Goal: Transaction & Acquisition: Purchase product/service

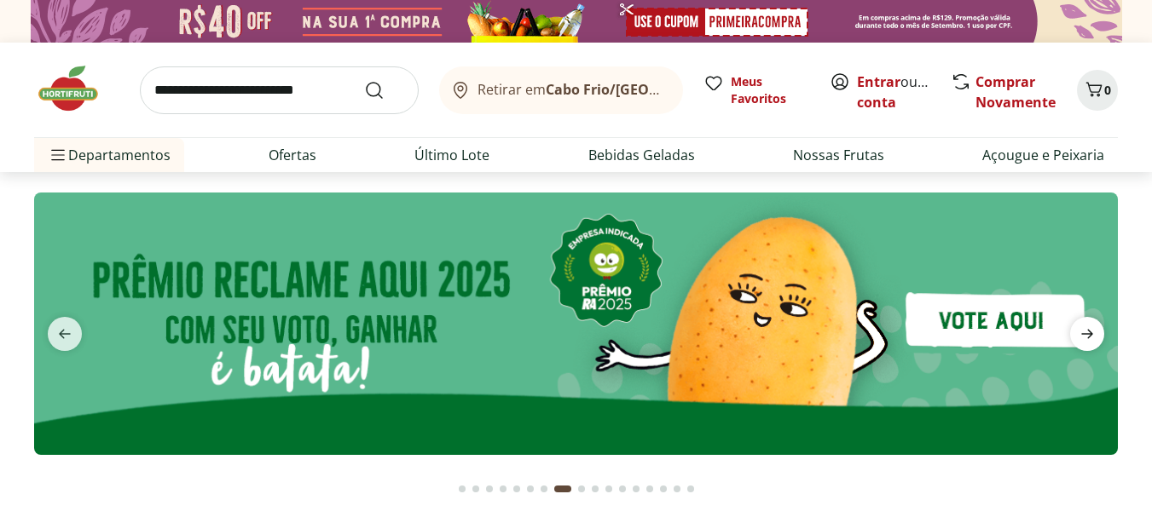
click at [1095, 334] on icon "next" at bounding box center [1087, 334] width 20 height 20
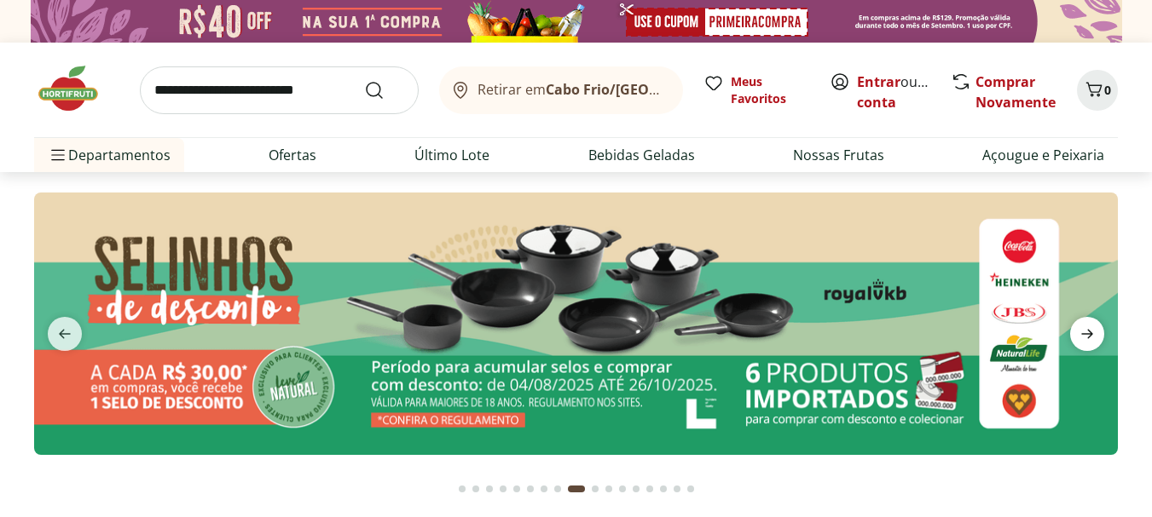
click at [1095, 334] on icon "next" at bounding box center [1087, 334] width 20 height 20
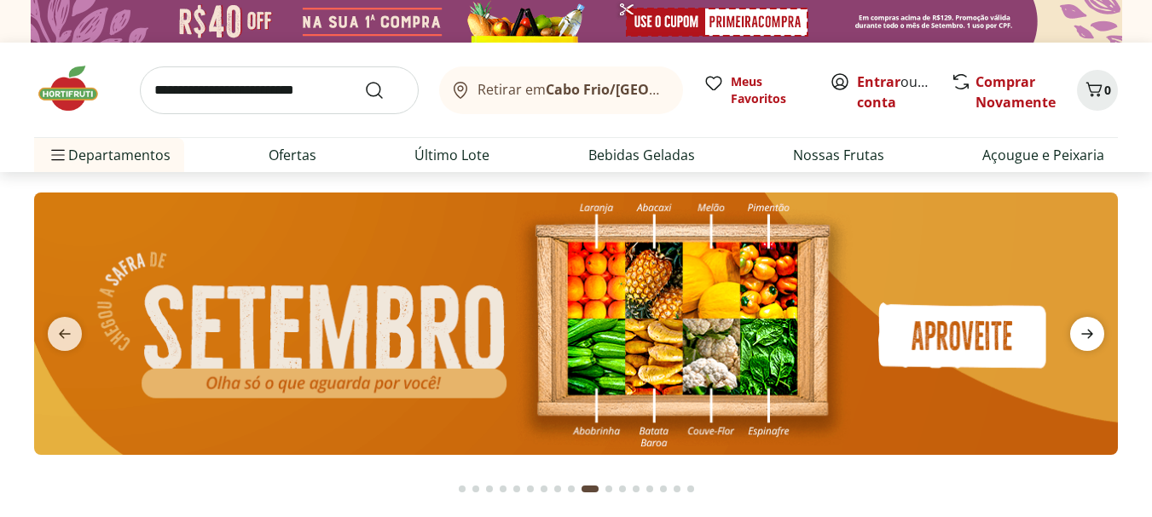
click at [1095, 334] on icon "next" at bounding box center [1087, 334] width 20 height 20
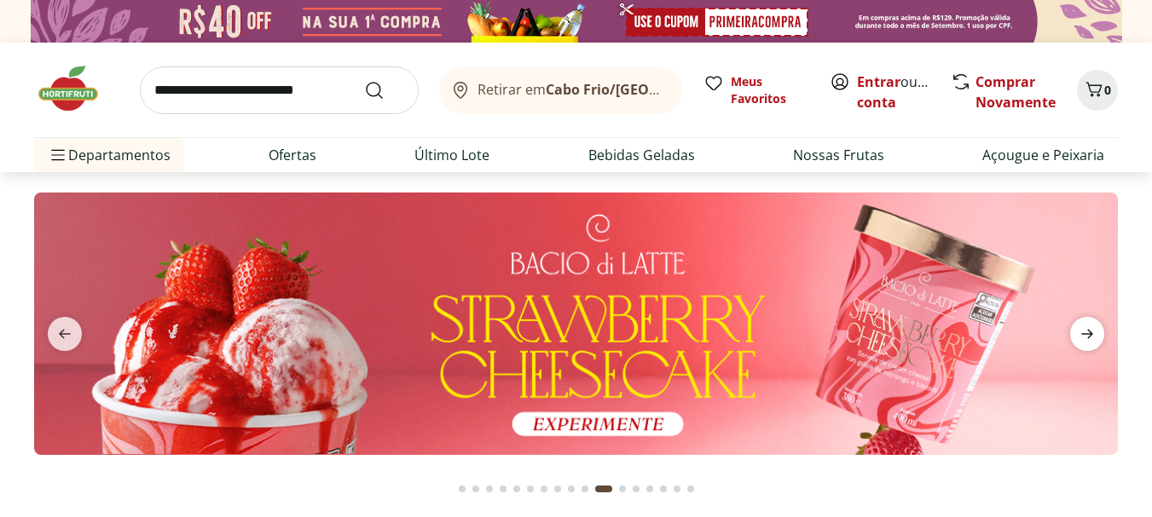
click at [1095, 334] on icon "next" at bounding box center [1087, 334] width 20 height 20
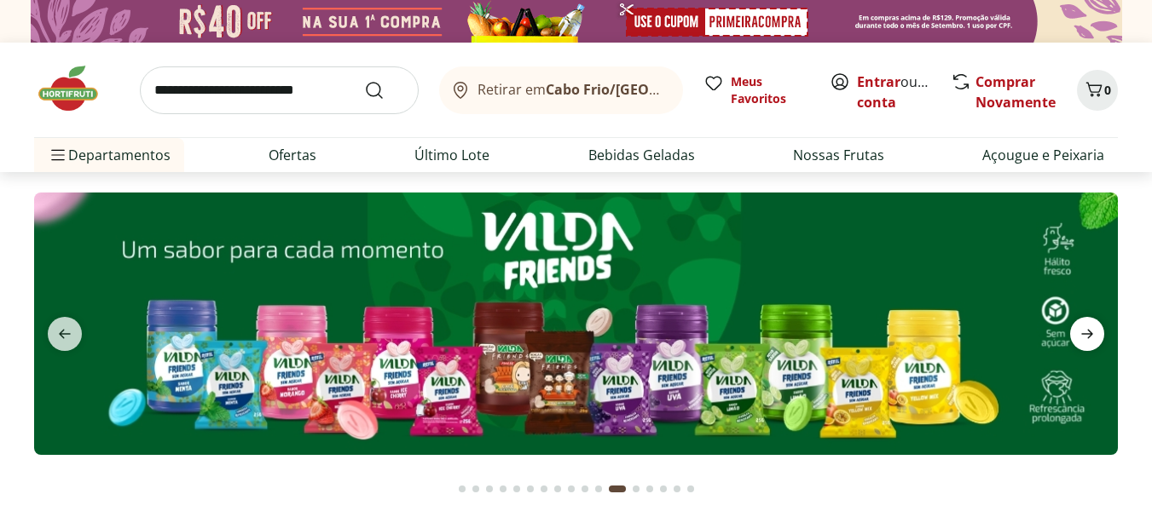
click at [1095, 332] on icon "next" at bounding box center [1087, 334] width 20 height 20
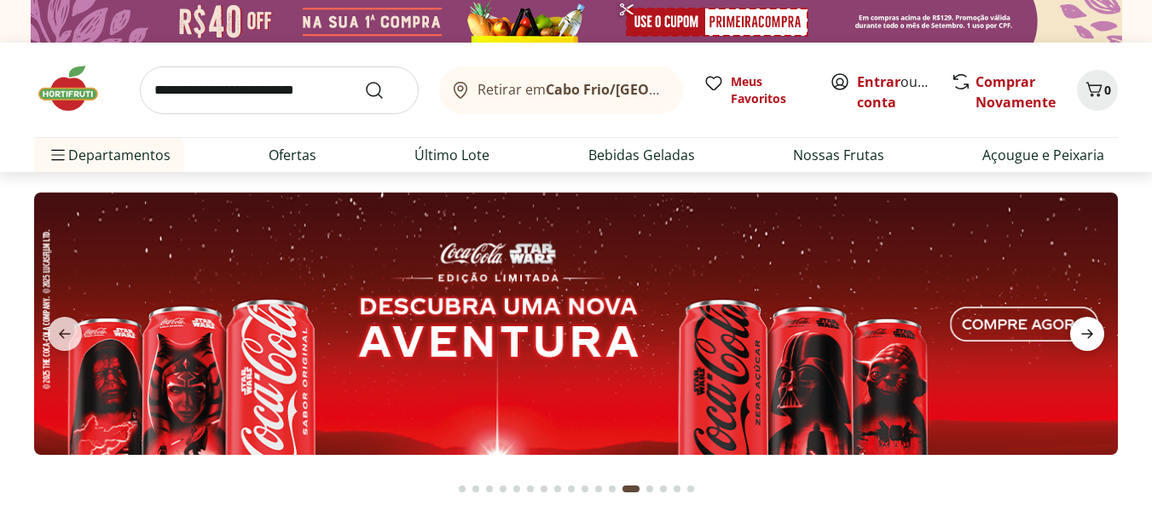
click at [1095, 332] on icon "next" at bounding box center [1087, 334] width 20 height 20
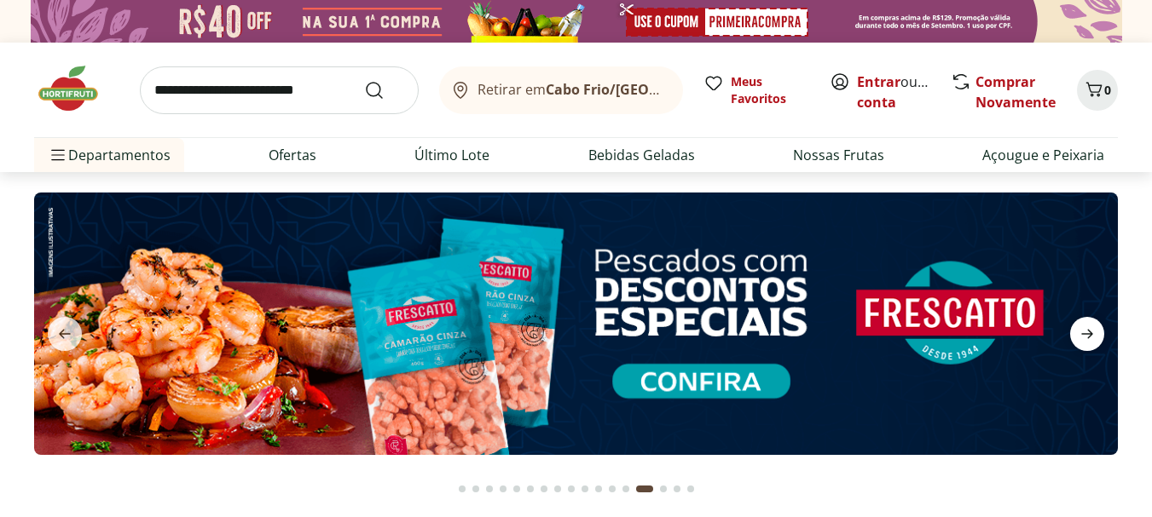
click at [1095, 332] on icon "next" at bounding box center [1087, 334] width 20 height 20
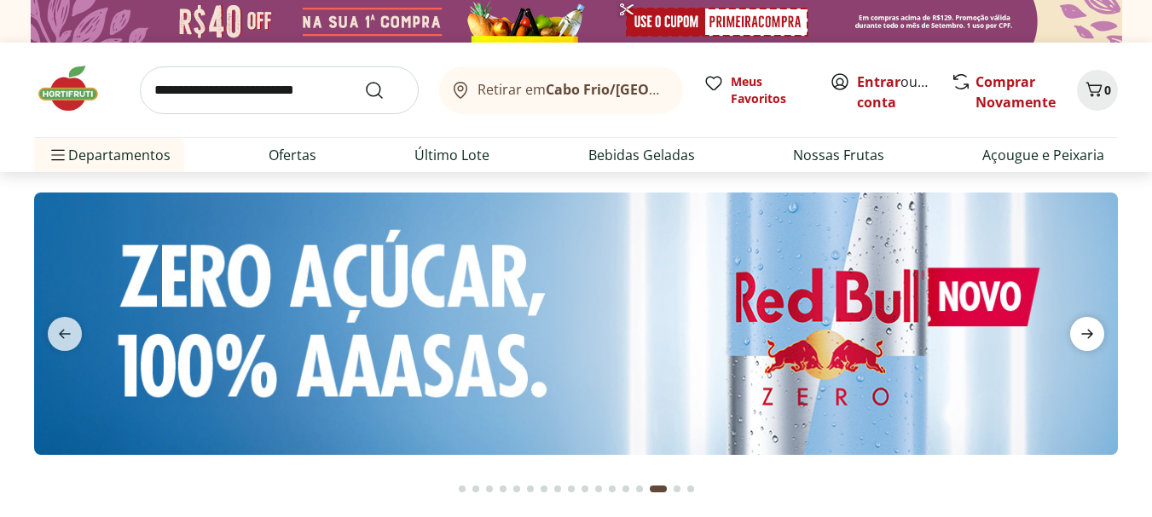
click at [1095, 332] on icon "next" at bounding box center [1087, 334] width 20 height 20
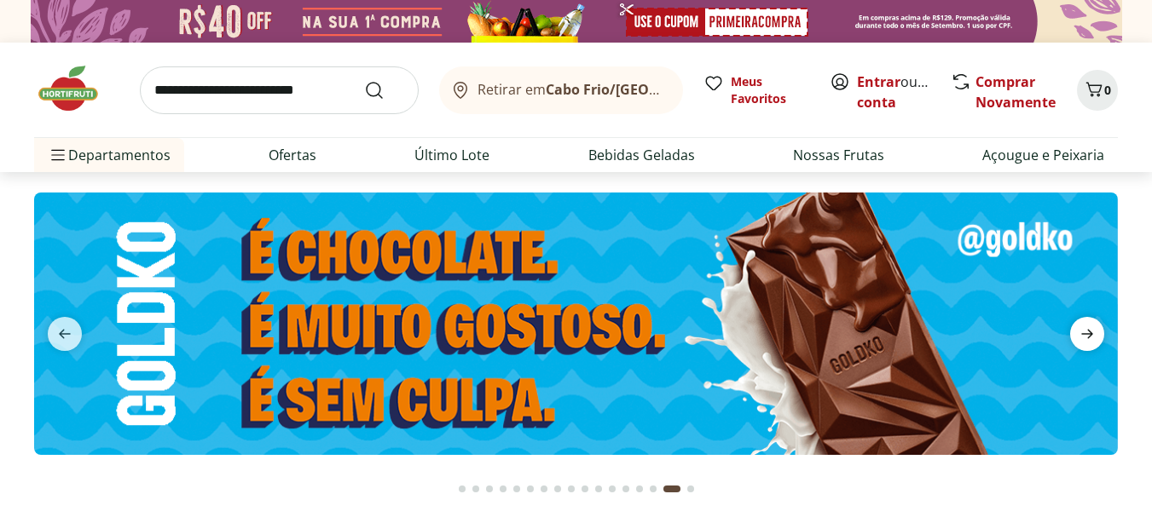
click at [1095, 332] on icon "next" at bounding box center [1087, 334] width 20 height 20
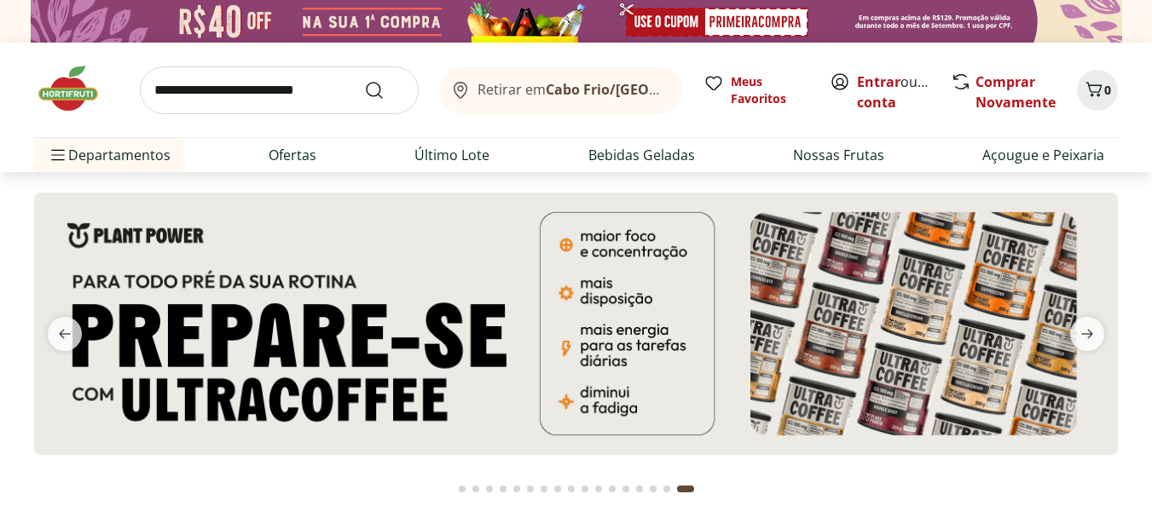
click at [464, 489] on div "Go to page 1 from fs-carousel" at bounding box center [462, 489] width 7 height 7
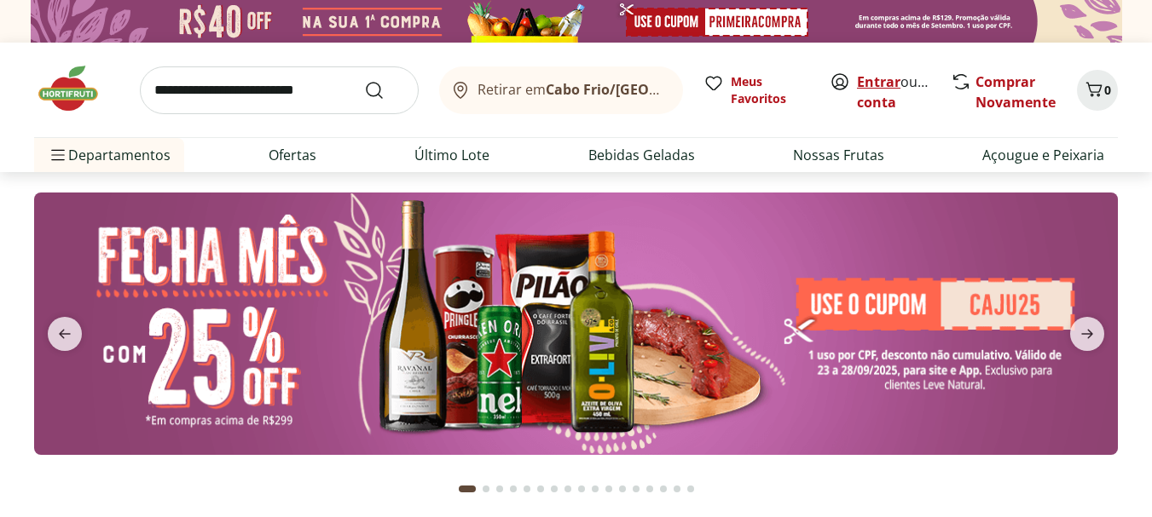
click at [888, 82] on link "Entrar" at bounding box center [878, 81] width 43 height 19
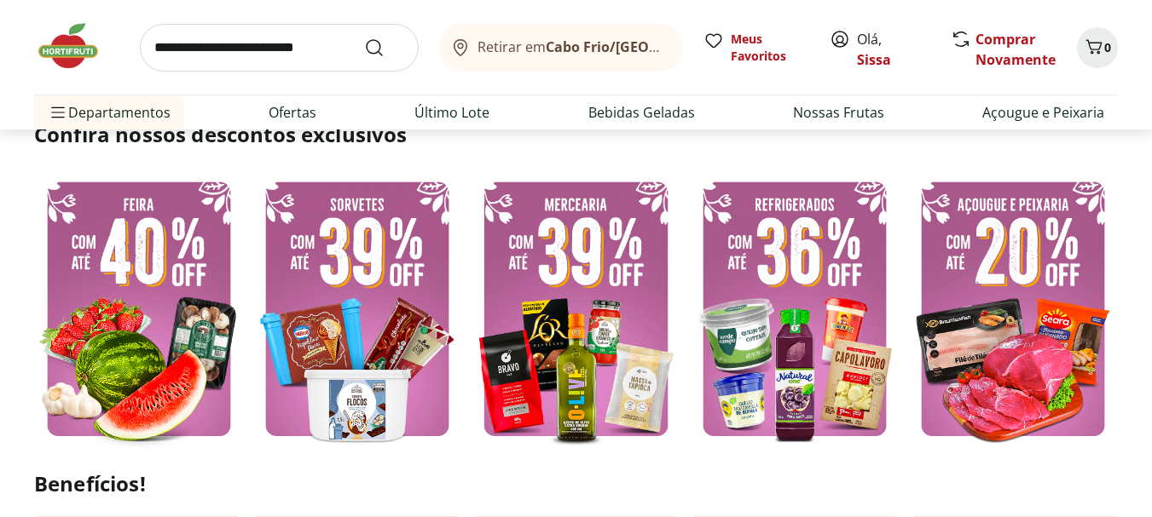
scroll to position [443, 0]
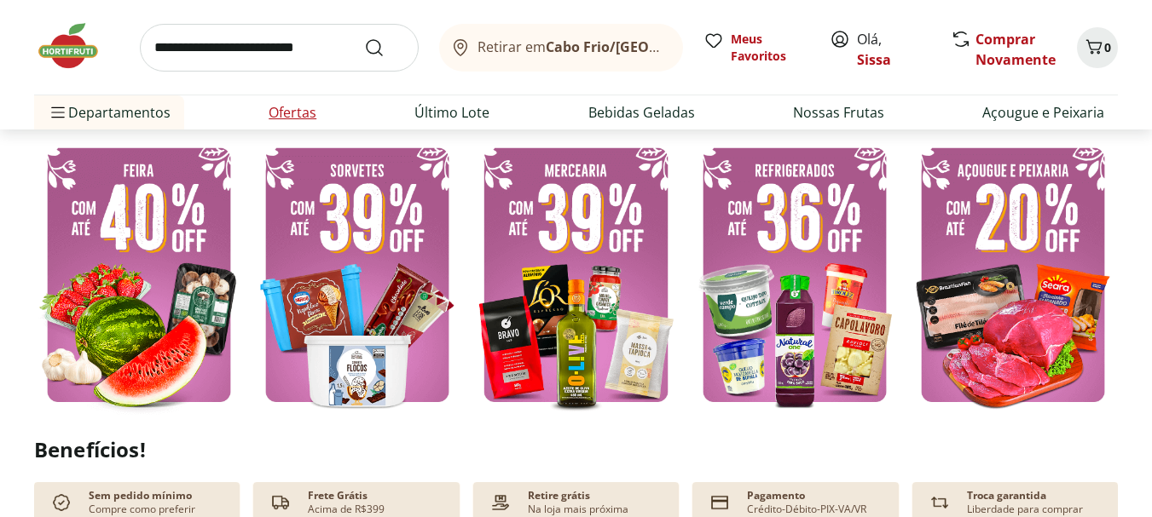
click at [297, 106] on link "Ofertas" at bounding box center [293, 112] width 48 height 20
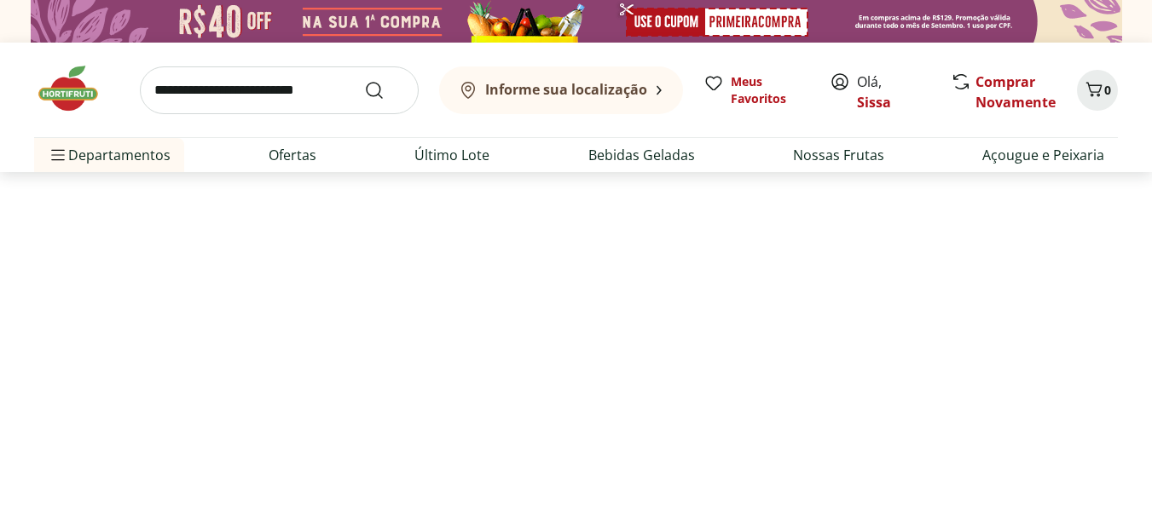
select select "**********"
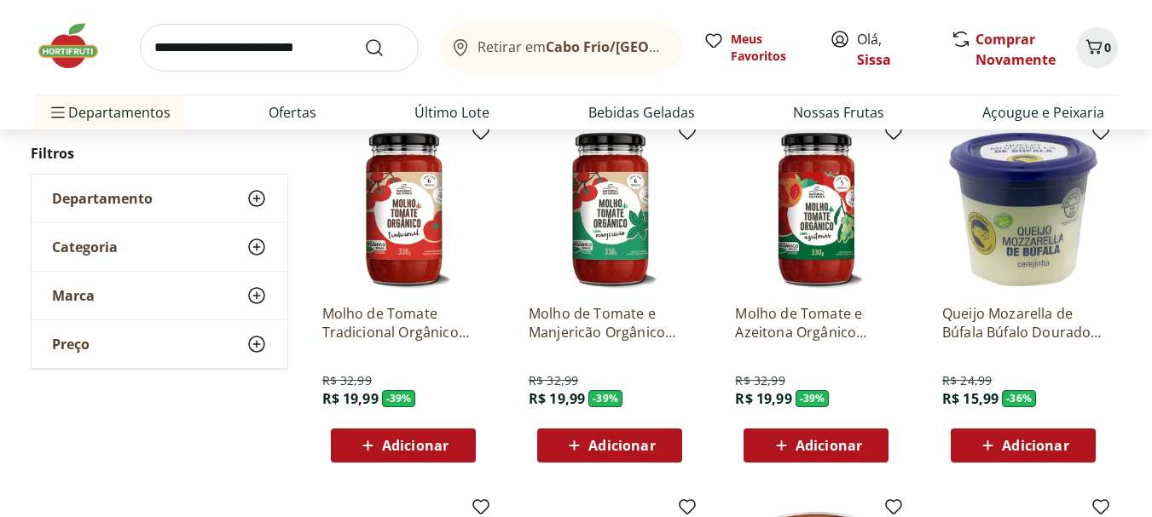
scroll to position [205, 0]
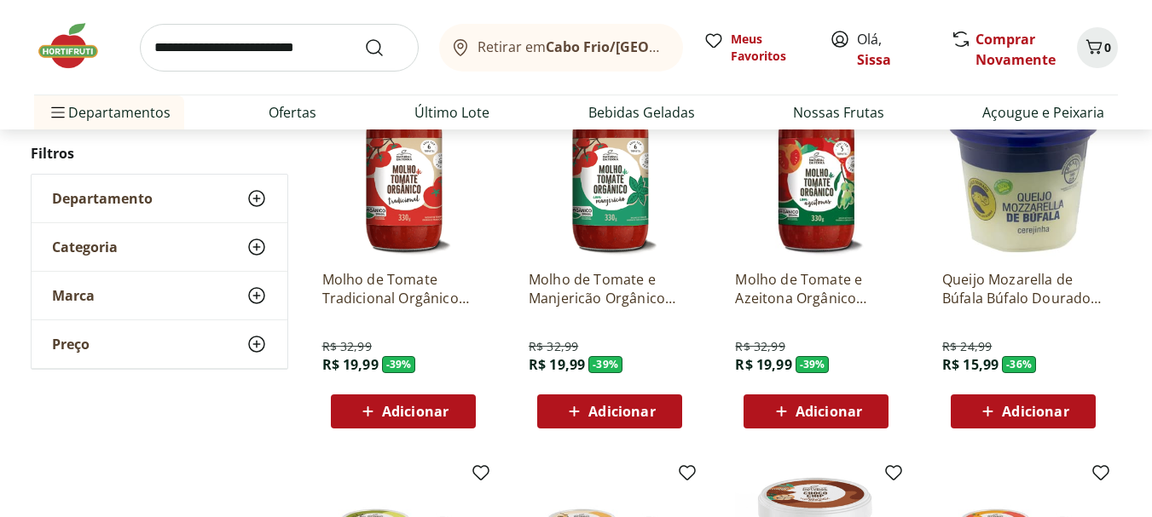
click at [1041, 414] on span "Adicionar" at bounding box center [1035, 412] width 66 height 14
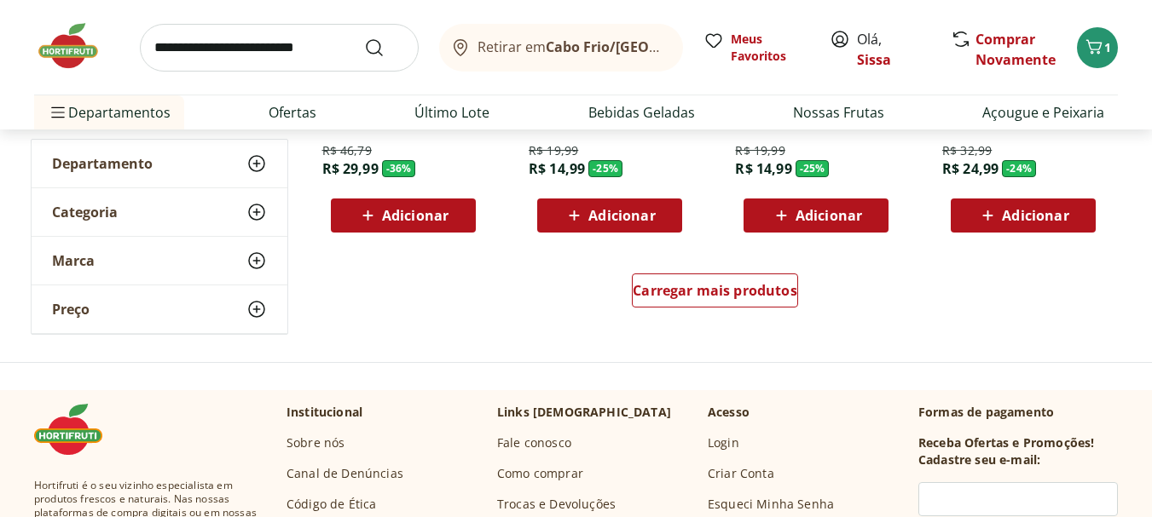
scroll to position [1159, 0]
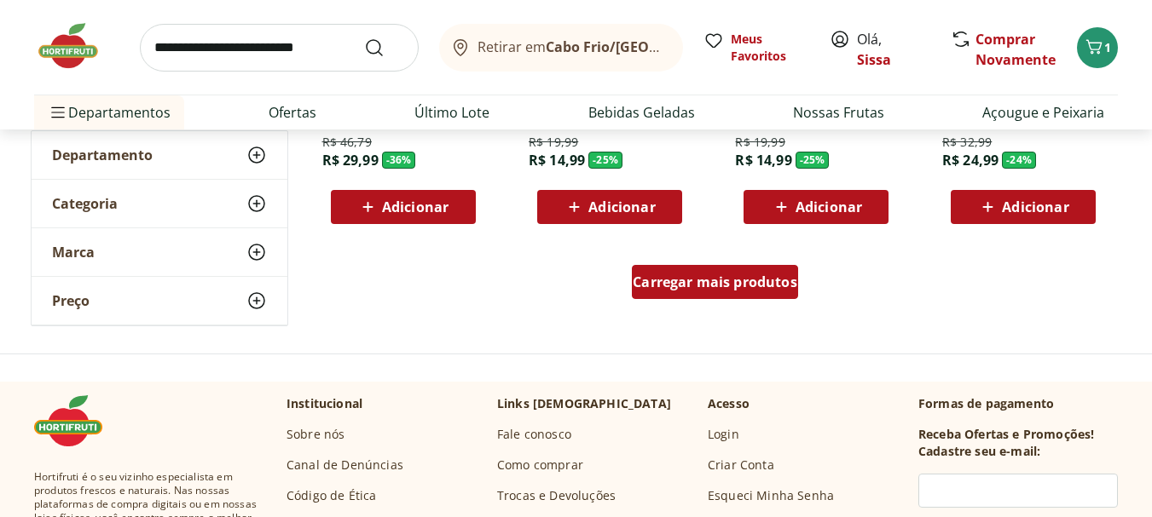
click at [741, 292] on div "Carregar mais produtos" at bounding box center [715, 282] width 166 height 34
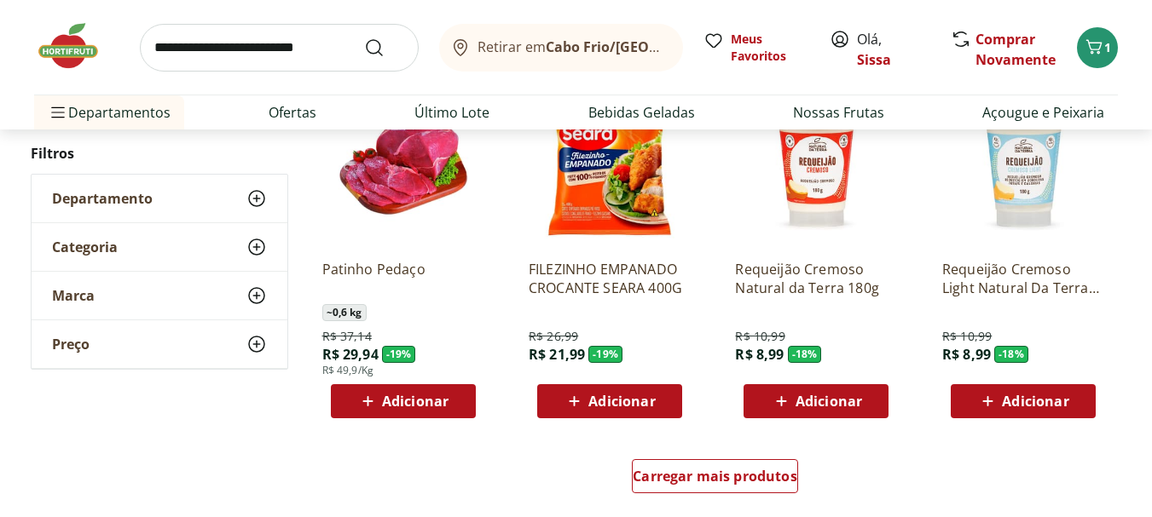
scroll to position [2080, 0]
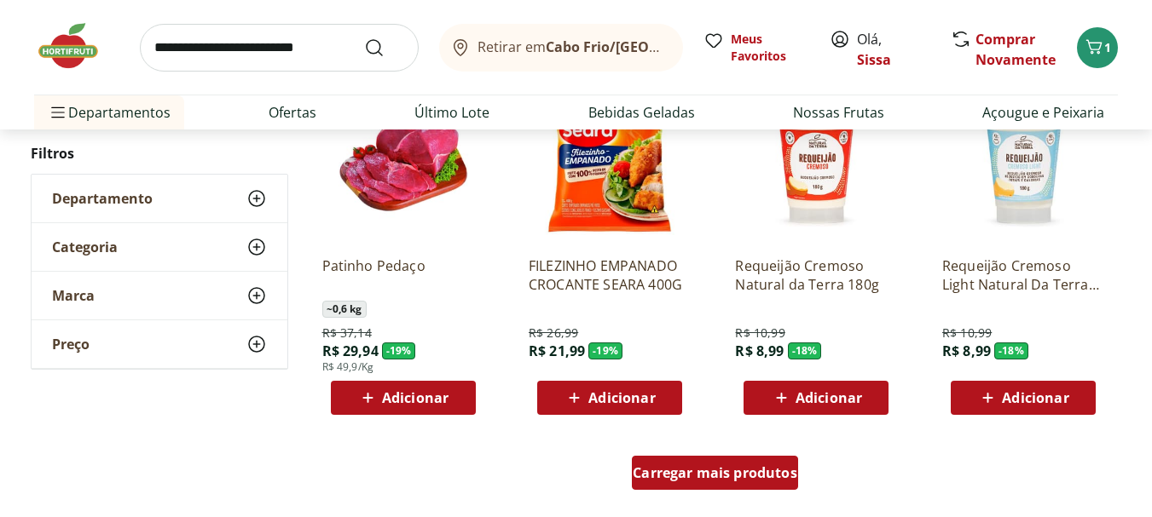
click at [690, 477] on span "Carregar mais produtos" at bounding box center [715, 473] width 165 height 14
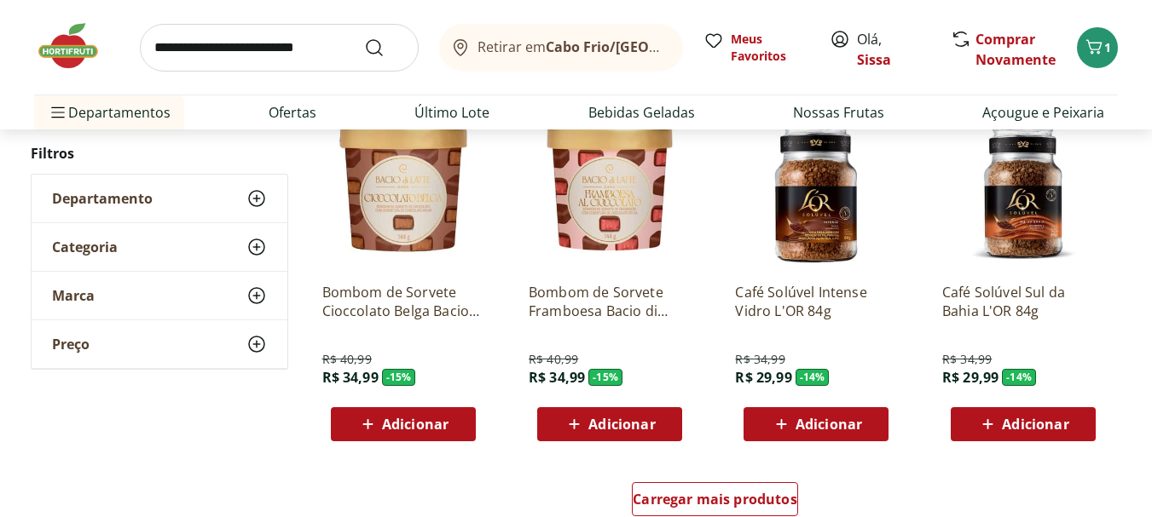
scroll to position [3171, 0]
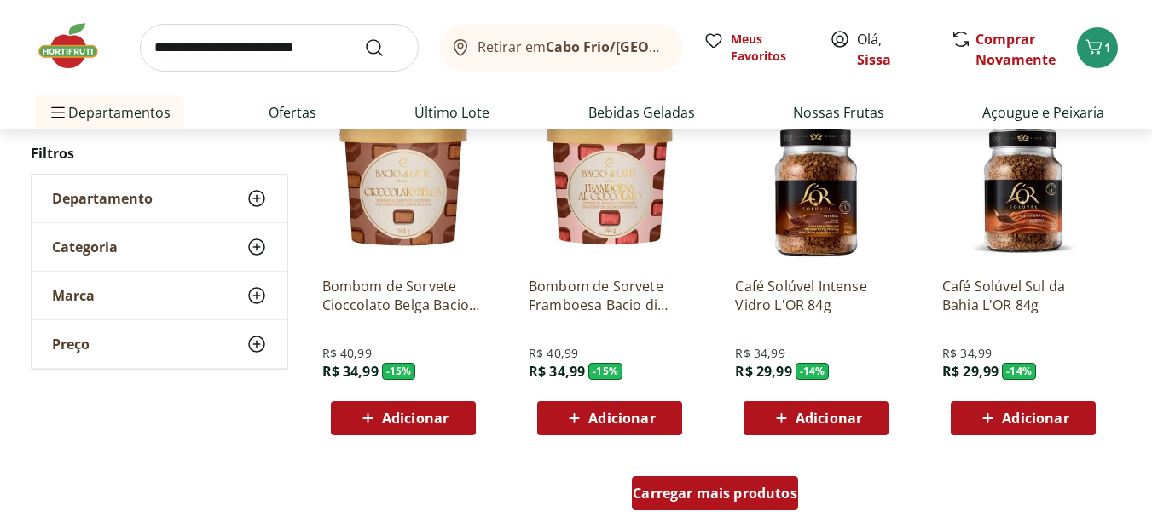
click at [704, 505] on div "Carregar mais produtos" at bounding box center [715, 494] width 166 height 34
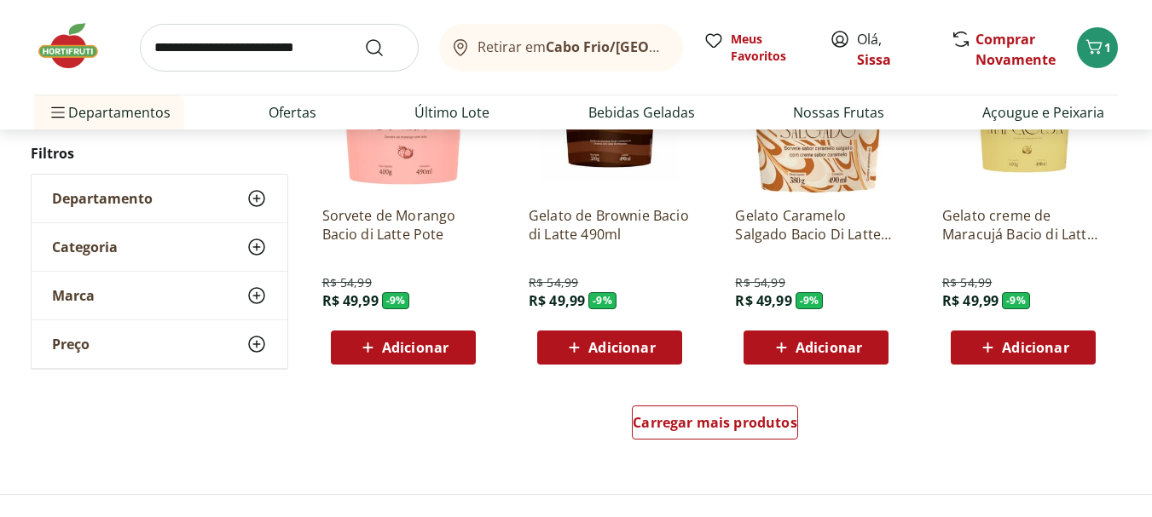
scroll to position [4501, 0]
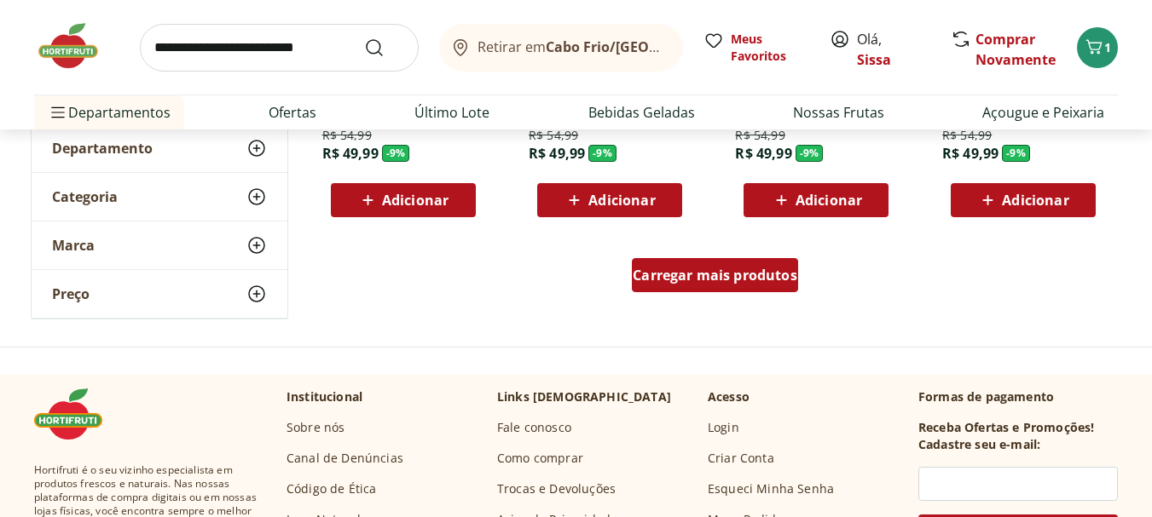
click at [756, 276] on span "Carregar mais produtos" at bounding box center [715, 276] width 165 height 14
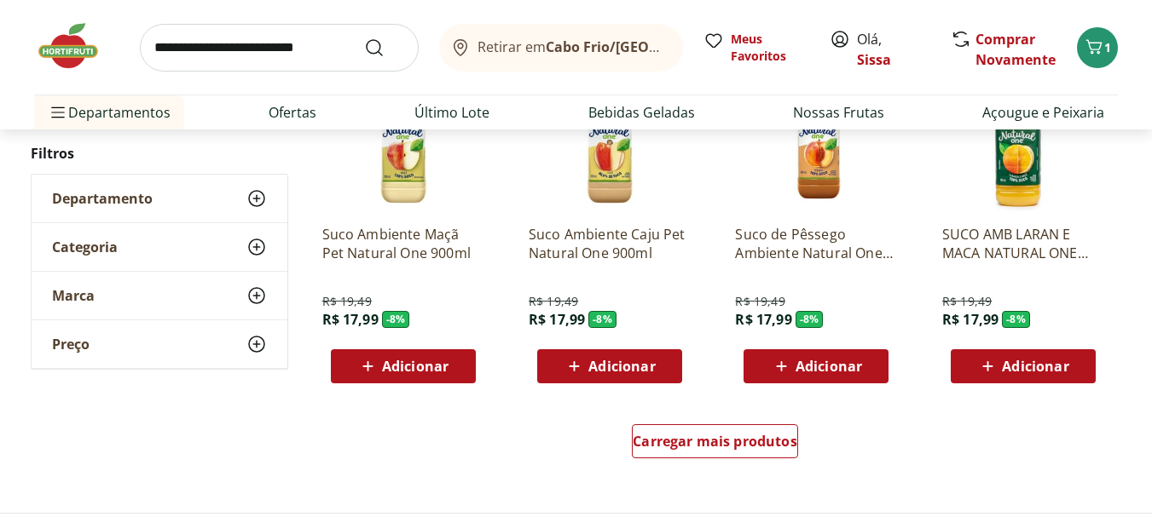
scroll to position [5626, 0]
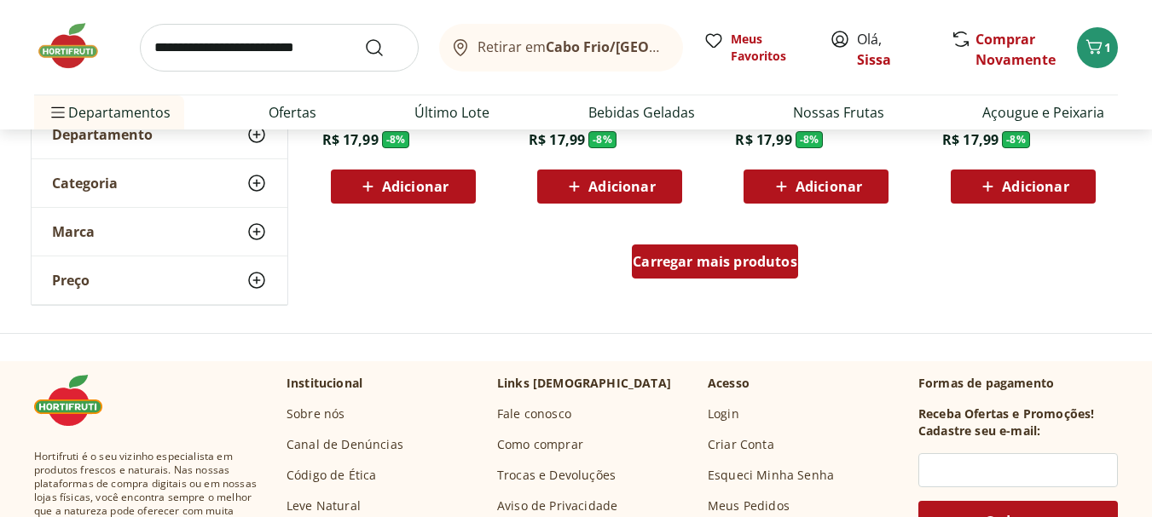
click at [751, 266] on span "Carregar mais produtos" at bounding box center [715, 262] width 165 height 14
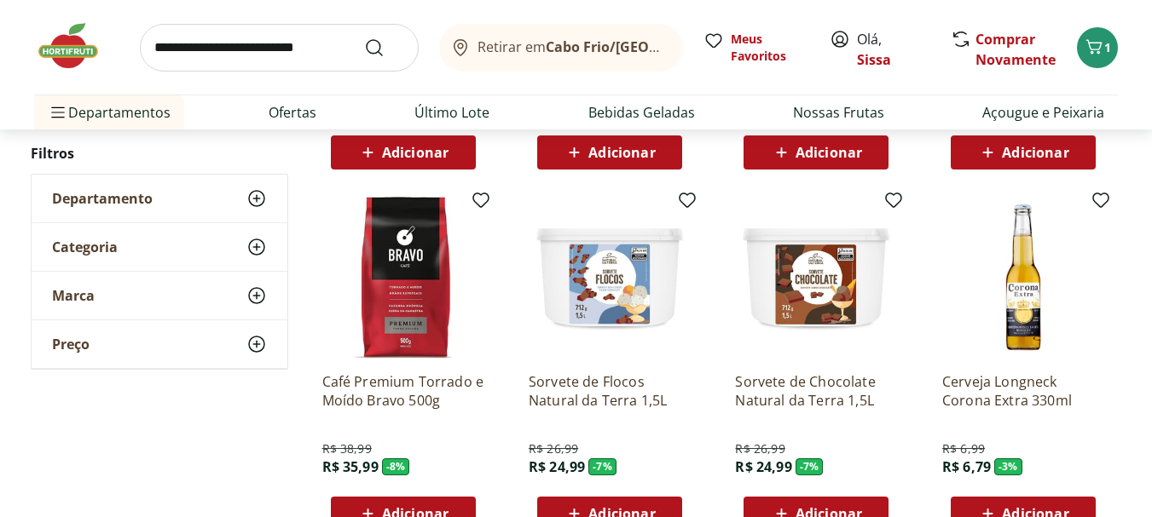
scroll to position [5694, 0]
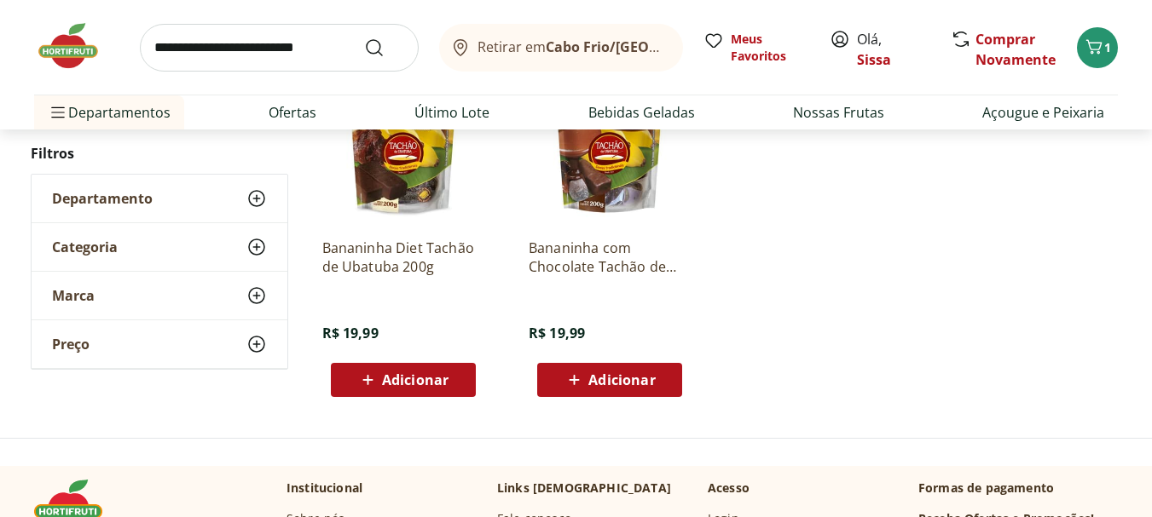
scroll to position [702, 0]
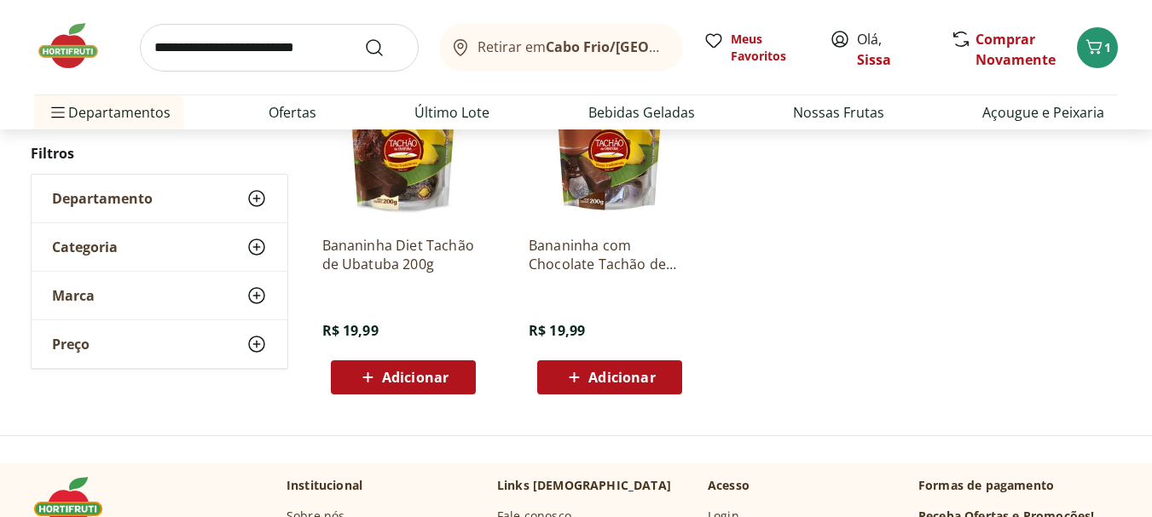
click at [72, 59] on img at bounding box center [76, 45] width 85 height 51
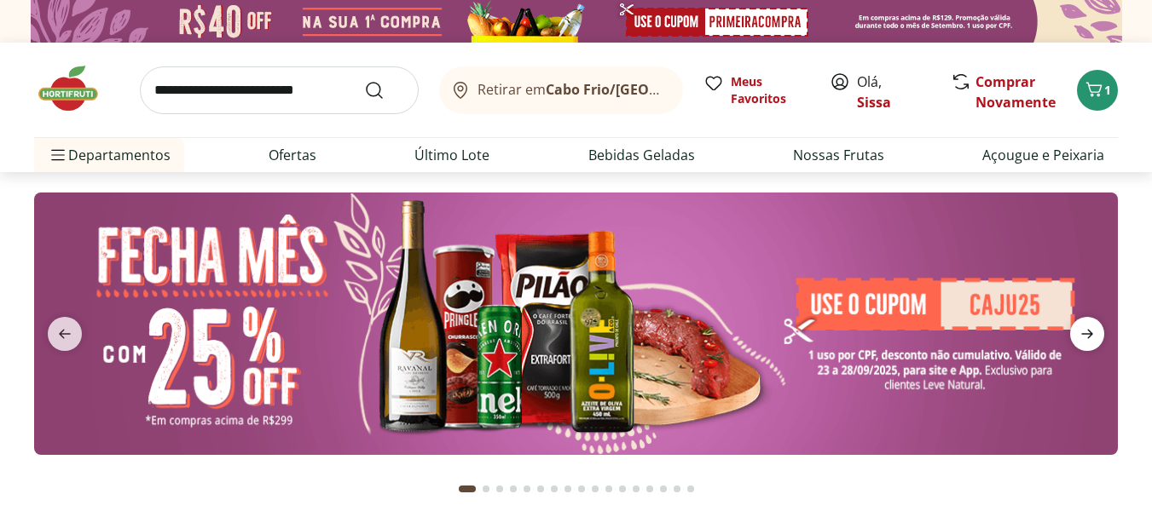
click at [1088, 351] on span "next" at bounding box center [1087, 334] width 34 height 34
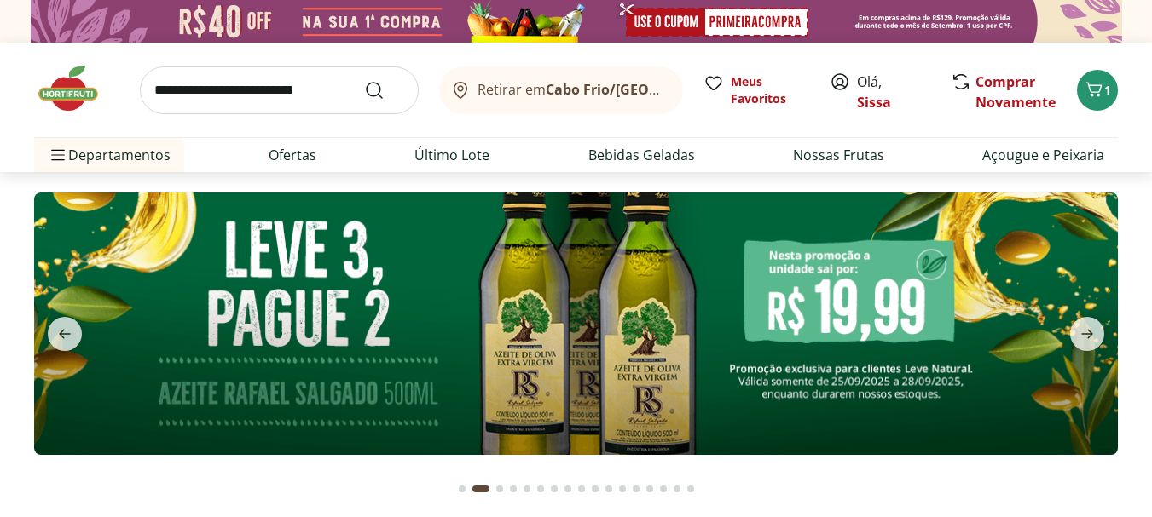
click at [837, 285] on img at bounding box center [575, 324] width 1083 height 263
type input "*"
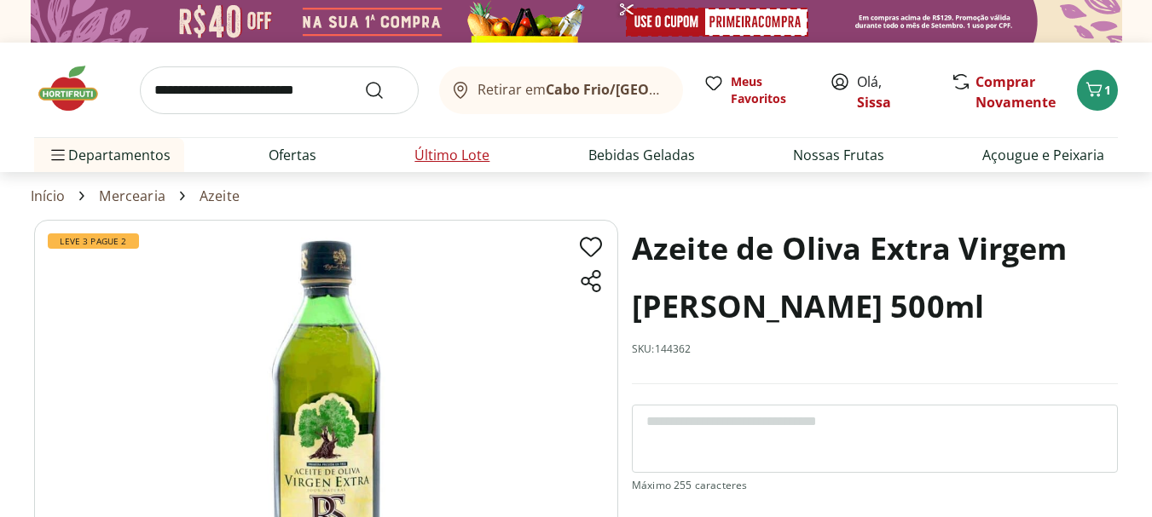
click at [472, 153] on link "Último Lote" at bounding box center [451, 155] width 75 height 20
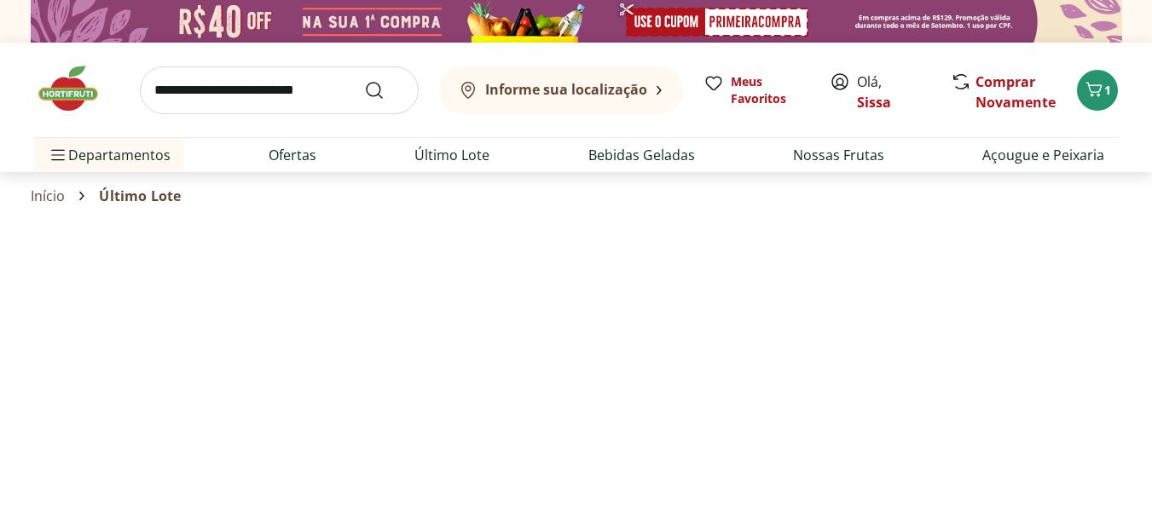
select select "**********"
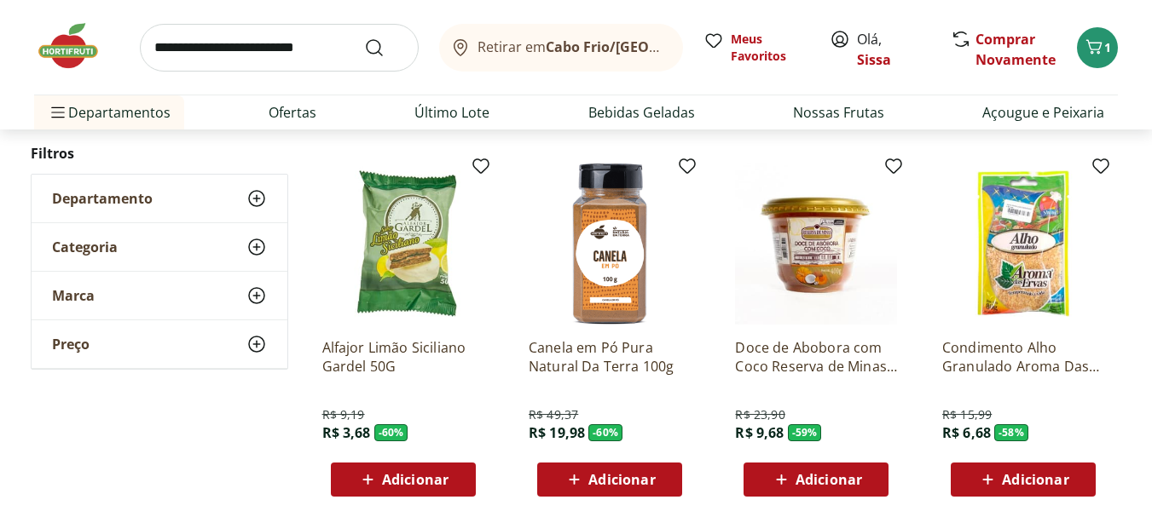
scroll to position [546, 0]
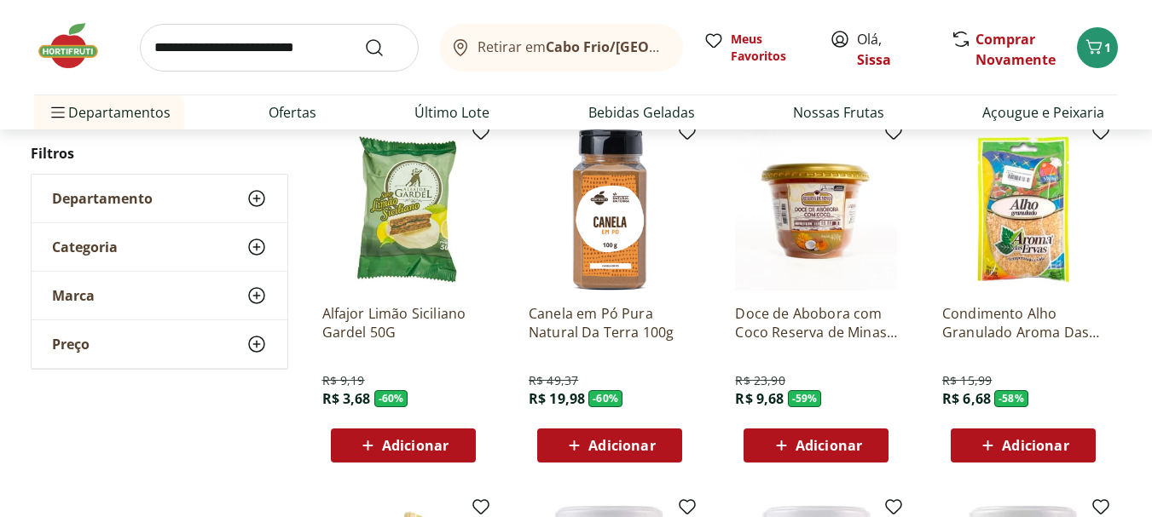
click at [621, 453] on span "Adicionar" at bounding box center [621, 446] width 66 height 14
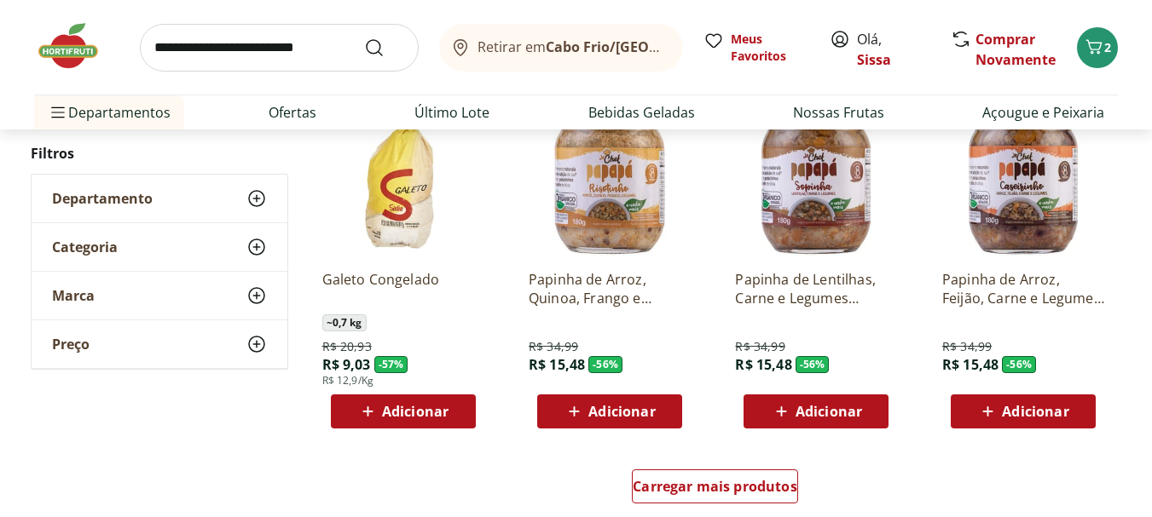
scroll to position [989, 0]
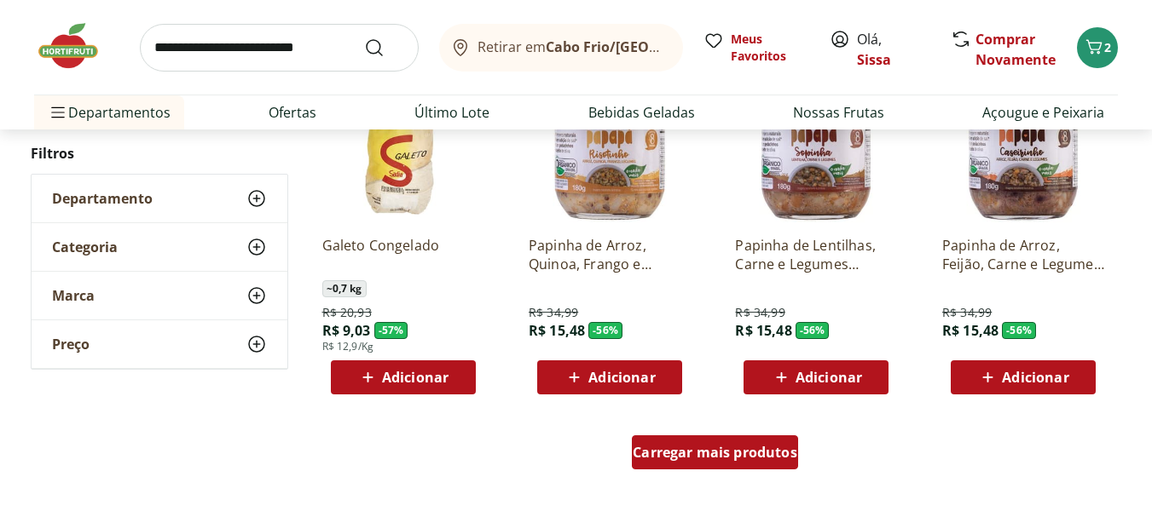
click at [725, 459] on span "Carregar mais produtos" at bounding box center [715, 453] width 165 height 14
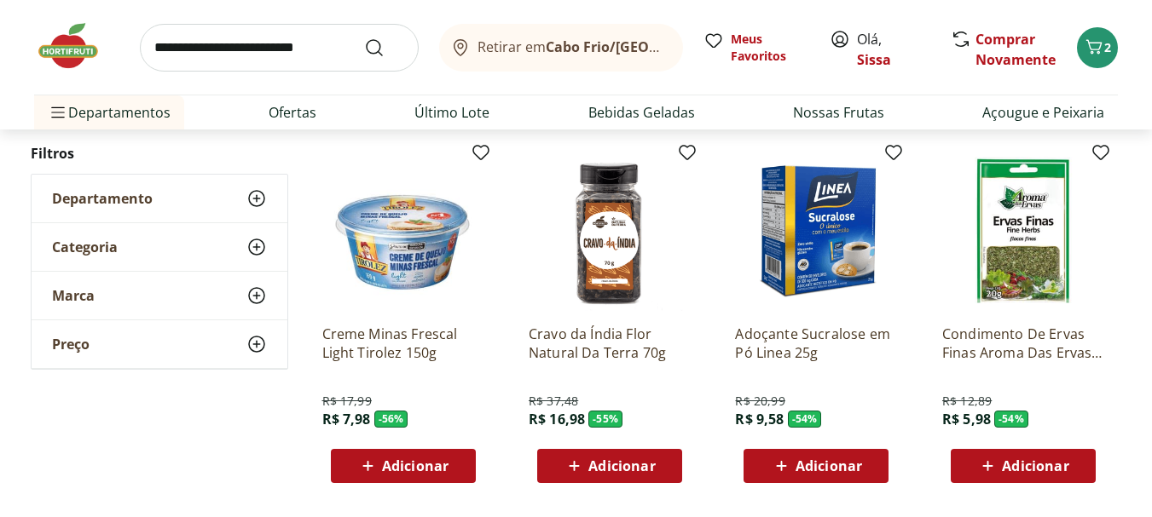
scroll to position [1296, 0]
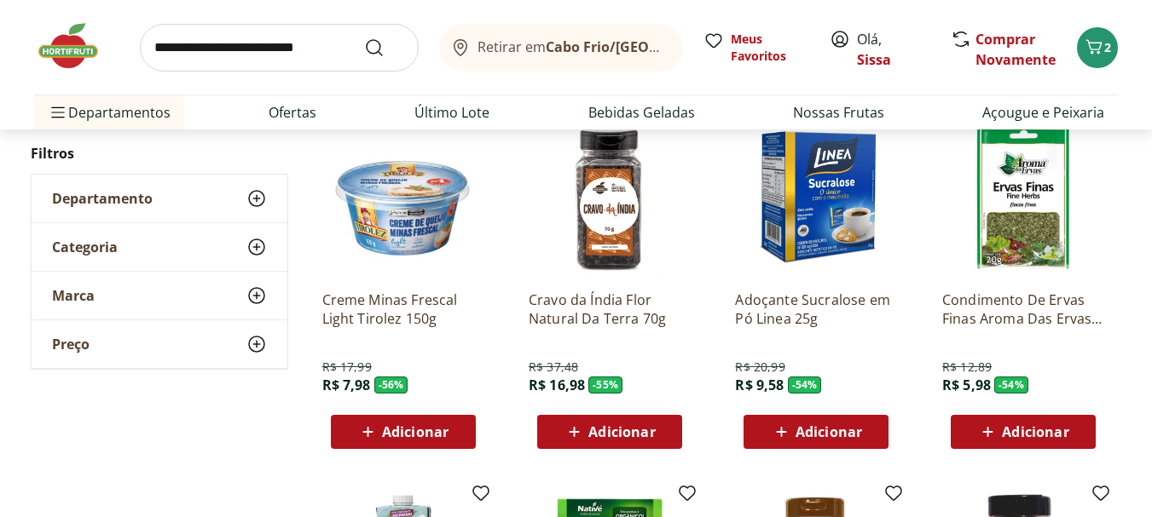
click at [626, 435] on span "Adicionar" at bounding box center [621, 432] width 66 height 14
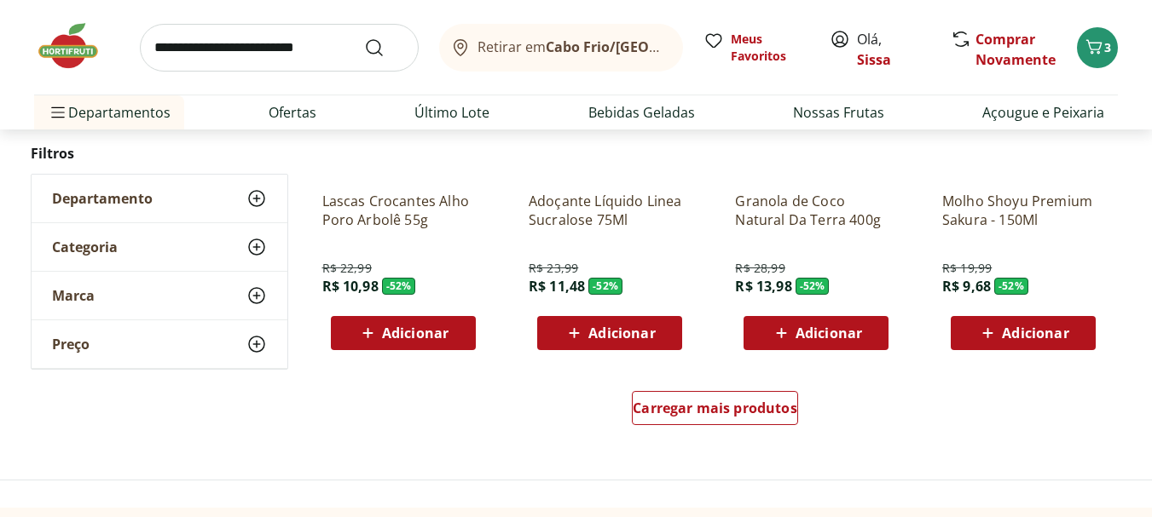
scroll to position [2148, 0]
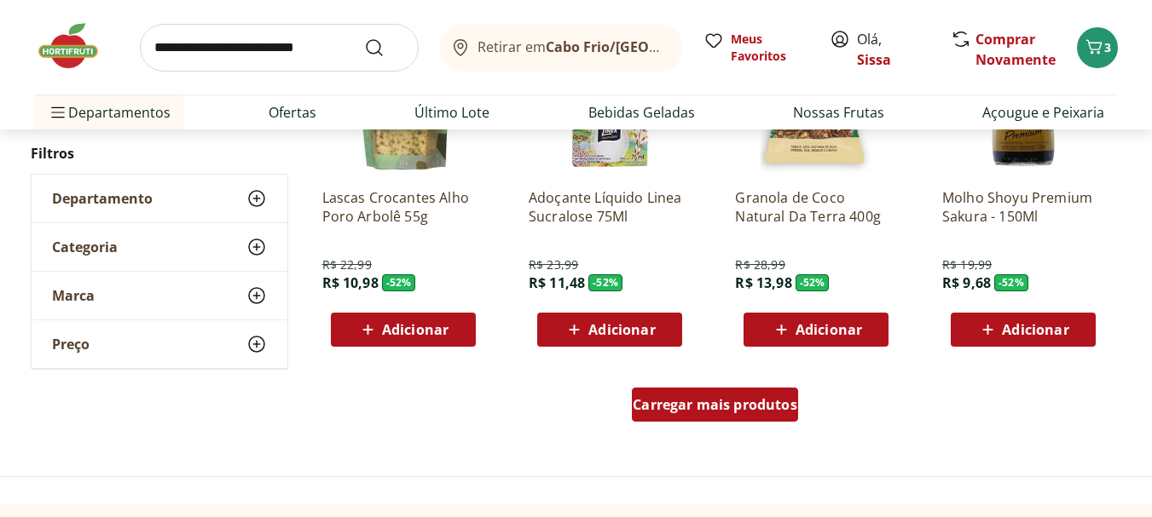
click at [692, 410] on span "Carregar mais produtos" at bounding box center [715, 405] width 165 height 14
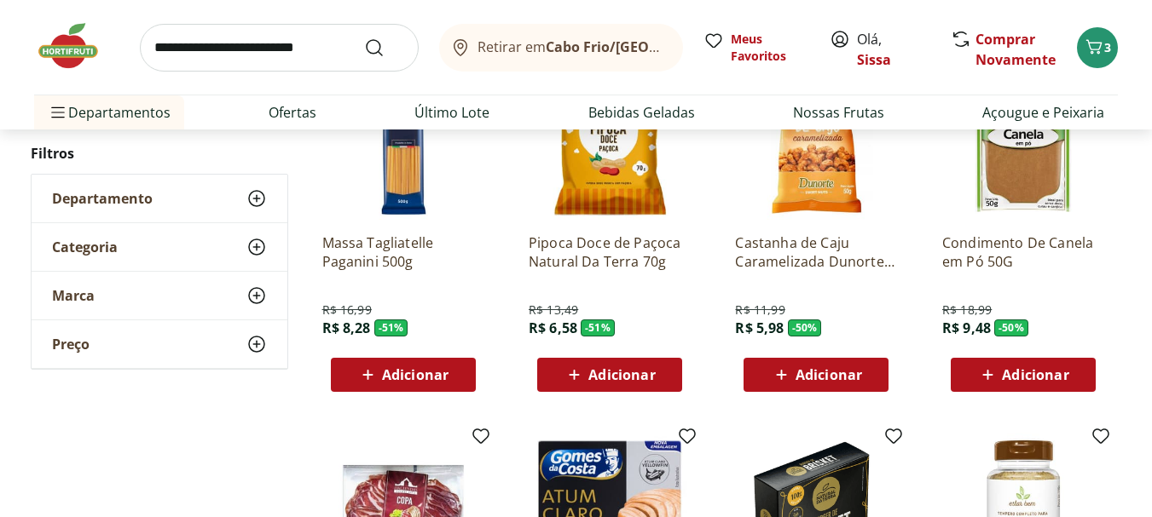
scroll to position [2489, 0]
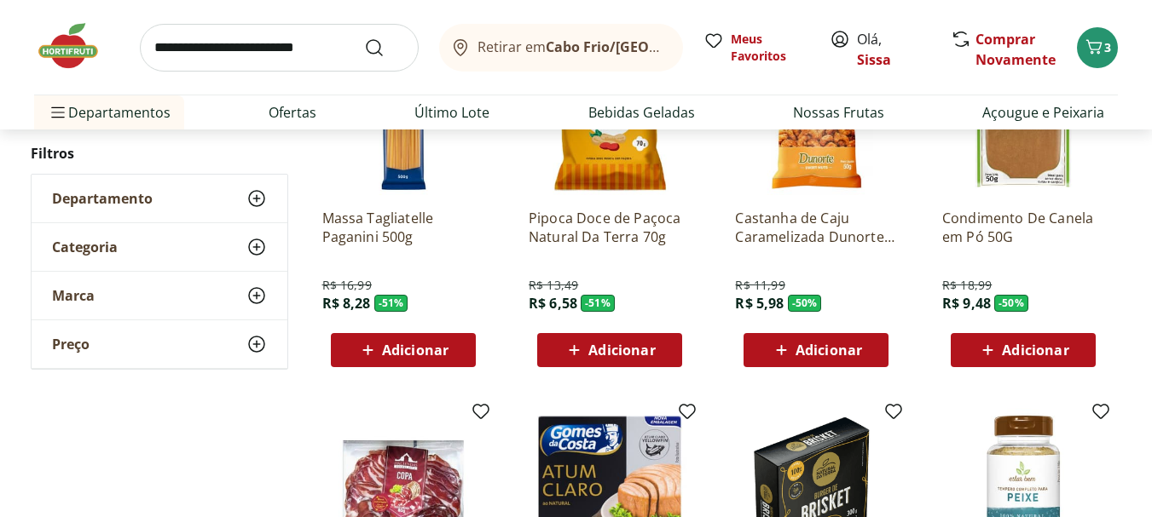
click at [1066, 357] on span "Adicionar" at bounding box center [1035, 351] width 66 height 14
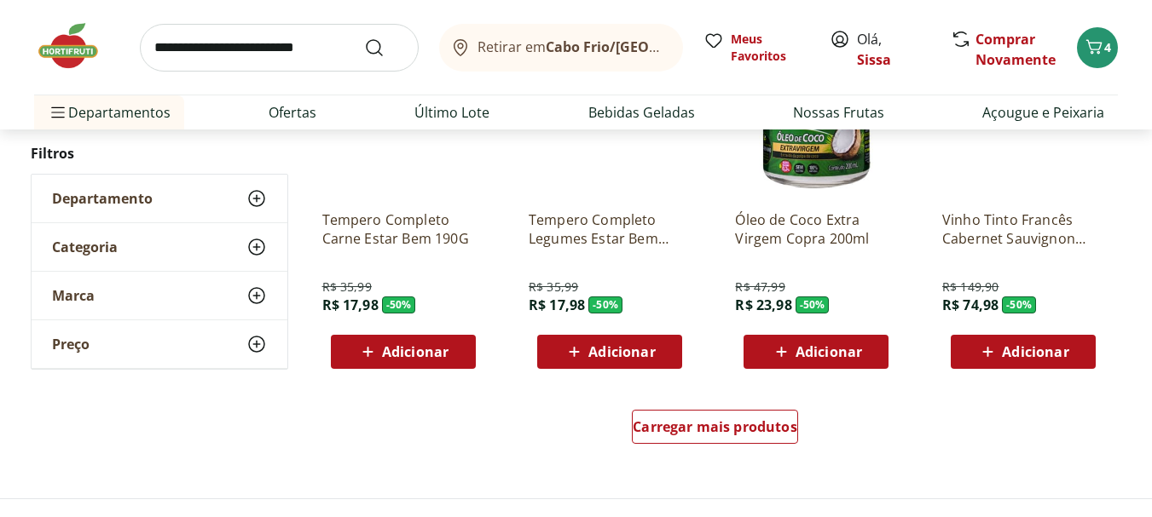
scroll to position [3239, 0]
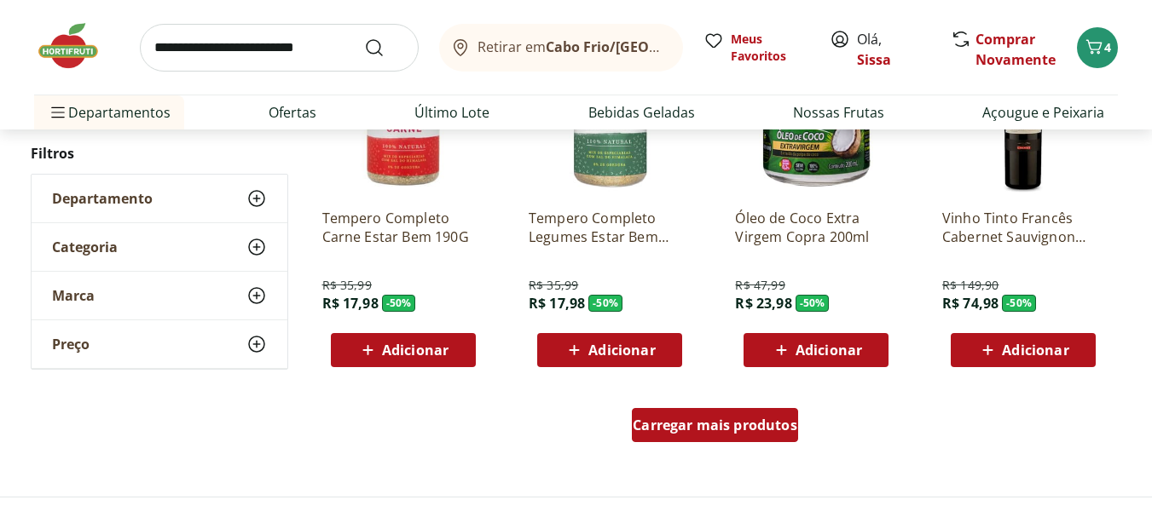
click at [717, 432] on span "Carregar mais produtos" at bounding box center [715, 426] width 165 height 14
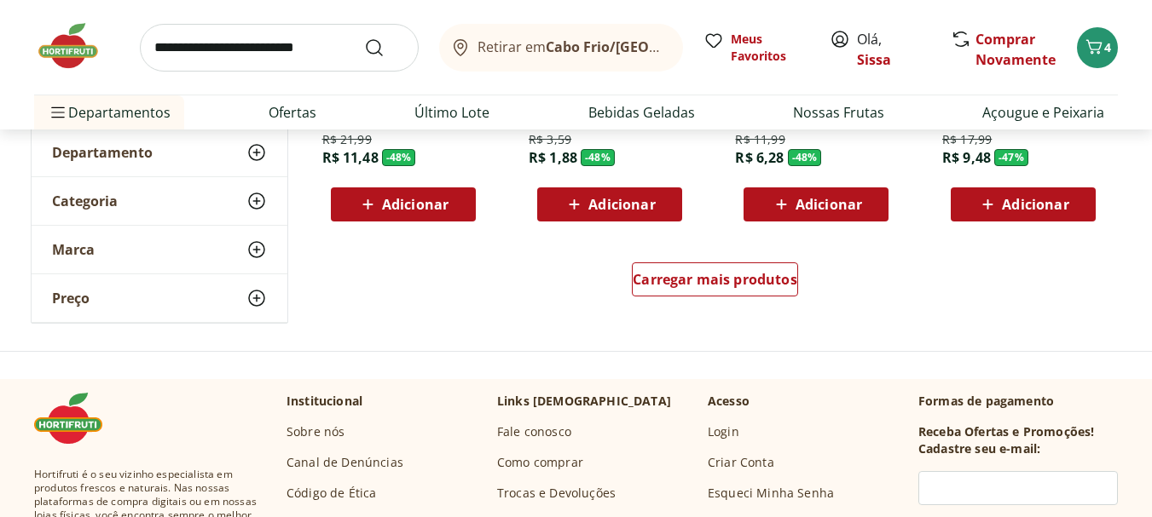
scroll to position [4535, 0]
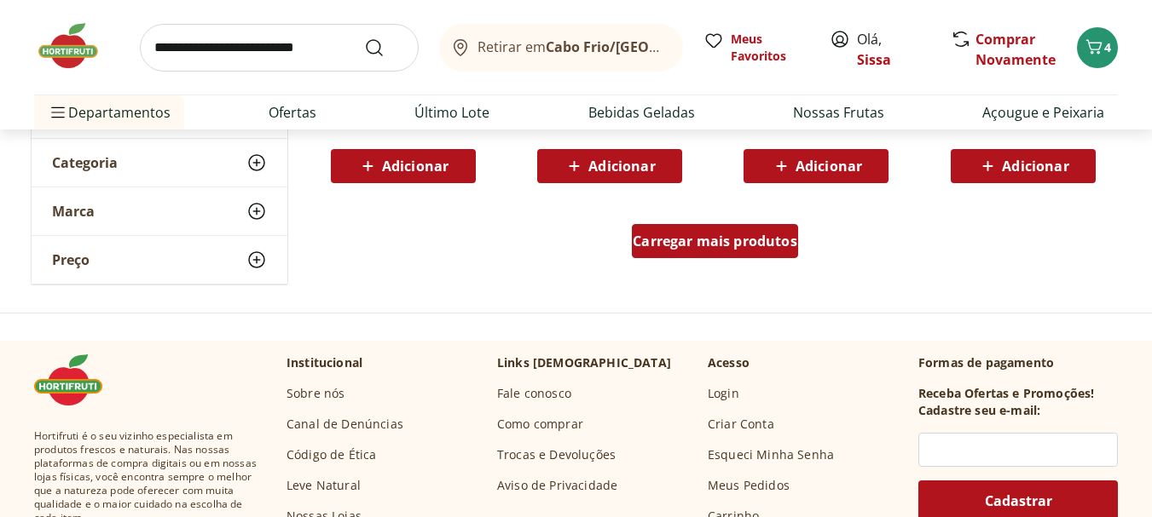
click at [709, 246] on span "Carregar mais produtos" at bounding box center [715, 241] width 165 height 14
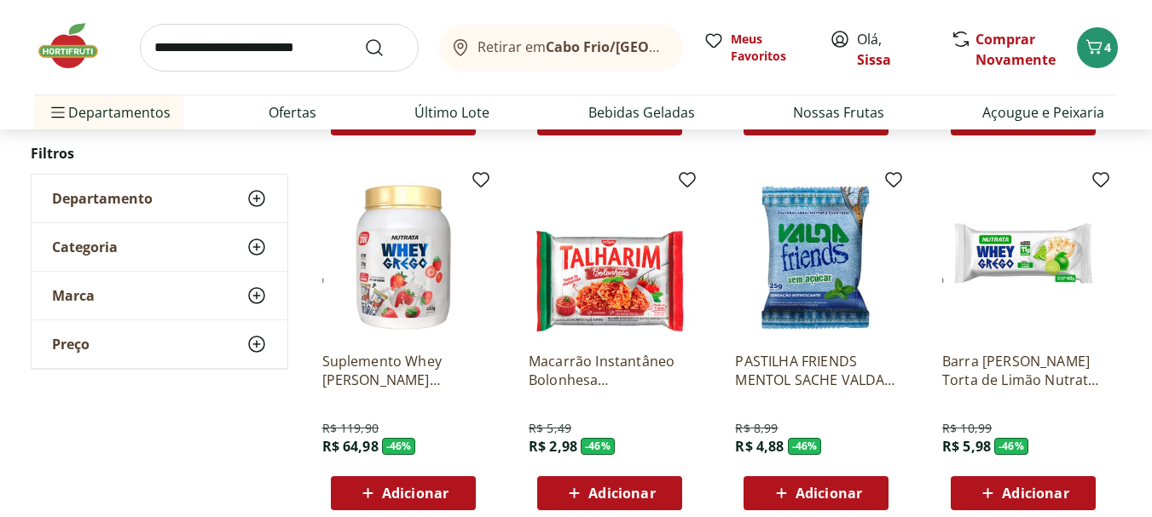
scroll to position [4978, 0]
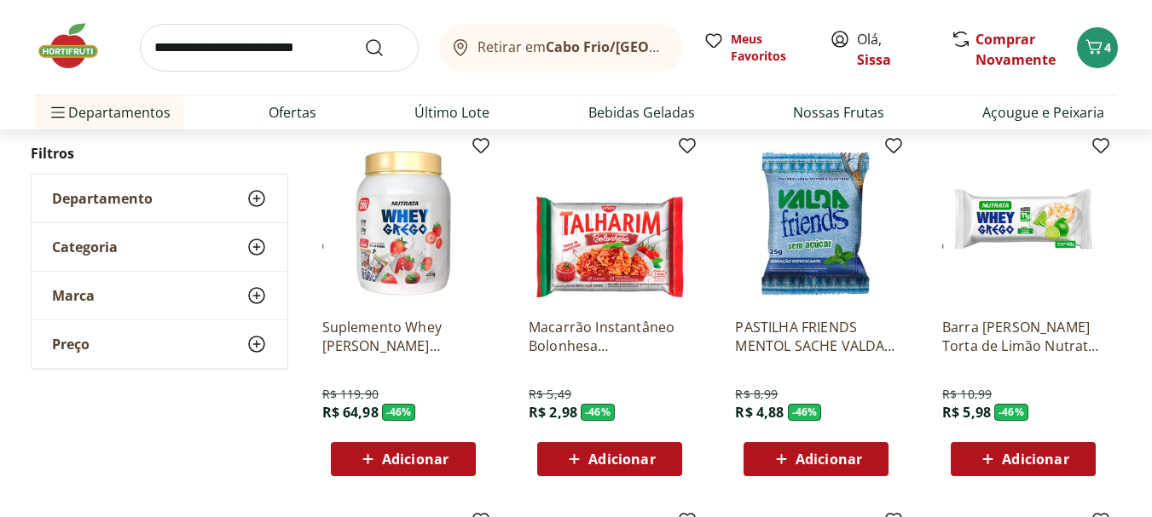
click at [799, 462] on span "Adicionar" at bounding box center [828, 460] width 66 height 14
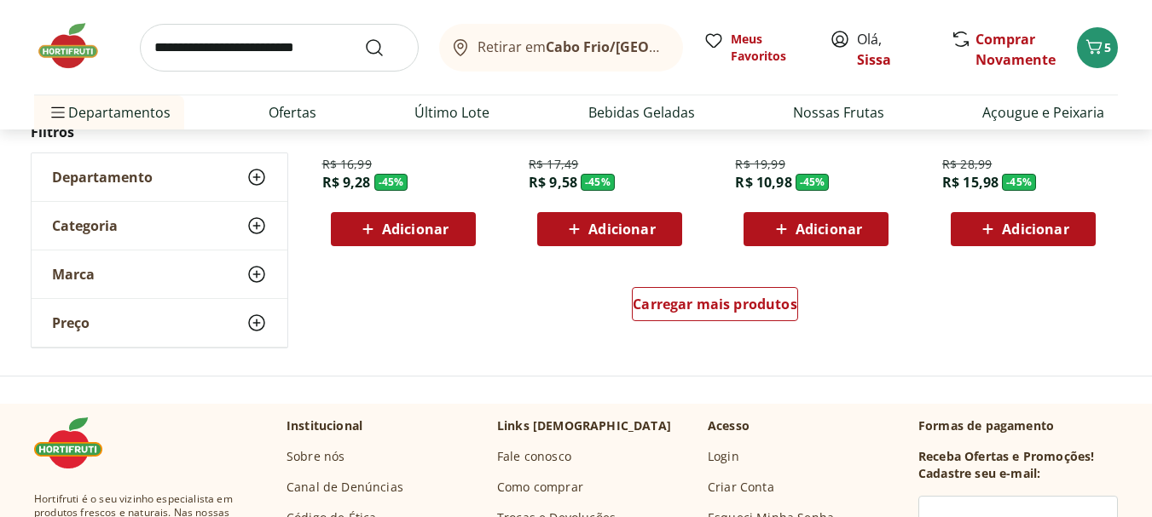
scroll to position [5592, 0]
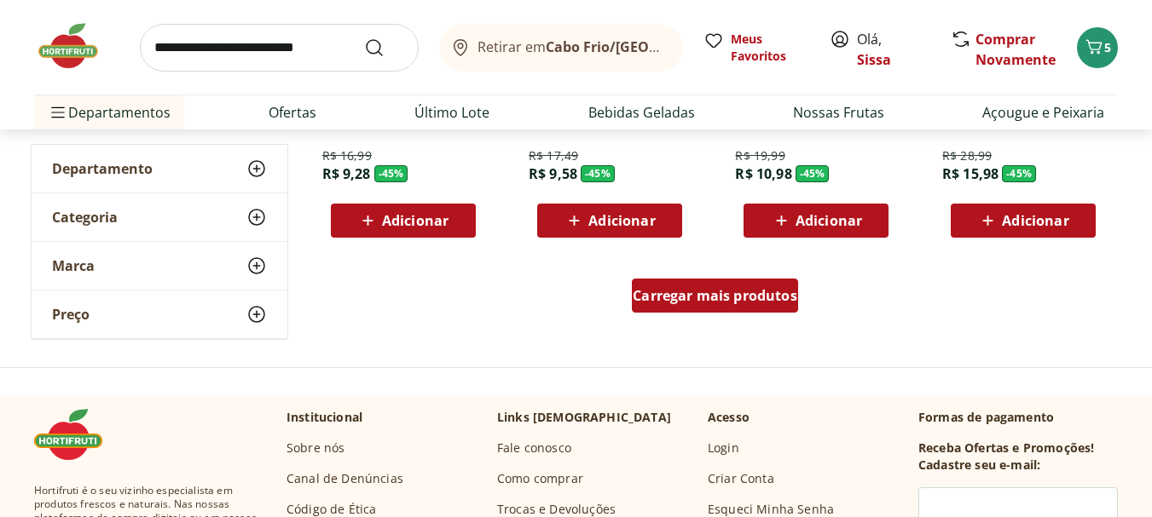
click at [748, 303] on span "Carregar mais produtos" at bounding box center [715, 296] width 165 height 14
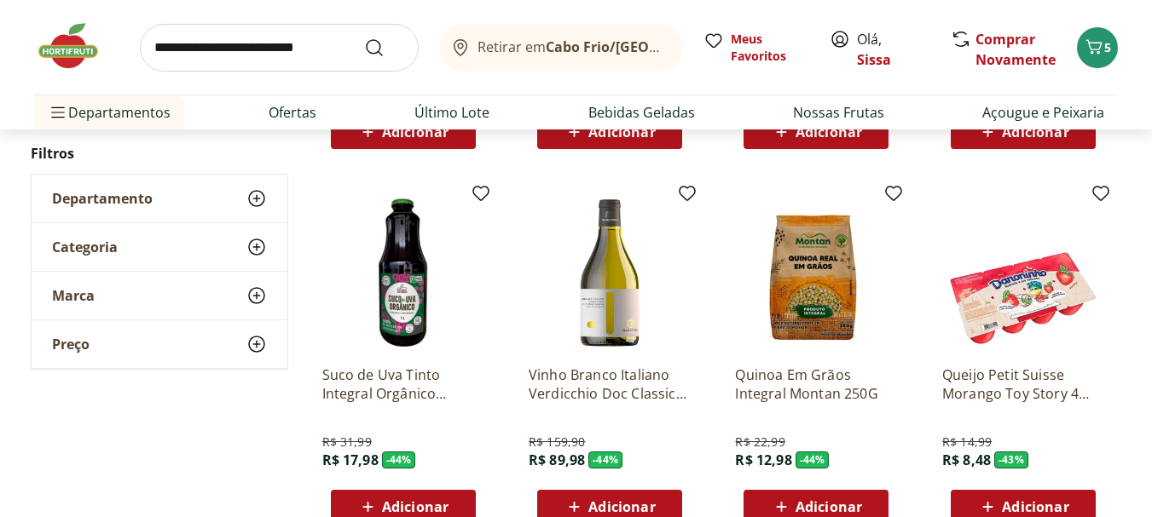
scroll to position [6478, 0]
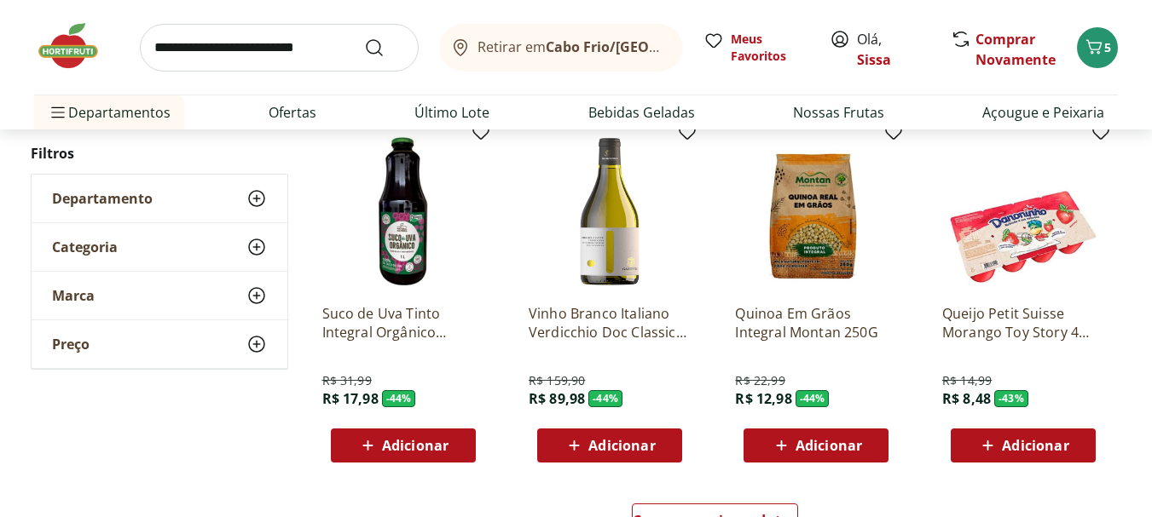
click at [405, 450] on span "Adicionar" at bounding box center [415, 446] width 66 height 14
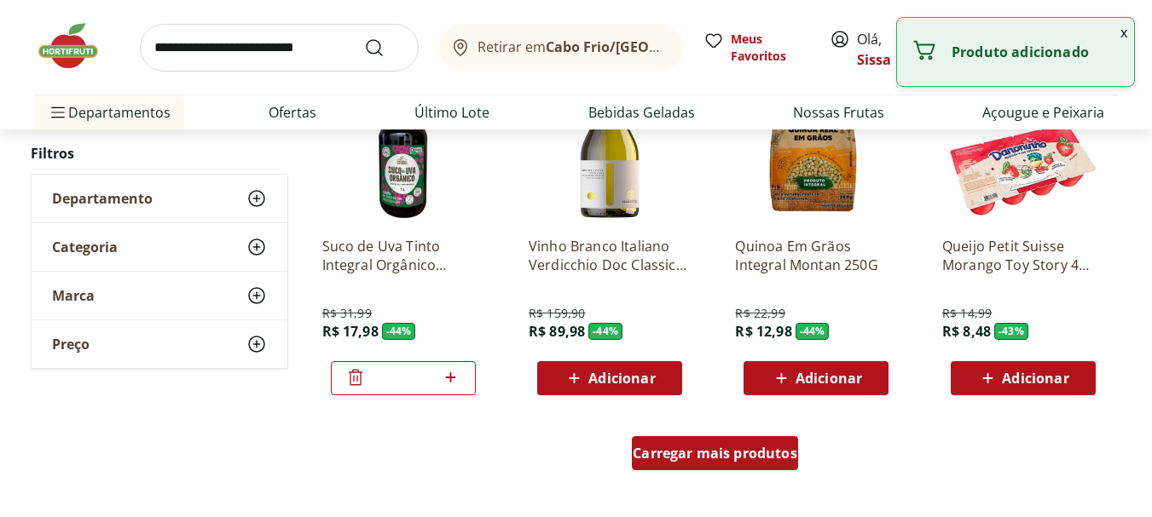
scroll to position [6547, 0]
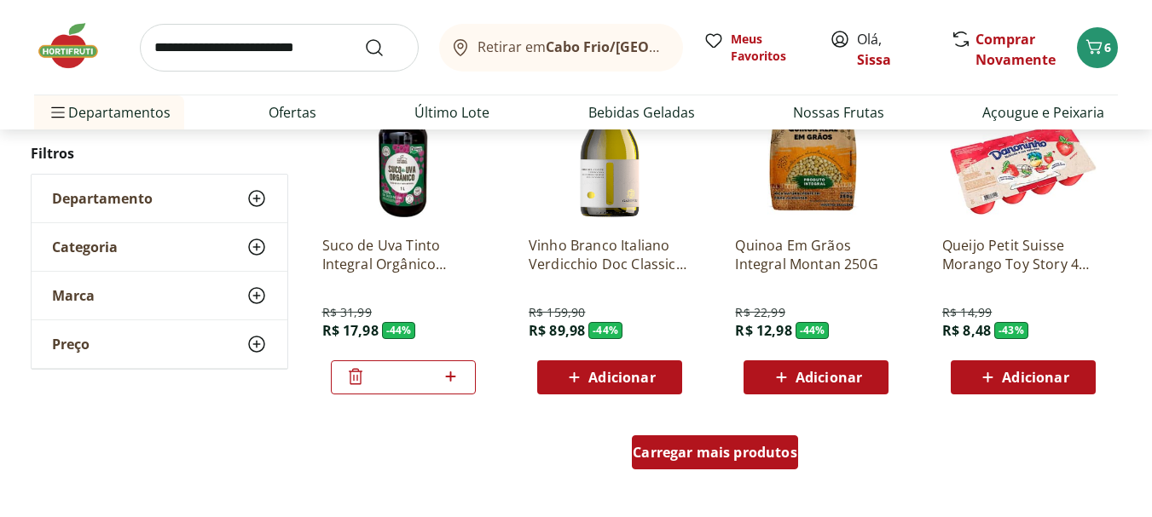
click at [719, 455] on span "Carregar mais produtos" at bounding box center [715, 453] width 165 height 14
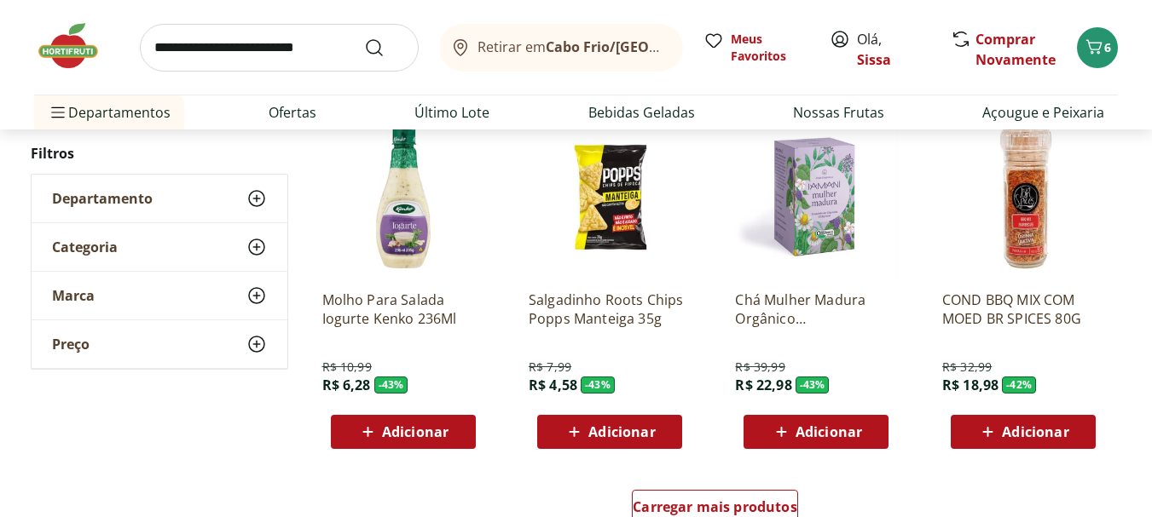
scroll to position [7638, 0]
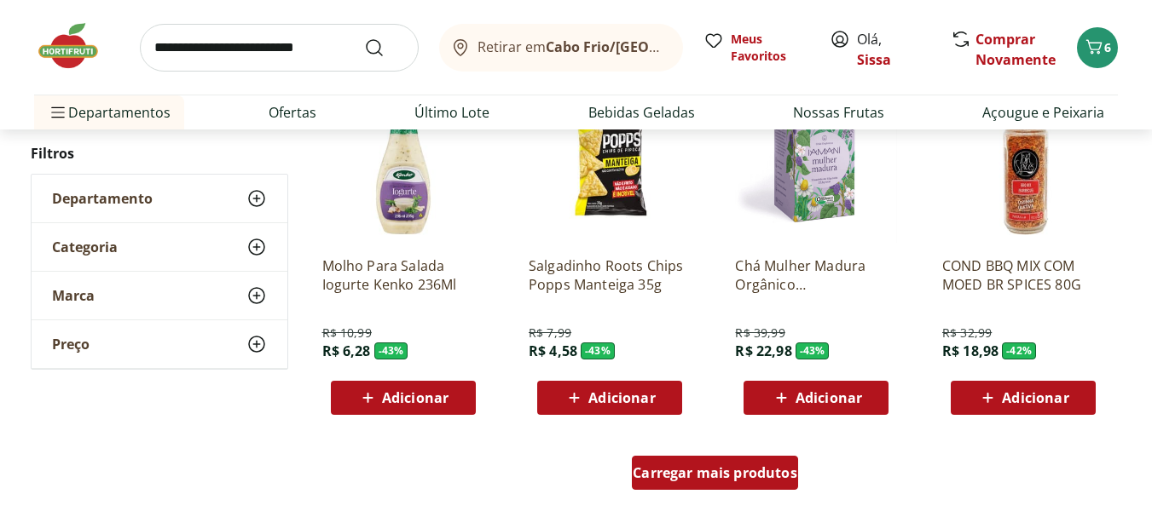
click at [754, 488] on div "Carregar mais produtos" at bounding box center [715, 473] width 166 height 34
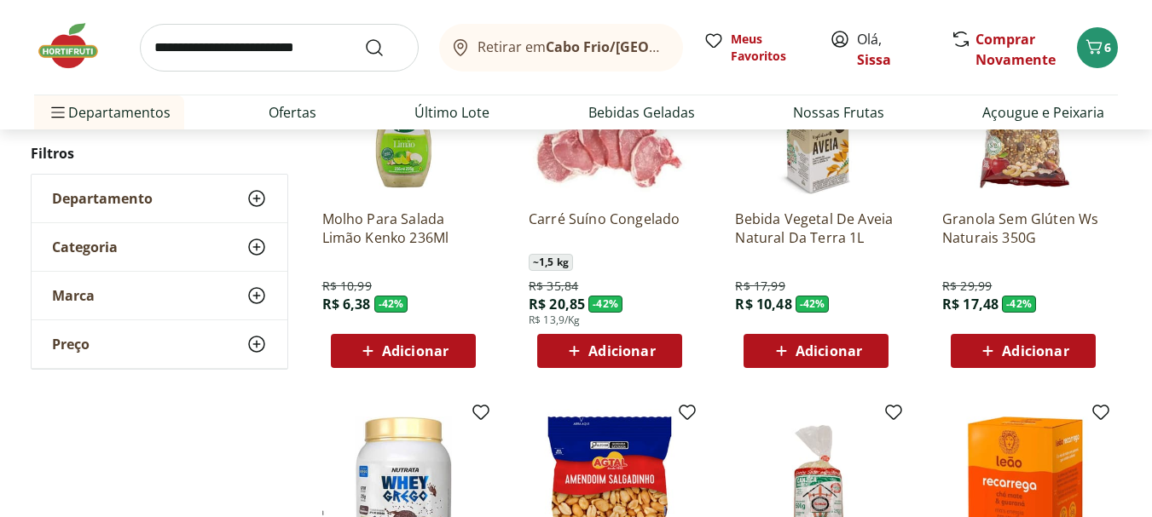
scroll to position [8422, 0]
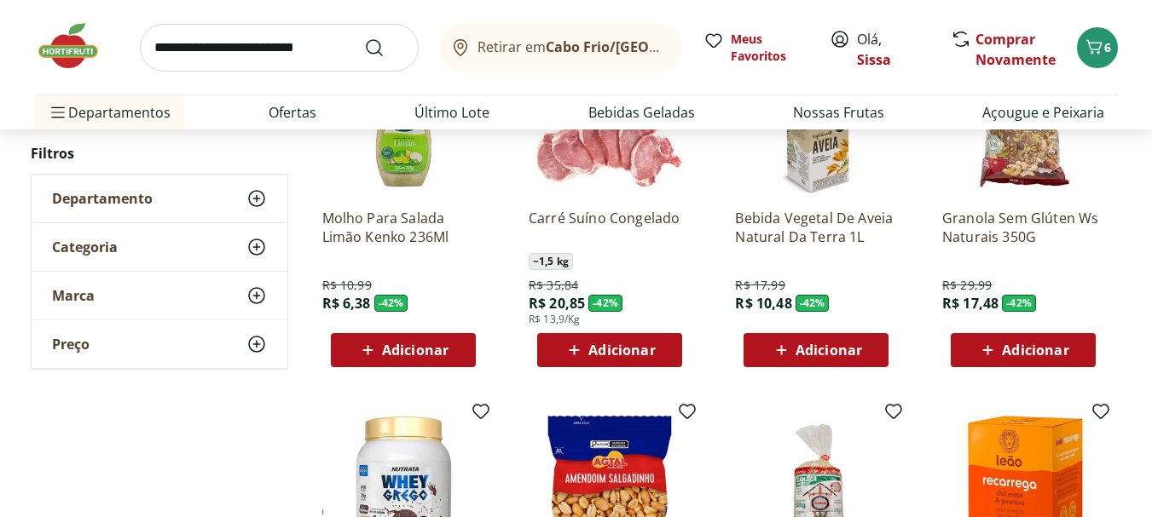
click at [1031, 356] on span "Adicionar" at bounding box center [1035, 351] width 66 height 14
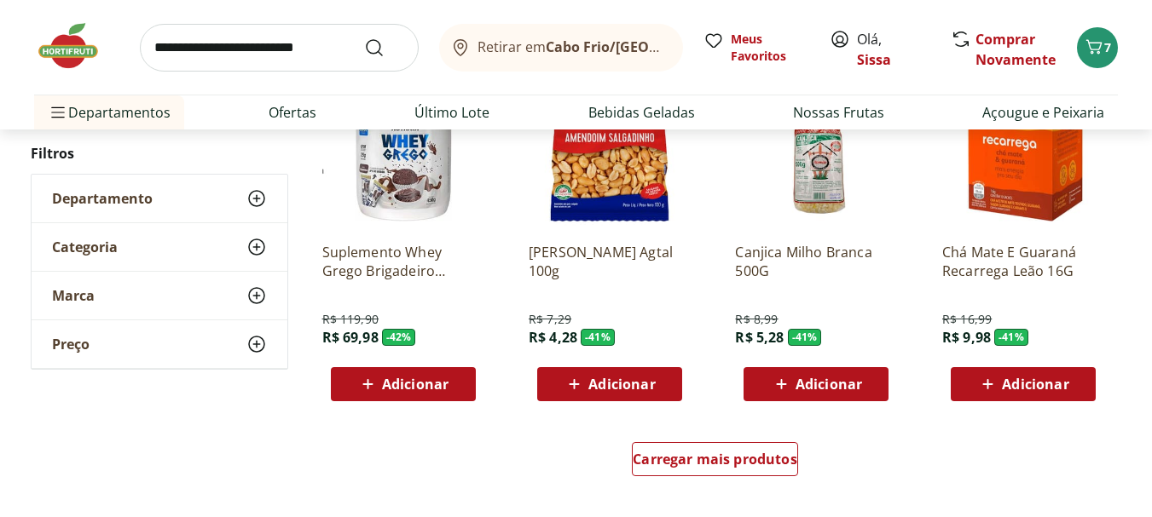
scroll to position [8797, 0]
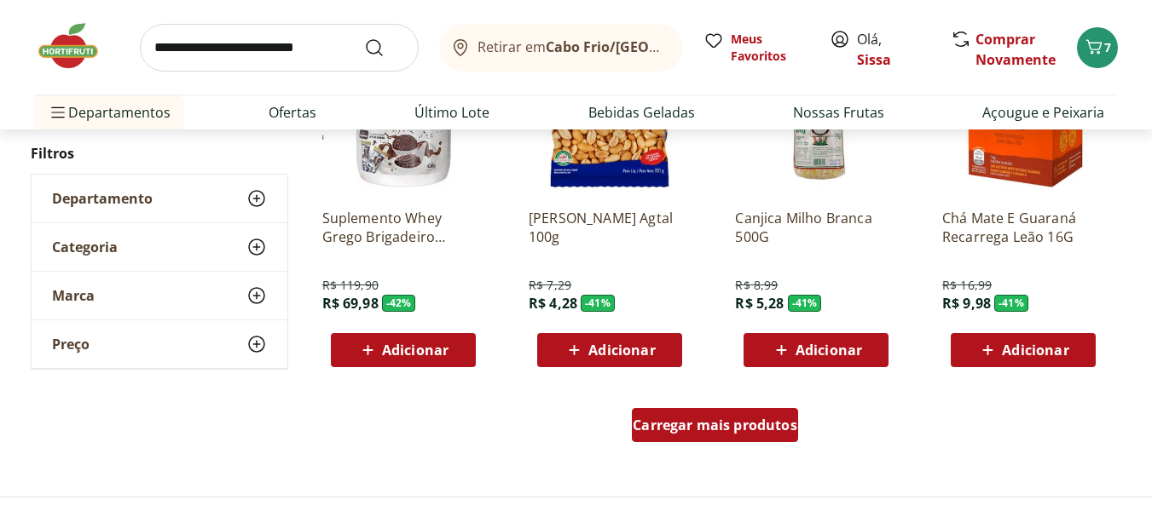
click at [737, 435] on div "Carregar mais produtos" at bounding box center [715, 425] width 166 height 34
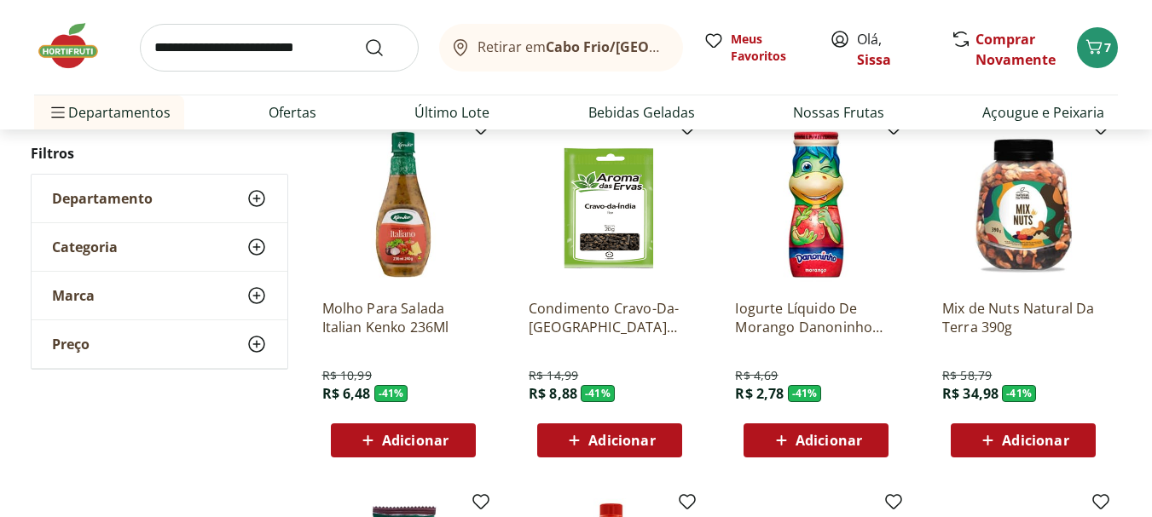
scroll to position [9445, 0]
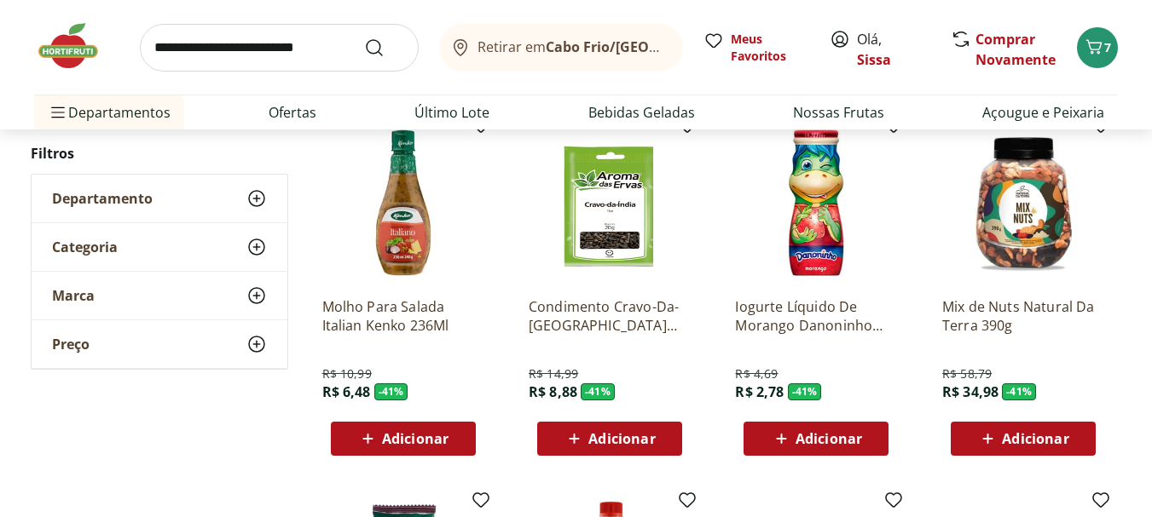
click at [590, 442] on span "Adicionar" at bounding box center [621, 439] width 66 height 14
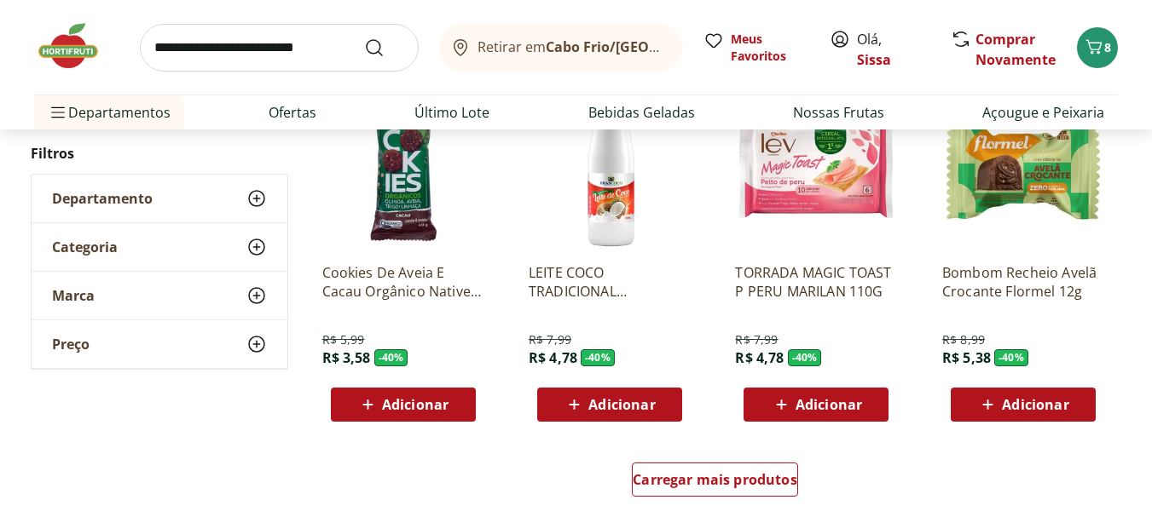
scroll to position [9888, 0]
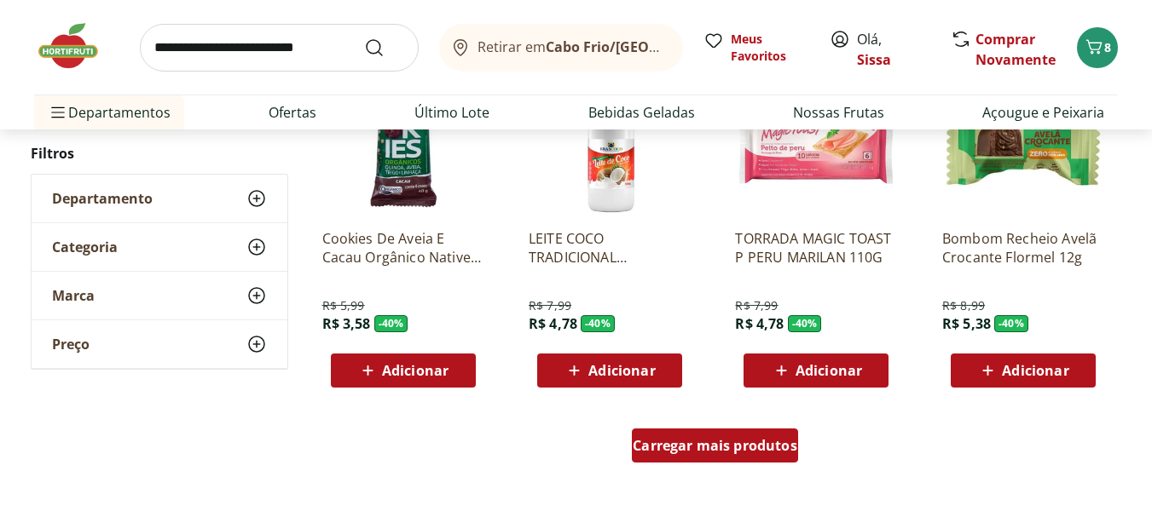
click at [751, 453] on span "Carregar mais produtos" at bounding box center [715, 446] width 165 height 14
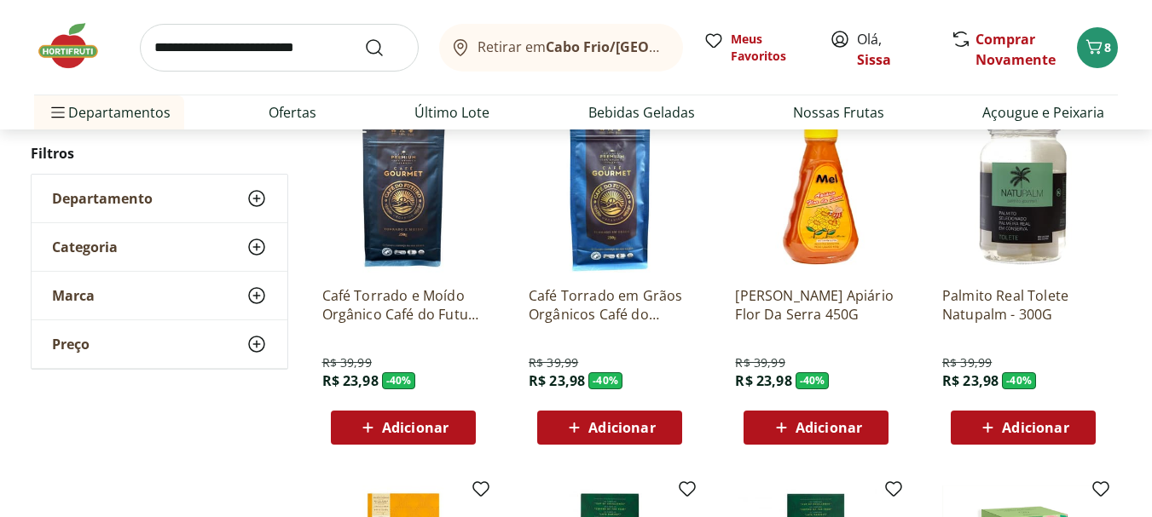
scroll to position [10570, 0]
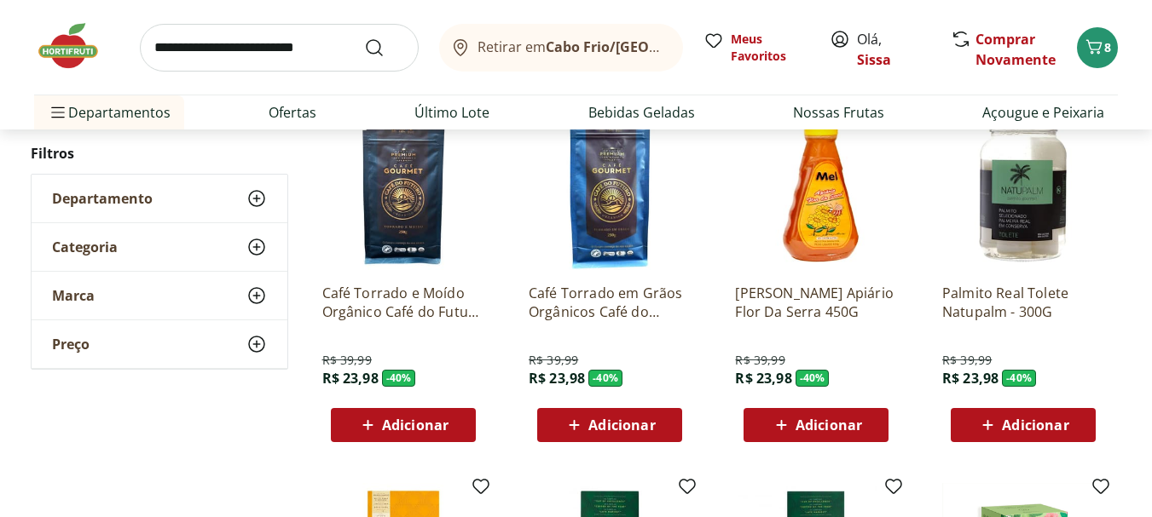
click at [404, 428] on span "Adicionar" at bounding box center [415, 426] width 66 height 14
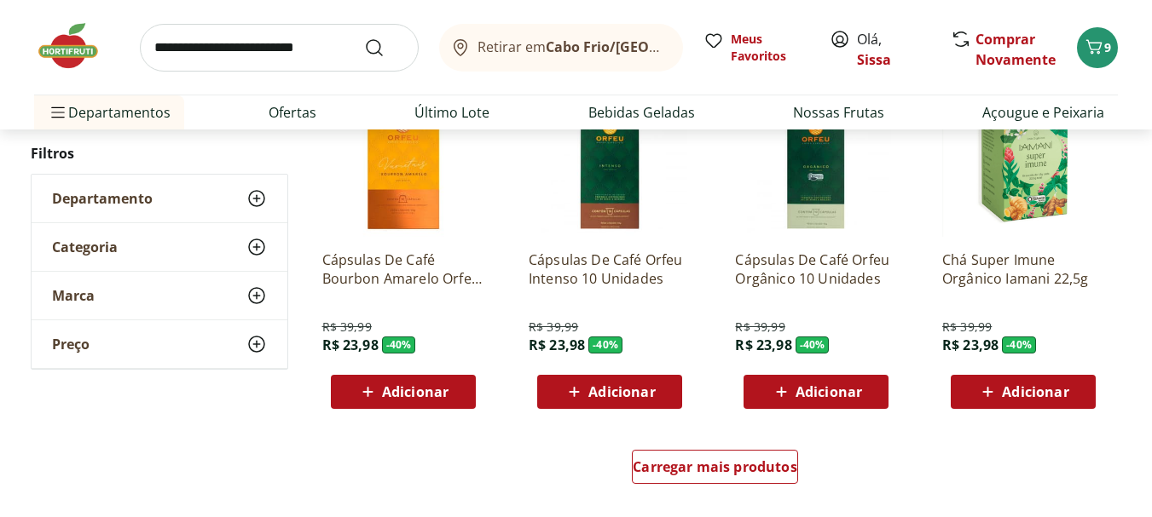
scroll to position [10979, 0]
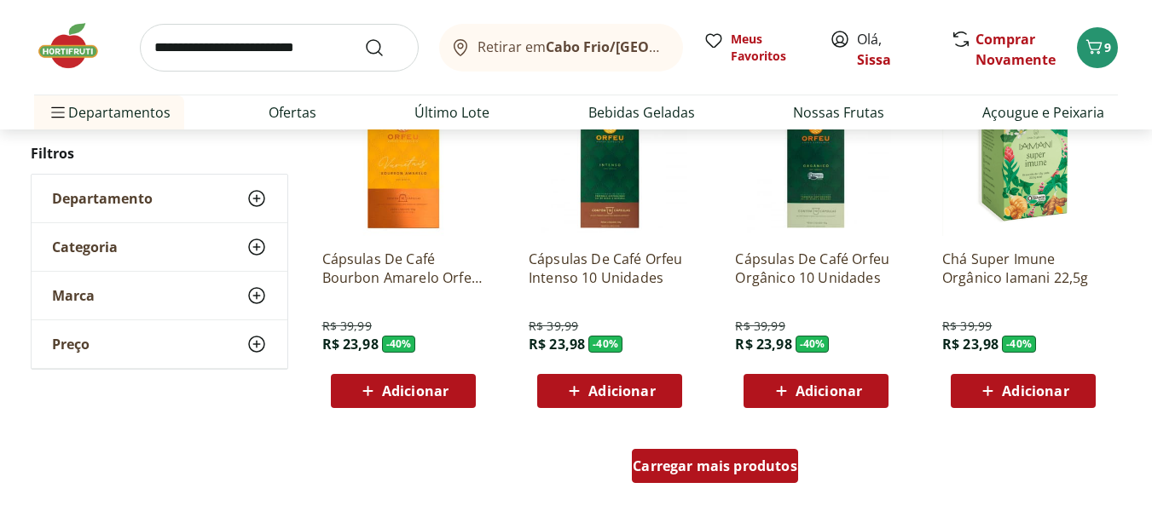
click at [742, 478] on div "Carregar mais produtos" at bounding box center [715, 466] width 166 height 34
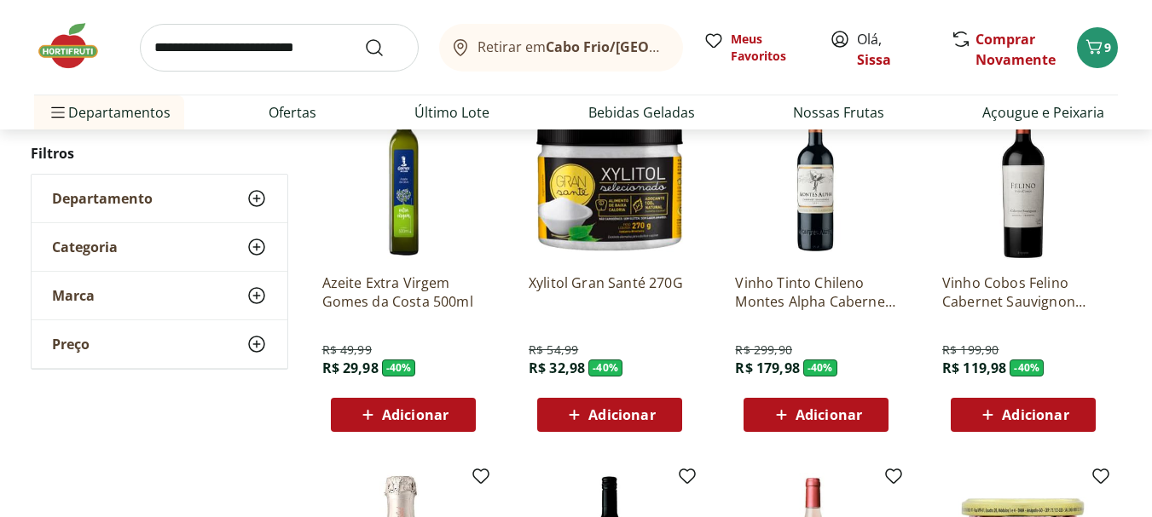
scroll to position [11320, 0]
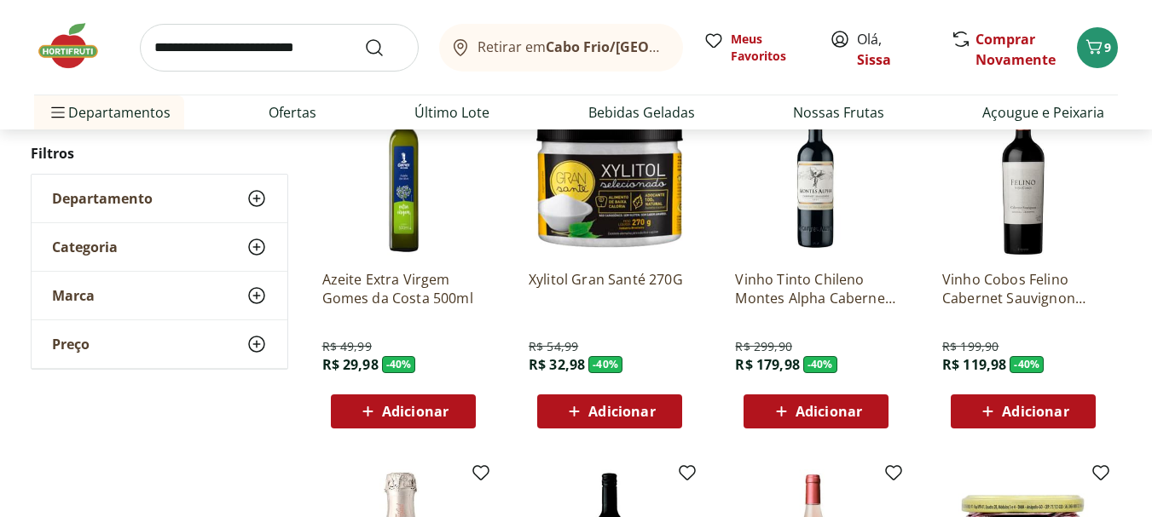
click at [388, 419] on span "Adicionar" at bounding box center [415, 412] width 66 height 14
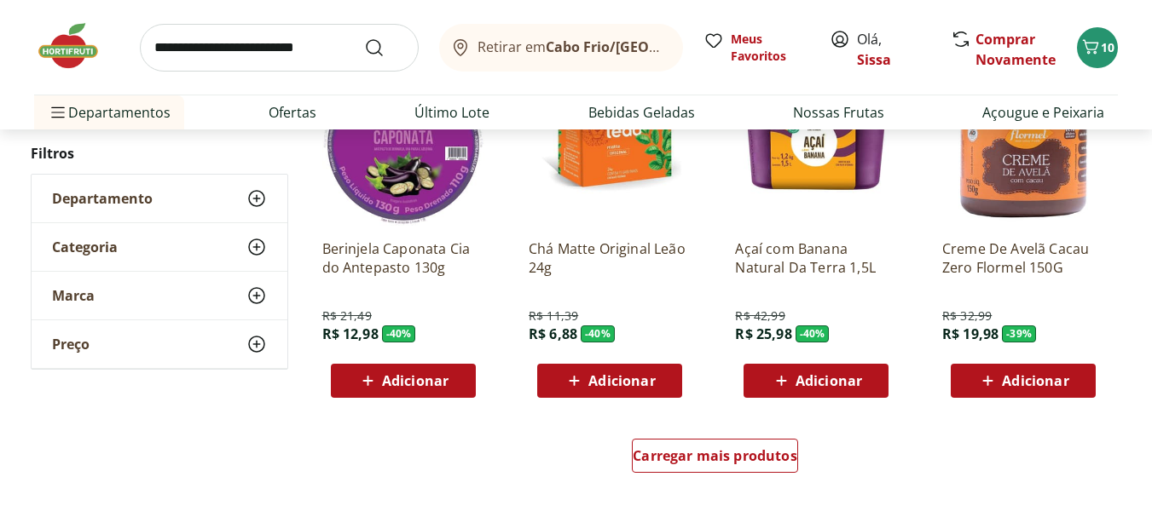
scroll to position [12105, 0]
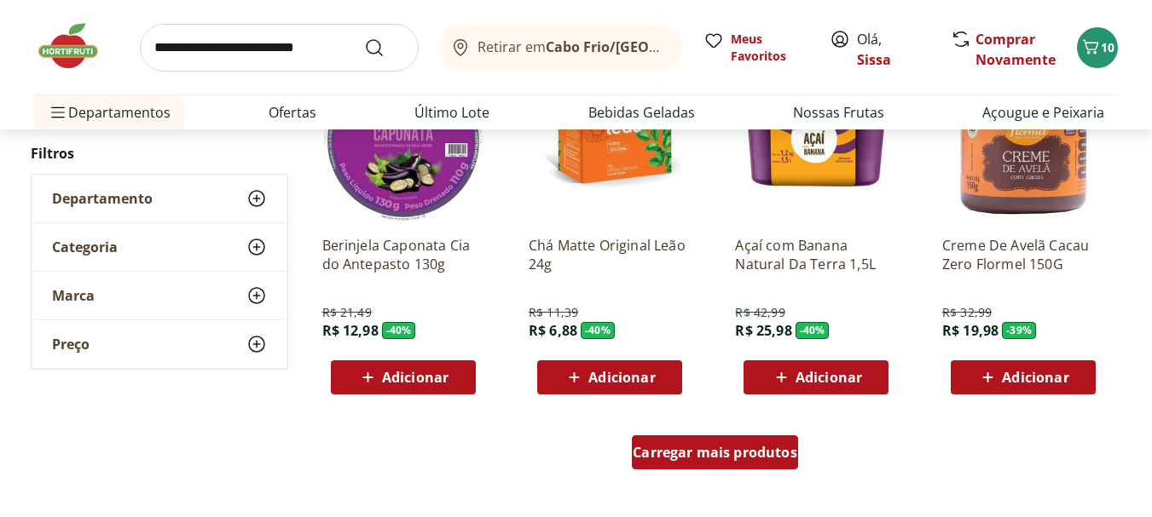
click at [757, 455] on span "Carregar mais produtos" at bounding box center [715, 453] width 165 height 14
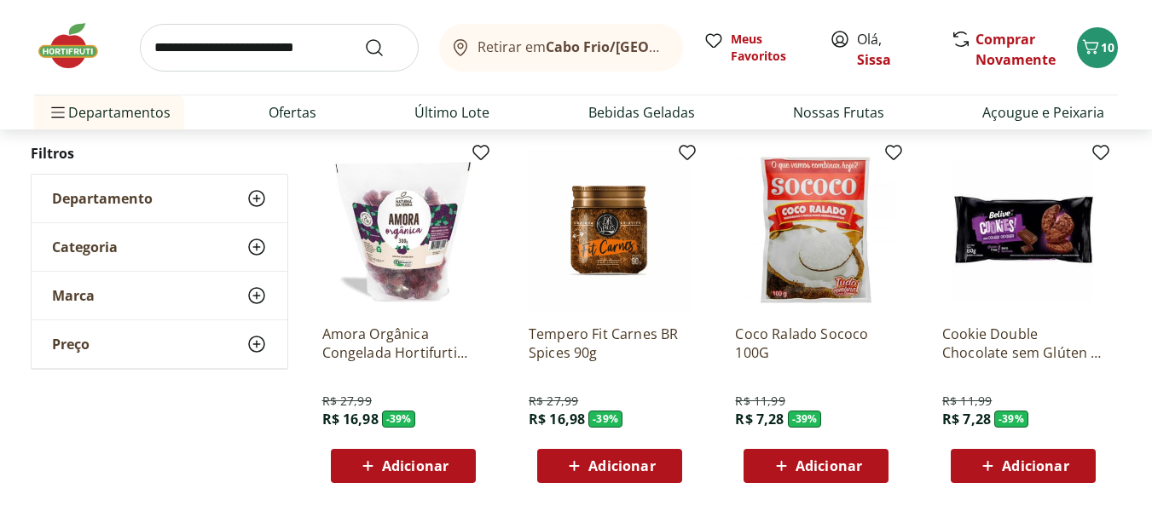
scroll to position [12411, 0]
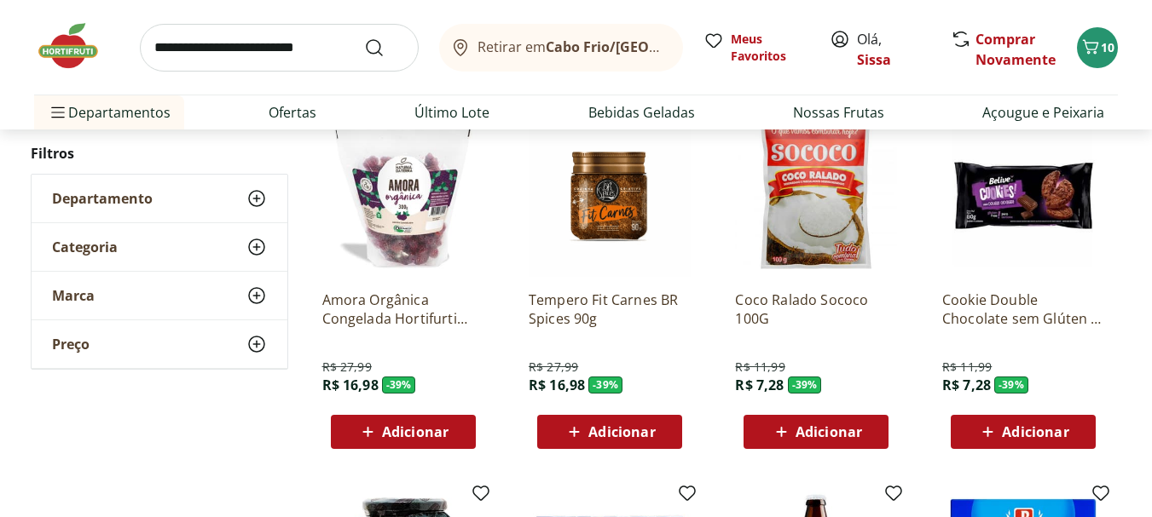
click at [408, 439] on span "Adicionar" at bounding box center [415, 432] width 66 height 14
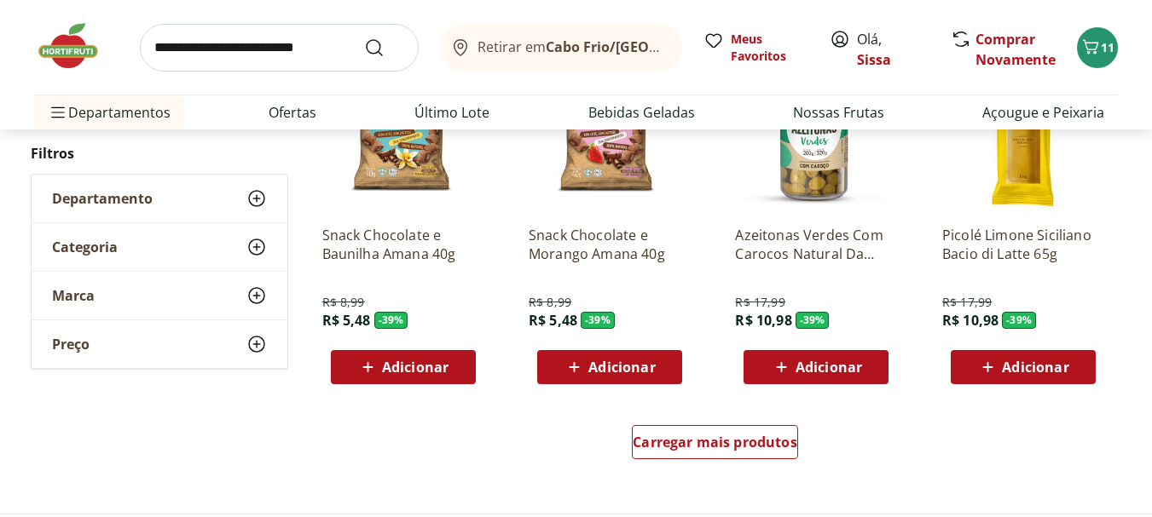
scroll to position [13230, 0]
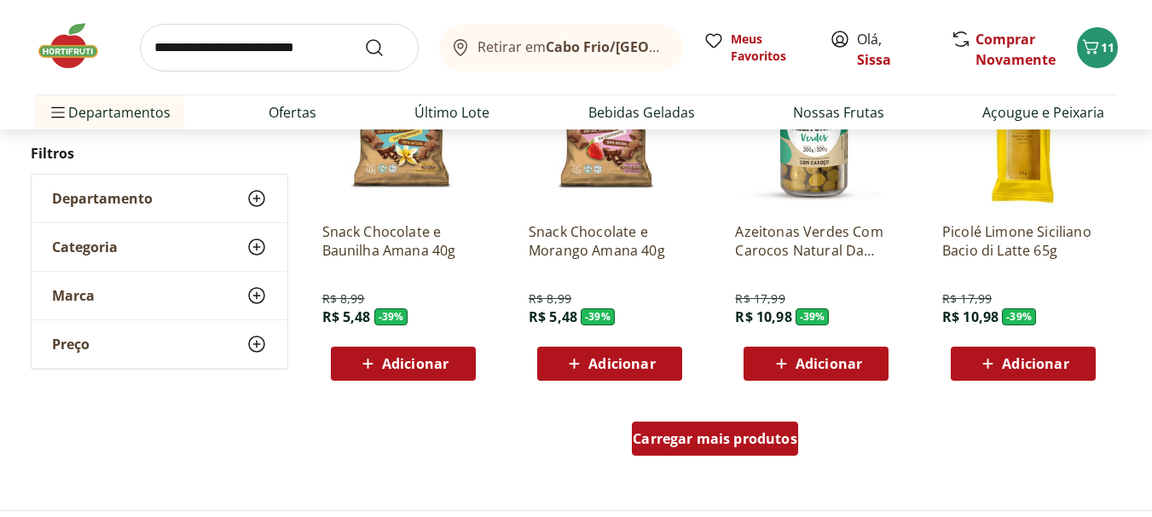
click at [727, 450] on div "Carregar mais produtos" at bounding box center [715, 439] width 166 height 34
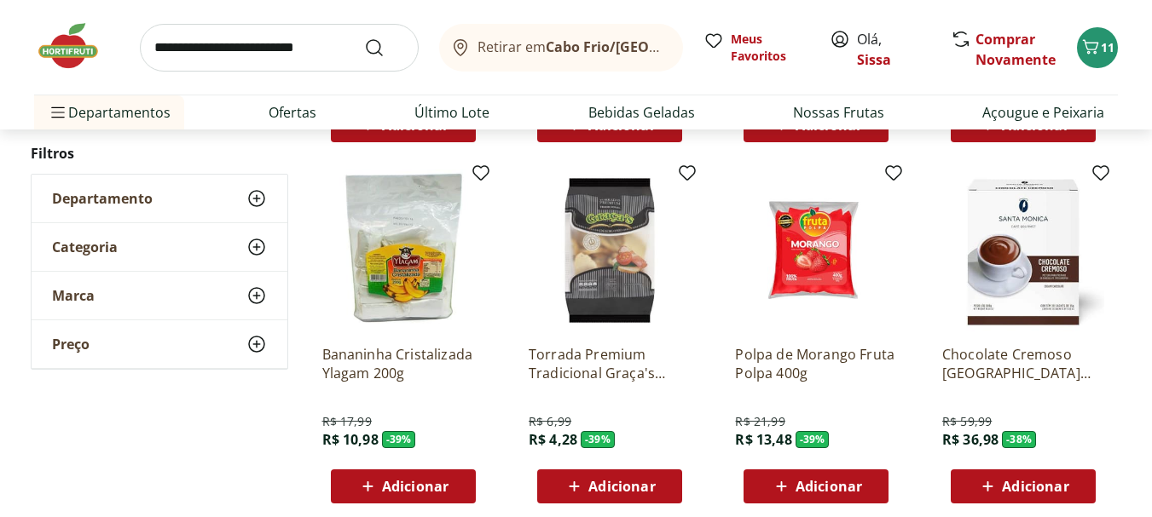
scroll to position [13503, 0]
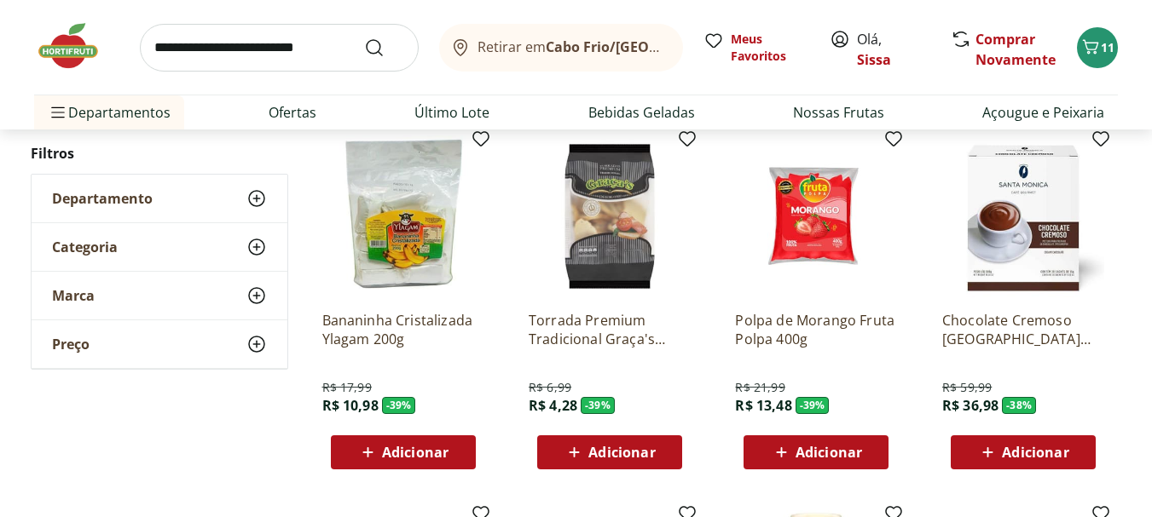
click at [622, 456] on span "Adicionar" at bounding box center [621, 453] width 66 height 14
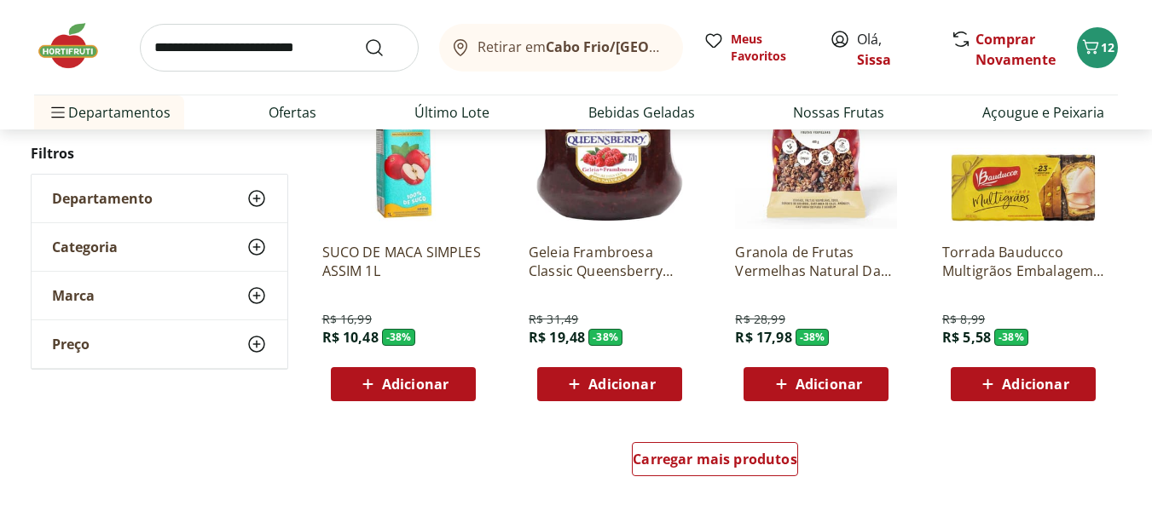
scroll to position [14355, 0]
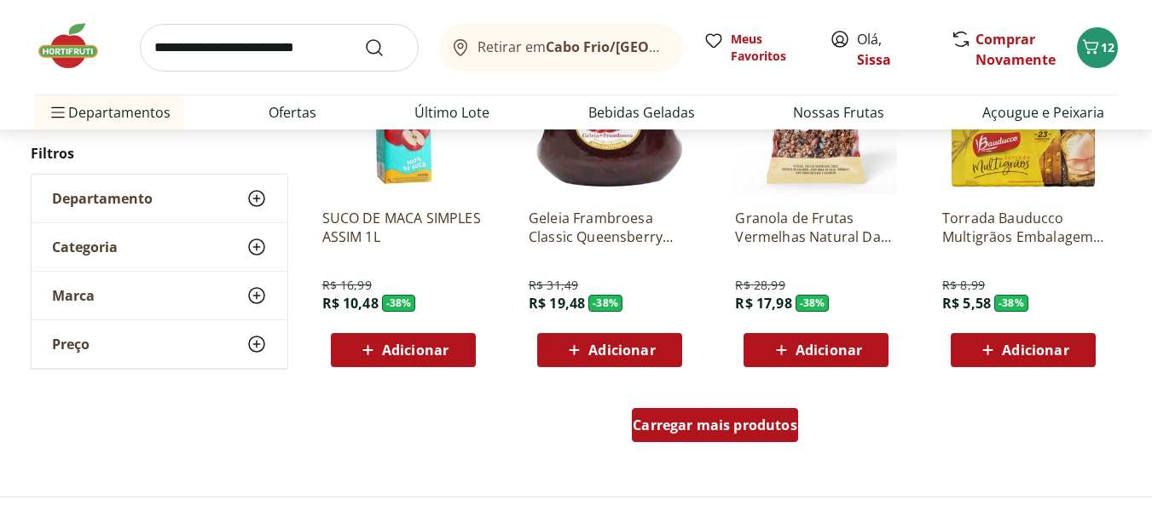
click at [734, 432] on span "Carregar mais produtos" at bounding box center [715, 426] width 165 height 14
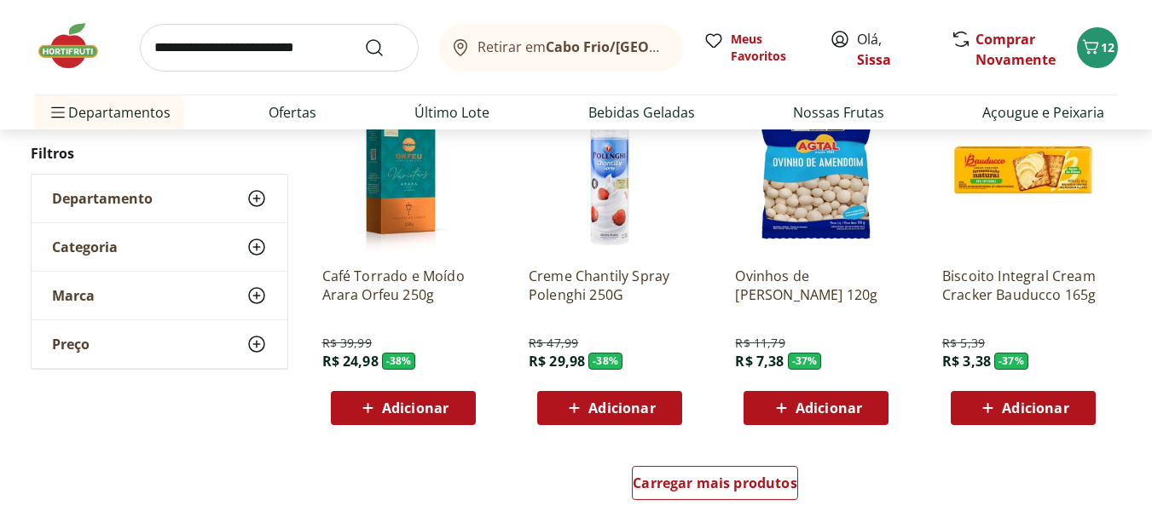
scroll to position [15412, 0]
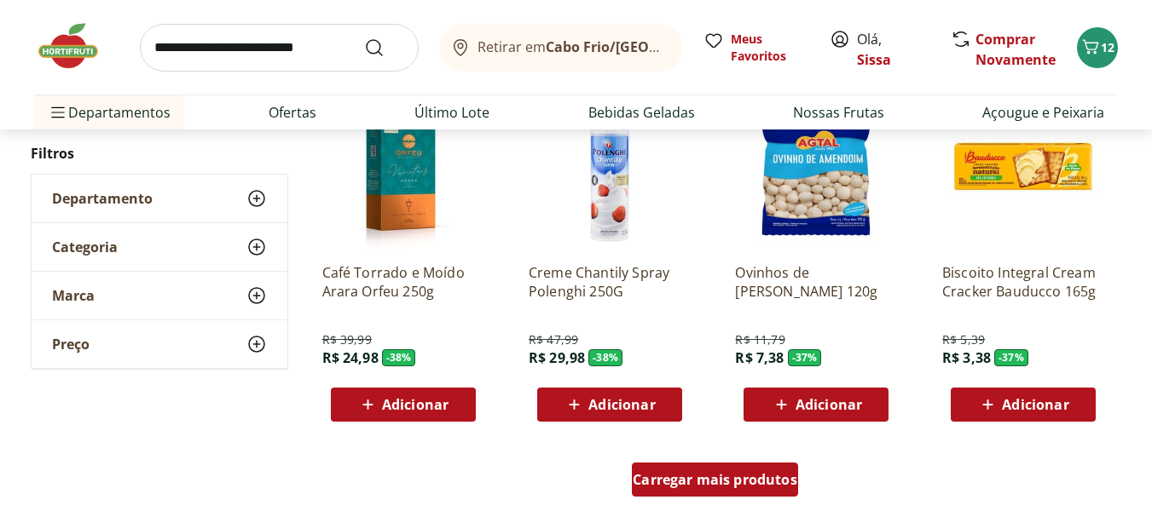
click at [732, 491] on div "Carregar mais produtos" at bounding box center [715, 480] width 166 height 34
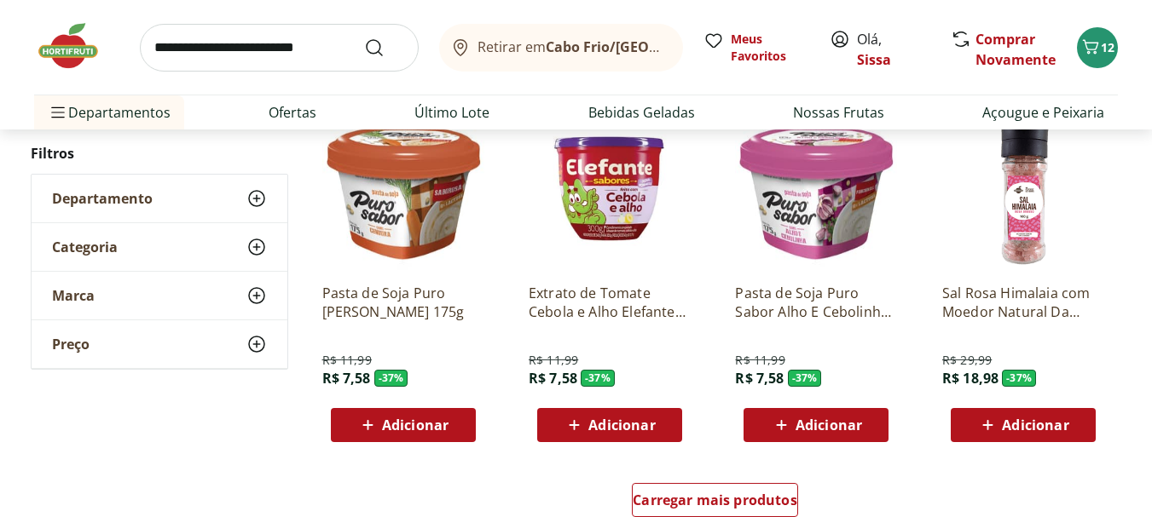
scroll to position [16674, 0]
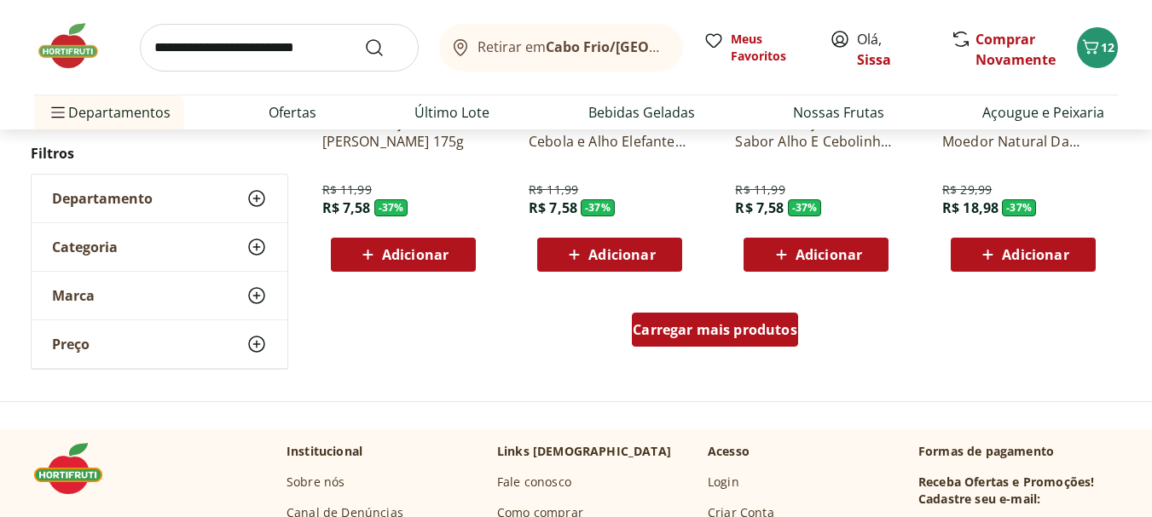
click at [751, 337] on span "Carregar mais produtos" at bounding box center [715, 330] width 165 height 14
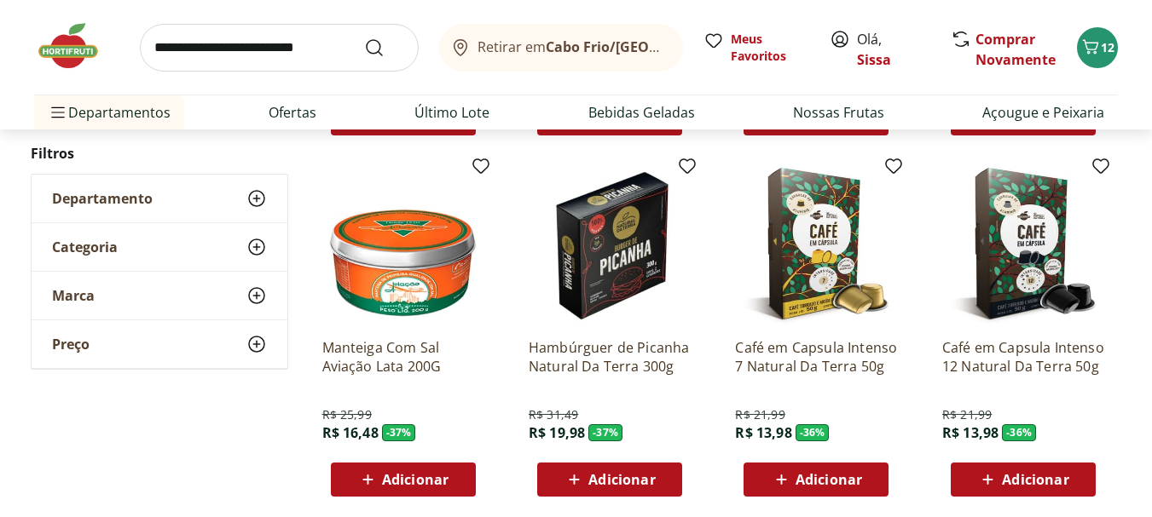
scroll to position [16844, 0]
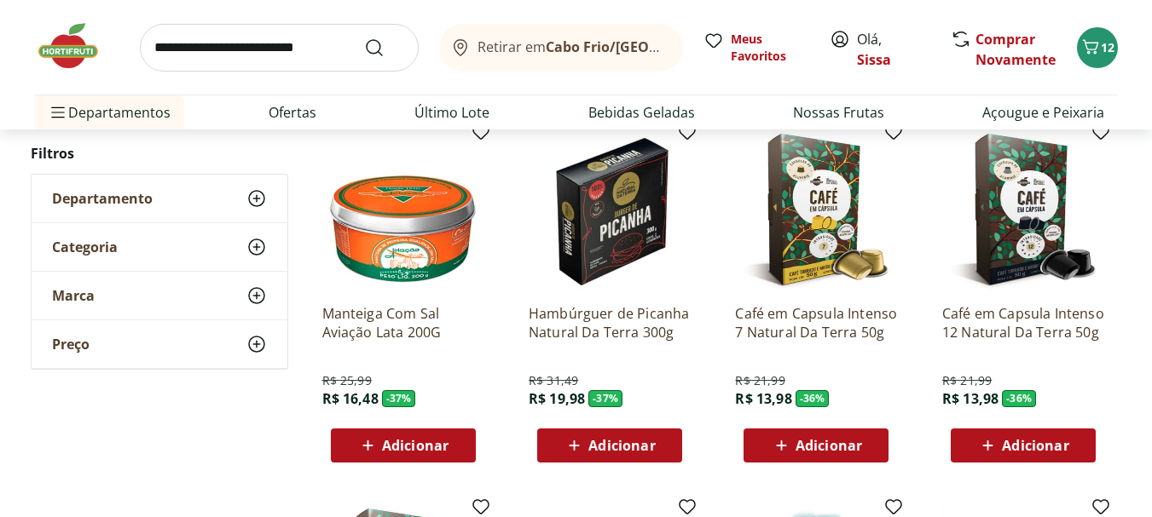
click at [419, 453] on span "Adicionar" at bounding box center [415, 446] width 66 height 14
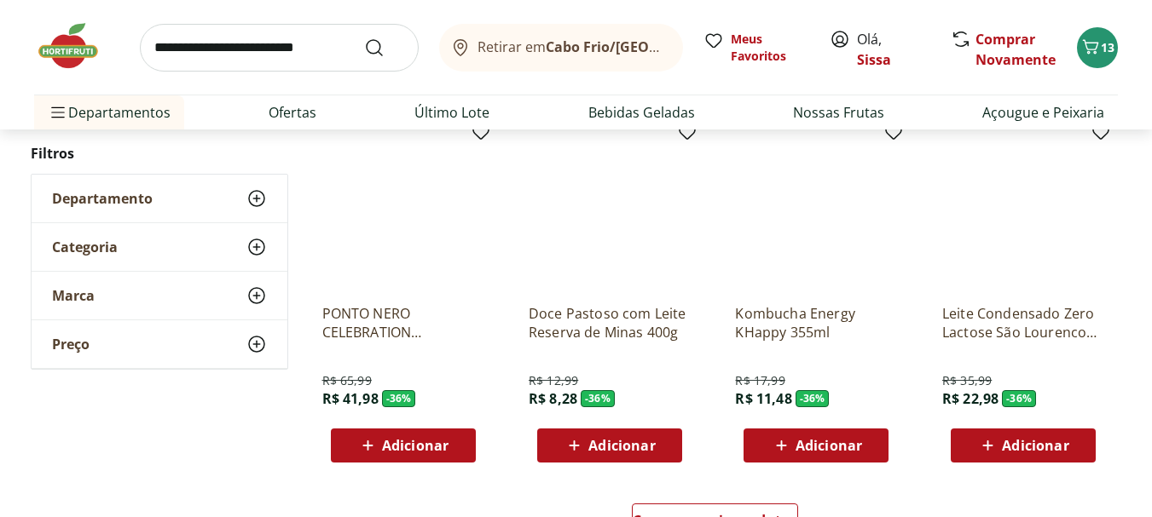
scroll to position [17628, 0]
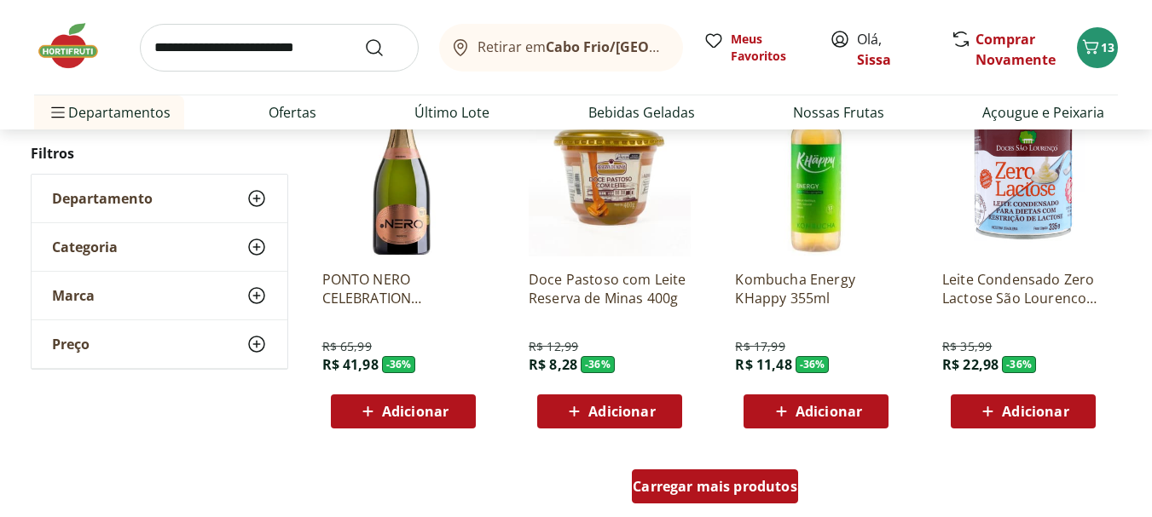
click at [728, 487] on span "Carregar mais produtos" at bounding box center [715, 487] width 165 height 14
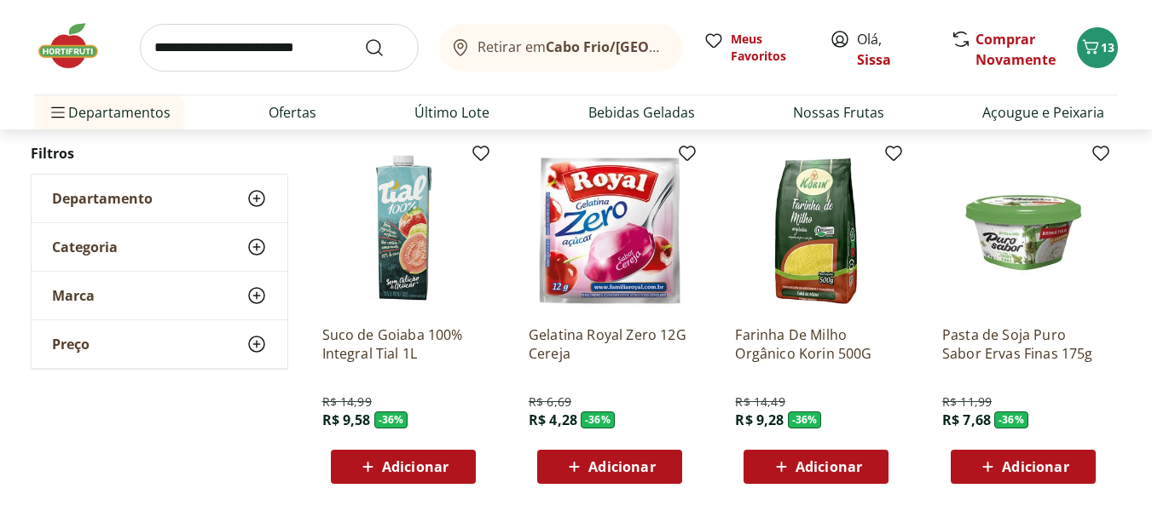
scroll to position [17935, 0]
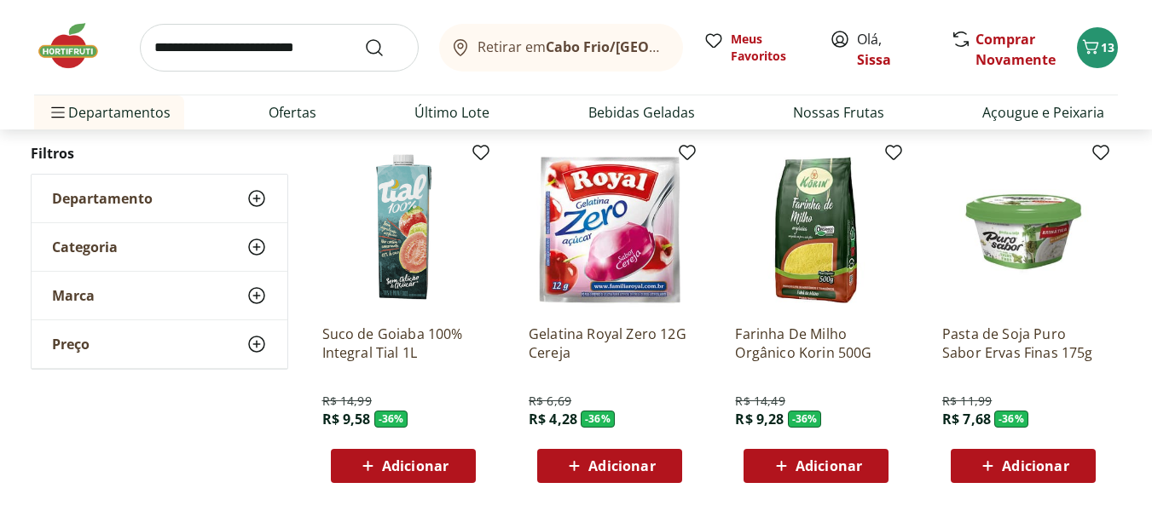
click at [792, 473] on icon at bounding box center [781, 466] width 21 height 20
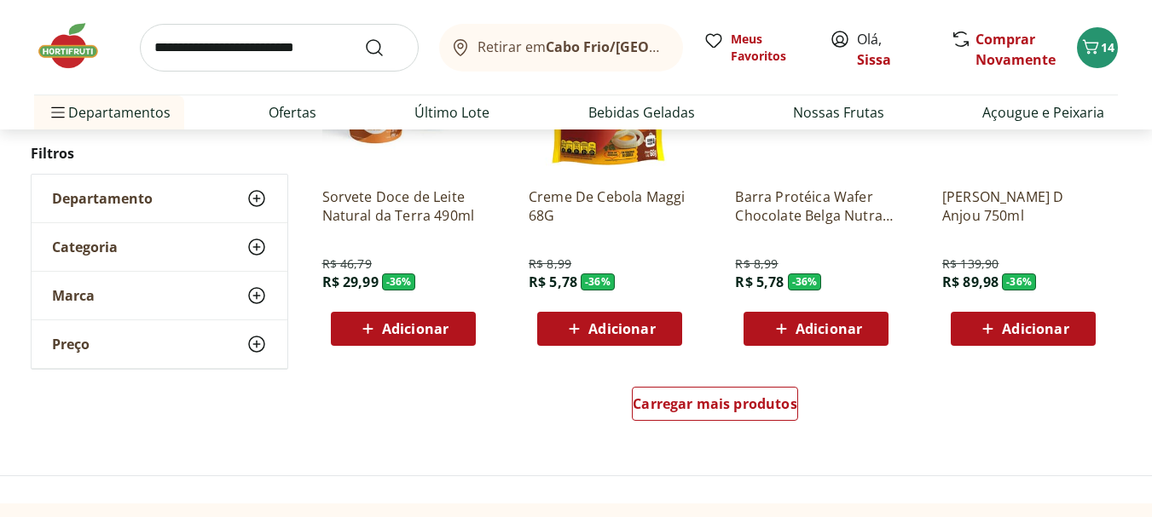
scroll to position [18992, 0]
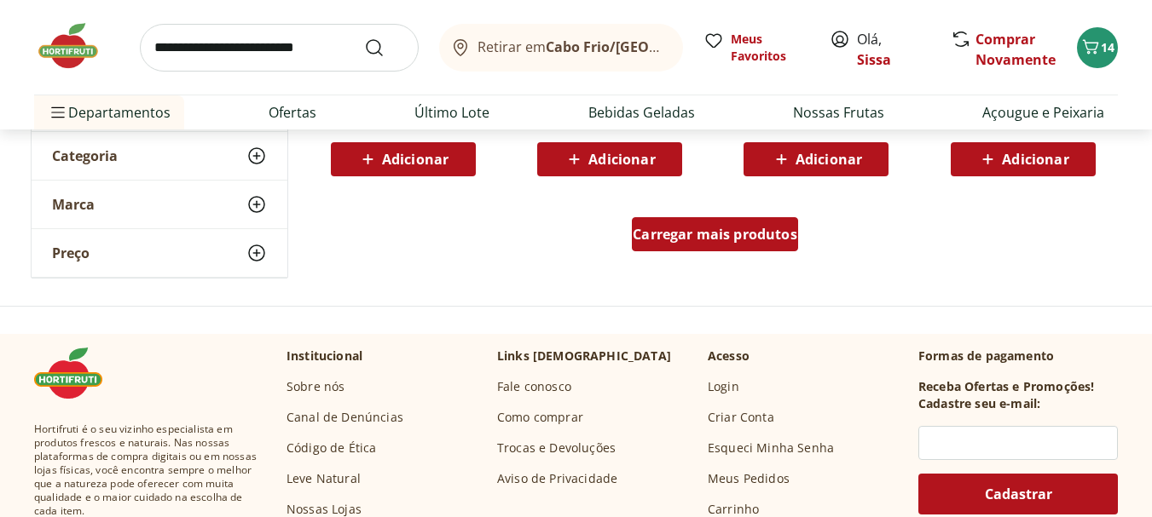
click at [726, 235] on span "Carregar mais produtos" at bounding box center [715, 235] width 165 height 14
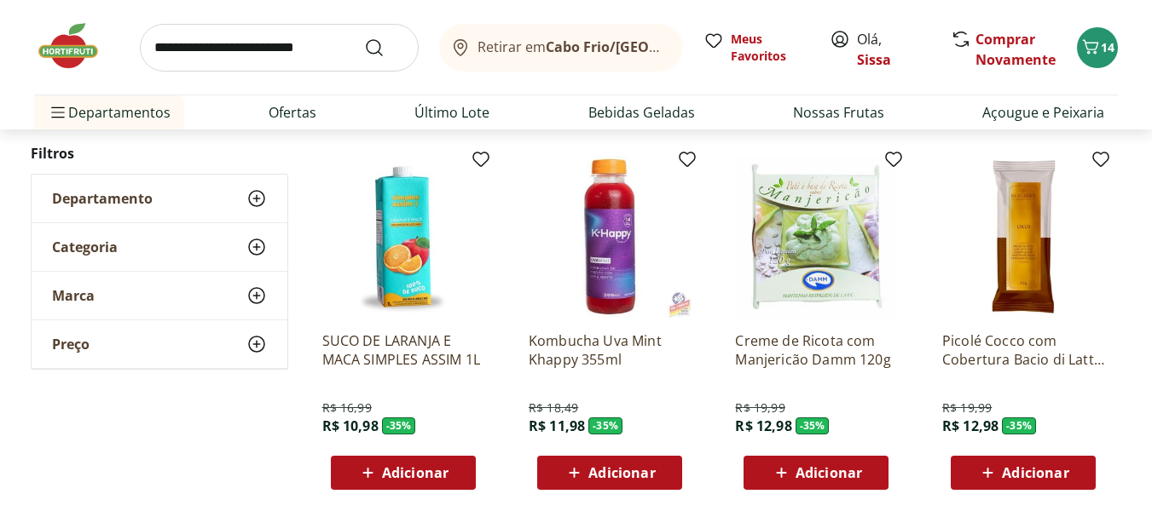
scroll to position [19811, 0]
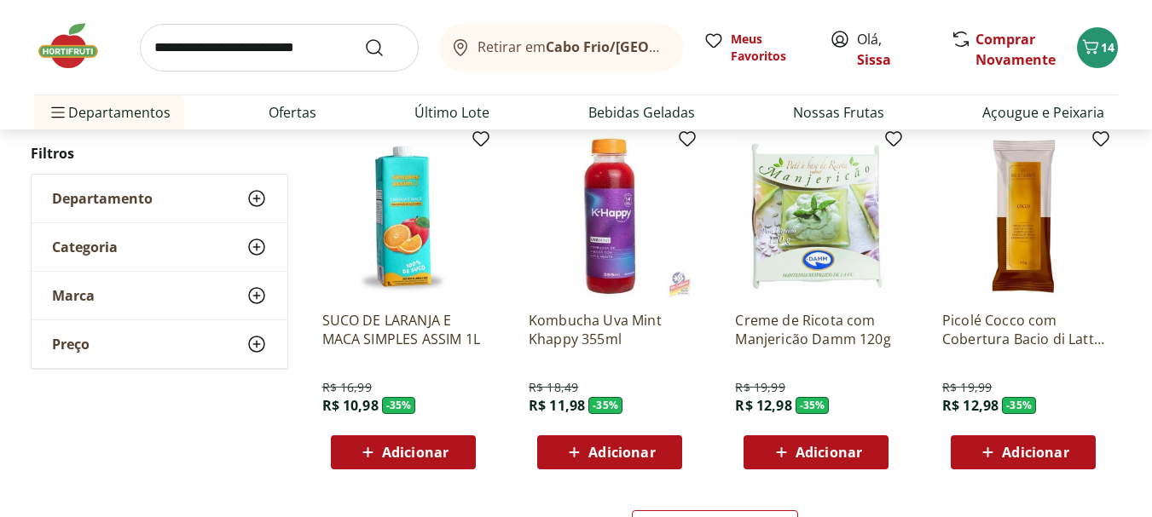
click at [614, 455] on span "Adicionar" at bounding box center [621, 453] width 66 height 14
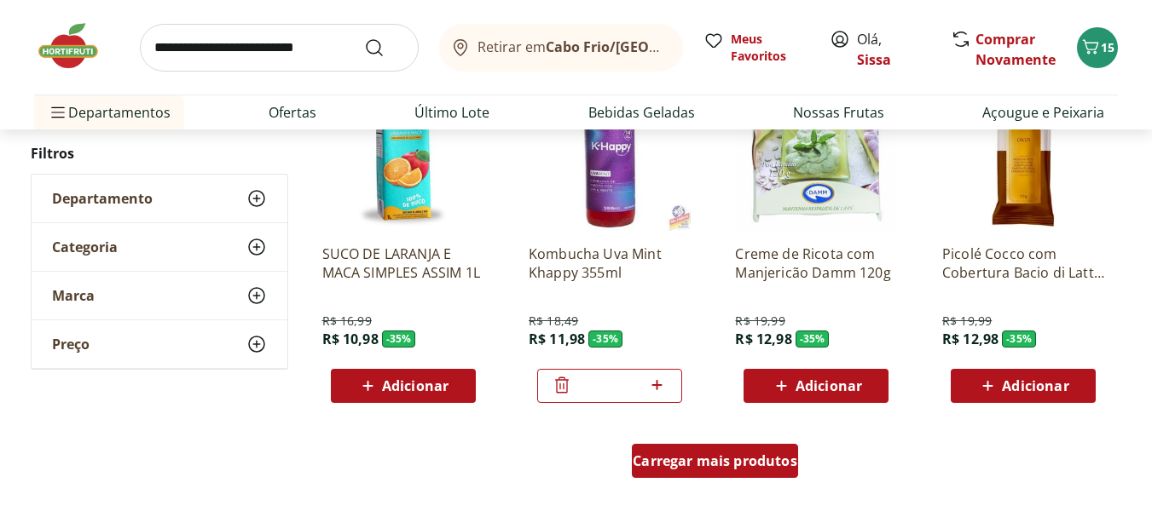
scroll to position [19879, 0]
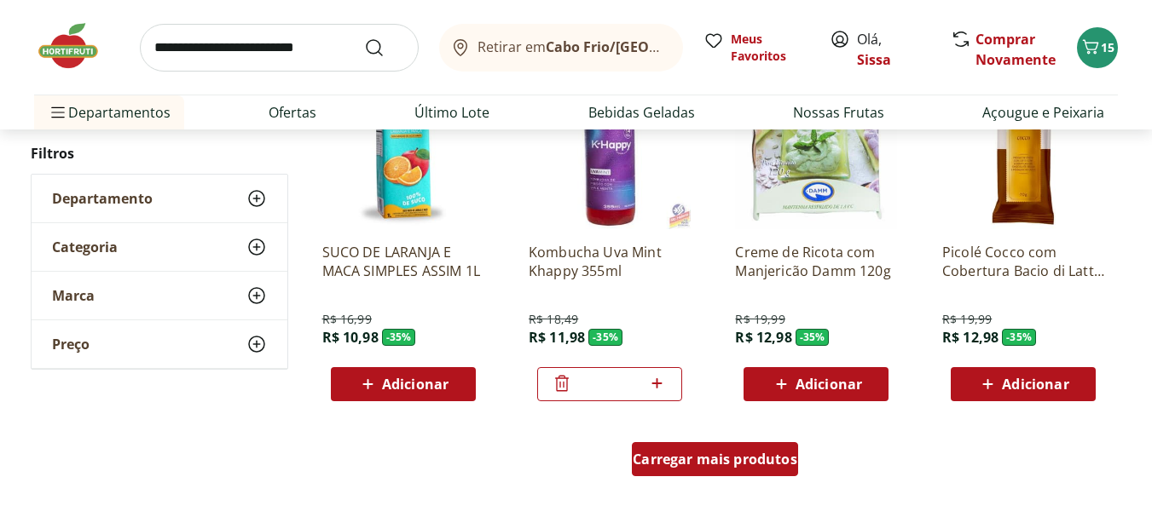
click at [734, 466] on span "Carregar mais produtos" at bounding box center [715, 460] width 165 height 14
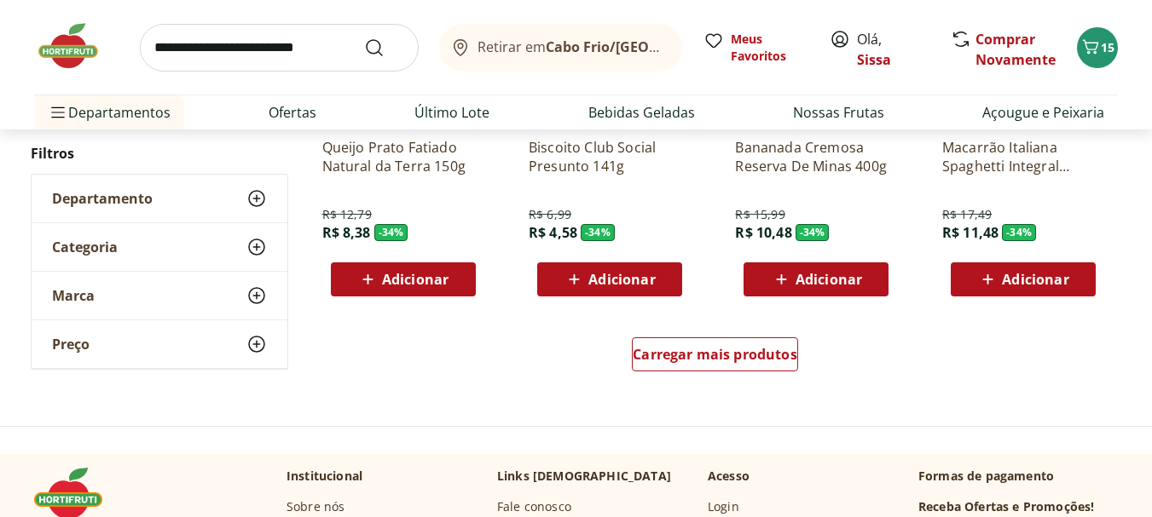
scroll to position [21174, 0]
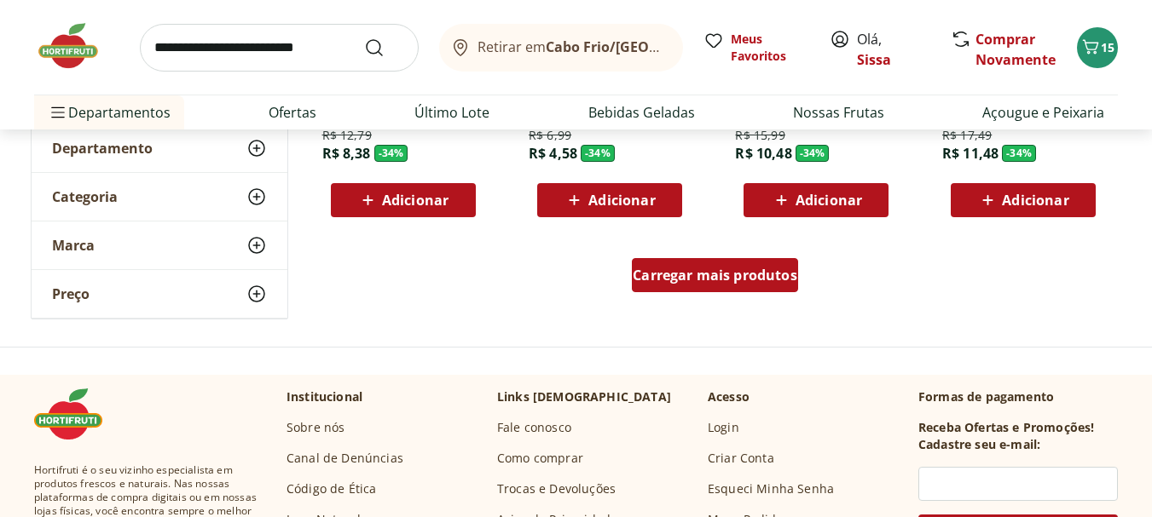
click at [747, 274] on span "Carregar mais produtos" at bounding box center [715, 276] width 165 height 14
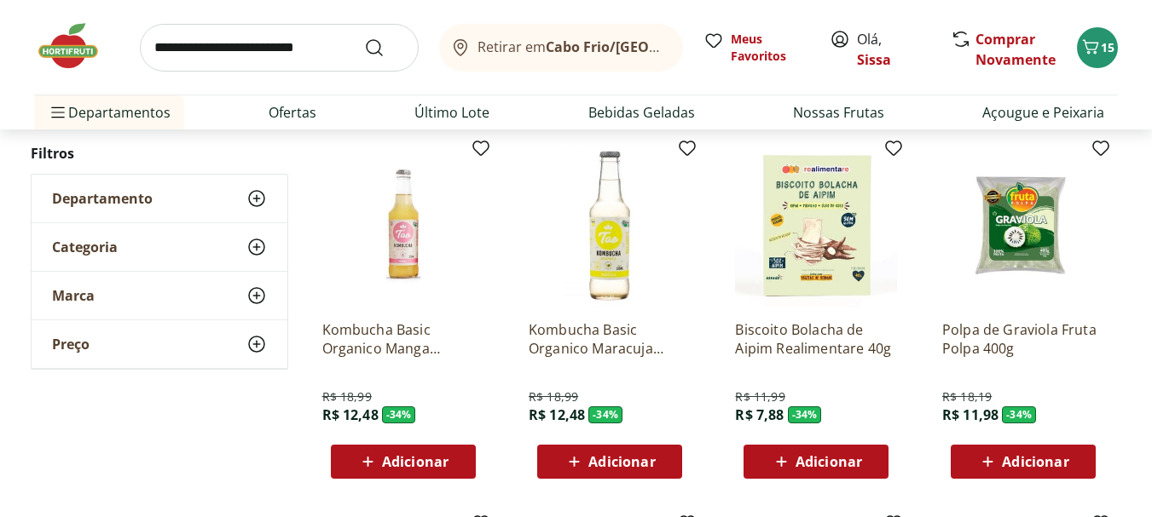
scroll to position [21277, 0]
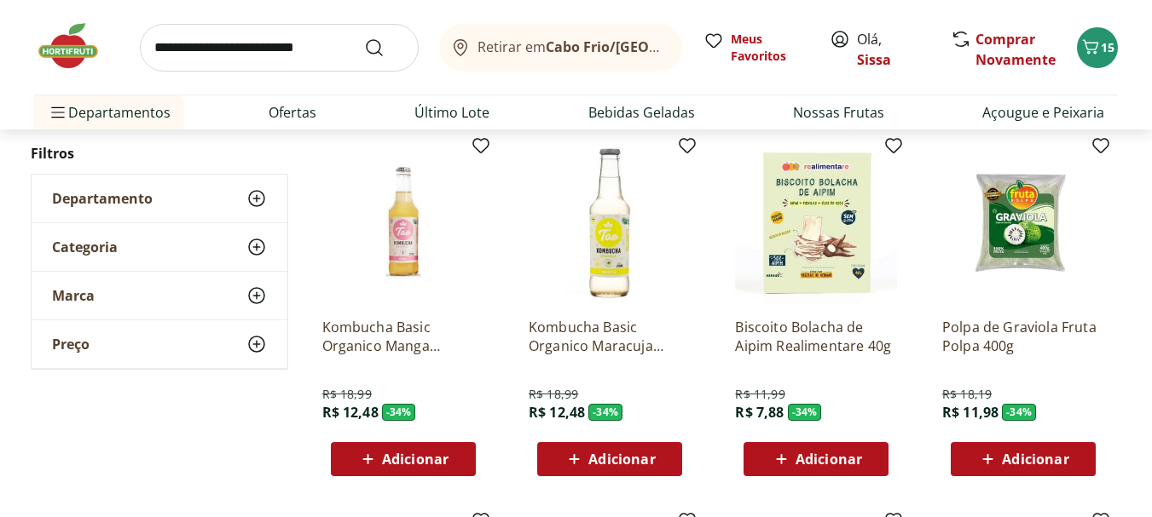
click at [635, 466] on span "Adicionar" at bounding box center [621, 460] width 66 height 14
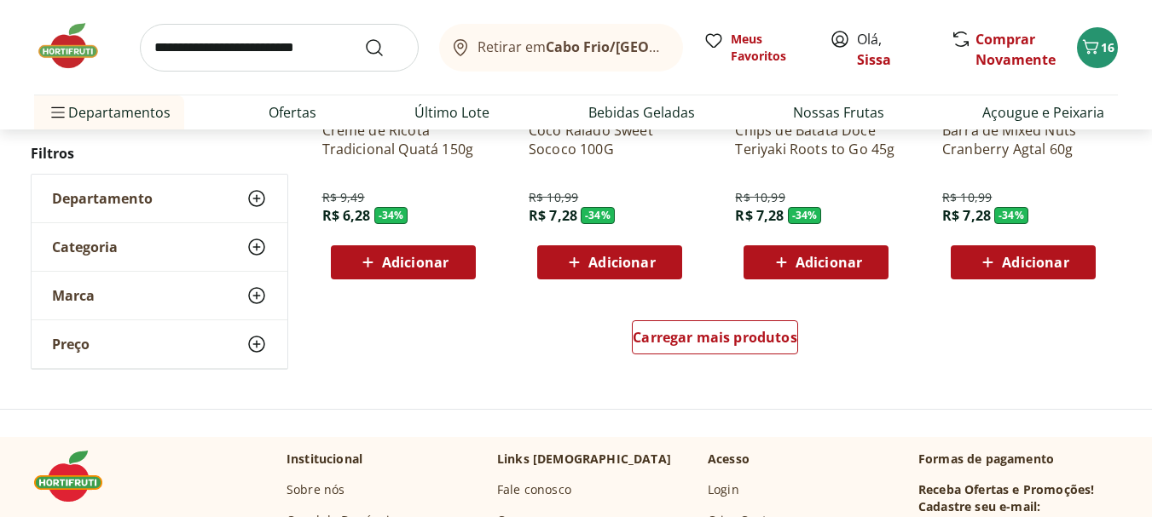
scroll to position [22231, 0]
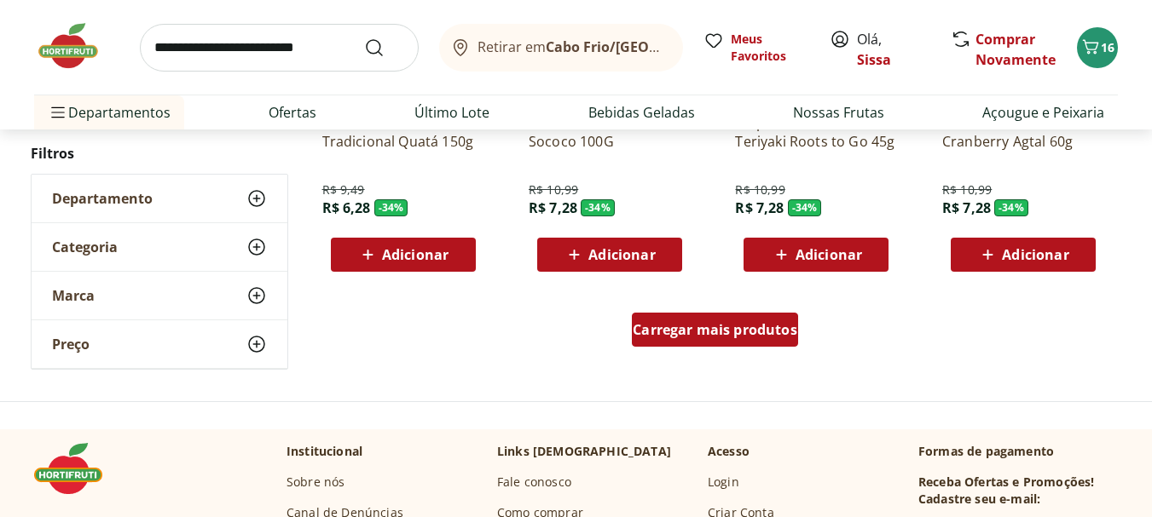
click at [725, 335] on span "Carregar mais produtos" at bounding box center [715, 330] width 165 height 14
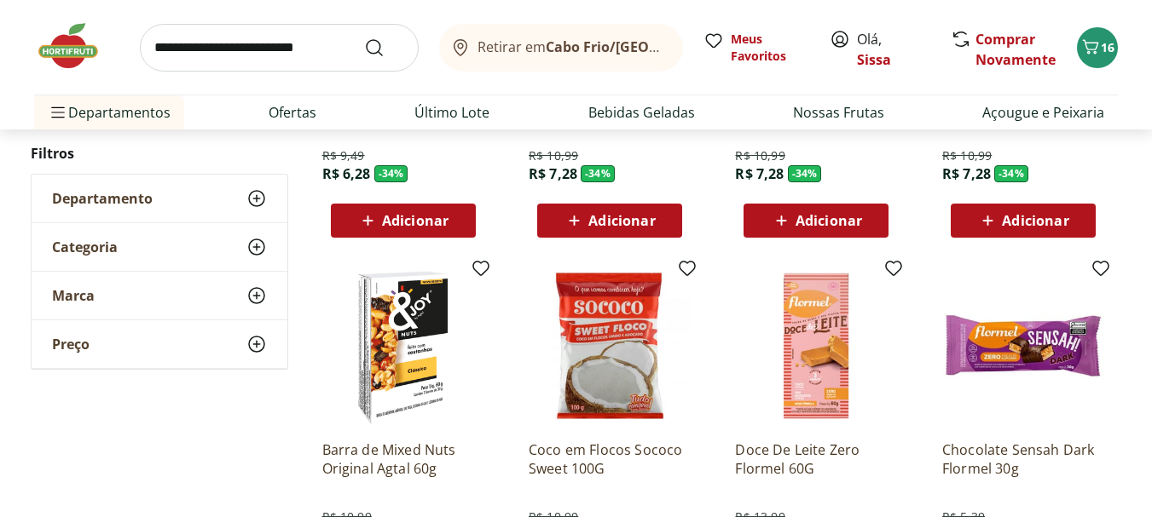
scroll to position [22402, 0]
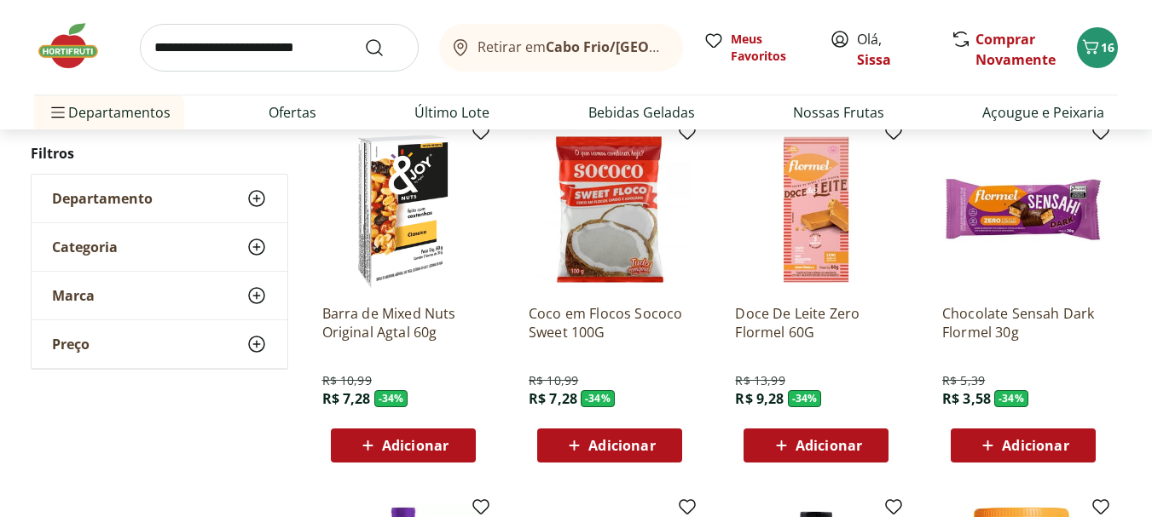
click at [1041, 444] on span "Adicionar" at bounding box center [1035, 446] width 66 height 14
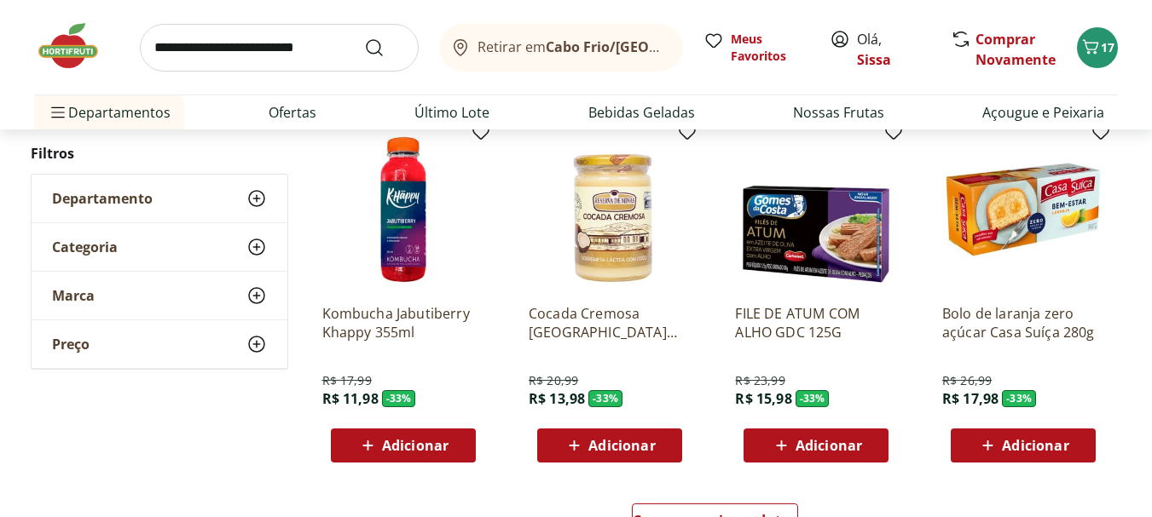
scroll to position [23186, 0]
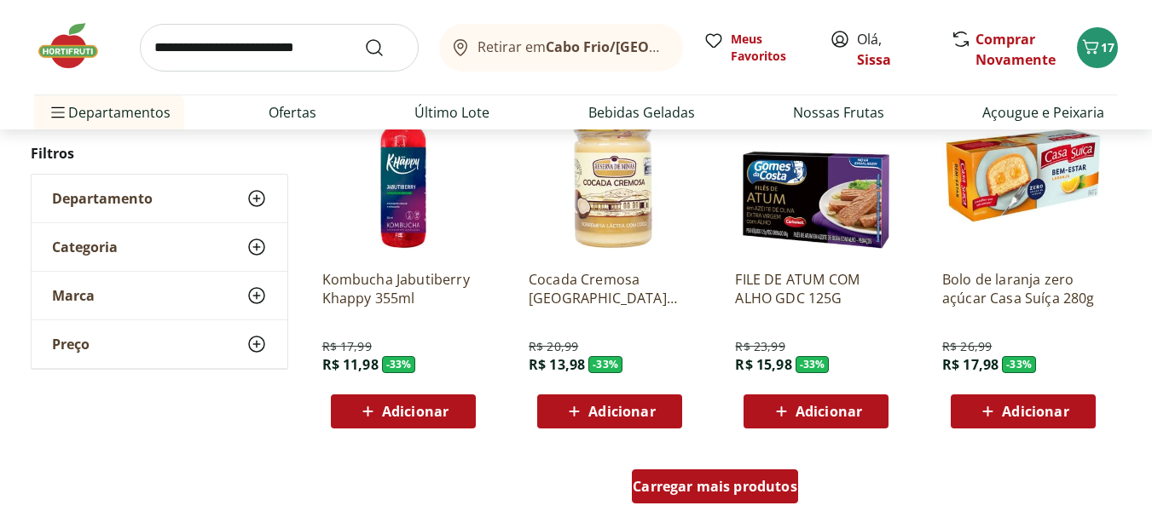
click at [752, 496] on div "Carregar mais produtos" at bounding box center [715, 487] width 166 height 34
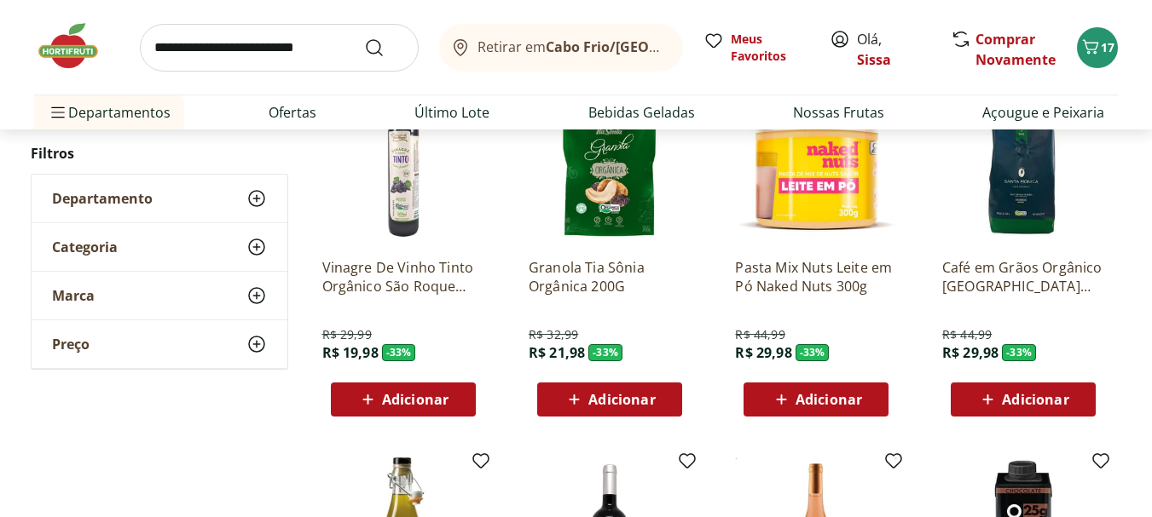
scroll to position [23936, 0]
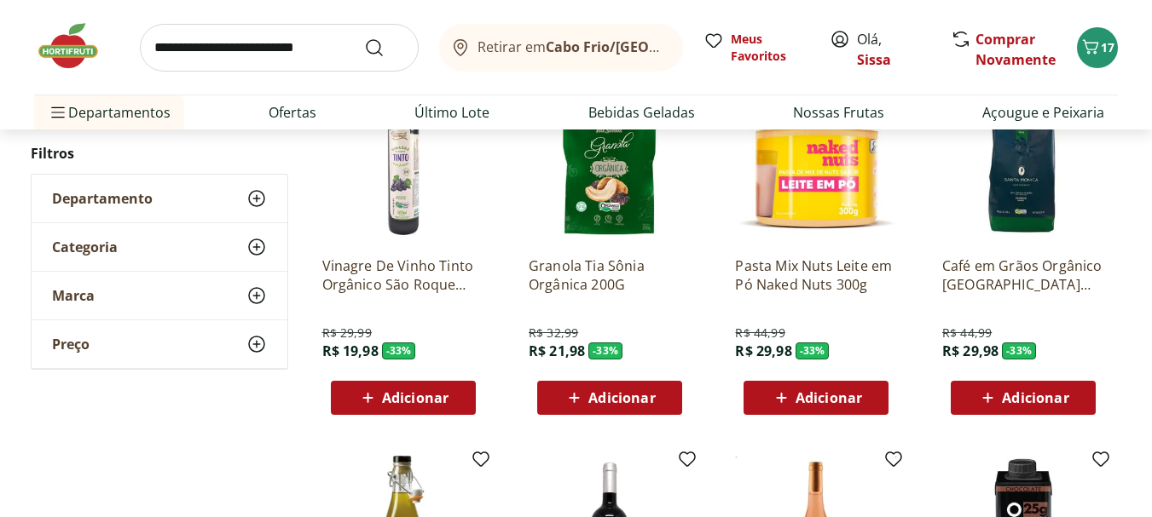
click at [1060, 397] on span "Adicionar" at bounding box center [1035, 398] width 66 height 14
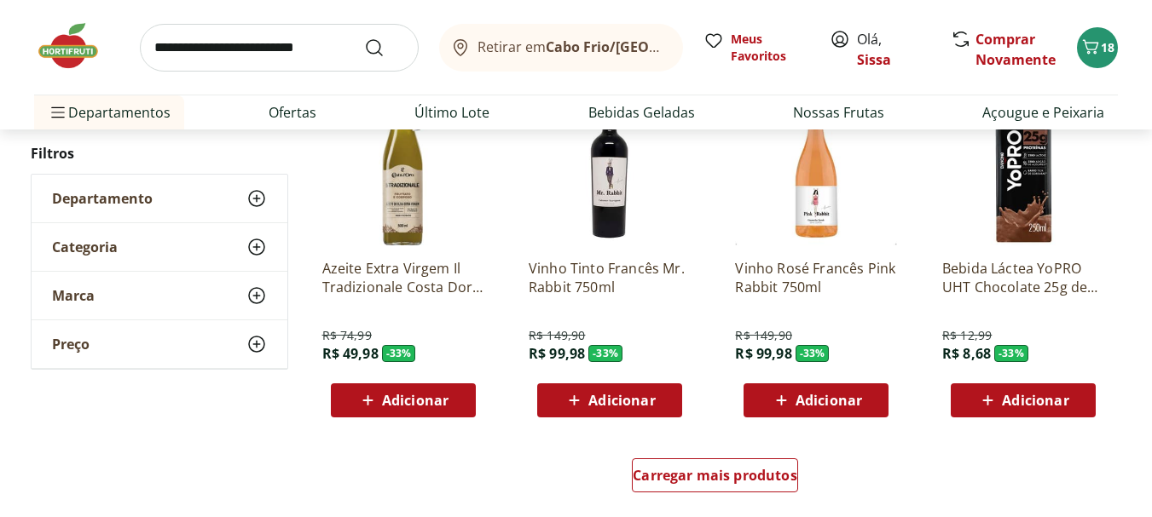
scroll to position [24311, 0]
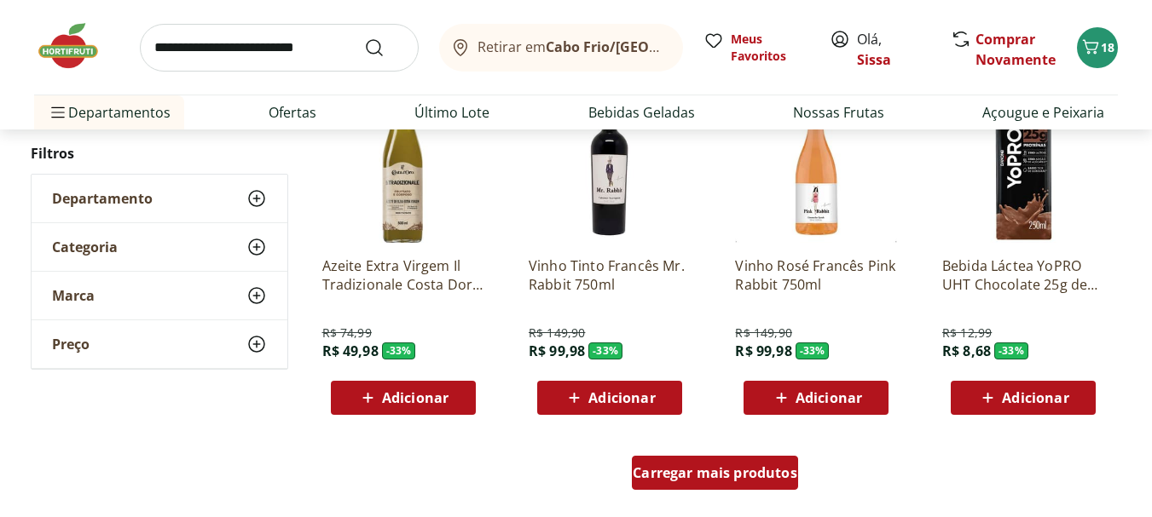
click at [748, 478] on span "Carregar mais produtos" at bounding box center [715, 473] width 165 height 14
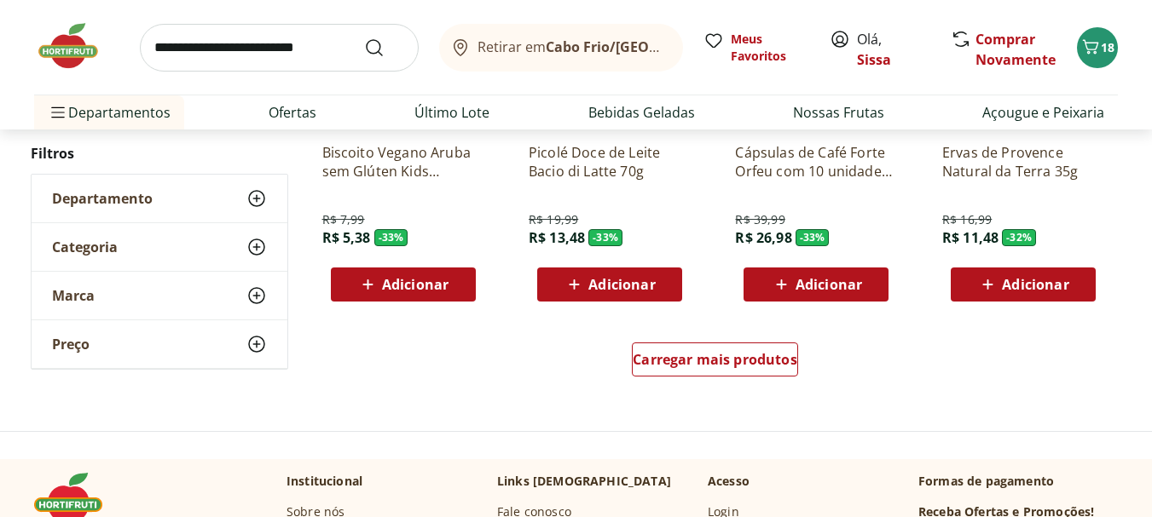
scroll to position [25539, 0]
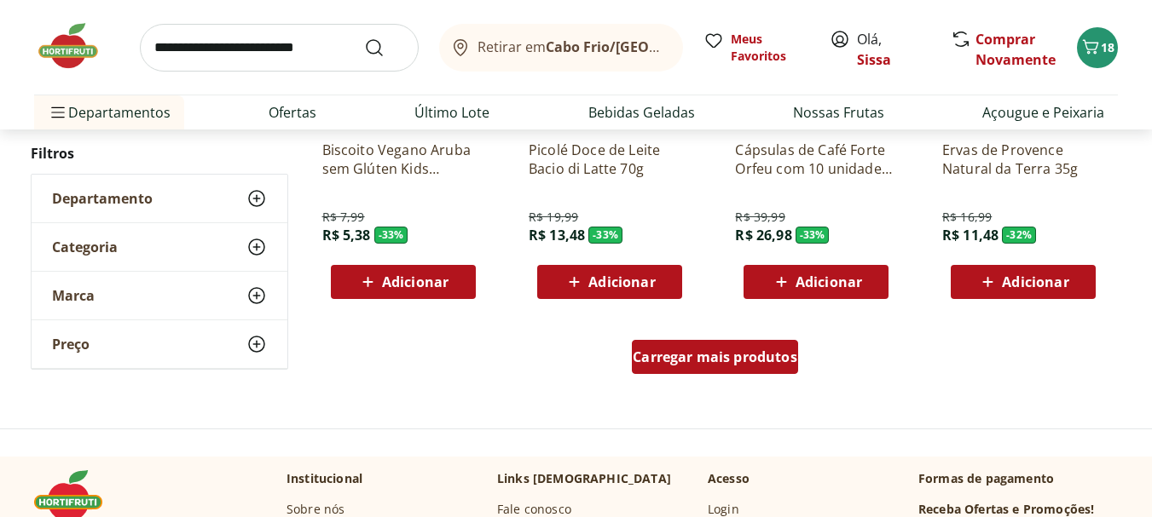
click at [707, 369] on div "Carregar mais produtos" at bounding box center [715, 357] width 166 height 34
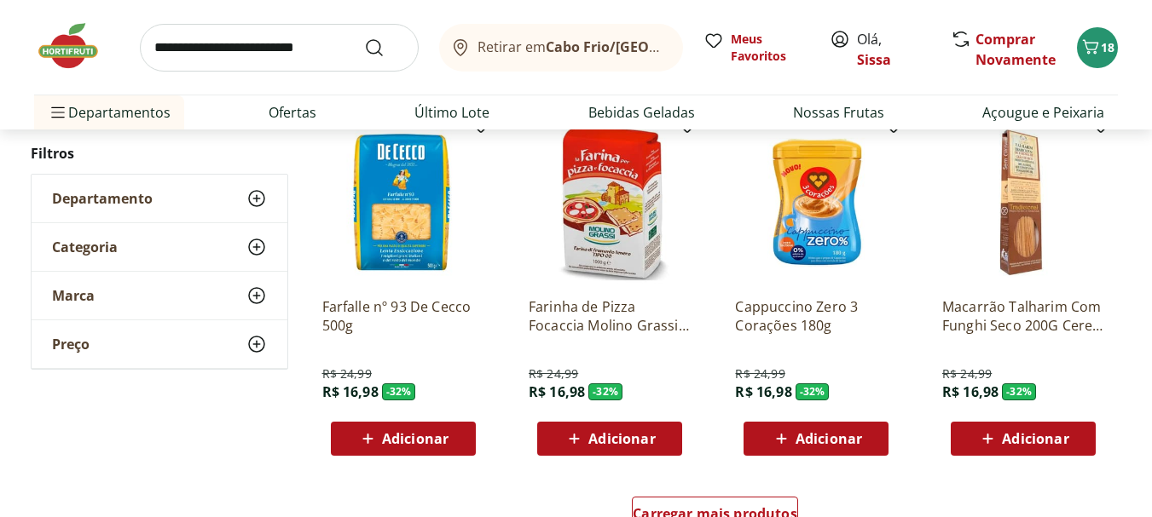
scroll to position [26528, 0]
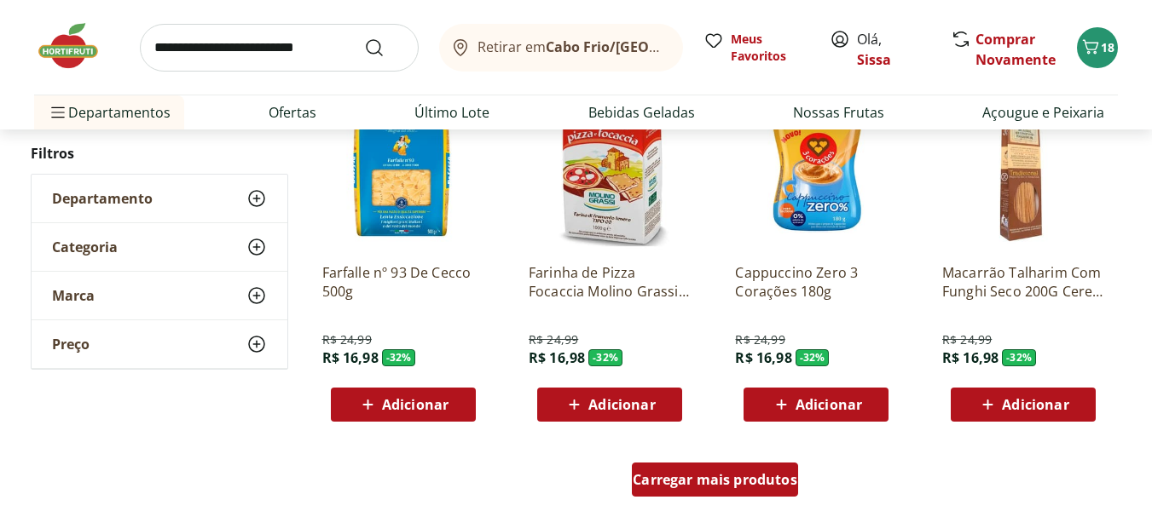
click at [748, 487] on span "Carregar mais produtos" at bounding box center [715, 480] width 165 height 14
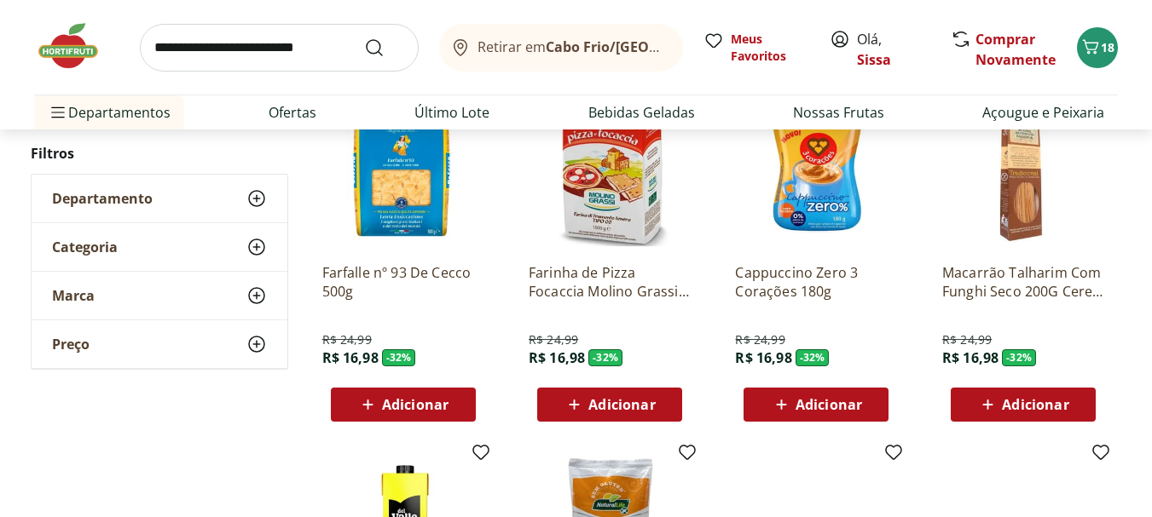
click at [1024, 402] on span "Adicionar" at bounding box center [1035, 405] width 66 height 14
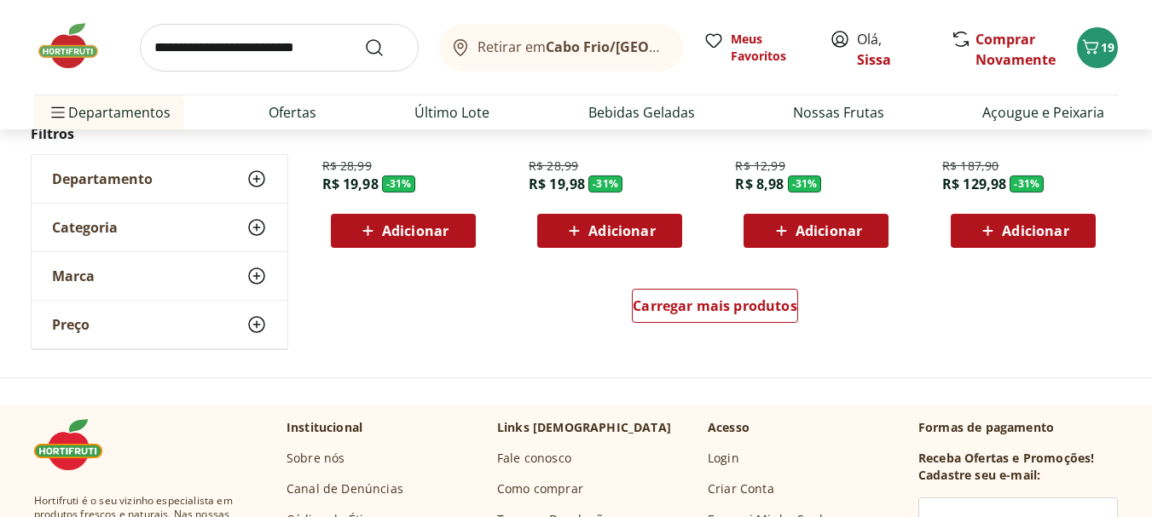
scroll to position [27823, 0]
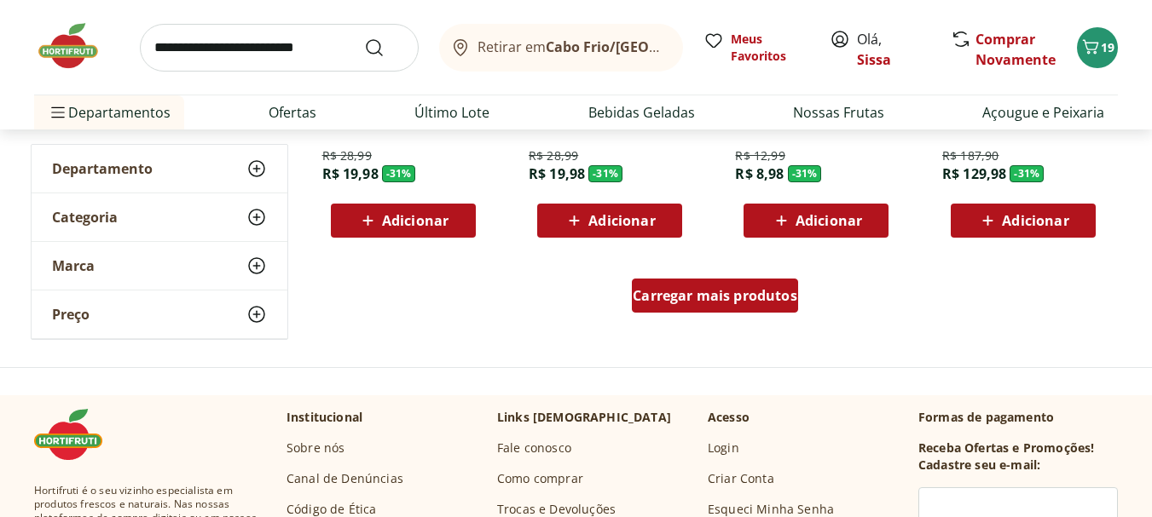
click at [734, 302] on span "Carregar mais produtos" at bounding box center [715, 296] width 165 height 14
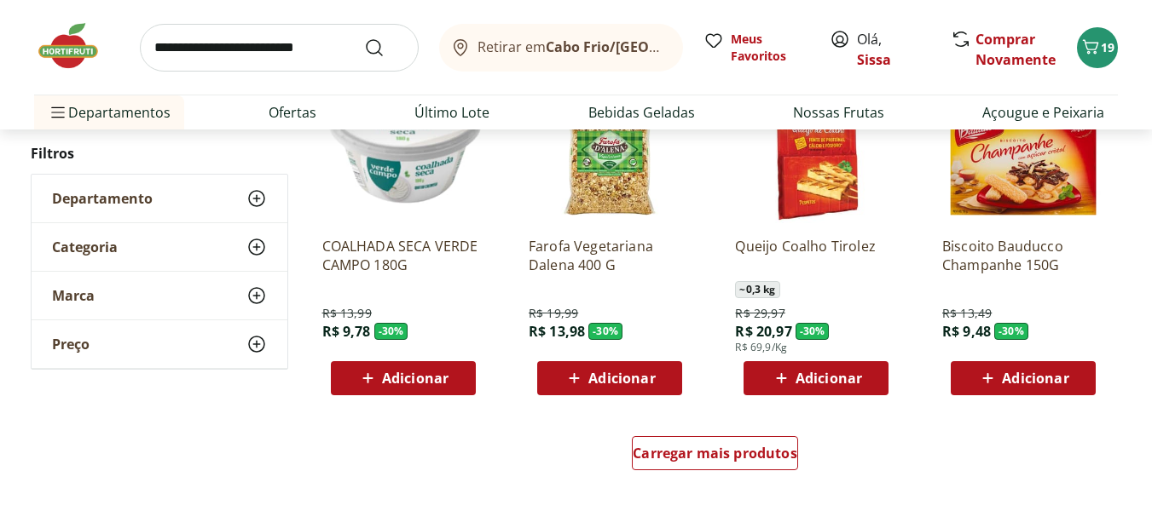
scroll to position [28778, 0]
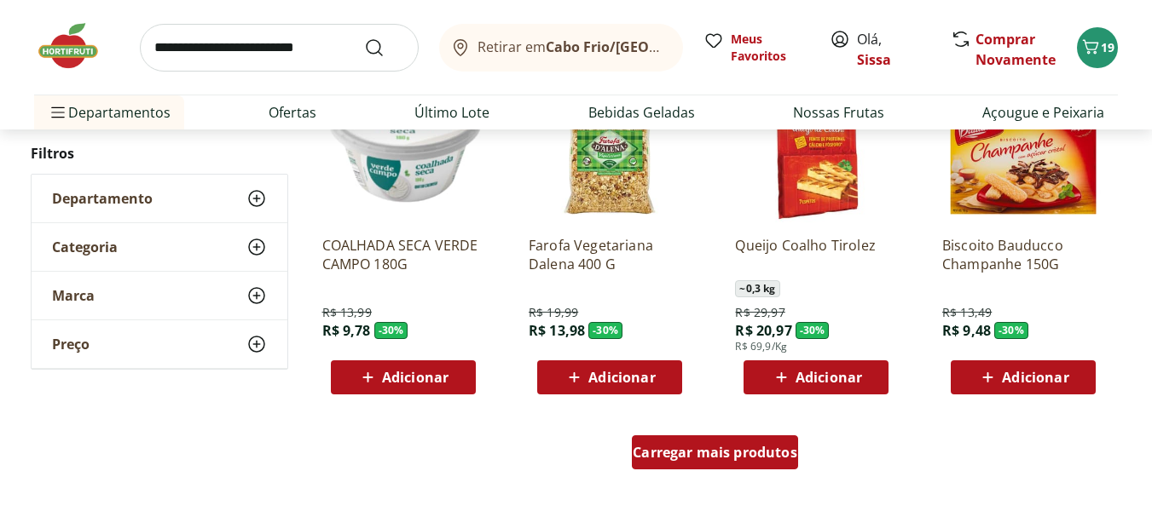
click at [680, 459] on span "Carregar mais produtos" at bounding box center [715, 453] width 165 height 14
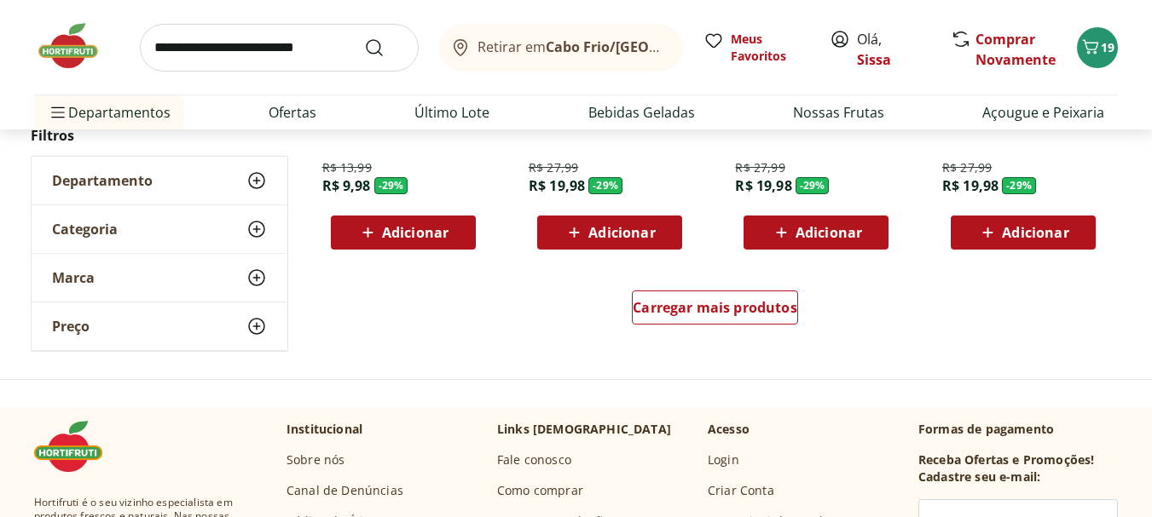
scroll to position [30074, 0]
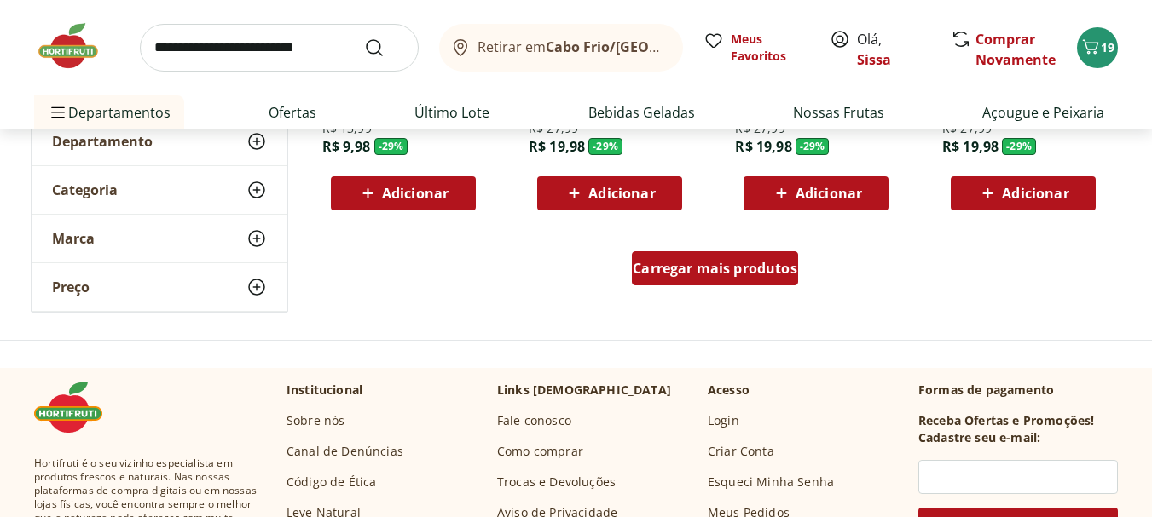
click at [763, 272] on span "Carregar mais produtos" at bounding box center [715, 269] width 165 height 14
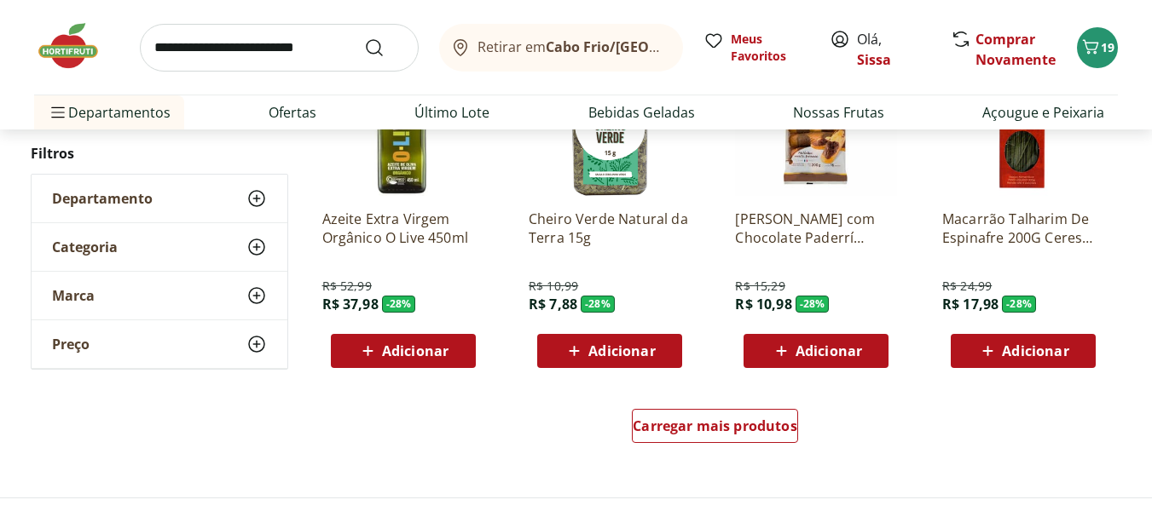
scroll to position [31029, 0]
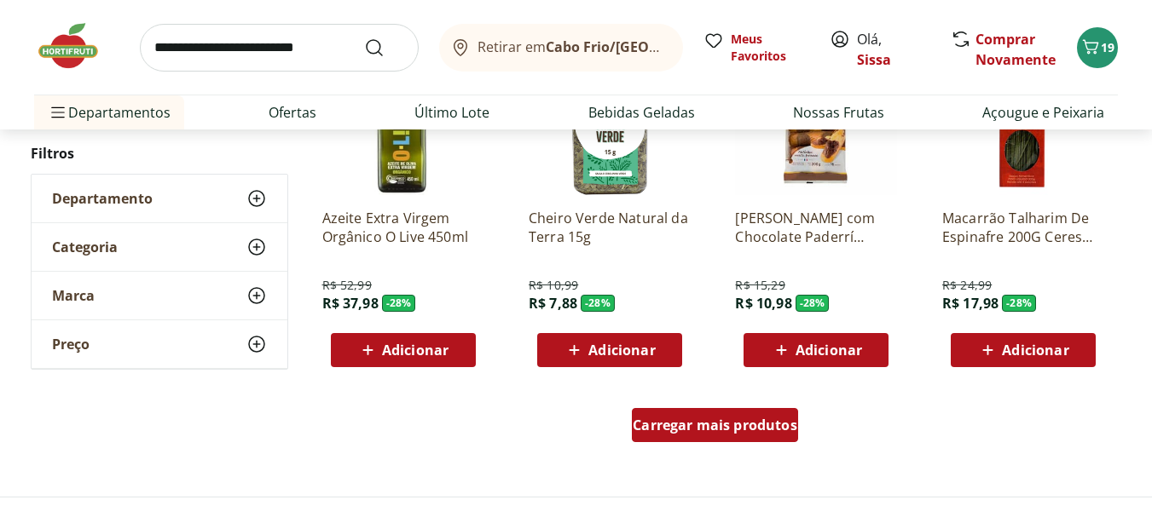
click at [707, 430] on span "Carregar mais produtos" at bounding box center [715, 426] width 165 height 14
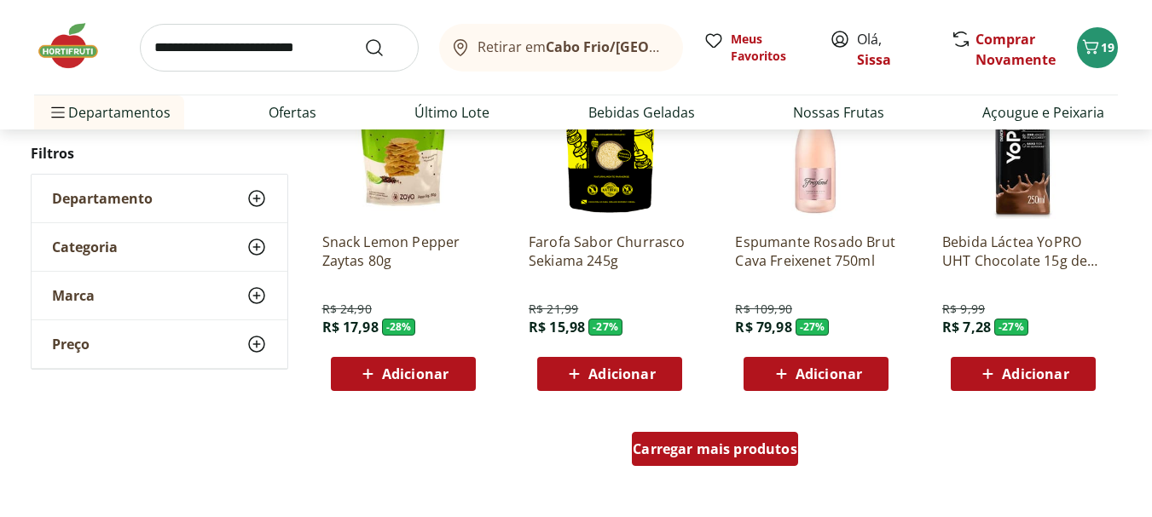
scroll to position [32120, 0]
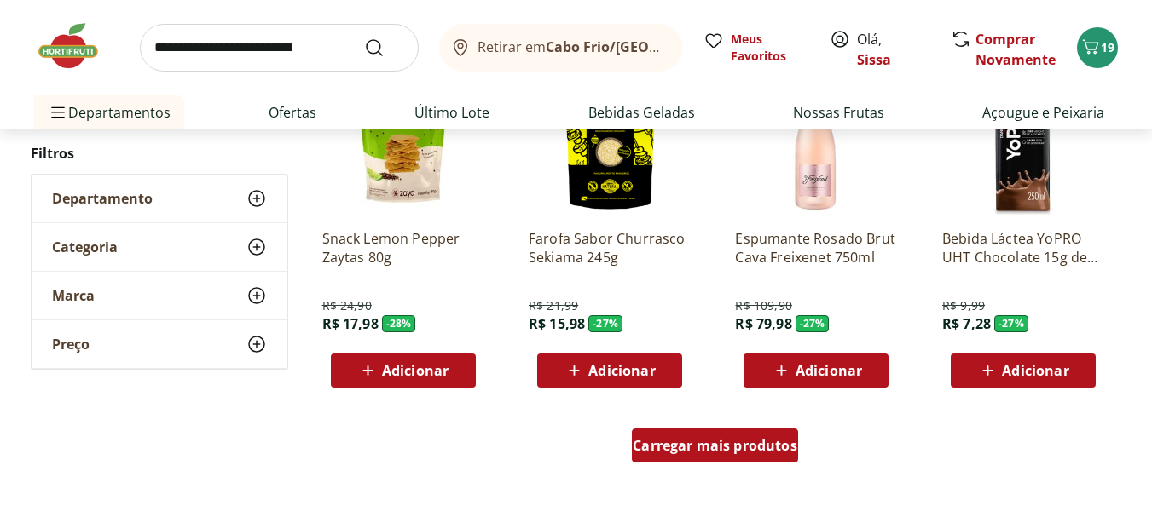
click at [693, 453] on span "Carregar mais produtos" at bounding box center [715, 446] width 165 height 14
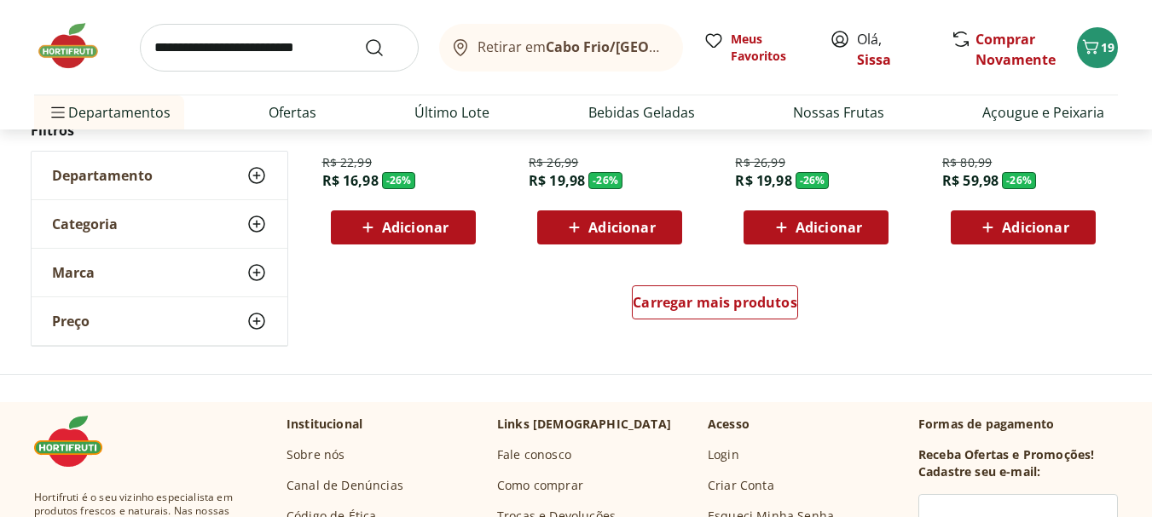
scroll to position [33381, 0]
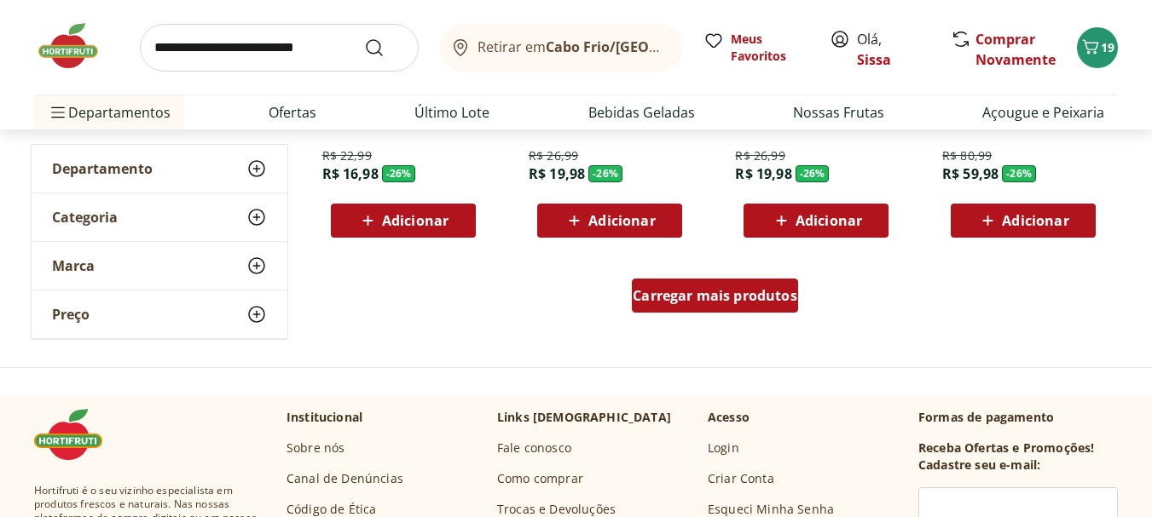
click at [754, 302] on span "Carregar mais produtos" at bounding box center [715, 296] width 165 height 14
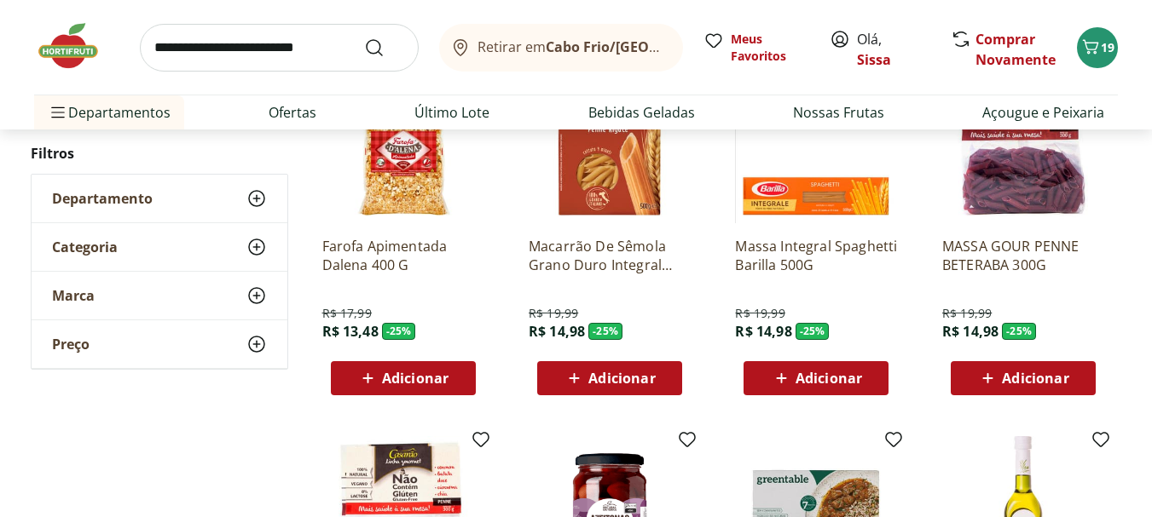
scroll to position [33961, 0]
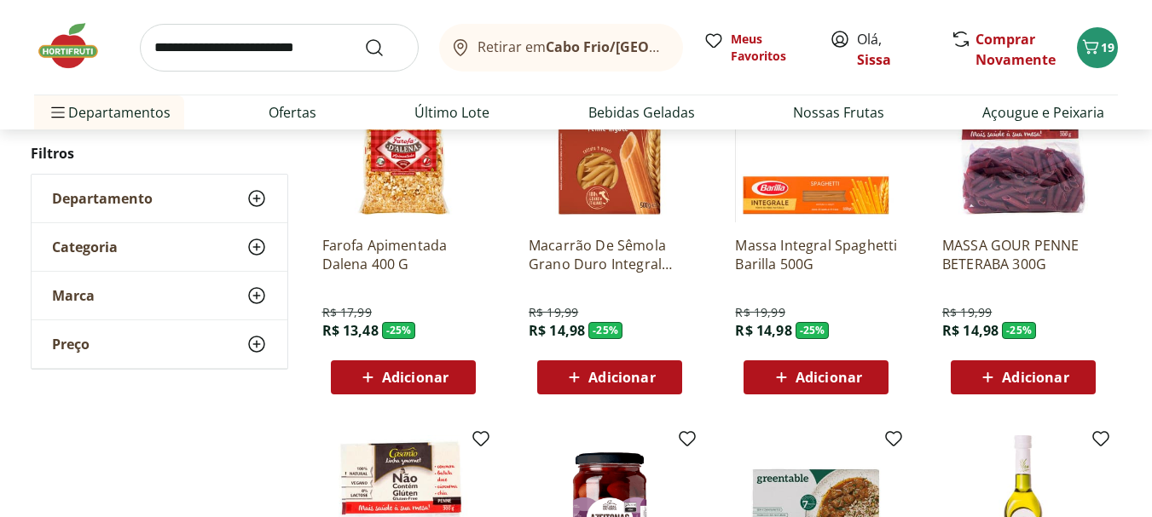
click at [1055, 381] on span "Adicionar" at bounding box center [1035, 378] width 66 height 14
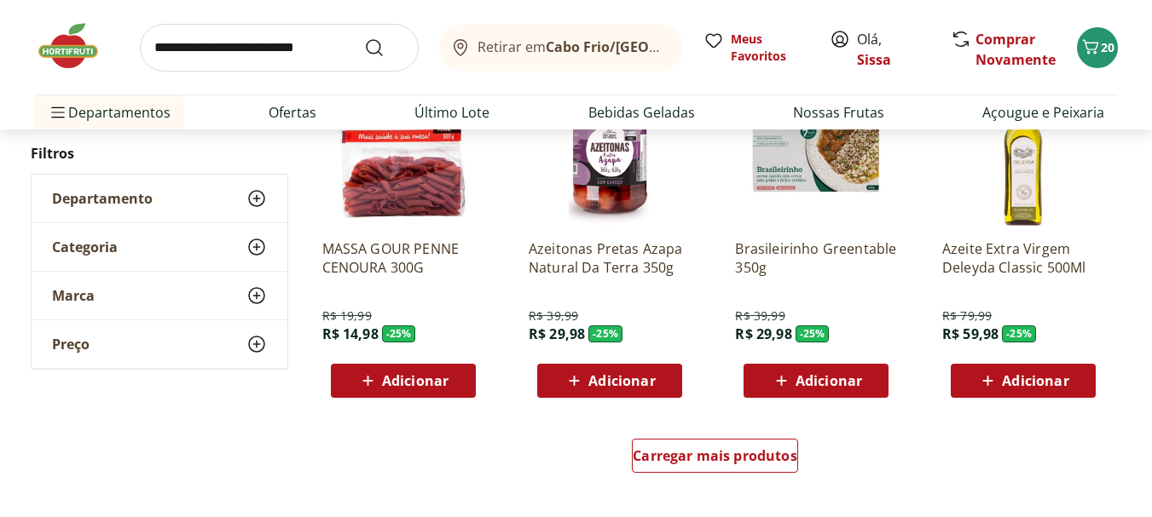
scroll to position [34336, 0]
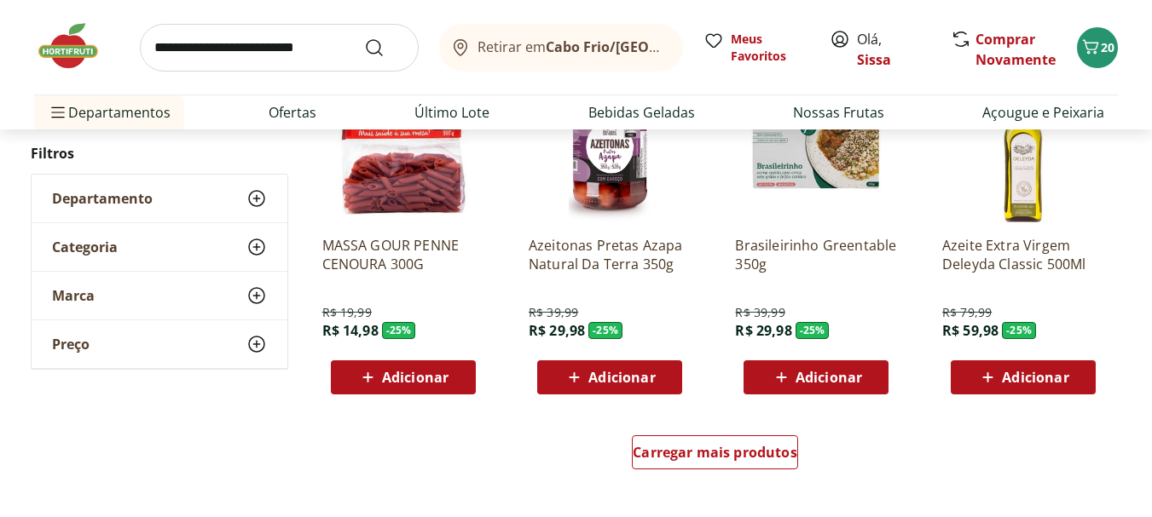
click at [399, 384] on span "Adicionar" at bounding box center [415, 378] width 66 height 14
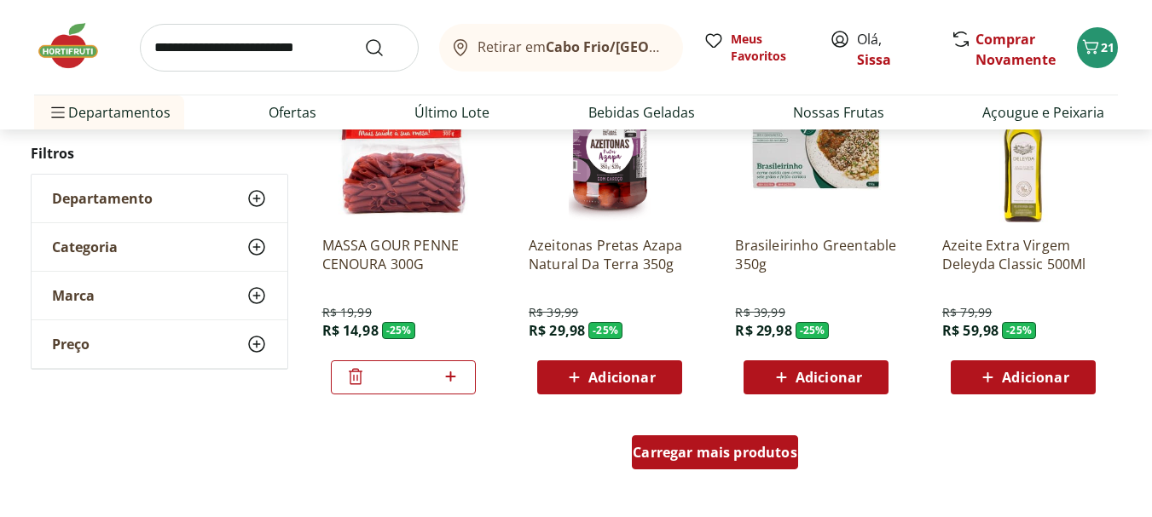
click at [728, 459] on span "Carregar mais produtos" at bounding box center [715, 453] width 165 height 14
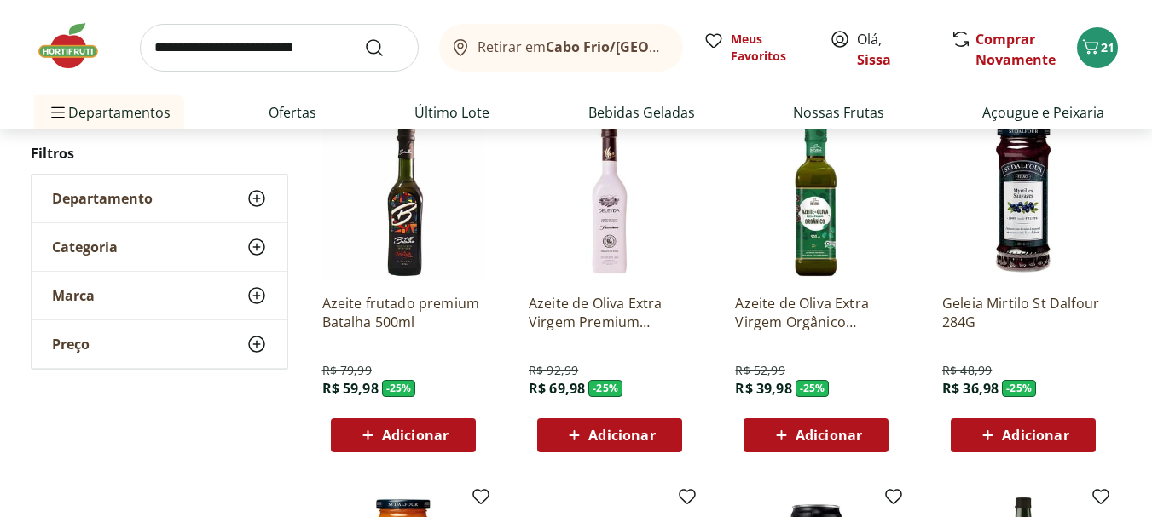
scroll to position [34643, 0]
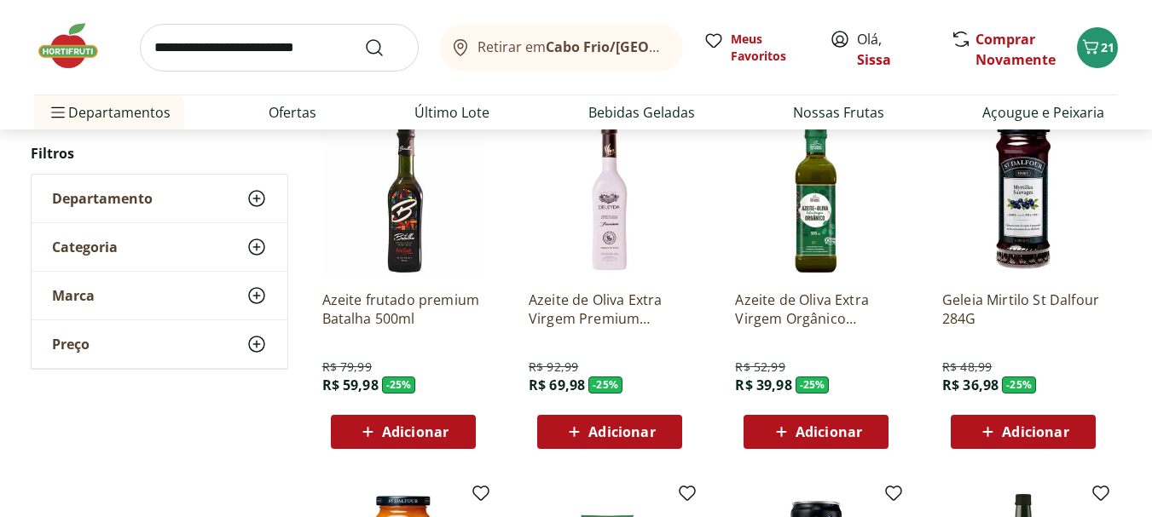
click at [816, 436] on span "Adicionar" at bounding box center [828, 432] width 66 height 14
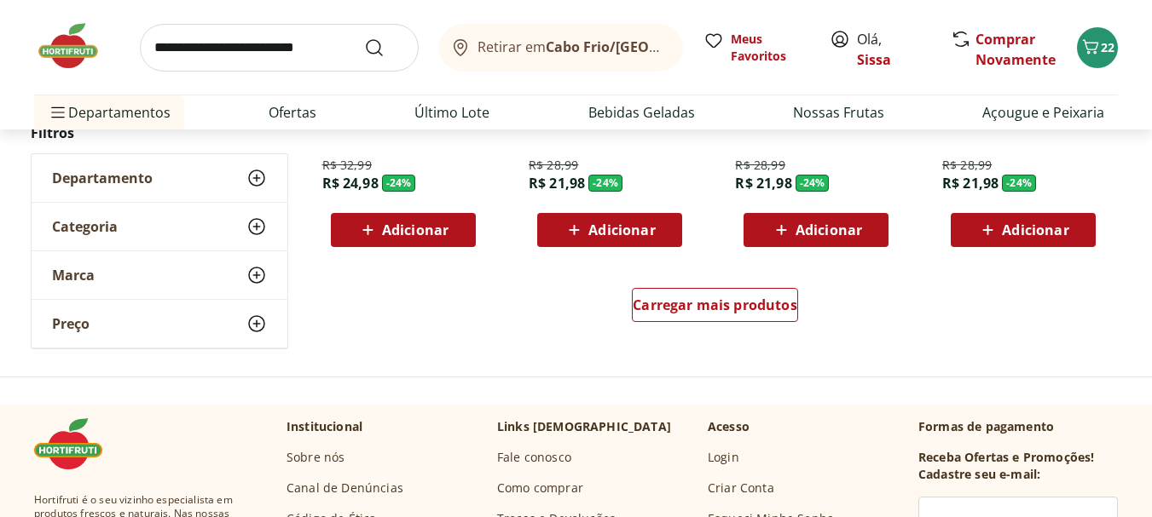
scroll to position [35598, 0]
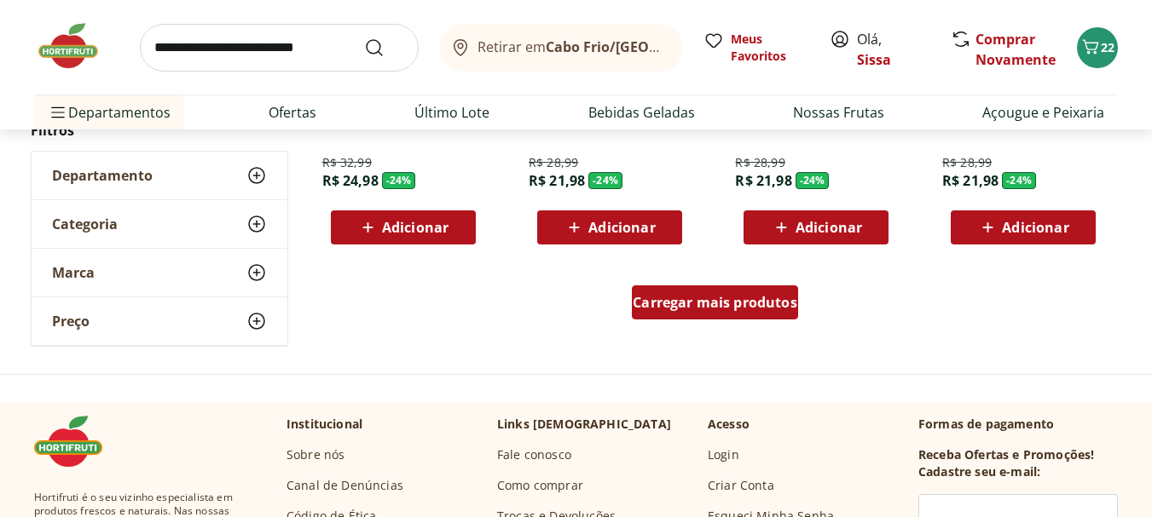
click at [773, 309] on span "Carregar mais produtos" at bounding box center [715, 303] width 165 height 14
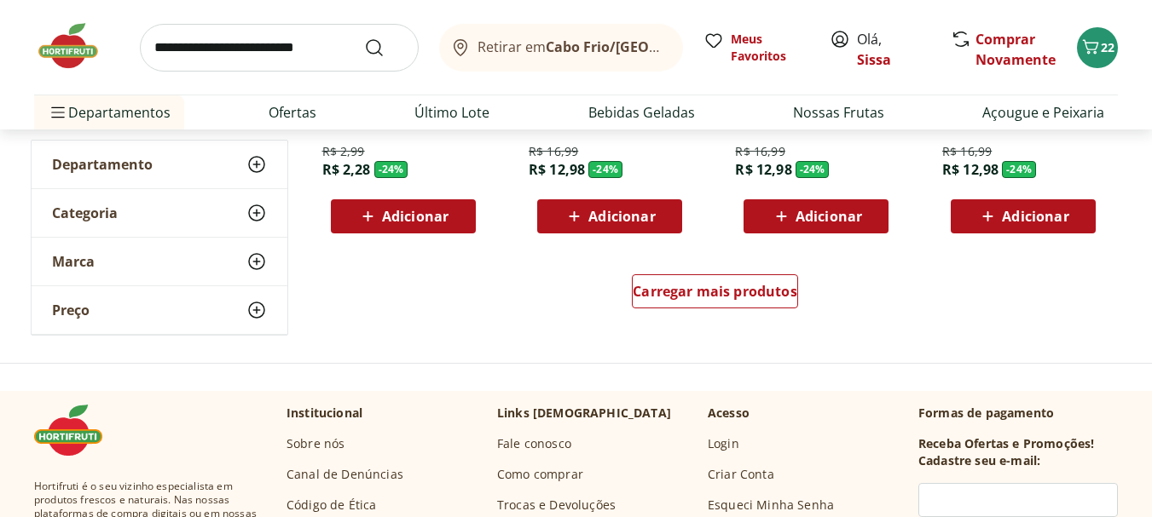
scroll to position [36723, 0]
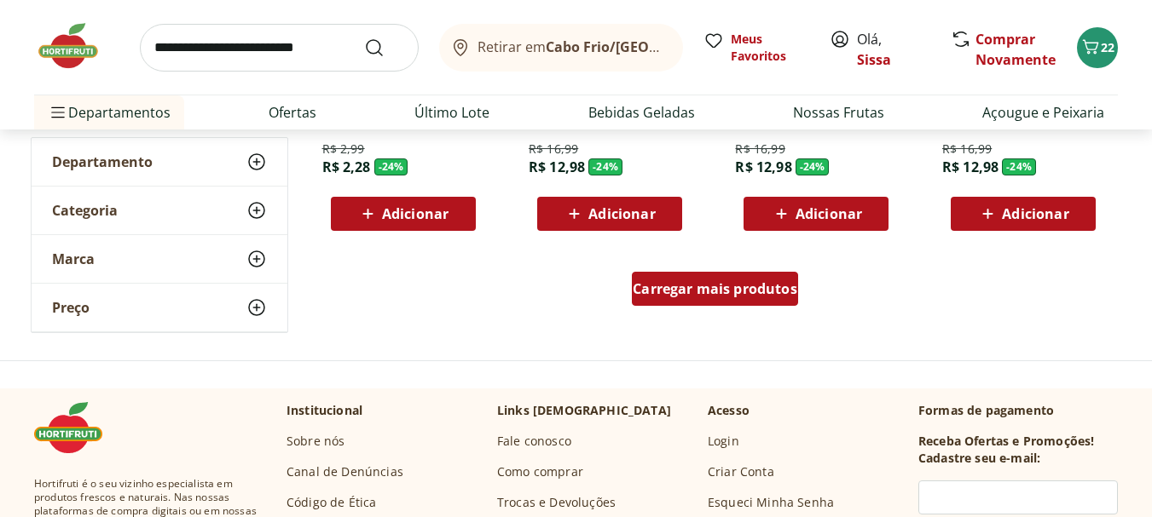
click at [675, 296] on span "Carregar mais produtos" at bounding box center [715, 289] width 165 height 14
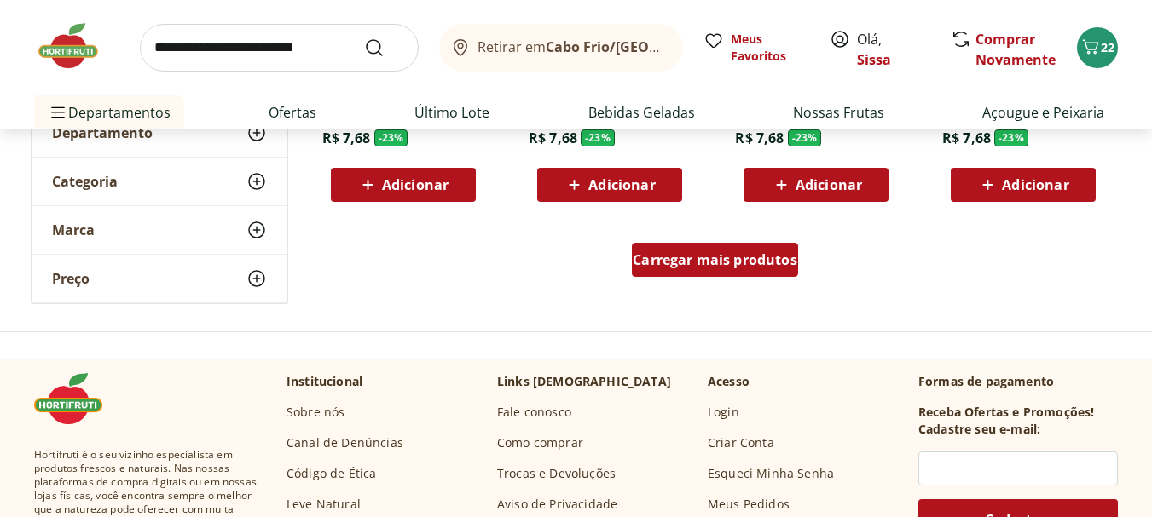
scroll to position [37916, 0]
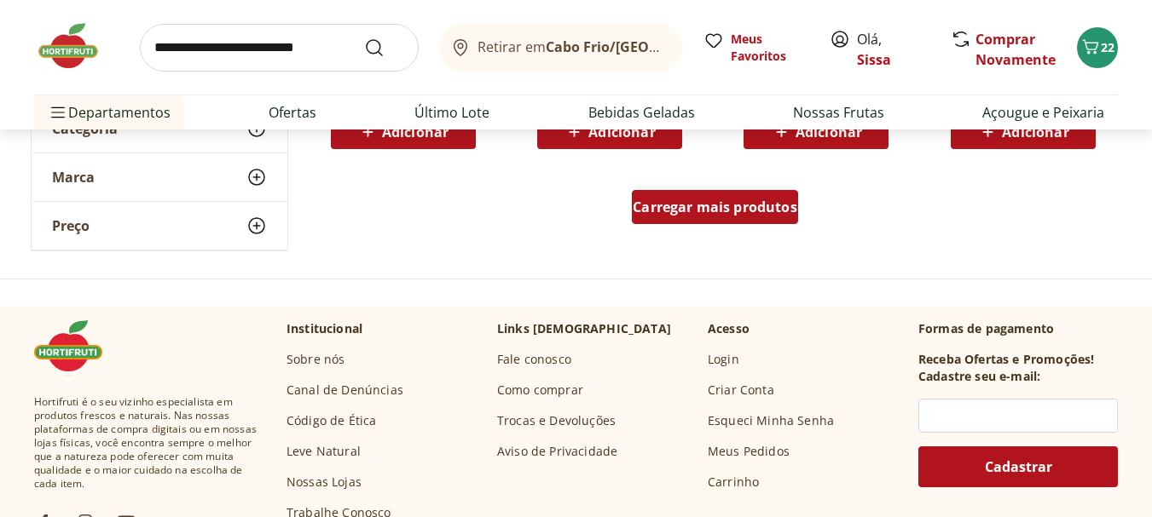
click at [758, 214] on span "Carregar mais produtos" at bounding box center [715, 207] width 165 height 14
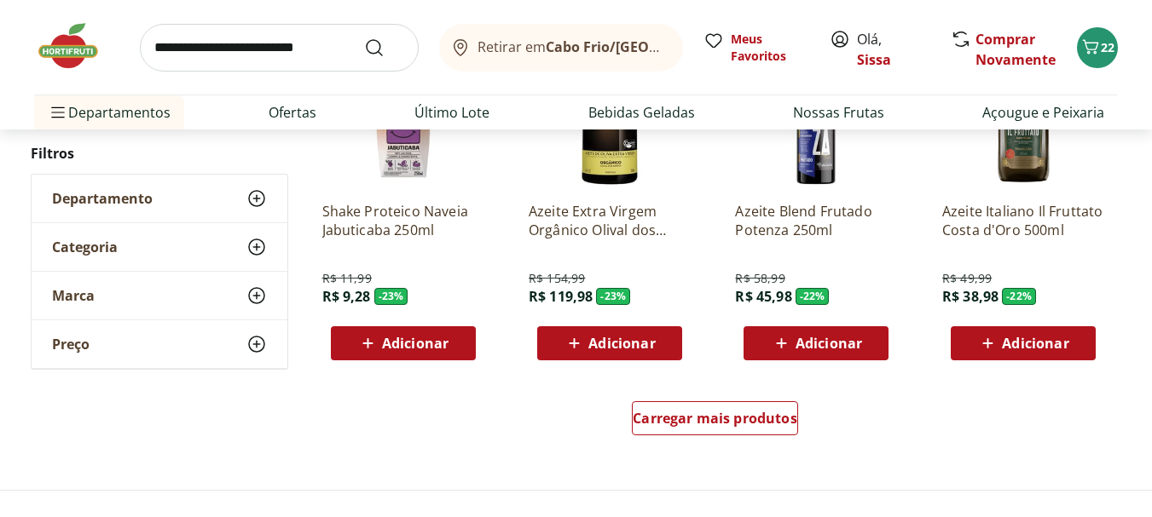
scroll to position [38939, 0]
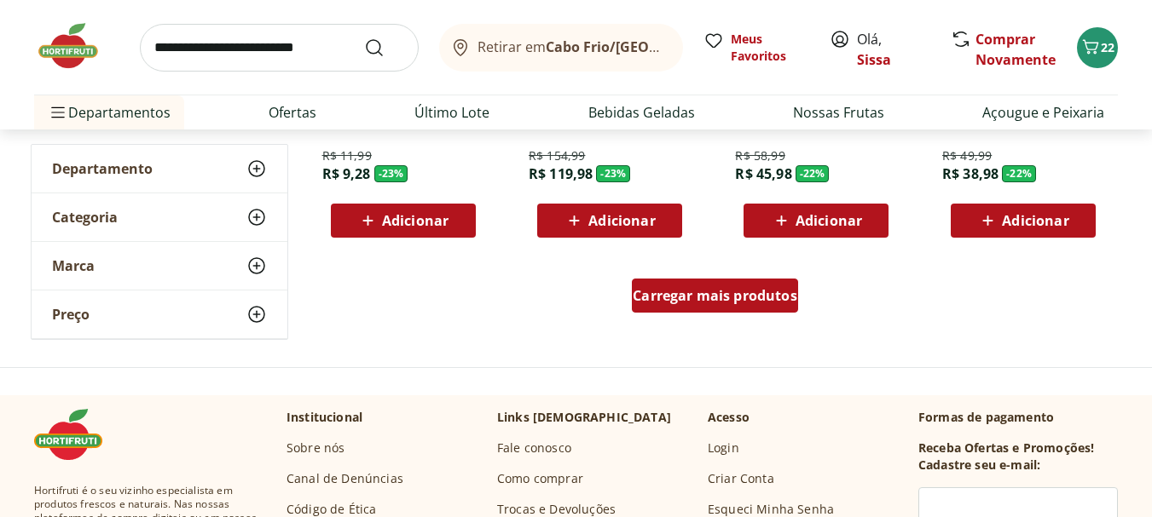
click at [679, 297] on span "Carregar mais produtos" at bounding box center [715, 296] width 165 height 14
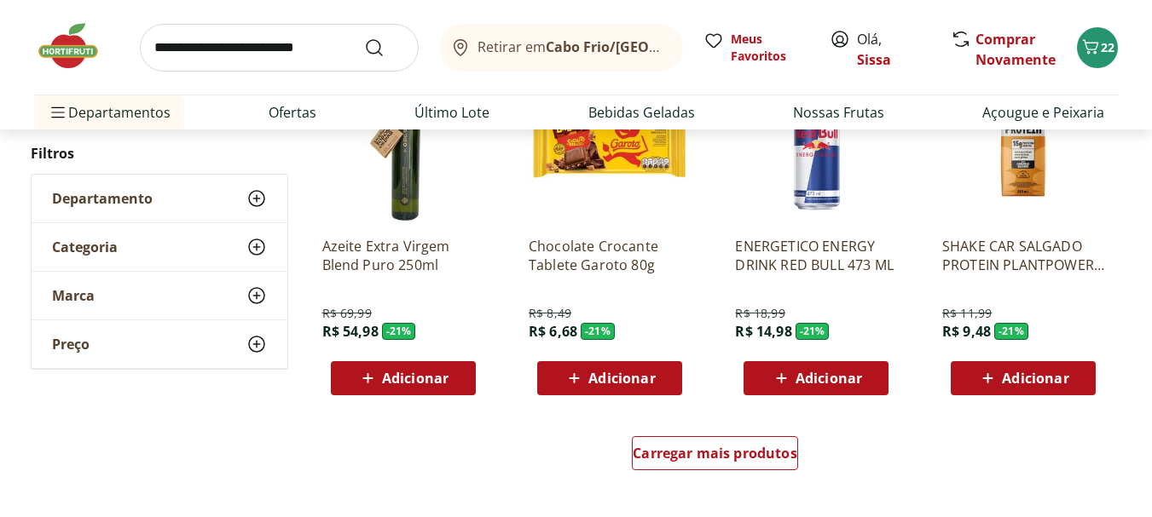
scroll to position [39894, 0]
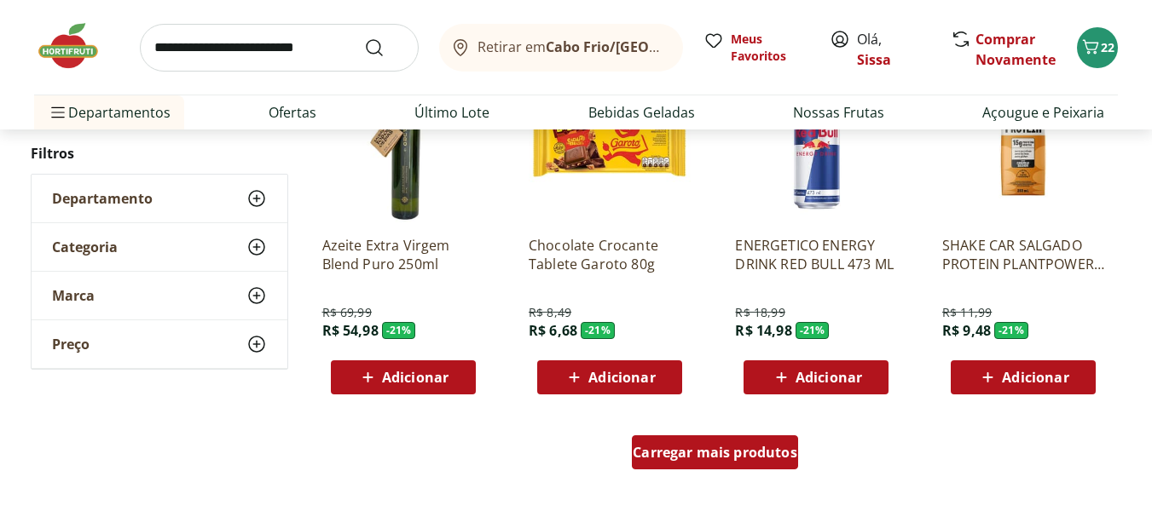
click at [700, 459] on span "Carregar mais produtos" at bounding box center [715, 453] width 165 height 14
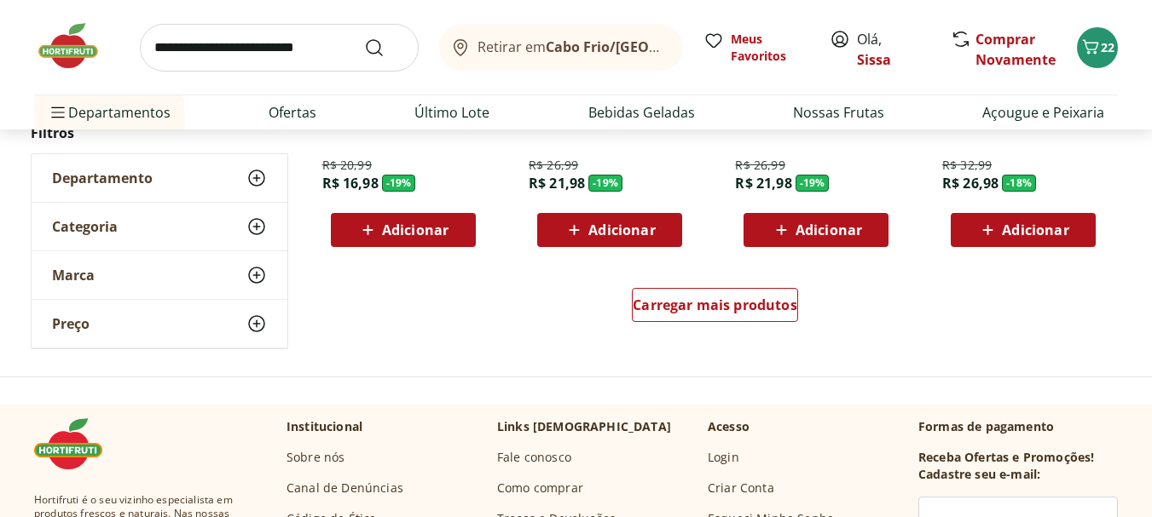
scroll to position [41155, 0]
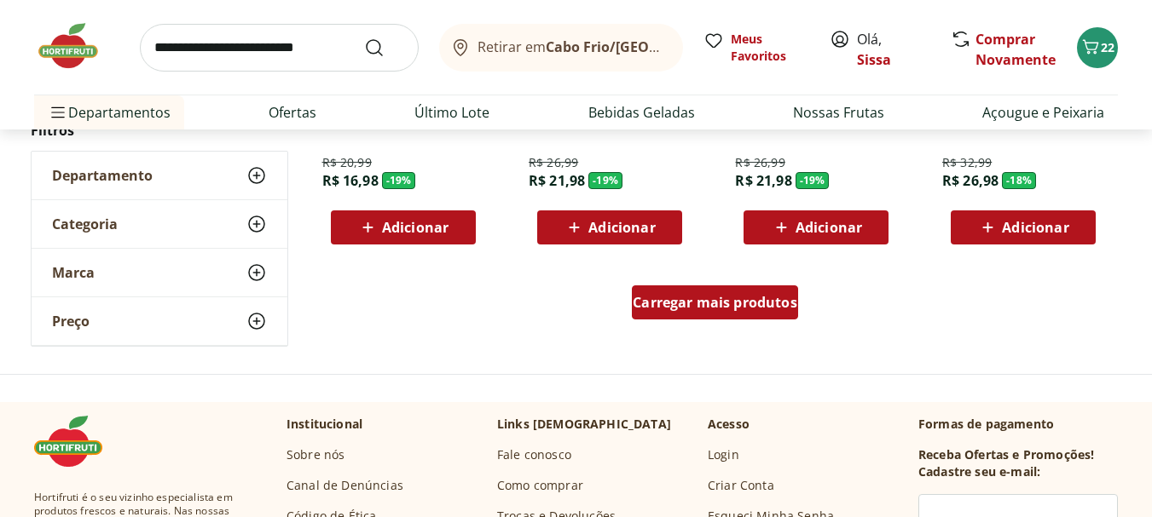
click at [758, 307] on span "Carregar mais produtos" at bounding box center [715, 303] width 165 height 14
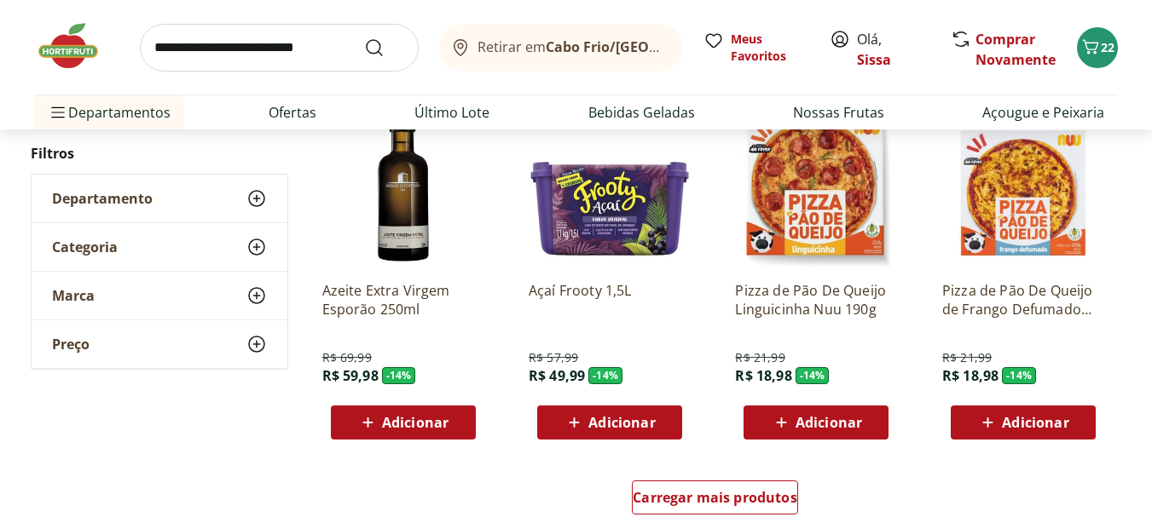
scroll to position [42076, 0]
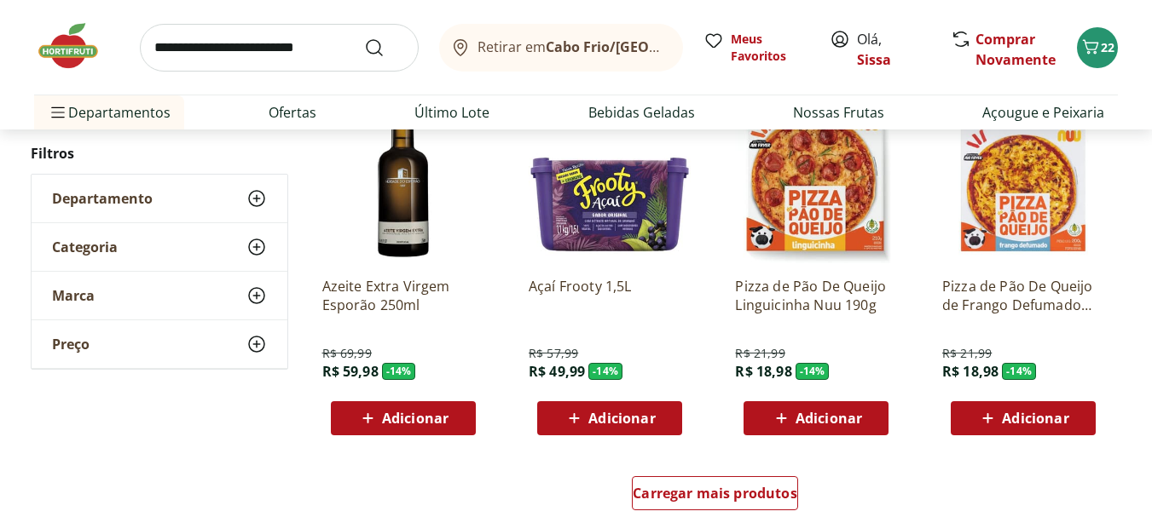
click at [1026, 419] on span "Adicionar" at bounding box center [1035, 419] width 66 height 14
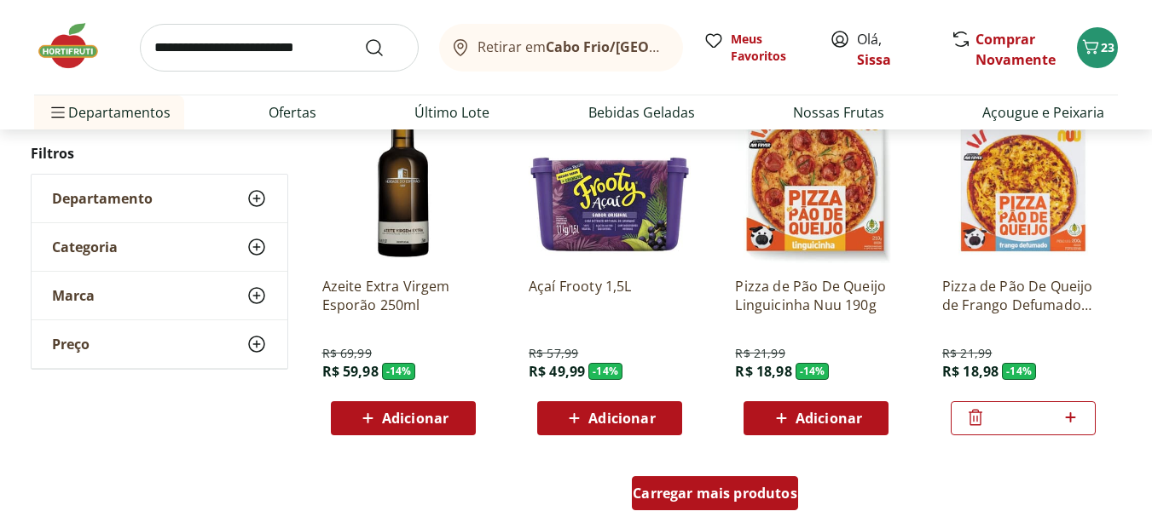
click at [709, 503] on div "Carregar mais produtos" at bounding box center [715, 494] width 166 height 34
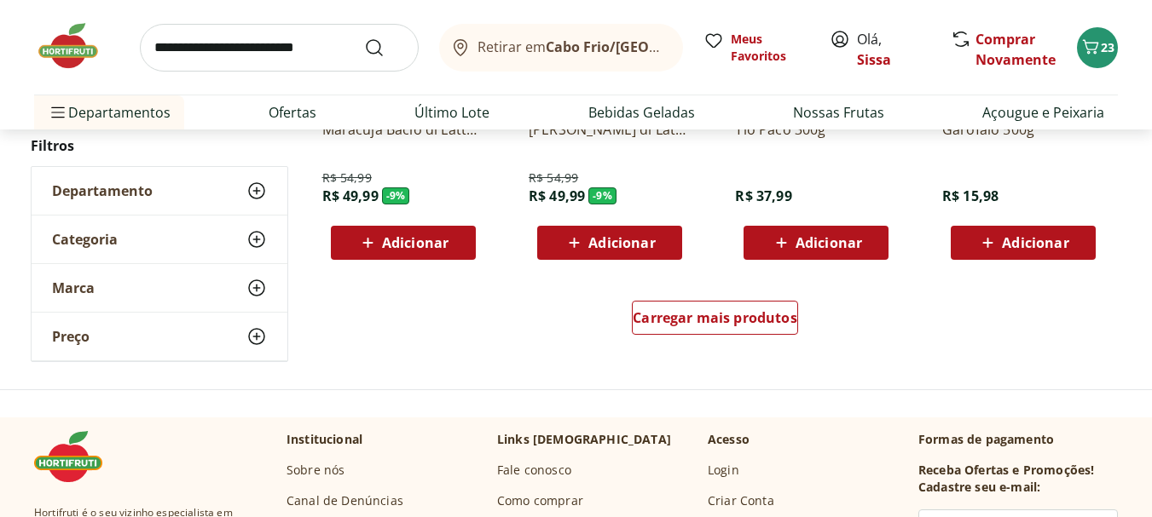
scroll to position [43372, 0]
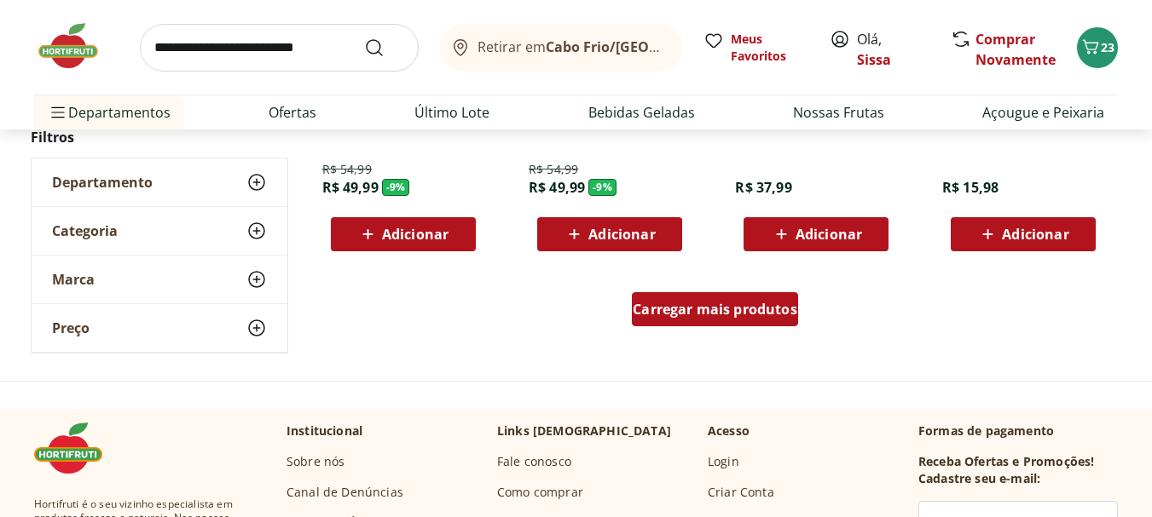
click at [777, 309] on span "Carregar mais produtos" at bounding box center [715, 310] width 165 height 14
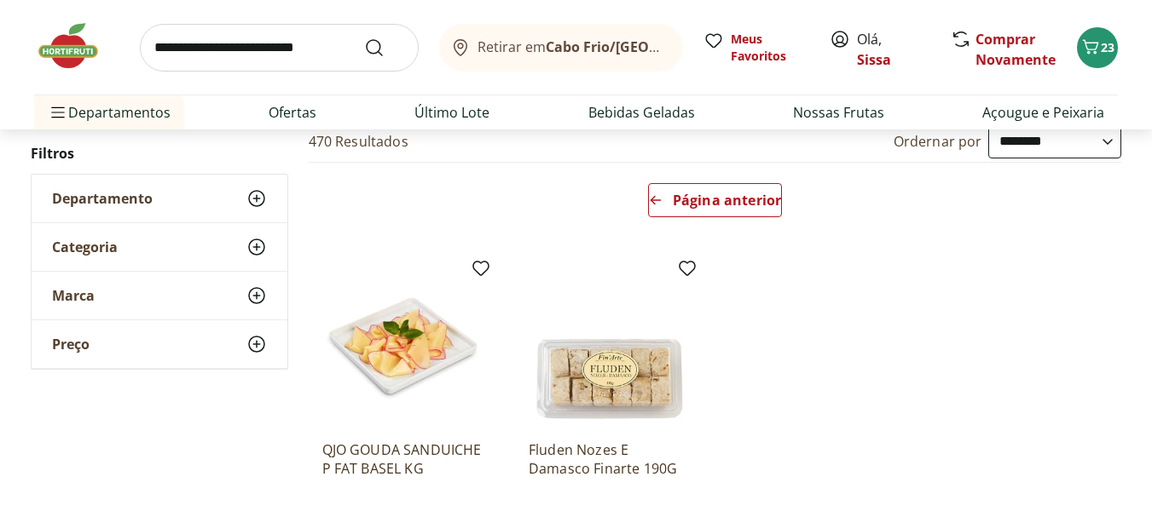
scroll to position [89, 0]
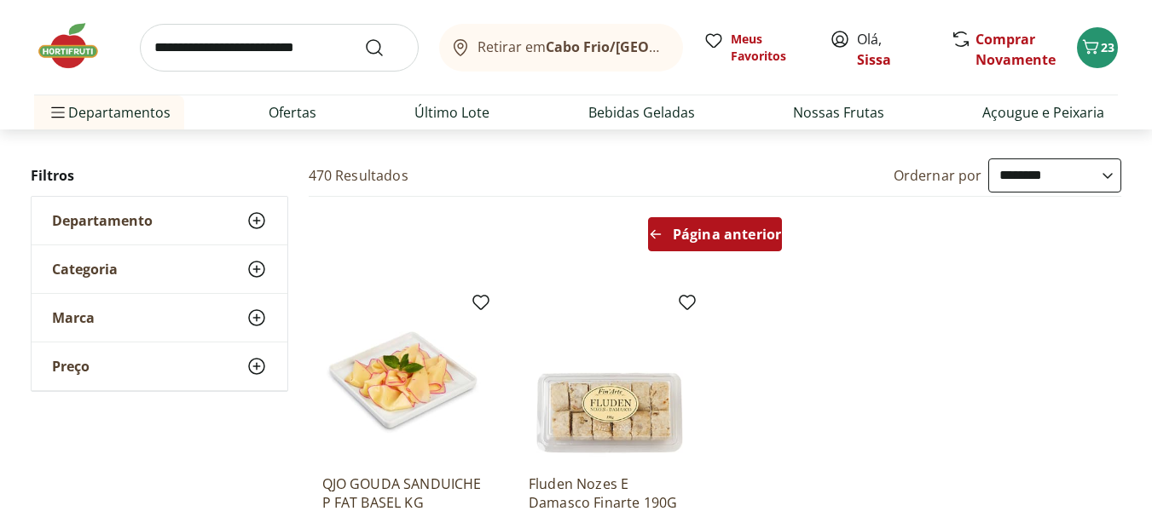
click at [715, 233] on span "Página anterior" at bounding box center [727, 235] width 108 height 14
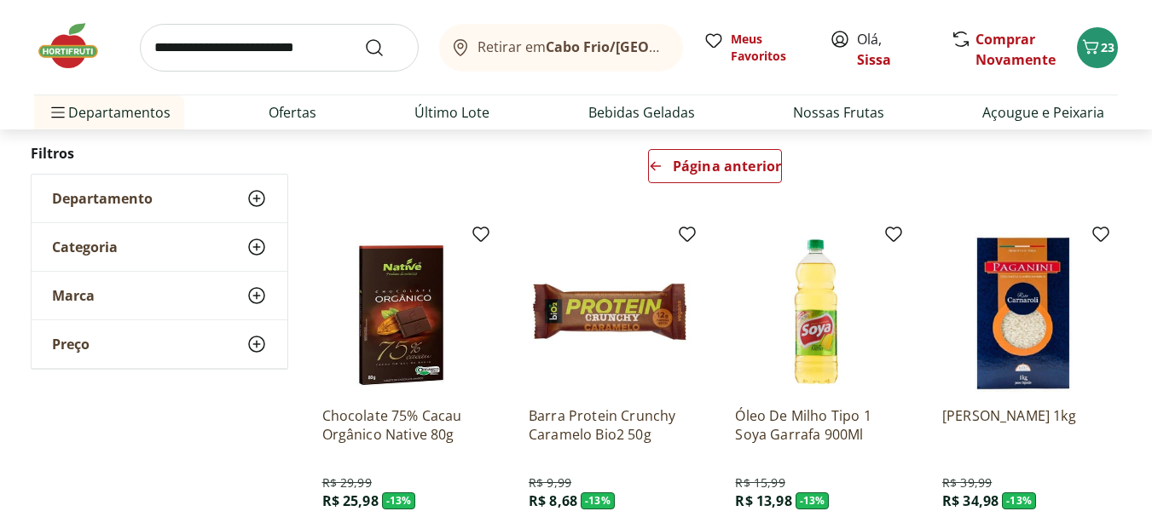
scroll to position [123, 0]
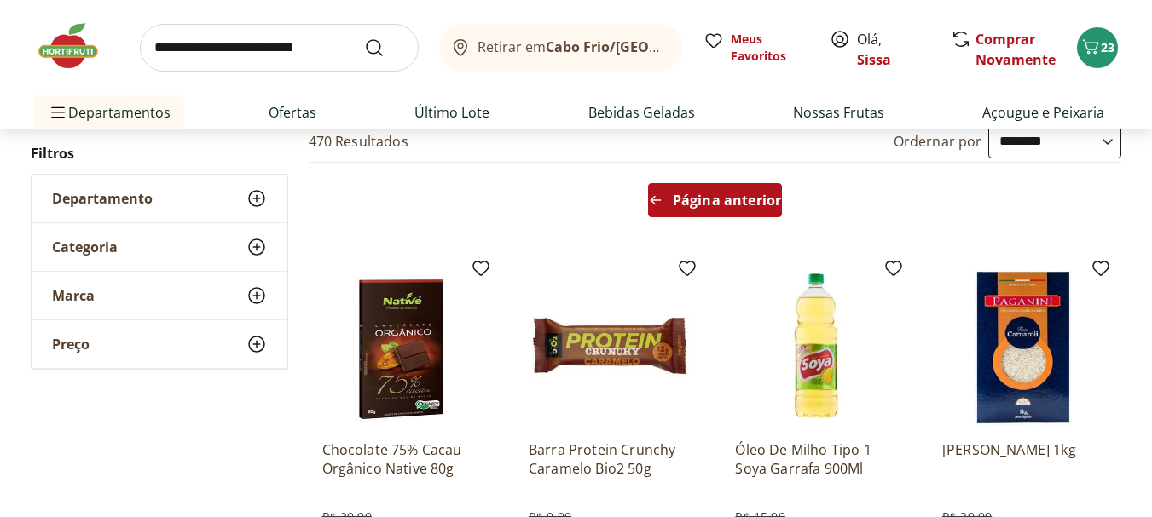
click at [718, 212] on div "Página anterior" at bounding box center [715, 200] width 134 height 34
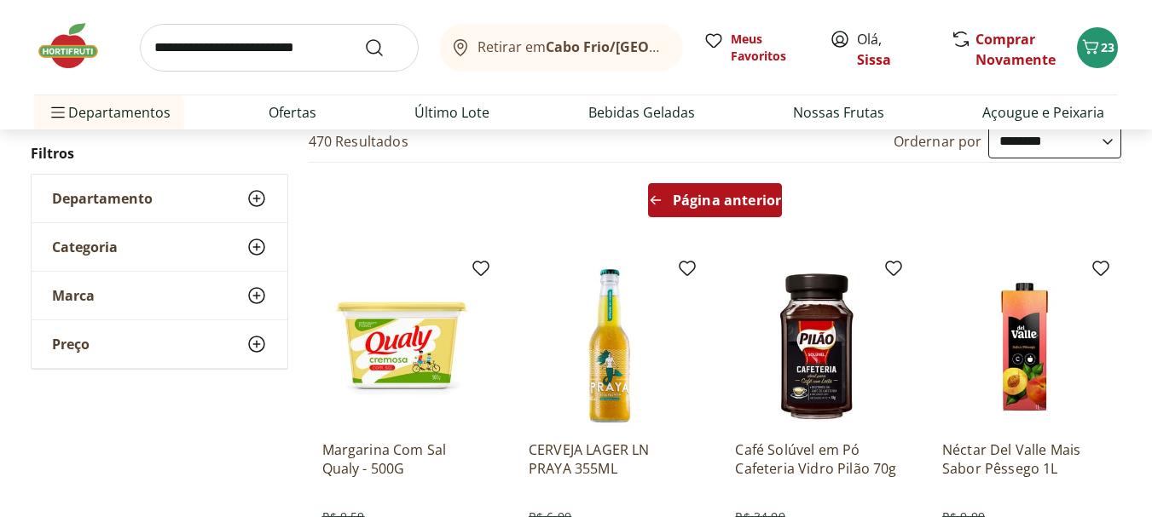
type input "*"
click at [464, 107] on link "Último Lote" at bounding box center [451, 112] width 75 height 20
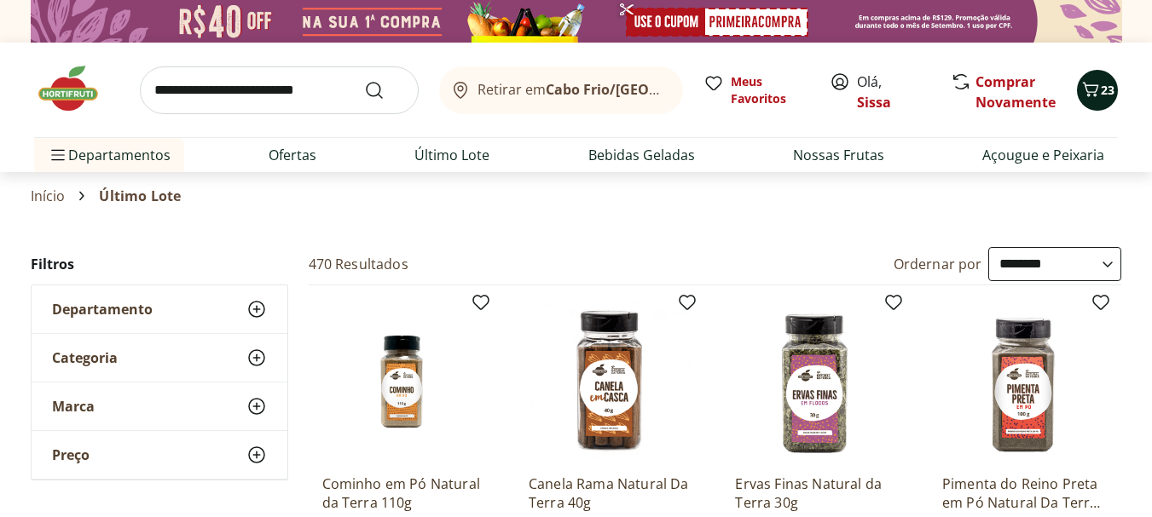
click at [1095, 95] on icon "Carrinho" at bounding box center [1090, 89] width 20 height 20
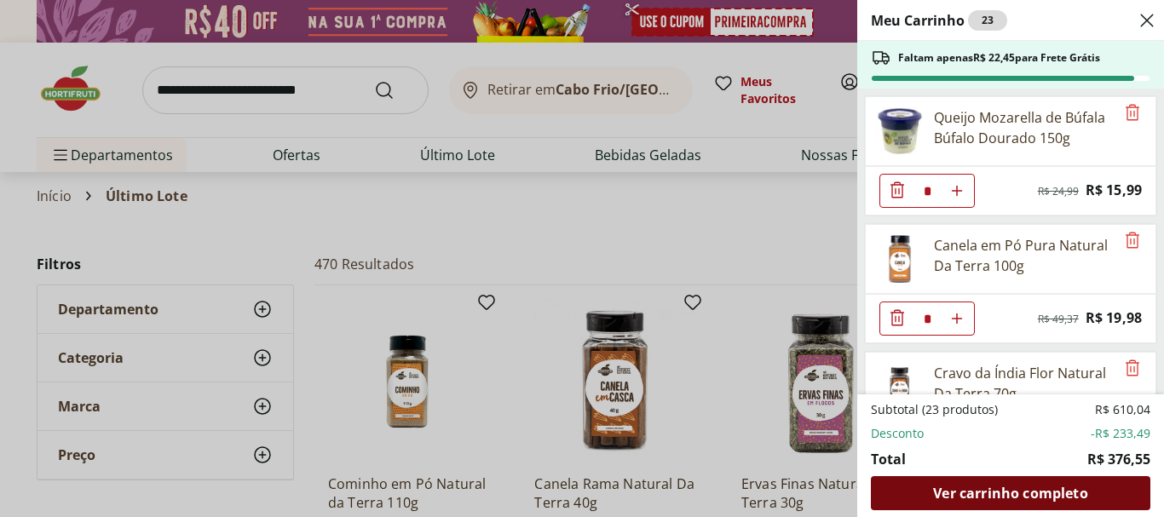
click at [987, 500] on span "Ver carrinho completo" at bounding box center [1010, 494] width 154 height 14
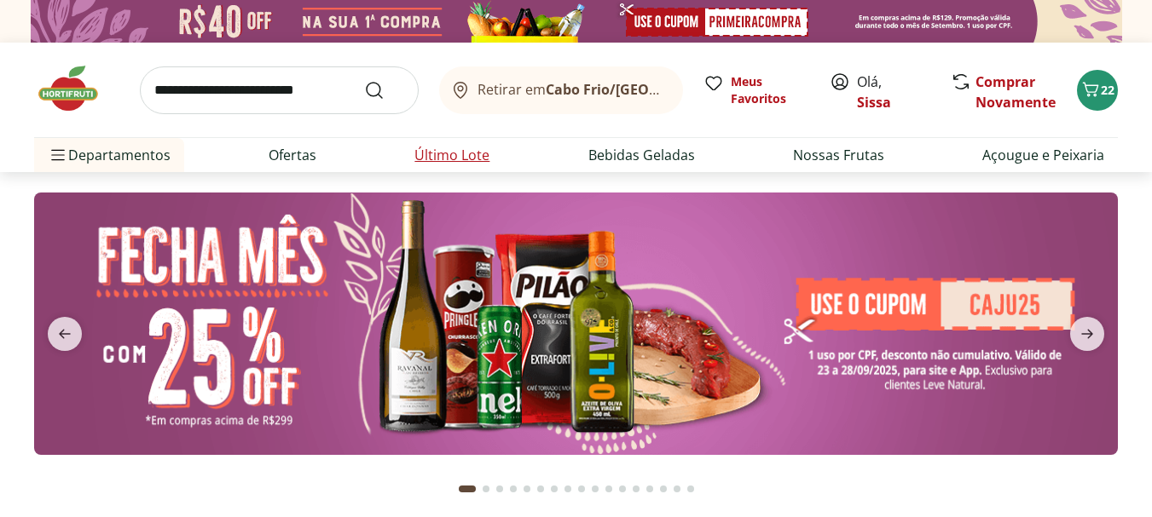
click at [480, 160] on link "Último Lote" at bounding box center [451, 155] width 75 height 20
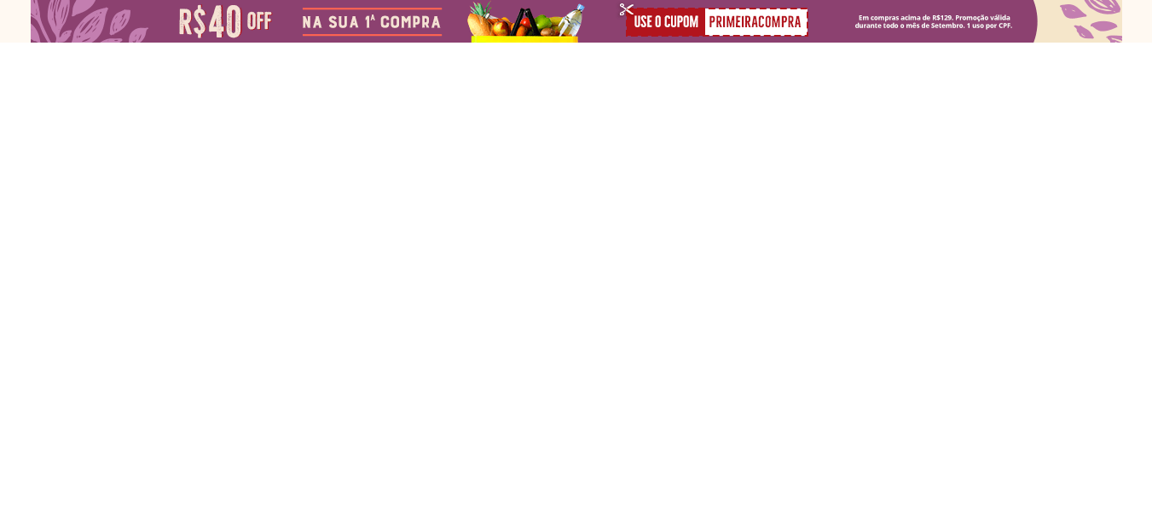
select select "**********"
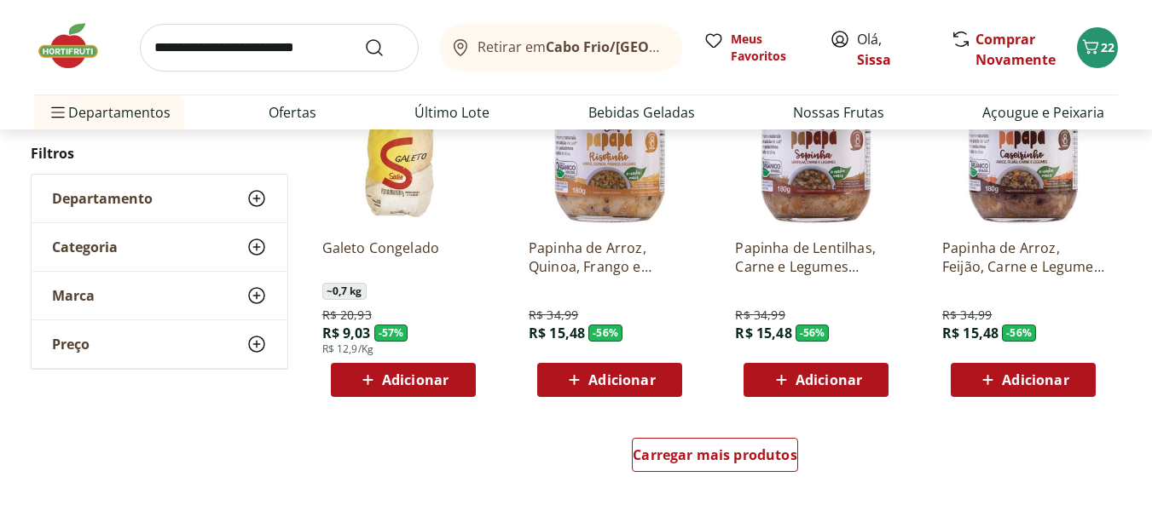
scroll to position [989, 0]
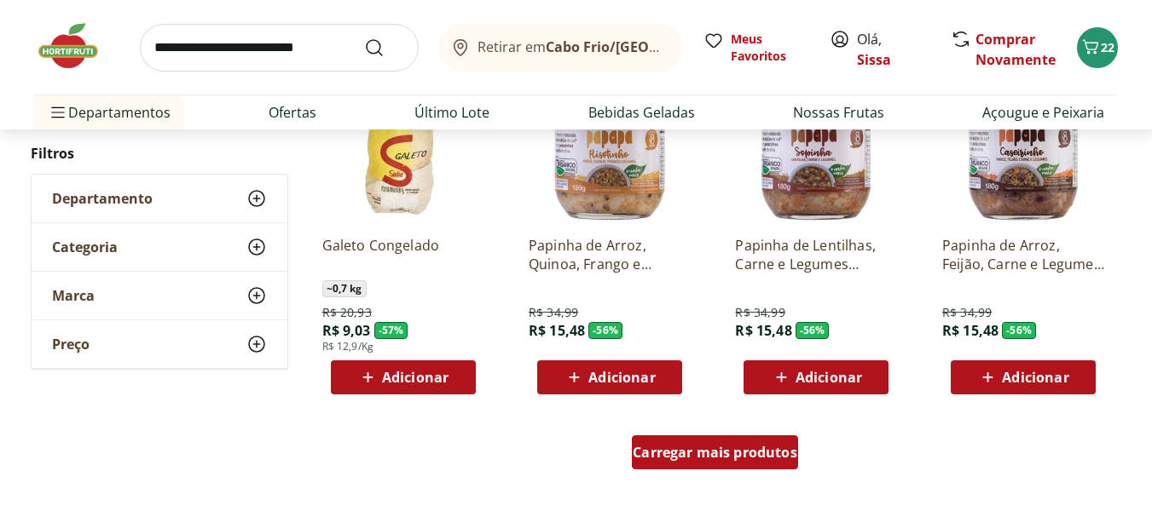
click at [714, 462] on div "Carregar mais produtos" at bounding box center [715, 453] width 166 height 34
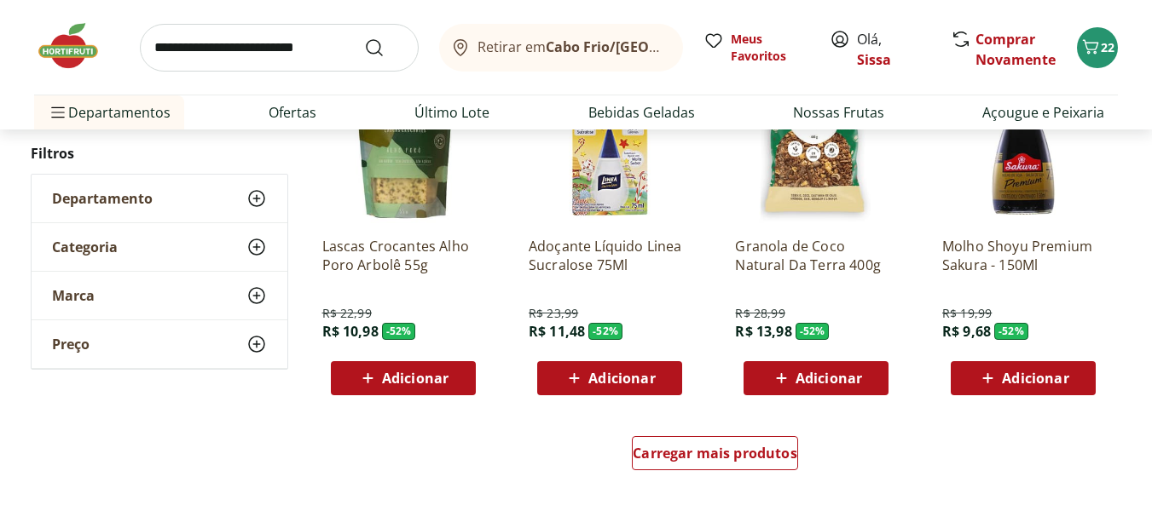
scroll to position [2353, 0]
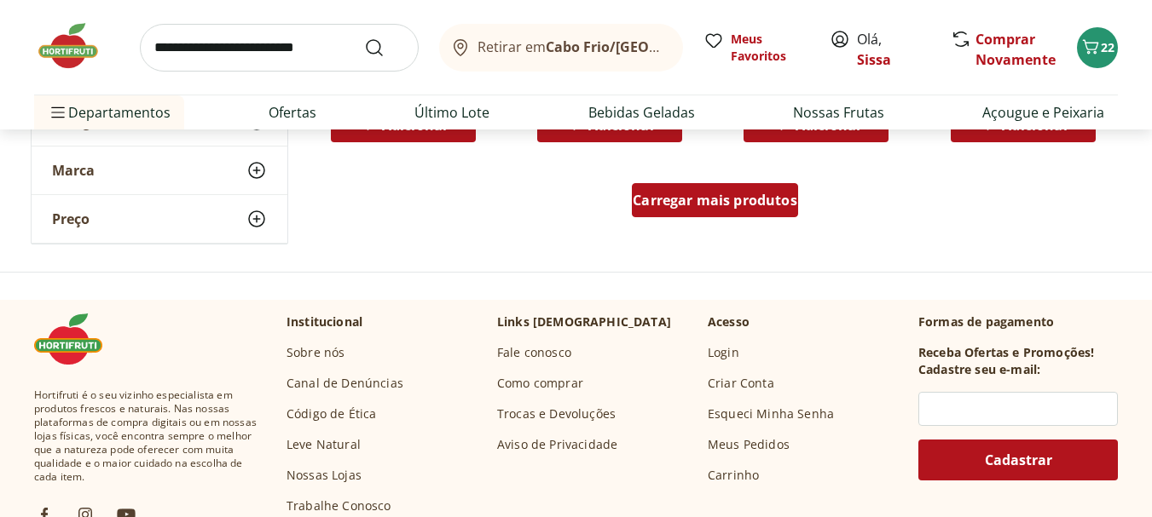
click at [718, 204] on span "Carregar mais produtos" at bounding box center [715, 201] width 165 height 14
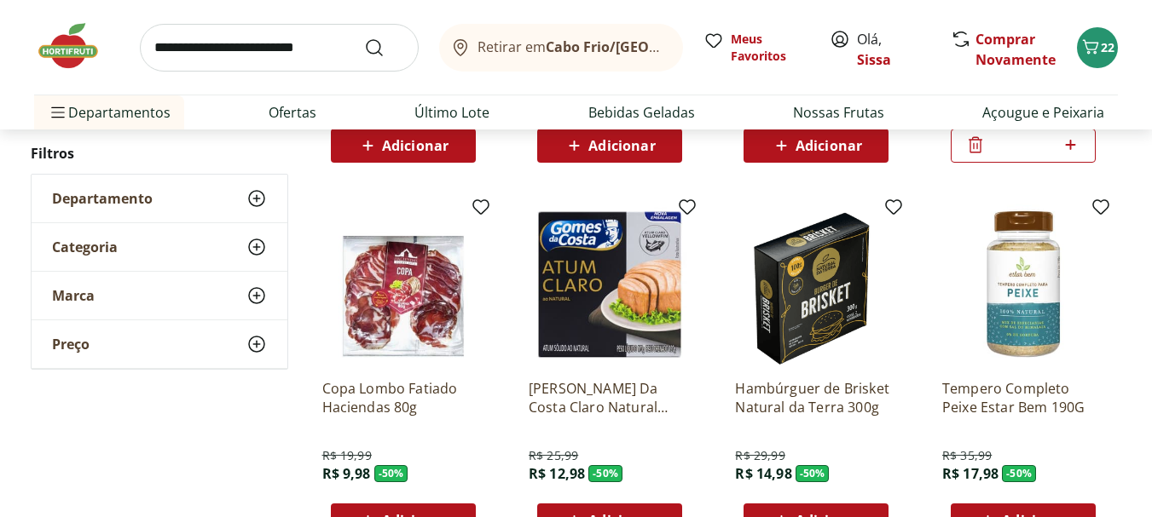
scroll to position [2728, 0]
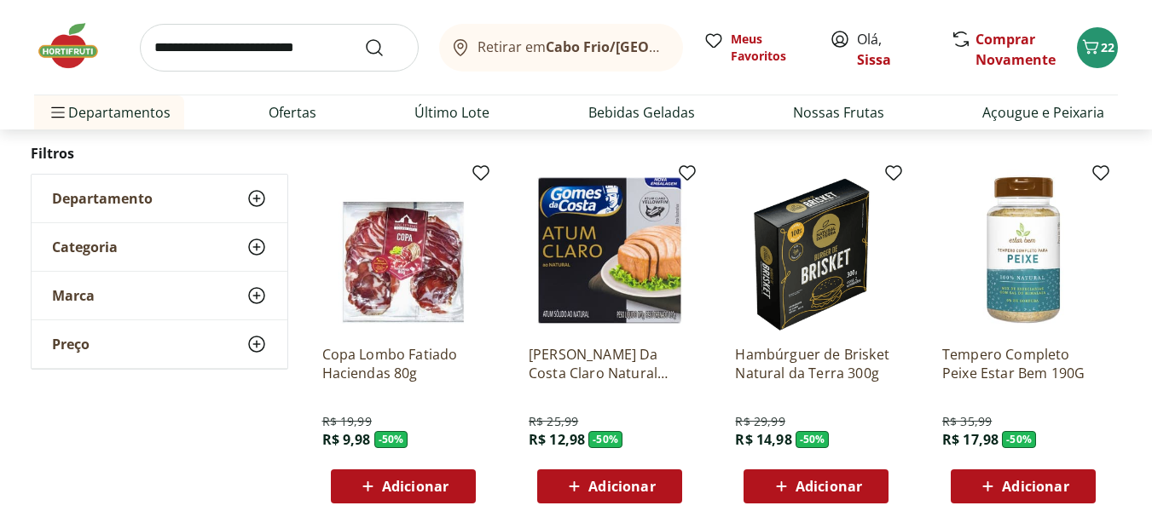
click at [651, 484] on span "Adicionar" at bounding box center [621, 487] width 66 height 14
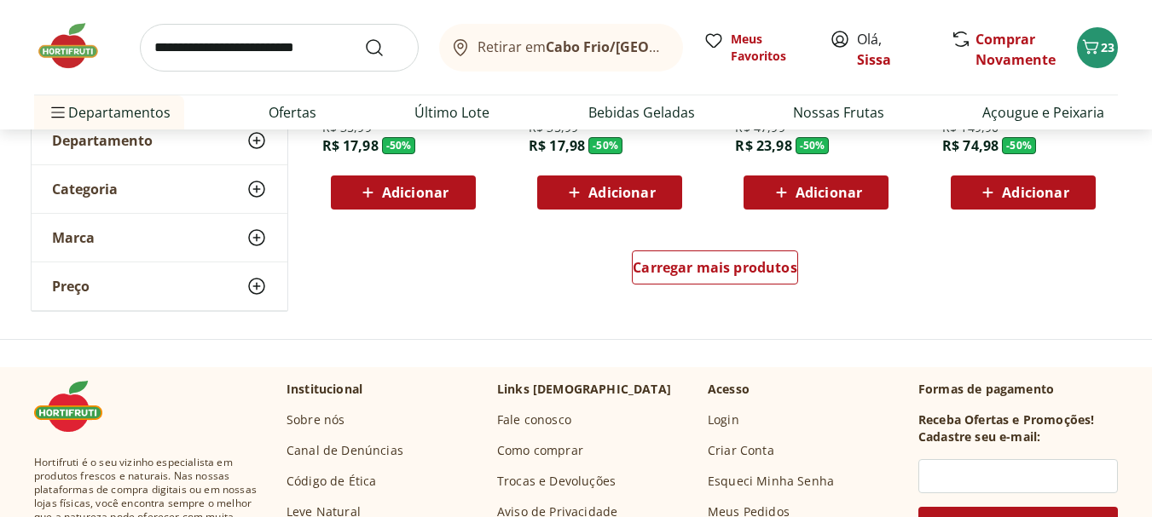
scroll to position [3444, 0]
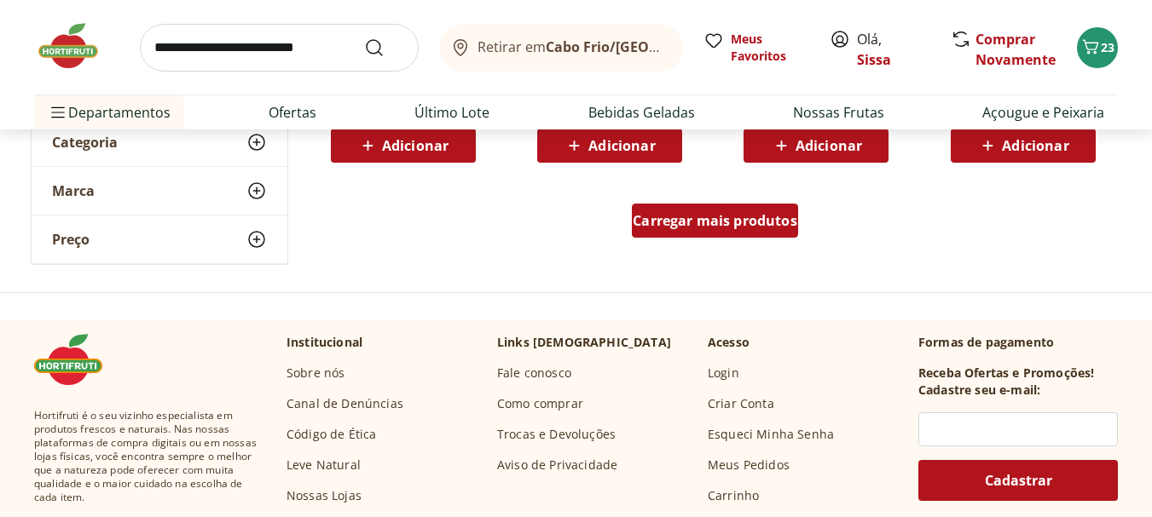
click at [692, 221] on span "Carregar mais produtos" at bounding box center [715, 221] width 165 height 14
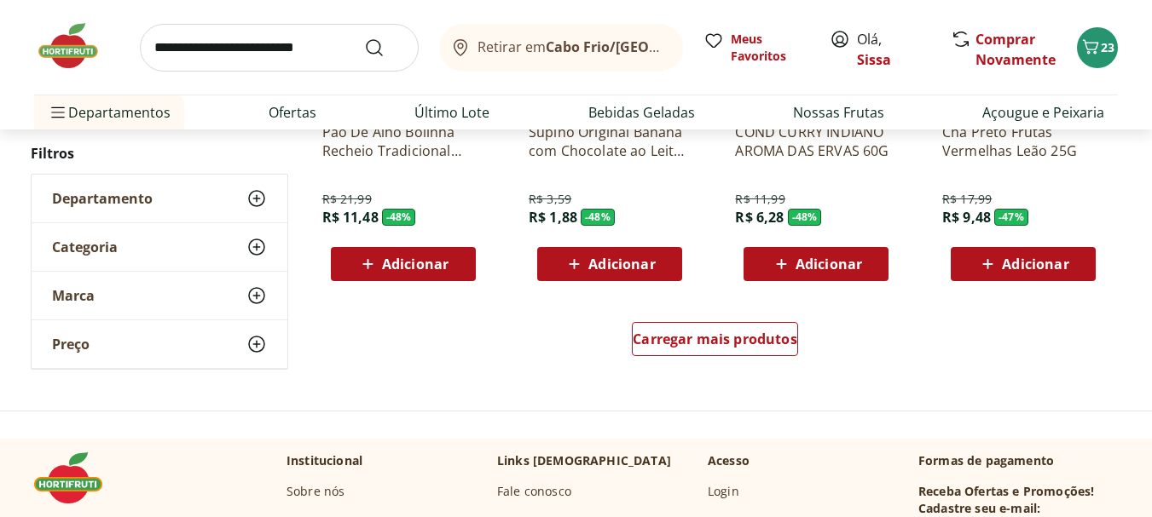
scroll to position [4501, 0]
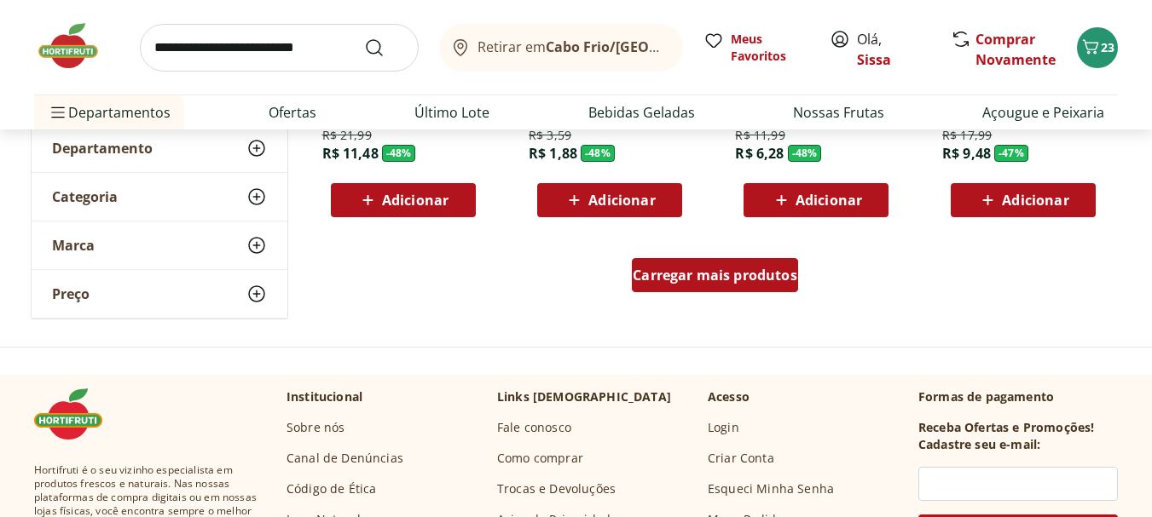
click at [737, 292] on div "Carregar mais produtos" at bounding box center [715, 275] width 166 height 34
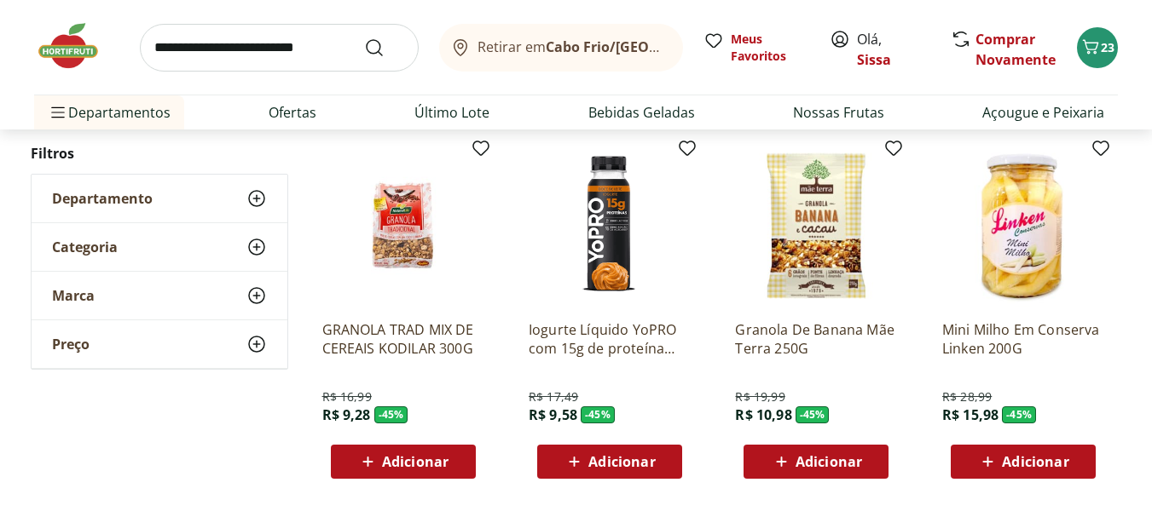
scroll to position [5353, 0]
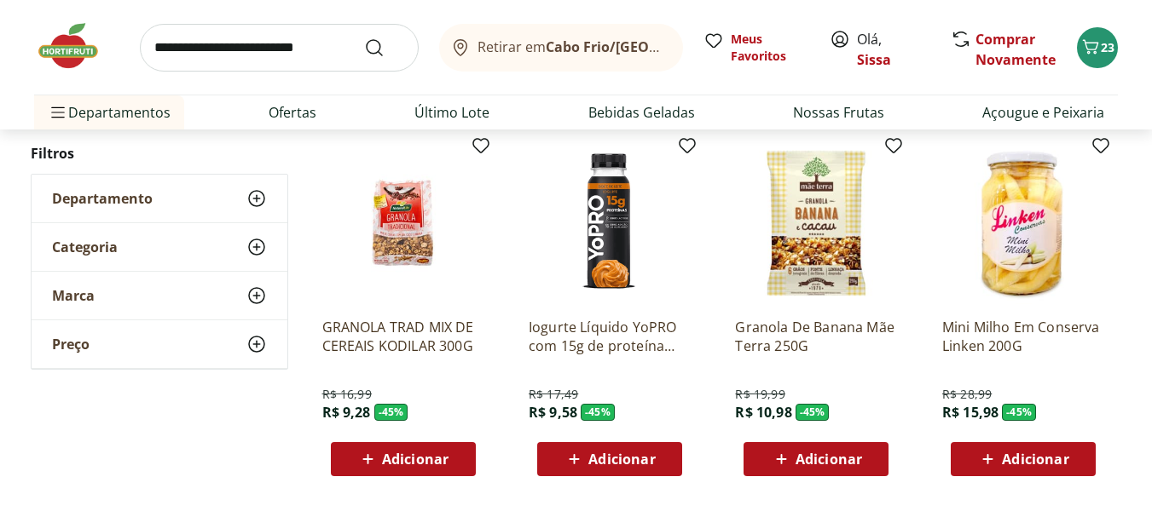
click at [803, 465] on span "Adicionar" at bounding box center [828, 460] width 66 height 14
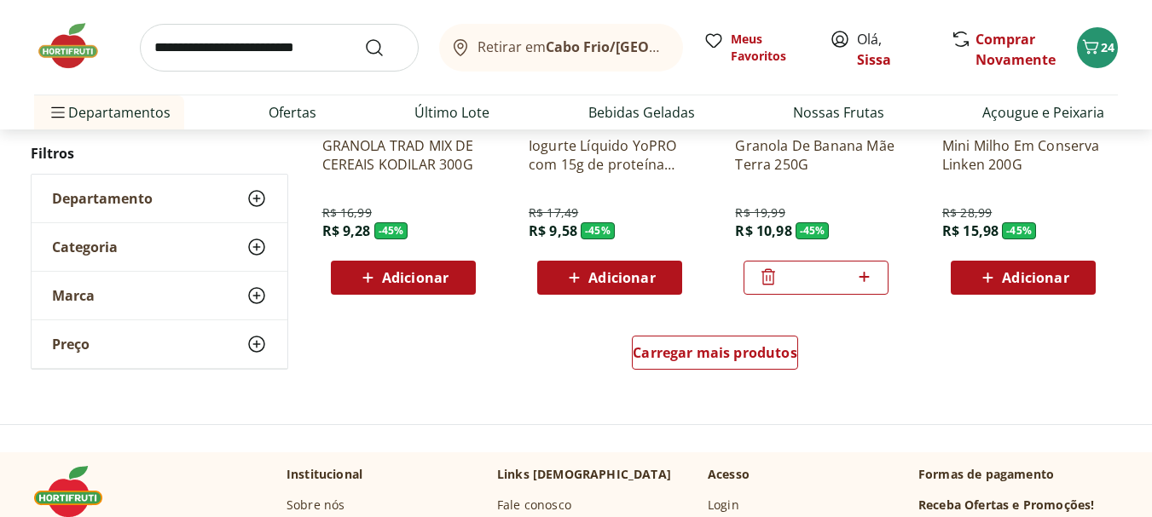
scroll to position [5626, 0]
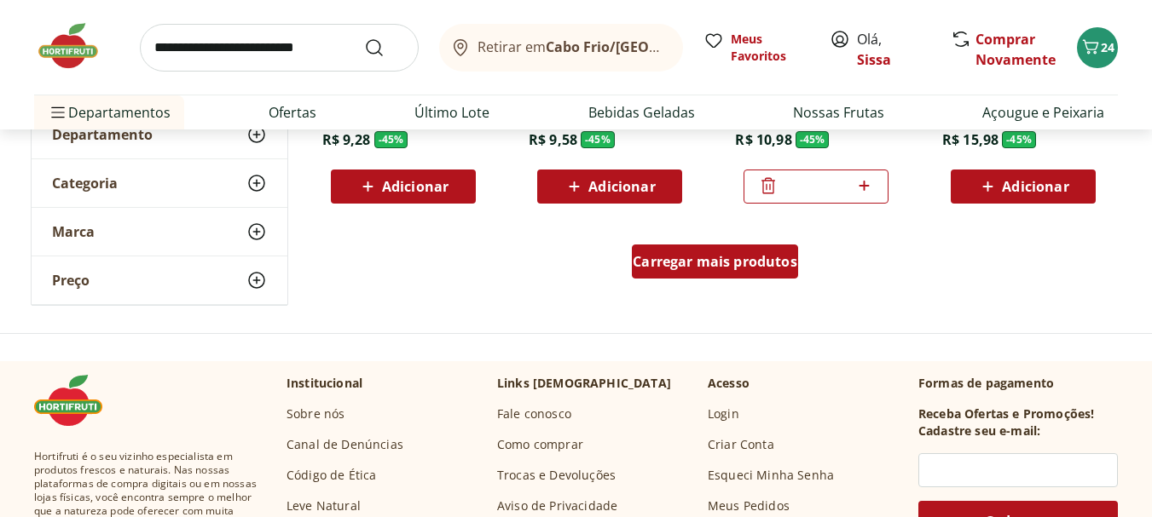
click at [752, 260] on span "Carregar mais produtos" at bounding box center [715, 262] width 165 height 14
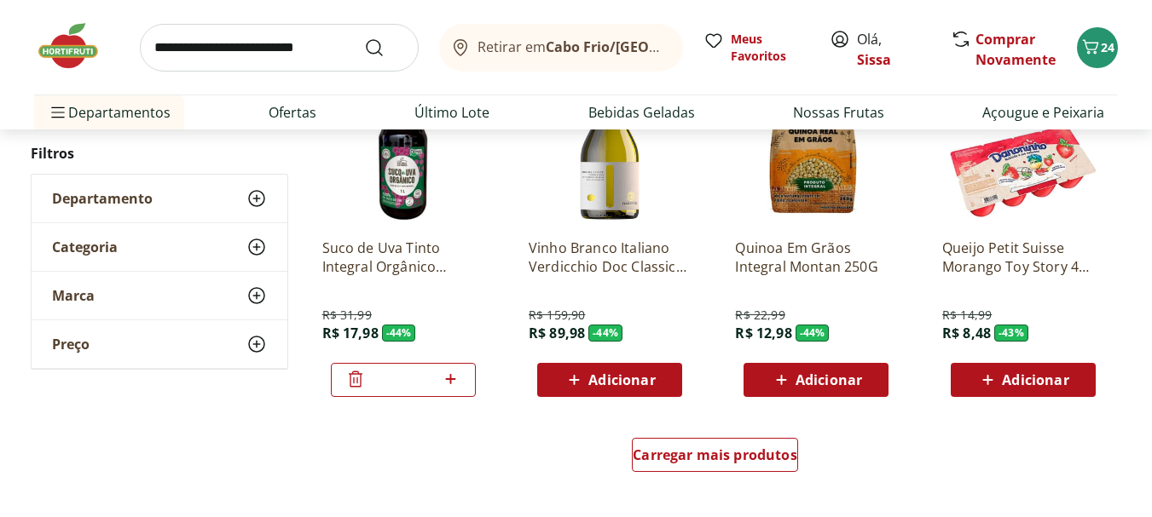
scroll to position [6547, 0]
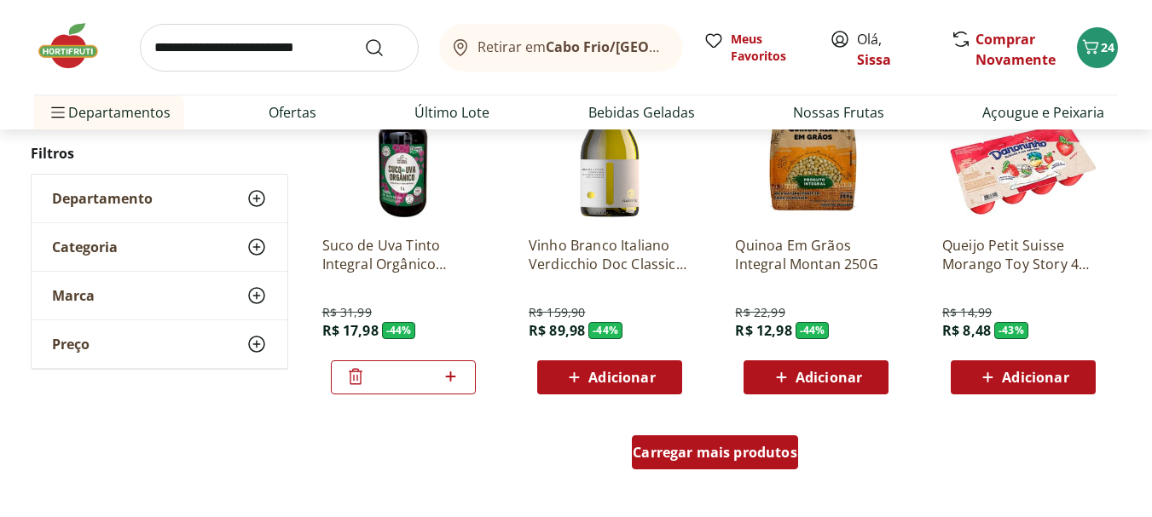
click at [696, 465] on div "Carregar mais produtos" at bounding box center [715, 453] width 166 height 34
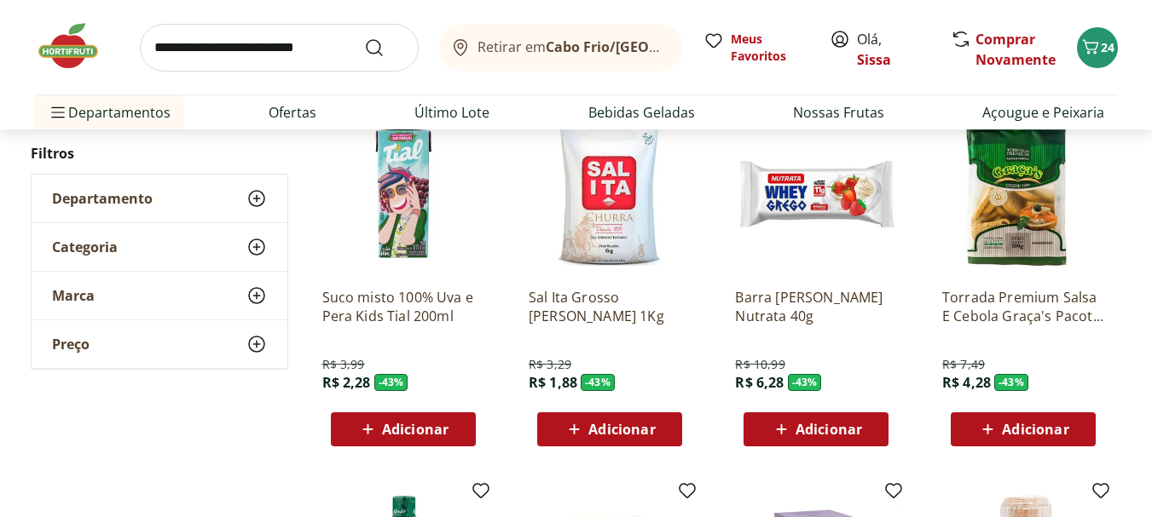
scroll to position [7229, 0]
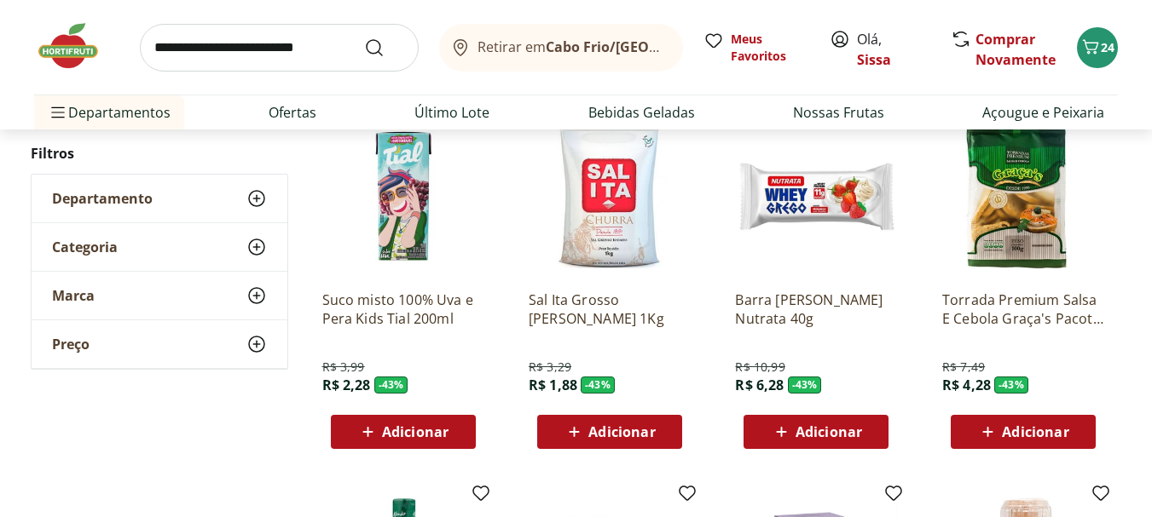
click at [623, 436] on span "Adicionar" at bounding box center [621, 432] width 66 height 14
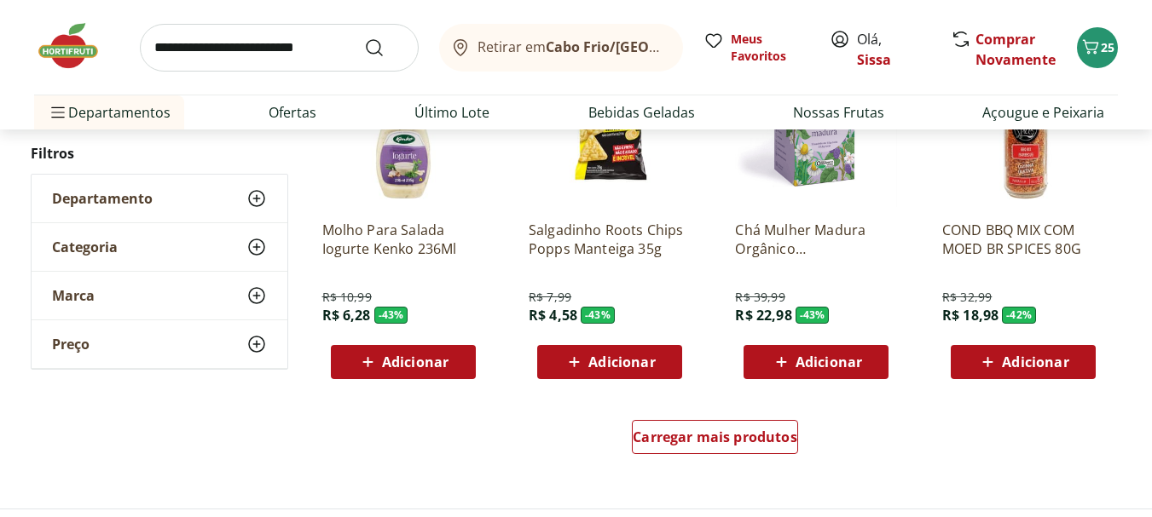
scroll to position [7740, 0]
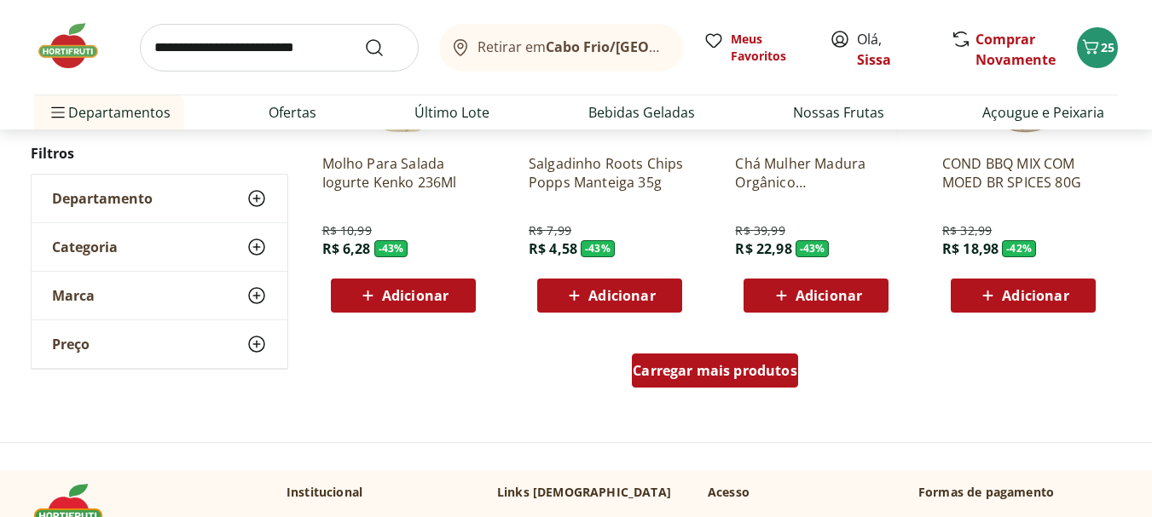
click at [714, 388] on div "Carregar mais produtos" at bounding box center [715, 371] width 166 height 34
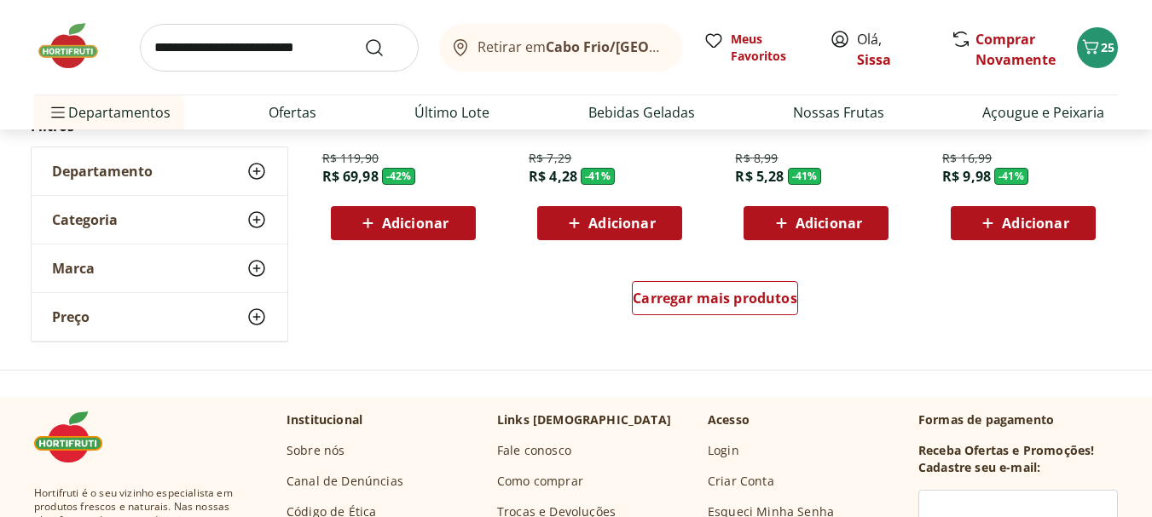
scroll to position [8933, 0]
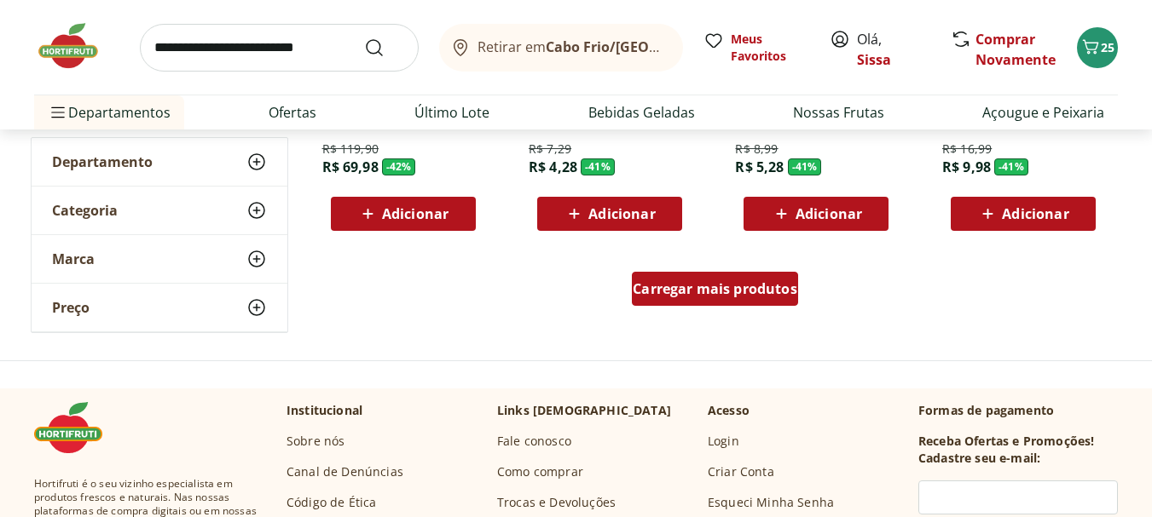
click at [761, 296] on span "Carregar mais produtos" at bounding box center [715, 289] width 165 height 14
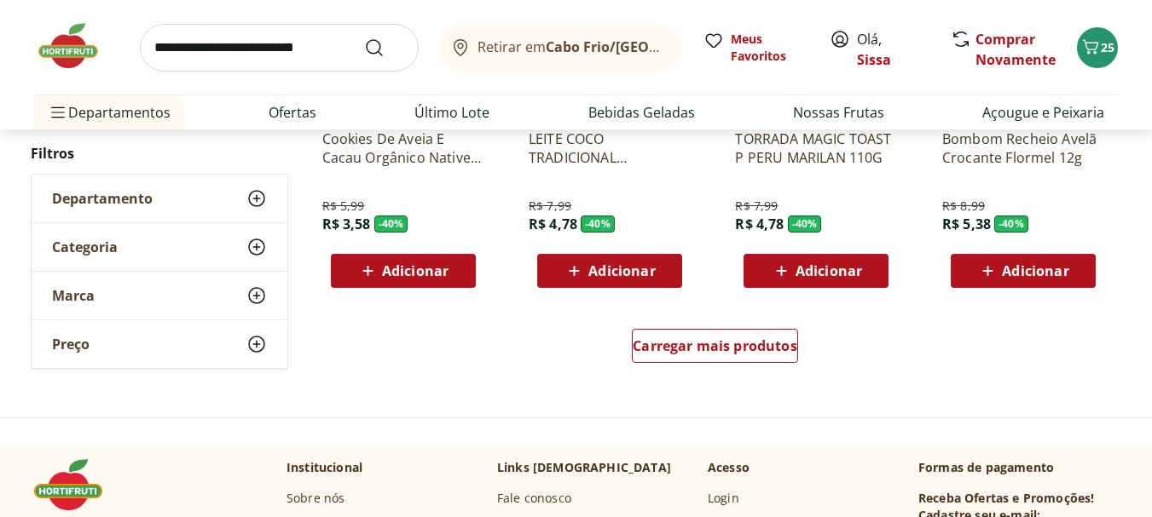
scroll to position [9991, 0]
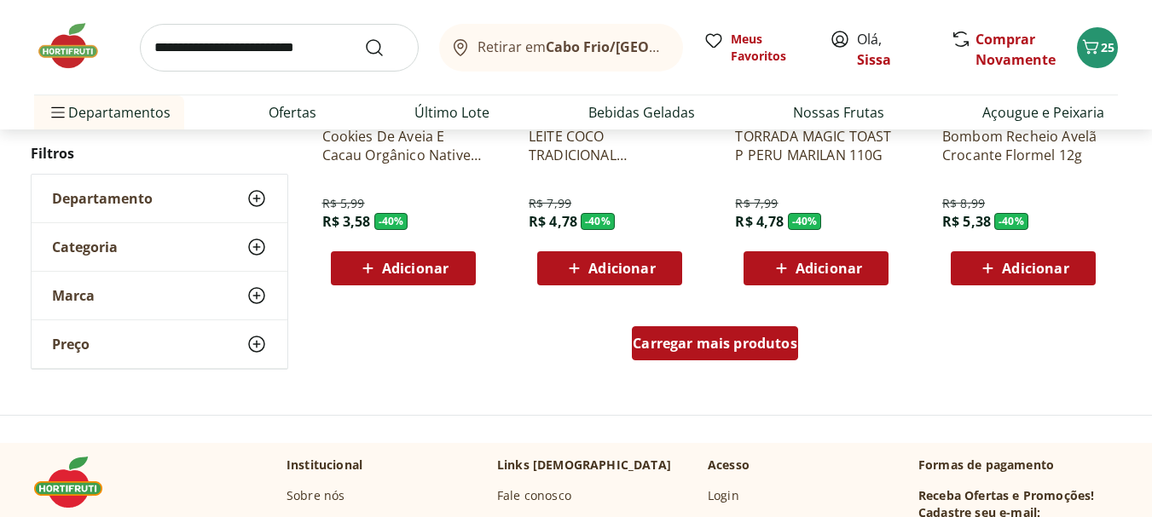
click at [744, 360] on div "Carregar mais produtos" at bounding box center [715, 343] width 166 height 34
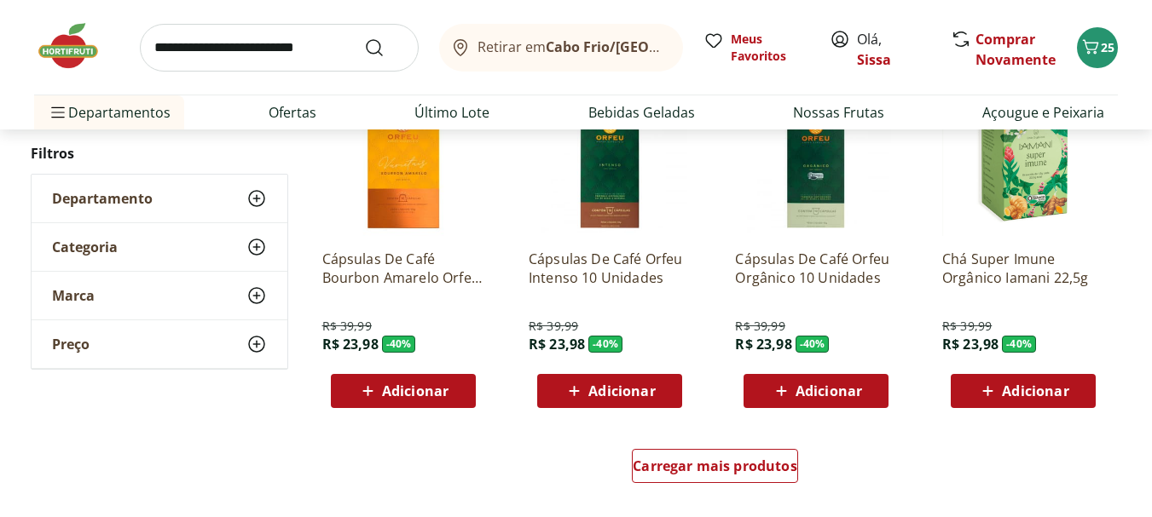
scroll to position [10945, 0]
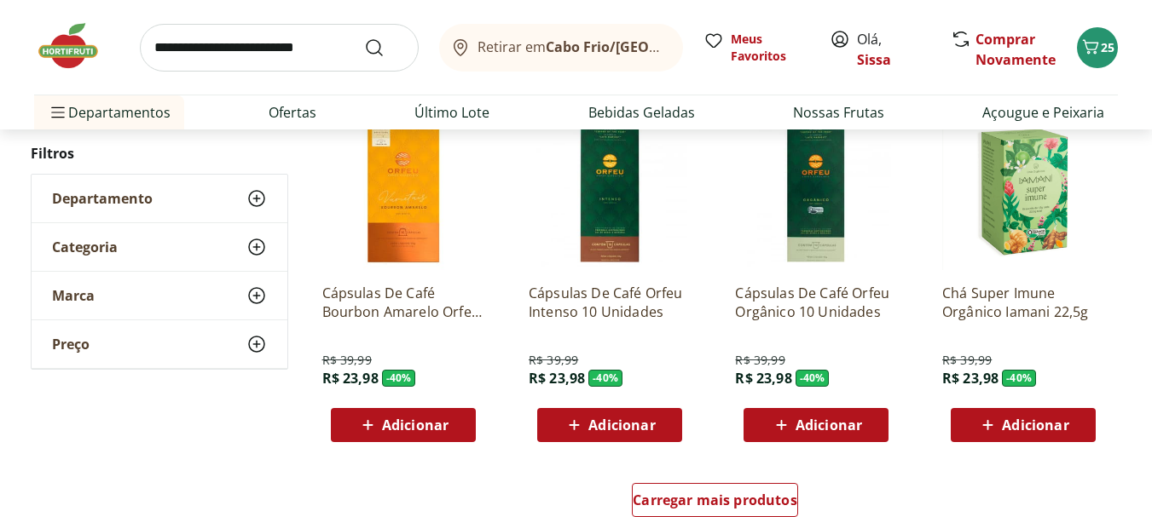
click at [1002, 432] on span "Adicionar" at bounding box center [1035, 426] width 66 height 14
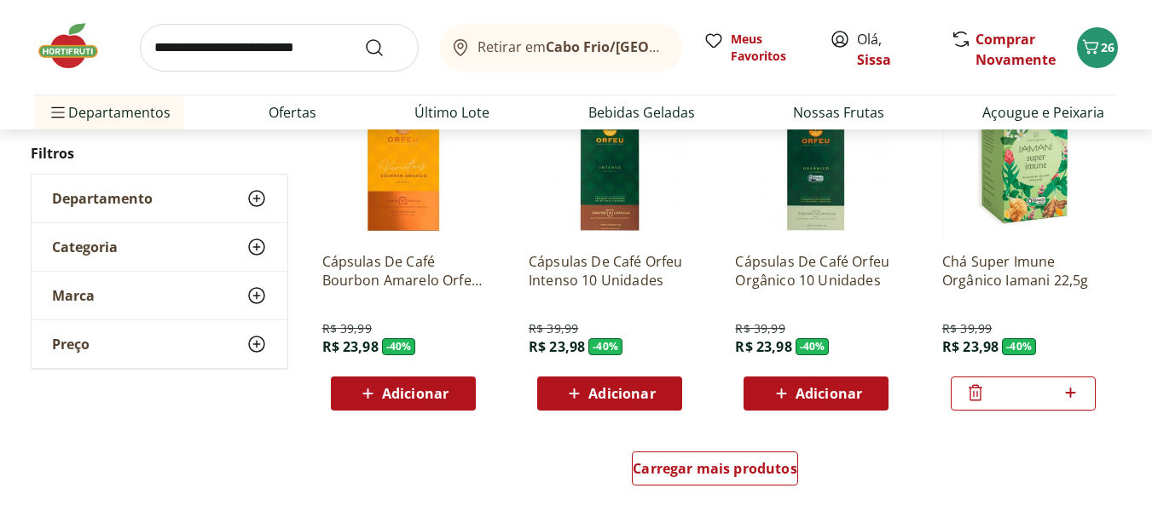
scroll to position [10979, 0]
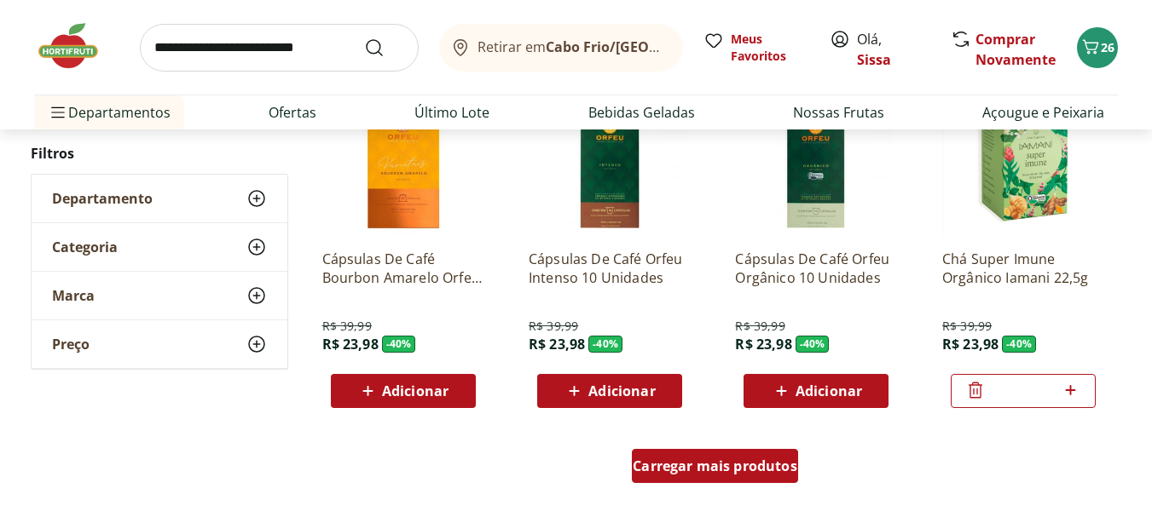
click at [768, 471] on span "Carregar mais produtos" at bounding box center [715, 466] width 165 height 14
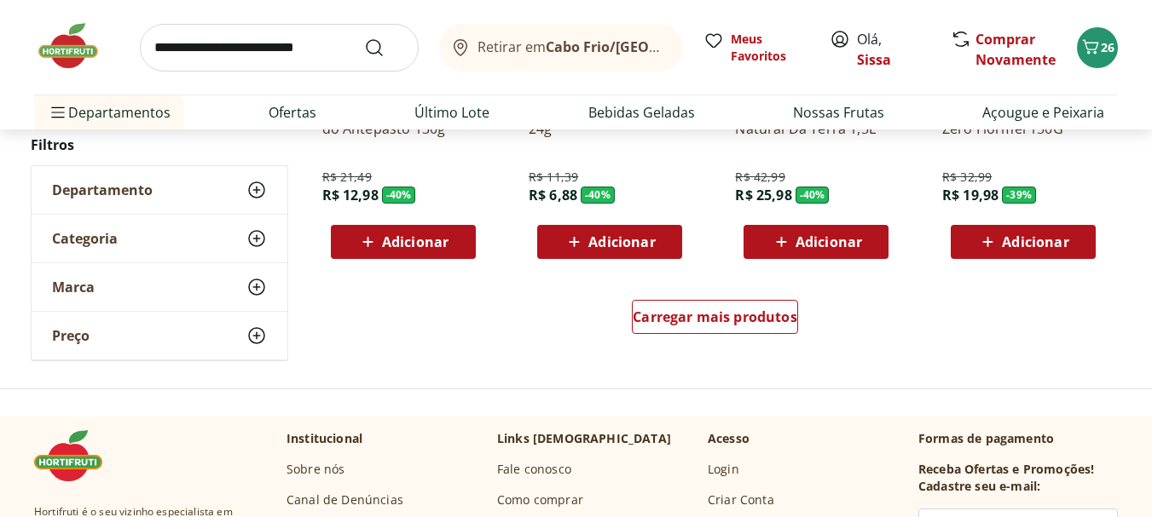
scroll to position [12275, 0]
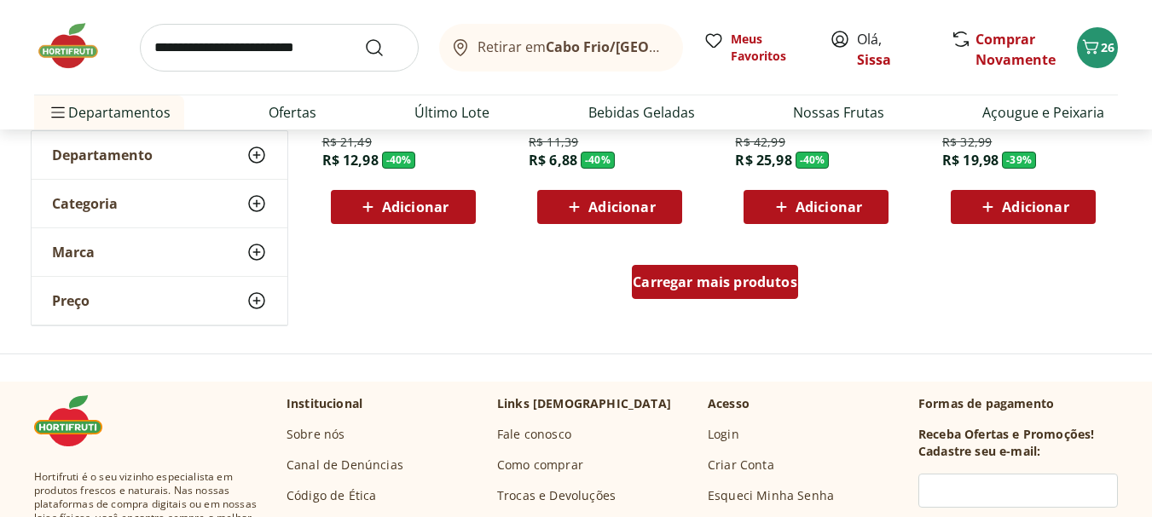
click at [767, 287] on span "Carregar mais produtos" at bounding box center [715, 282] width 165 height 14
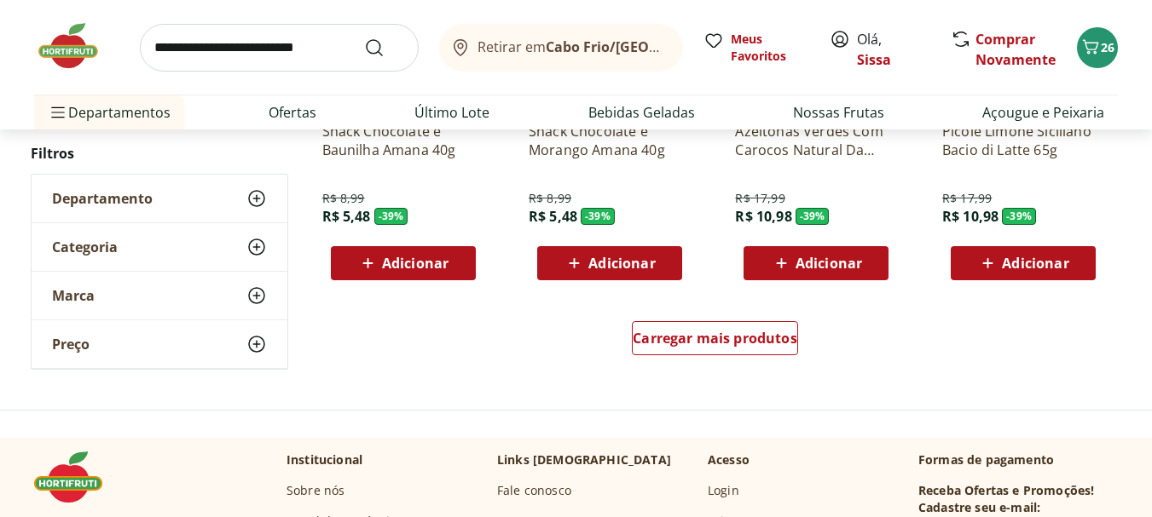
scroll to position [13332, 0]
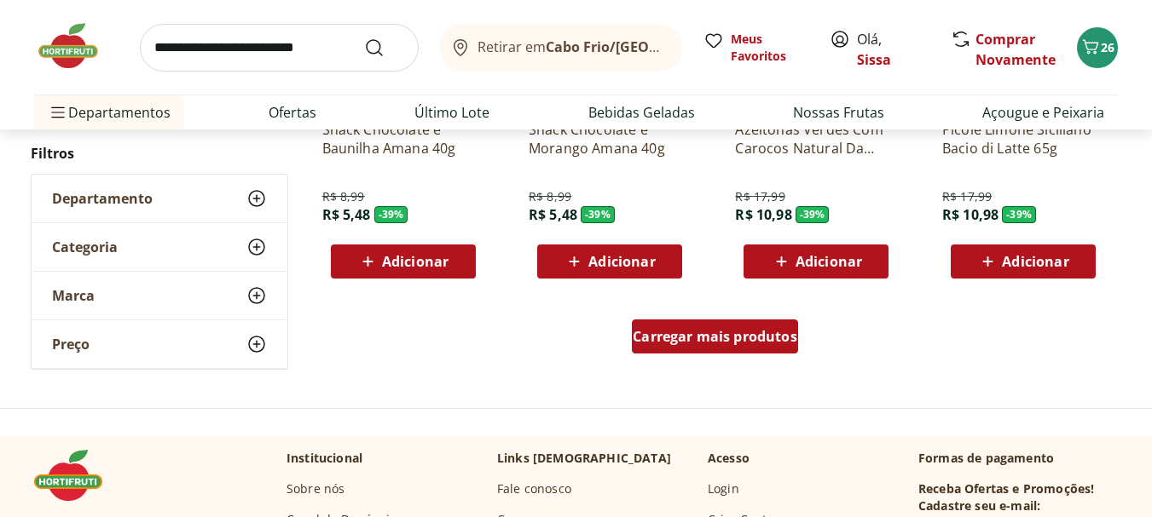
click at [757, 349] on div "Carregar mais produtos" at bounding box center [715, 337] width 166 height 34
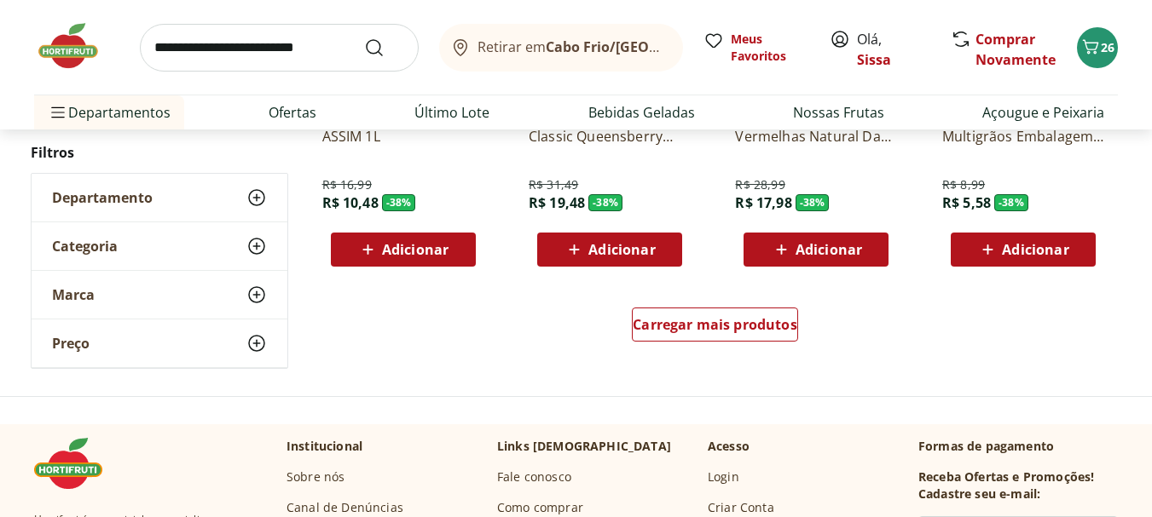
scroll to position [14457, 0]
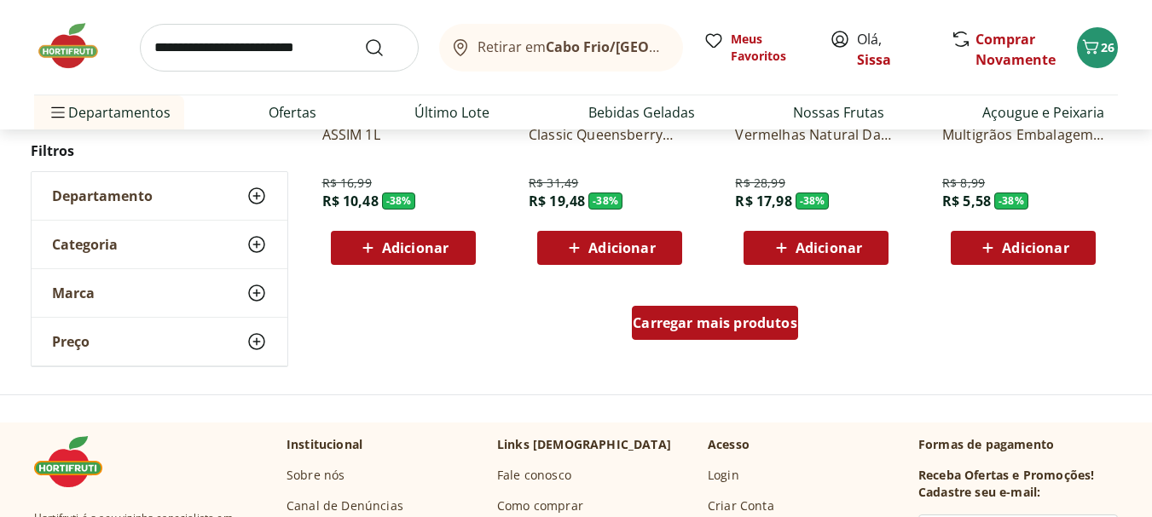
click at [752, 338] on div "Carregar mais produtos" at bounding box center [715, 323] width 166 height 34
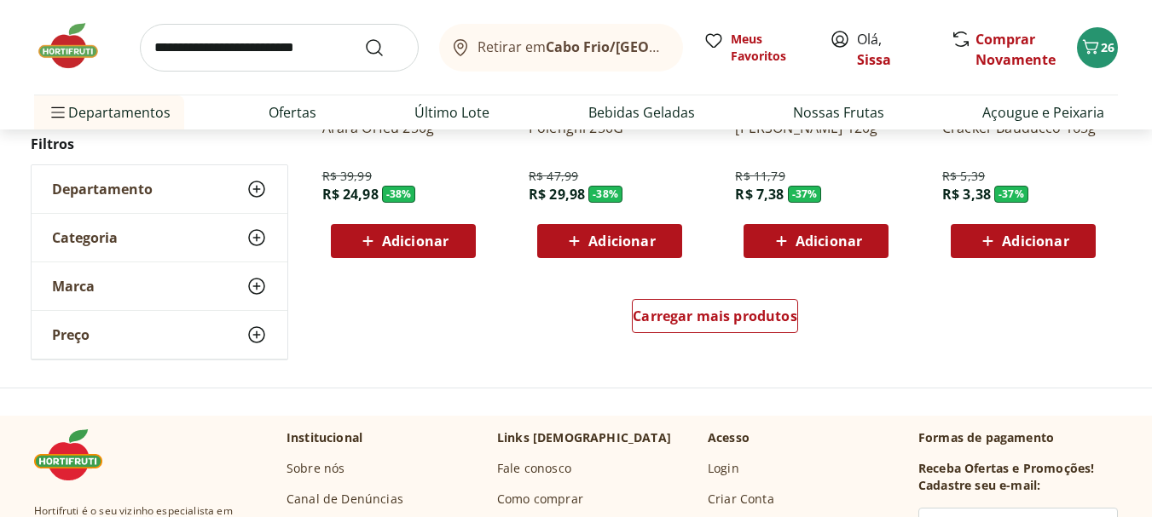
scroll to position [15617, 0]
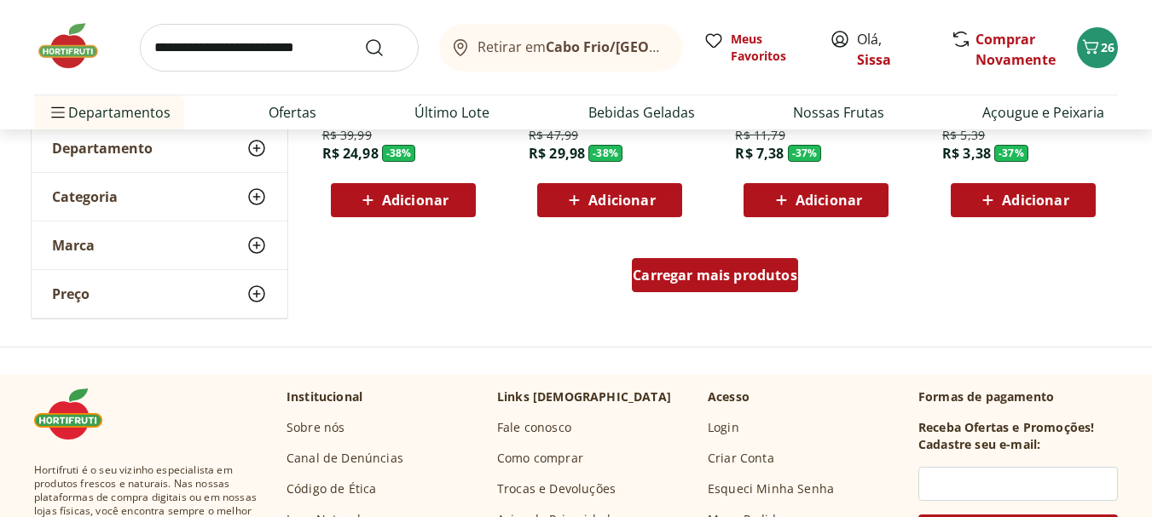
click at [768, 279] on span "Carregar mais produtos" at bounding box center [715, 276] width 165 height 14
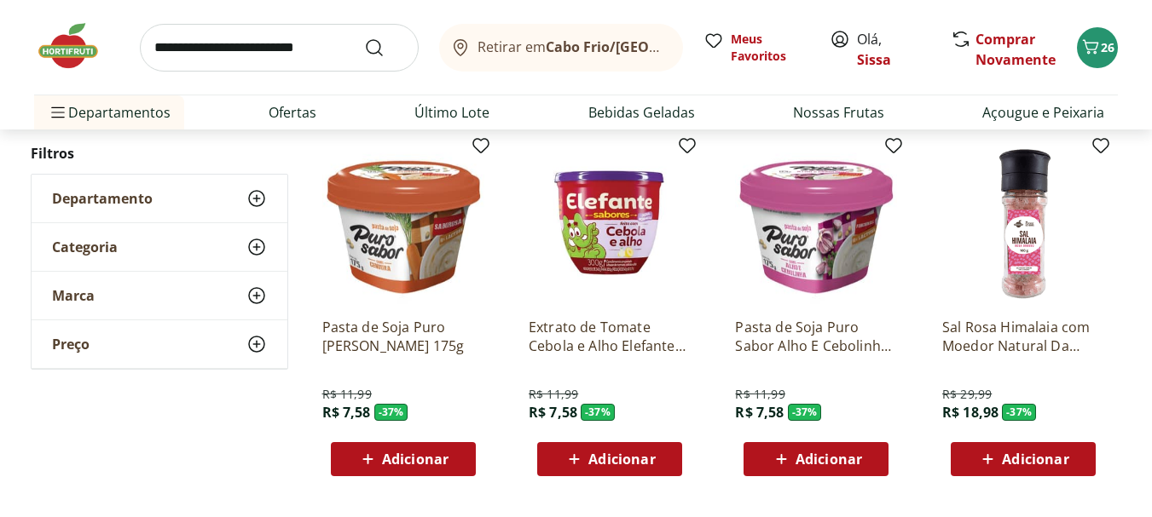
scroll to position [16503, 0]
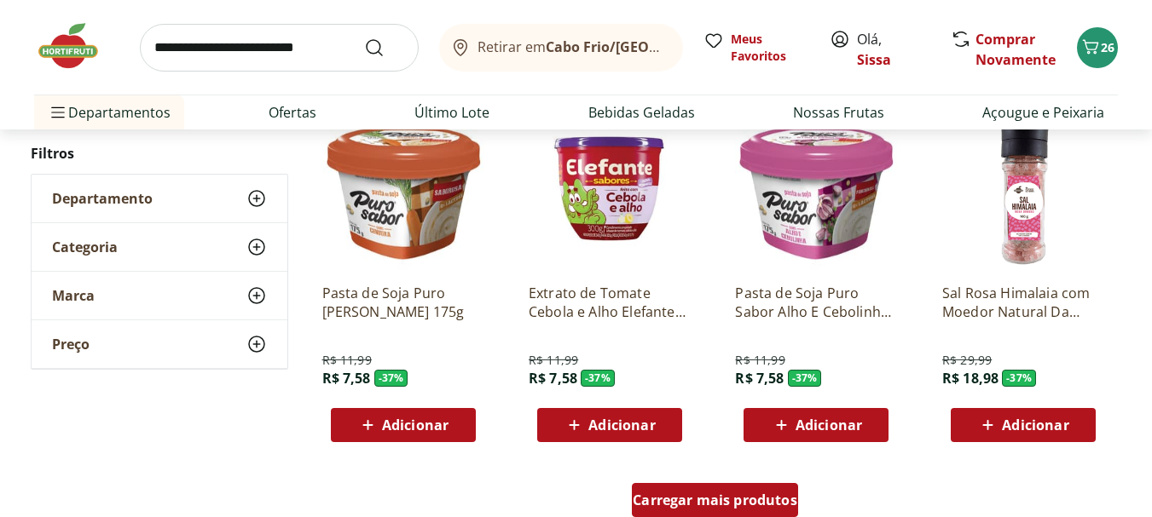
click at [710, 507] on span "Carregar mais produtos" at bounding box center [715, 501] width 165 height 14
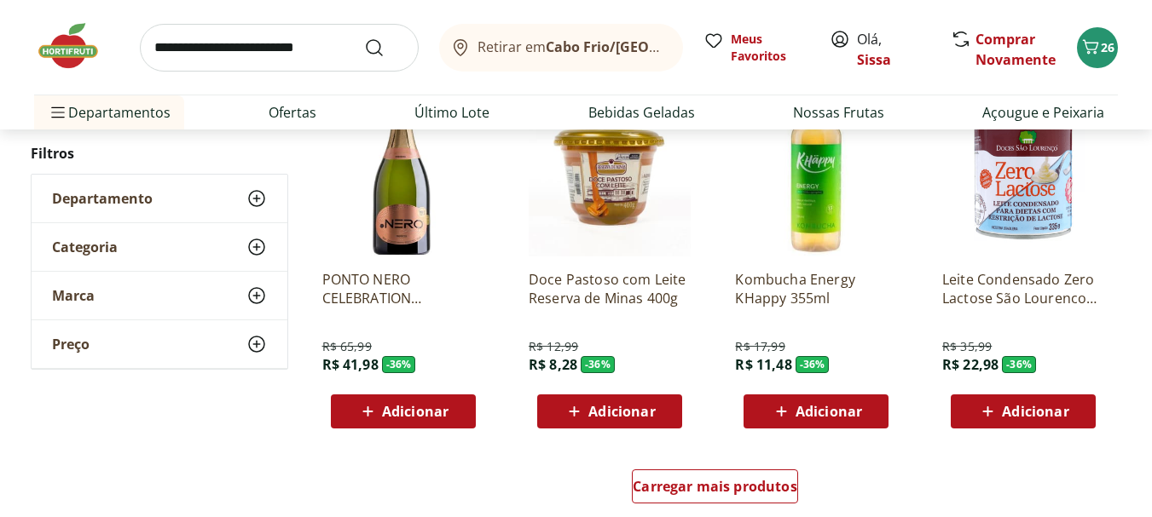
scroll to position [17662, 0]
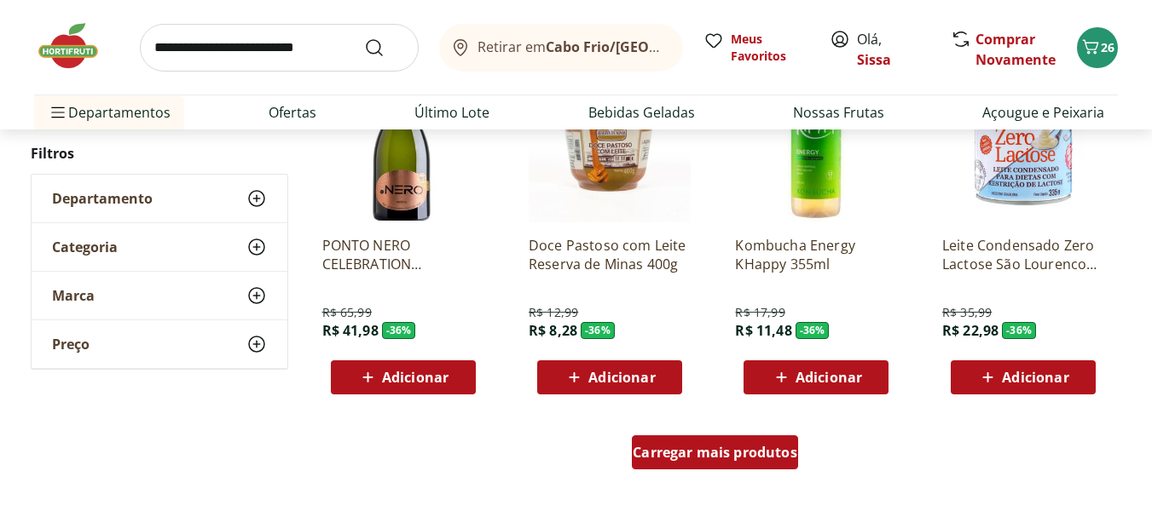
click at [744, 458] on span "Carregar mais produtos" at bounding box center [715, 453] width 165 height 14
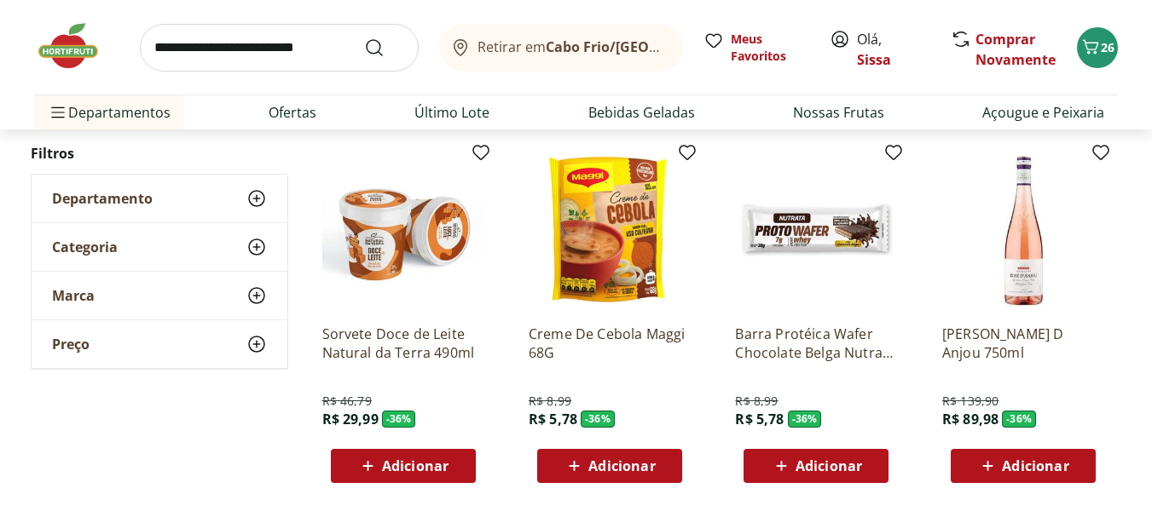
scroll to position [18856, 0]
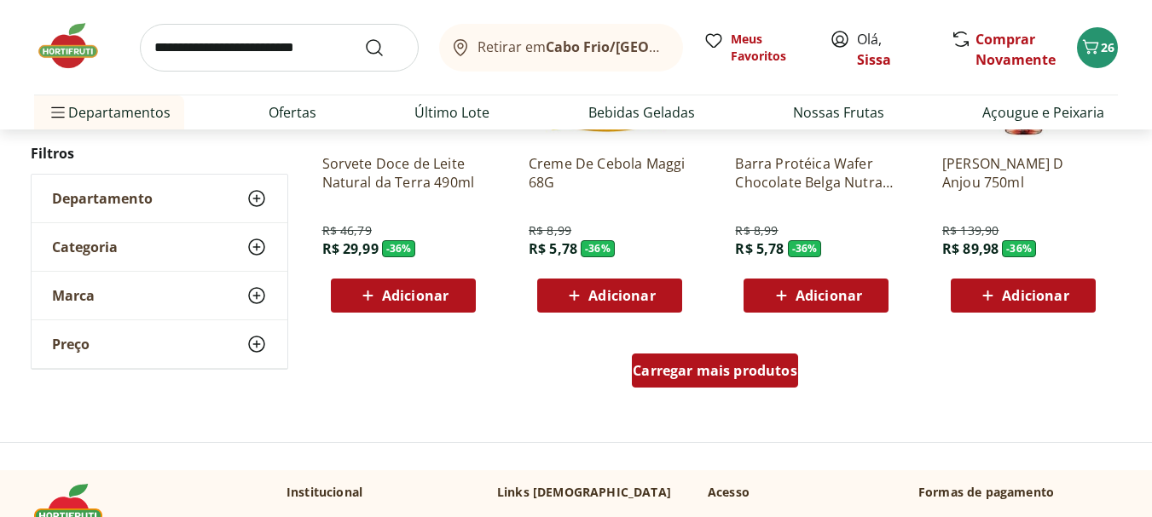
click at [725, 378] on span "Carregar mais produtos" at bounding box center [715, 371] width 165 height 14
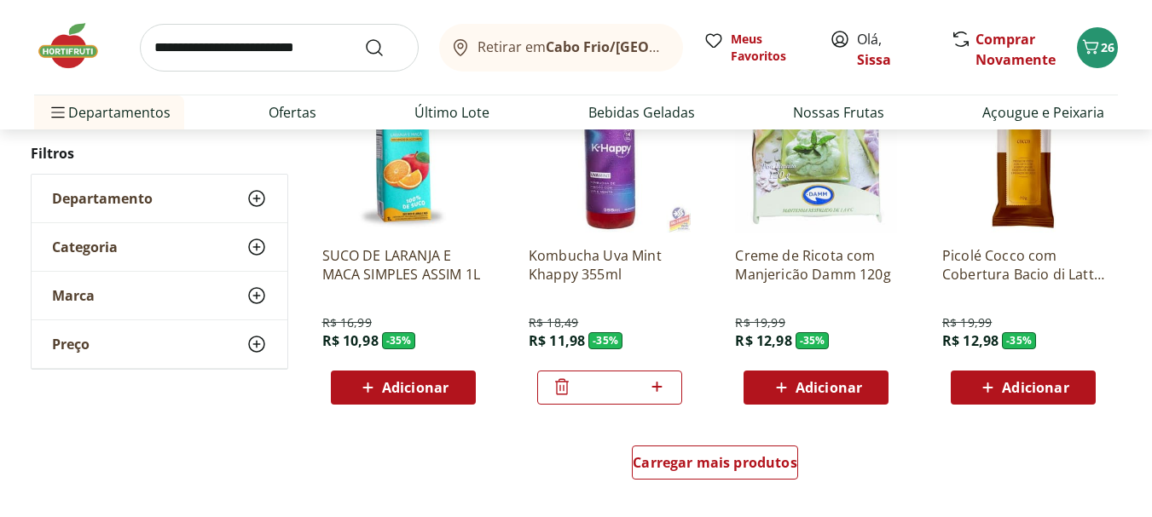
scroll to position [19879, 0]
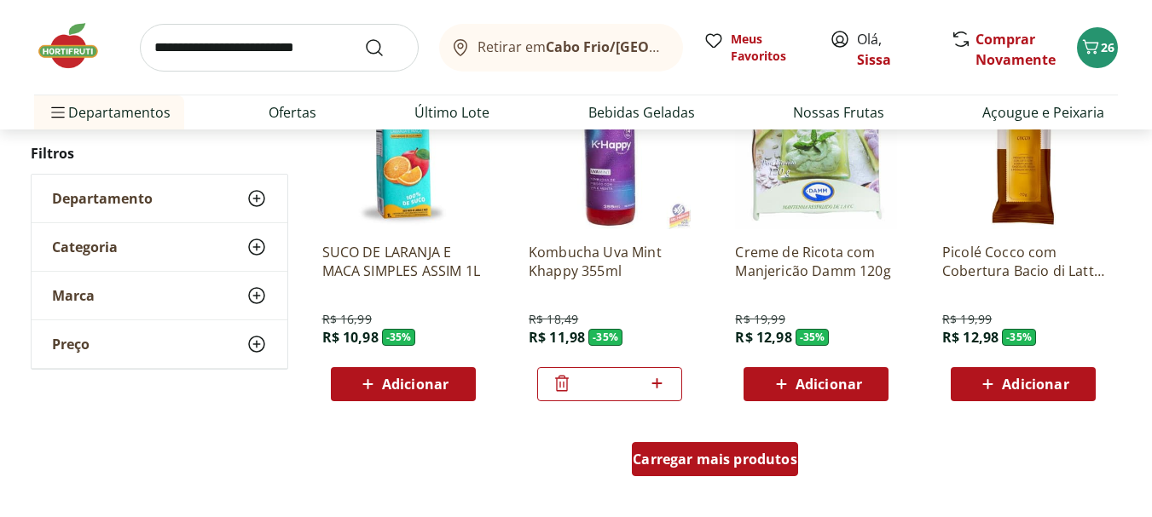
click at [729, 453] on span "Carregar mais produtos" at bounding box center [715, 460] width 165 height 14
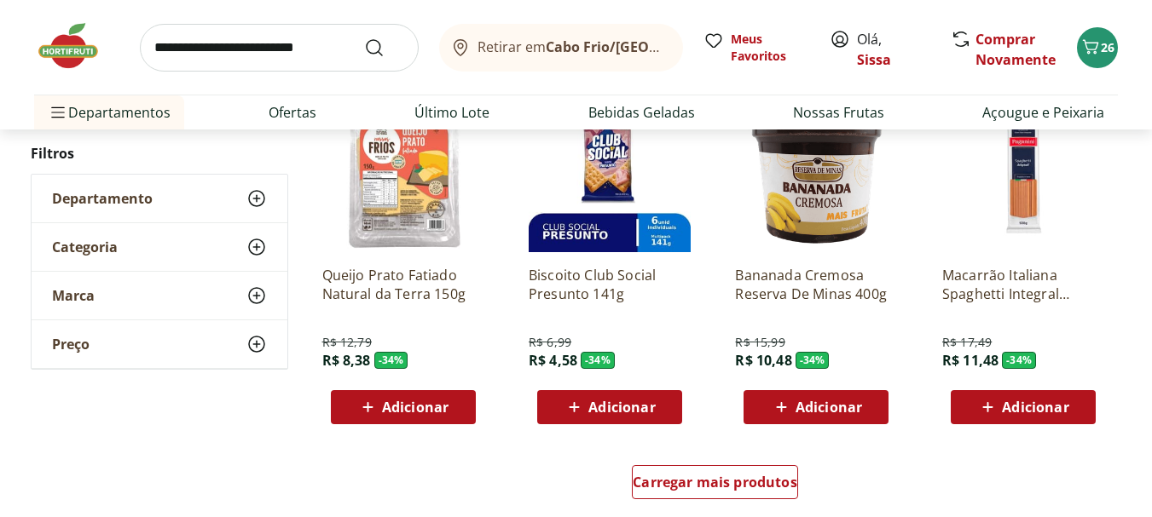
scroll to position [21004, 0]
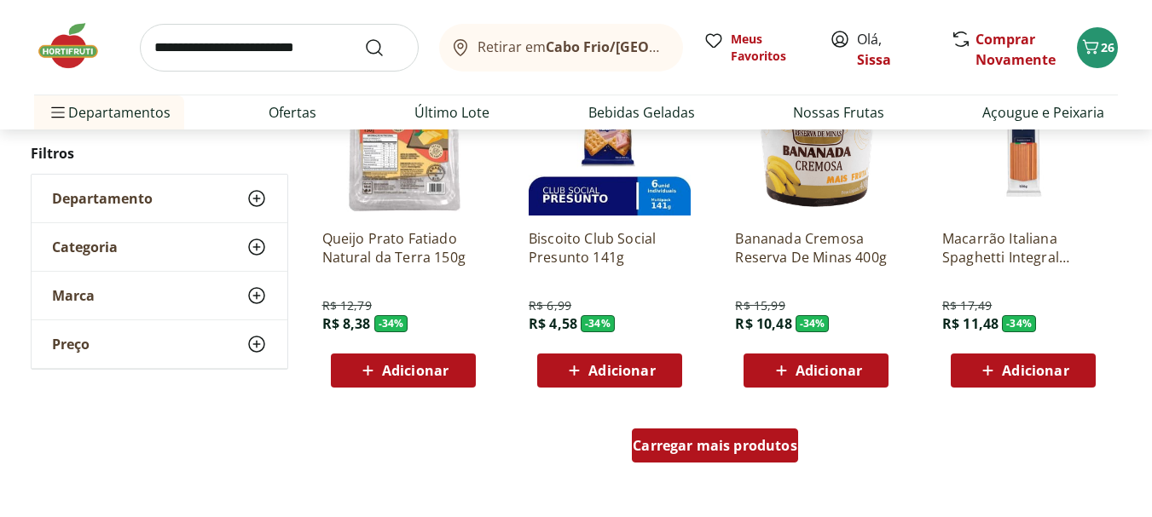
click at [717, 451] on span "Carregar mais produtos" at bounding box center [715, 446] width 165 height 14
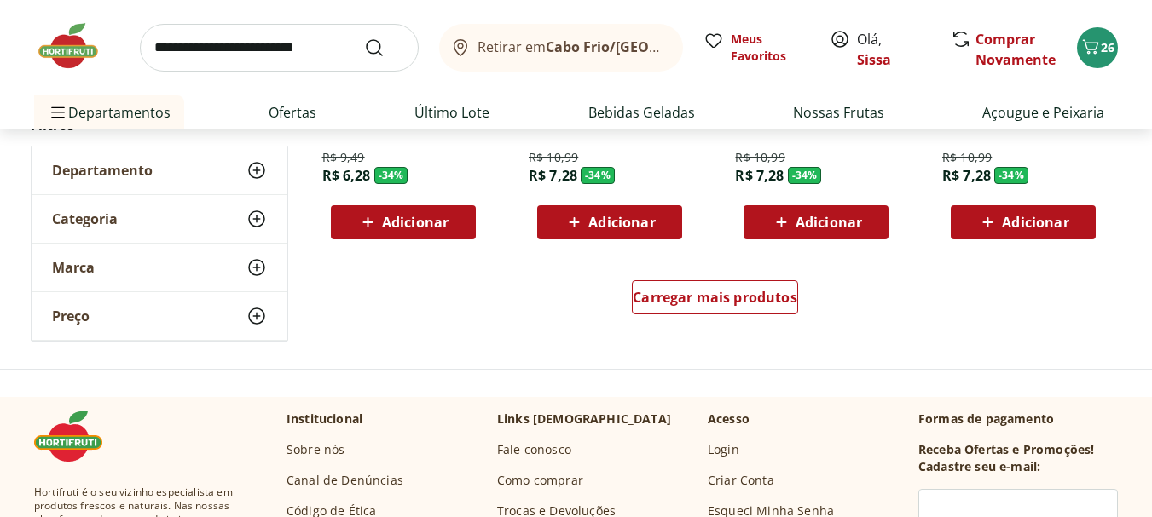
scroll to position [22300, 0]
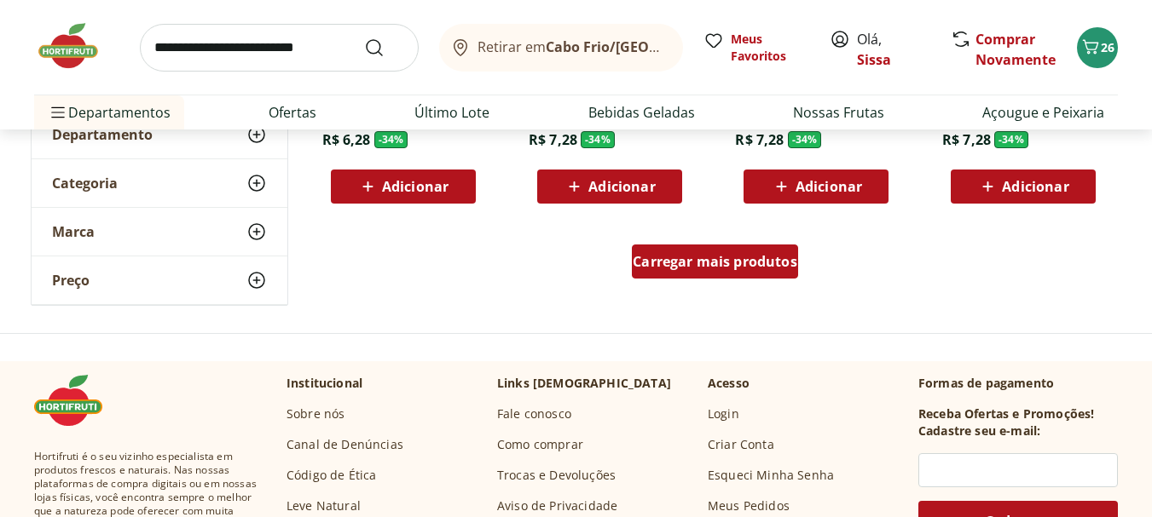
click at [751, 269] on span "Carregar mais produtos" at bounding box center [715, 262] width 165 height 14
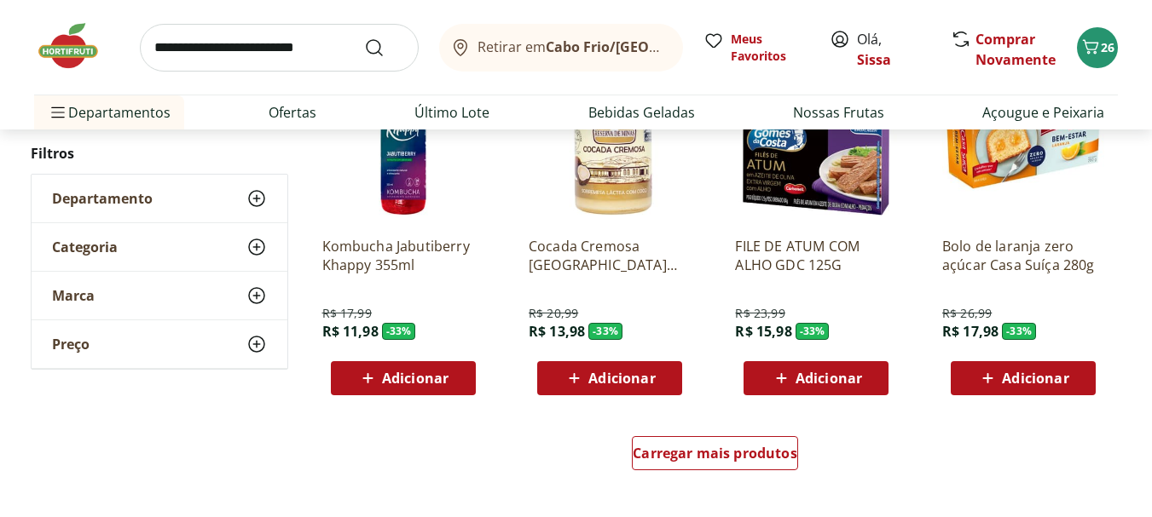
scroll to position [23220, 0]
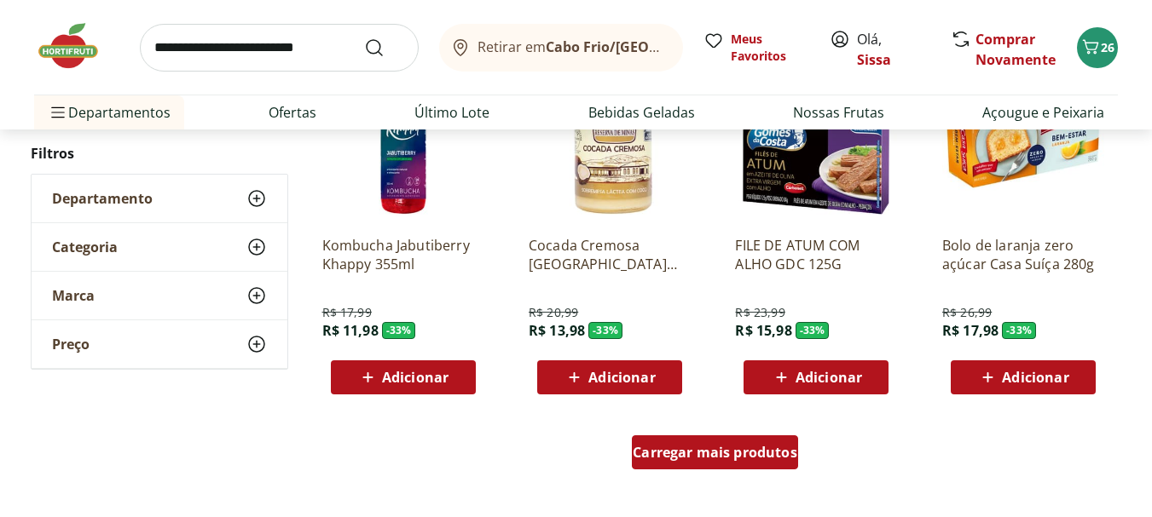
click at [692, 458] on span "Carregar mais produtos" at bounding box center [715, 453] width 165 height 14
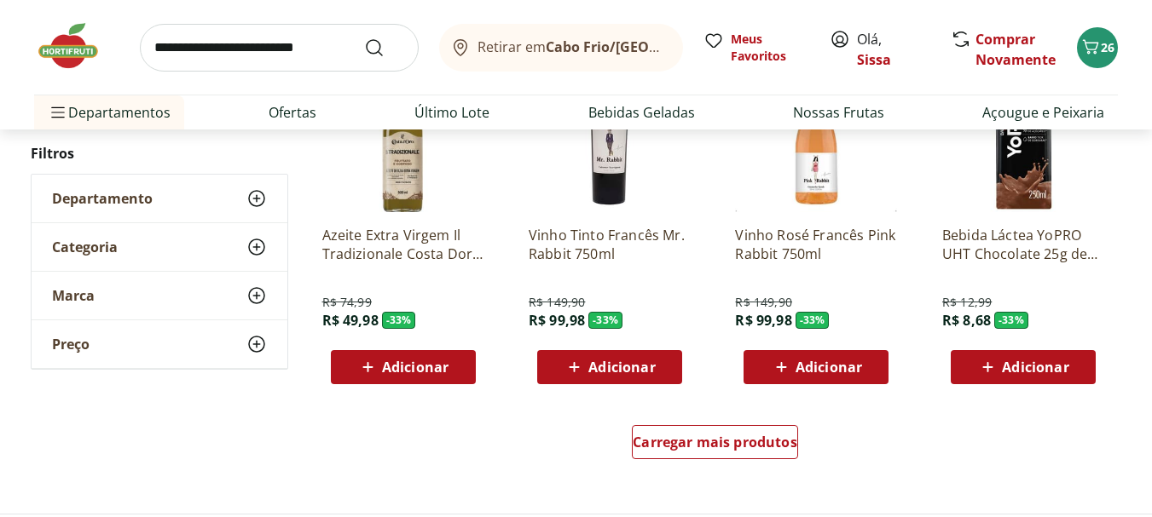
scroll to position [24345, 0]
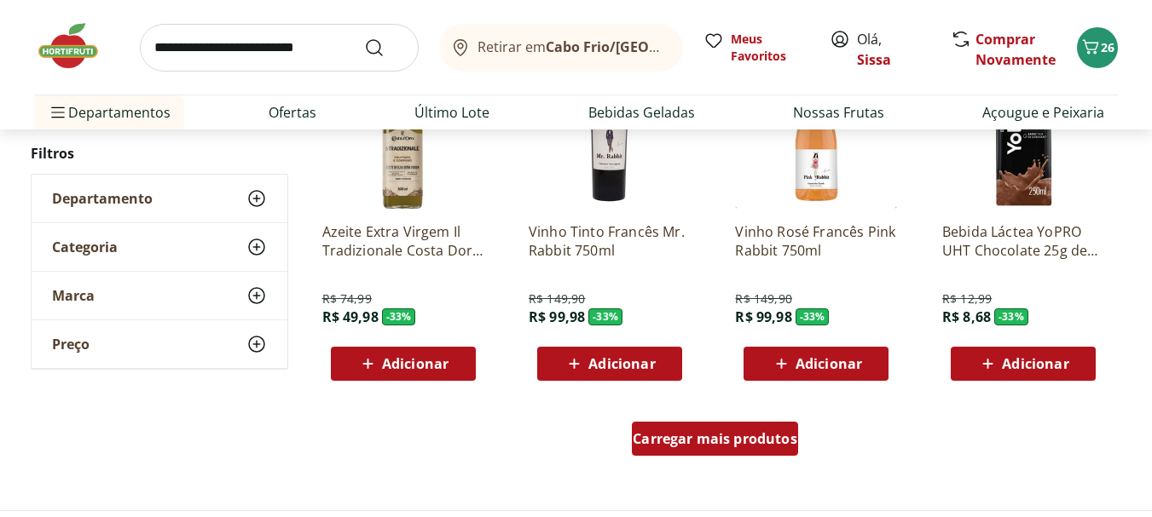
click at [742, 445] on span "Carregar mais produtos" at bounding box center [715, 439] width 165 height 14
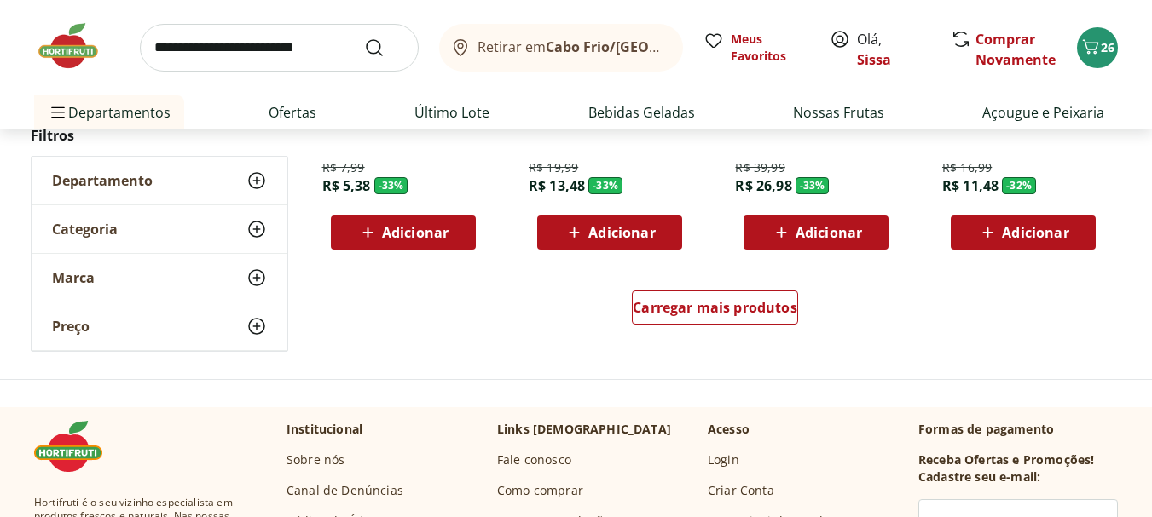
scroll to position [25641, 0]
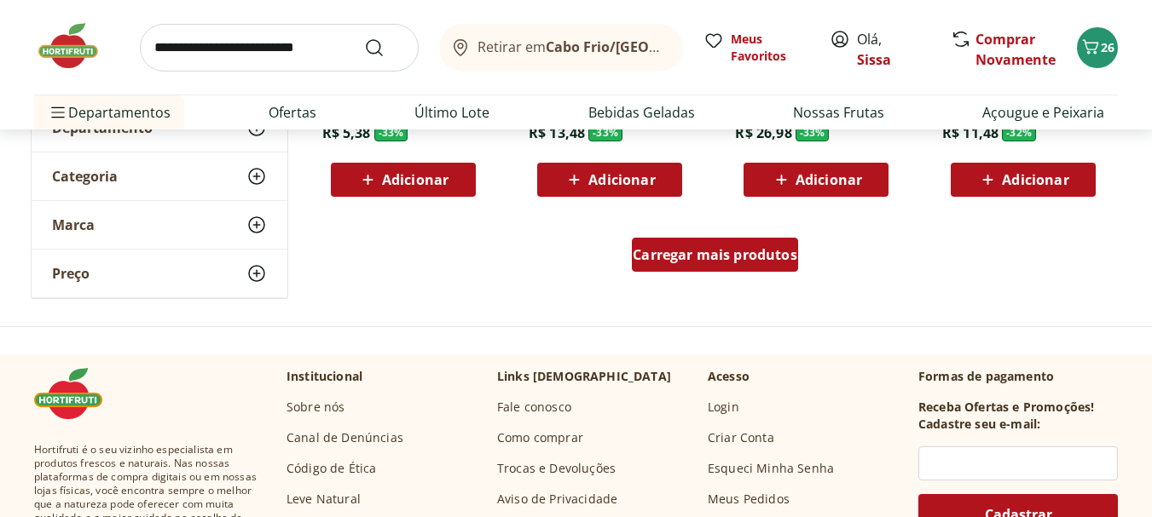
click at [708, 255] on span "Carregar mais produtos" at bounding box center [715, 255] width 165 height 14
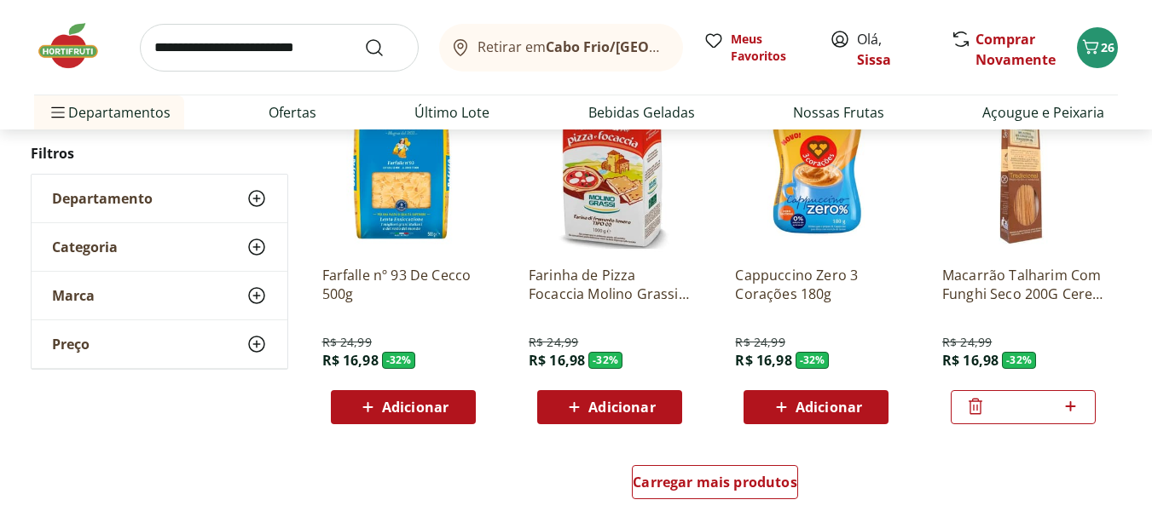
scroll to position [26528, 0]
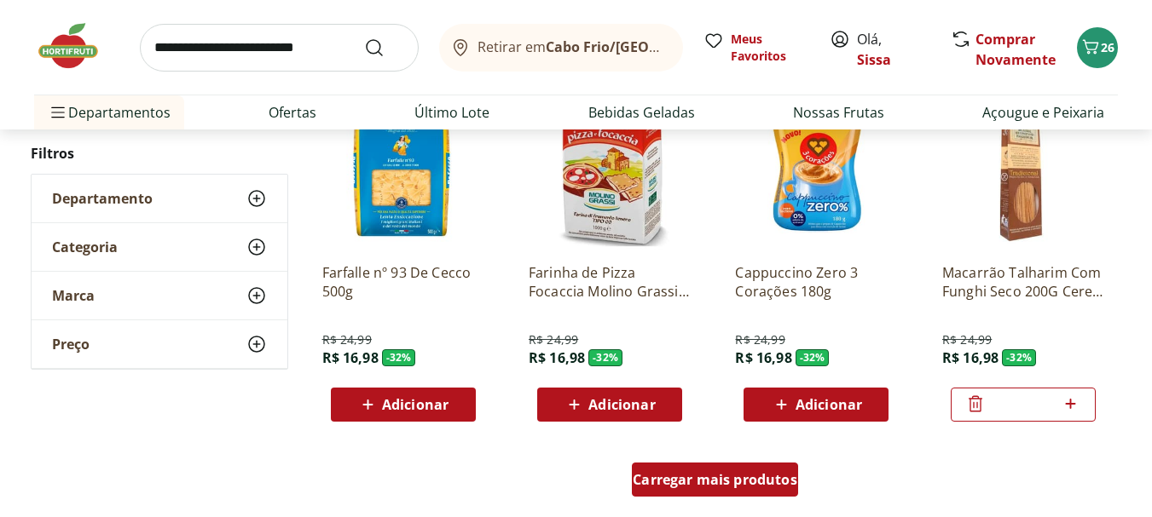
click at [665, 487] on span "Carregar mais produtos" at bounding box center [715, 480] width 165 height 14
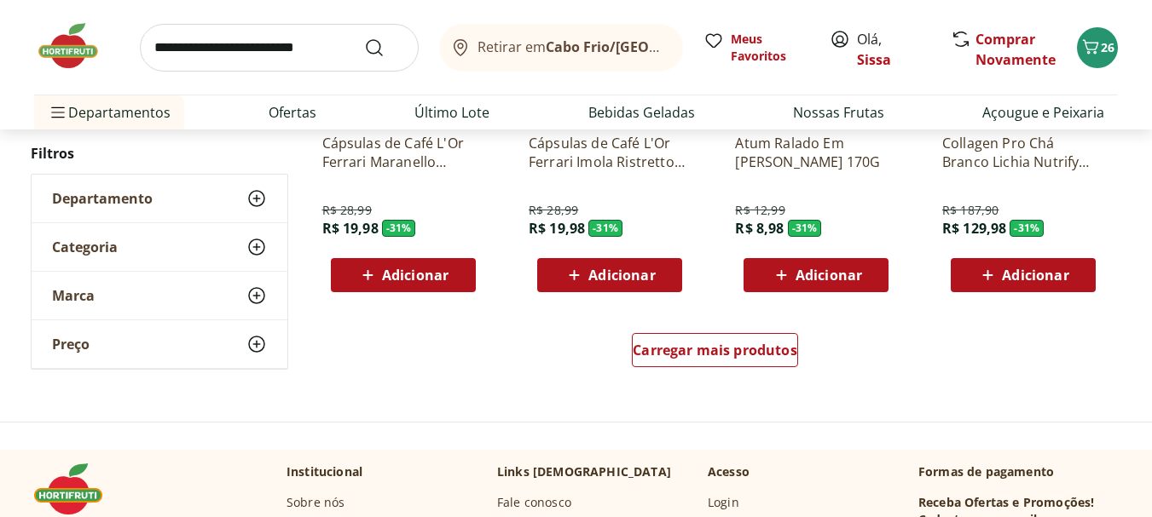
scroll to position [27789, 0]
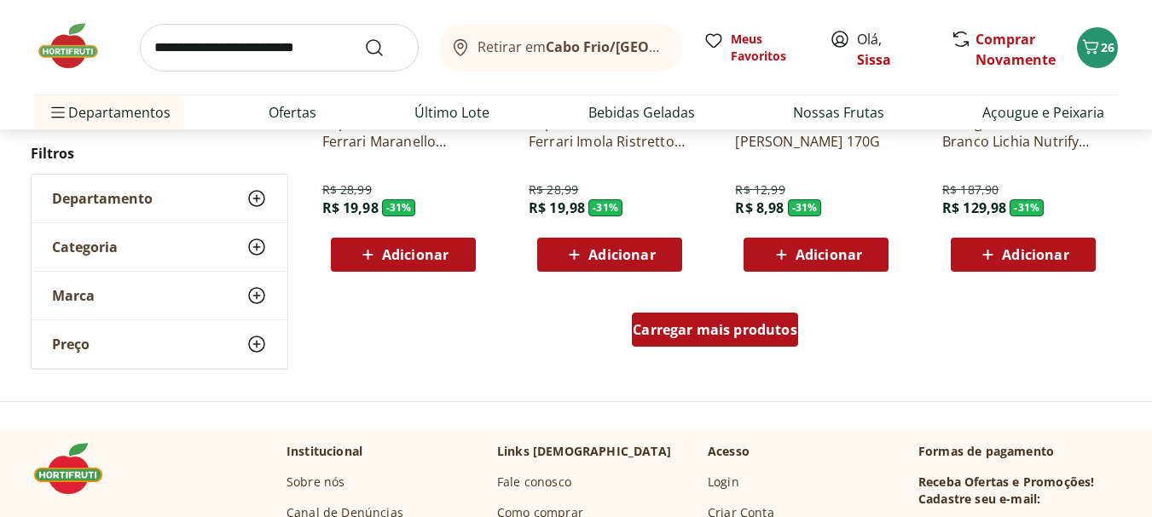
click at [719, 342] on div "Carregar mais produtos" at bounding box center [715, 330] width 166 height 34
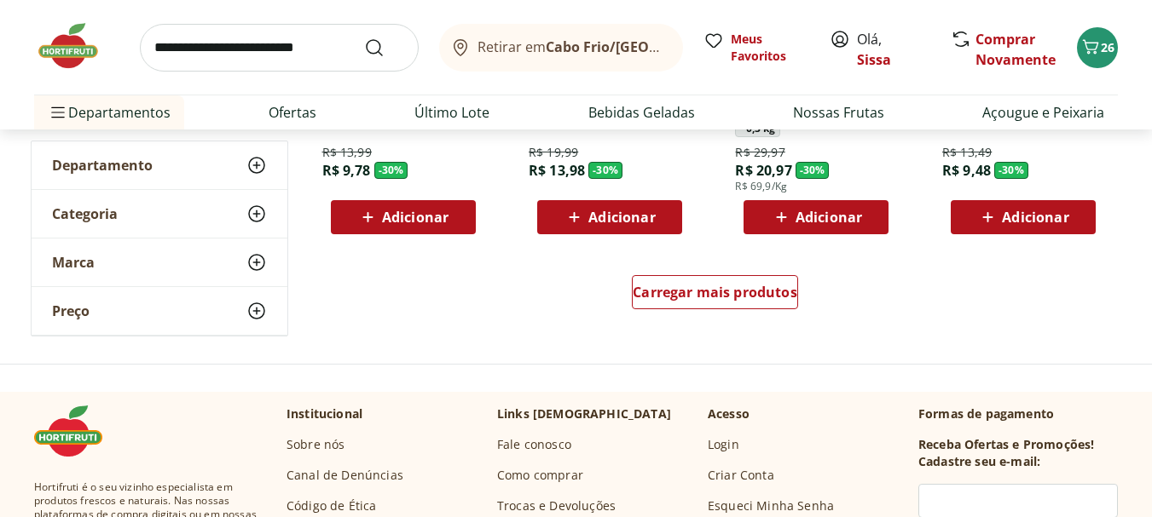
scroll to position [28983, 0]
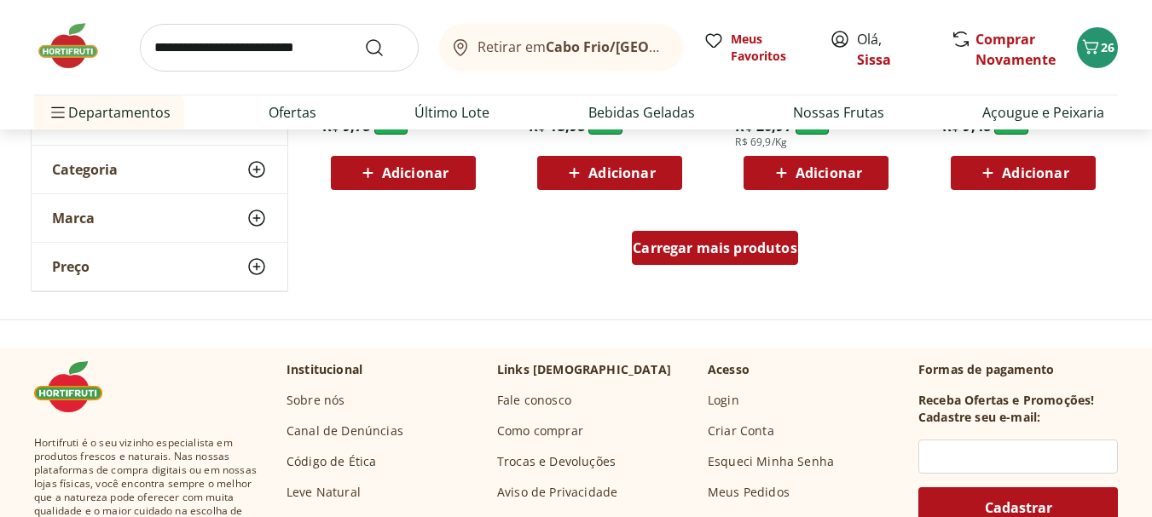
click at [753, 262] on div "Carregar mais produtos" at bounding box center [715, 248] width 166 height 34
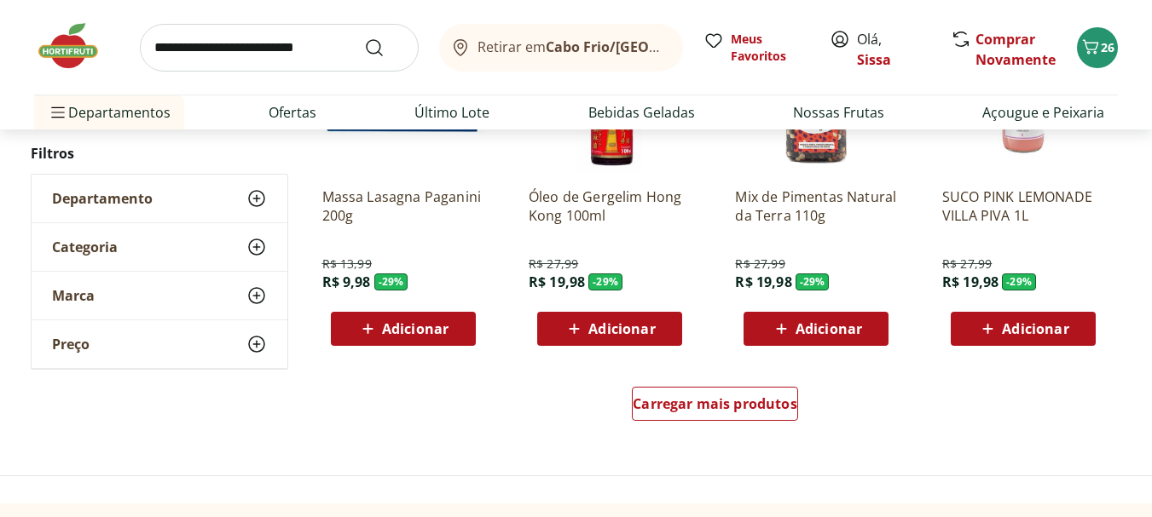
scroll to position [30074, 0]
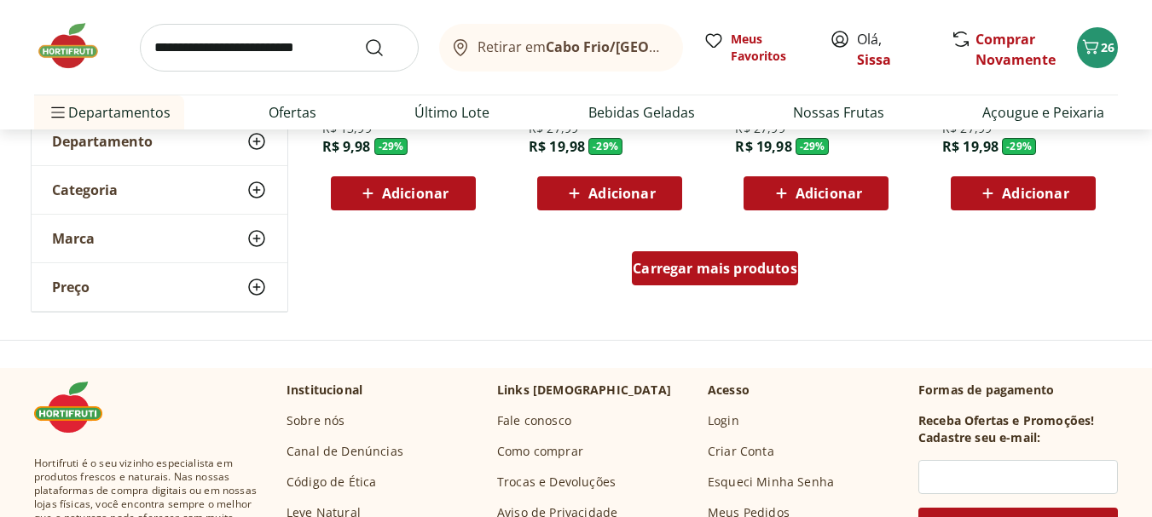
click at [742, 284] on div "Carregar mais produtos" at bounding box center [715, 268] width 166 height 34
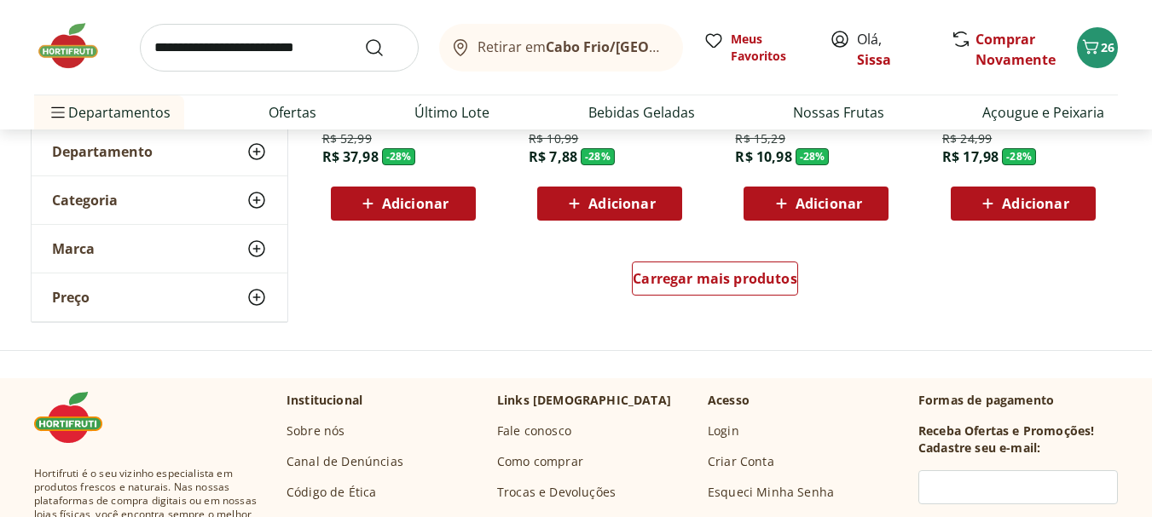
scroll to position [31233, 0]
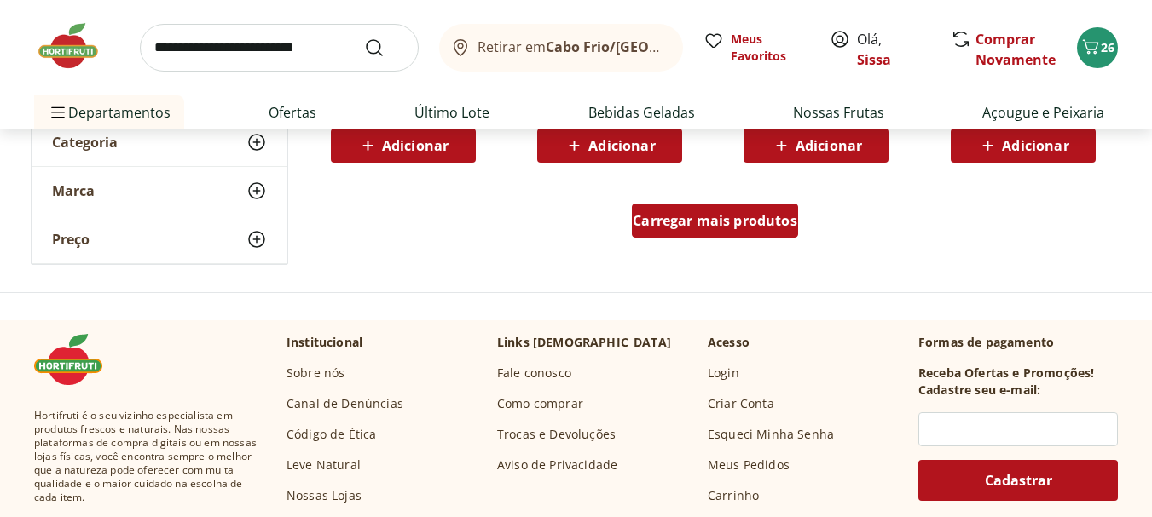
click at [725, 228] on span "Carregar mais produtos" at bounding box center [715, 221] width 165 height 14
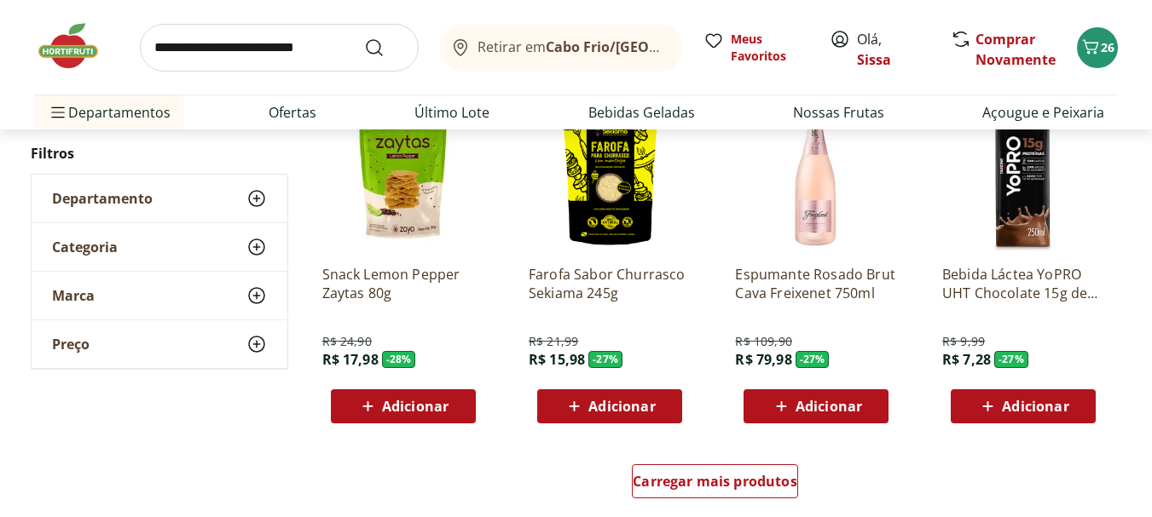
scroll to position [32086, 0]
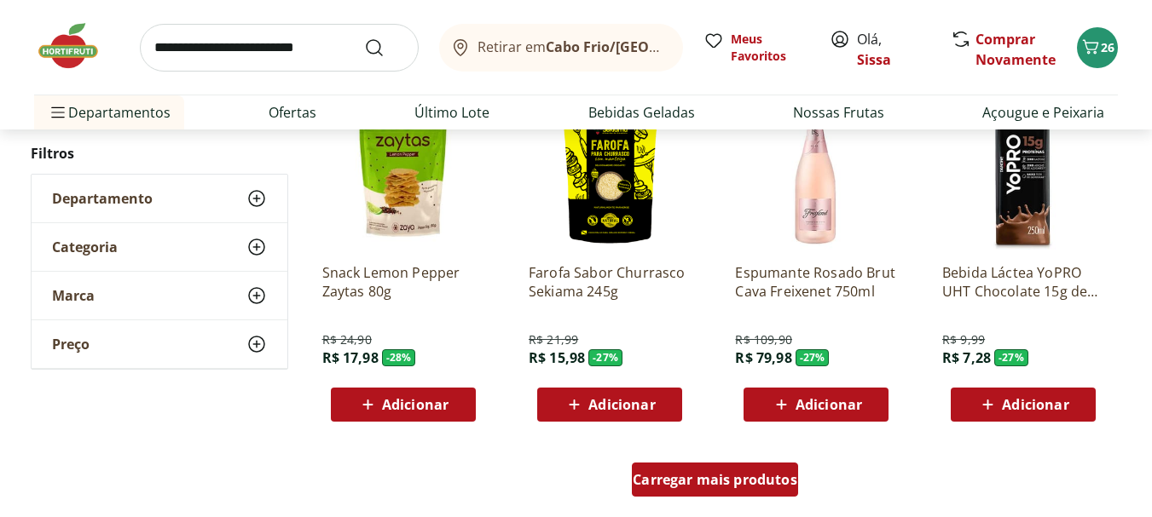
click at [748, 482] on span "Carregar mais produtos" at bounding box center [715, 480] width 165 height 14
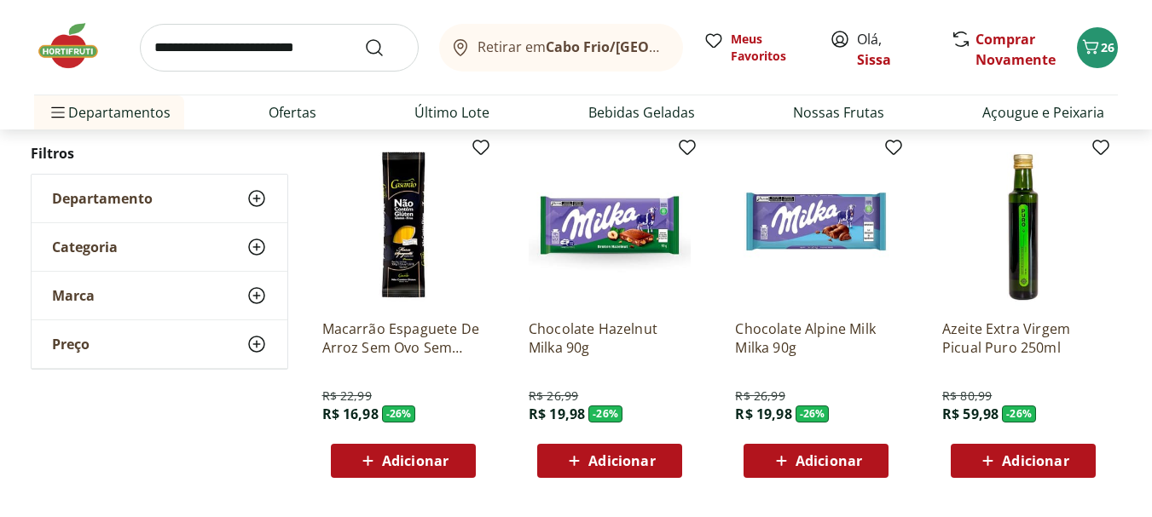
scroll to position [33143, 0]
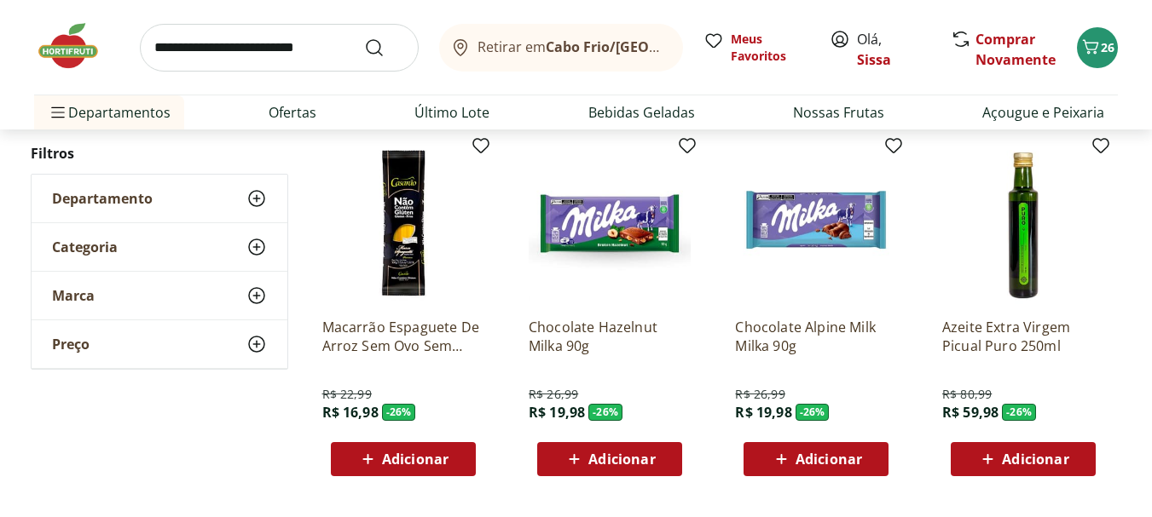
click at [412, 464] on span "Adicionar" at bounding box center [415, 460] width 66 height 14
click at [446, 466] on span "Adicionar" at bounding box center [415, 460] width 66 height 14
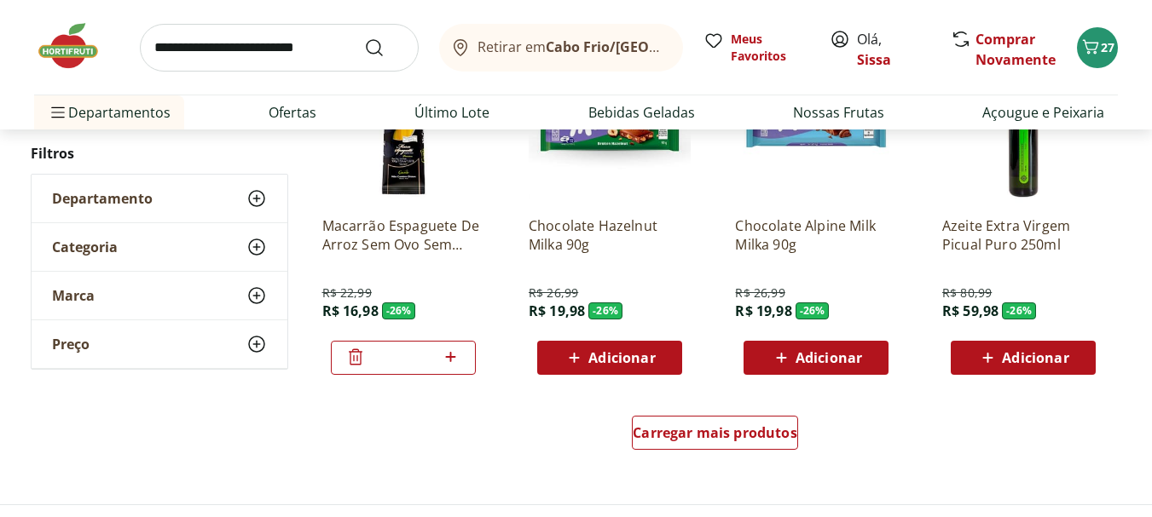
scroll to position [33245, 0]
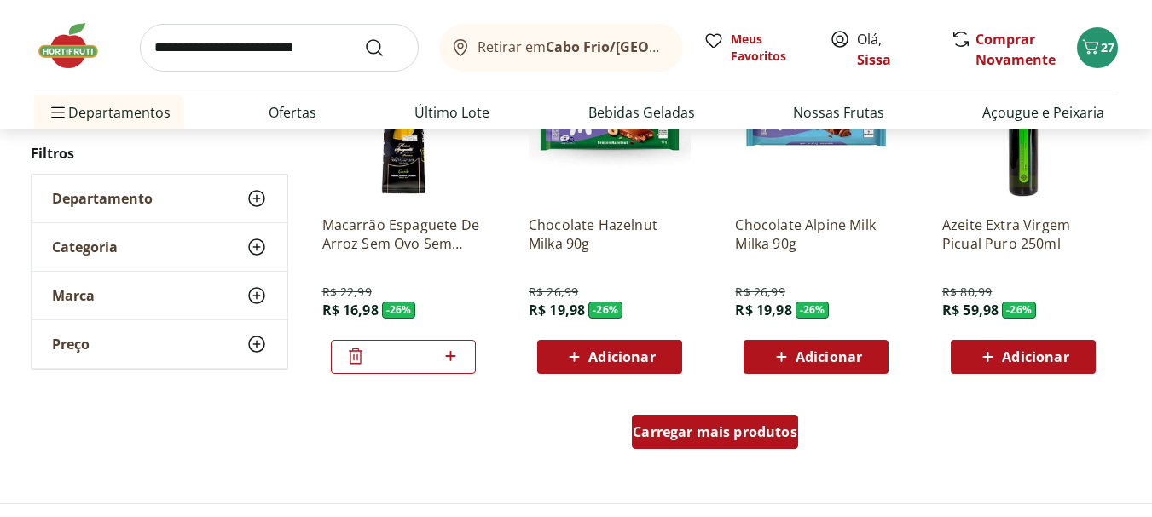
click at [764, 435] on span "Carregar mais produtos" at bounding box center [715, 432] width 165 height 14
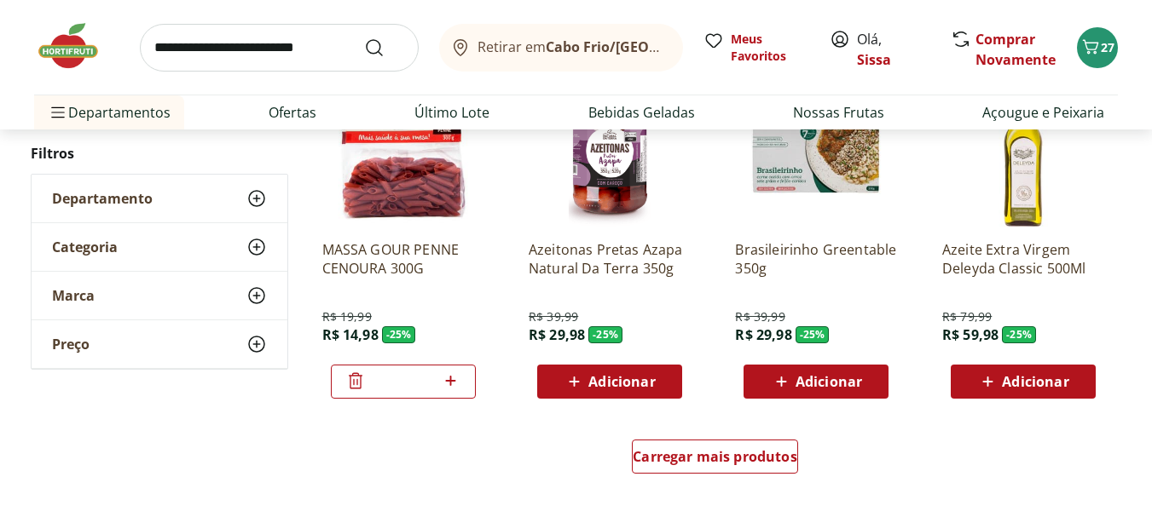
scroll to position [34336, 0]
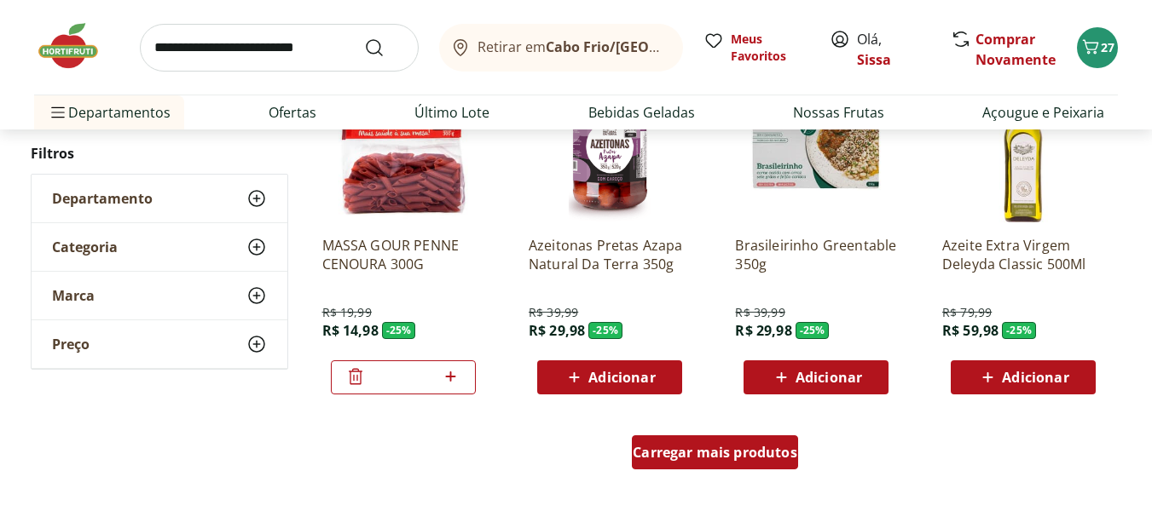
click at [741, 459] on span "Carregar mais produtos" at bounding box center [715, 453] width 165 height 14
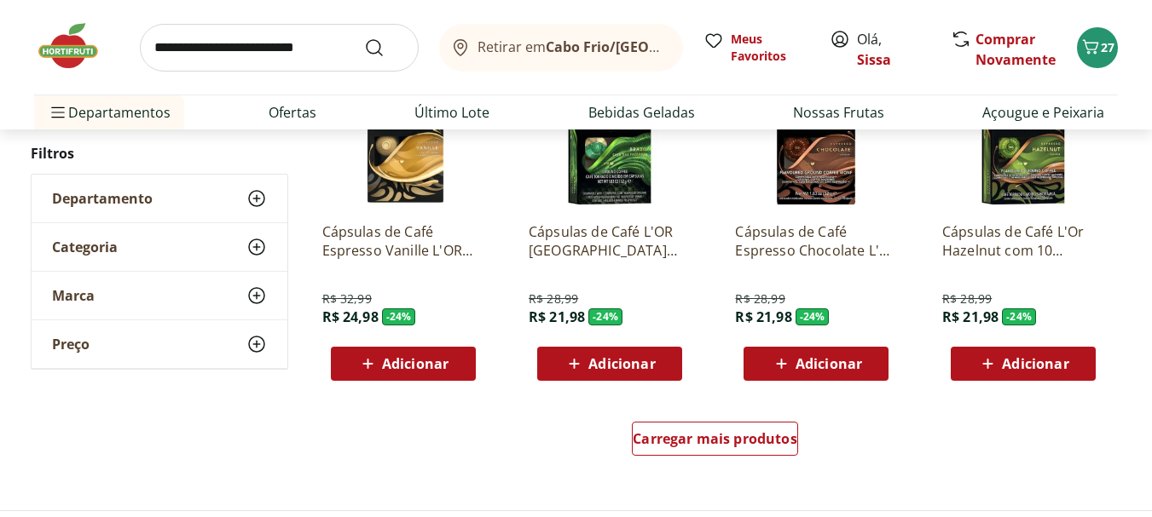
scroll to position [35495, 0]
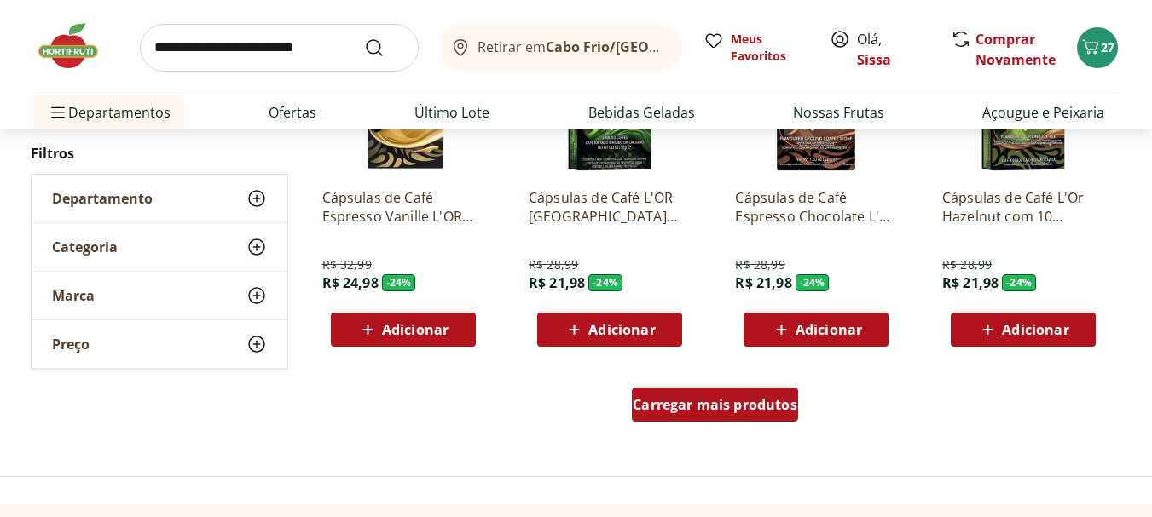
click at [683, 406] on span "Carregar mais produtos" at bounding box center [715, 405] width 165 height 14
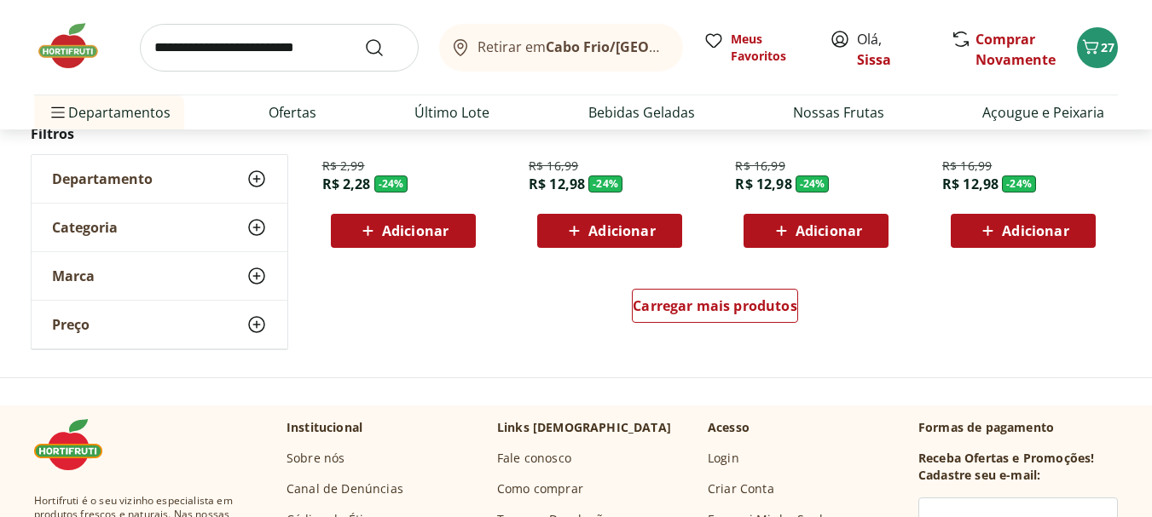
scroll to position [36757, 0]
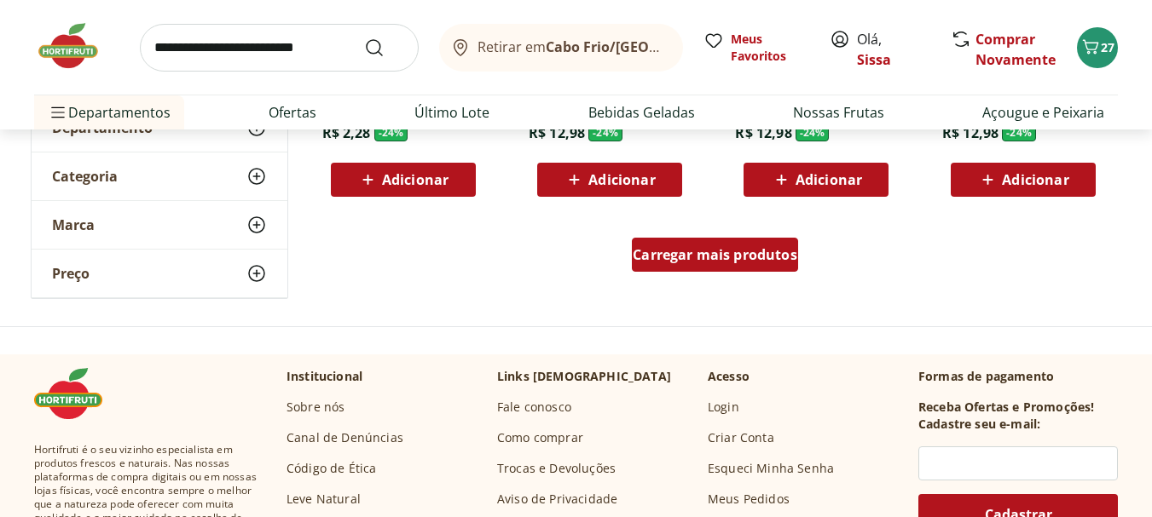
click at [767, 254] on span "Carregar mais produtos" at bounding box center [715, 255] width 165 height 14
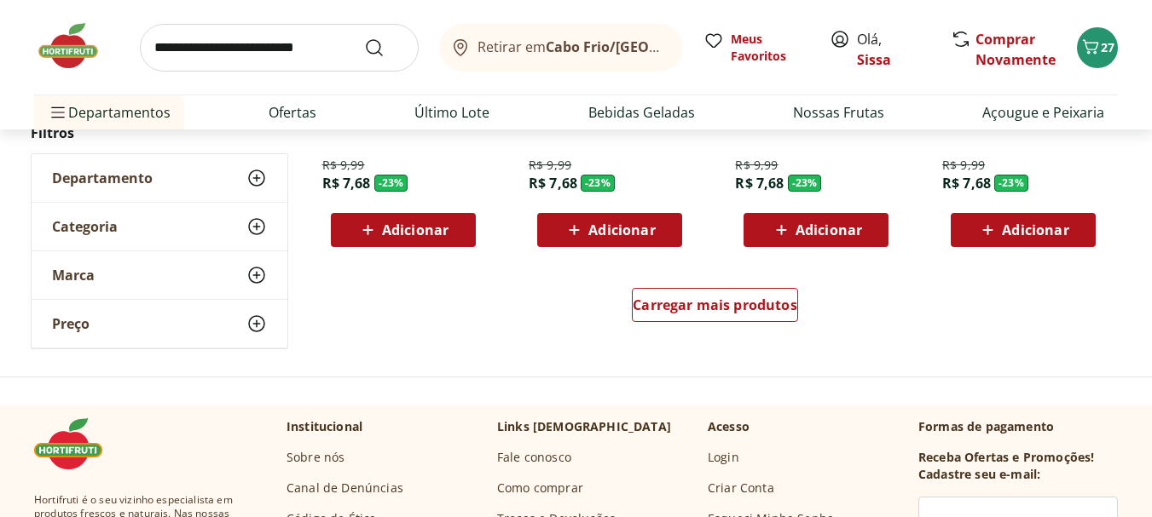
scroll to position [37848, 0]
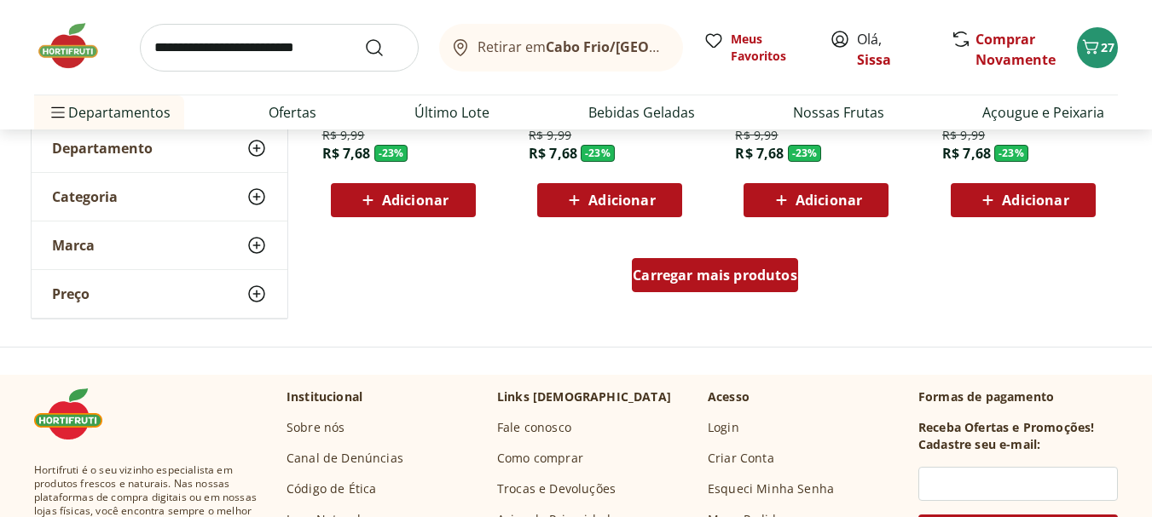
click at [754, 278] on span "Carregar mais produtos" at bounding box center [715, 276] width 165 height 14
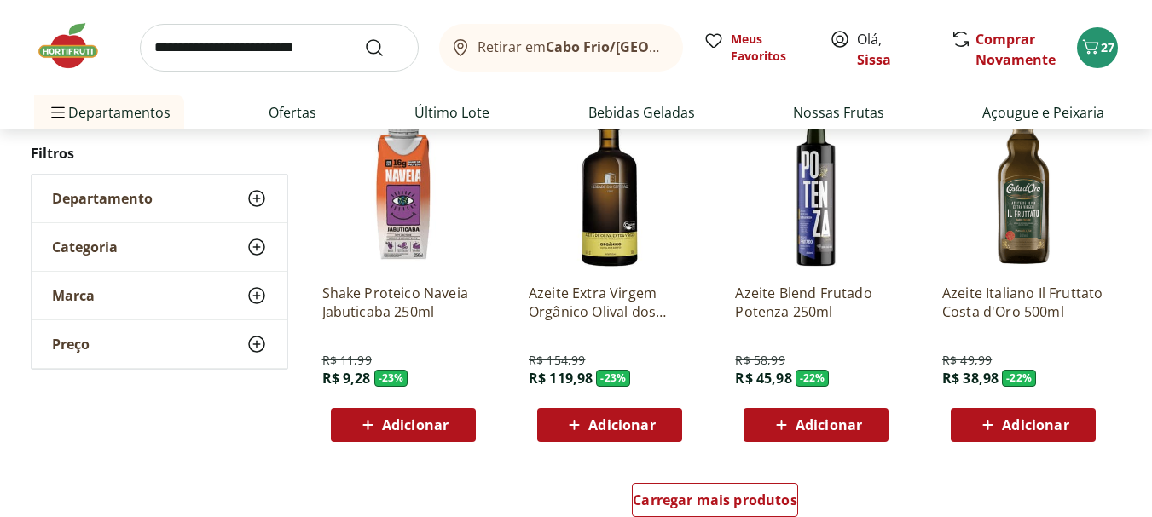
scroll to position [38905, 0]
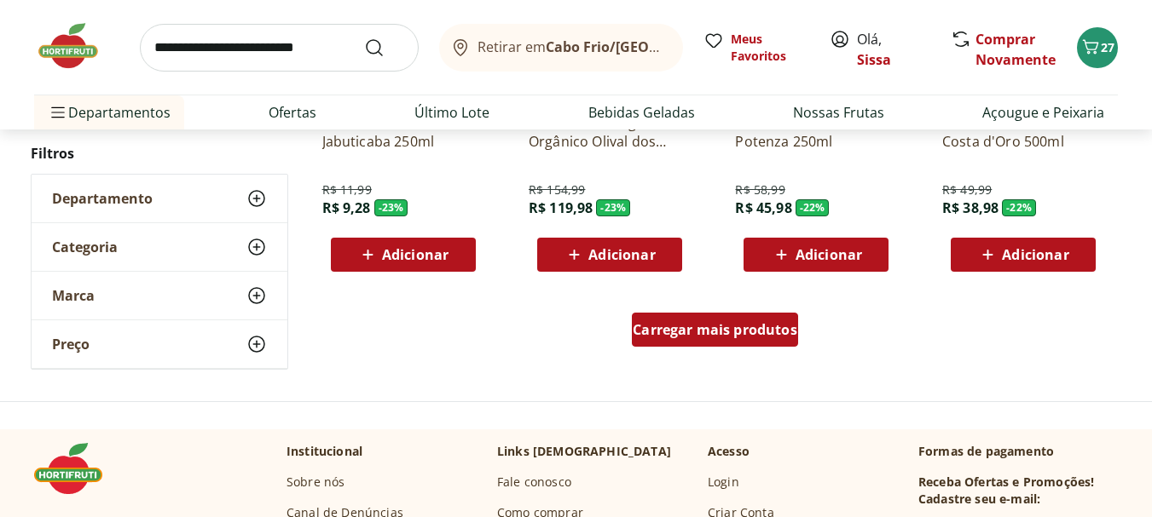
click at [758, 330] on span "Carregar mais produtos" at bounding box center [715, 330] width 165 height 14
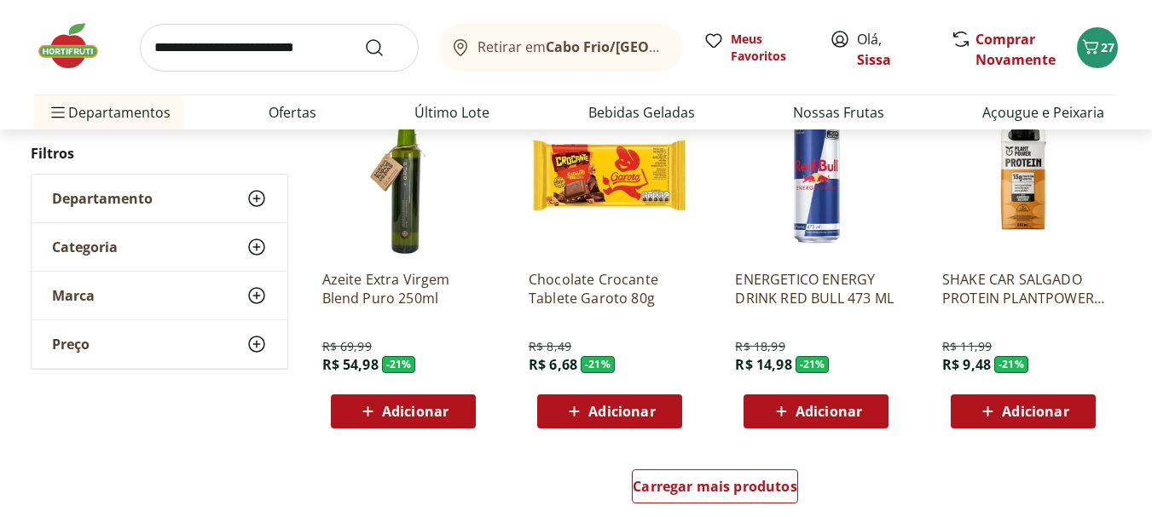
scroll to position [39894, 0]
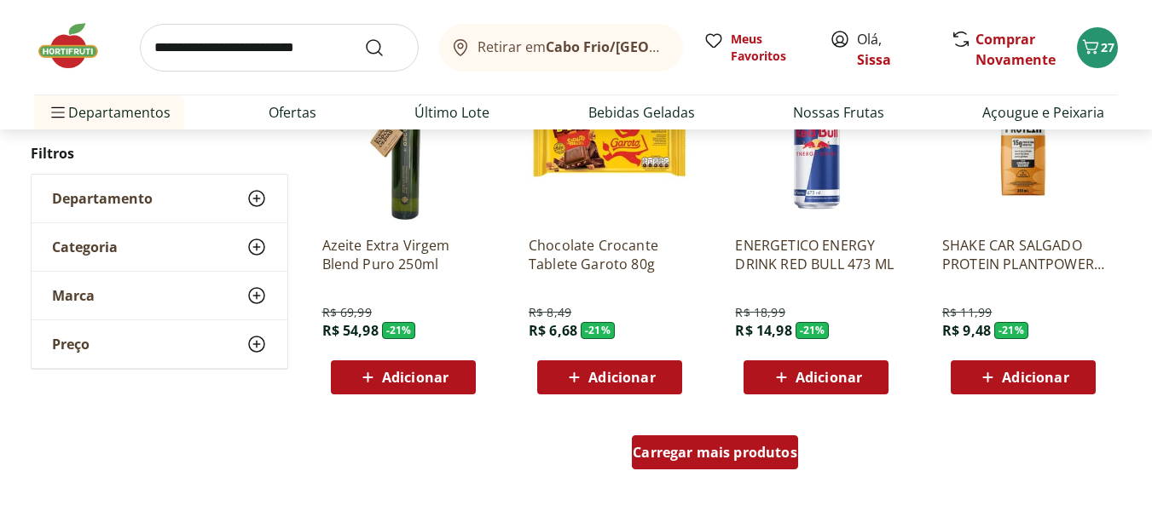
click at [722, 465] on div "Carregar mais produtos" at bounding box center [715, 453] width 166 height 34
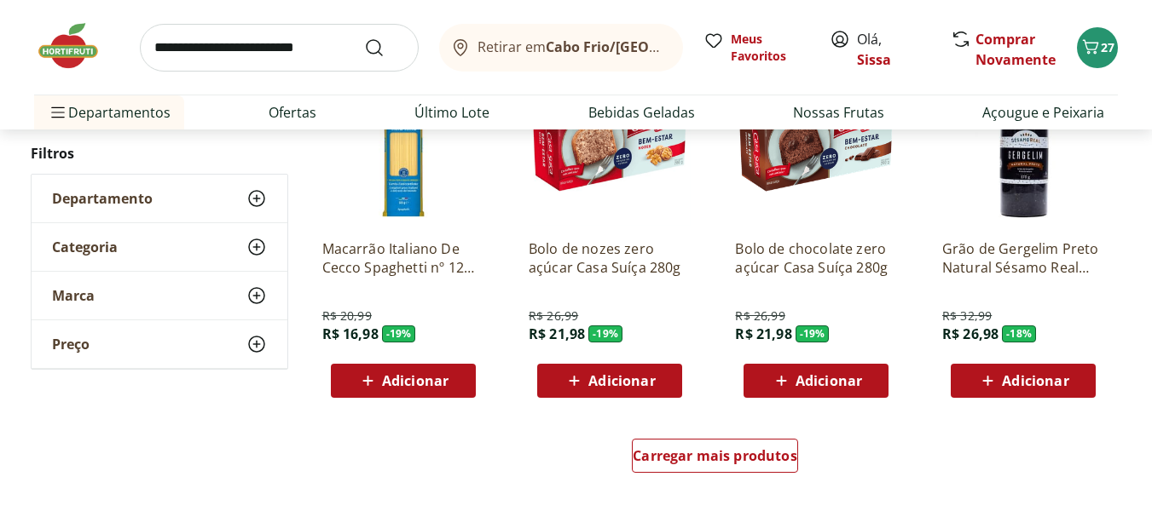
scroll to position [41019, 0]
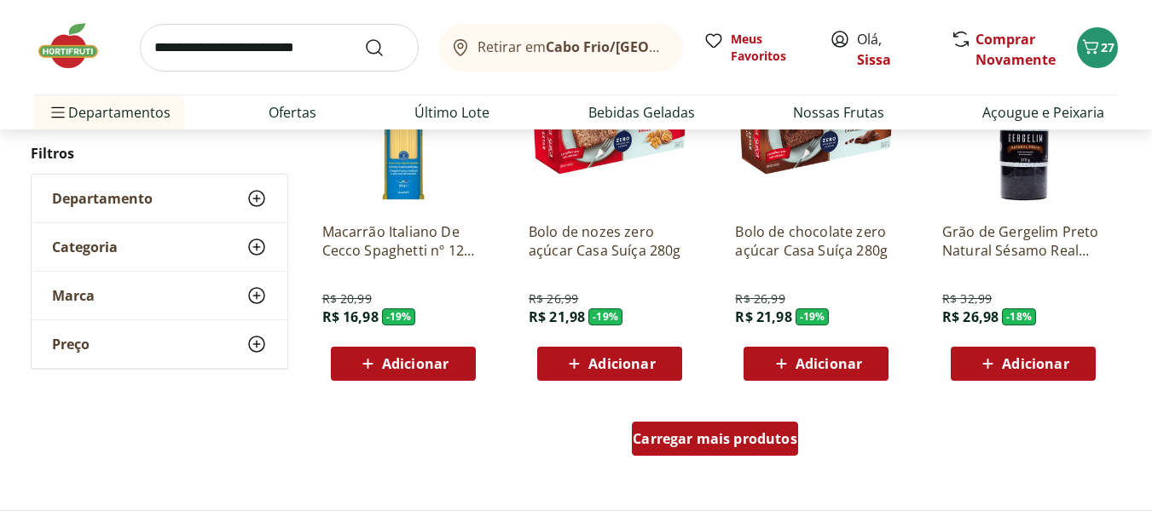
click at [742, 456] on div "Carregar mais produtos" at bounding box center [715, 439] width 166 height 34
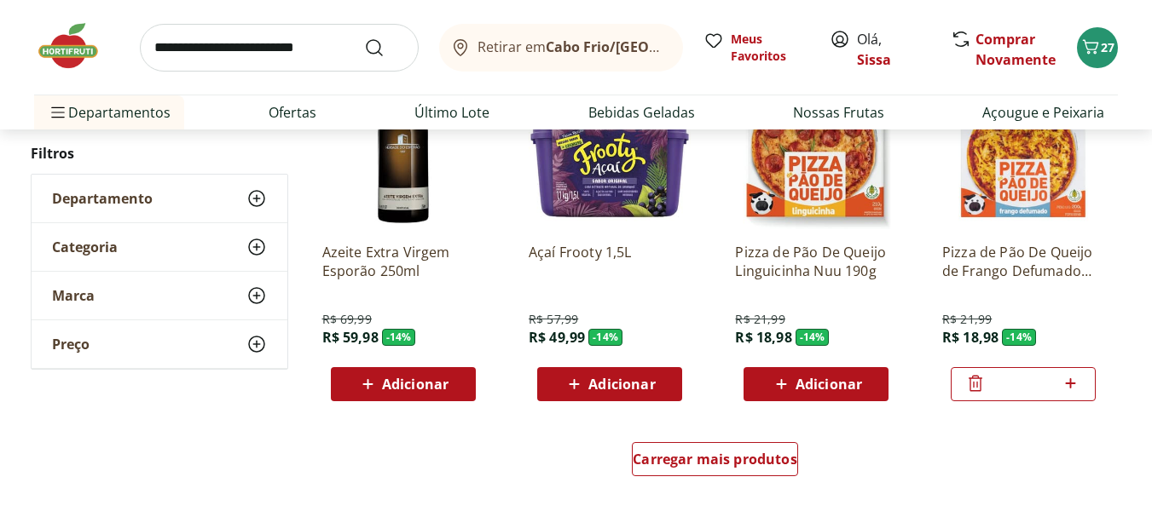
scroll to position [42144, 0]
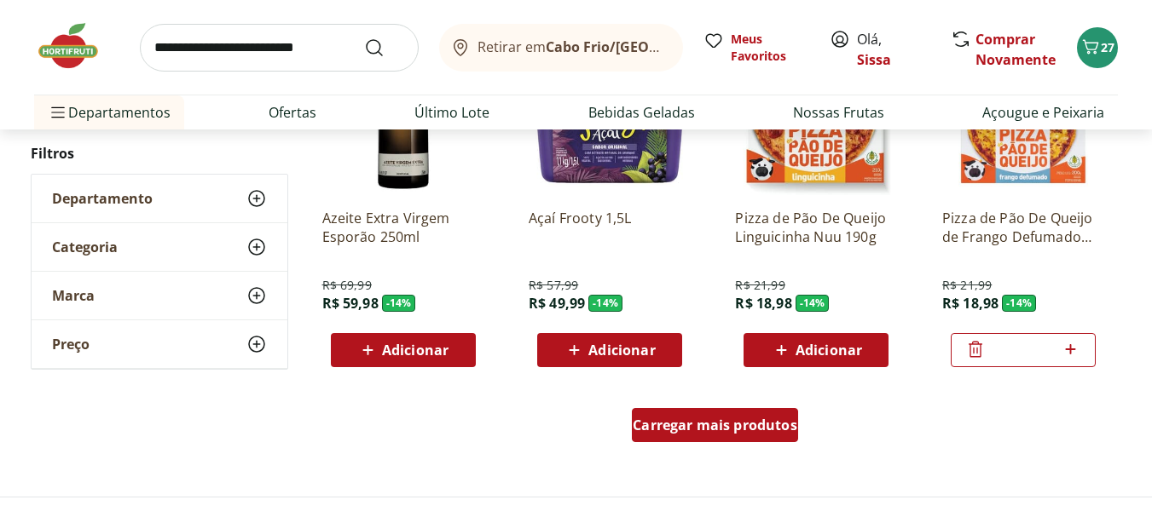
click at [747, 423] on span "Carregar mais produtos" at bounding box center [715, 426] width 165 height 14
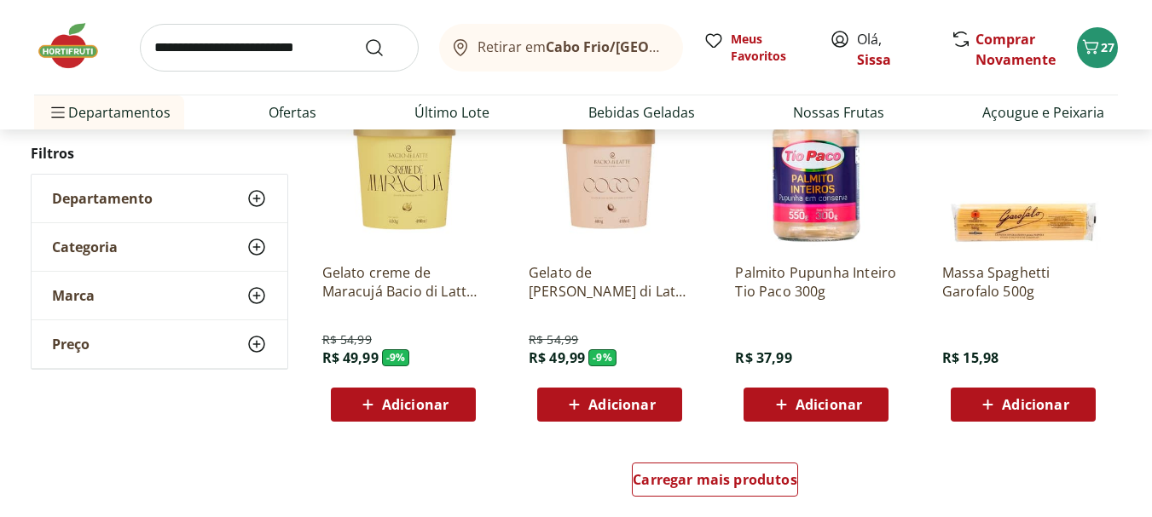
scroll to position [43235, 0]
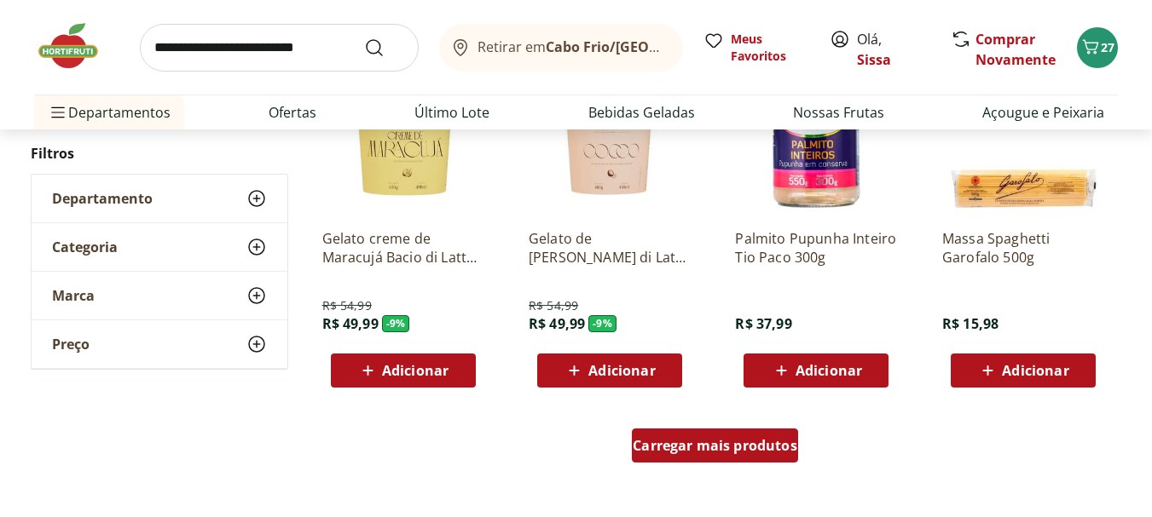
click at [683, 457] on div "Carregar mais produtos" at bounding box center [715, 446] width 166 height 34
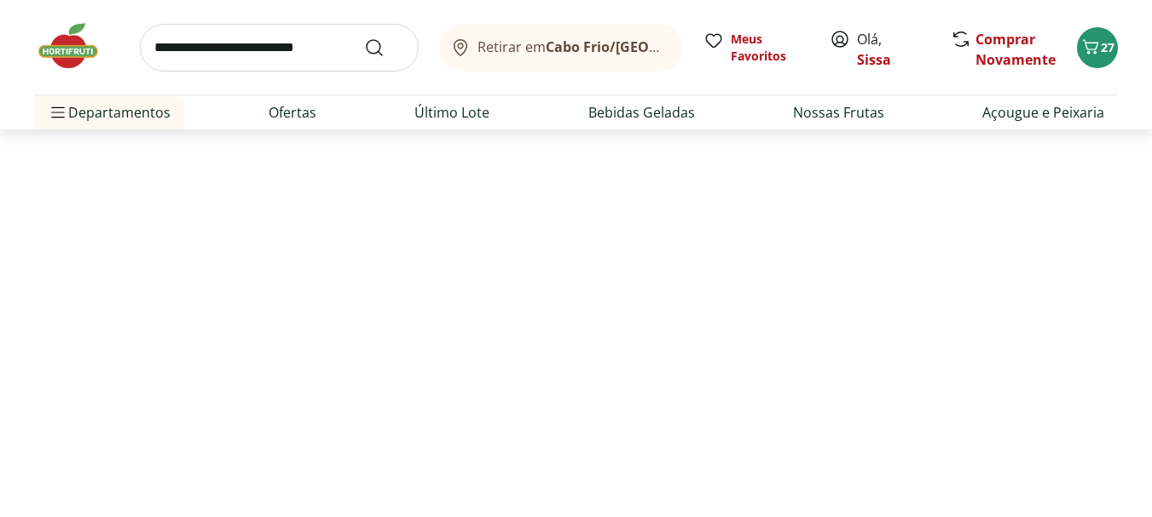
scroll to position [246, 0]
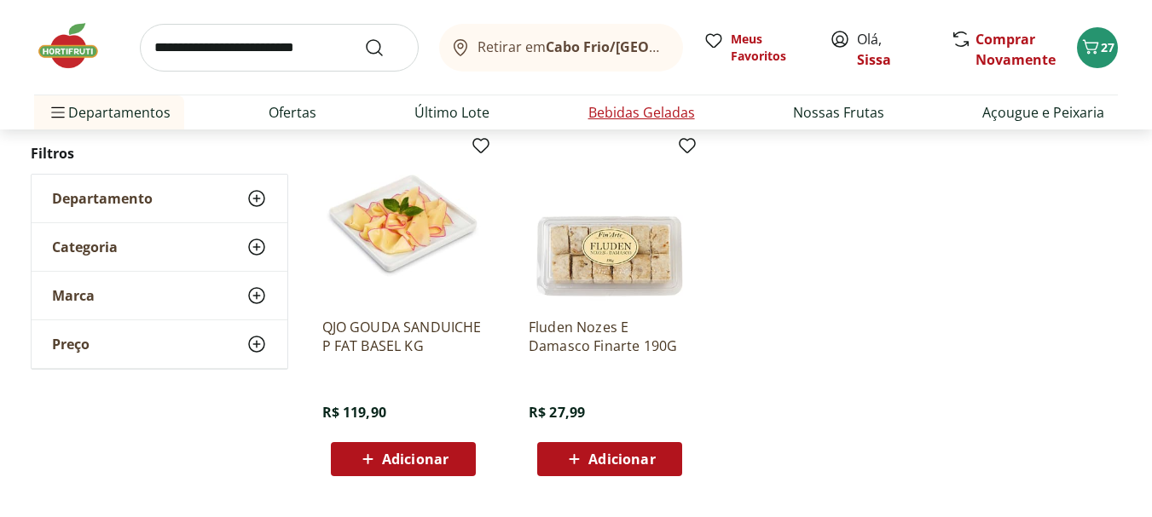
click at [641, 113] on link "Bebidas Geladas" at bounding box center [641, 112] width 107 height 20
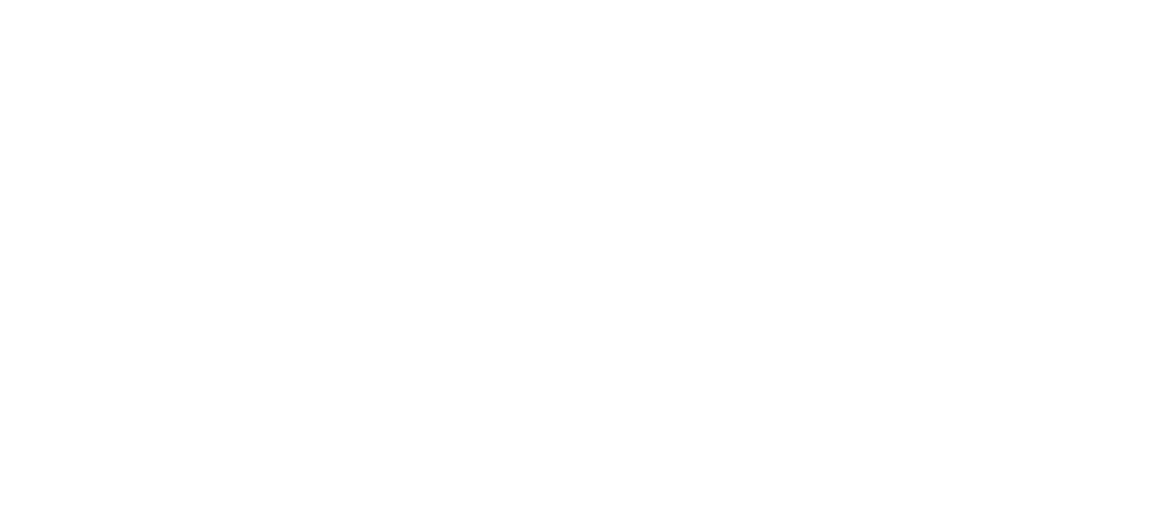
select select "**********"
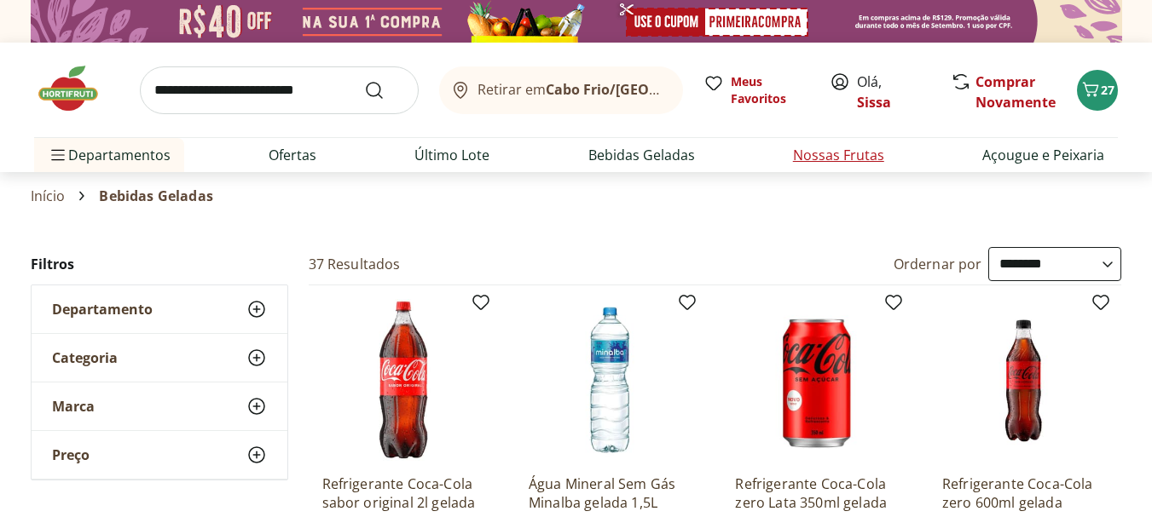
click at [855, 158] on link "Nossas Frutas" at bounding box center [838, 155] width 91 height 20
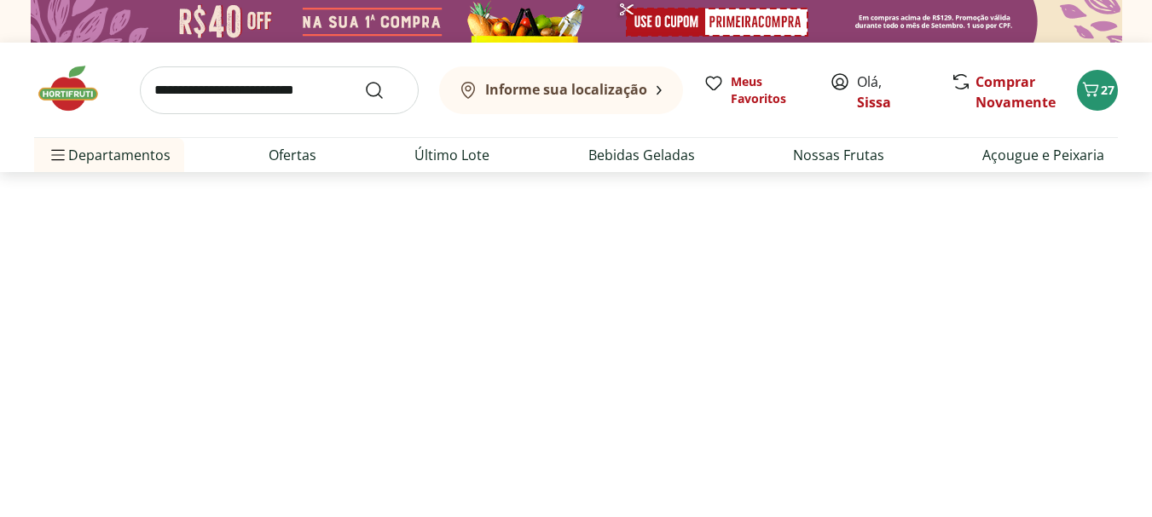
select select "**********"
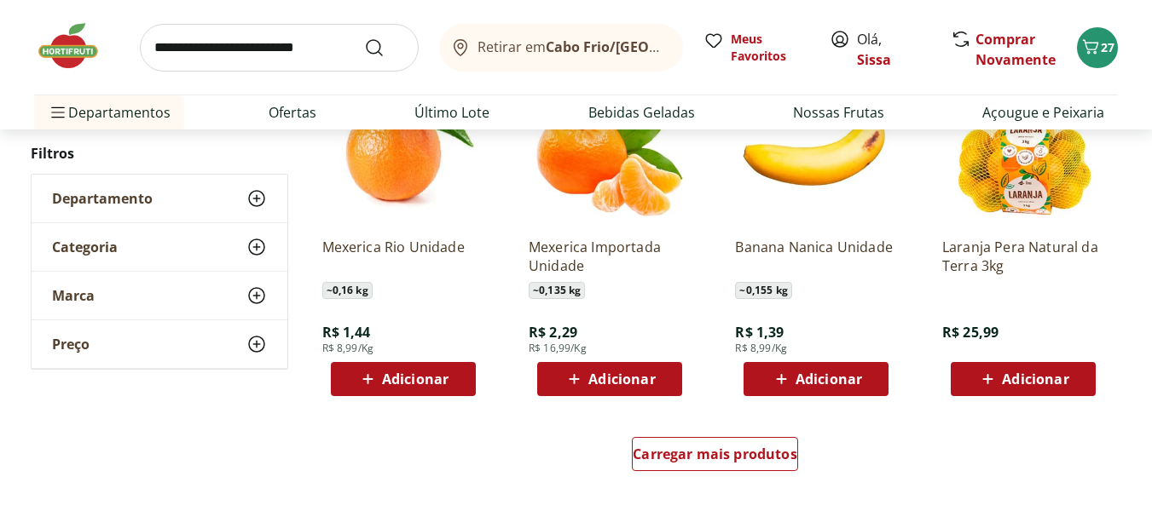
scroll to position [989, 0]
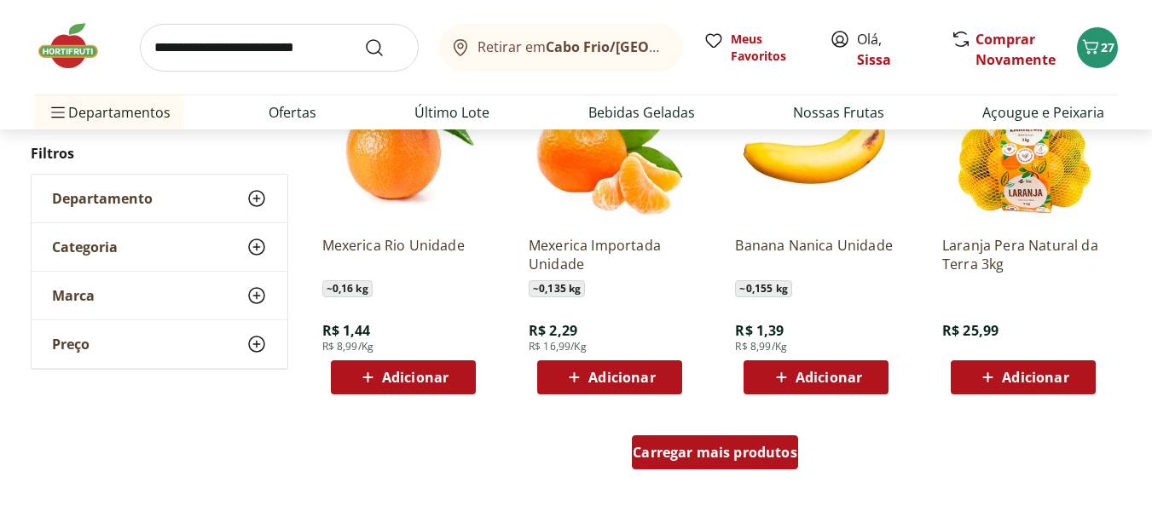
click at [747, 458] on span "Carregar mais produtos" at bounding box center [715, 453] width 165 height 14
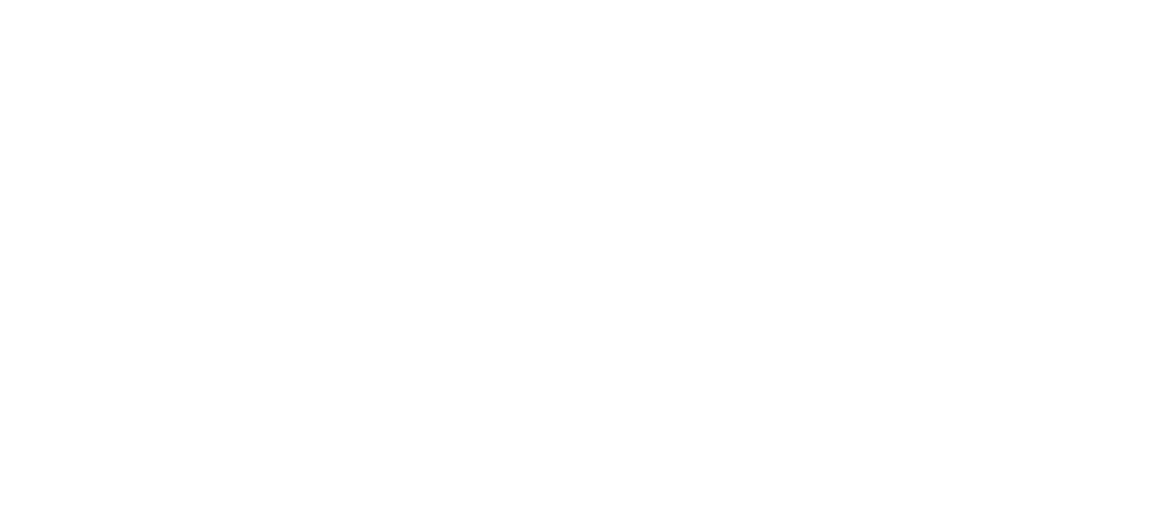
scroll to position [989, 0]
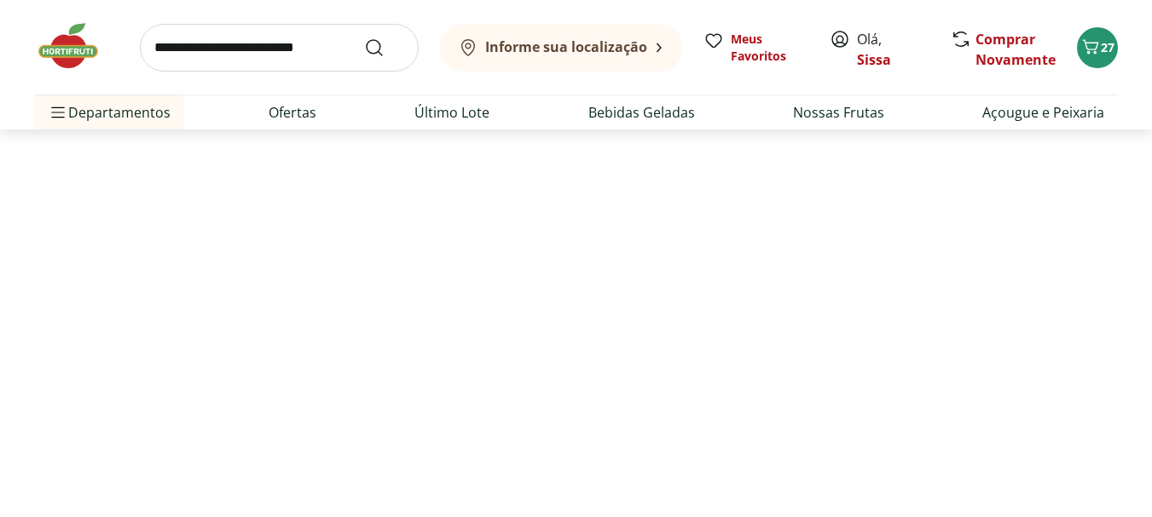
select select "**********"
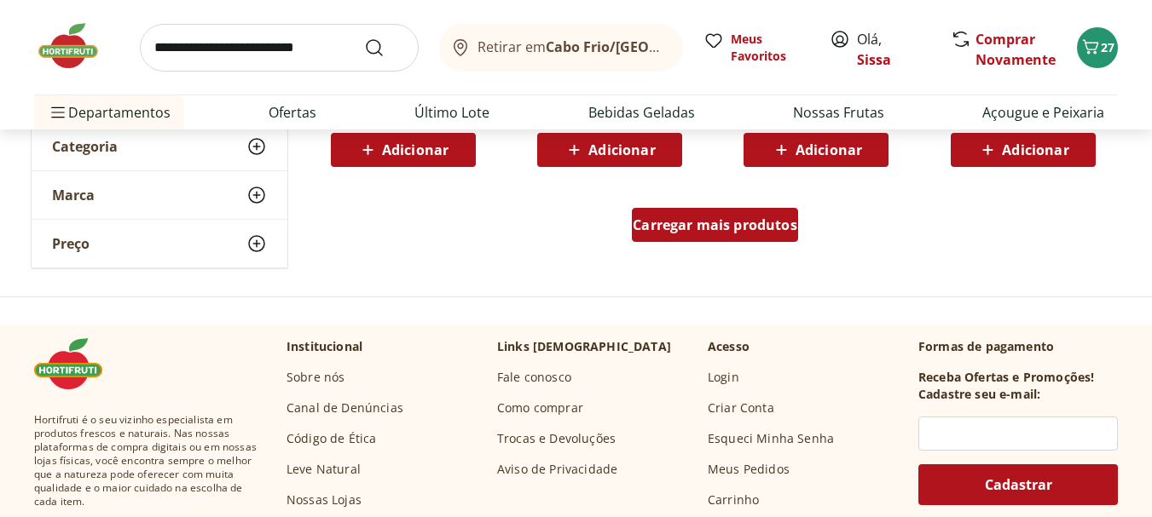
scroll to position [1918, 0]
click at [766, 230] on span "Carregar mais produtos" at bounding box center [715, 225] width 165 height 14
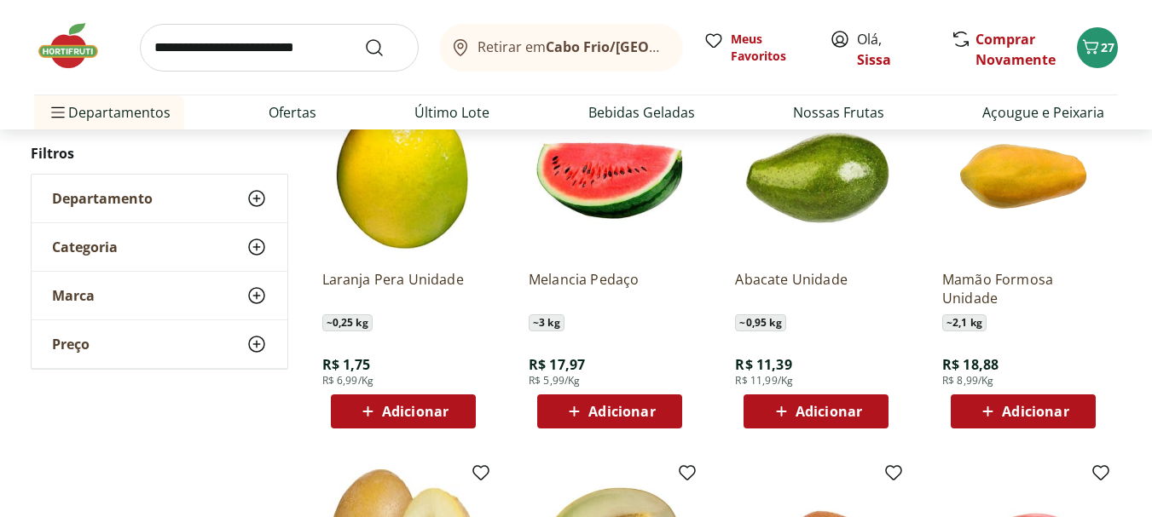
scroll to position [2020, 0]
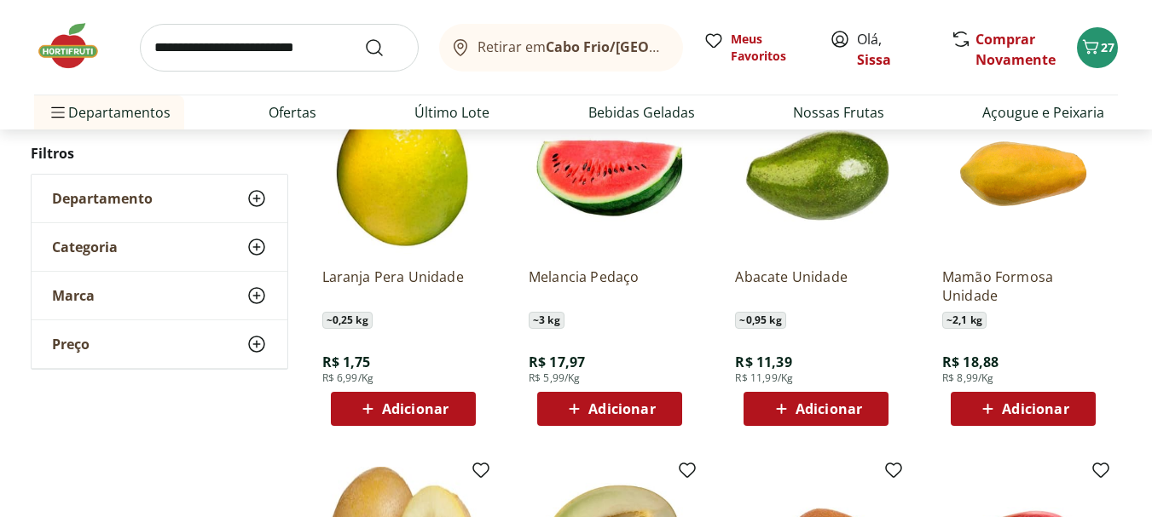
click at [426, 419] on span "Adicionar" at bounding box center [402, 409] width 91 height 20
click at [451, 409] on icon at bounding box center [451, 408] width 10 height 10
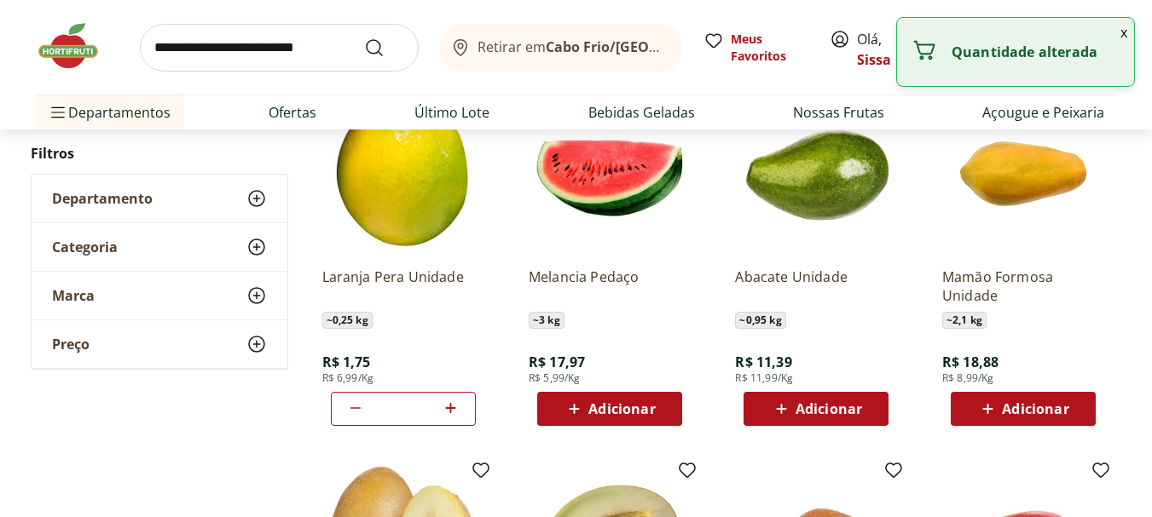
click at [451, 409] on icon at bounding box center [451, 408] width 10 height 10
type input "*"
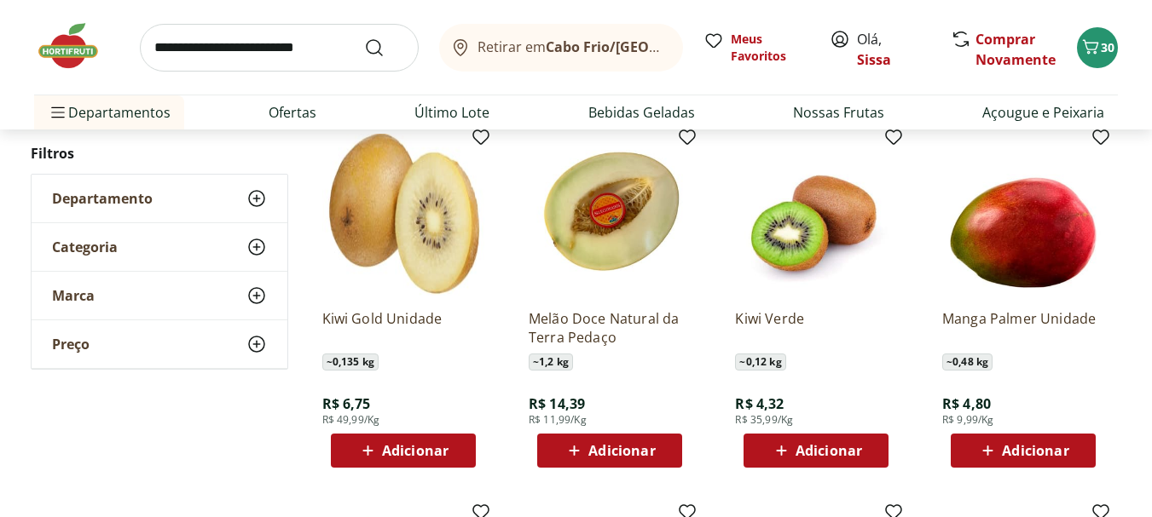
scroll to position [2361, 0]
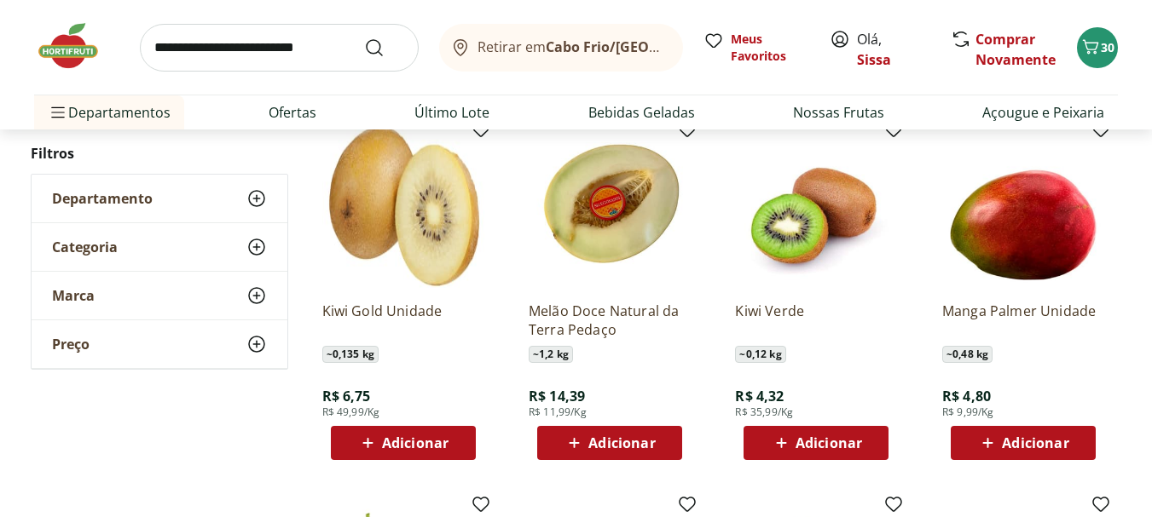
click at [818, 450] on span "Adicionar" at bounding box center [828, 443] width 66 height 14
click at [869, 441] on icon at bounding box center [863, 442] width 21 height 20
type input "*"
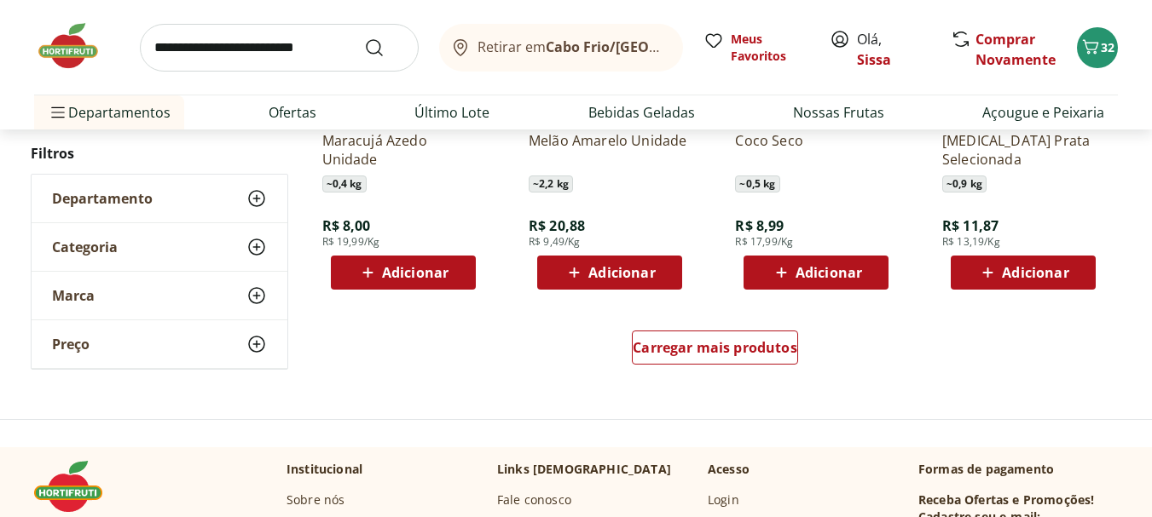
scroll to position [2941, 0]
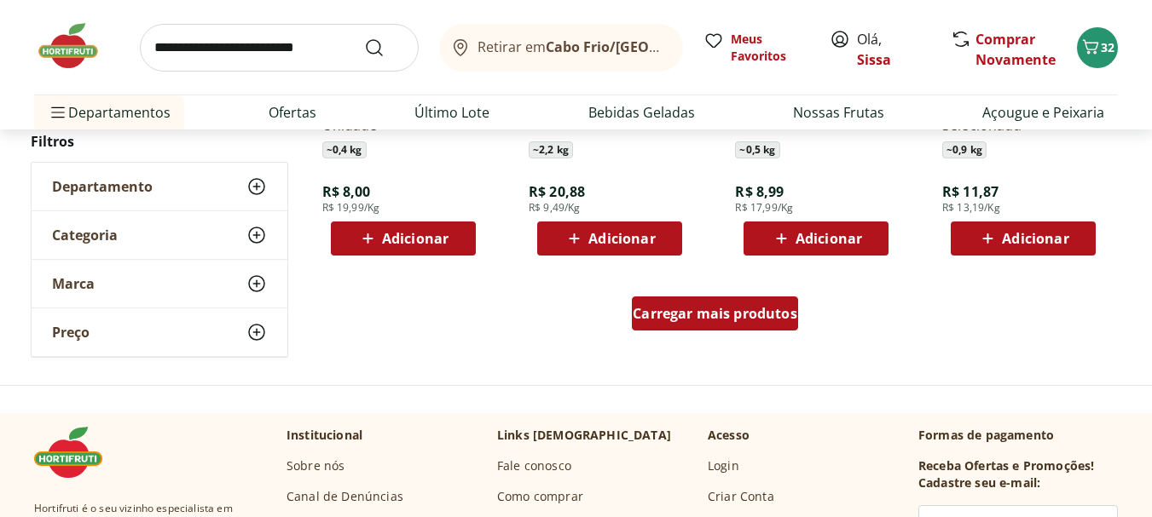
click at [725, 326] on div "Carregar mais produtos" at bounding box center [715, 314] width 166 height 34
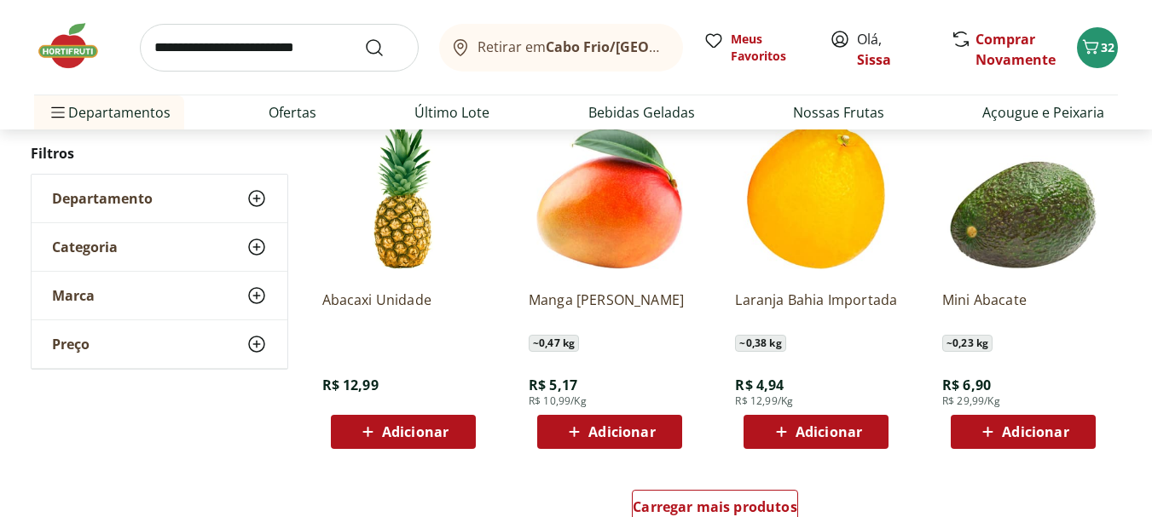
scroll to position [3862, 0]
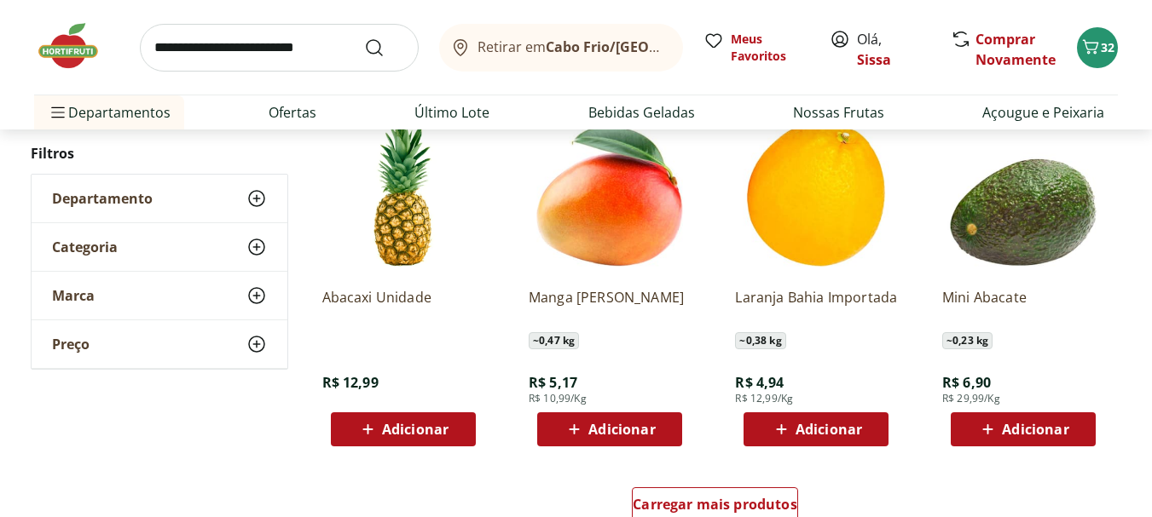
click at [390, 441] on div "Adicionar" at bounding box center [403, 429] width 118 height 31
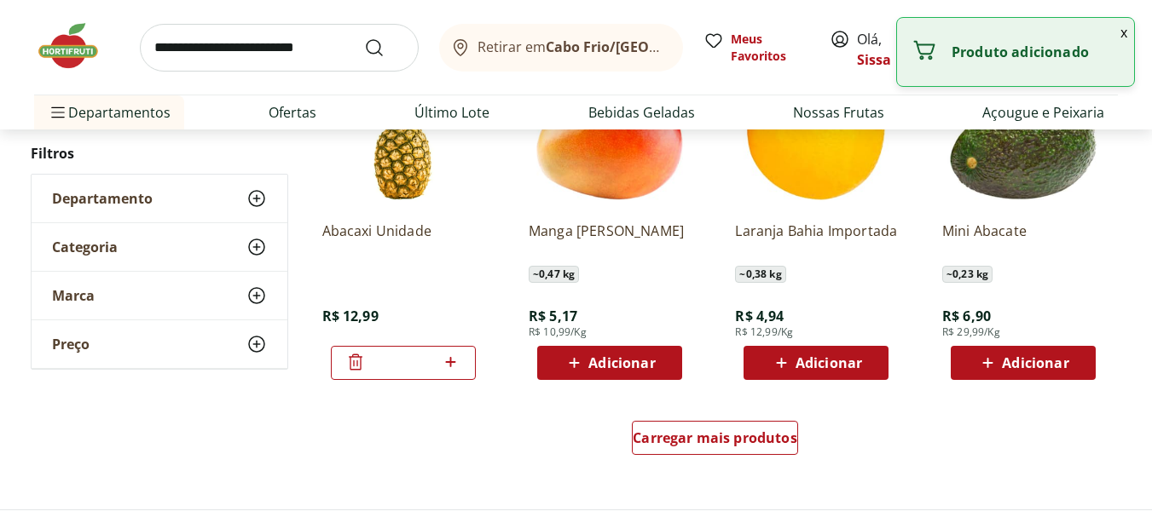
scroll to position [3930, 0]
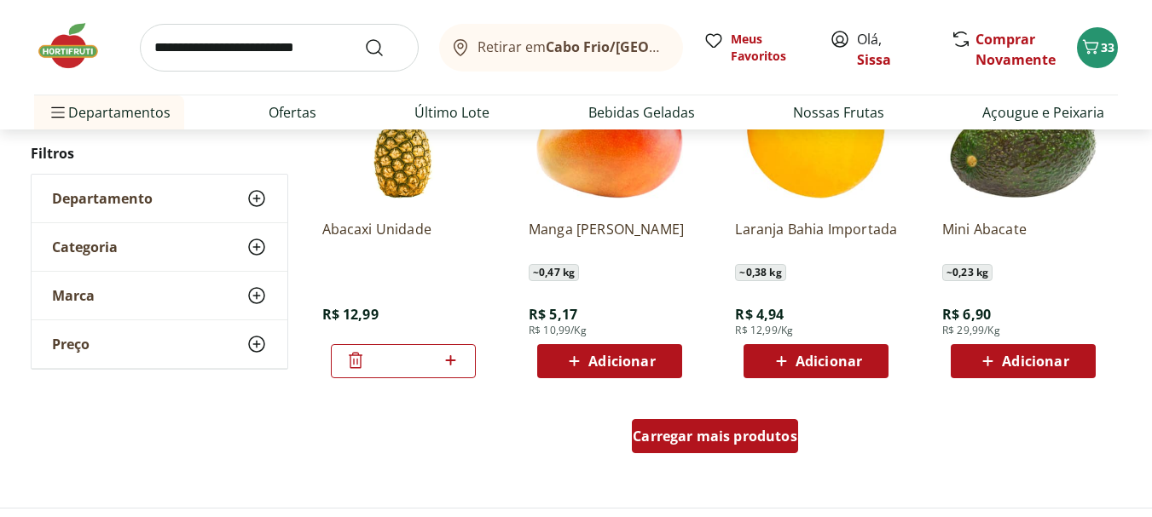
click at [728, 449] on div "Carregar mais produtos" at bounding box center [715, 436] width 166 height 34
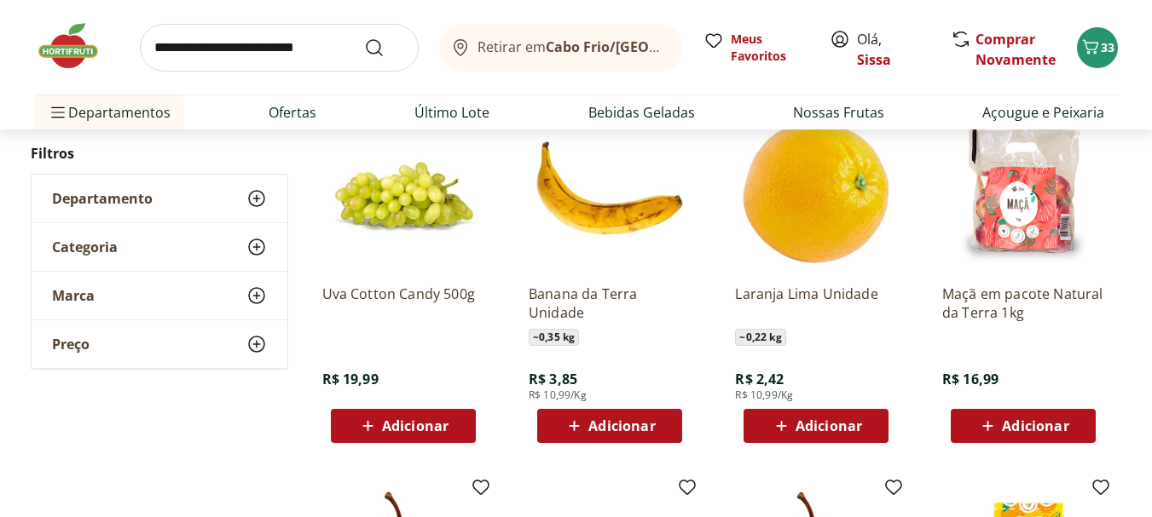
scroll to position [3145, 0]
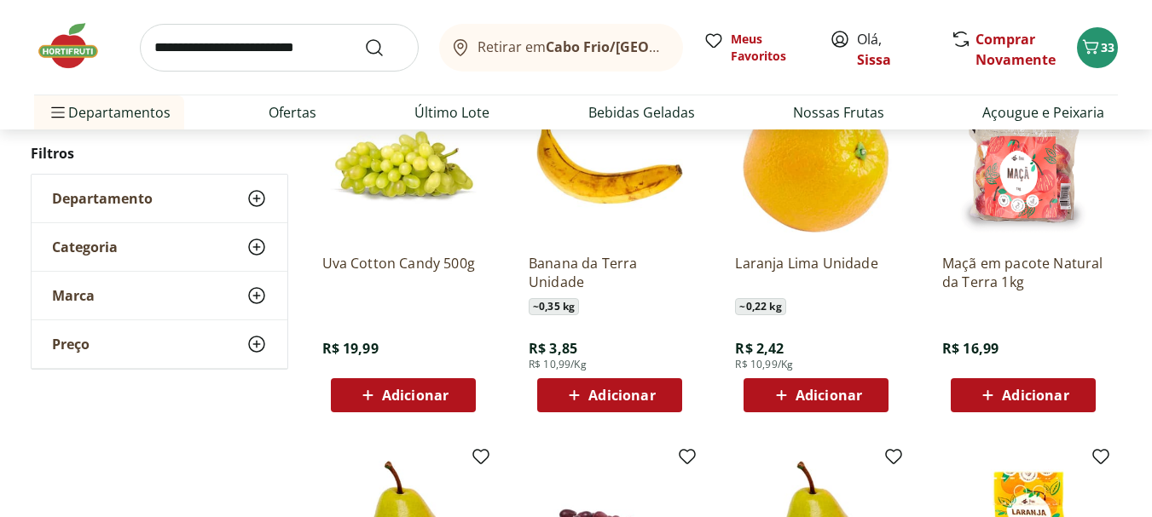
click at [1031, 401] on span "Adicionar" at bounding box center [1035, 396] width 66 height 14
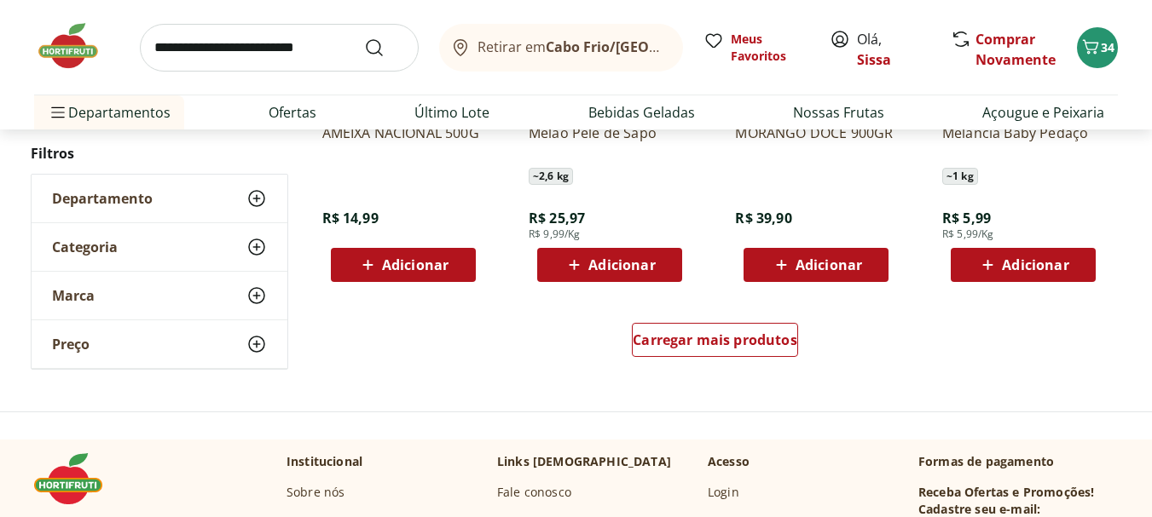
scroll to position [5157, 0]
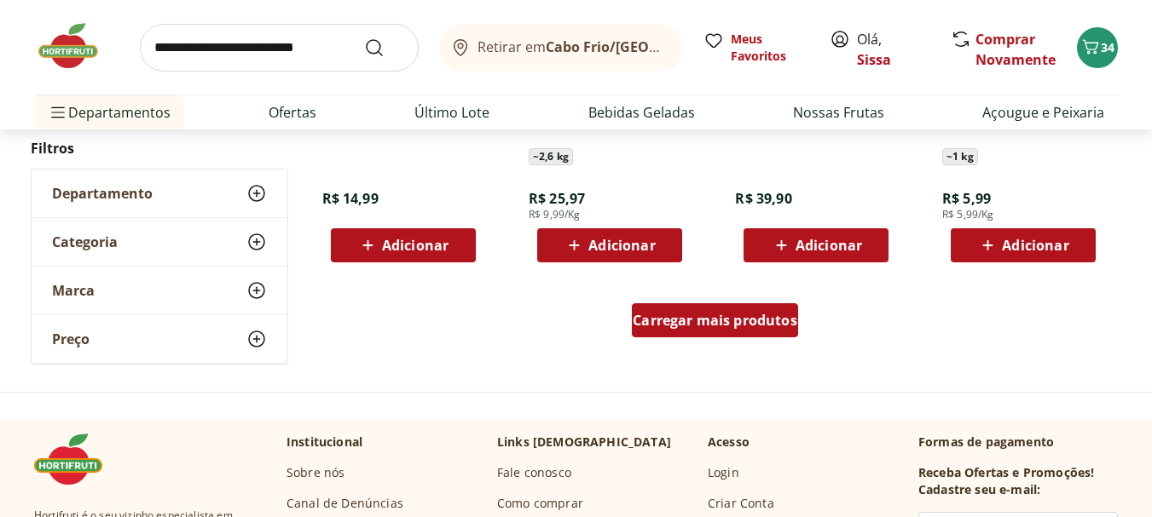
click at [769, 322] on span "Carregar mais produtos" at bounding box center [715, 321] width 165 height 14
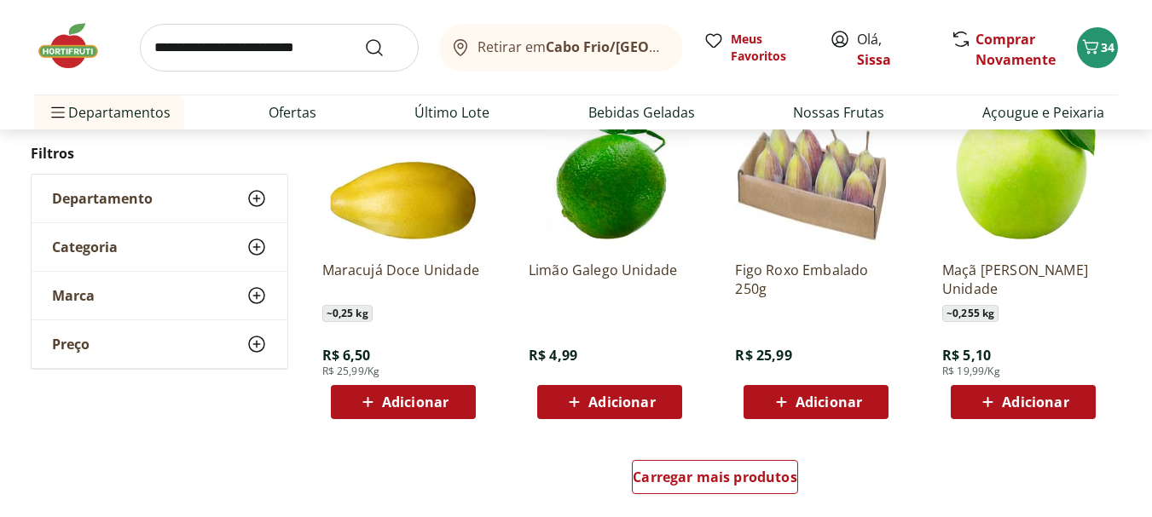
scroll to position [6146, 0]
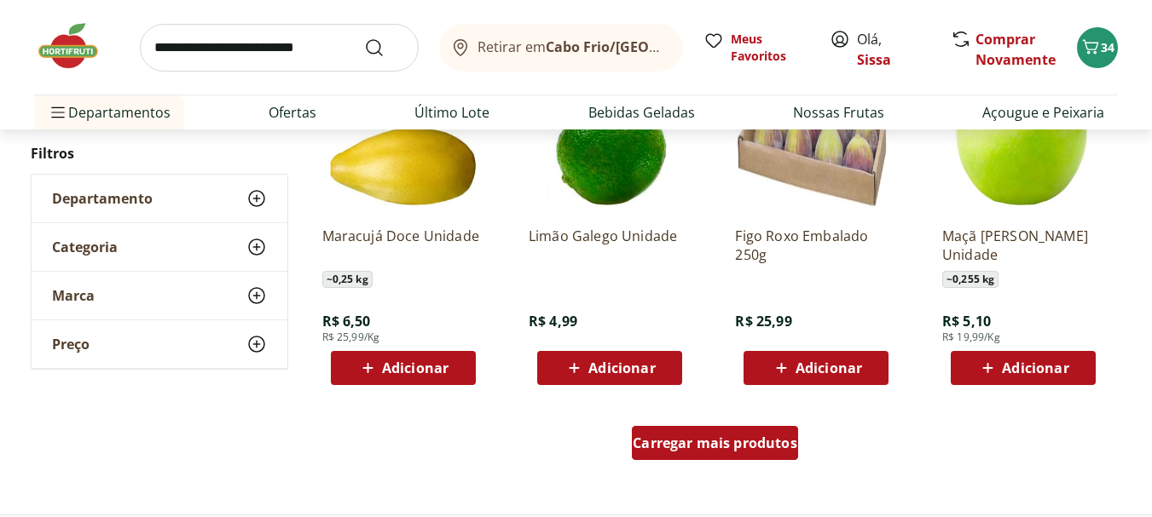
click at [714, 448] on span "Carregar mais produtos" at bounding box center [715, 443] width 165 height 14
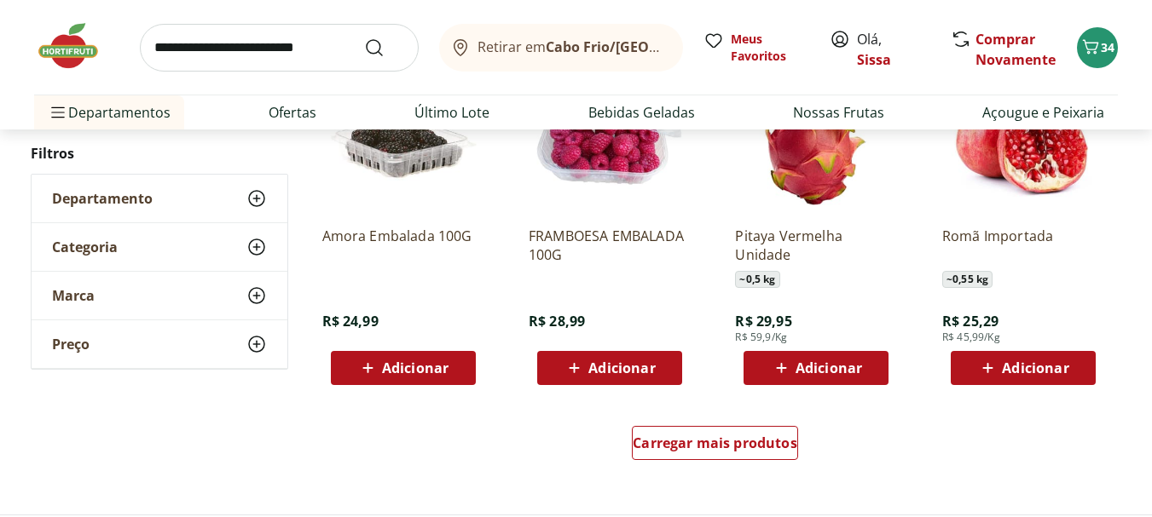
scroll to position [7271, 0]
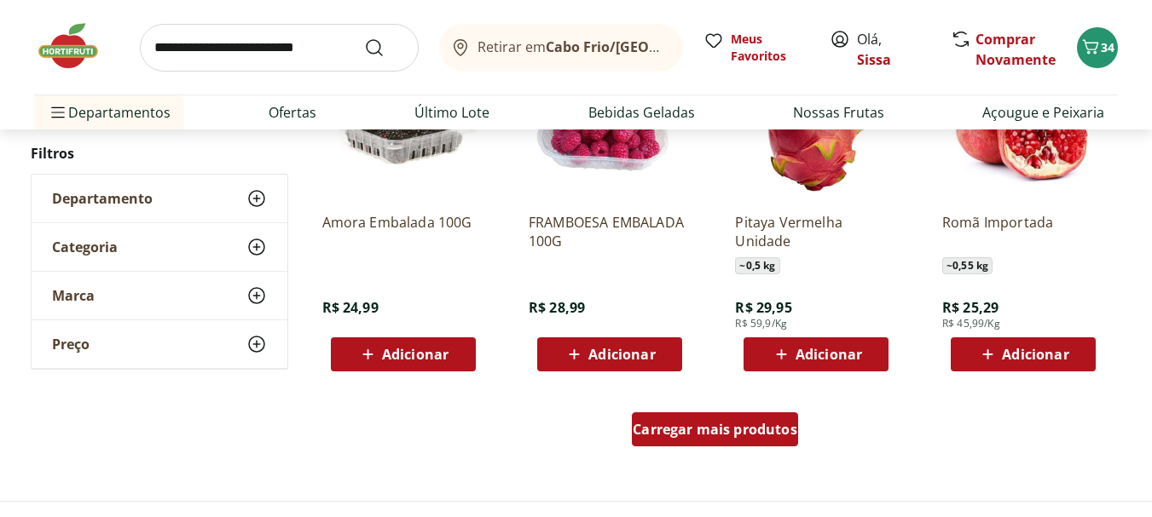
click at [746, 434] on span "Carregar mais produtos" at bounding box center [715, 430] width 165 height 14
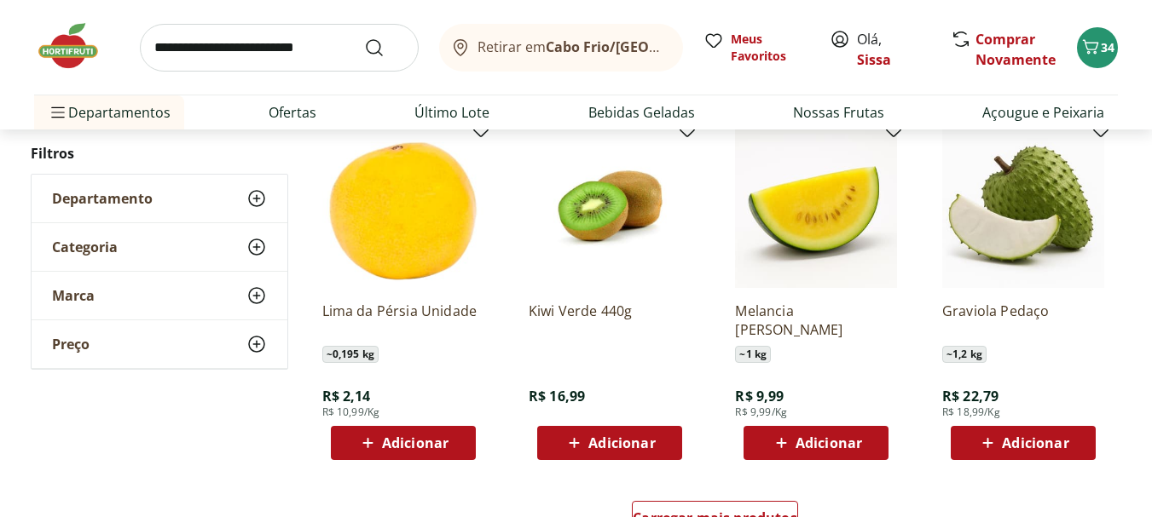
scroll to position [8328, 0]
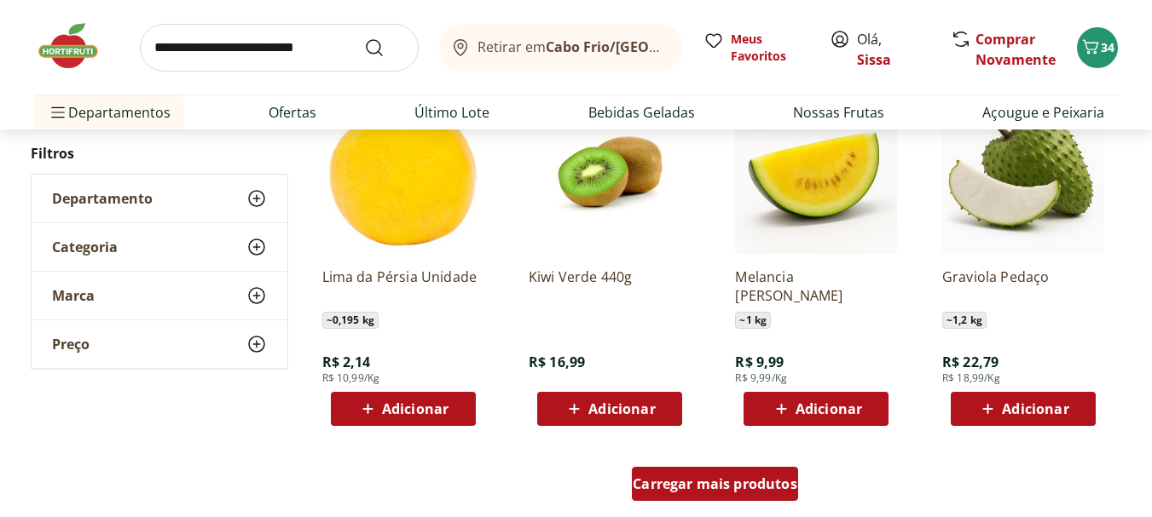
click at [687, 483] on span "Carregar mais produtos" at bounding box center [715, 484] width 165 height 14
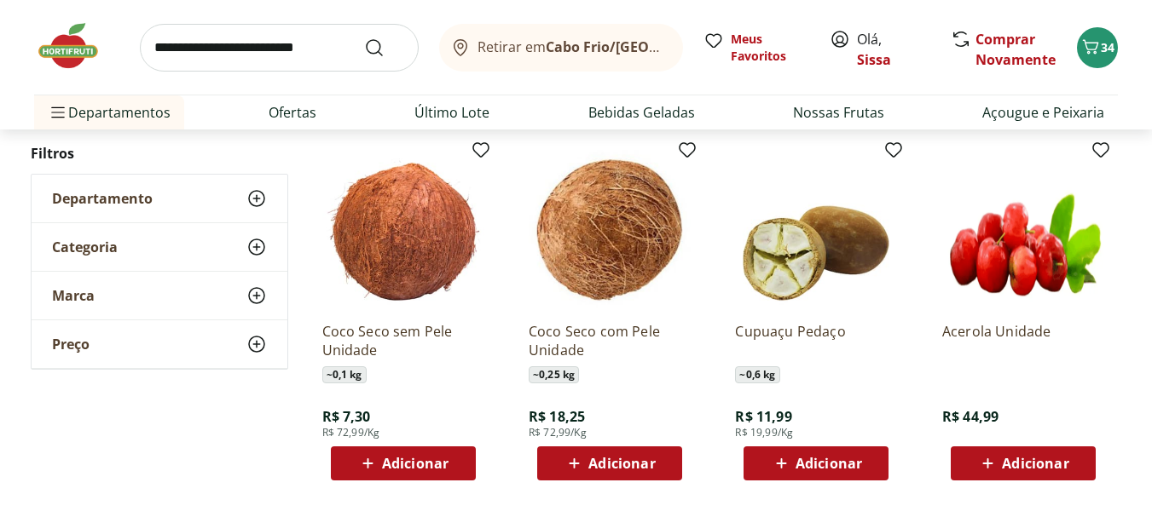
scroll to position [9419, 0]
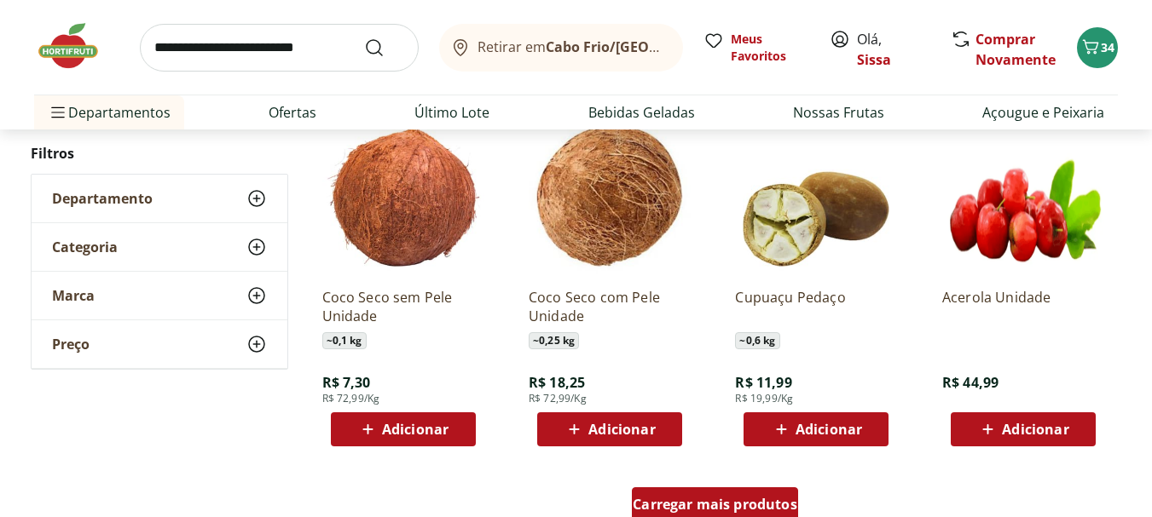
click at [726, 498] on span "Carregar mais produtos" at bounding box center [715, 505] width 165 height 14
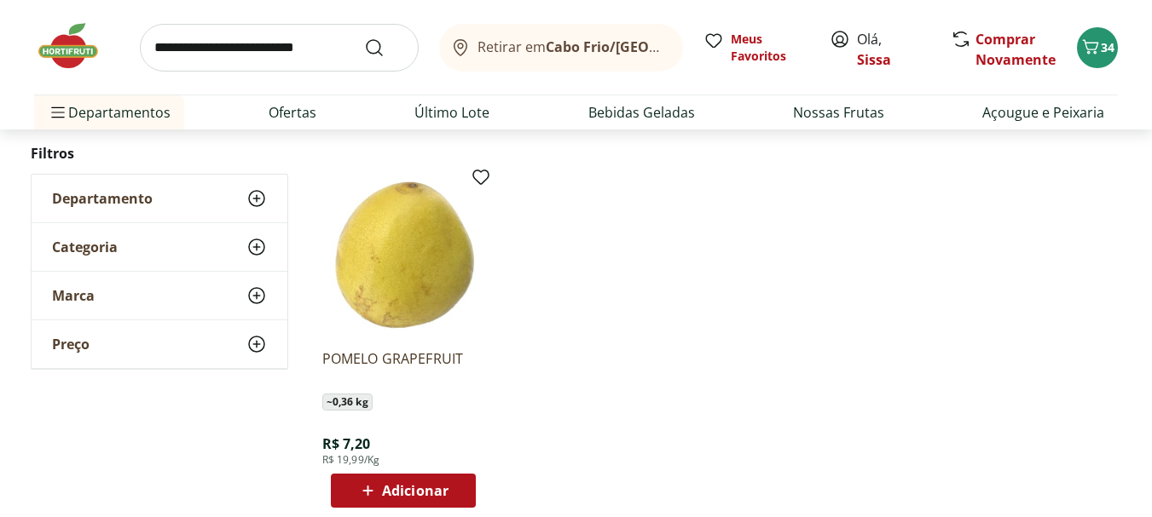
scroll to position [922, 0]
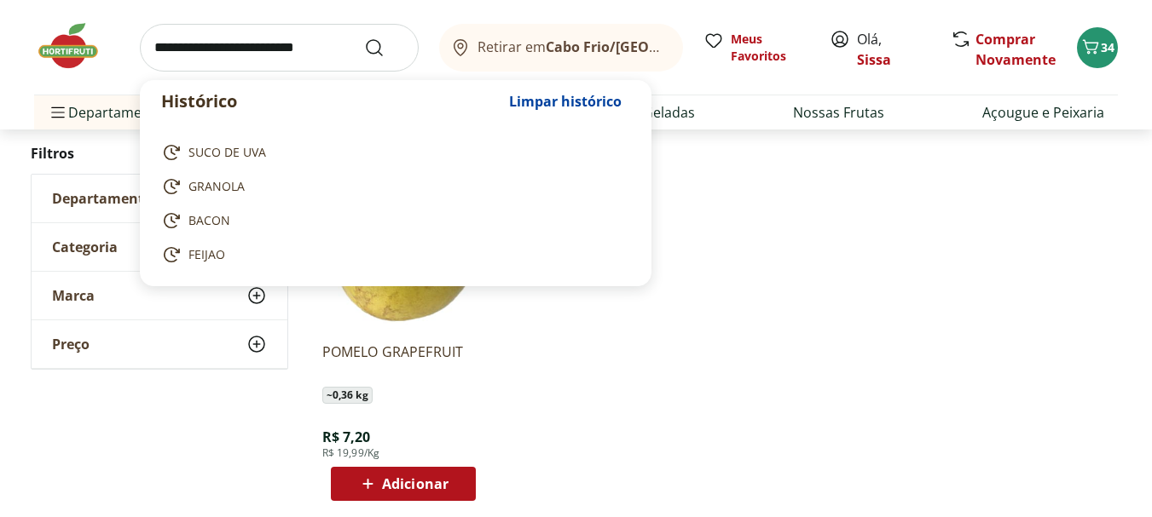
click at [234, 48] on input "search" at bounding box center [279, 48] width 279 height 48
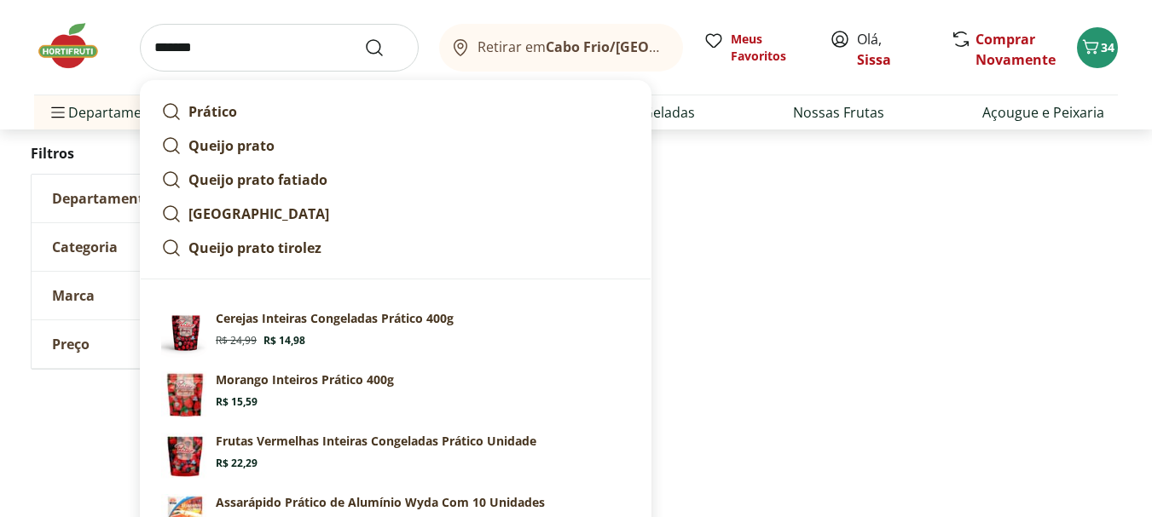
type input "*******"
click at [364, 38] on button "Submit Search" at bounding box center [384, 48] width 41 height 20
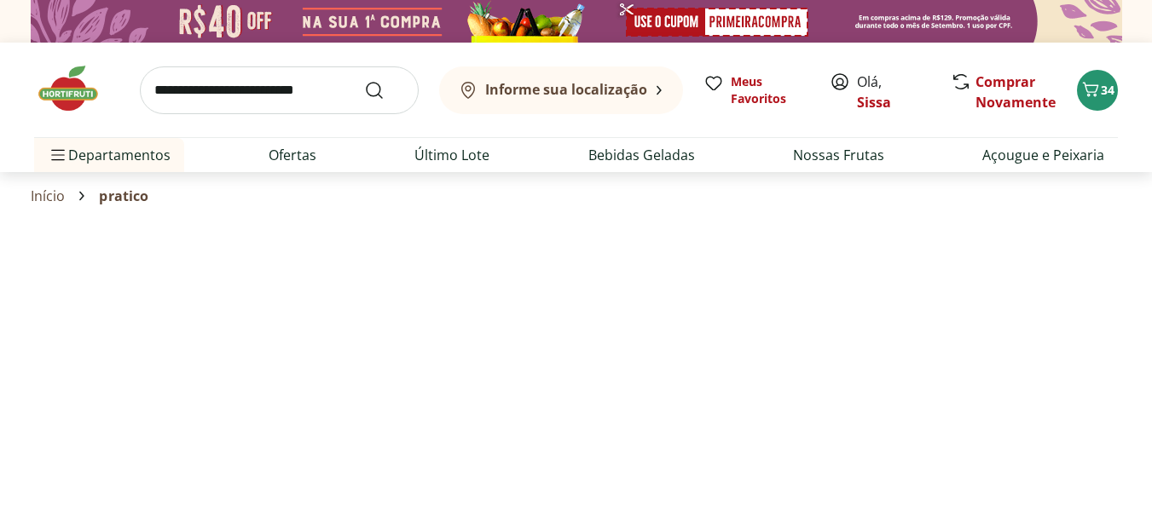
select select "**********"
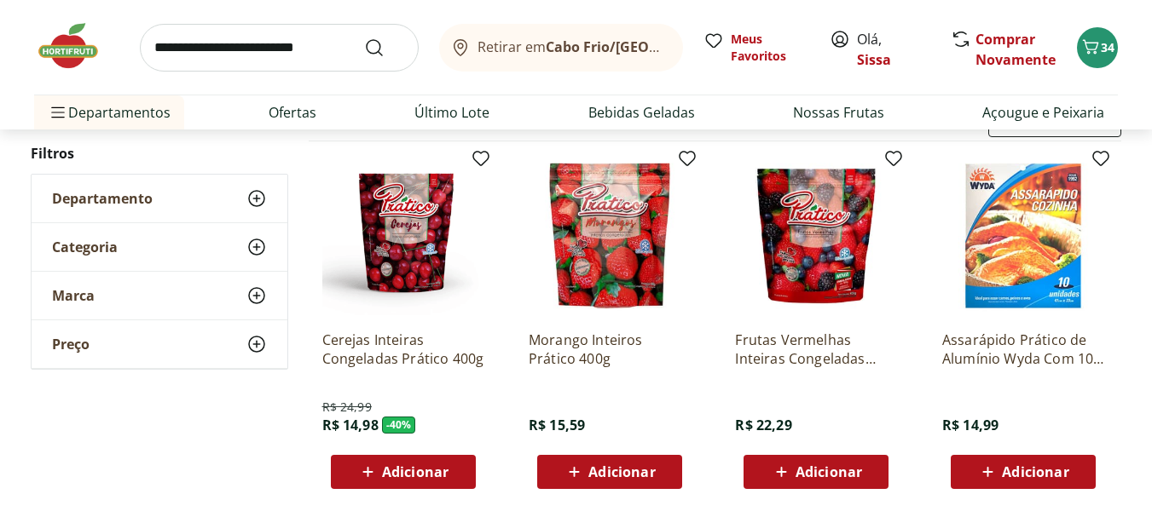
scroll to position [205, 0]
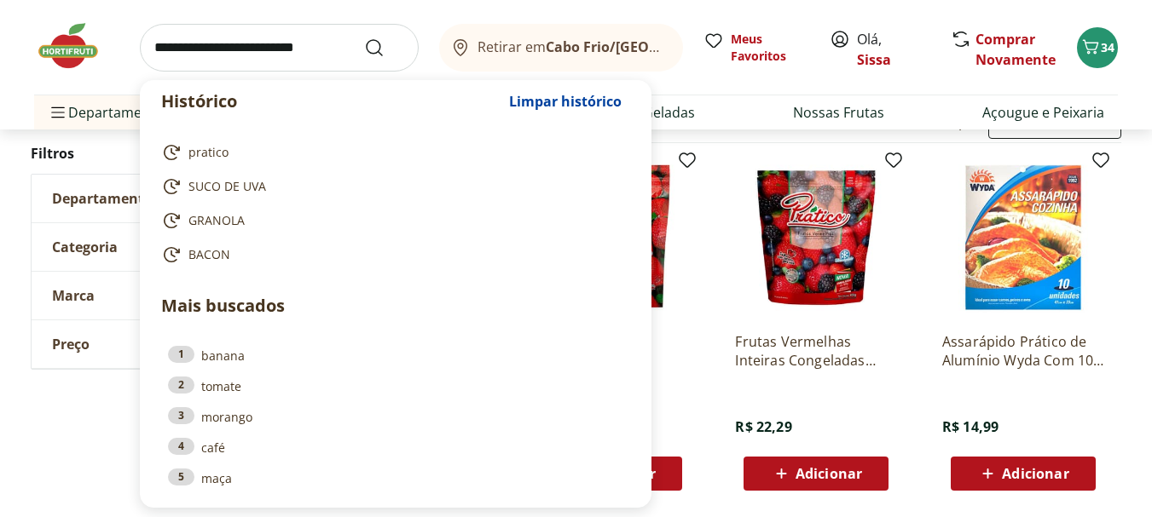
click at [345, 55] on input "search" at bounding box center [279, 48] width 279 height 48
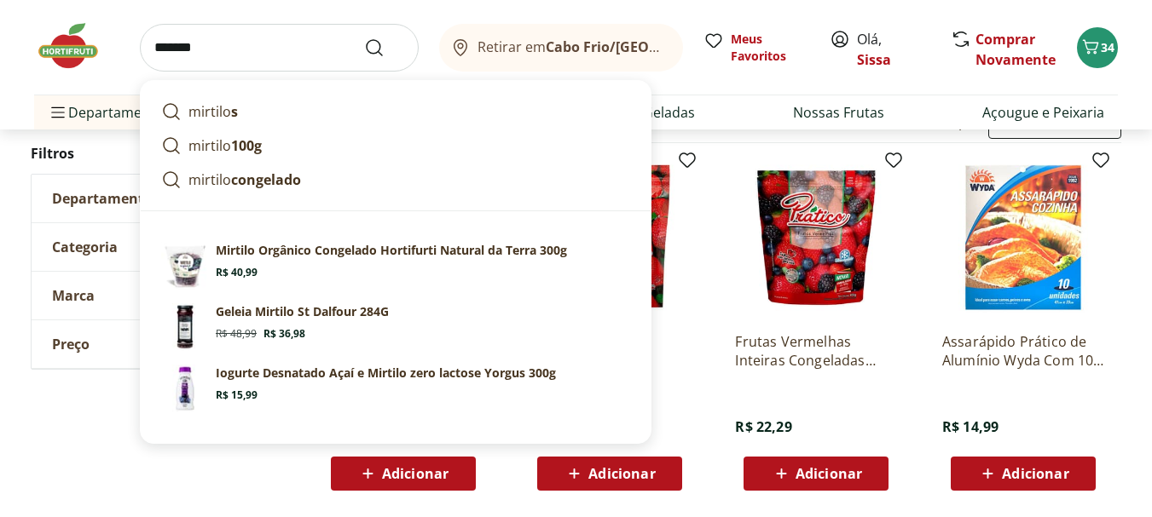
type input "*******"
click at [364, 38] on button "Submit Search" at bounding box center [384, 48] width 41 height 20
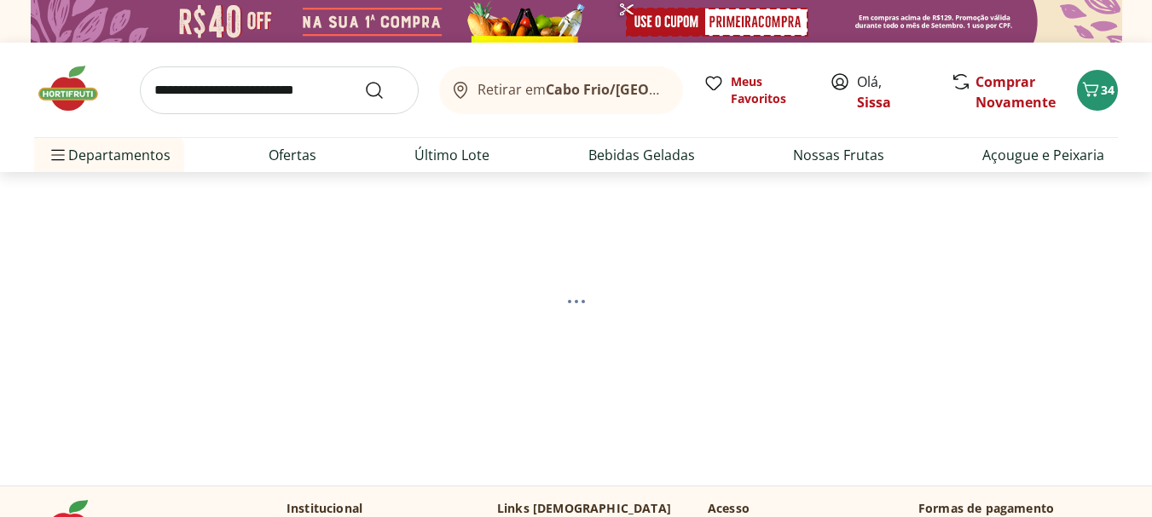
select select "**********"
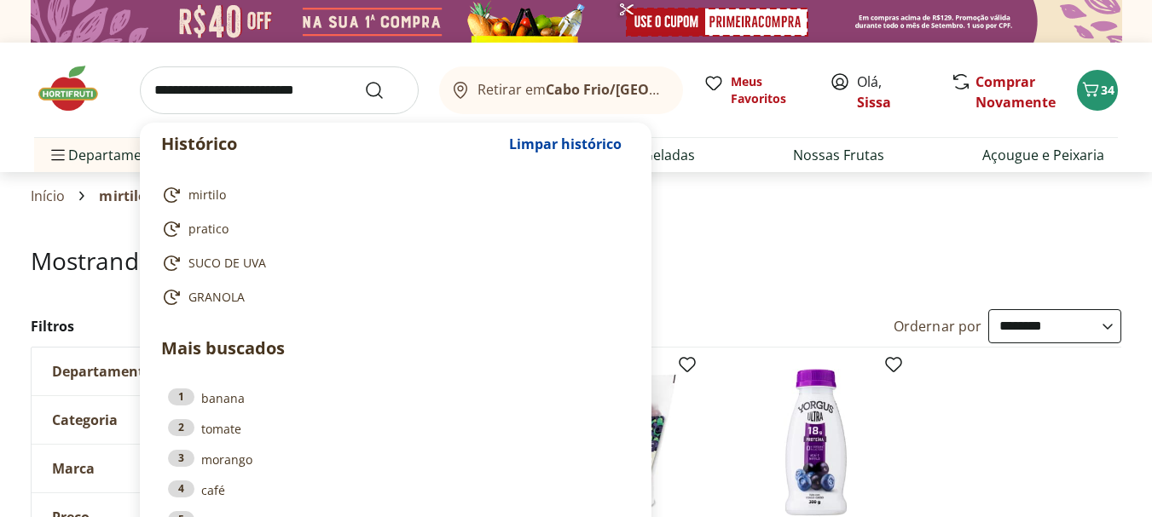
click at [324, 81] on input "search" at bounding box center [279, 90] width 279 height 48
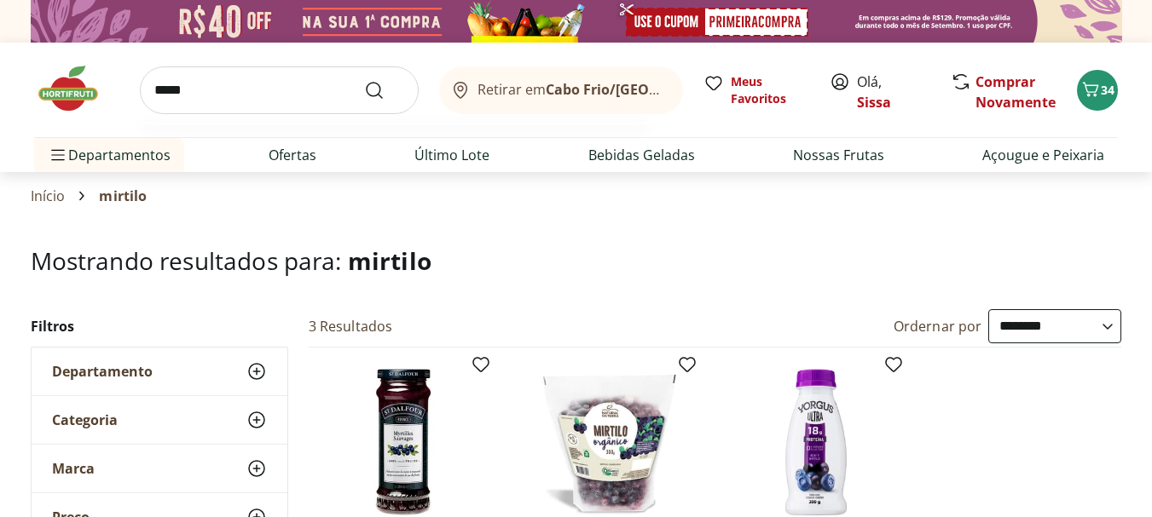
type input "*****"
click at [364, 80] on button "Submit Search" at bounding box center [384, 90] width 41 height 20
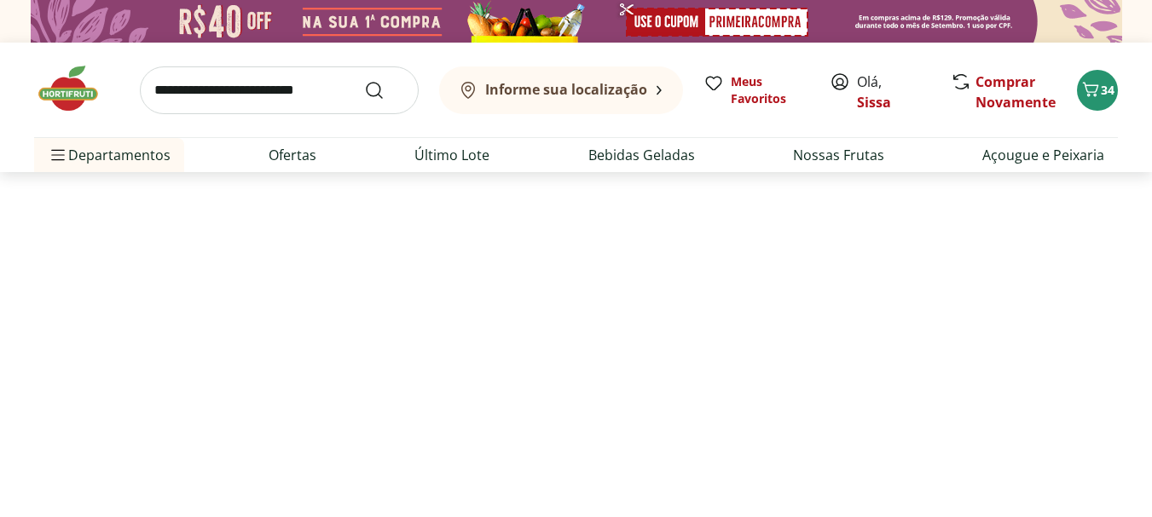
select select "**********"
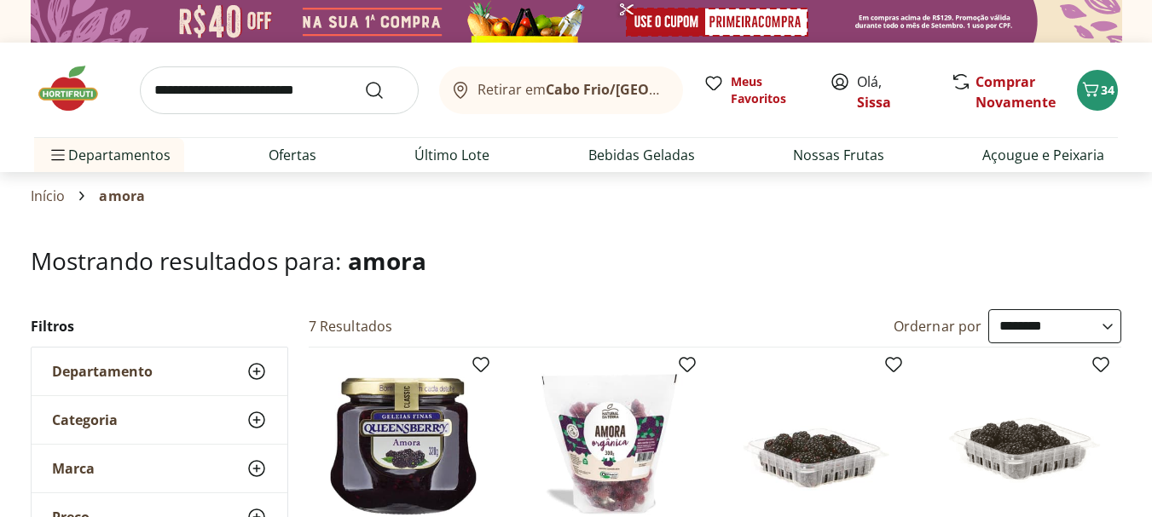
click at [222, 90] on input "search" at bounding box center [279, 90] width 279 height 48
type input "****"
click at [364, 80] on button "Submit Search" at bounding box center [384, 90] width 41 height 20
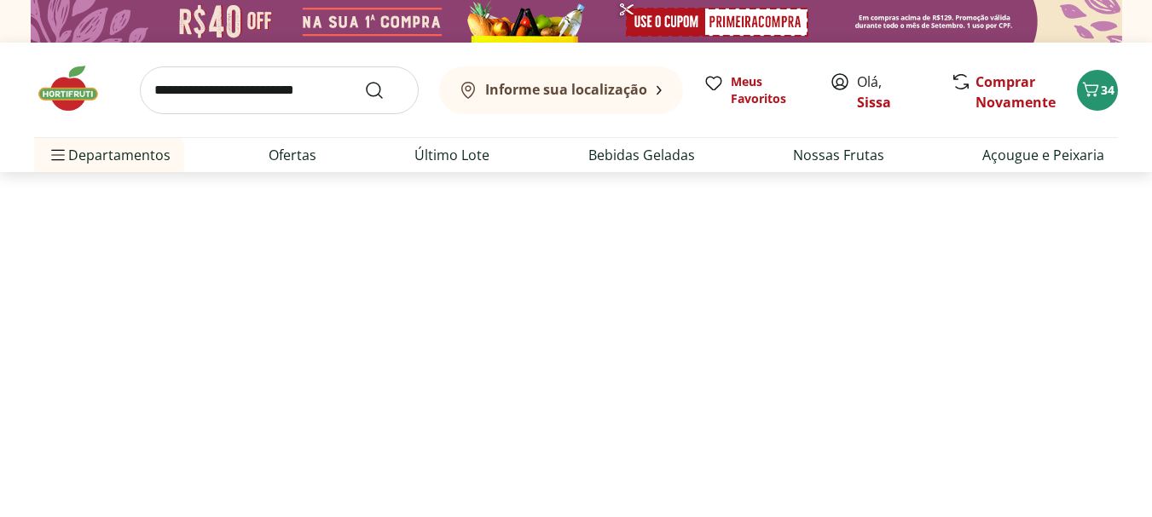
select select "**********"
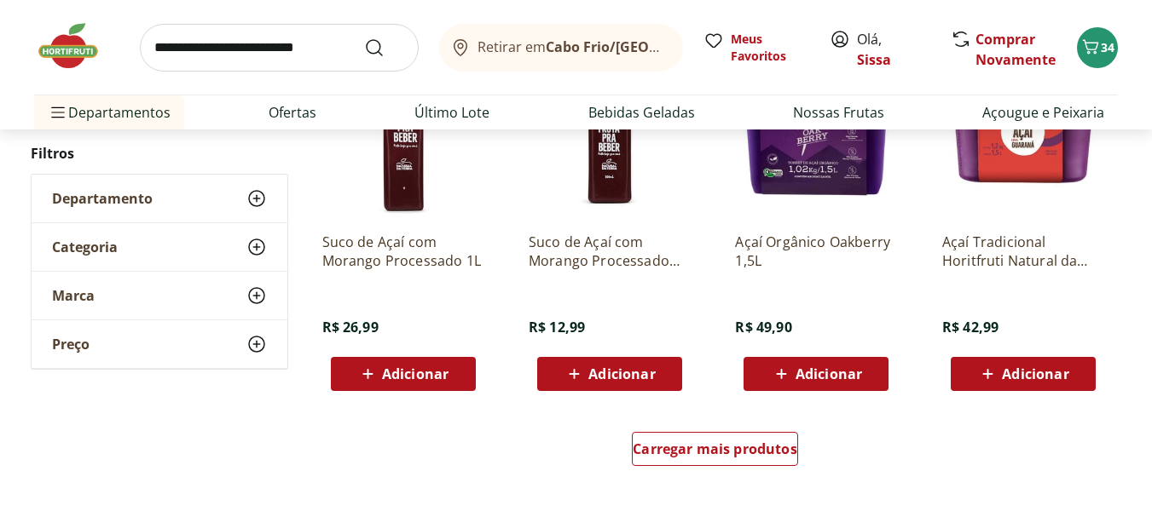
scroll to position [1057, 0]
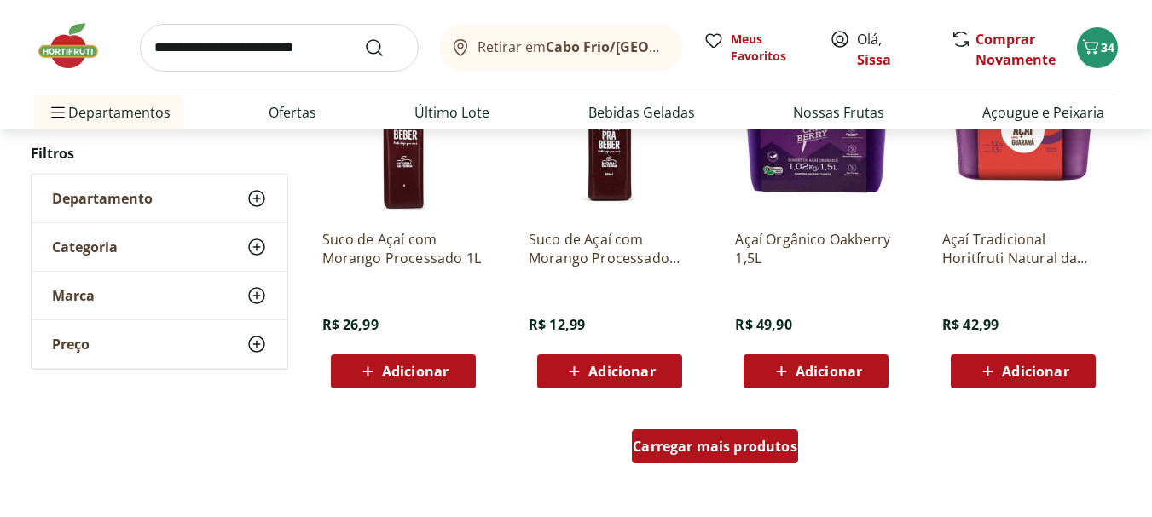
click at [693, 452] on span "Carregar mais produtos" at bounding box center [715, 447] width 165 height 14
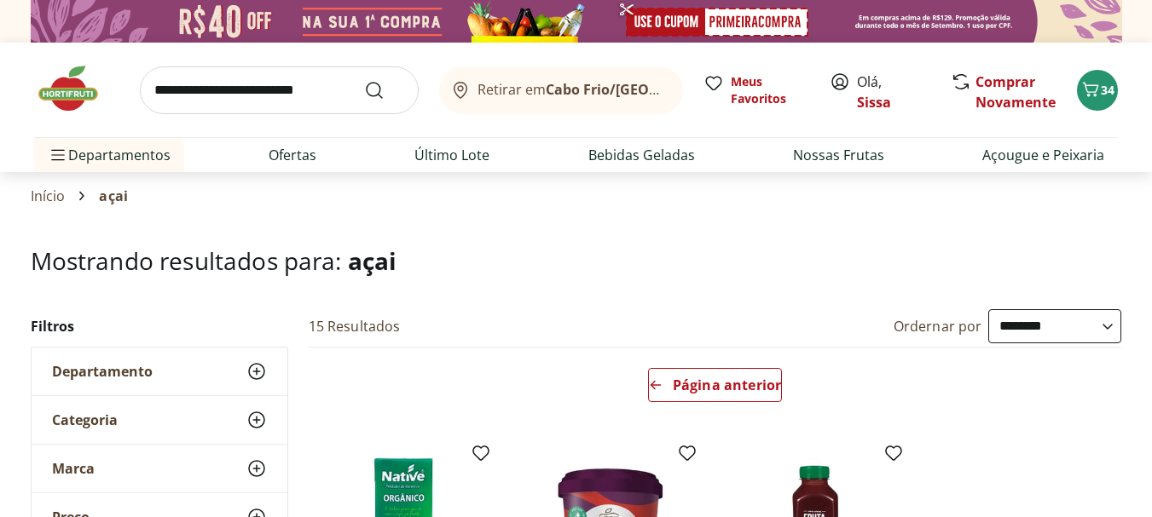
click at [345, 90] on input "search" at bounding box center [279, 90] width 279 height 48
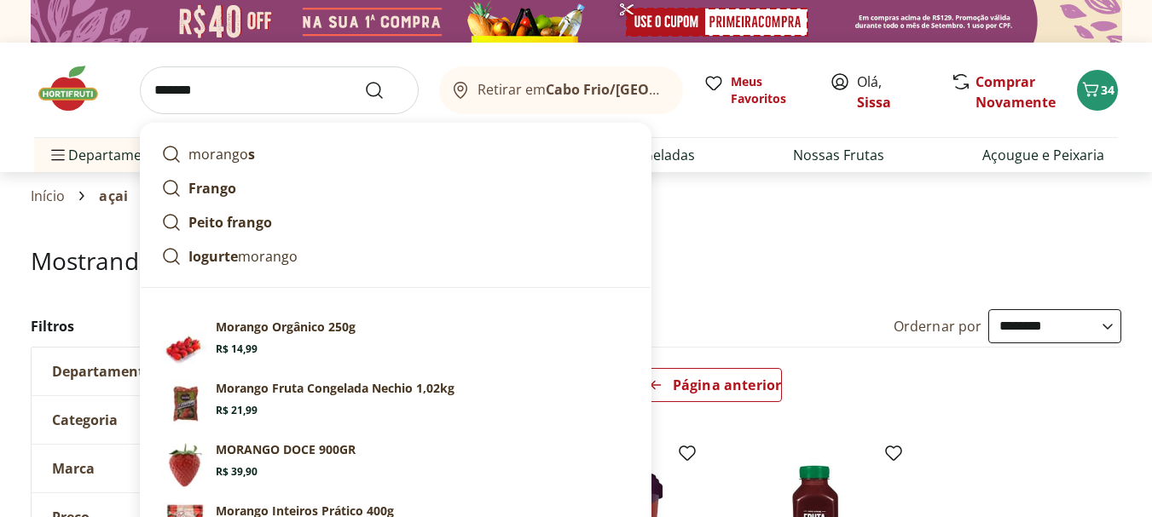
type input "*******"
click at [364, 80] on button "Submit Search" at bounding box center [384, 90] width 41 height 20
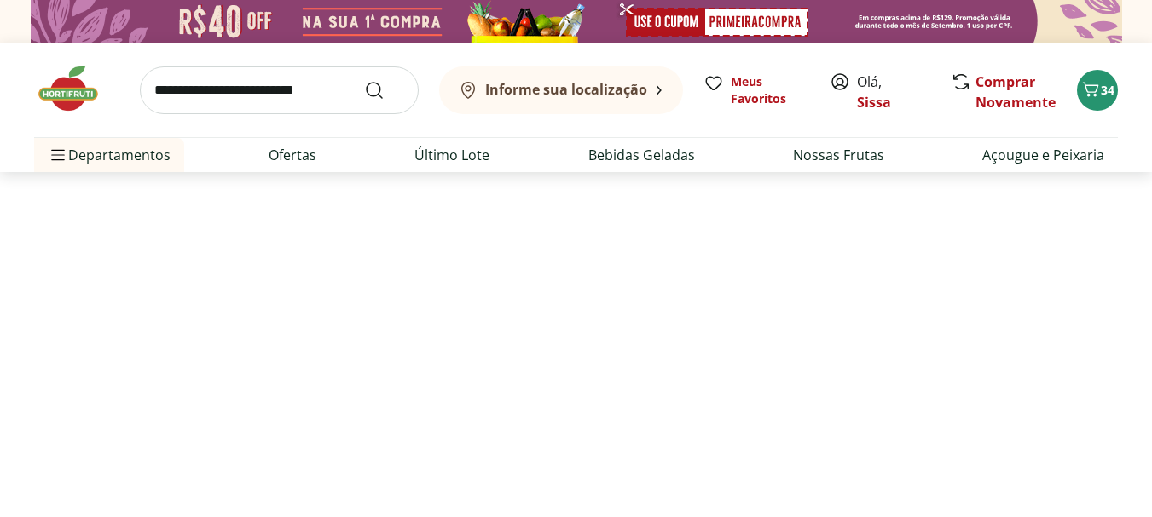
select select "**********"
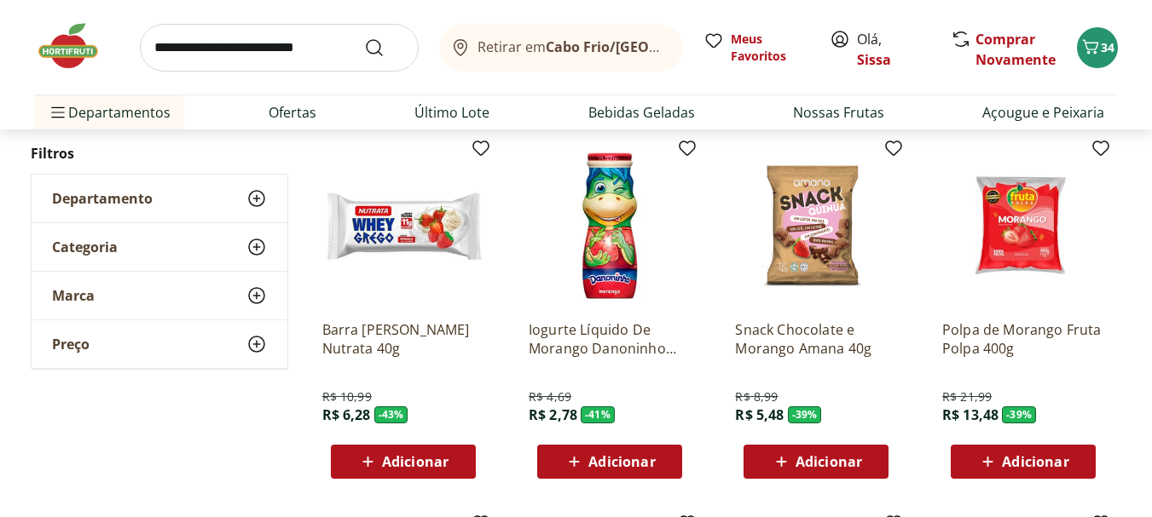
scroll to position [648, 0]
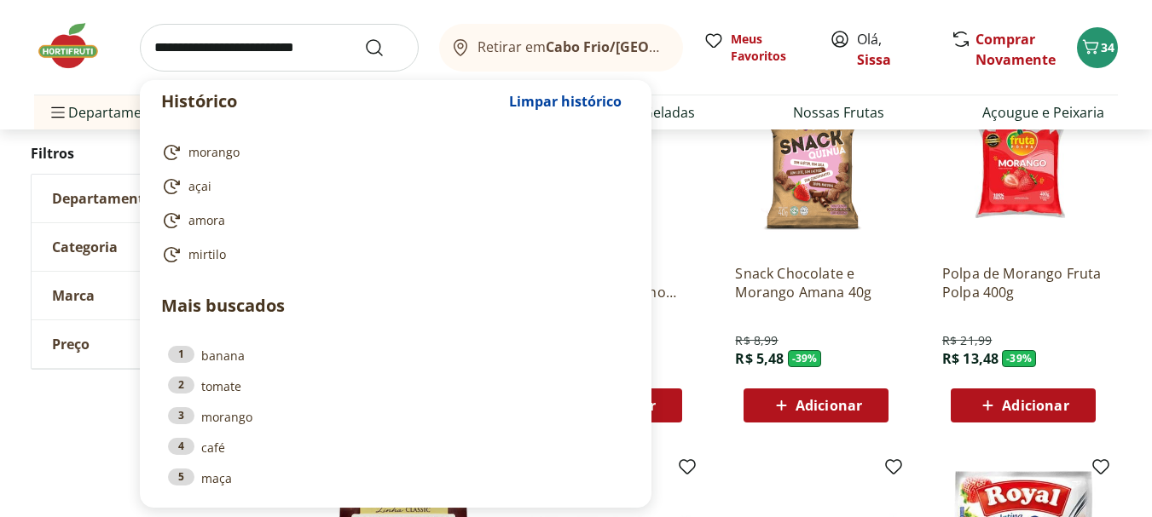
click at [351, 47] on input "search" at bounding box center [279, 48] width 279 height 48
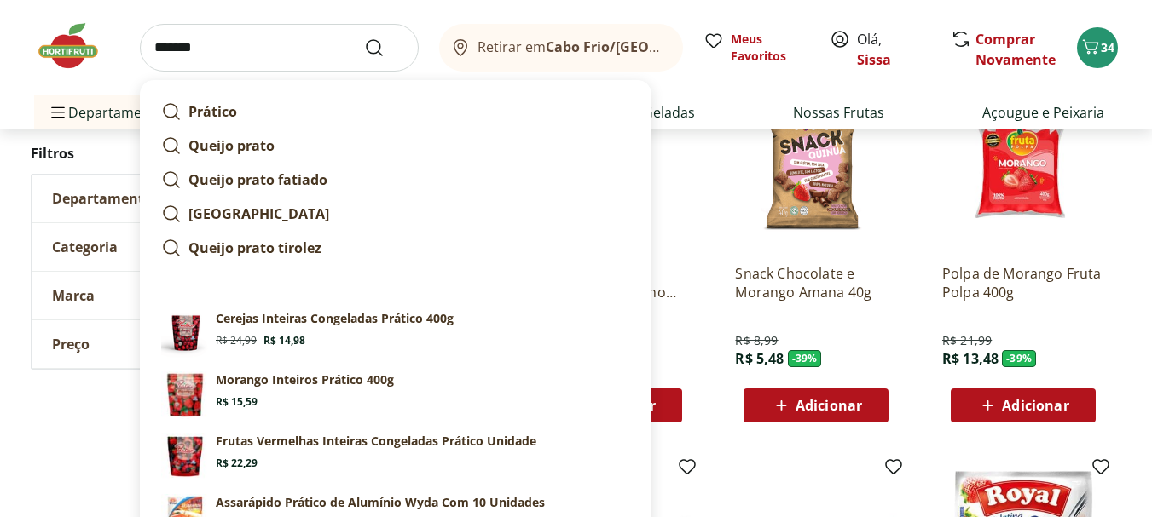
type input "*******"
click at [364, 38] on button "Submit Search" at bounding box center [384, 48] width 41 height 20
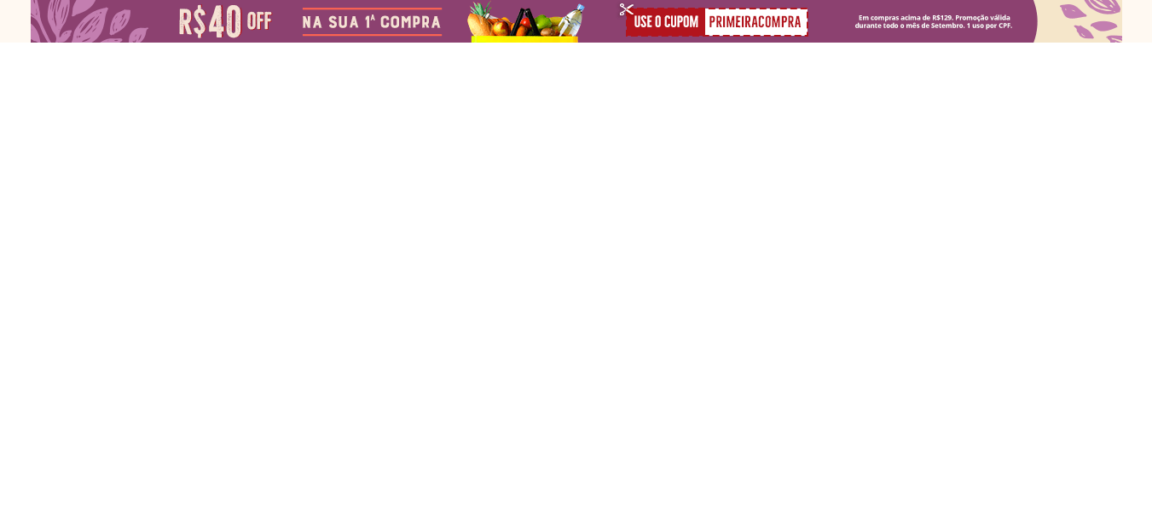
select select "**********"
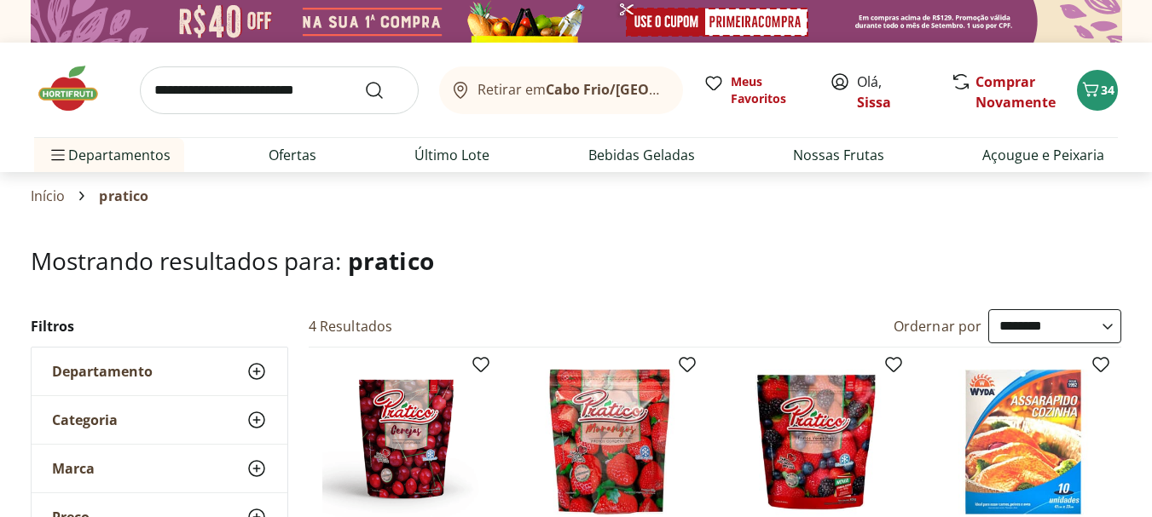
select select "**********"
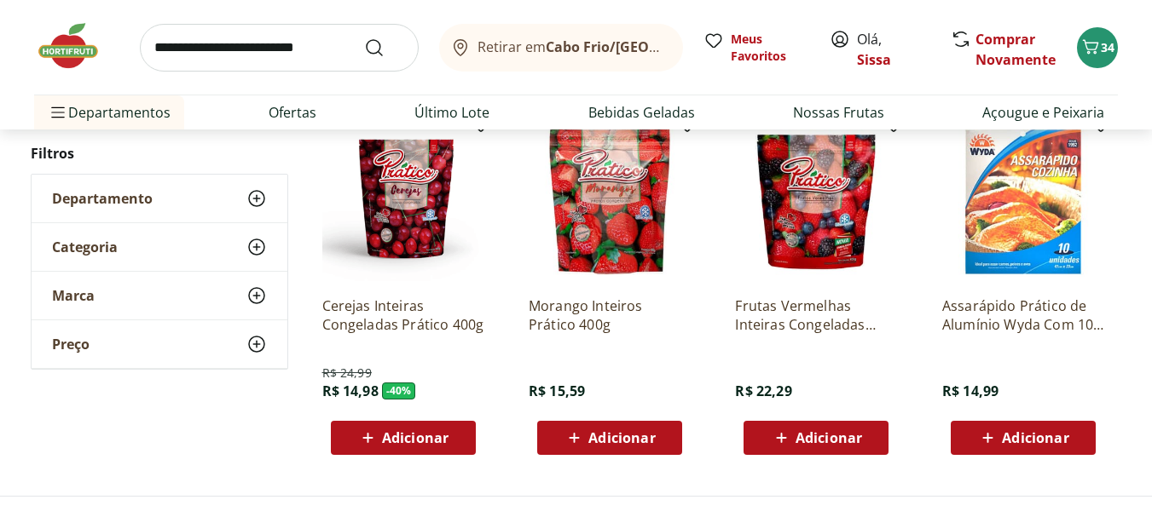
scroll to position [239, 0]
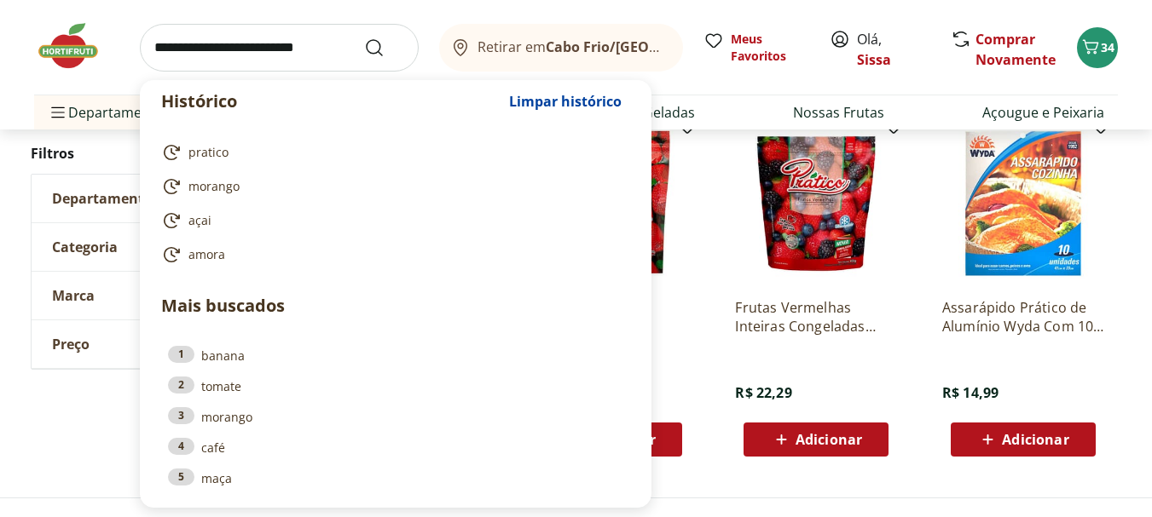
click at [311, 53] on input "search" at bounding box center [279, 48] width 279 height 48
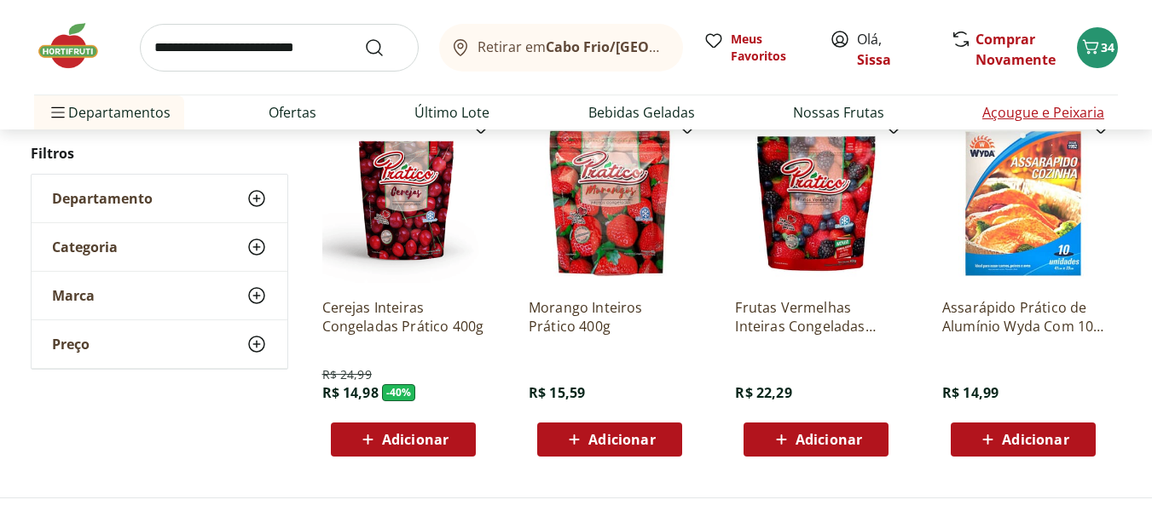
click at [1039, 111] on link "Açougue e Peixaria" at bounding box center [1043, 112] width 122 height 20
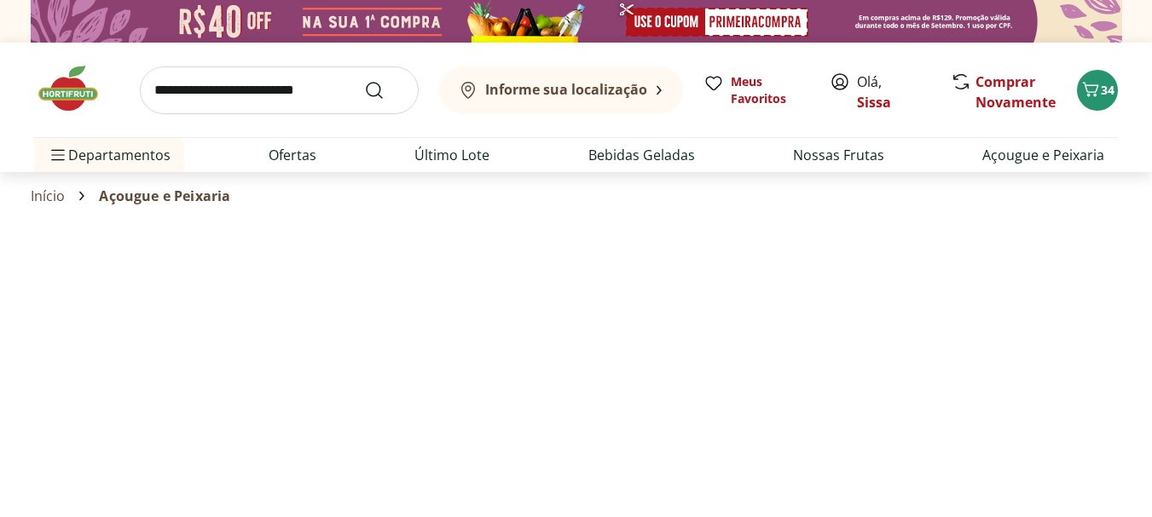
select select "**********"
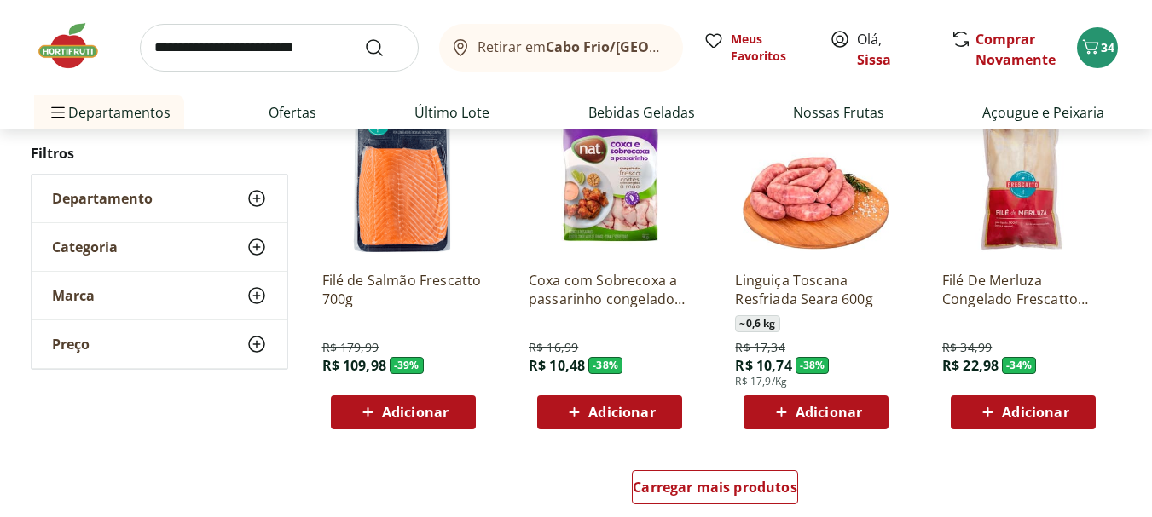
scroll to position [955, 0]
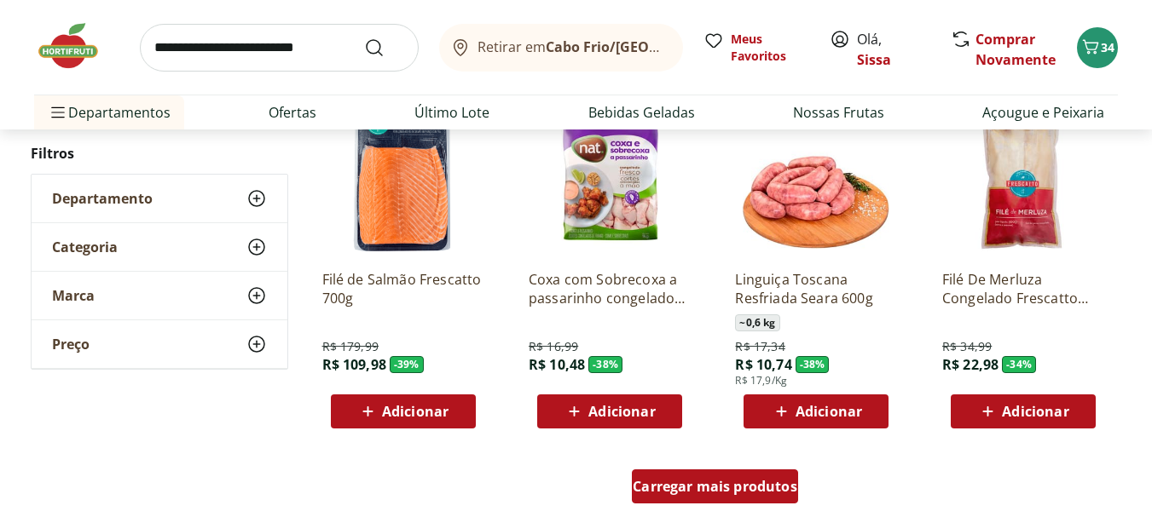
click at [747, 487] on span "Carregar mais produtos" at bounding box center [715, 487] width 165 height 14
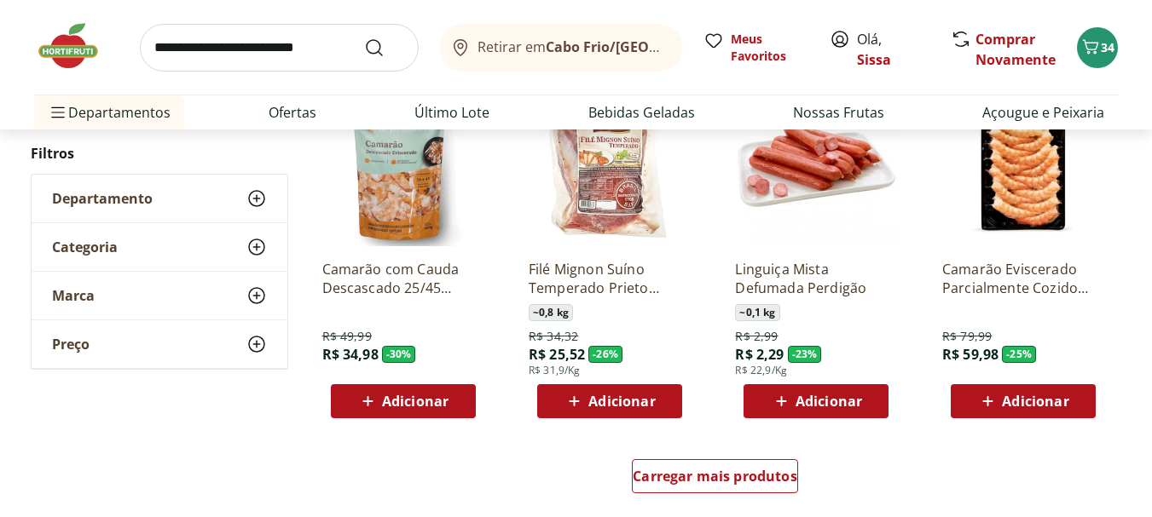
scroll to position [2080, 0]
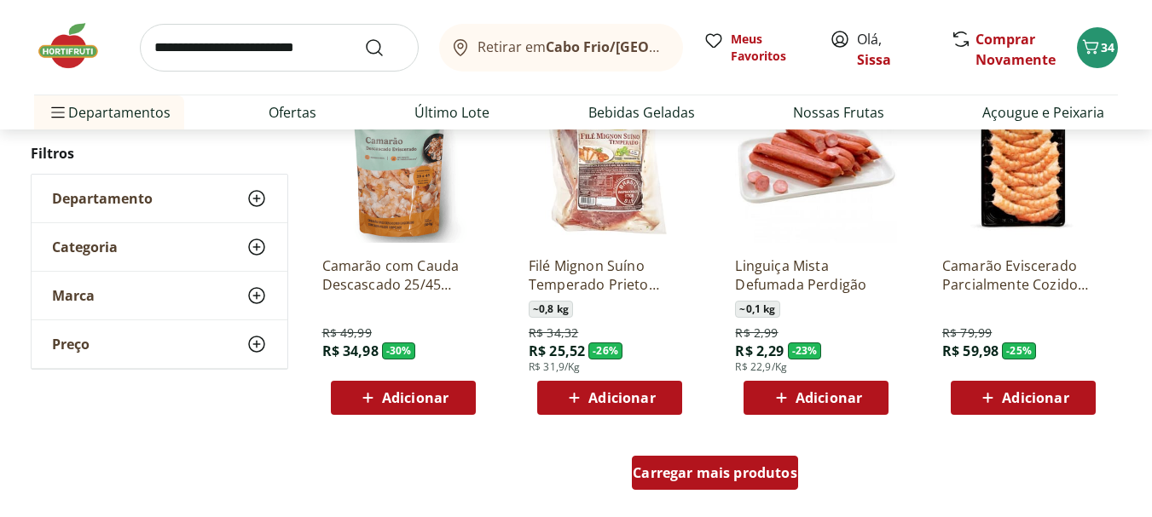
click at [697, 477] on span "Carregar mais produtos" at bounding box center [715, 473] width 165 height 14
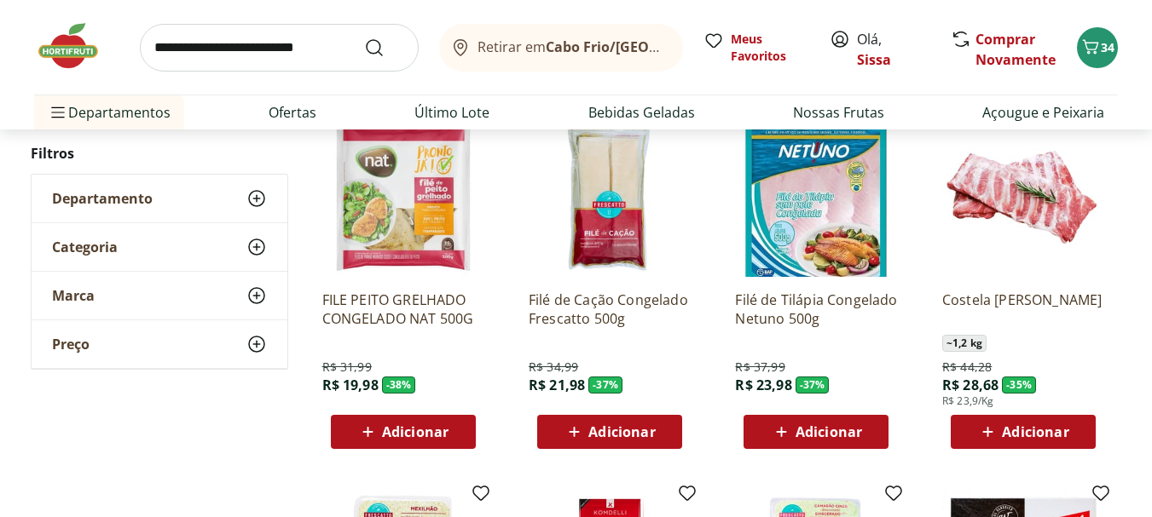
scroll to position [1330, 0]
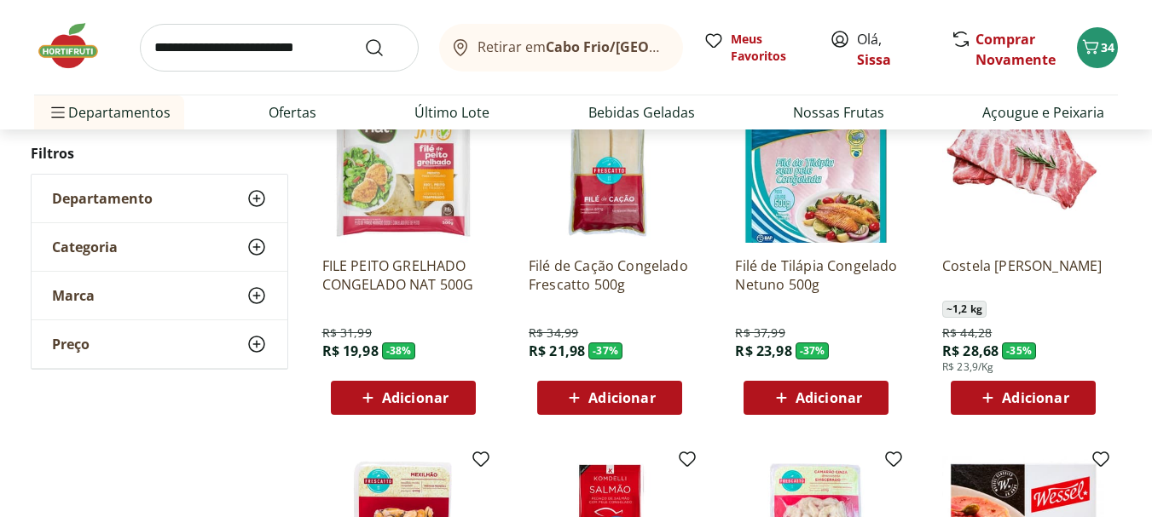
click at [817, 401] on span "Adicionar" at bounding box center [828, 398] width 66 height 14
click at [829, 400] on span "Adicionar" at bounding box center [828, 398] width 66 height 14
click at [869, 397] on icon at bounding box center [863, 397] width 10 height 10
type input "*"
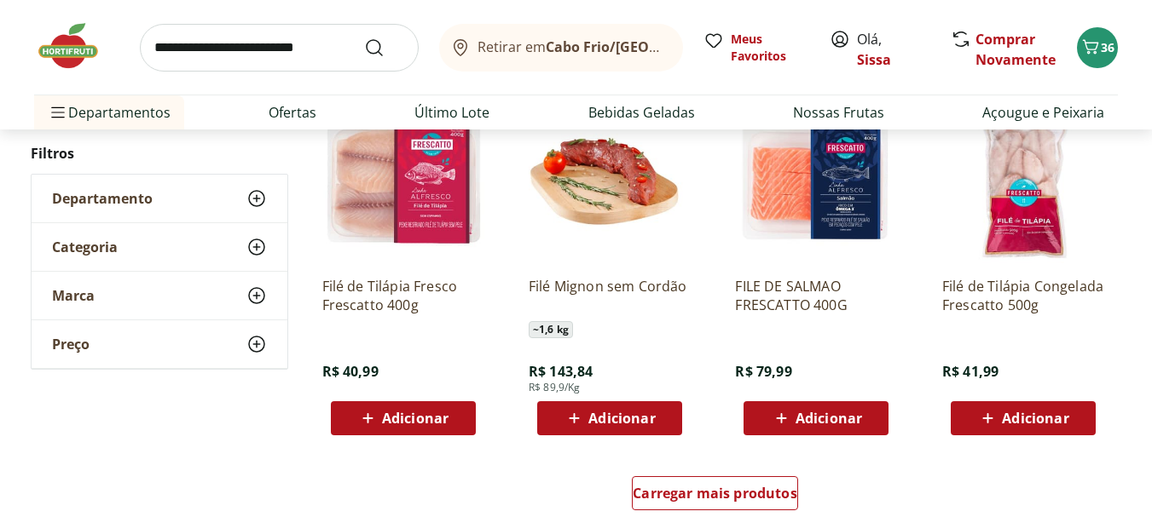
scroll to position [3205, 0]
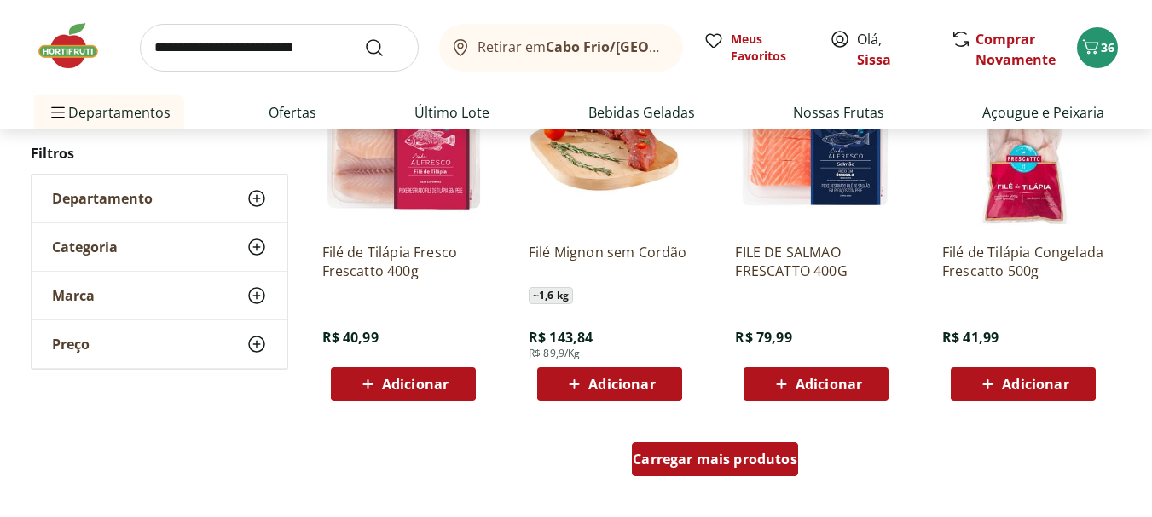
click at [763, 463] on span "Carregar mais produtos" at bounding box center [715, 460] width 165 height 14
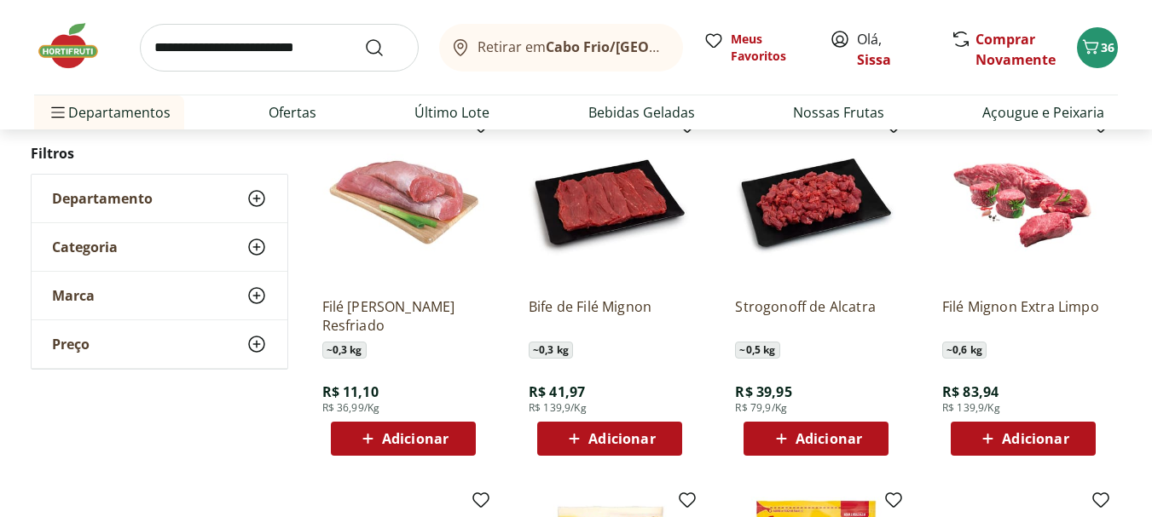
scroll to position [3546, 0]
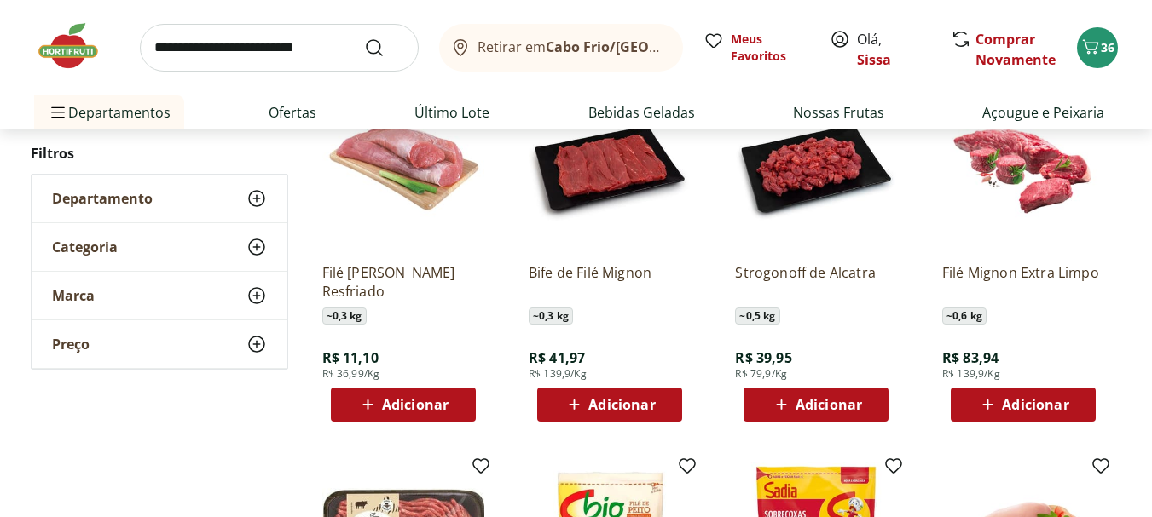
click at [429, 410] on span "Adicionar" at bounding box center [415, 405] width 66 height 14
click at [454, 404] on icon at bounding box center [451, 404] width 10 height 10
type input "*"
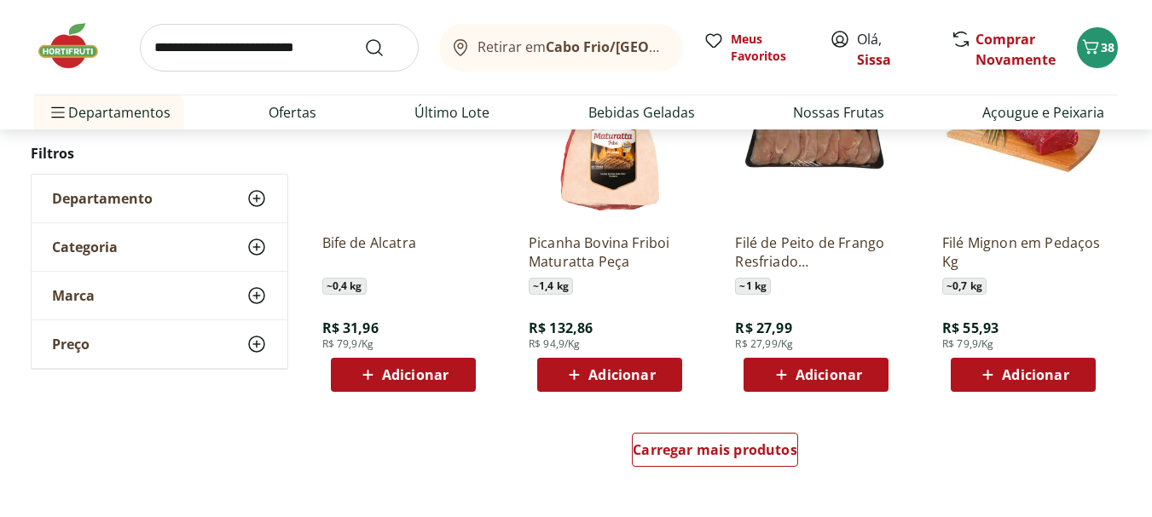
scroll to position [4330, 0]
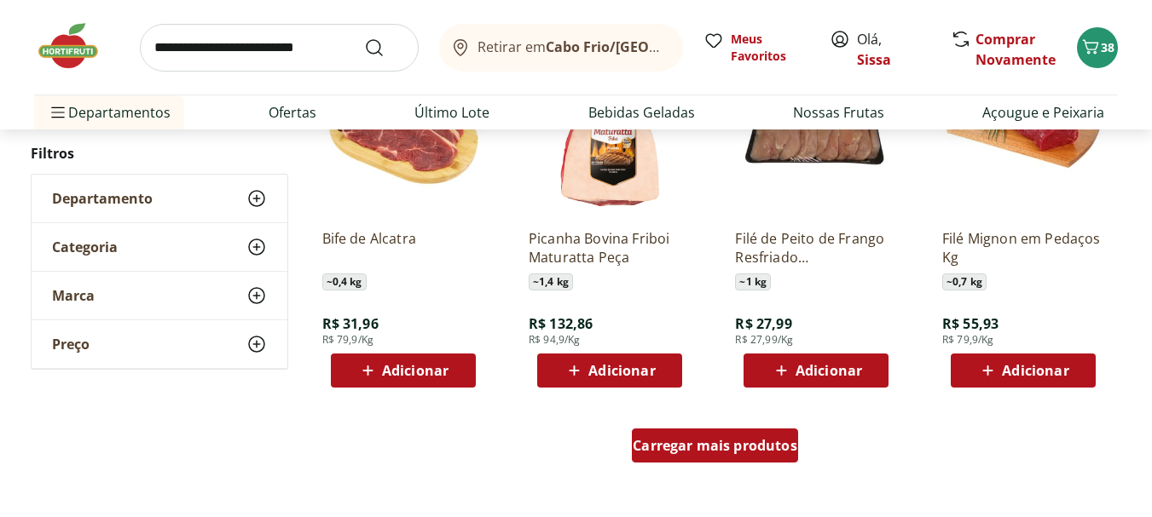
click at [727, 448] on span "Carregar mais produtos" at bounding box center [715, 446] width 165 height 14
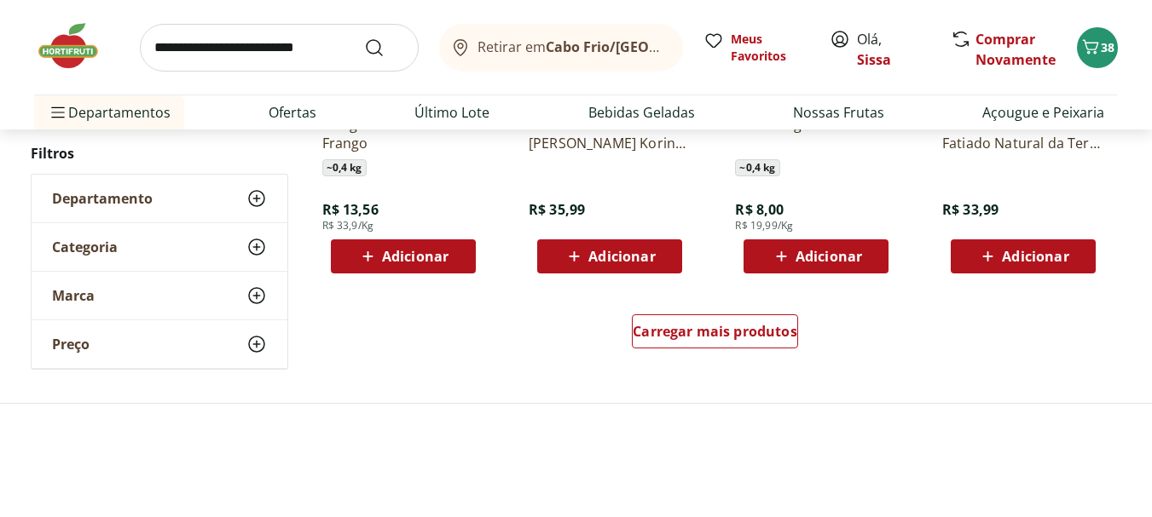
scroll to position [5558, 0]
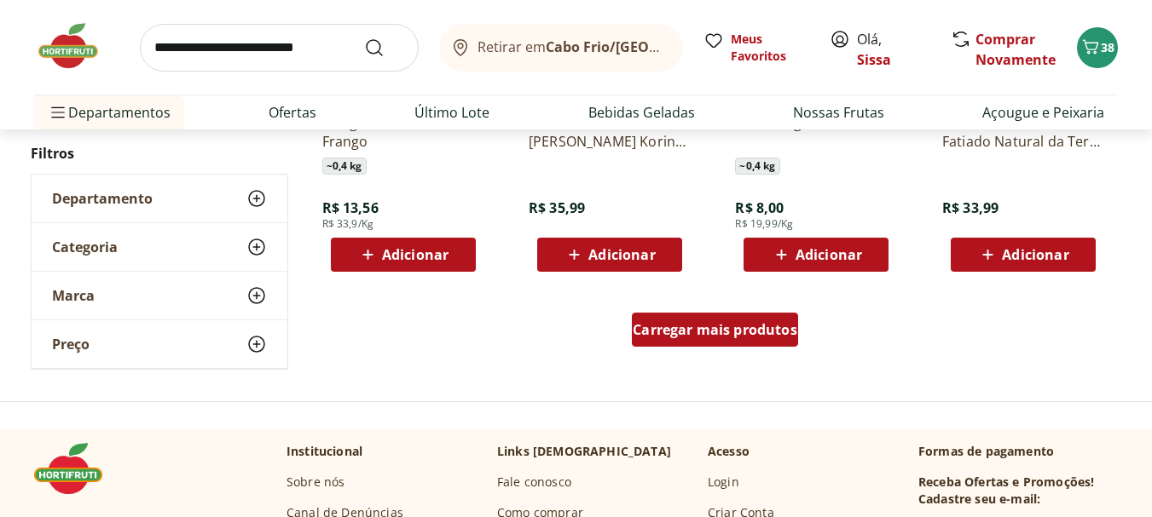
click at [759, 328] on span "Carregar mais produtos" at bounding box center [715, 330] width 165 height 14
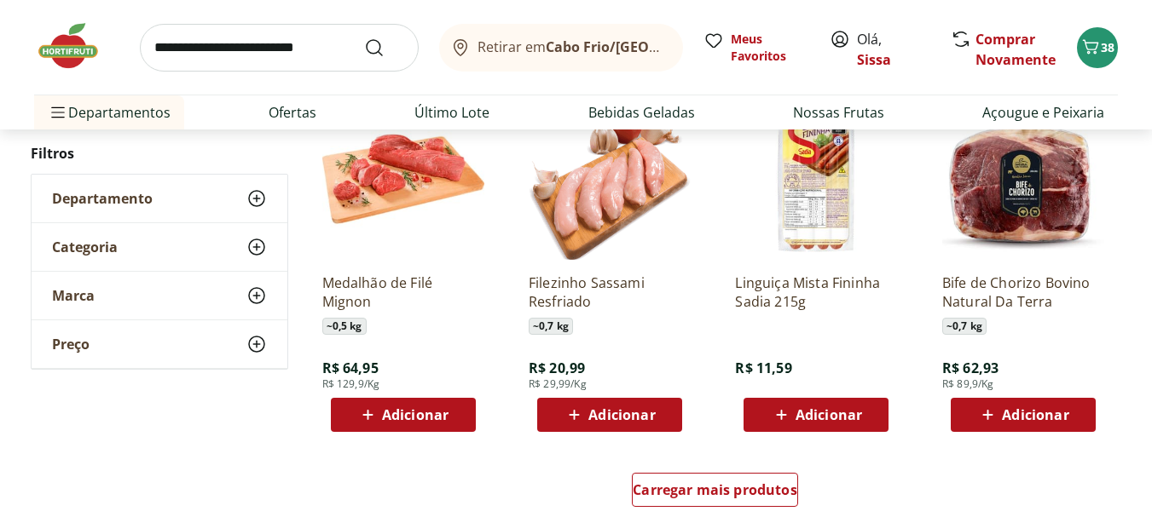
scroll to position [6513, 0]
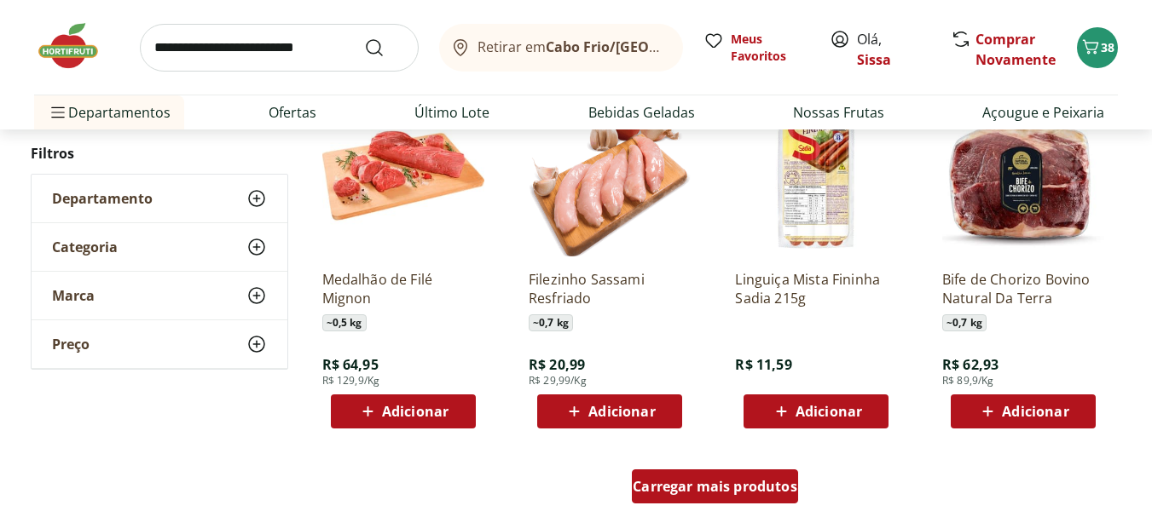
click at [673, 498] on div "Carregar mais produtos" at bounding box center [715, 487] width 166 height 34
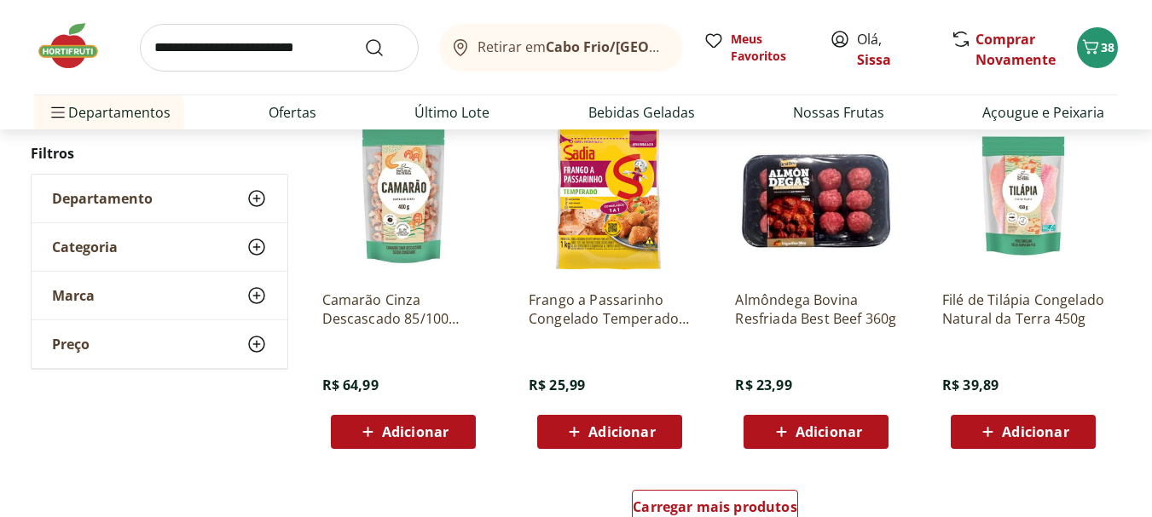
scroll to position [7638, 0]
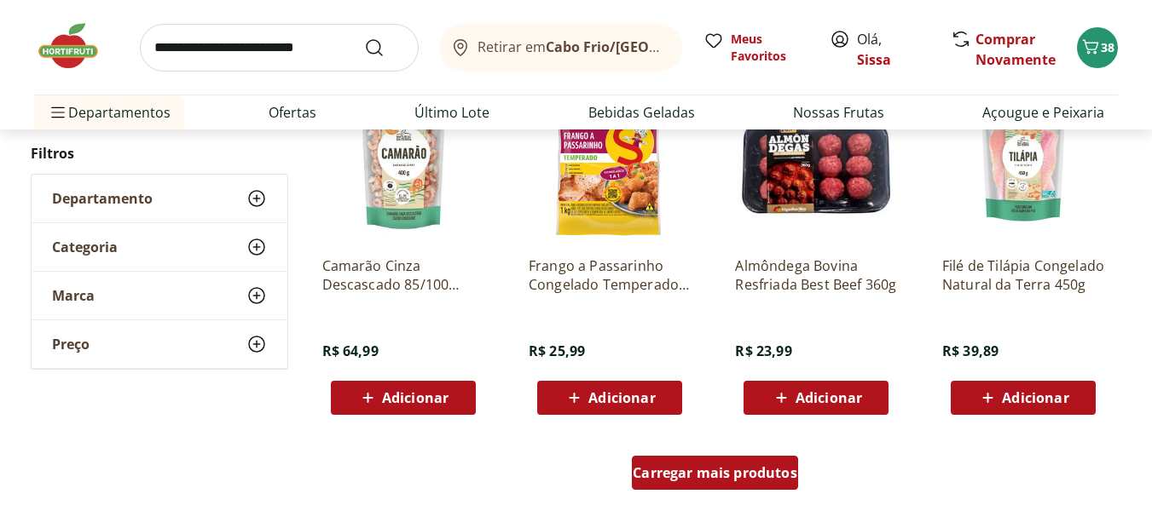
click at [730, 472] on span "Carregar mais produtos" at bounding box center [715, 473] width 165 height 14
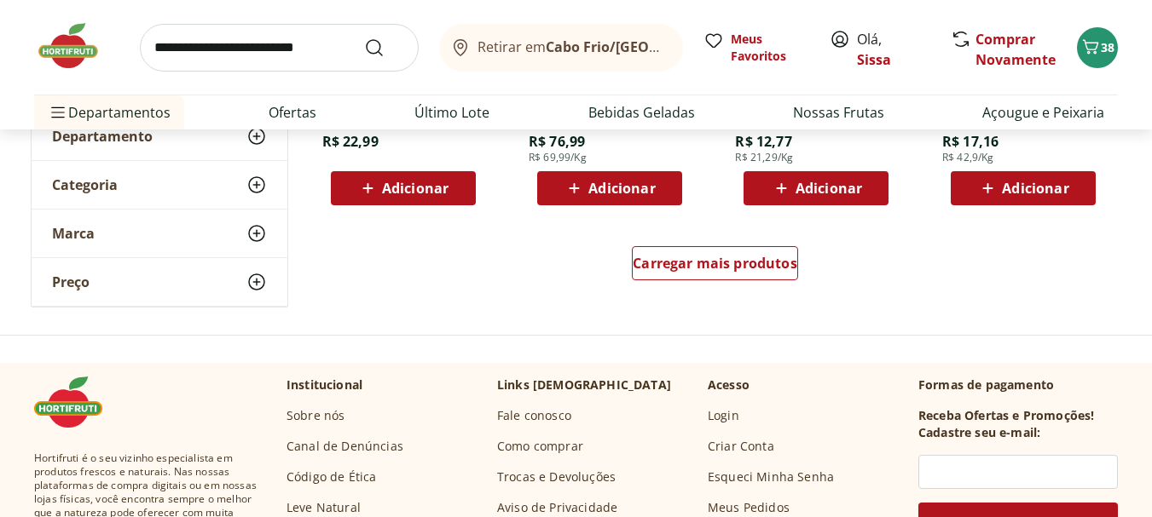
scroll to position [8968, 0]
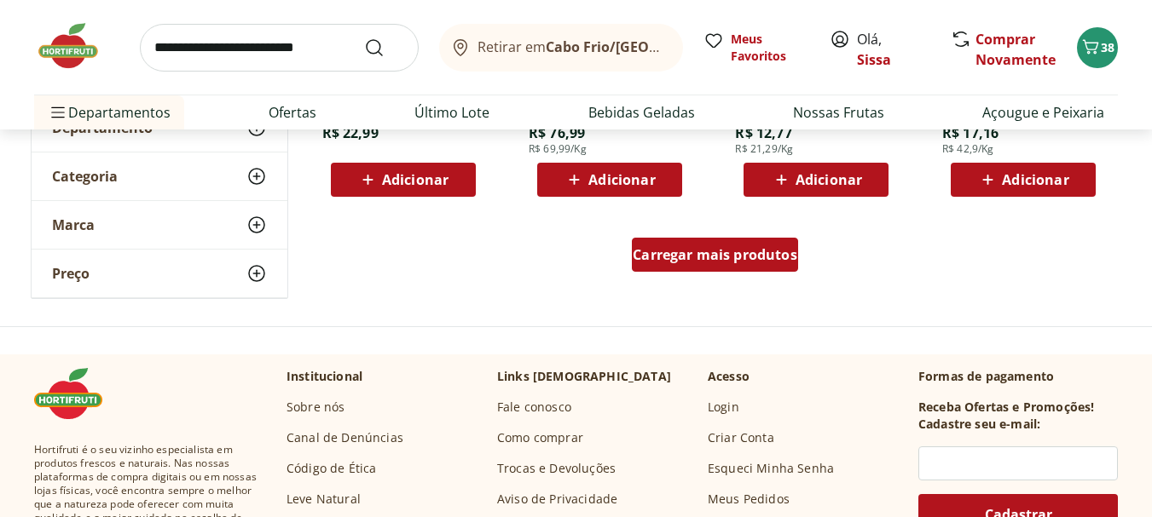
click at [746, 260] on span "Carregar mais produtos" at bounding box center [715, 255] width 165 height 14
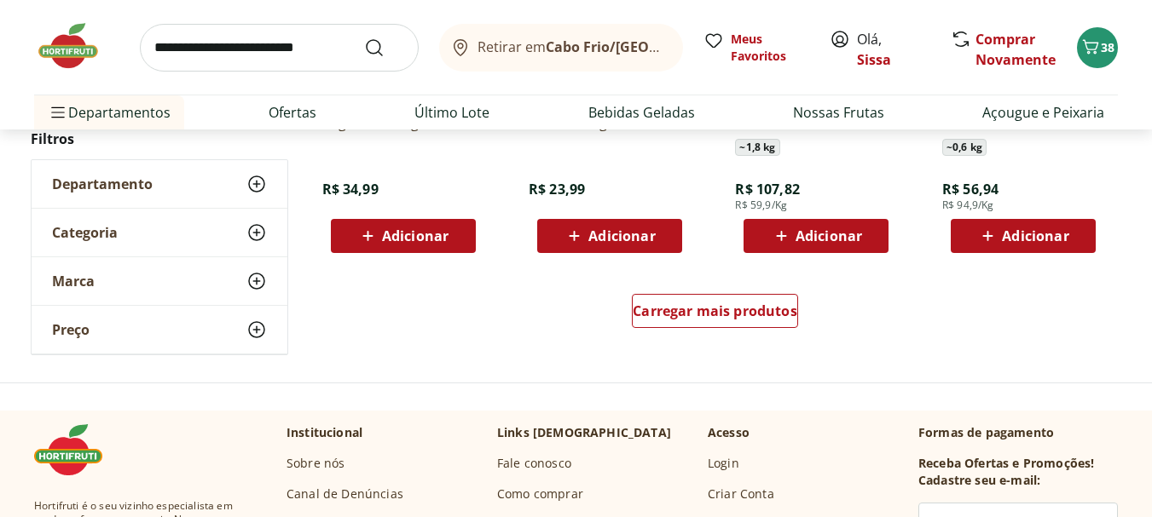
scroll to position [10059, 0]
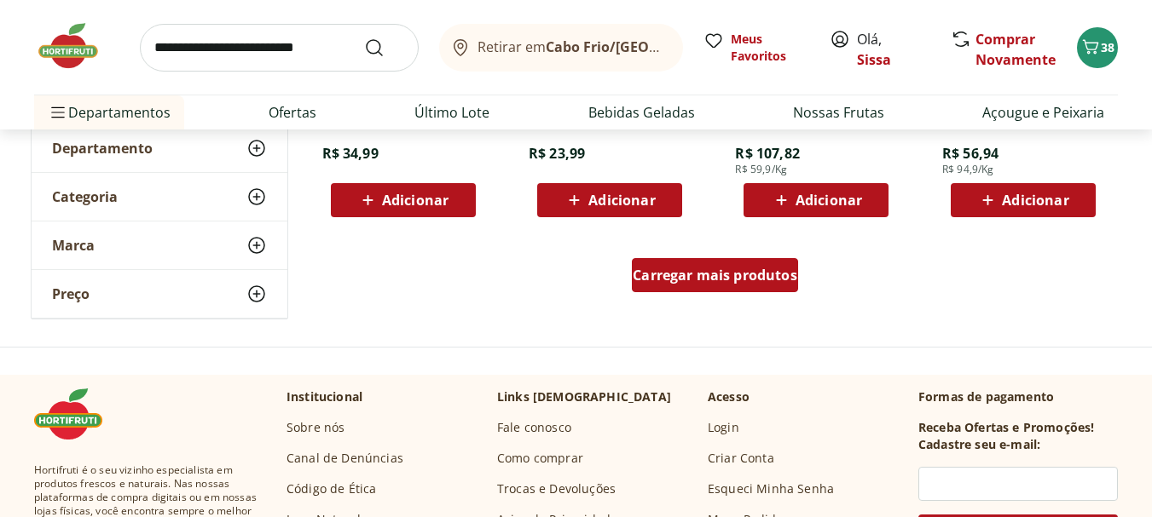
click at [754, 289] on div "Carregar mais produtos" at bounding box center [715, 275] width 166 height 34
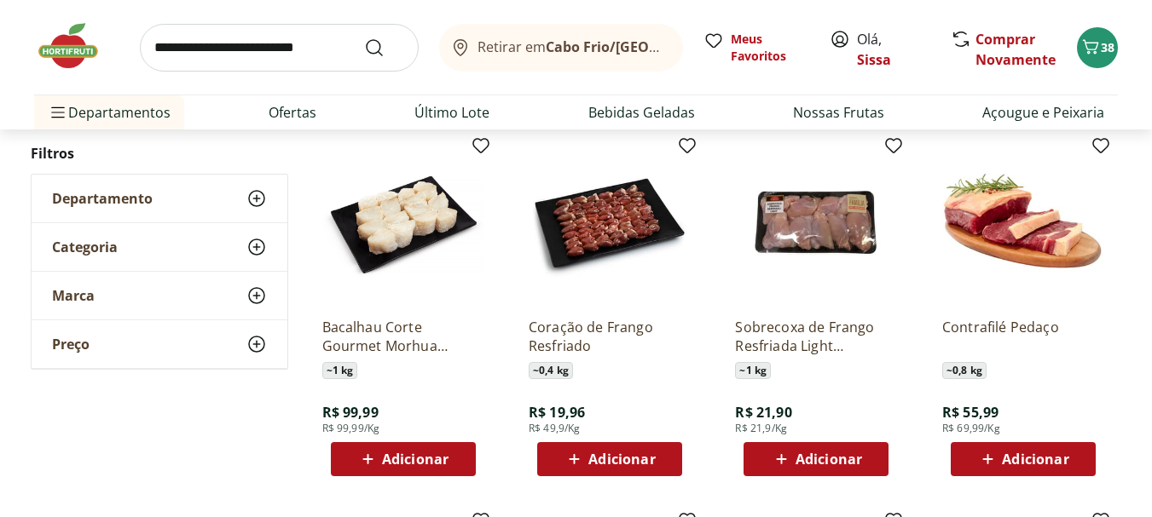
scroll to position [10195, 0]
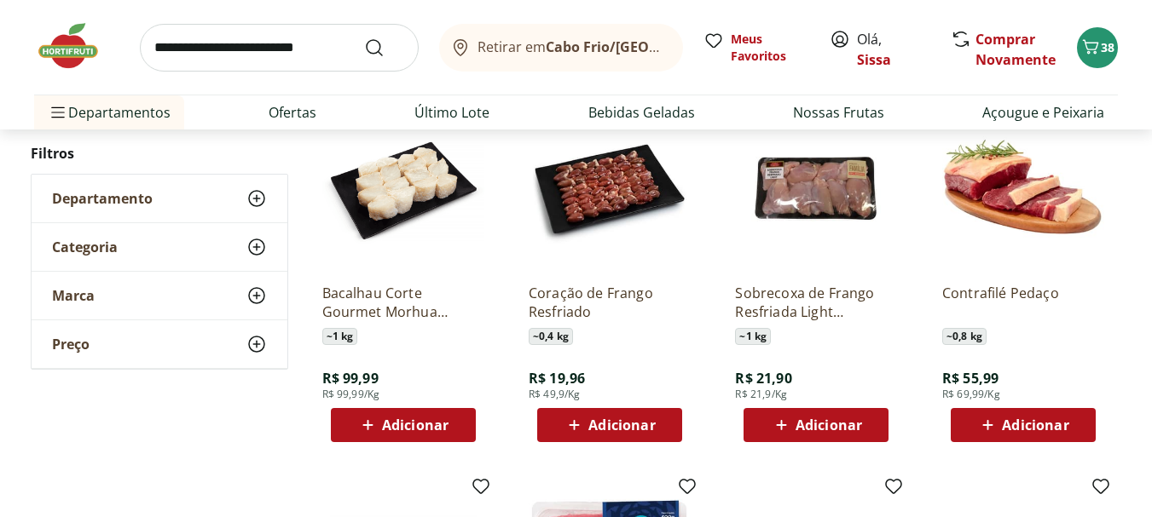
click at [836, 430] on span "Adicionar" at bounding box center [828, 426] width 66 height 14
click at [800, 429] on span "Adicionar" at bounding box center [828, 426] width 66 height 14
click at [866, 421] on icon at bounding box center [863, 424] width 21 height 20
type input "*"
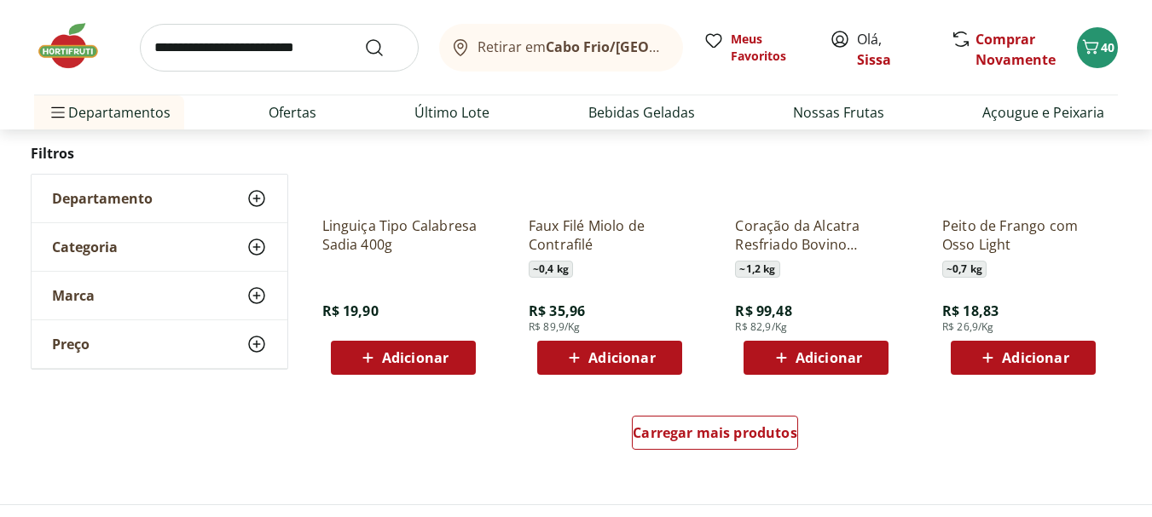
scroll to position [11048, 0]
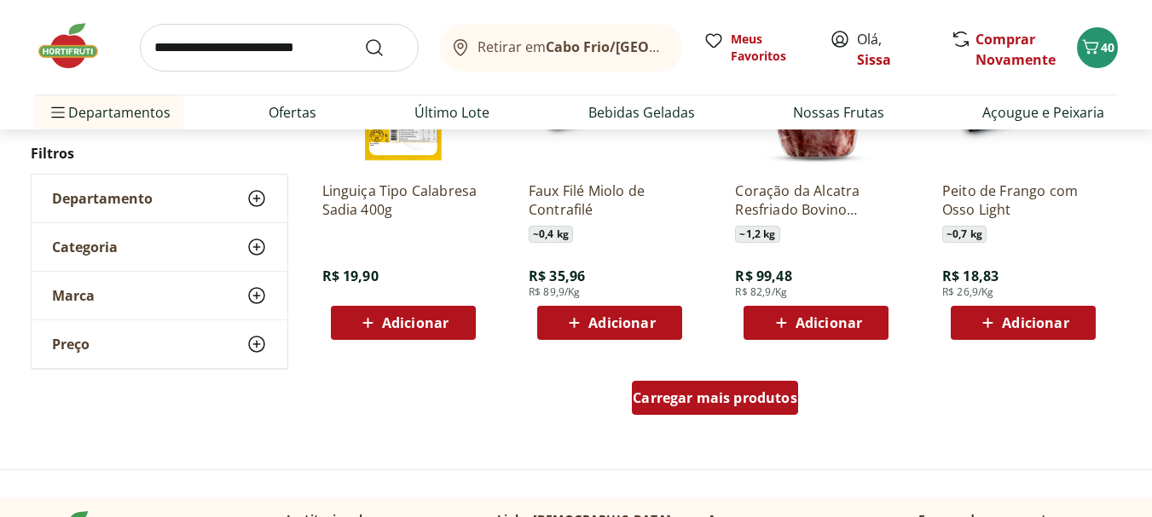
click at [776, 396] on span "Carregar mais produtos" at bounding box center [715, 398] width 165 height 14
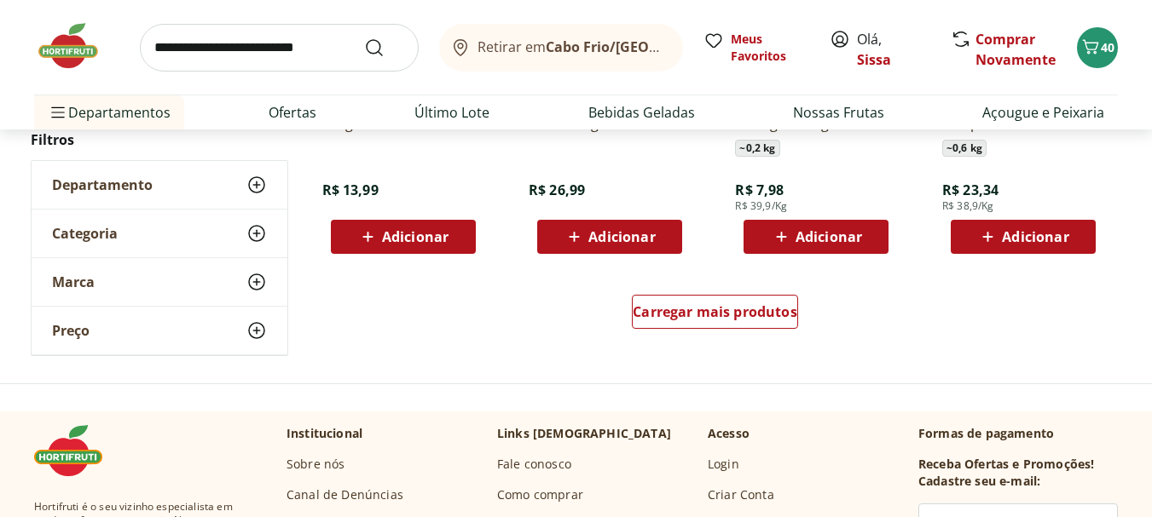
scroll to position [12275, 0]
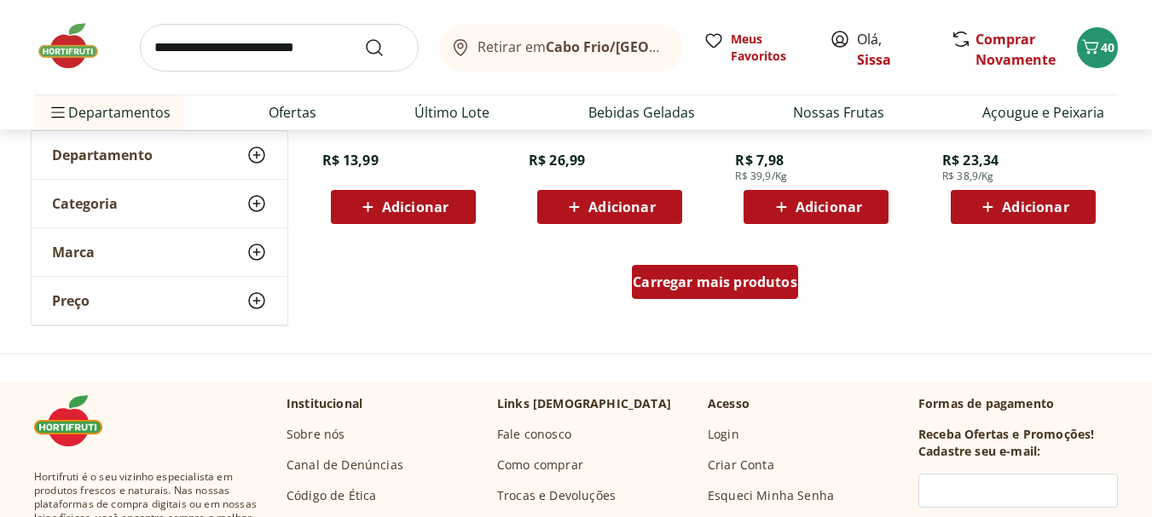
click at [730, 289] on span "Carregar mais produtos" at bounding box center [715, 282] width 165 height 14
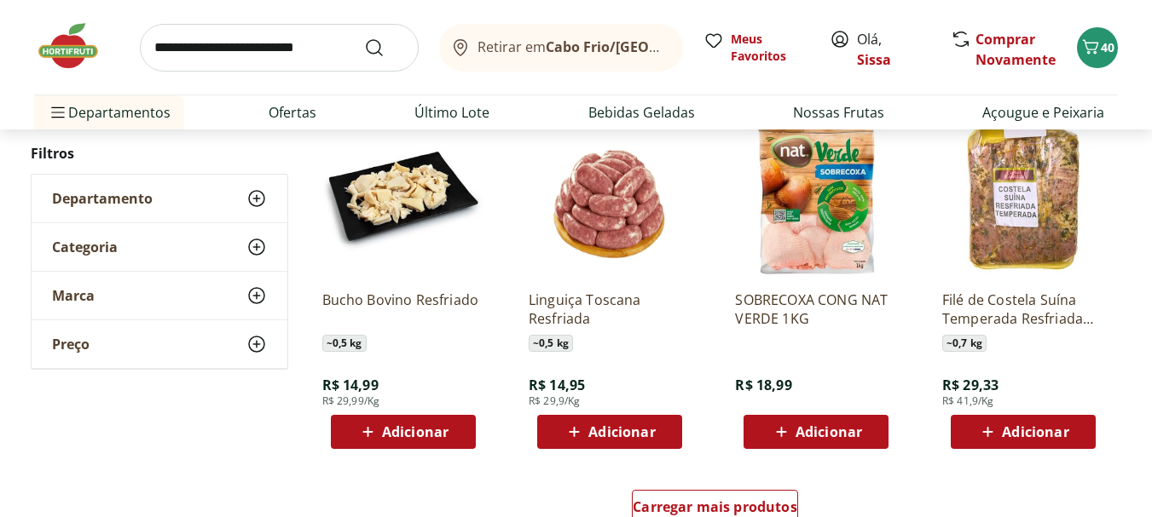
scroll to position [13230, 0]
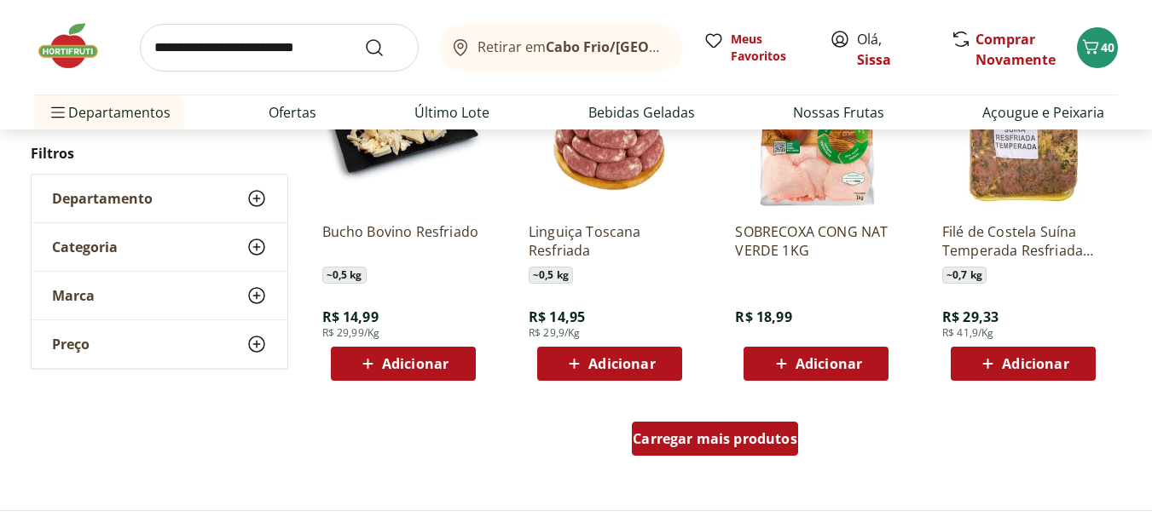
click at [750, 438] on span "Carregar mais produtos" at bounding box center [715, 439] width 165 height 14
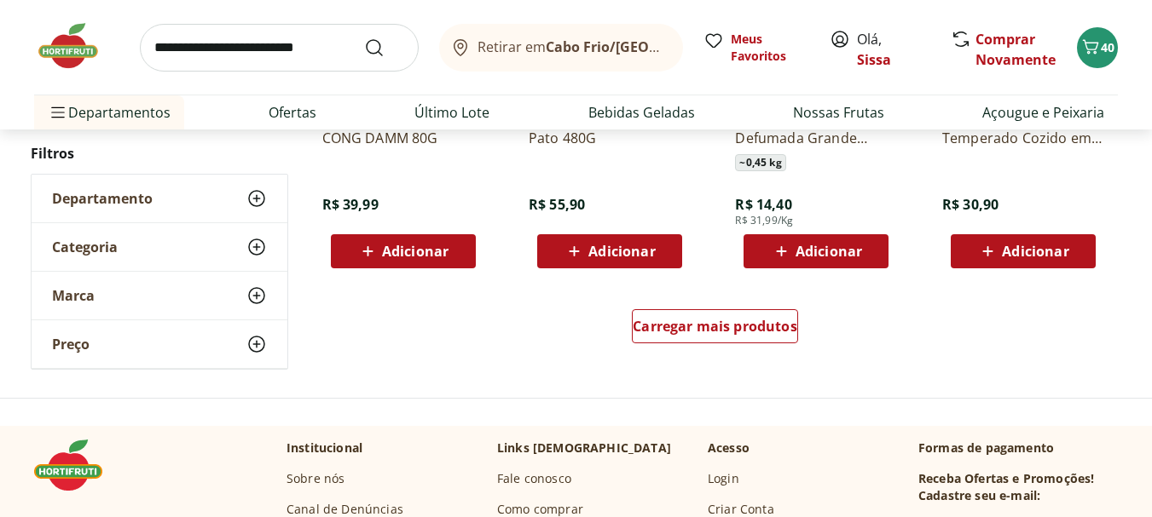
scroll to position [14491, 0]
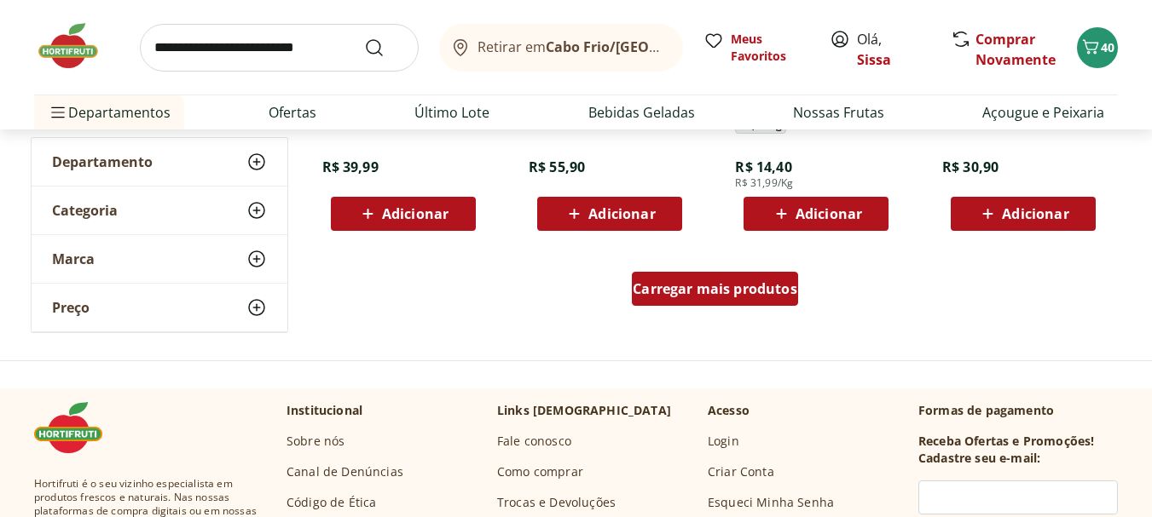
click at [748, 292] on span "Carregar mais produtos" at bounding box center [715, 289] width 165 height 14
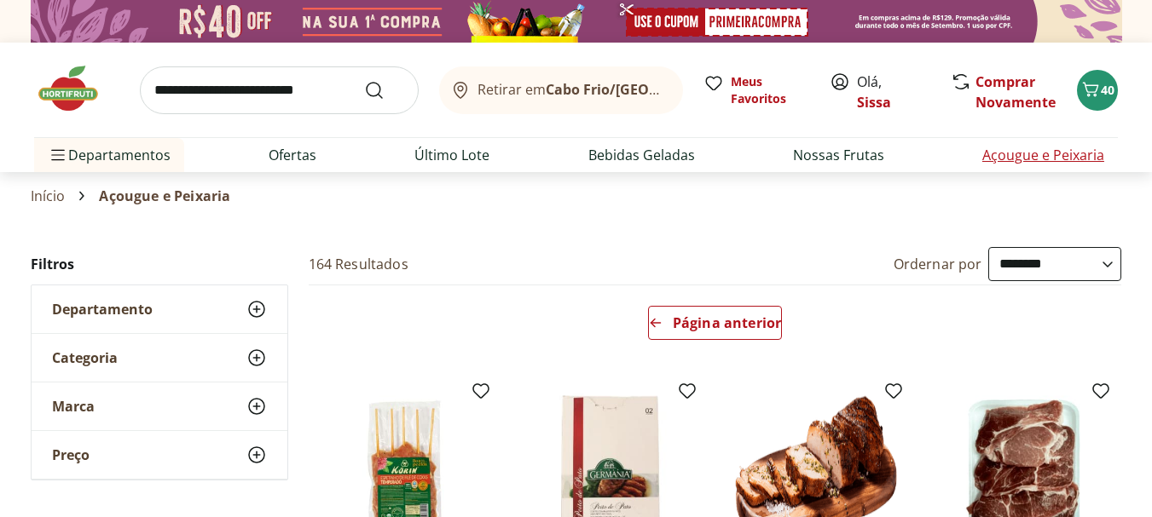
click at [1067, 154] on link "Açougue e Peixaria" at bounding box center [1043, 155] width 122 height 20
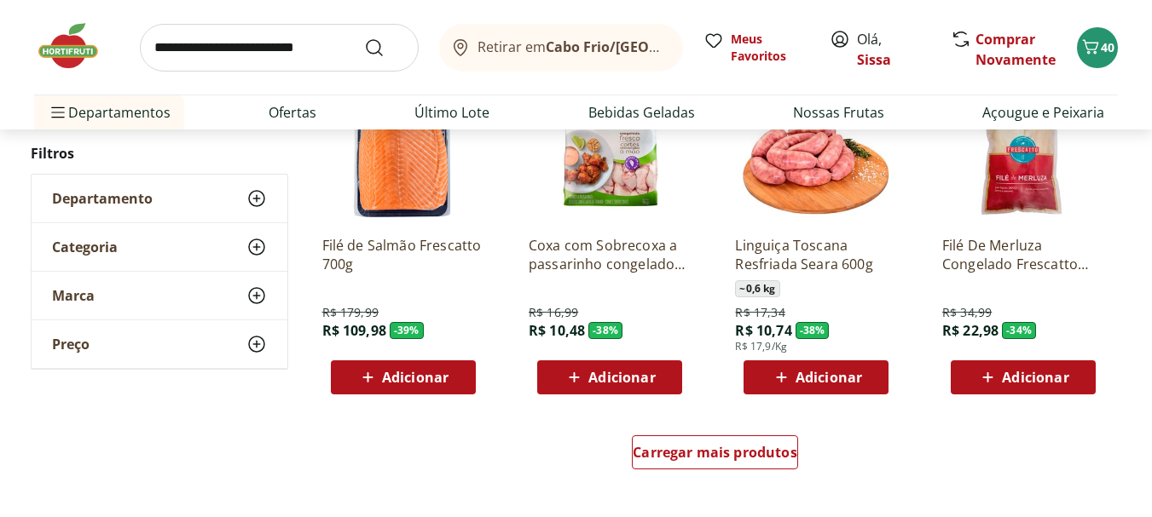
scroll to position [1023, 0]
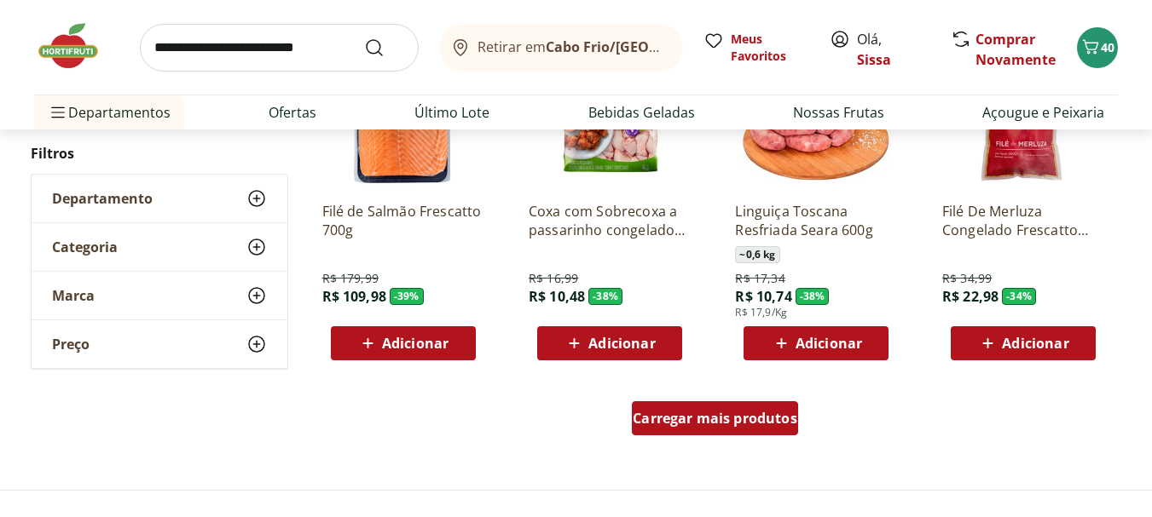
click at [731, 421] on span "Carregar mais produtos" at bounding box center [715, 419] width 165 height 14
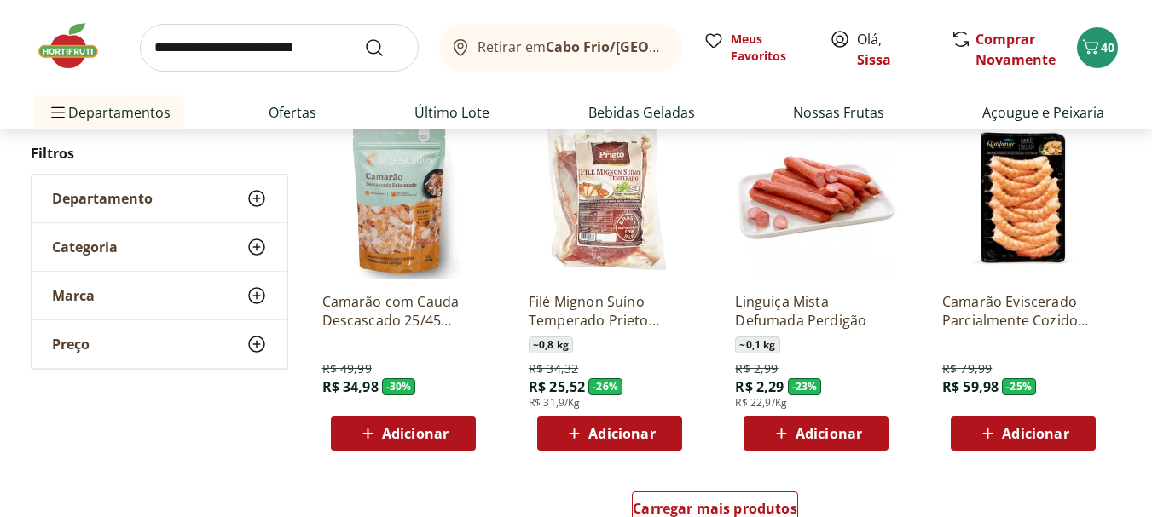
scroll to position [2046, 0]
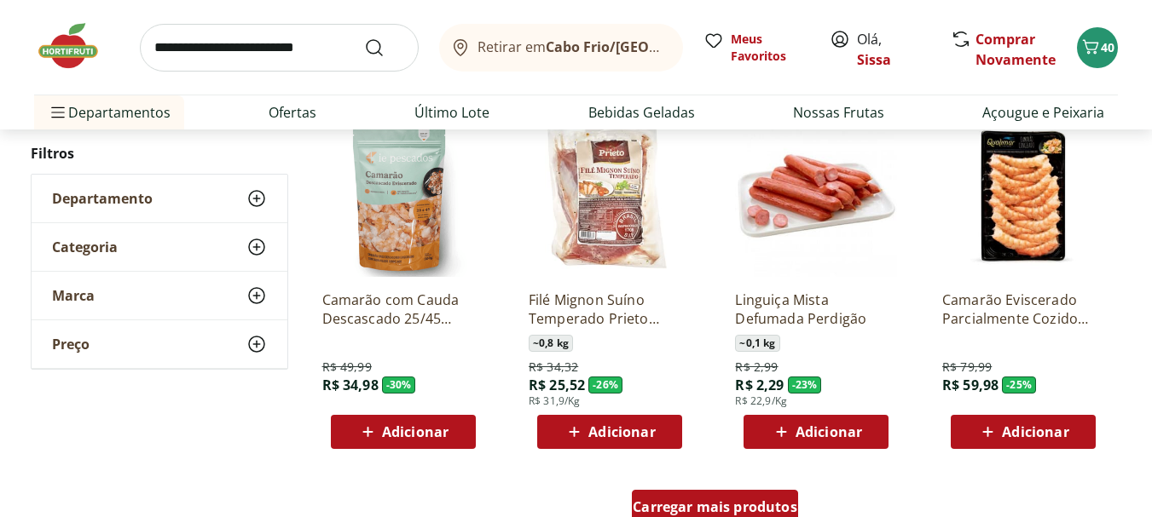
click at [692, 495] on div "Carregar mais produtos" at bounding box center [715, 507] width 166 height 34
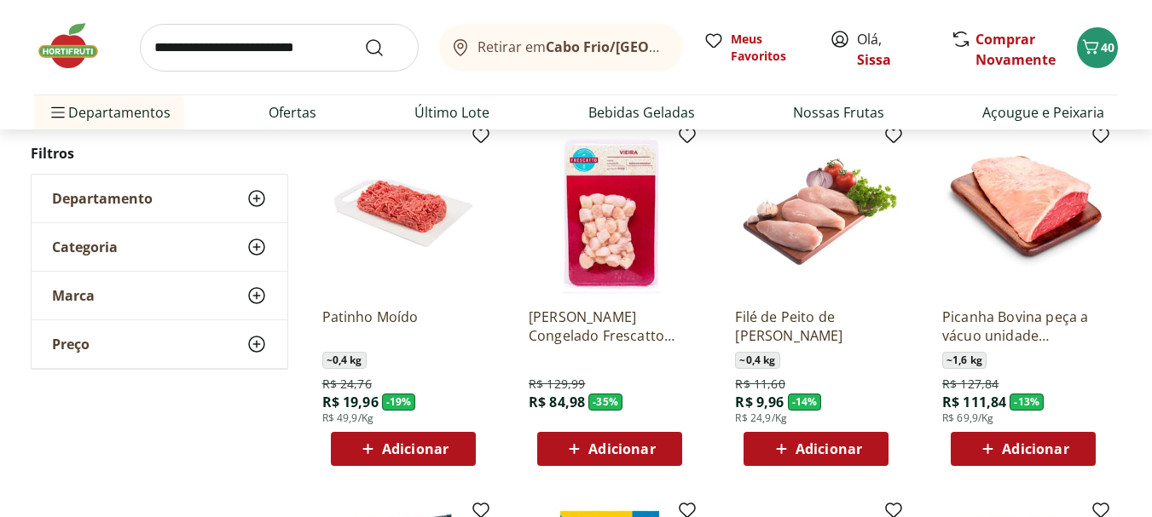
scroll to position [2421, 0]
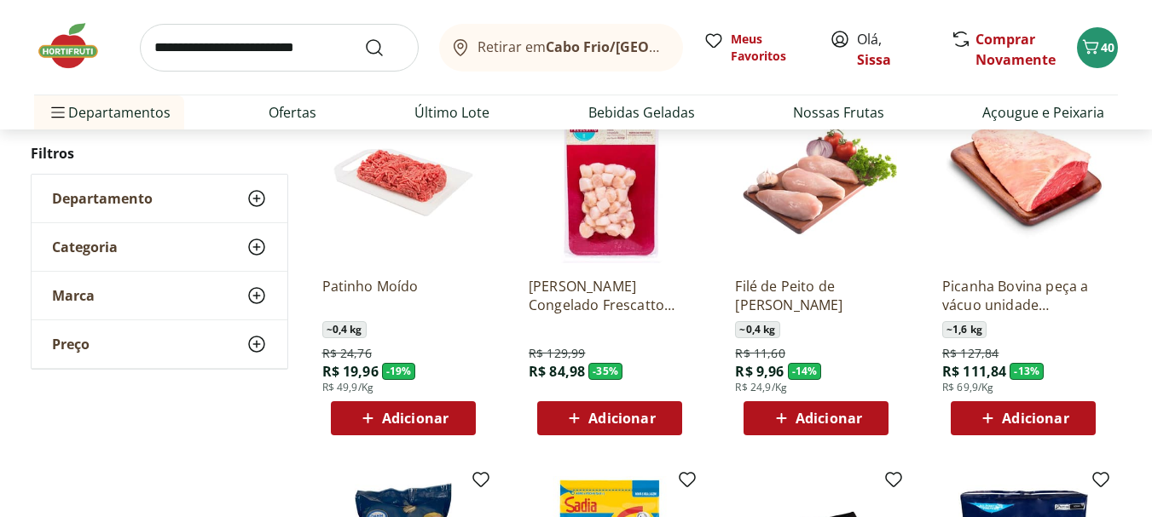
click at [436, 419] on span "Adicionar" at bounding box center [415, 419] width 66 height 14
click at [451, 421] on icon at bounding box center [451, 418] width 10 height 10
type input "*"
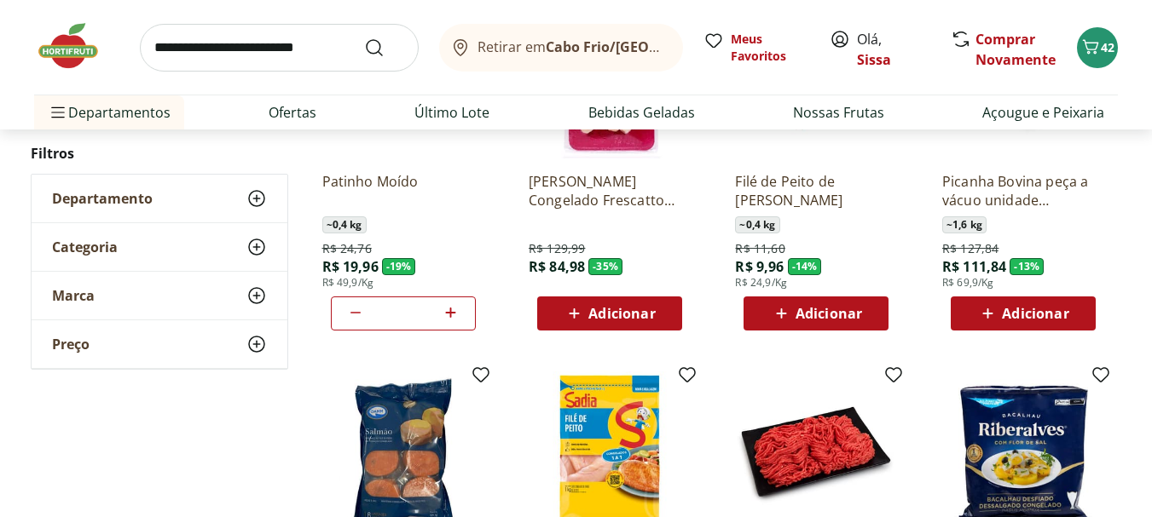
scroll to position [2523, 0]
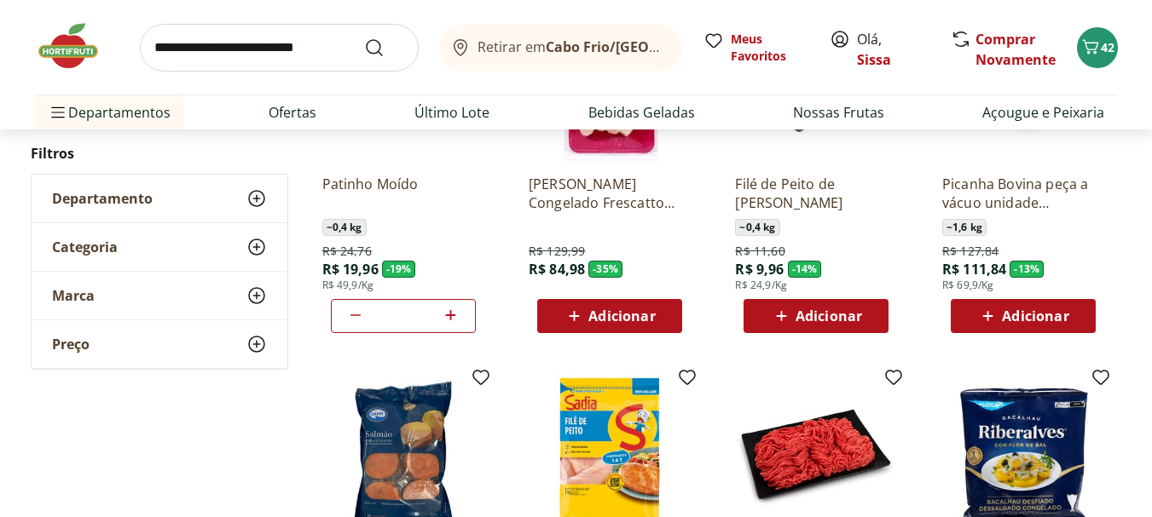
click at [845, 316] on span "Adicionar" at bounding box center [828, 316] width 66 height 14
click at [865, 320] on icon at bounding box center [863, 315] width 21 height 20
type input "*"
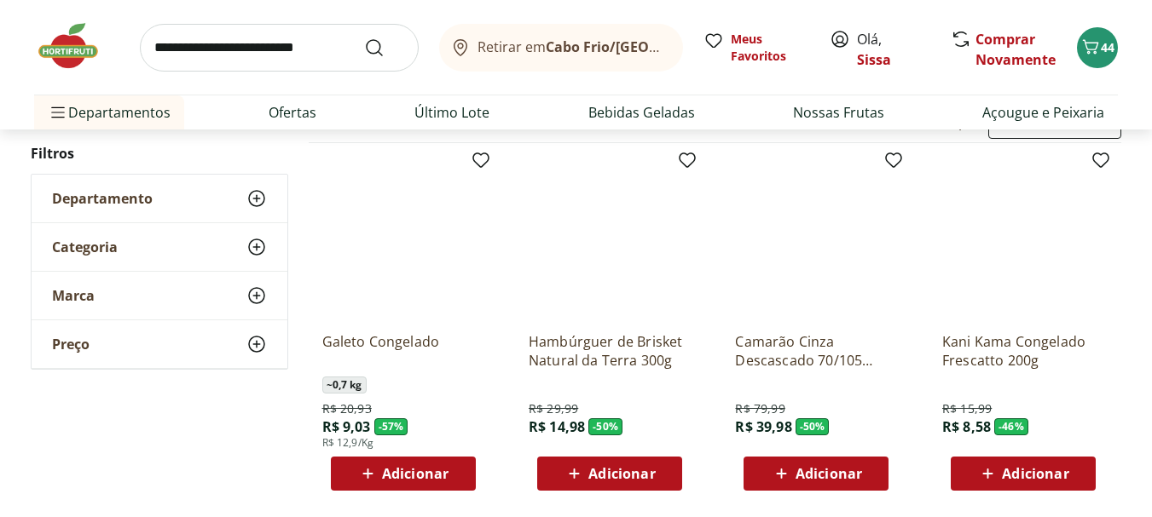
scroll to position [0, 0]
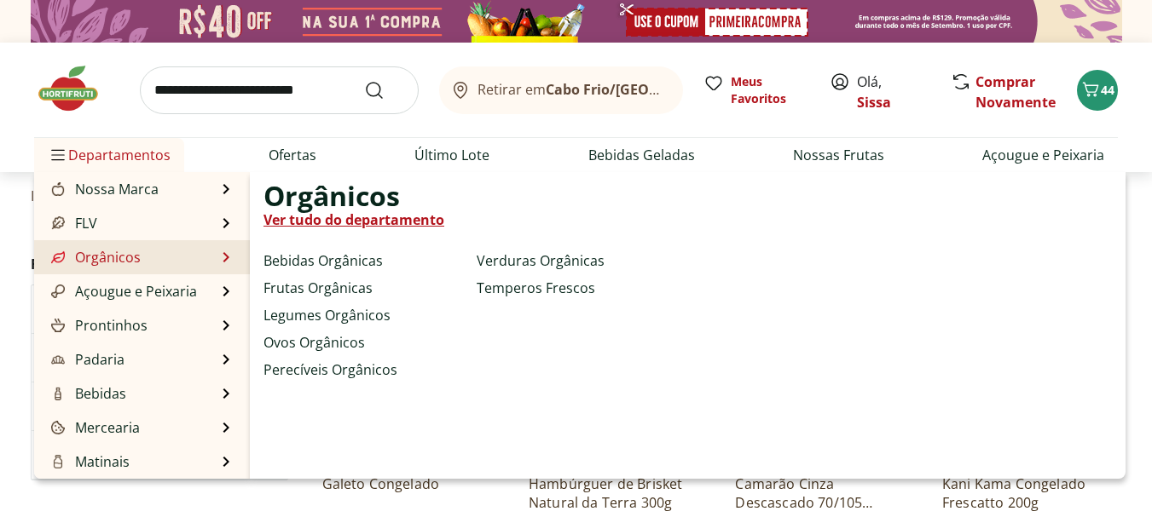
click at [124, 254] on link "Orgânicos" at bounding box center [94, 257] width 93 height 20
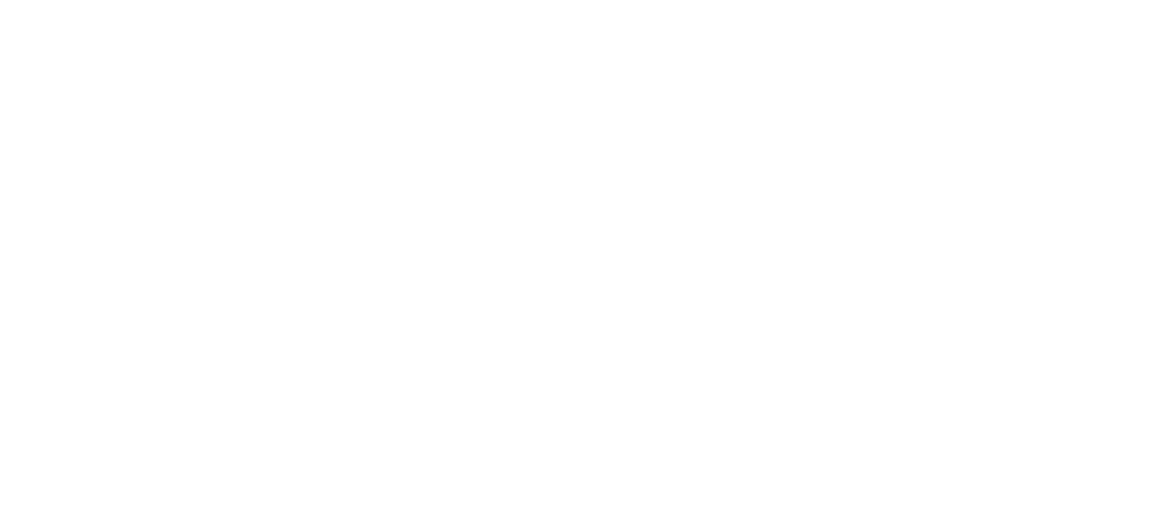
select select "**********"
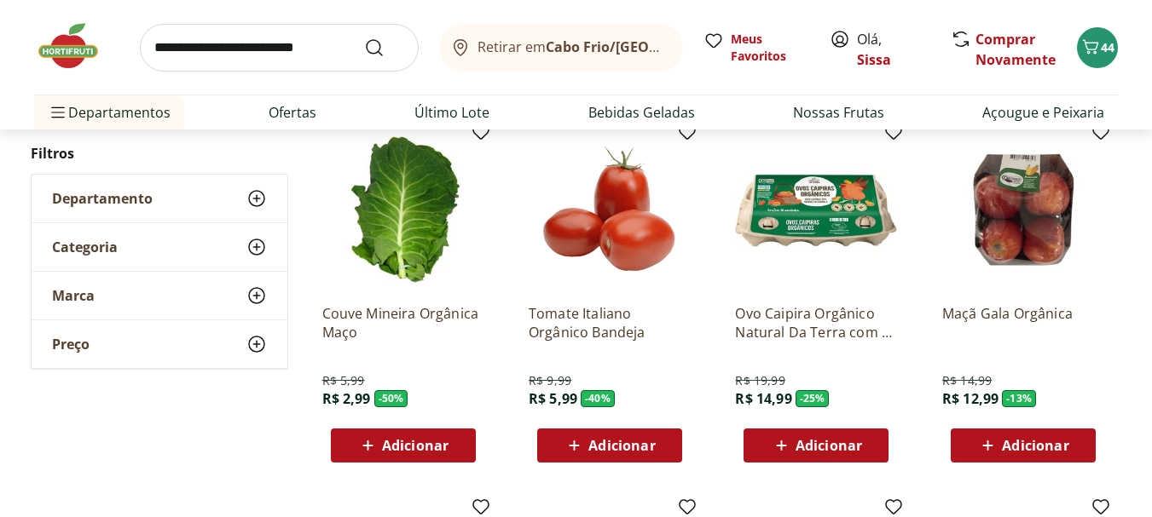
scroll to position [205, 0]
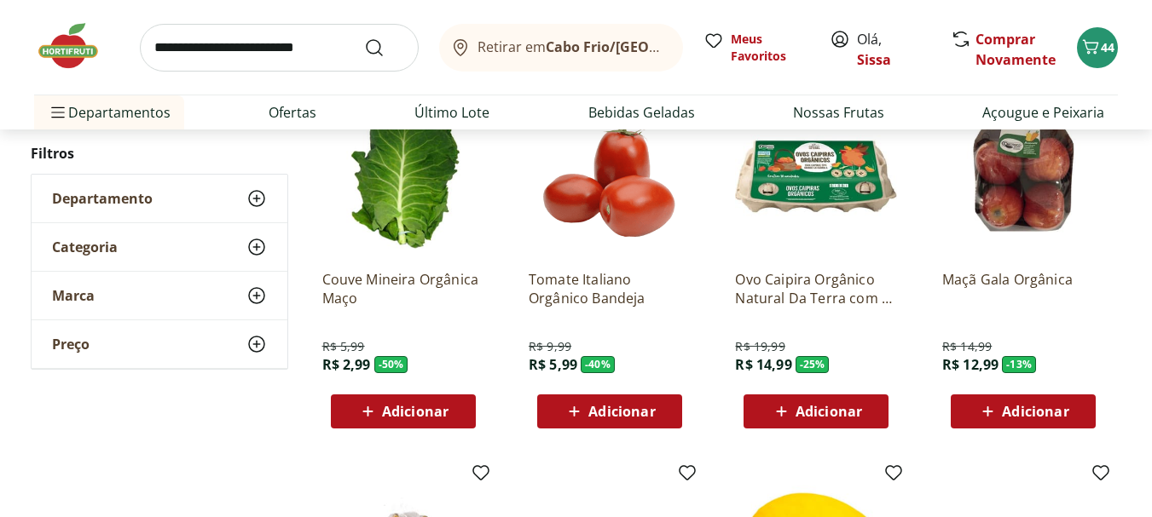
click at [636, 419] on span "Adicionar" at bounding box center [621, 412] width 66 height 14
click at [814, 417] on span "Adicionar" at bounding box center [828, 412] width 66 height 14
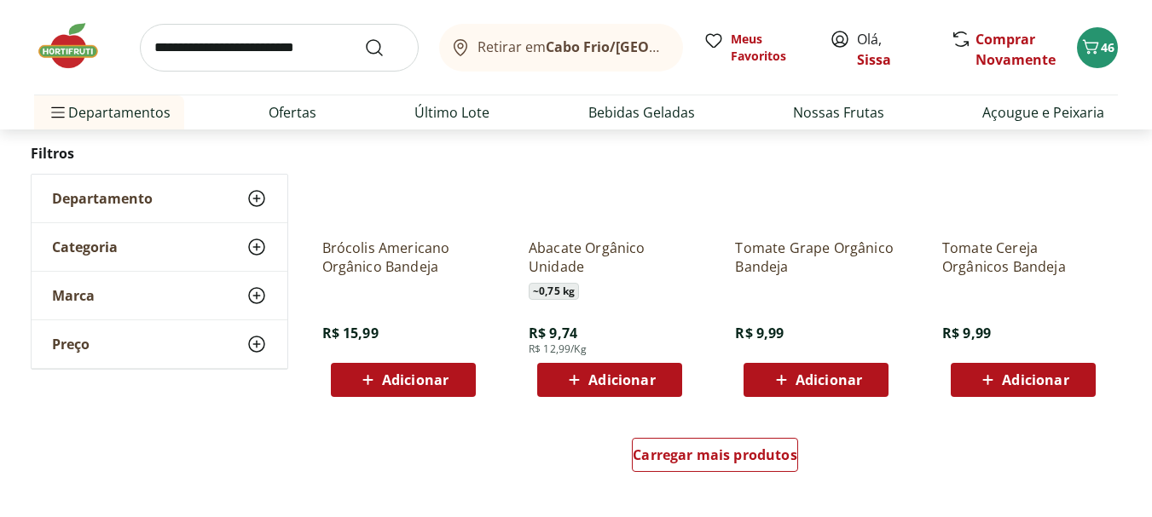
scroll to position [989, 0]
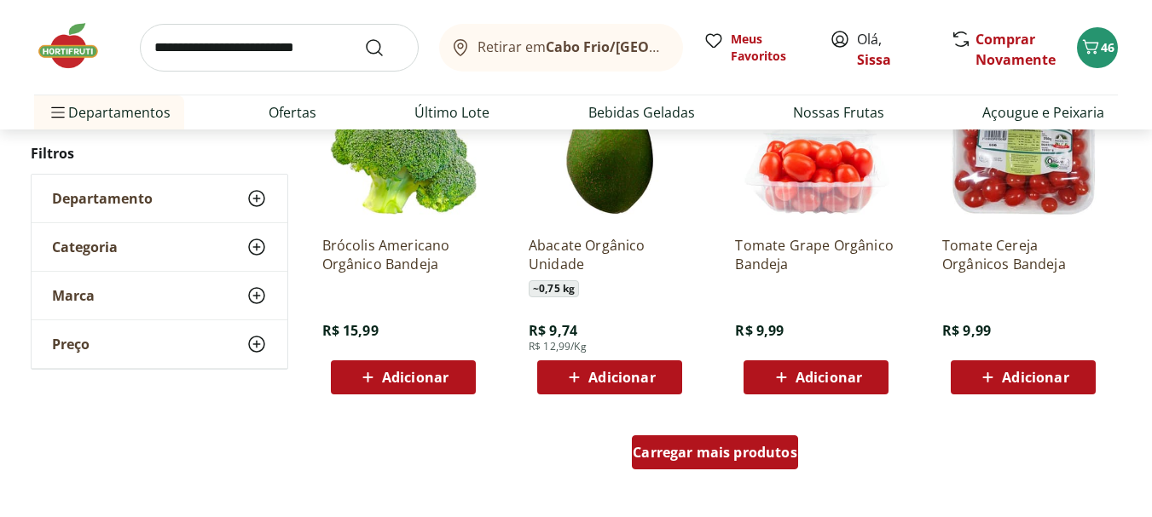
click at [713, 459] on span "Carregar mais produtos" at bounding box center [715, 453] width 165 height 14
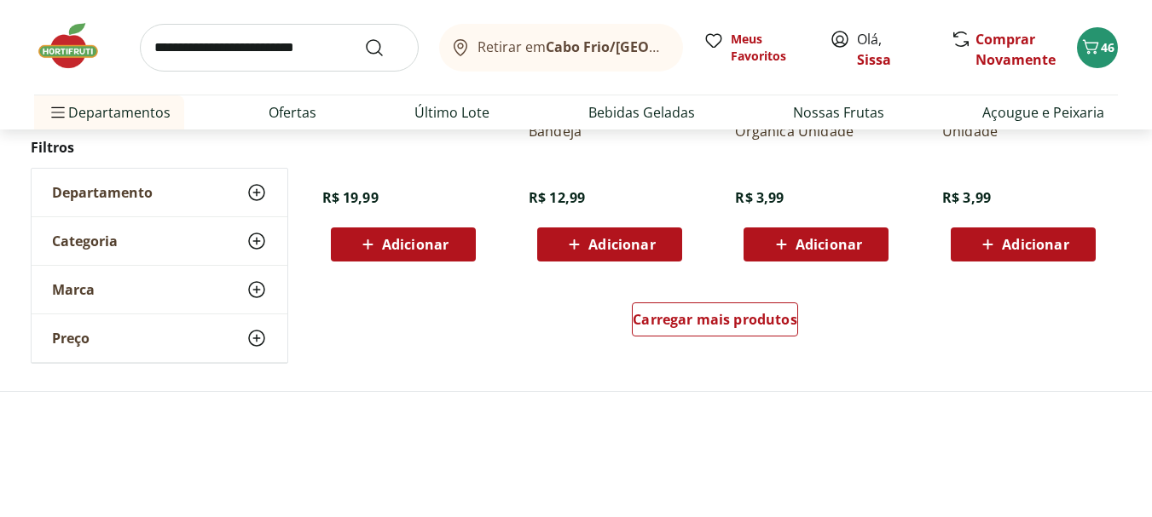
scroll to position [2250, 0]
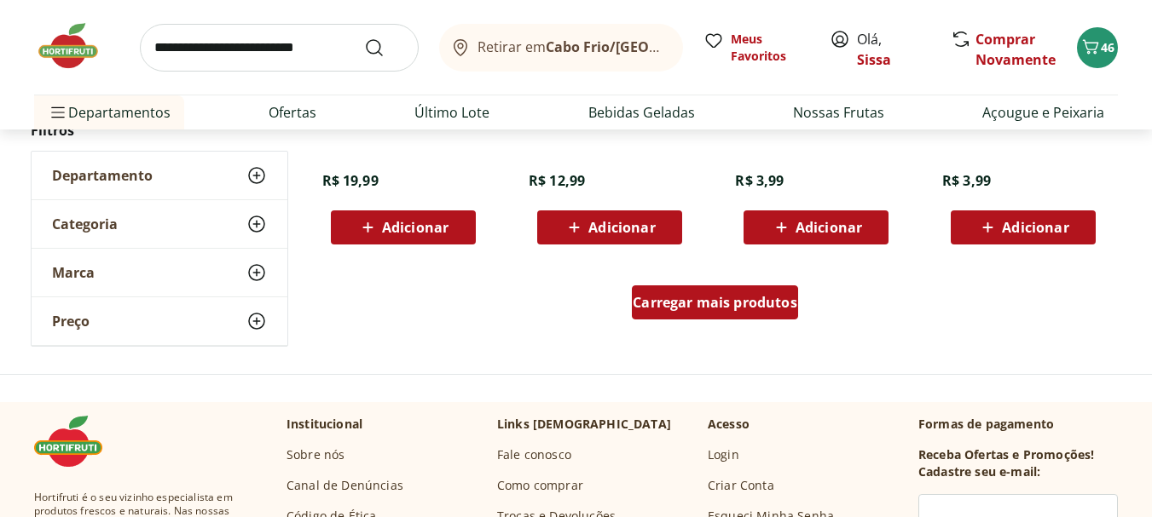
click at [721, 309] on span "Carregar mais produtos" at bounding box center [715, 303] width 165 height 14
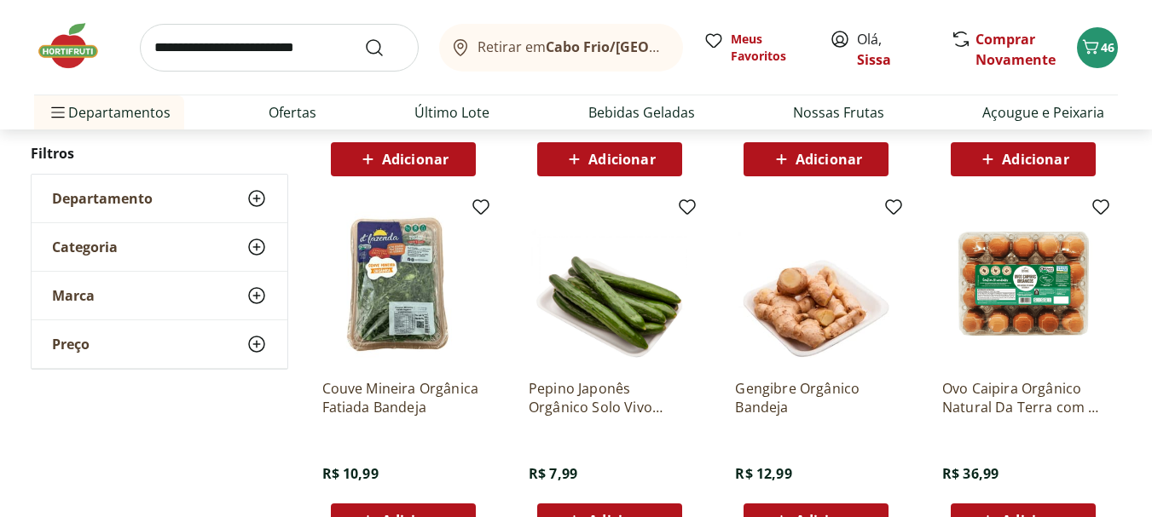
scroll to position [2353, 0]
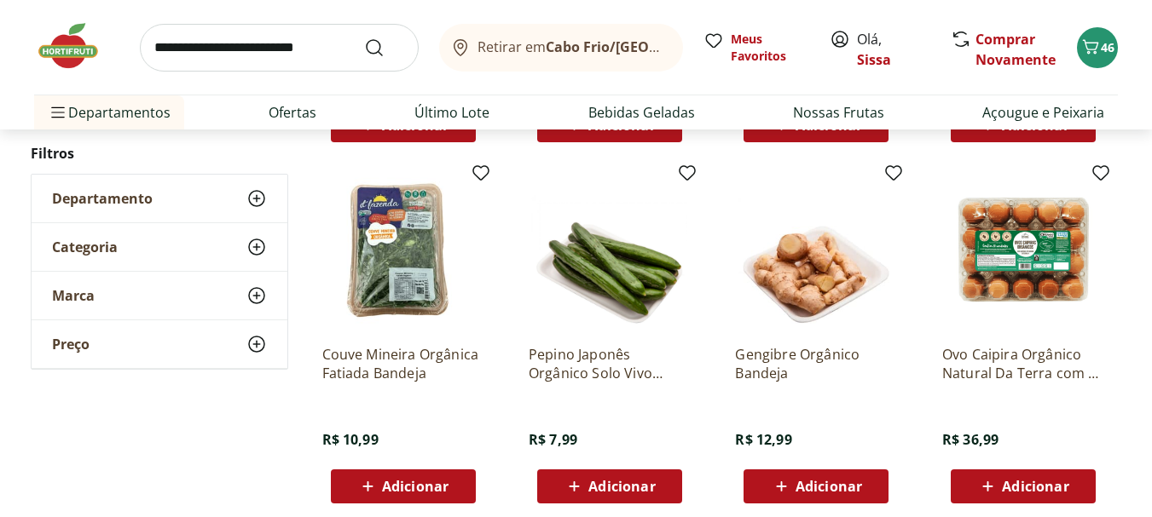
click at [422, 486] on span "Adicionar" at bounding box center [415, 487] width 66 height 14
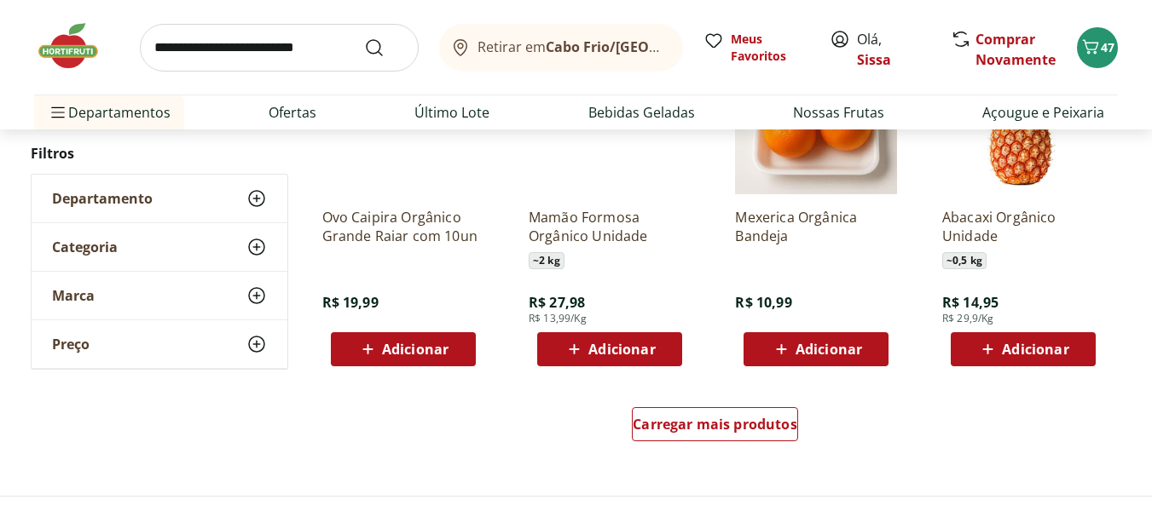
scroll to position [3273, 0]
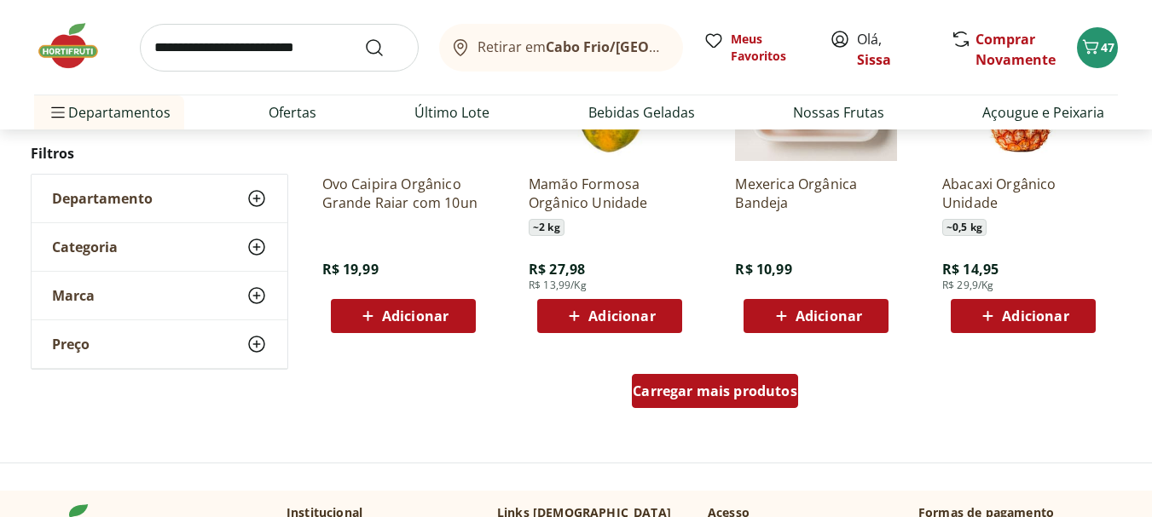
click at [770, 398] on span "Carregar mais produtos" at bounding box center [715, 391] width 165 height 14
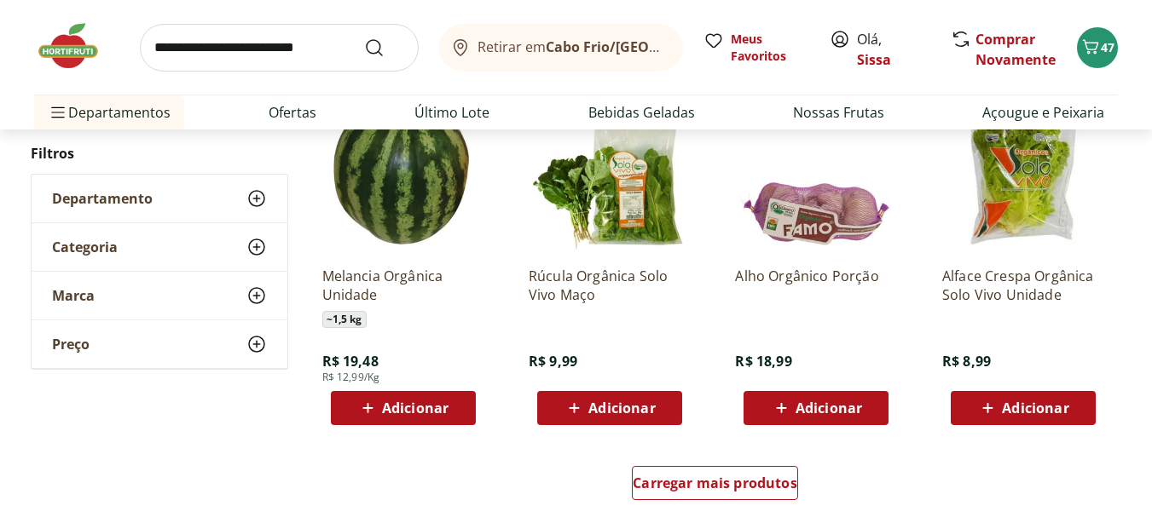
scroll to position [4296, 0]
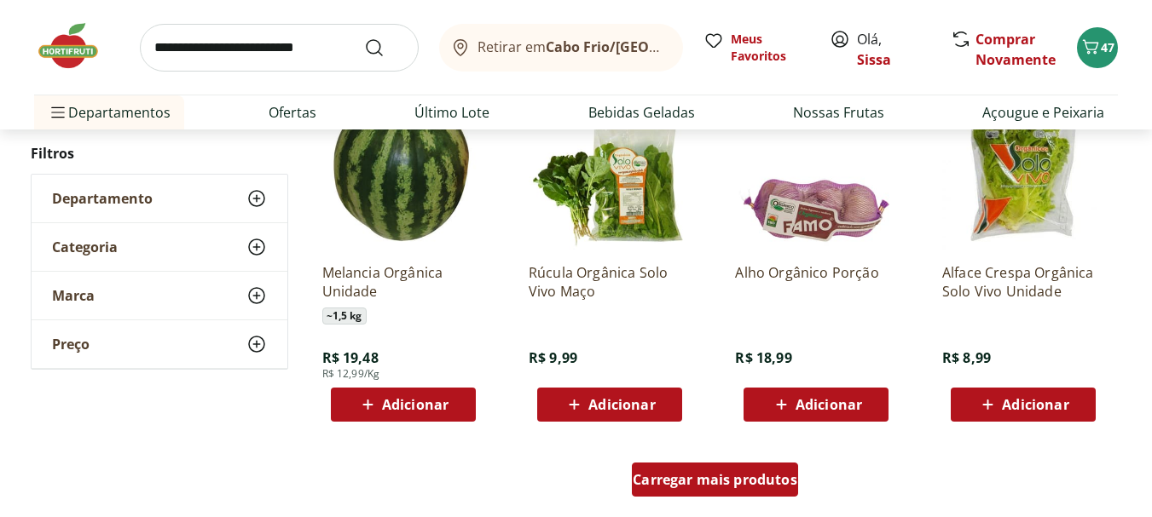
click at [694, 483] on span "Carregar mais produtos" at bounding box center [715, 480] width 165 height 14
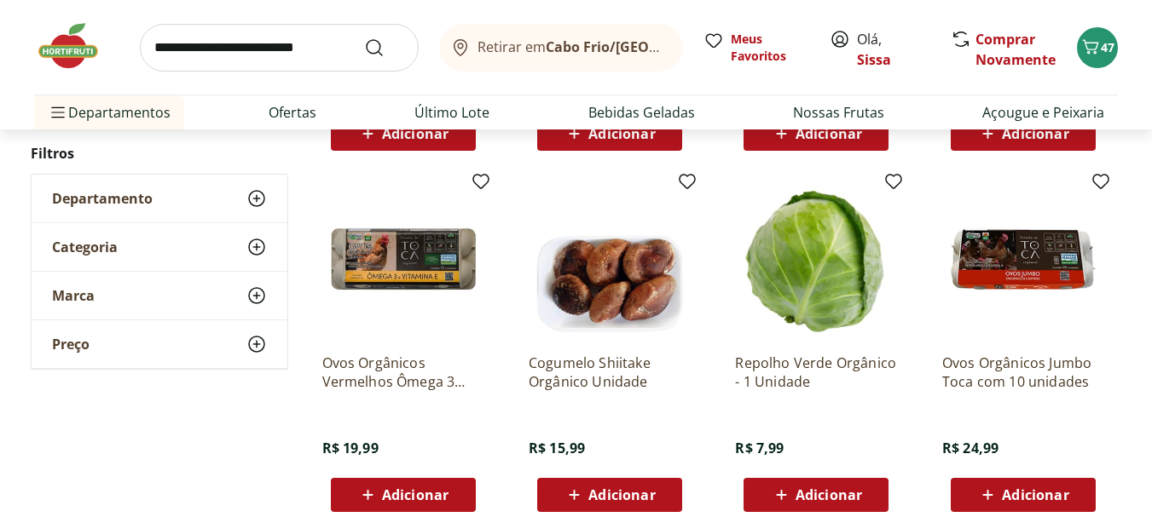
scroll to position [4569, 0]
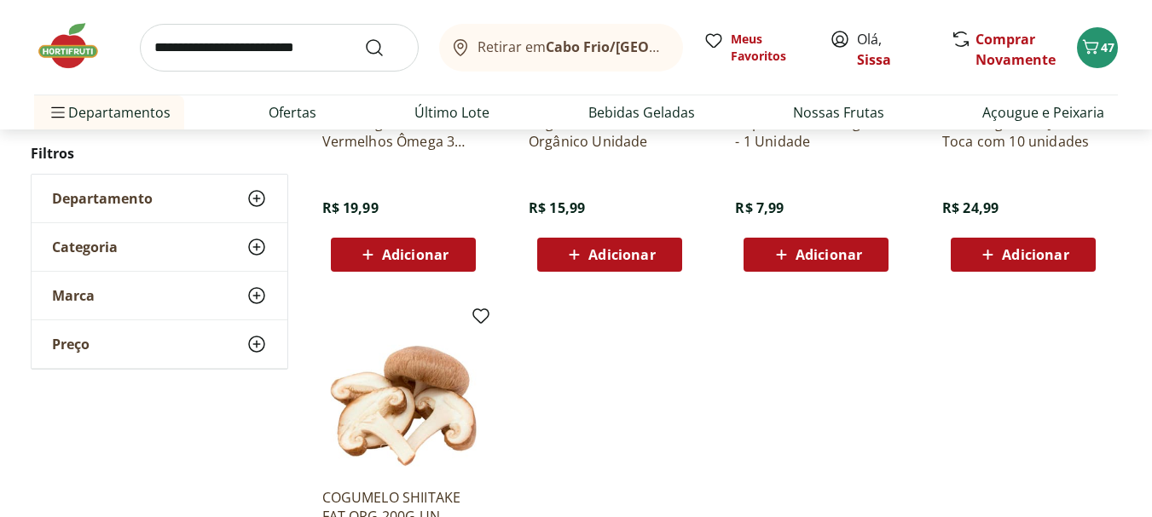
scroll to position [484, 0]
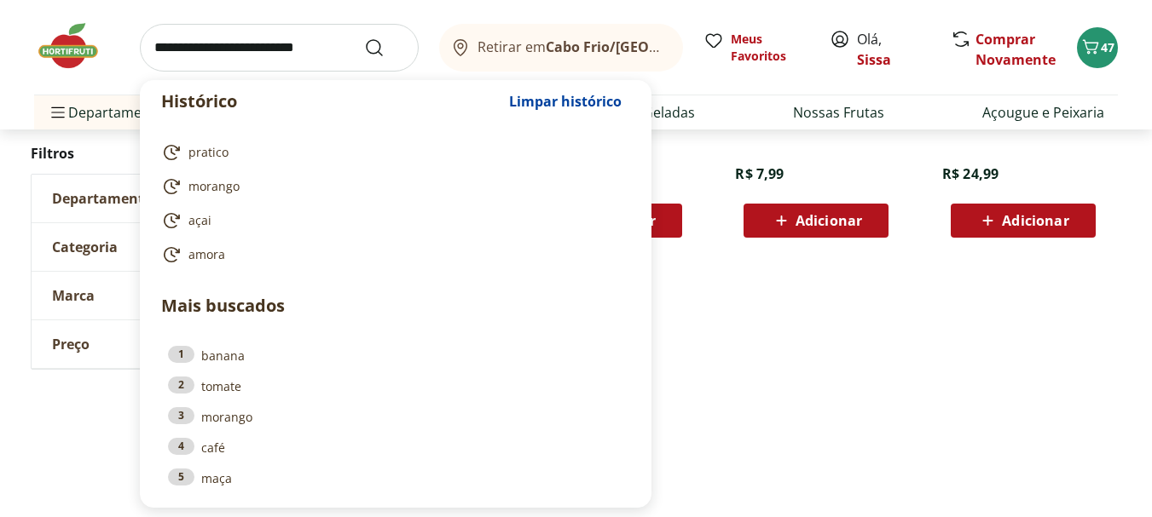
click at [211, 49] on input "search" at bounding box center [279, 48] width 279 height 48
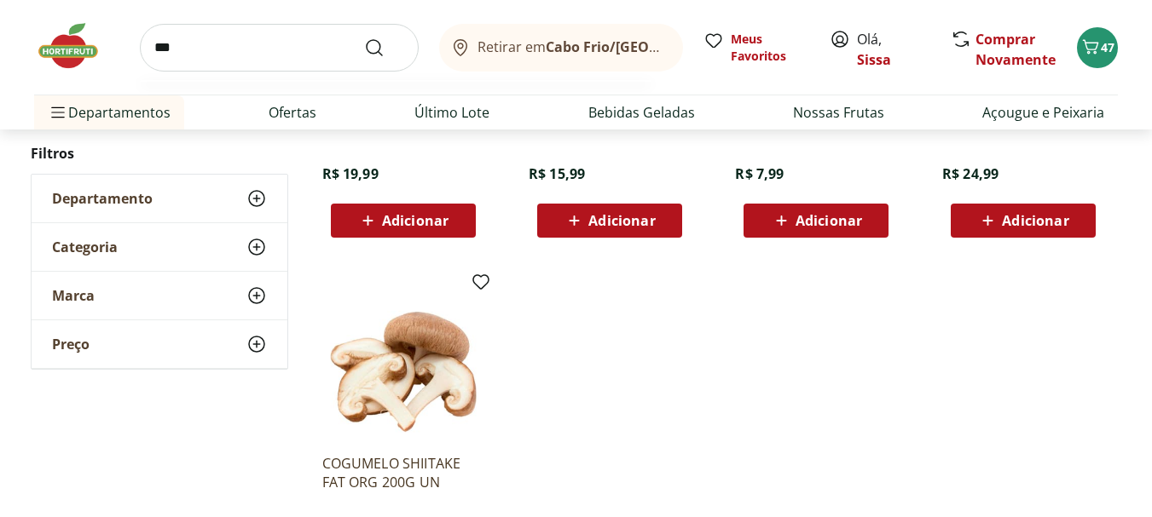
type input "***"
click at [364, 38] on button "Submit Search" at bounding box center [384, 48] width 41 height 20
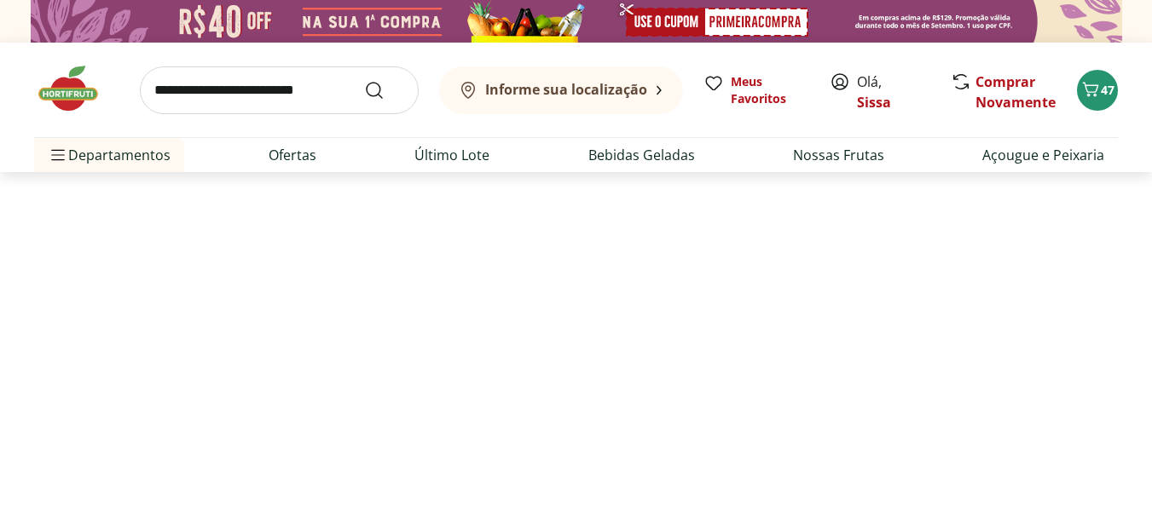
select select "**********"
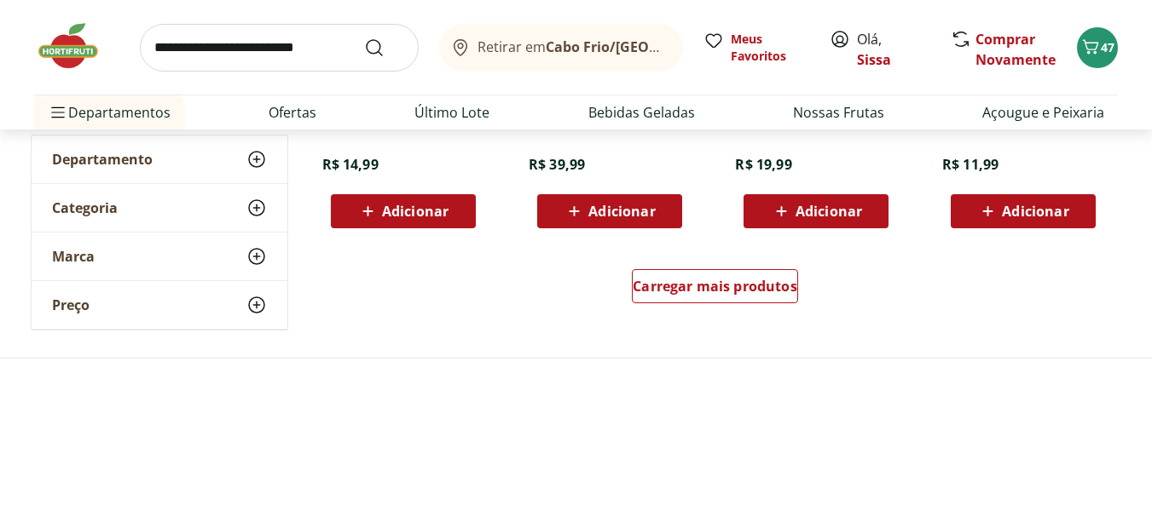
scroll to position [1228, 0]
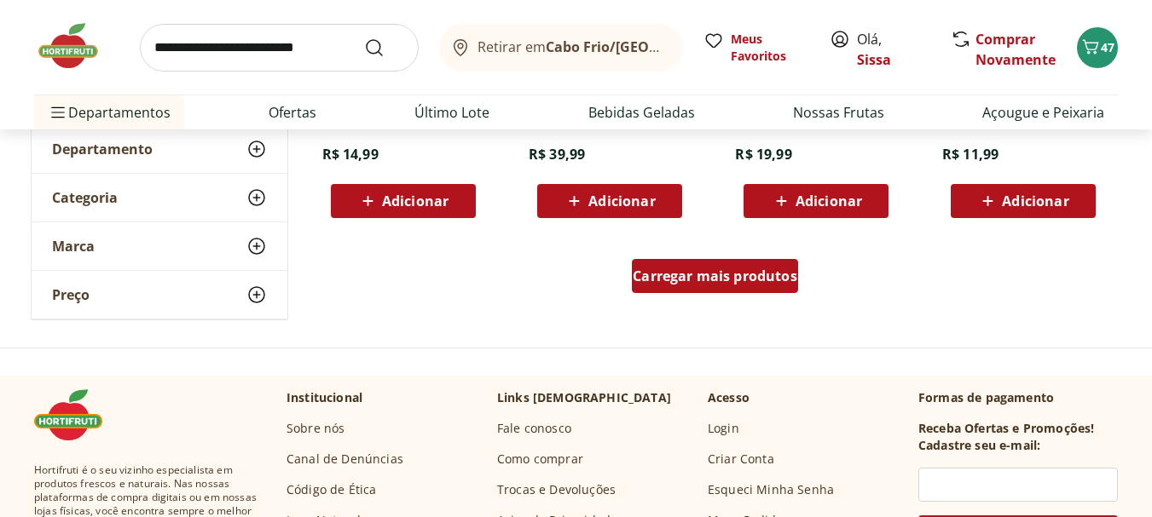
click at [777, 275] on span "Carregar mais produtos" at bounding box center [715, 276] width 165 height 14
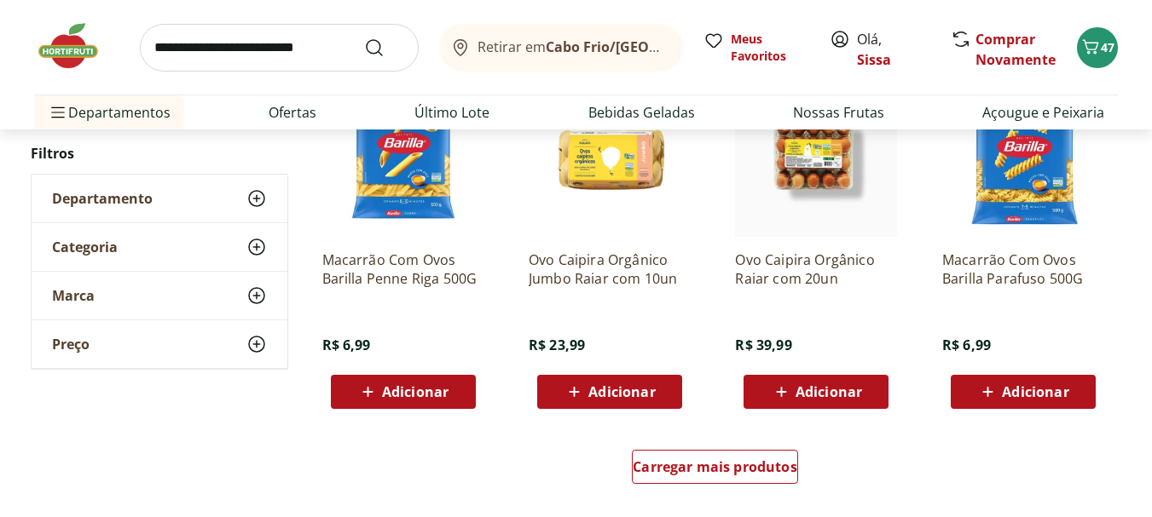
scroll to position [2182, 0]
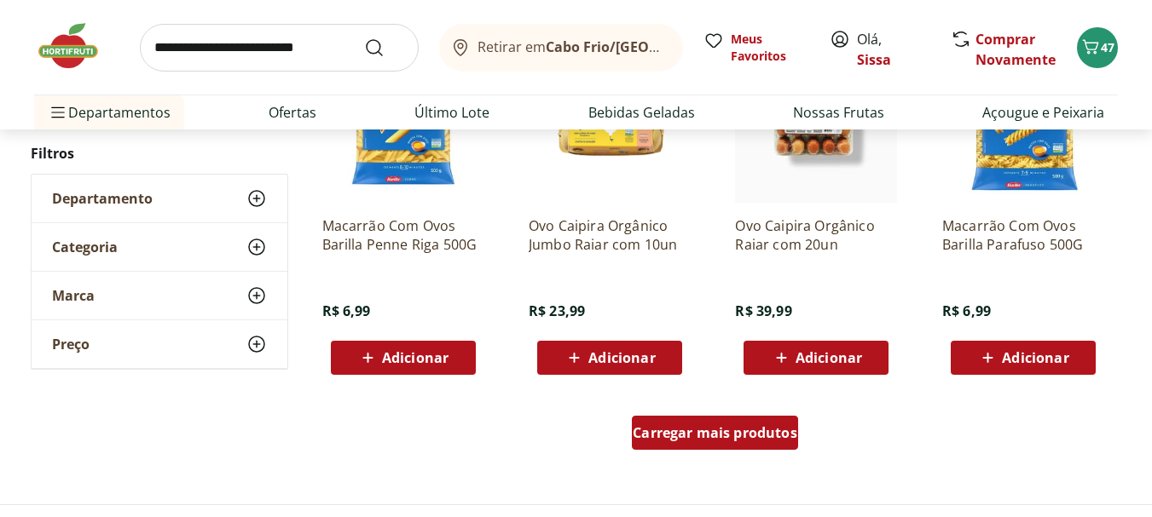
click at [657, 439] on span "Carregar mais produtos" at bounding box center [715, 433] width 165 height 14
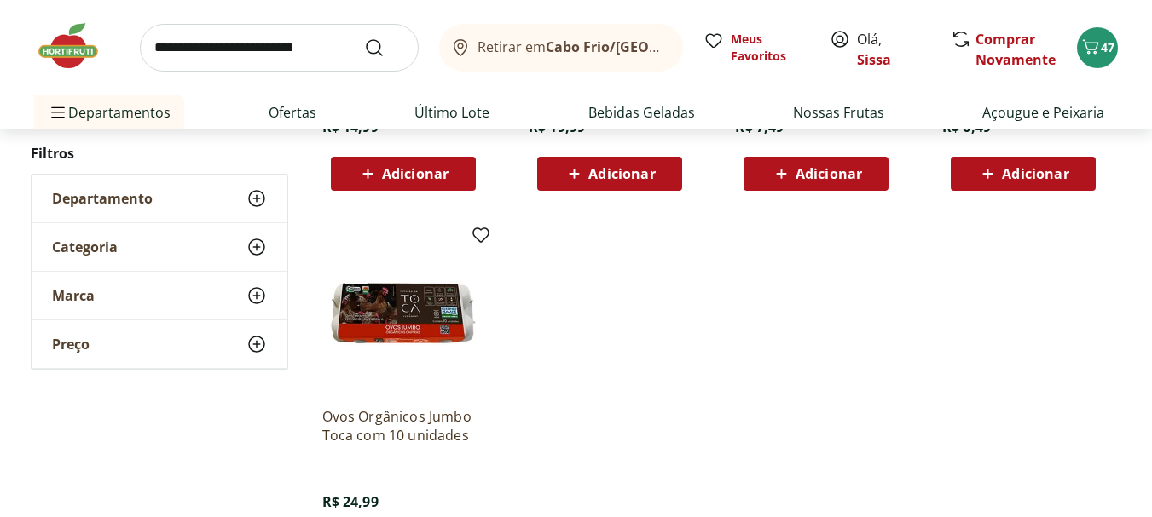
scroll to position [3239, 0]
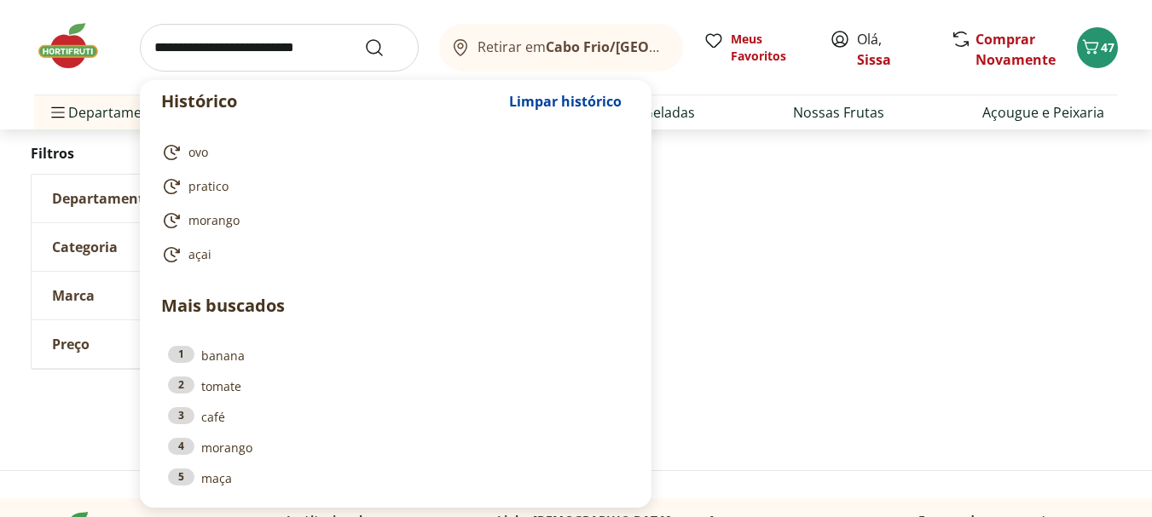
click at [262, 50] on input "search" at bounding box center [279, 48] width 279 height 48
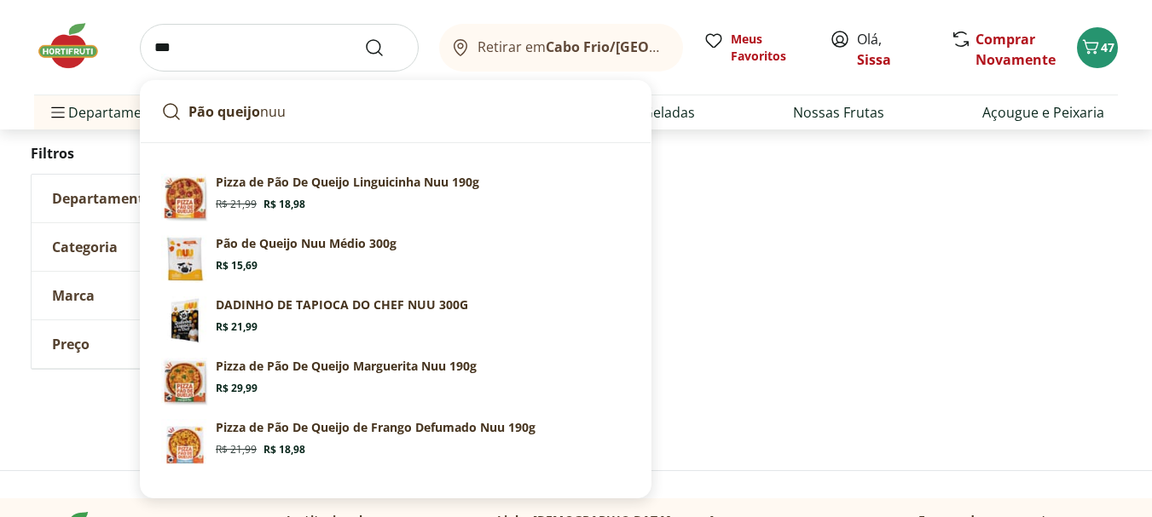
type input "***"
click at [364, 38] on button "Submit Search" at bounding box center [384, 48] width 41 height 20
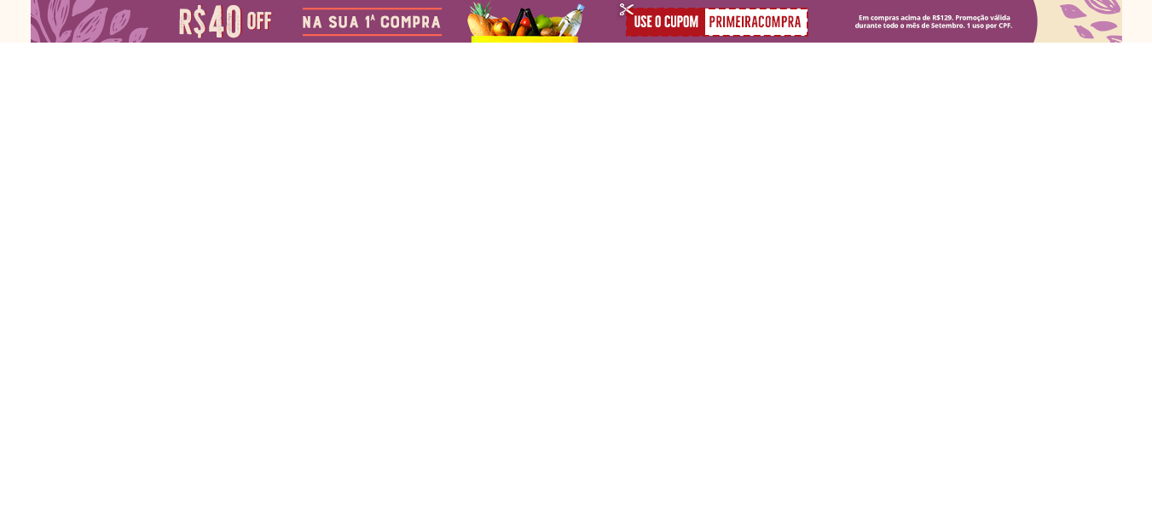
select select "**********"
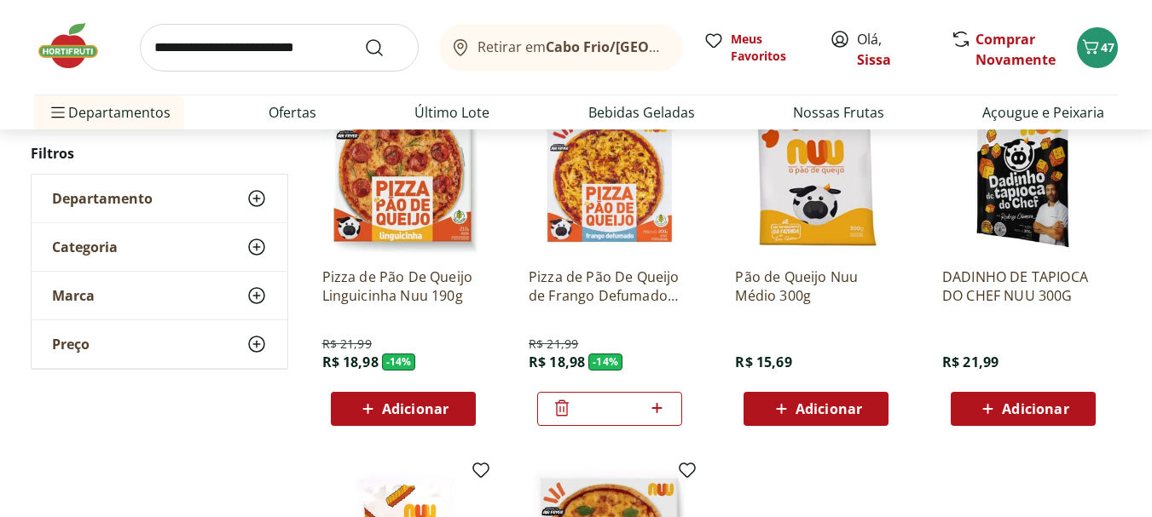
scroll to position [273, 0]
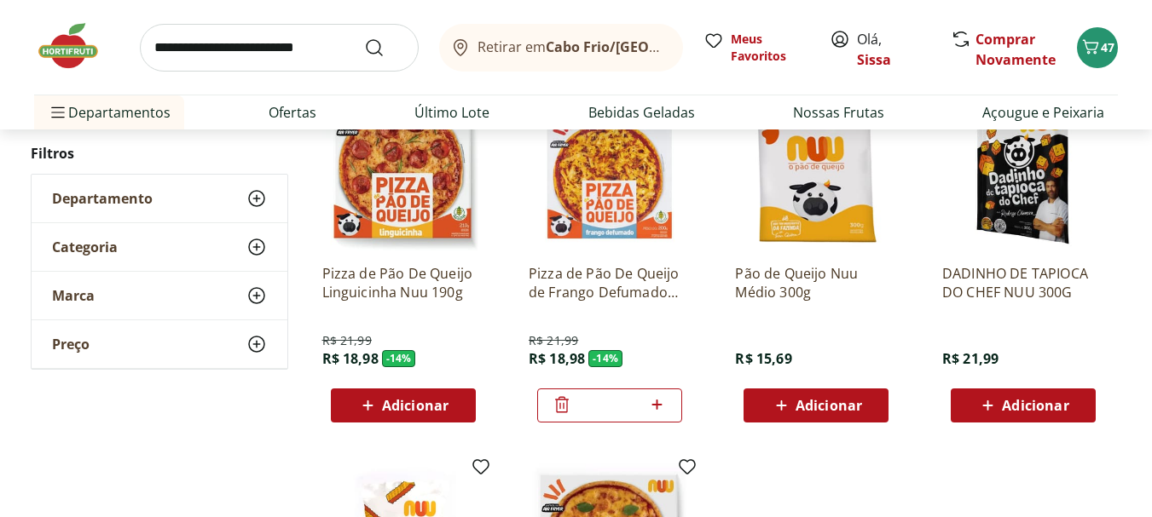
click at [834, 416] on div "Adicionar" at bounding box center [816, 405] width 118 height 31
click at [864, 405] on icon at bounding box center [863, 405] width 10 height 10
type input "*"
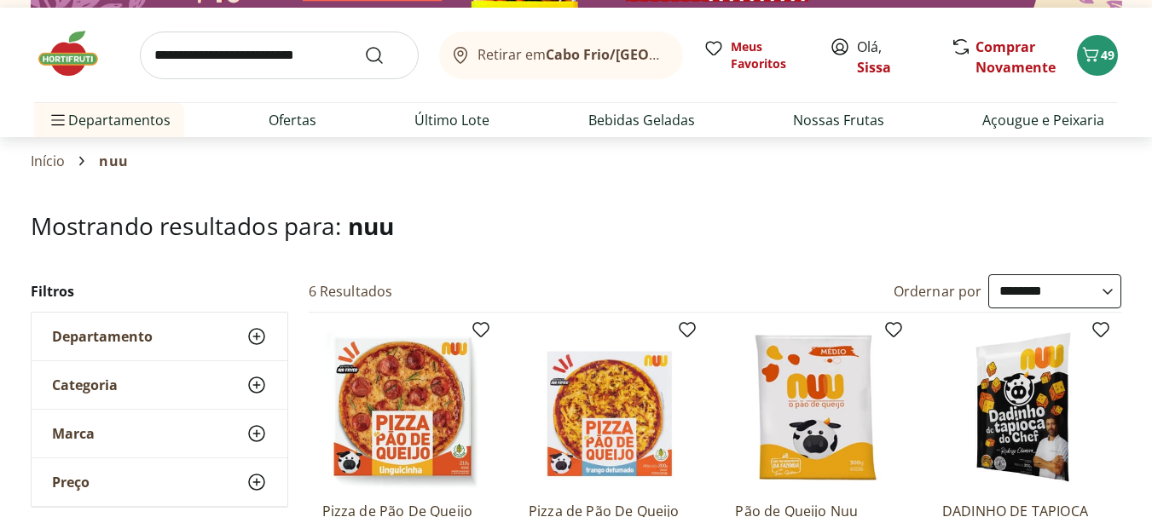
scroll to position [0, 0]
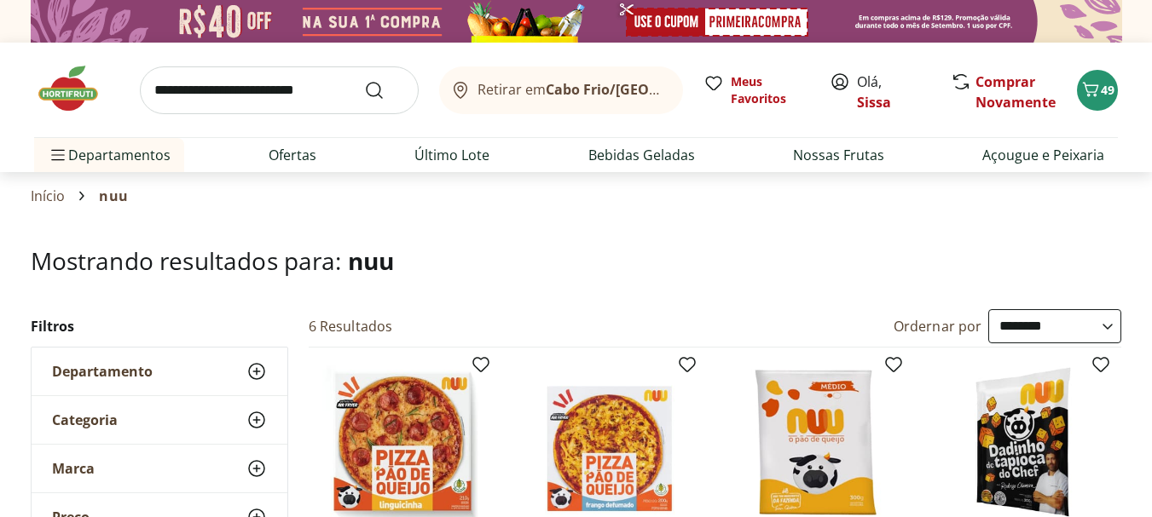
click at [240, 98] on input "search" at bounding box center [279, 90] width 279 height 48
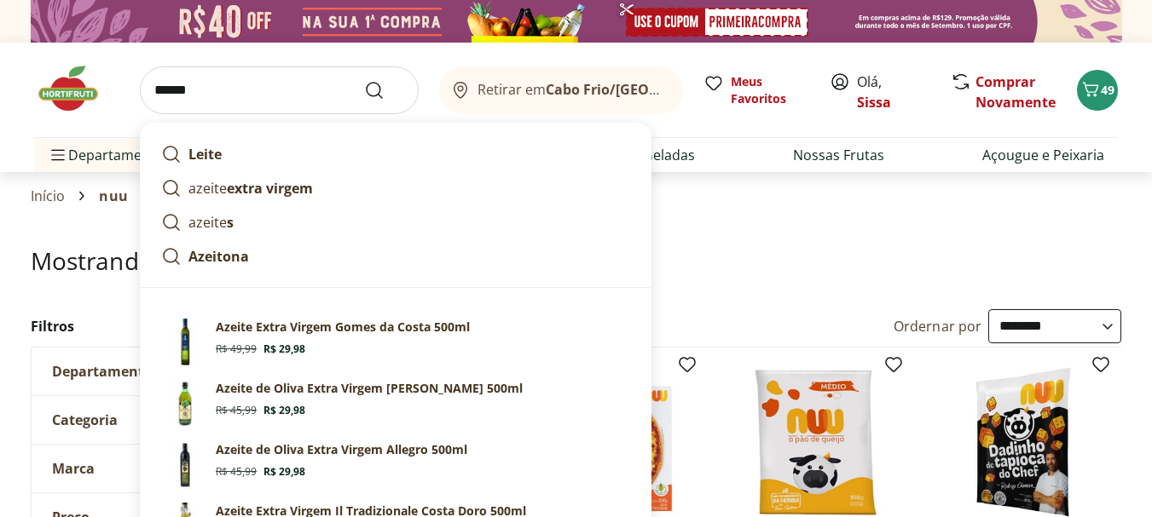
type input "******"
click at [364, 80] on button "Submit Search" at bounding box center [384, 90] width 41 height 20
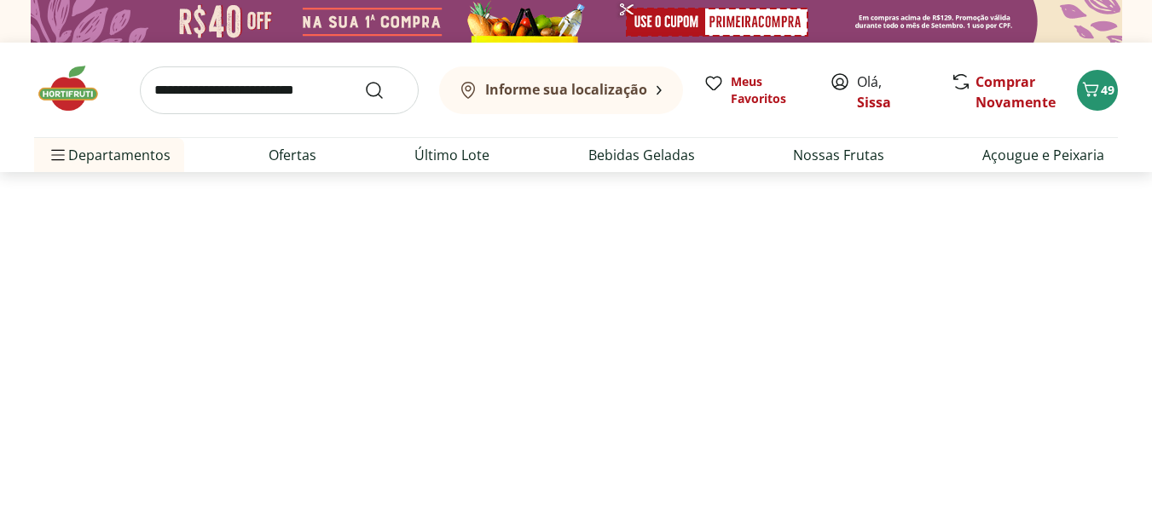
select select "**********"
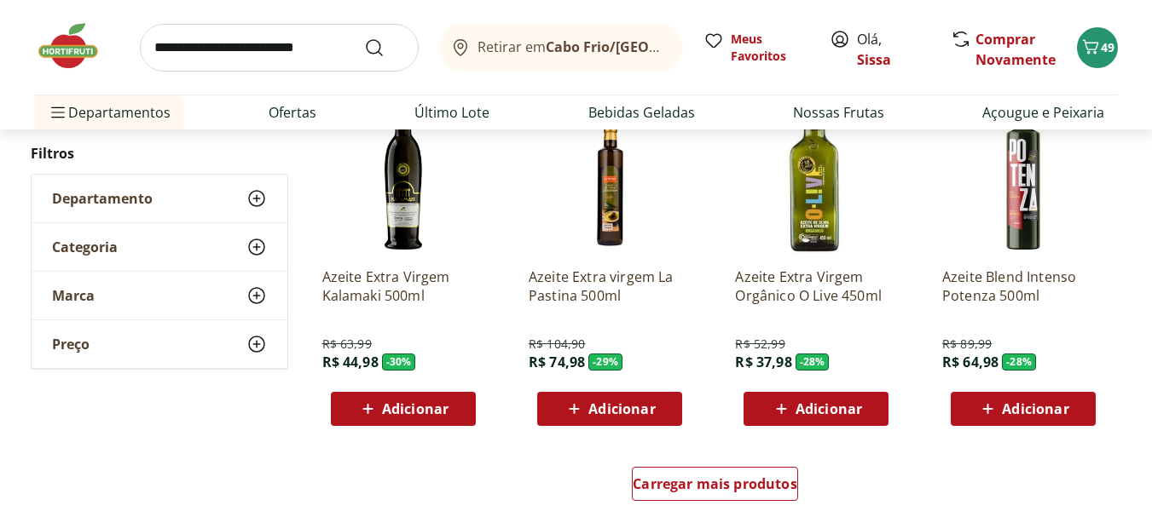
scroll to position [1023, 0]
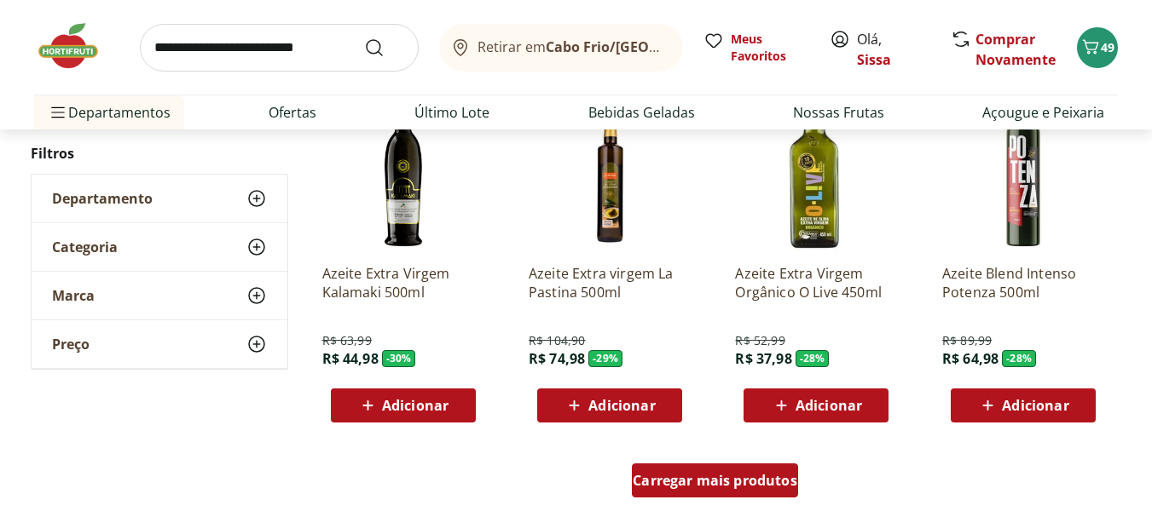
click at [754, 494] on div "Carregar mais produtos" at bounding box center [715, 481] width 166 height 34
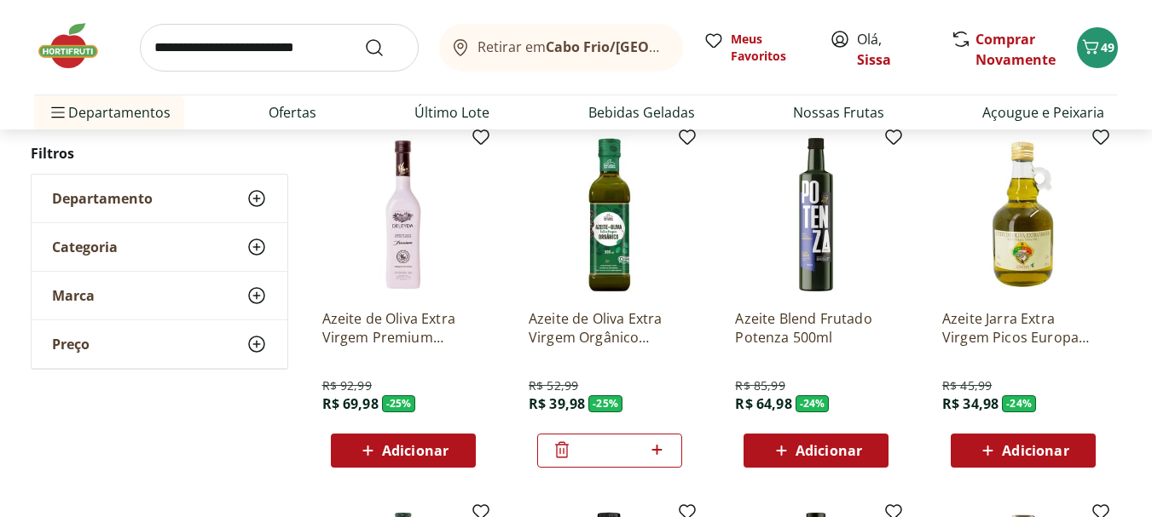
scroll to position [1739, 0]
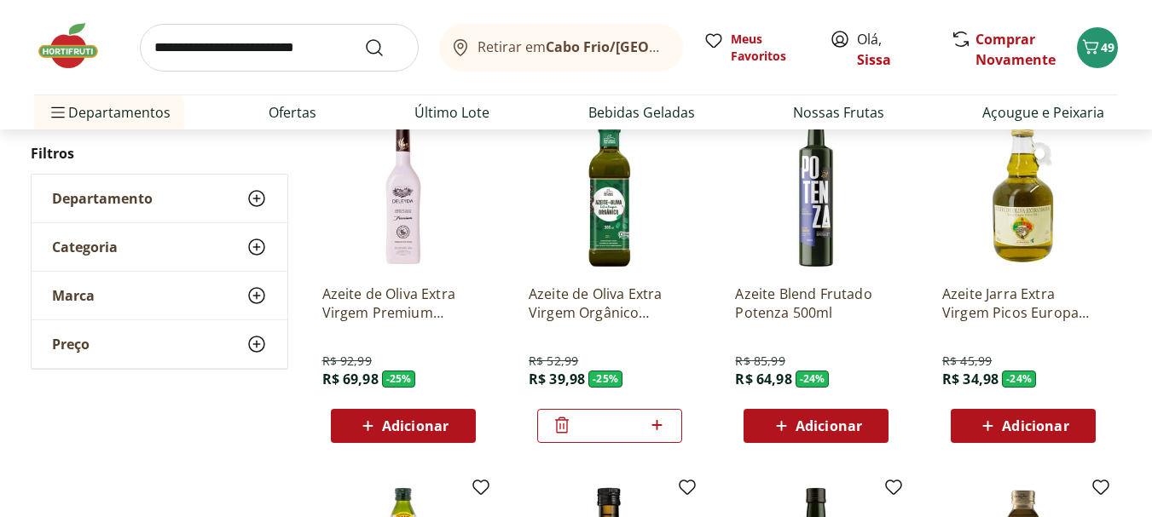
click at [659, 428] on icon at bounding box center [656, 425] width 21 height 20
type input "*"
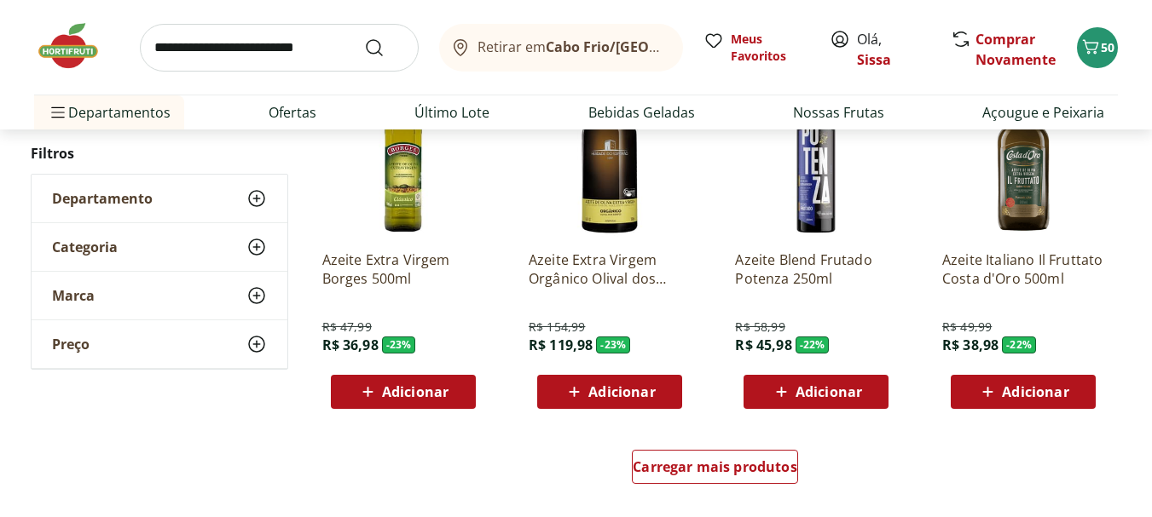
scroll to position [2182, 0]
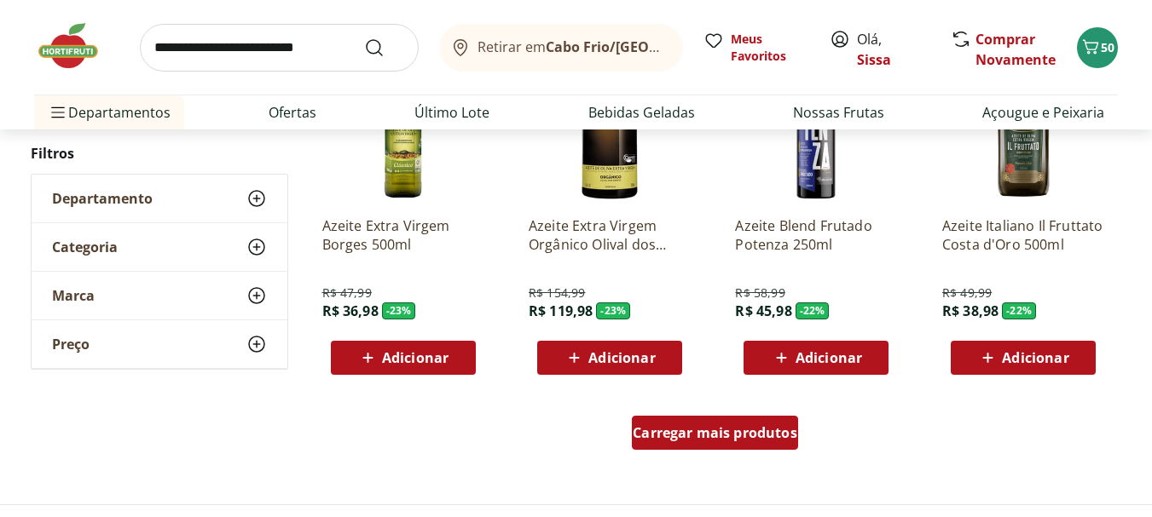
click at [708, 437] on span "Carregar mais produtos" at bounding box center [715, 433] width 165 height 14
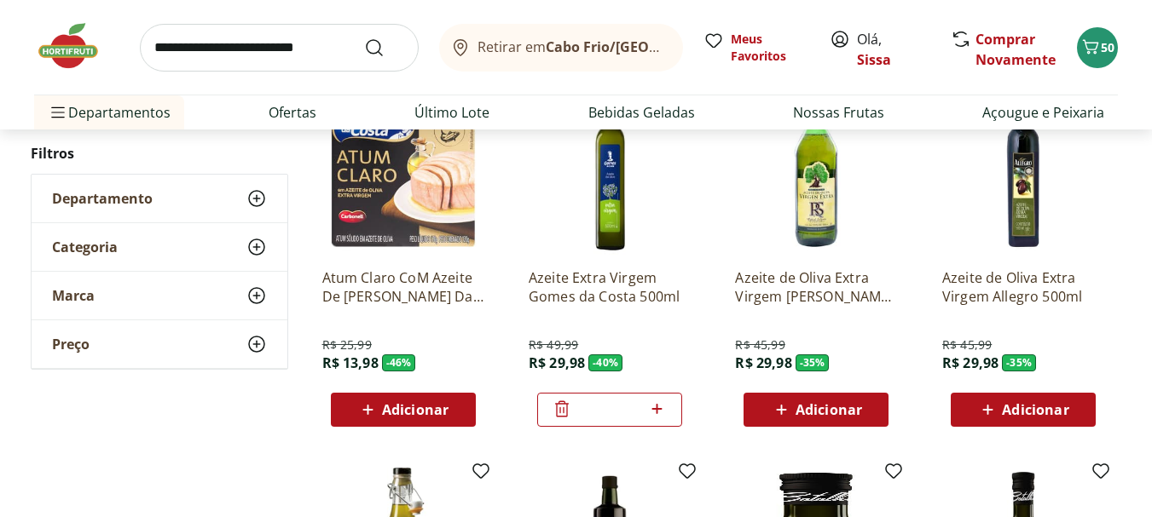
scroll to position [273, 0]
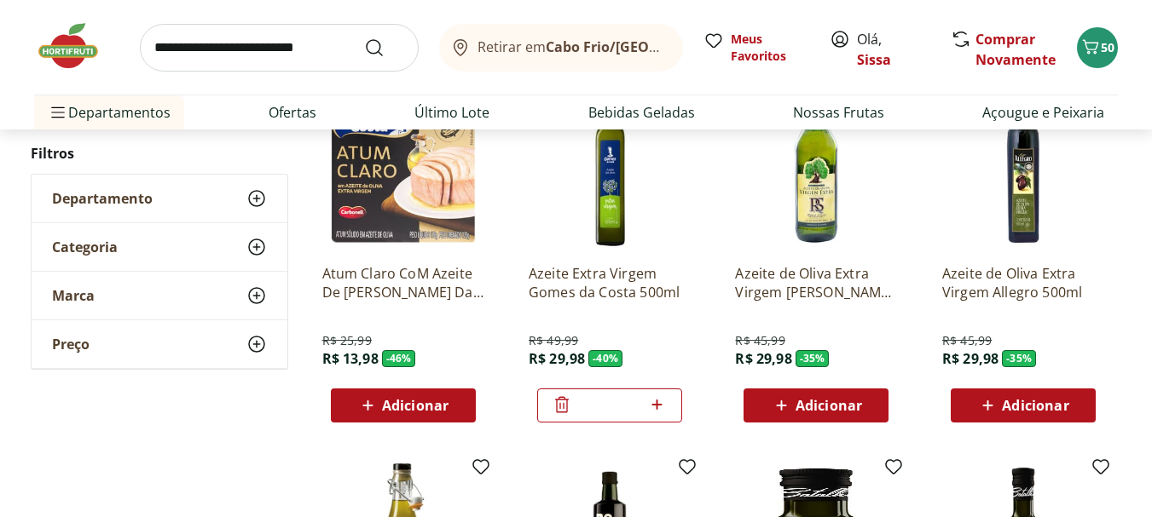
click at [657, 408] on icon at bounding box center [657, 405] width 10 height 10
type input "*"
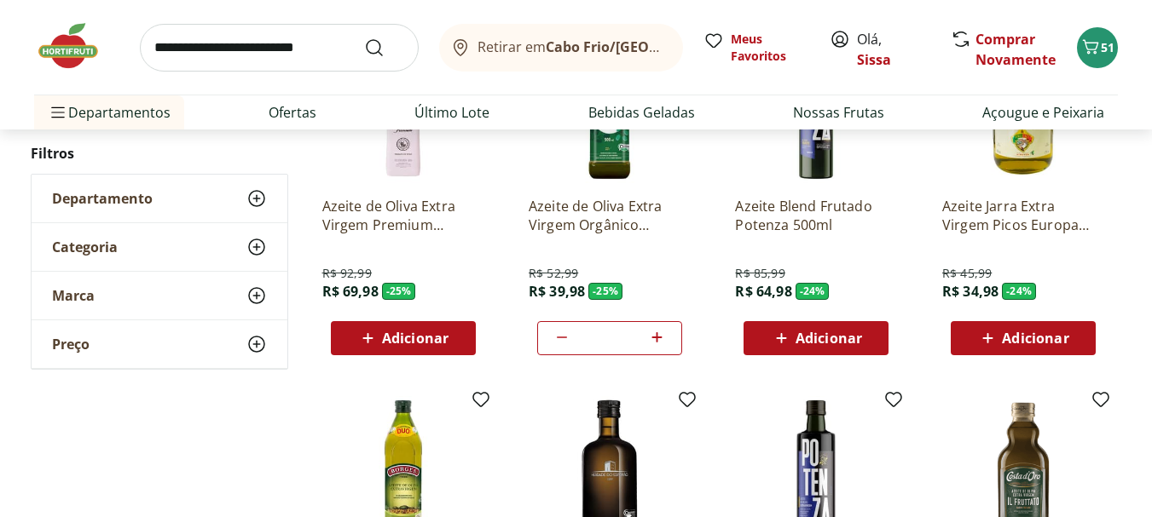
scroll to position [1909, 0]
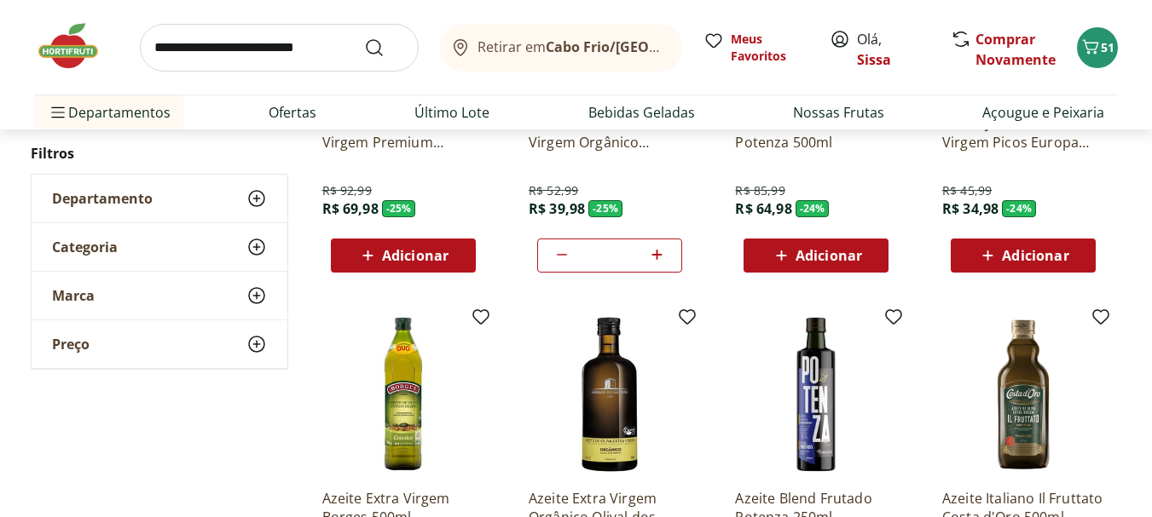
click at [205, 51] on input "search" at bounding box center [279, 48] width 279 height 48
type input "*****"
click at [364, 38] on button "Submit Search" at bounding box center [384, 48] width 41 height 20
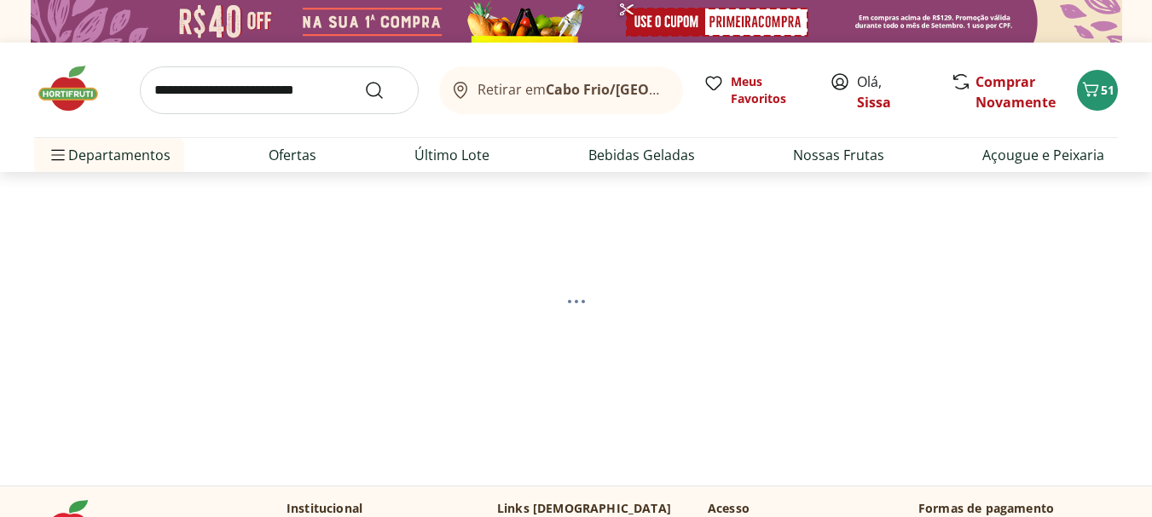
select select "**********"
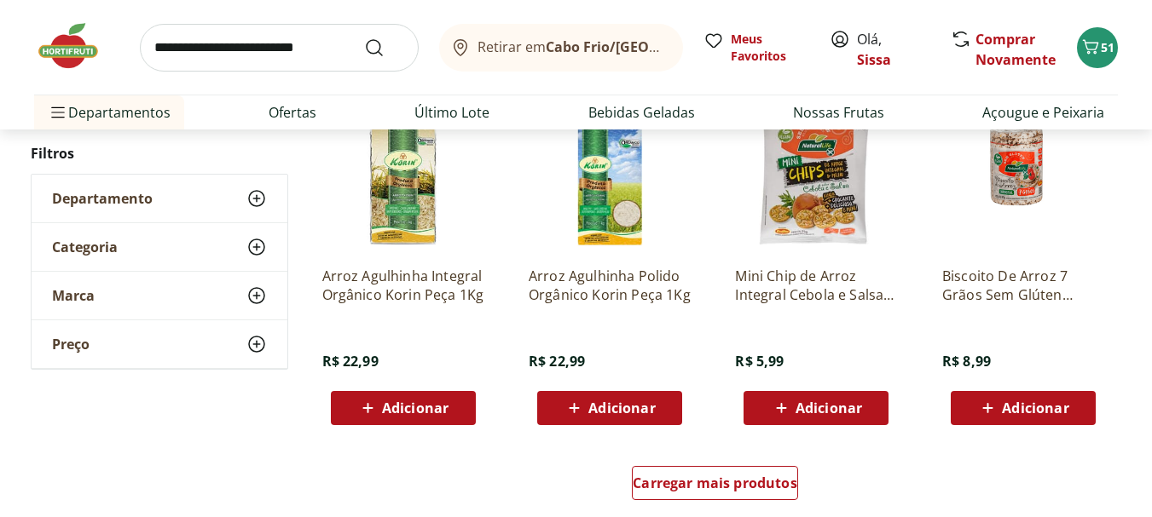
scroll to position [1023, 0]
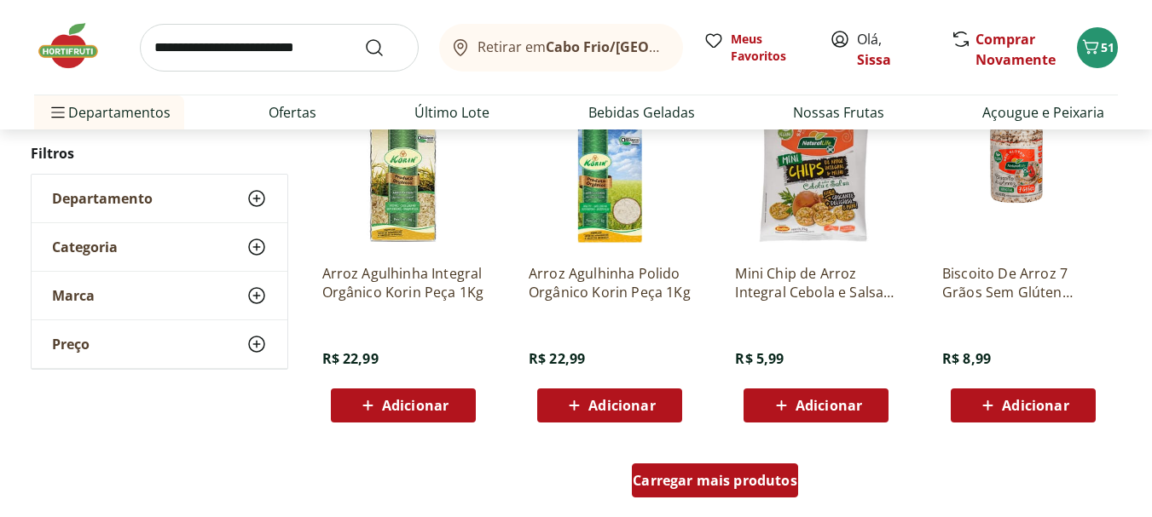
click at [763, 483] on span "Carregar mais produtos" at bounding box center [715, 481] width 165 height 14
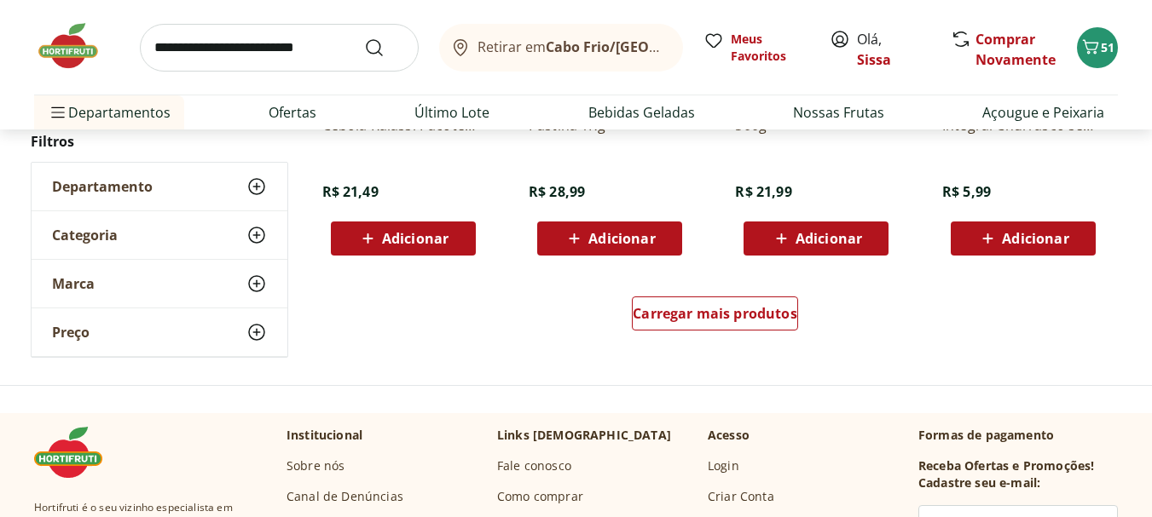
scroll to position [2319, 0]
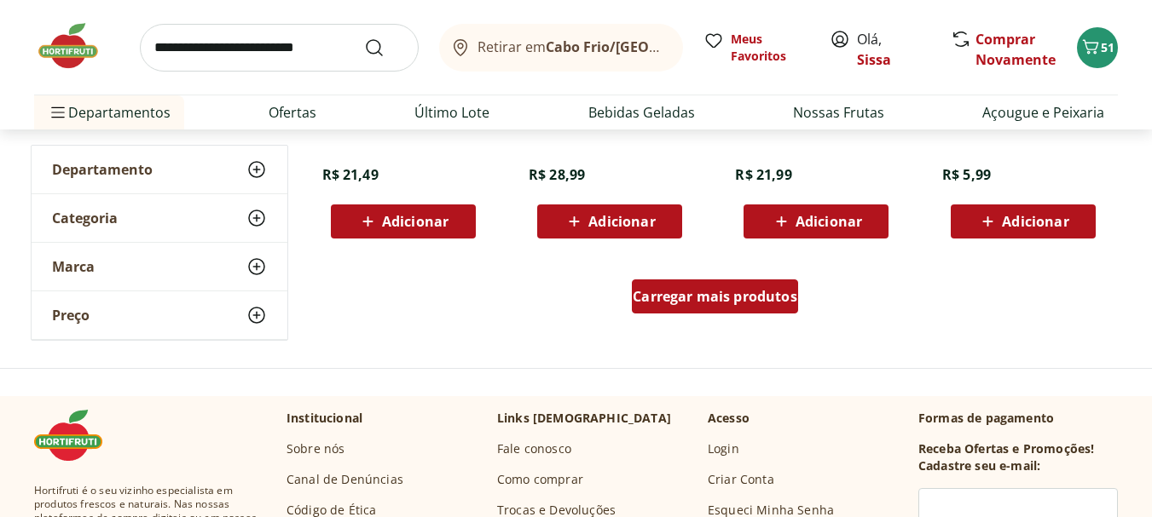
click at [721, 303] on span "Carregar mais produtos" at bounding box center [715, 297] width 165 height 14
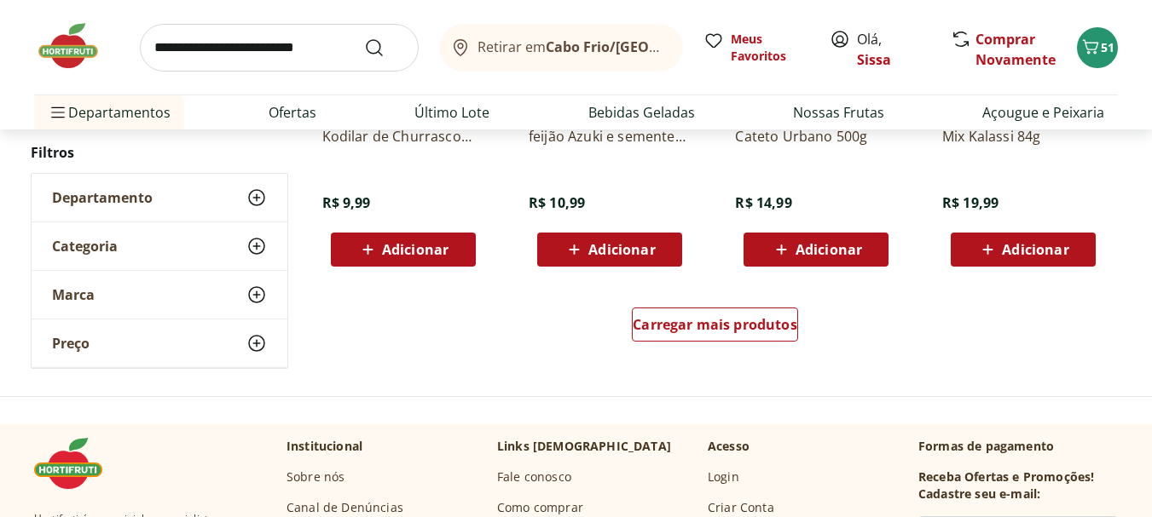
scroll to position [3410, 0]
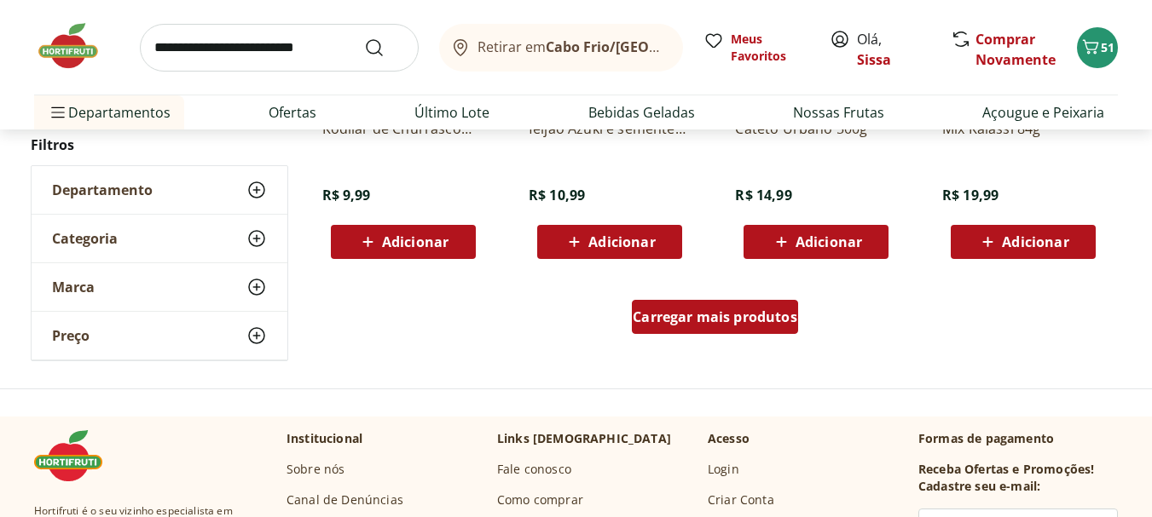
click at [746, 322] on span "Carregar mais produtos" at bounding box center [715, 317] width 165 height 14
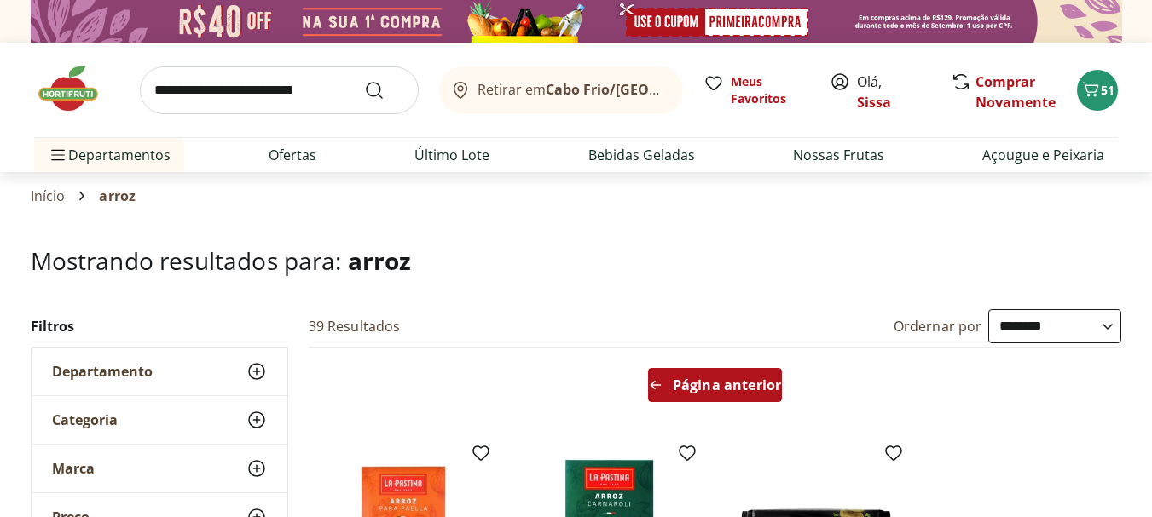
click at [717, 390] on span "Página anterior" at bounding box center [727, 385] width 108 height 14
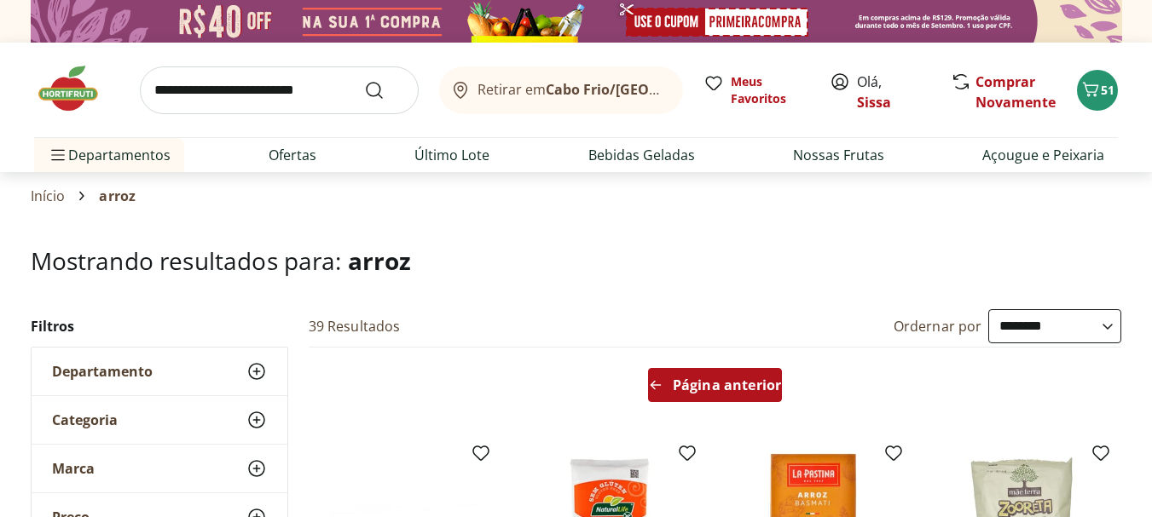
click at [717, 390] on span "Página anterior" at bounding box center [727, 385] width 108 height 14
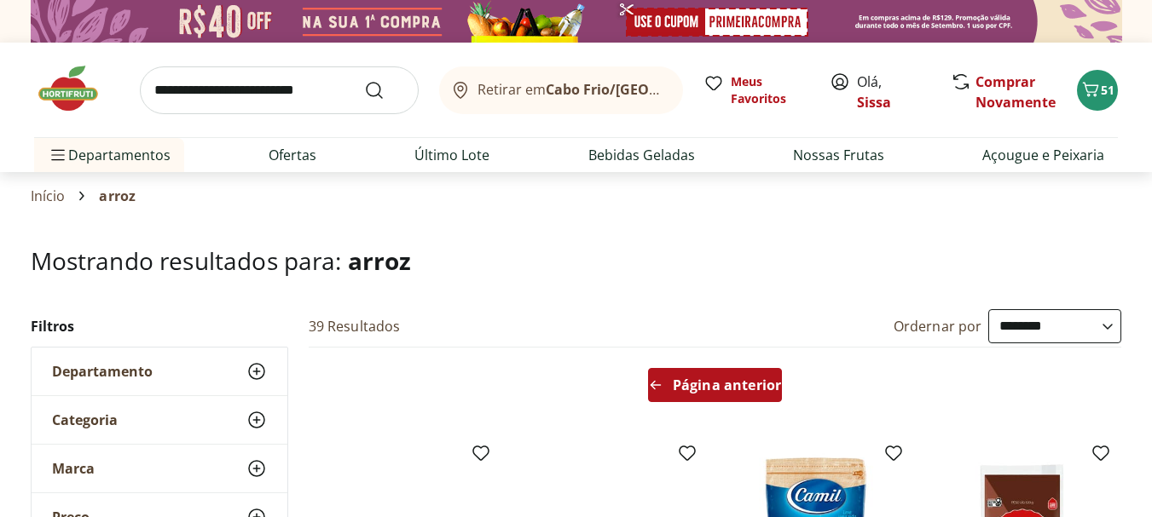
click at [717, 390] on span "Página anterior" at bounding box center [727, 385] width 108 height 14
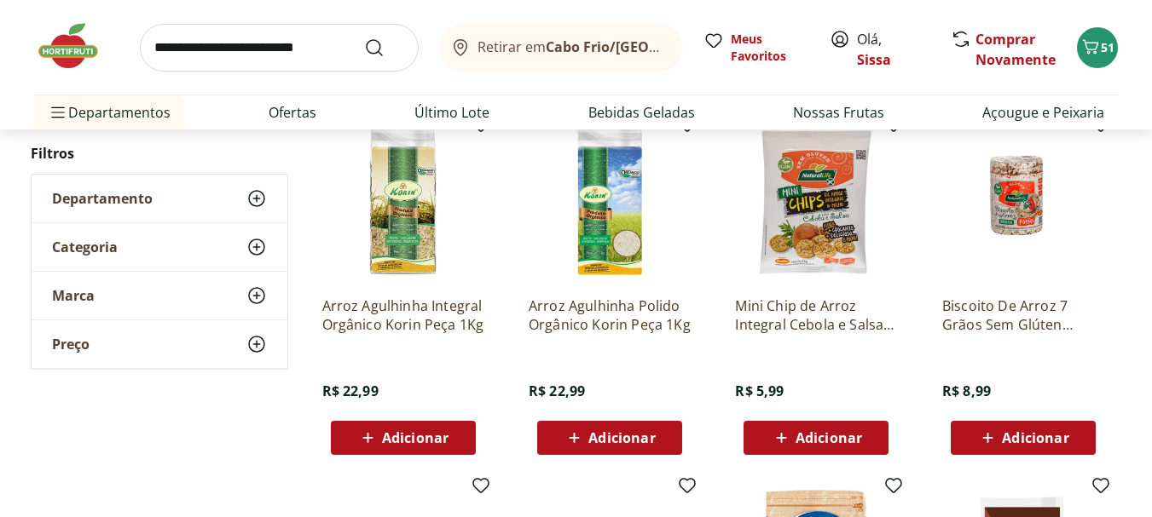
scroll to position [989, 0]
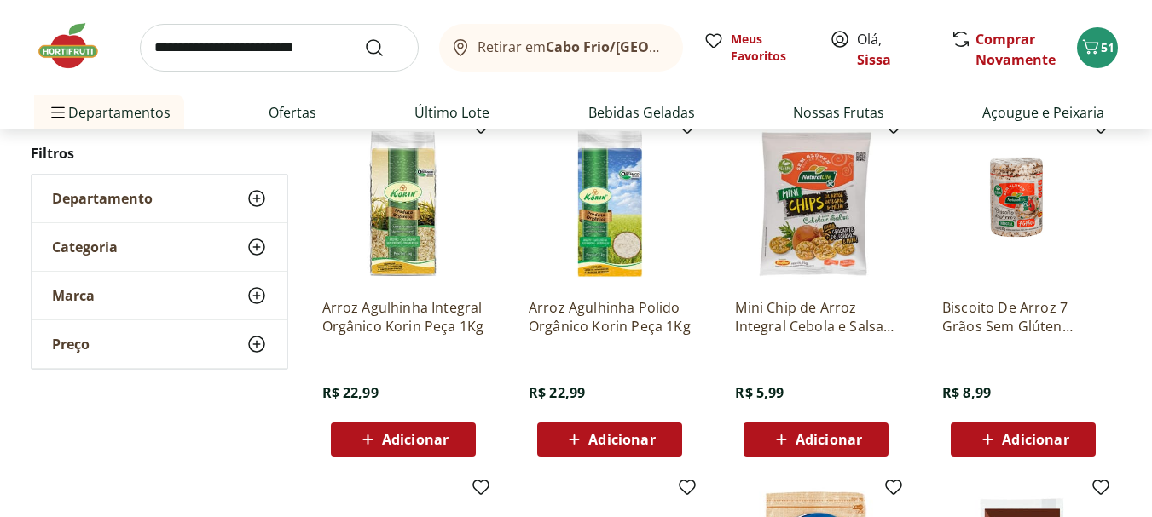
click at [421, 449] on span "Adicionar" at bounding box center [402, 440] width 91 height 20
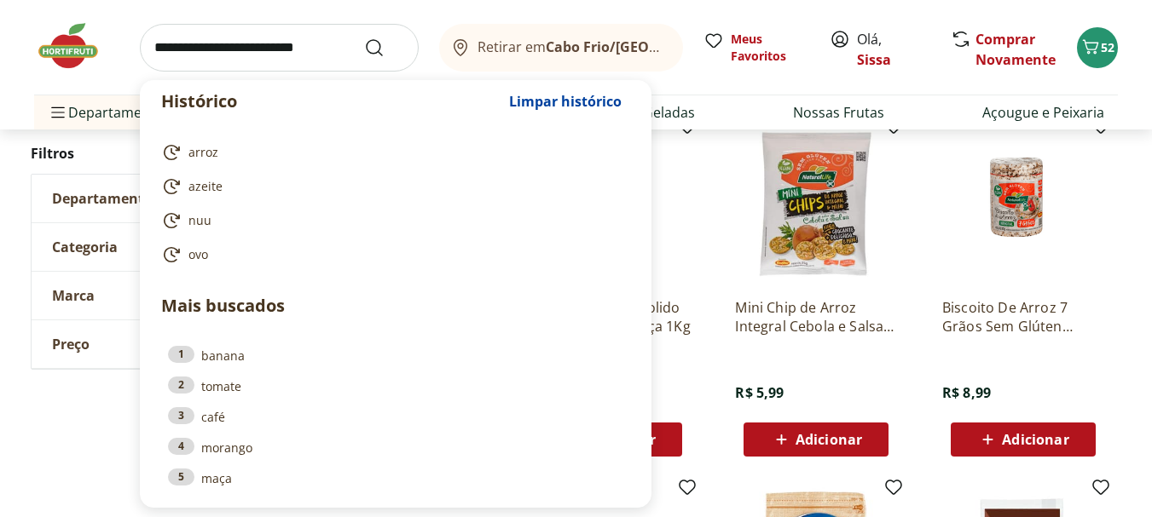
click at [332, 43] on input "search" at bounding box center [279, 48] width 279 height 48
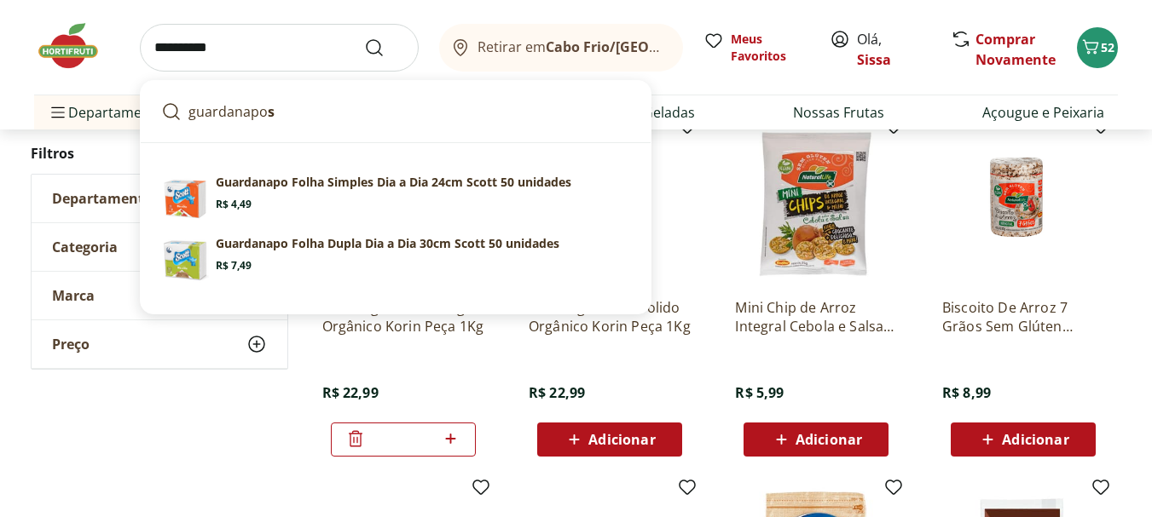
type input "**********"
click at [364, 38] on button "Submit Search" at bounding box center [384, 48] width 41 height 20
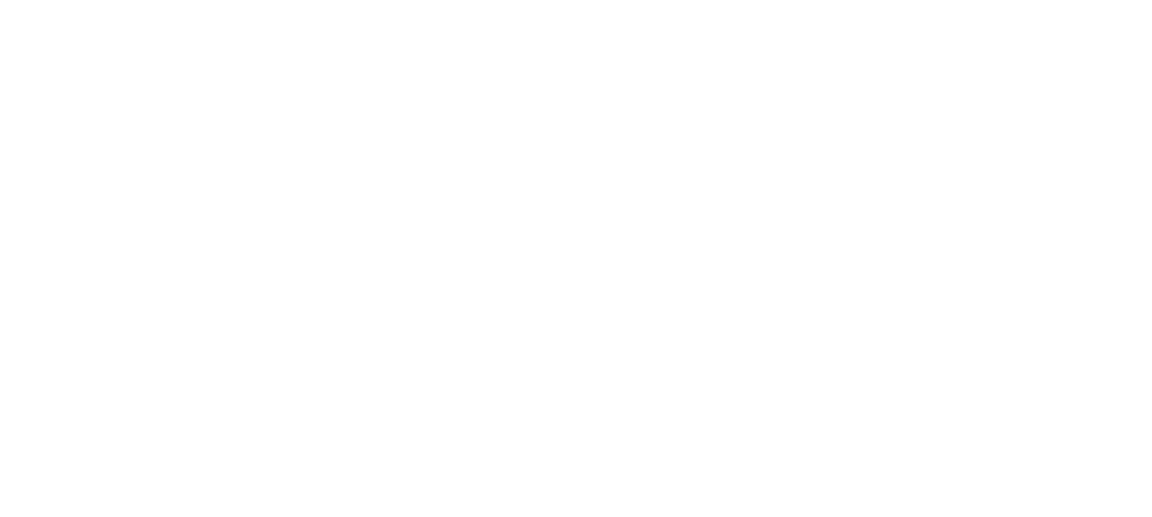
select select "**********"
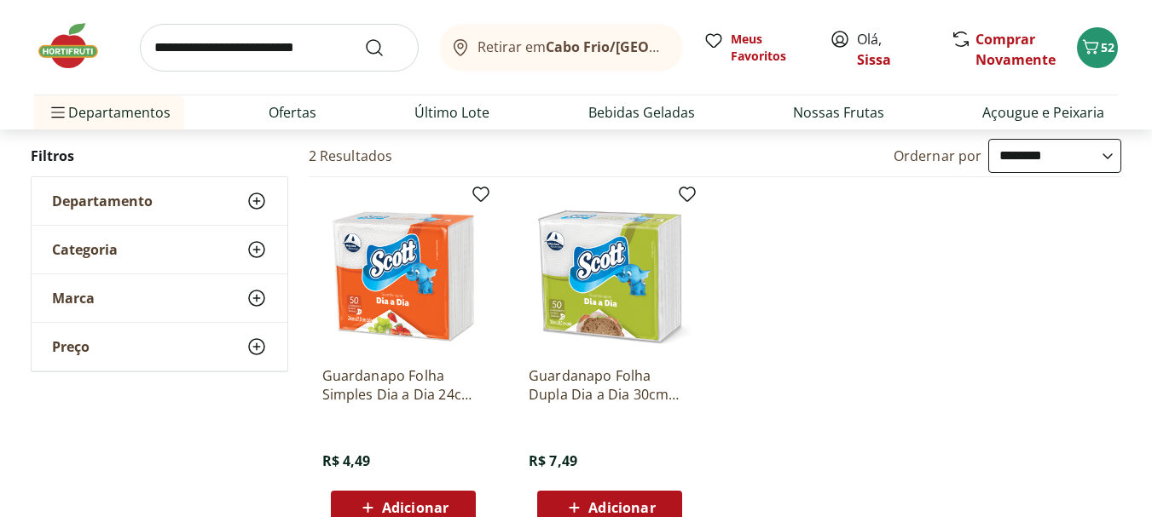
scroll to position [205, 0]
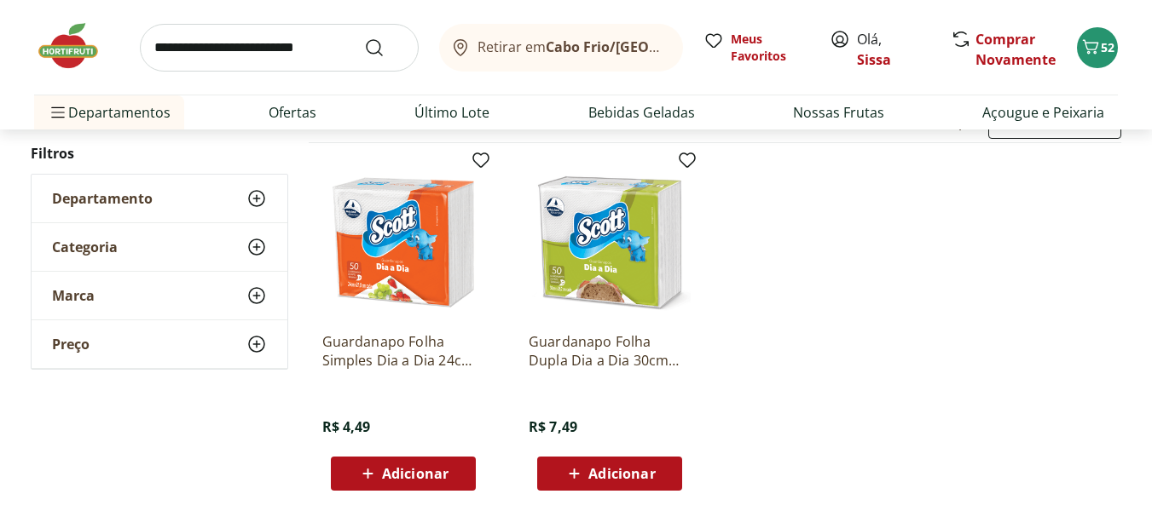
click at [417, 480] on span "Adicionar" at bounding box center [415, 474] width 66 height 14
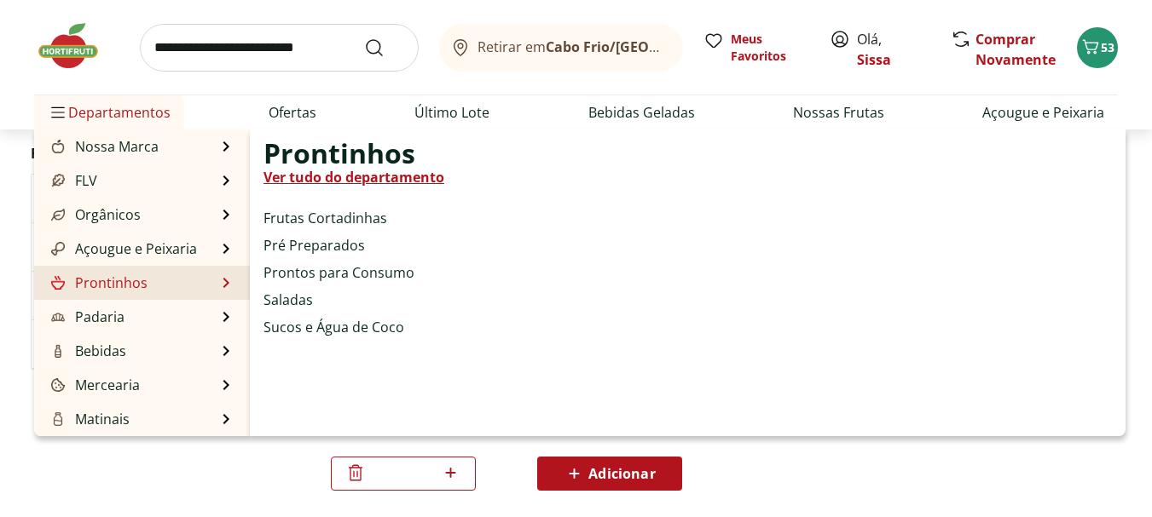
click at [125, 286] on link "Prontinhos" at bounding box center [98, 283] width 100 height 20
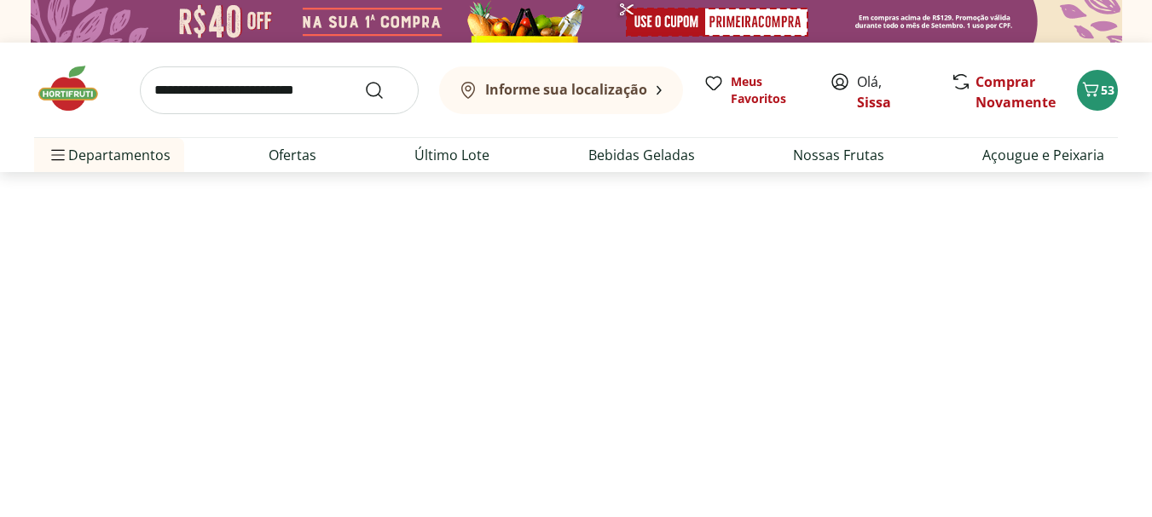
select select "**********"
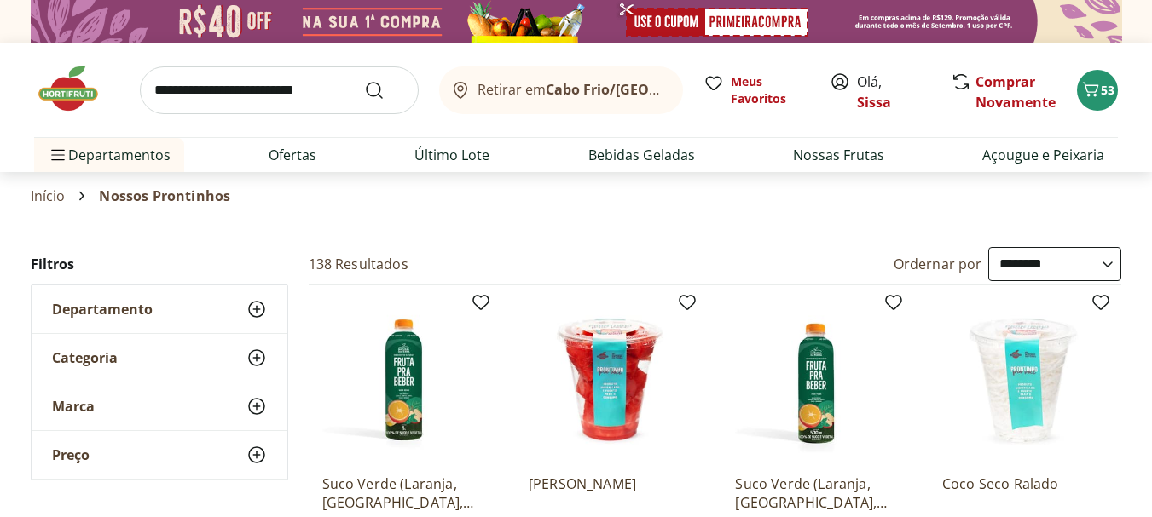
select select "**********"
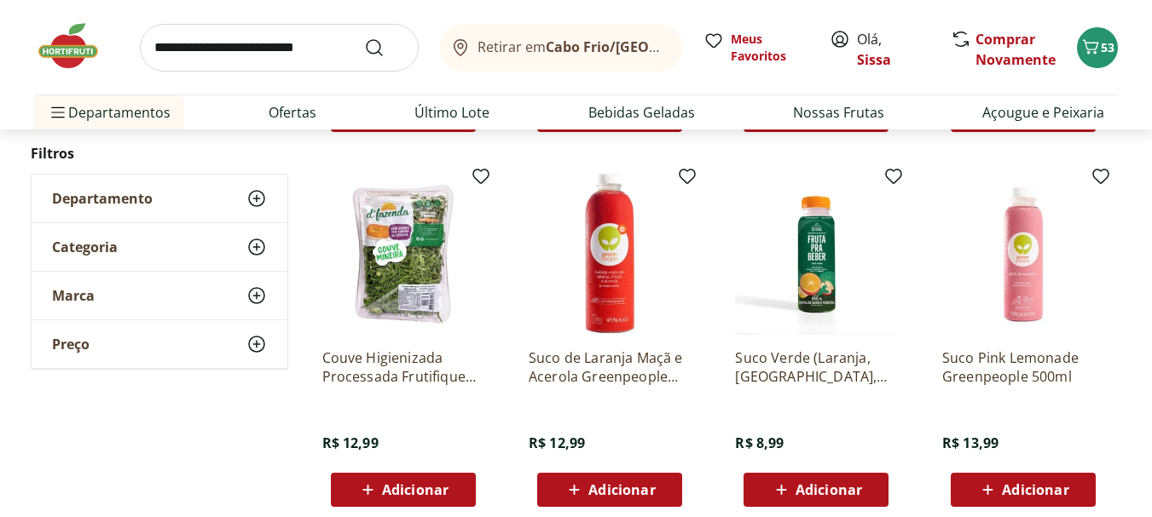
scroll to position [682, 0]
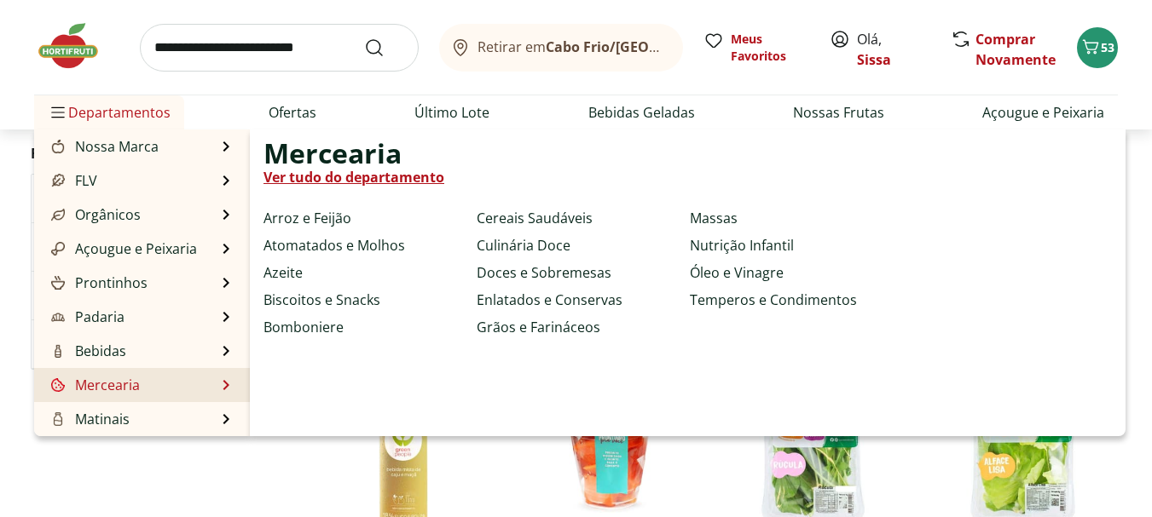
click at [132, 383] on link "Mercearia" at bounding box center [94, 385] width 92 height 20
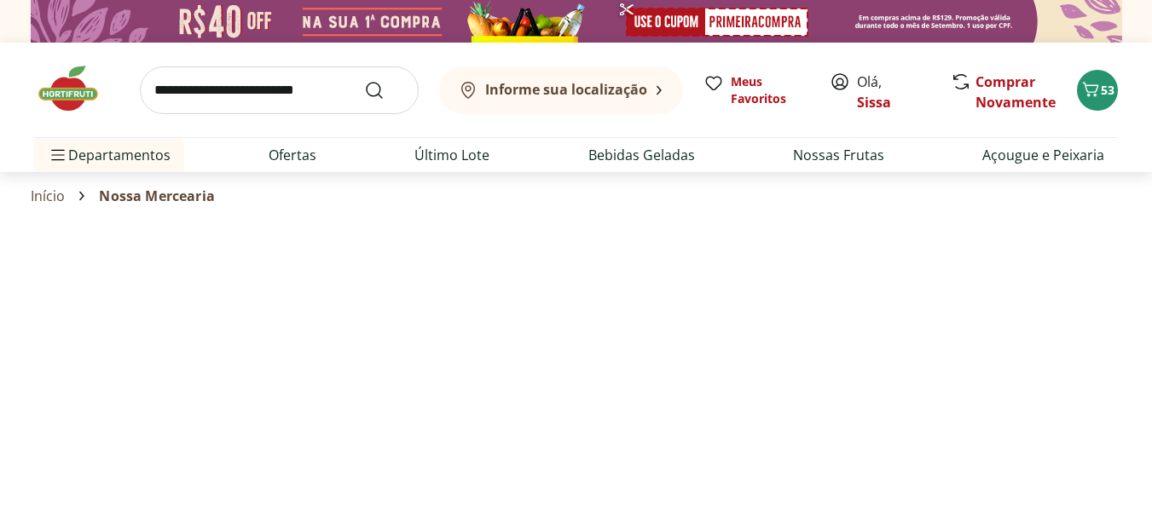
select select "**********"
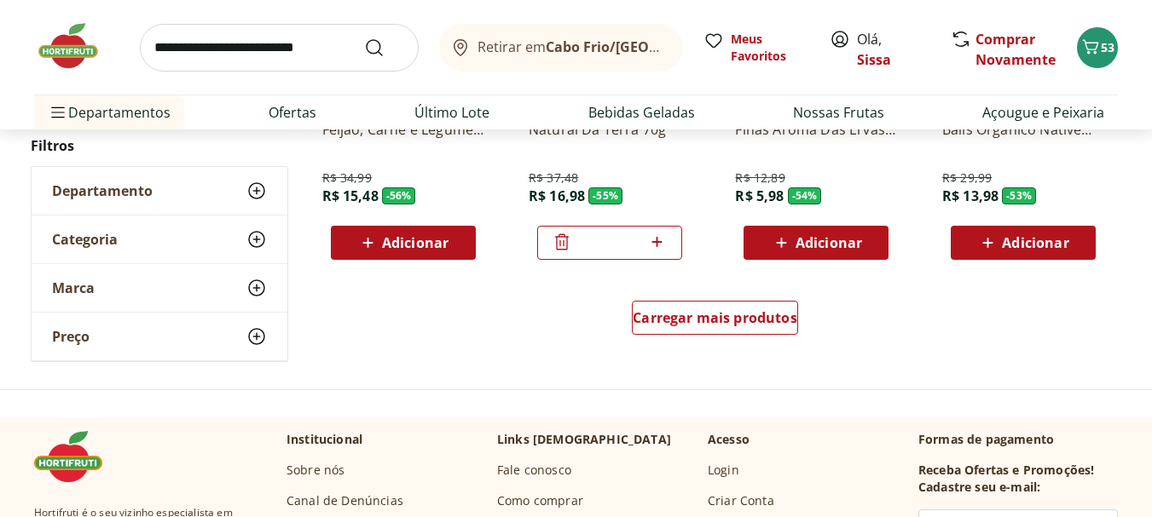
scroll to position [1125, 0]
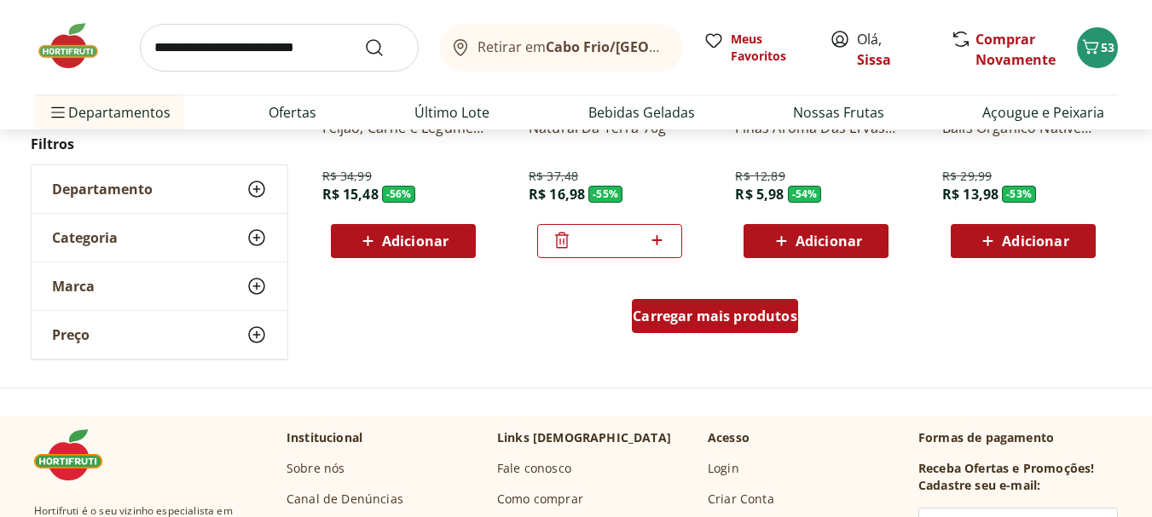
click at [711, 322] on span "Carregar mais produtos" at bounding box center [715, 316] width 165 height 14
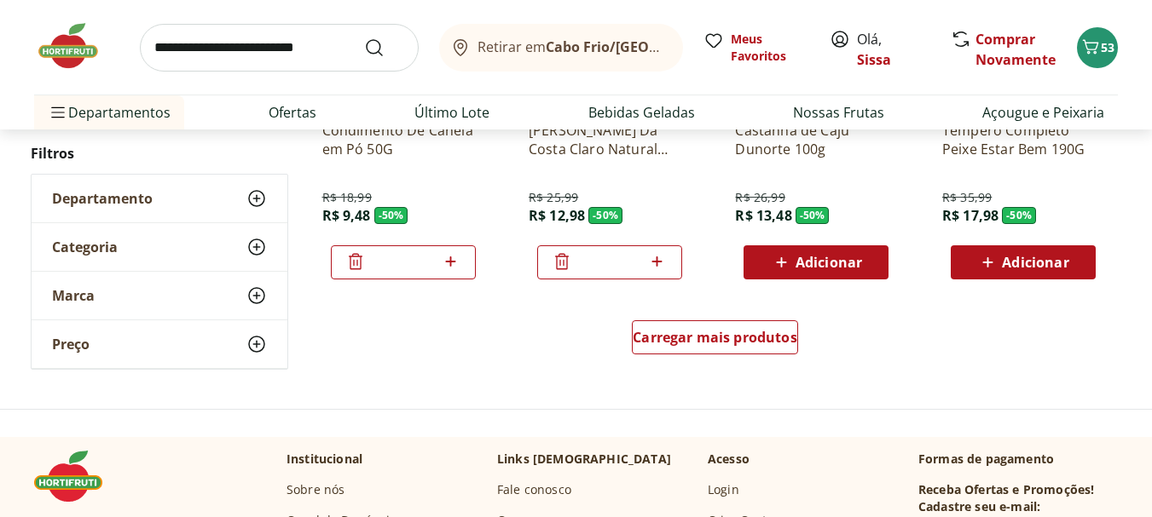
scroll to position [2285, 0]
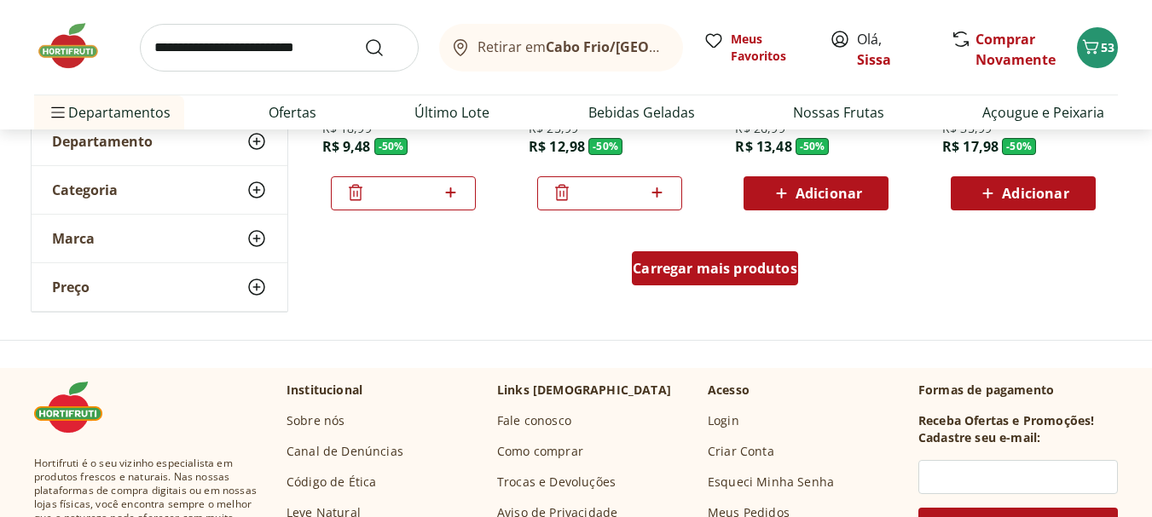
click at [769, 273] on span "Carregar mais produtos" at bounding box center [715, 269] width 165 height 14
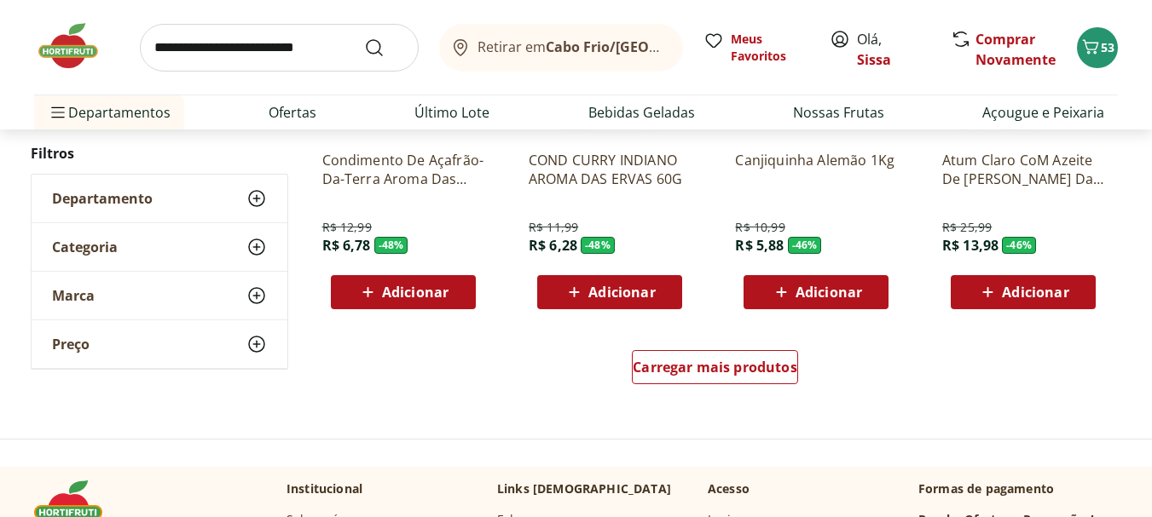
scroll to position [3376, 0]
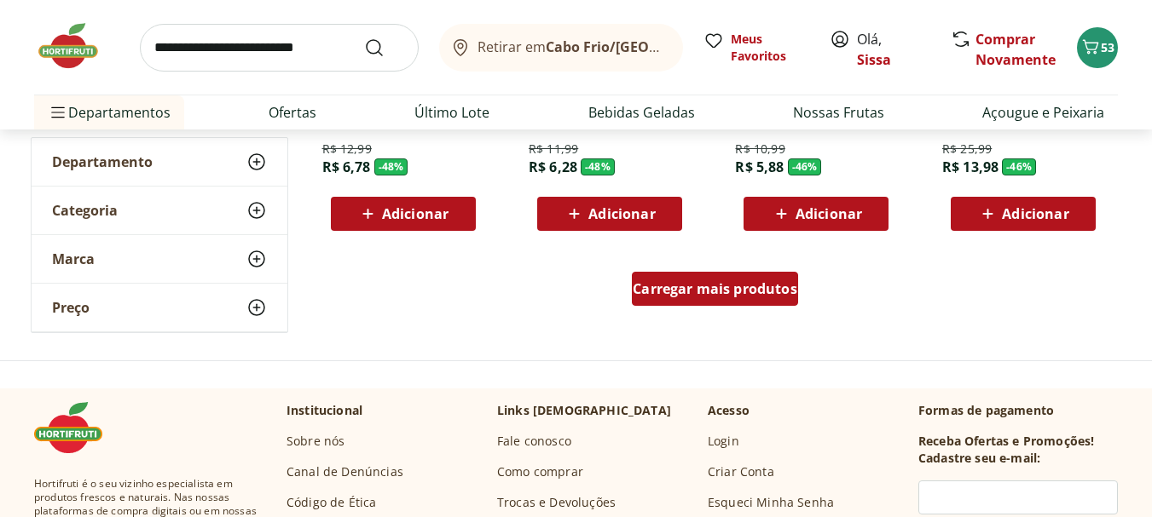
click at [746, 290] on span "Carregar mais produtos" at bounding box center [715, 289] width 165 height 14
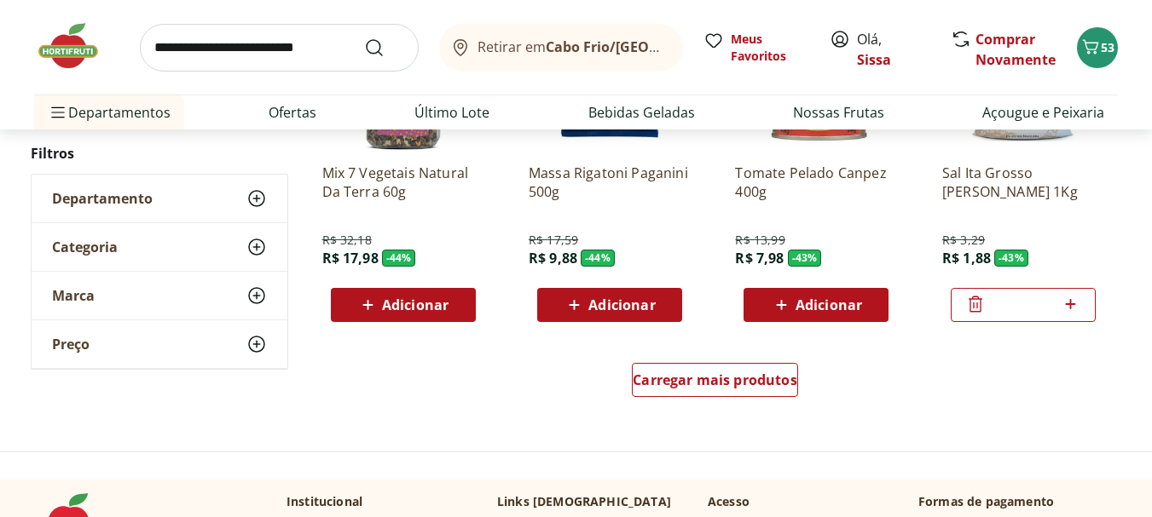
scroll to position [4399, 0]
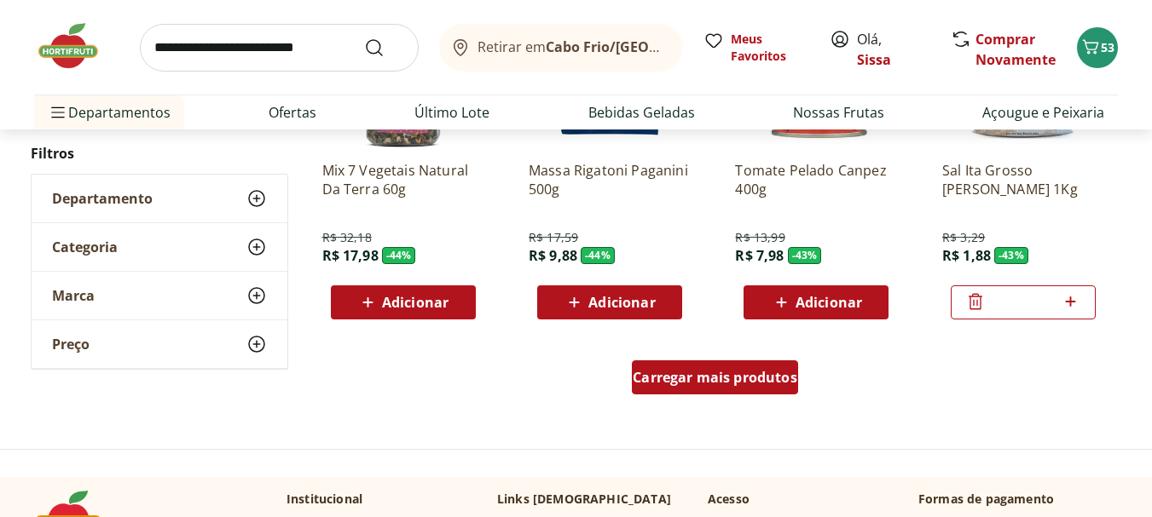
click at [728, 384] on span "Carregar mais produtos" at bounding box center [715, 378] width 165 height 14
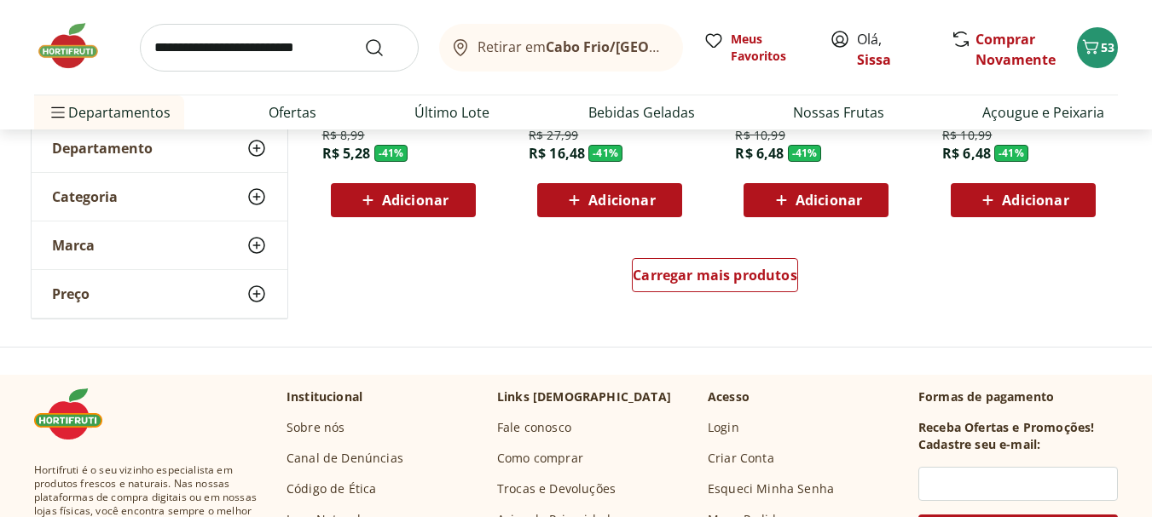
scroll to position [5660, 0]
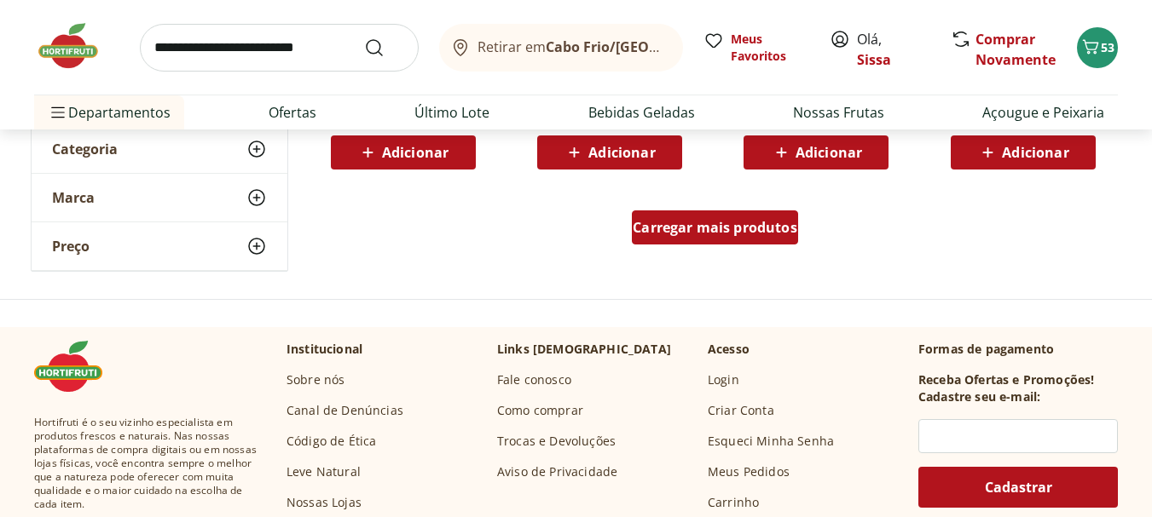
click at [685, 222] on span "Carregar mais produtos" at bounding box center [715, 228] width 165 height 14
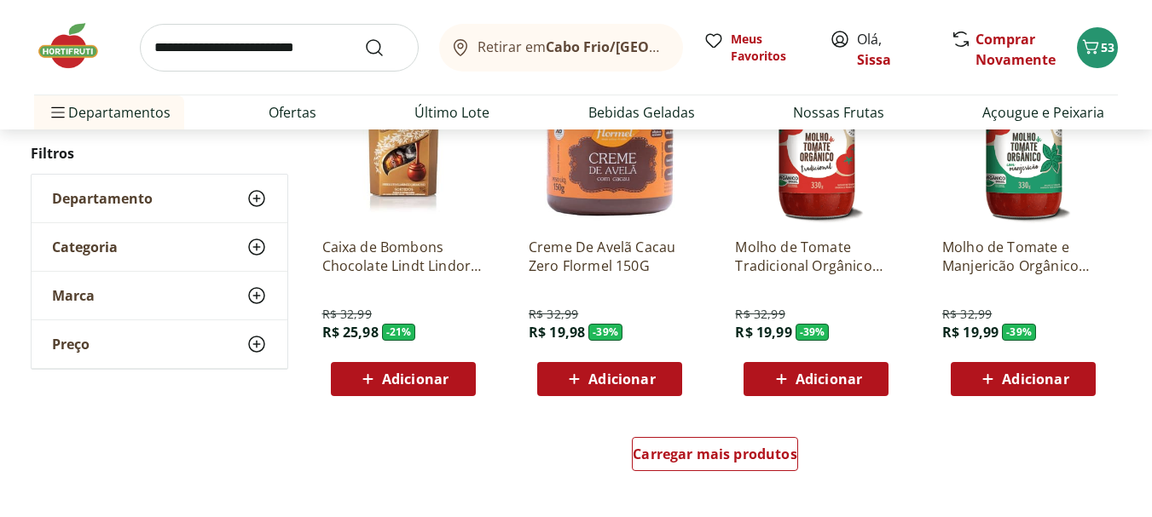
scroll to position [6547, 0]
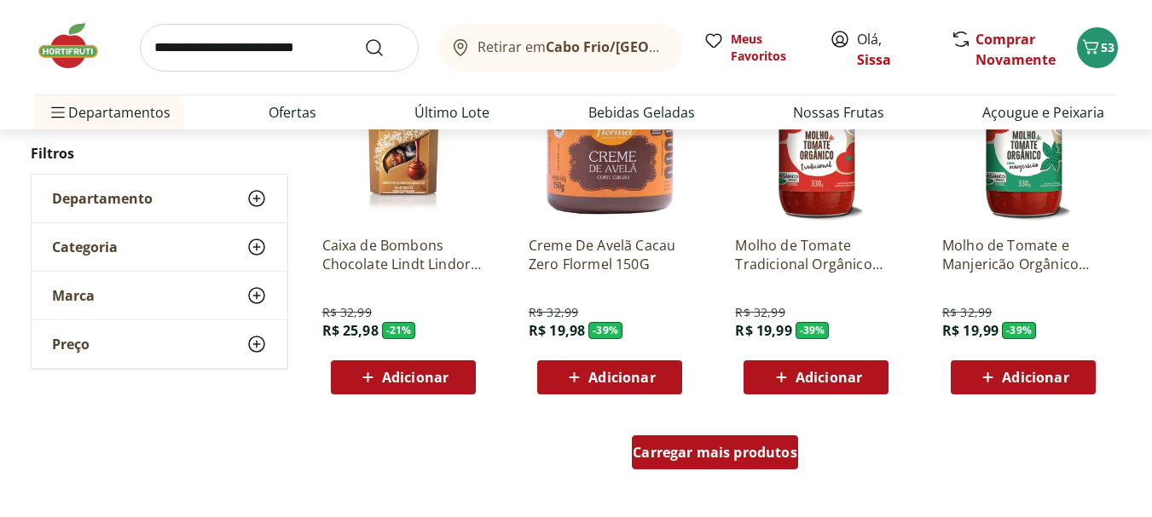
click at [737, 453] on span "Carregar mais produtos" at bounding box center [715, 453] width 165 height 14
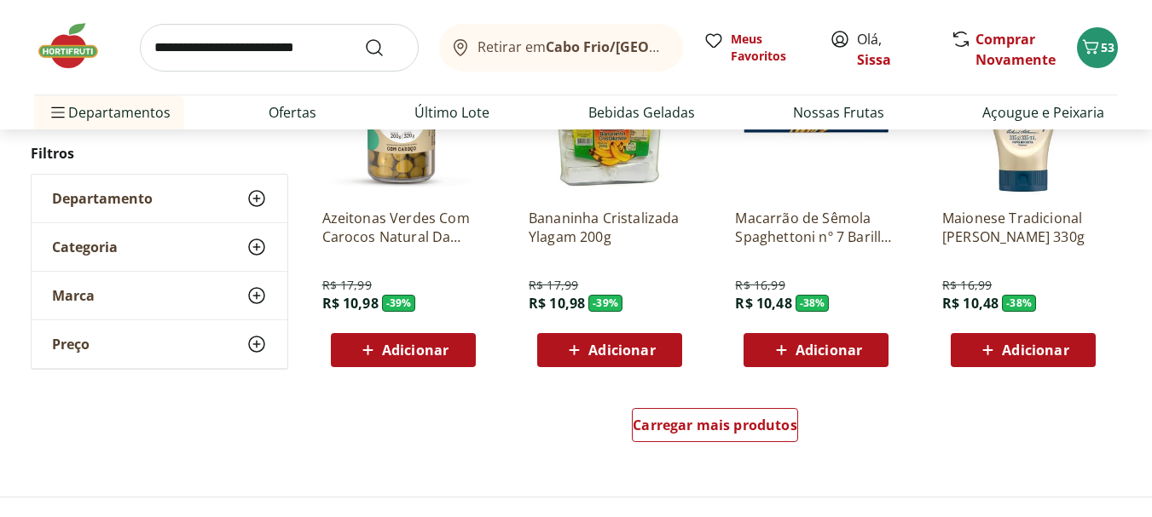
scroll to position [7808, 0]
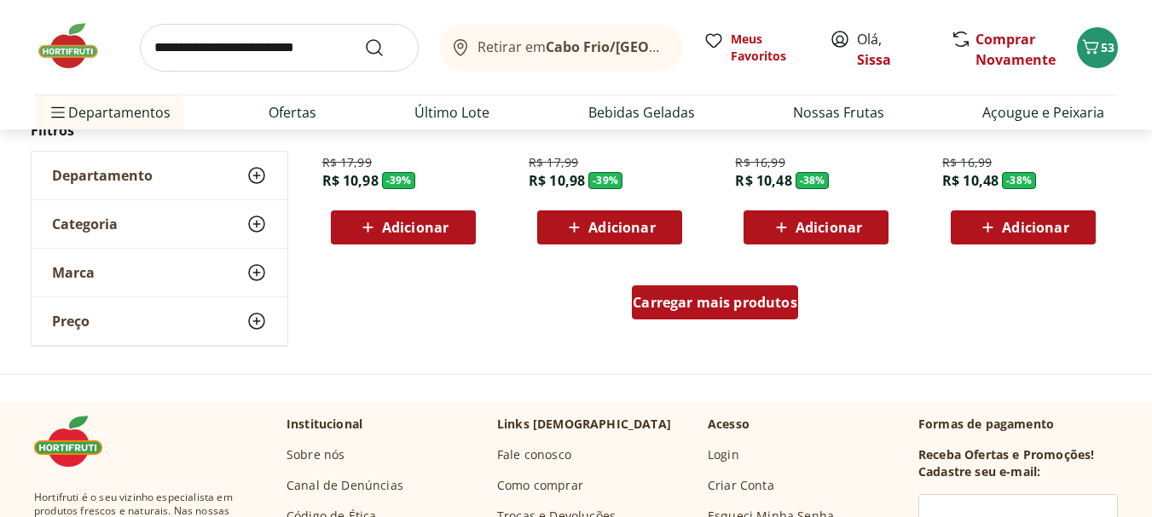
click at [754, 296] on span "Carregar mais produtos" at bounding box center [715, 303] width 165 height 14
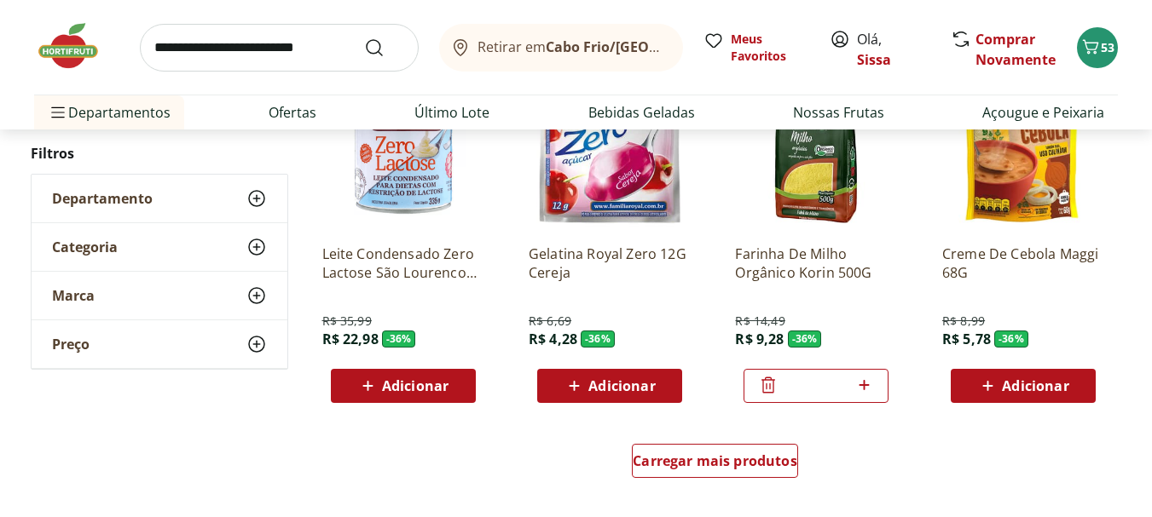
scroll to position [8763, 0]
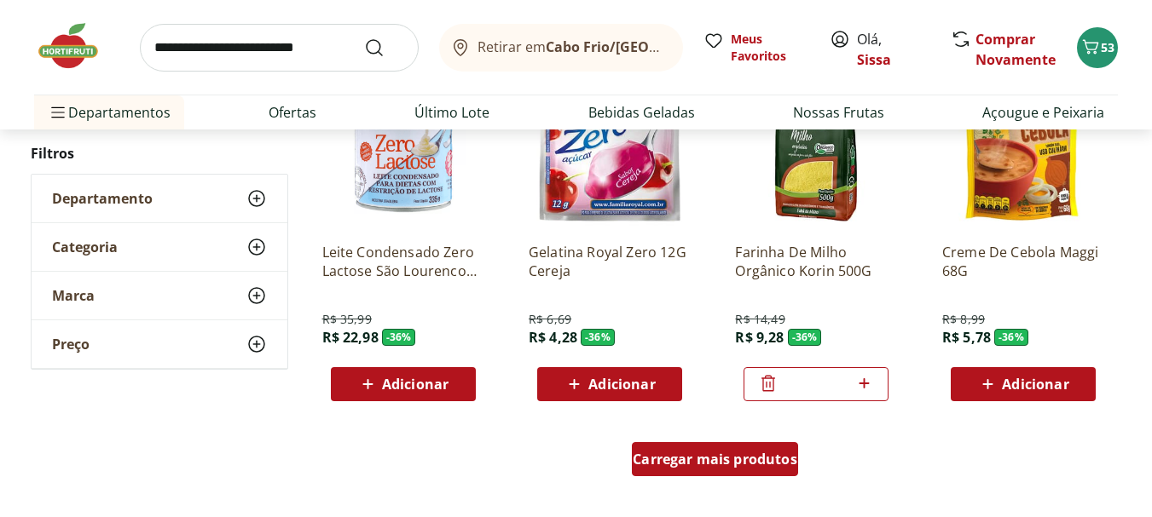
click at [741, 459] on span "Carregar mais produtos" at bounding box center [715, 460] width 165 height 14
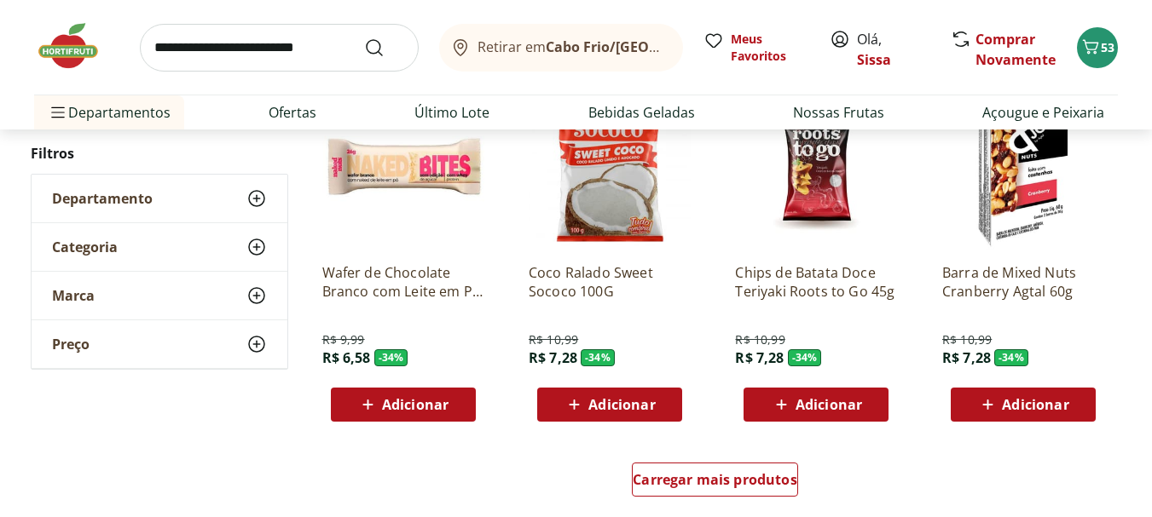
scroll to position [9888, 0]
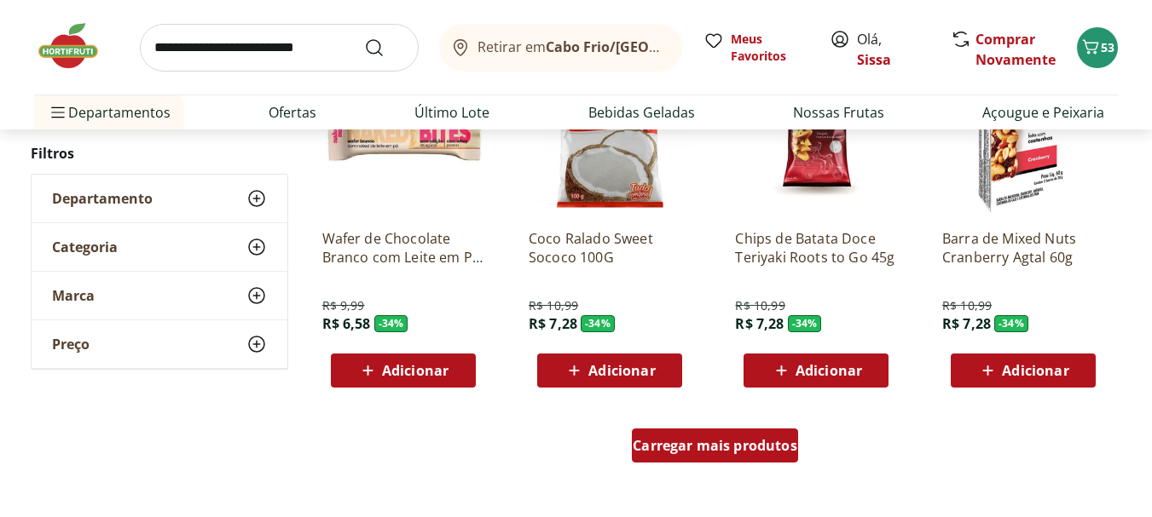
click at [696, 443] on span "Carregar mais produtos" at bounding box center [715, 446] width 165 height 14
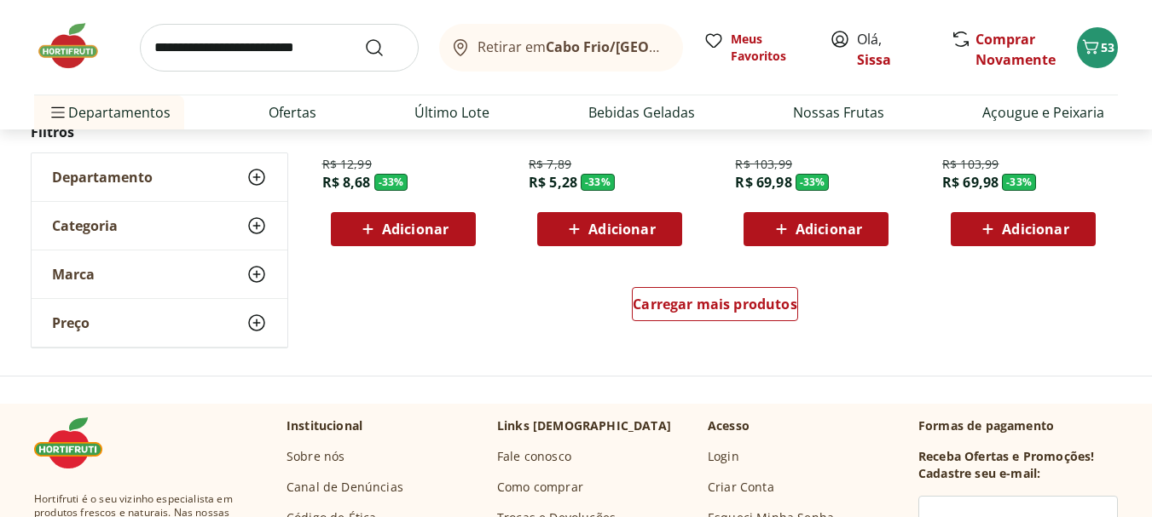
scroll to position [11150, 0]
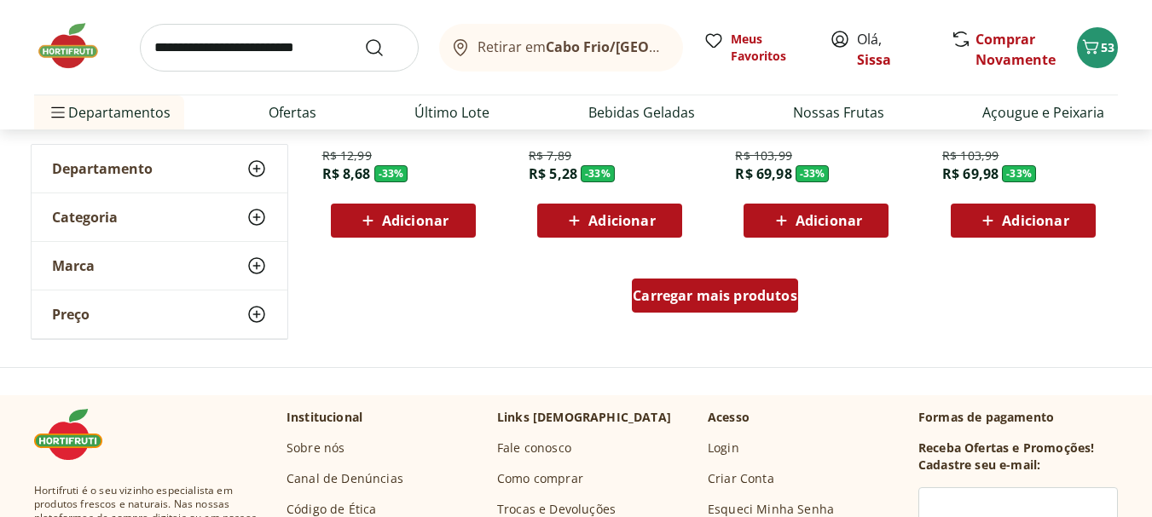
click at [767, 298] on span "Carregar mais produtos" at bounding box center [715, 296] width 165 height 14
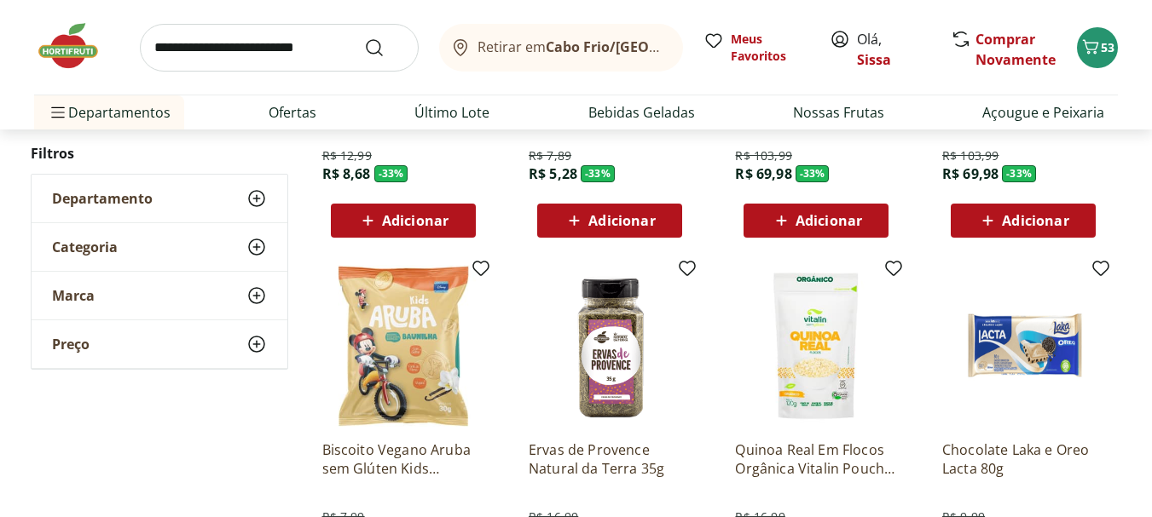
drag, startPoint x: 767, startPoint y: 298, endPoint x: 751, endPoint y: 551, distance: 252.8
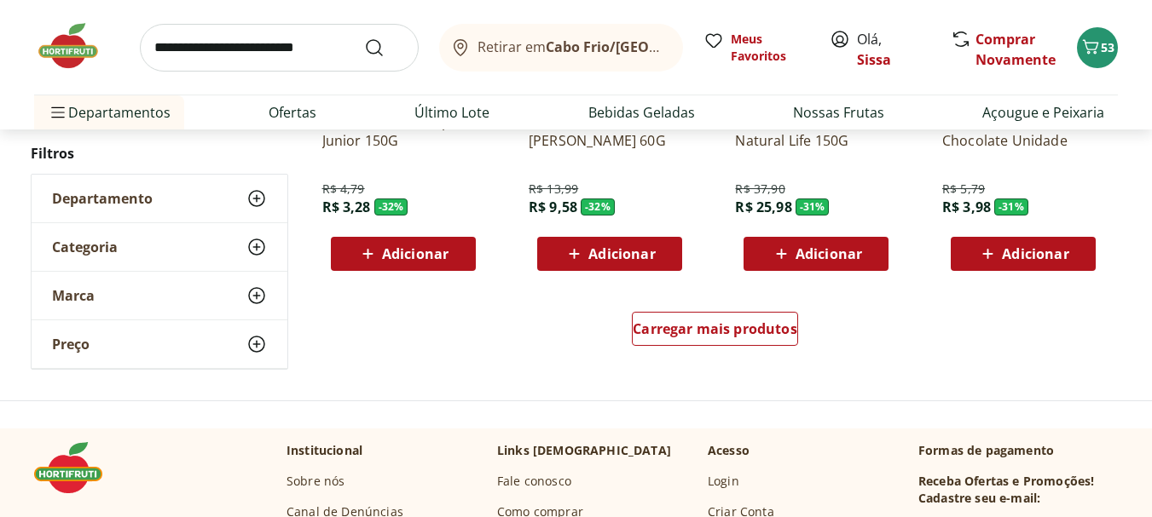
scroll to position [12275, 0]
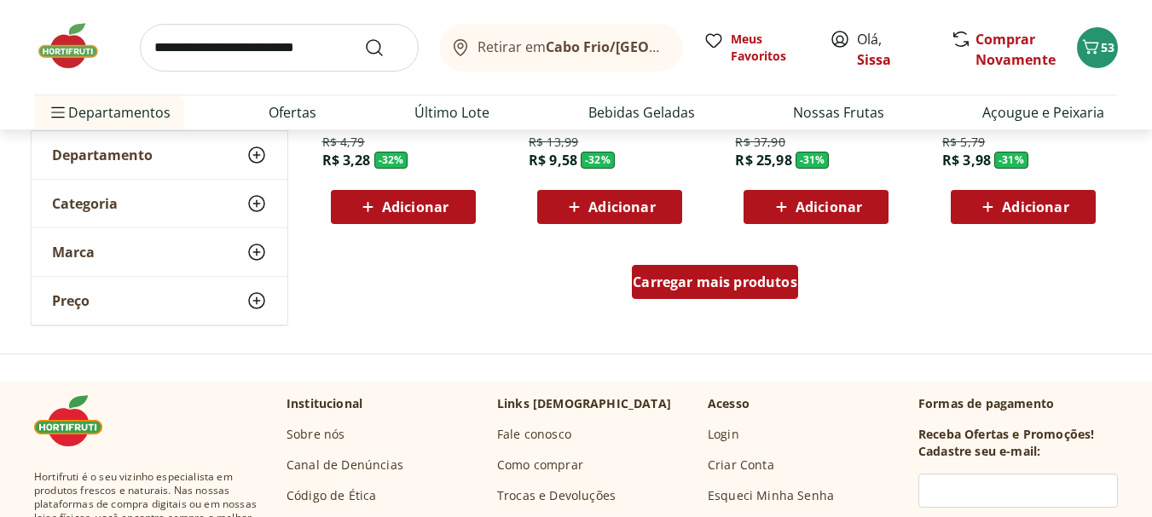
click at [775, 292] on div "Carregar mais produtos" at bounding box center [715, 282] width 166 height 34
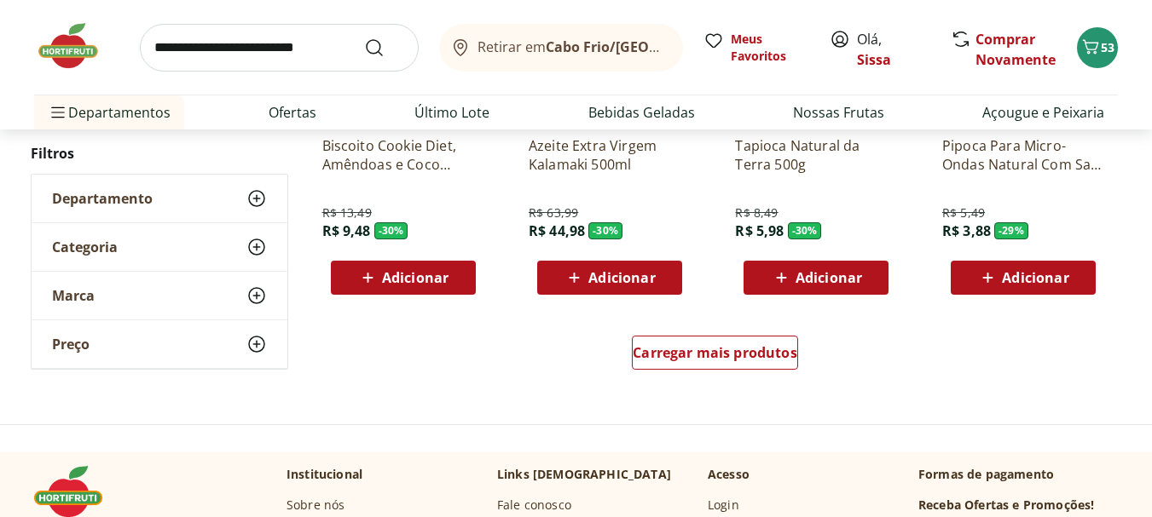
scroll to position [13366, 0]
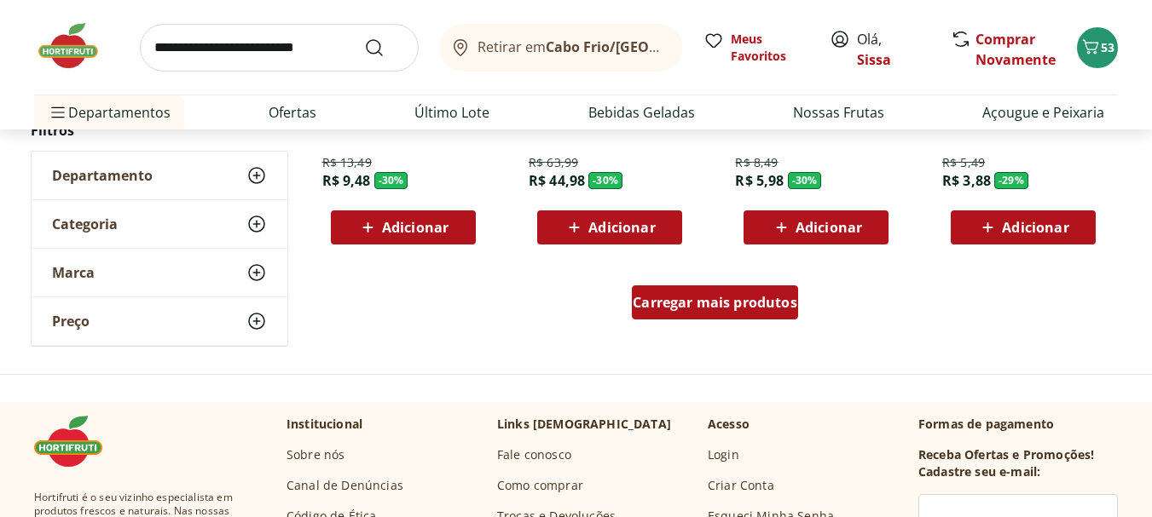
click at [760, 309] on span "Carregar mais produtos" at bounding box center [715, 303] width 165 height 14
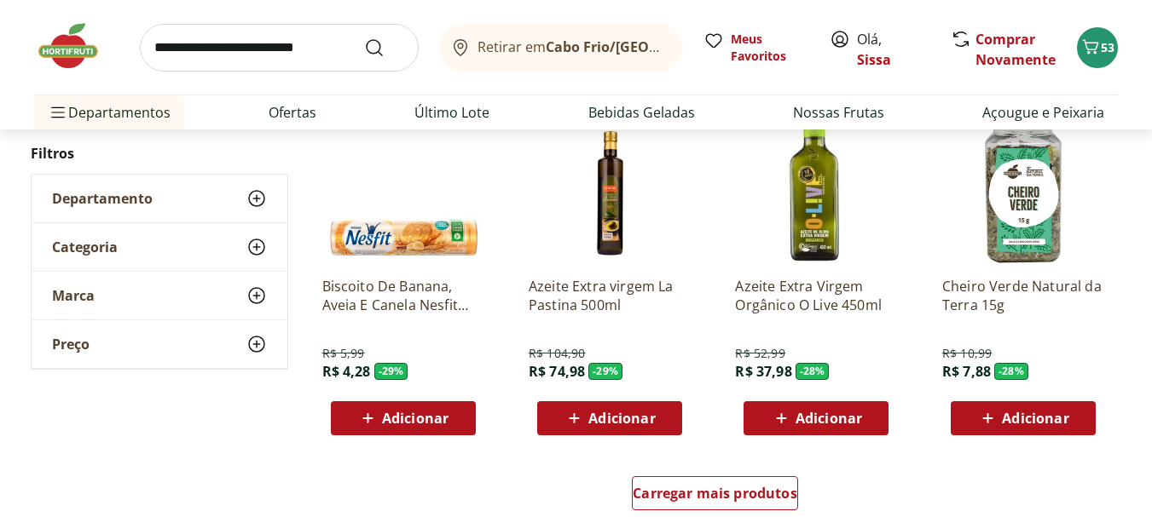
scroll to position [14423, 0]
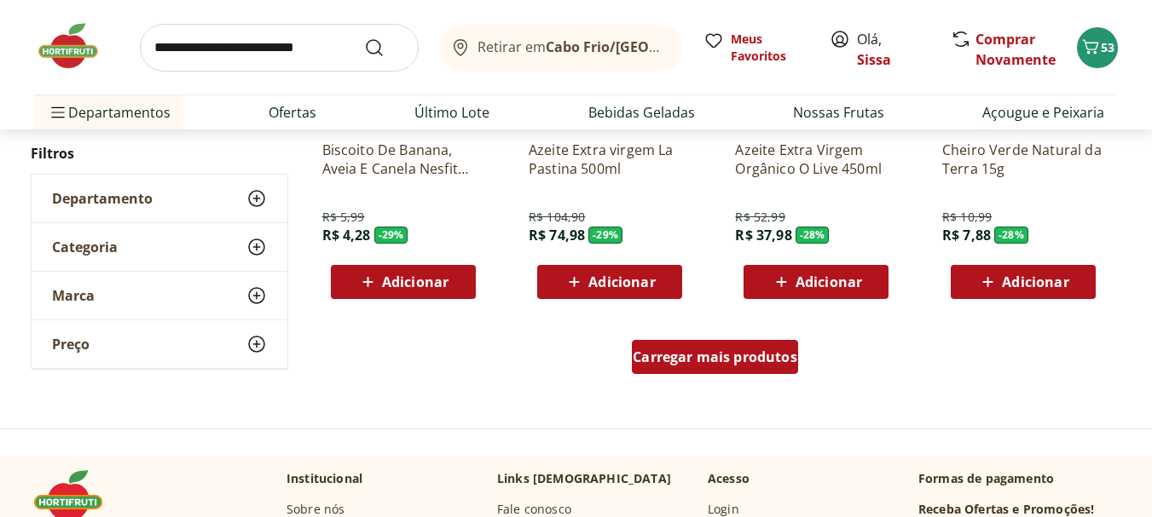
click at [725, 352] on span "Carregar mais produtos" at bounding box center [715, 357] width 165 height 14
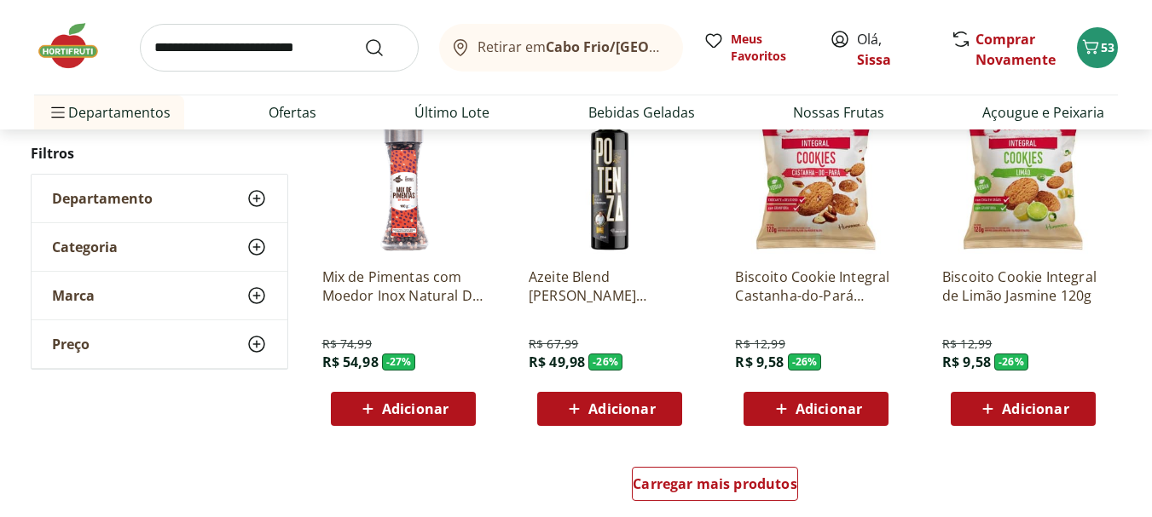
scroll to position [15412, 0]
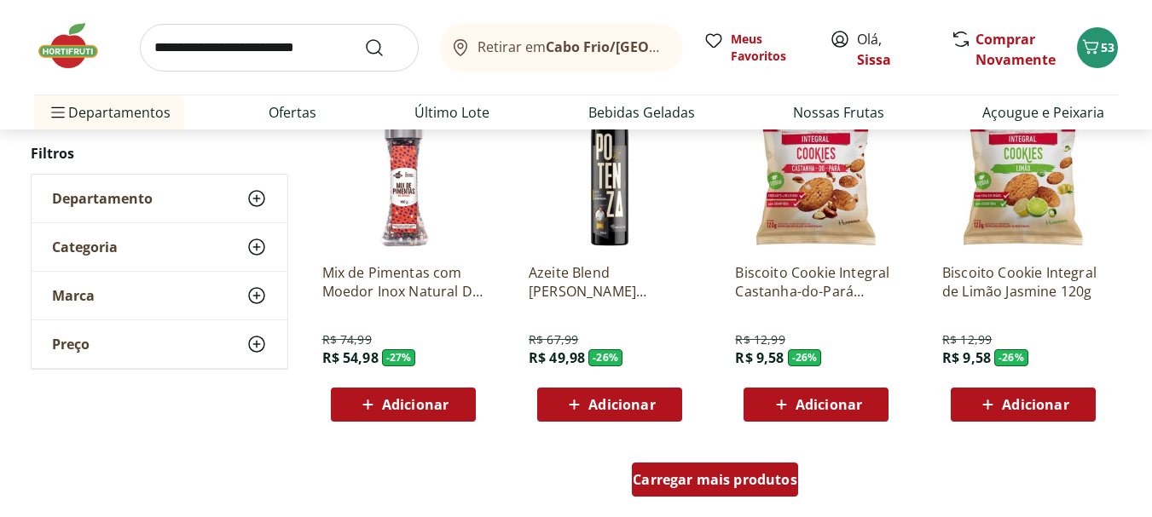
click at [689, 477] on span "Carregar mais produtos" at bounding box center [715, 480] width 165 height 14
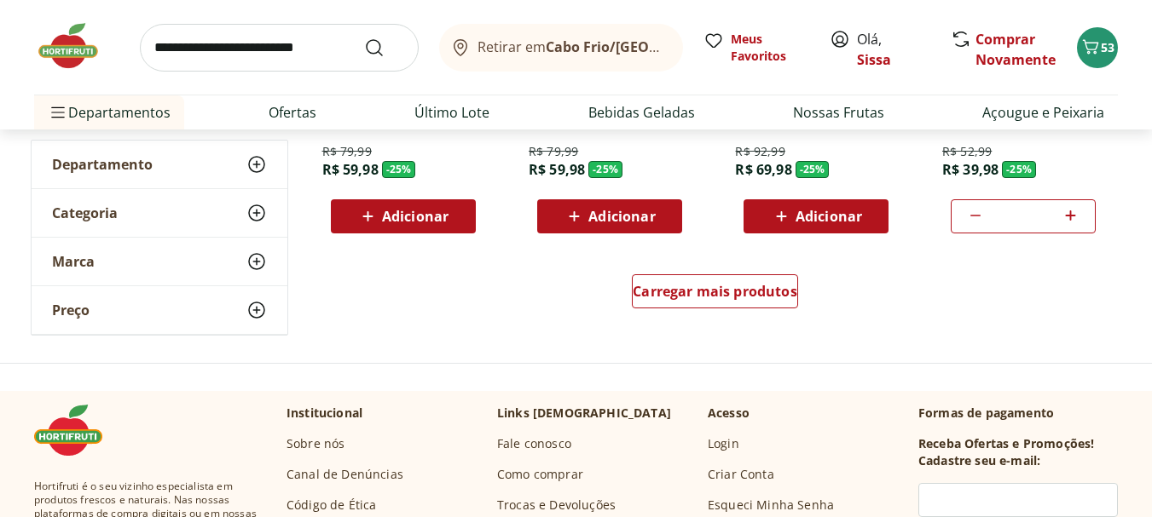
scroll to position [16742, 0]
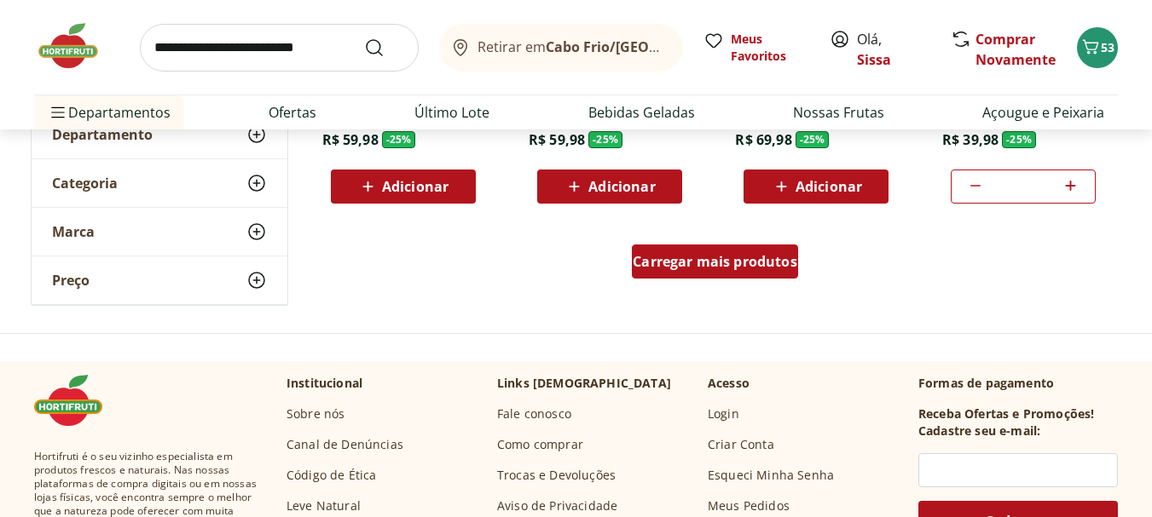
click at [721, 263] on span "Carregar mais produtos" at bounding box center [715, 262] width 165 height 14
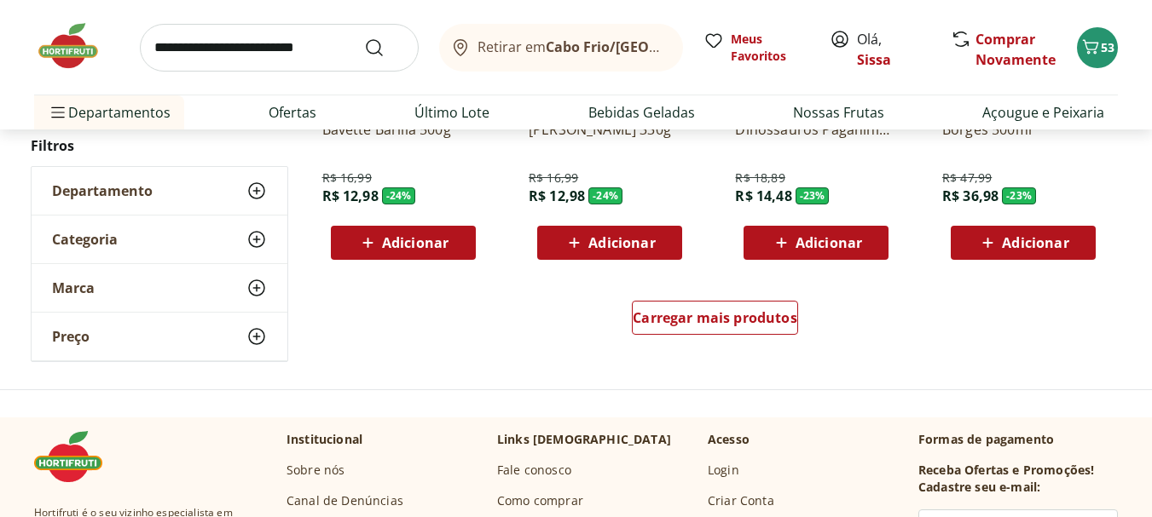
scroll to position [17799, 0]
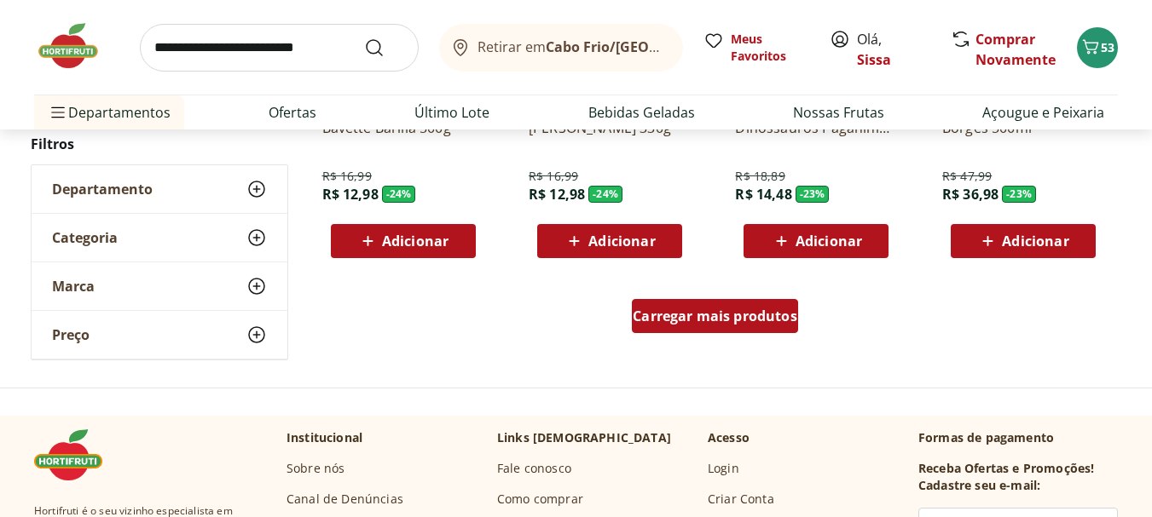
click at [727, 331] on div "Carregar mais produtos" at bounding box center [715, 316] width 166 height 34
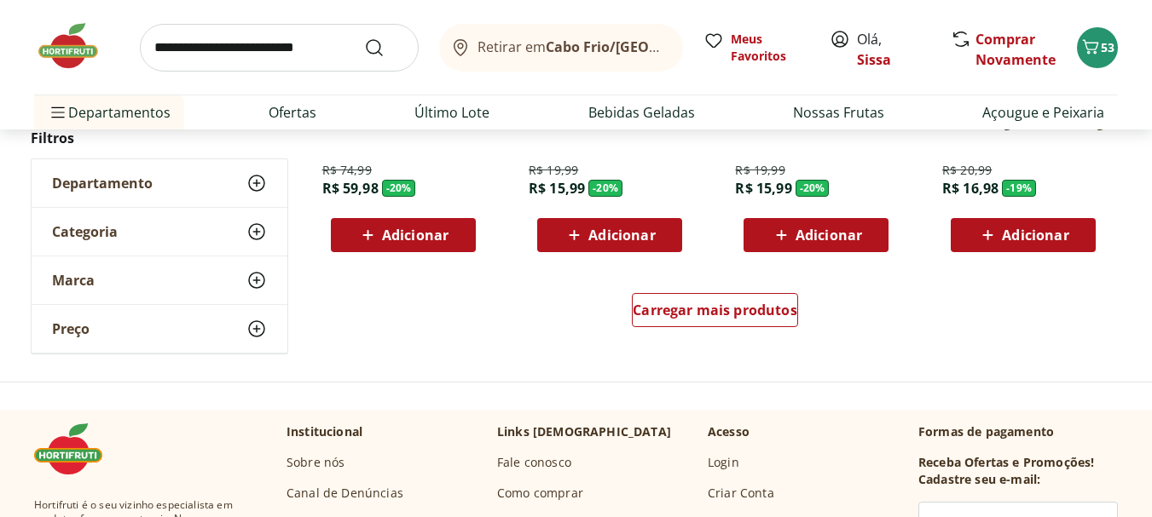
scroll to position [18924, 0]
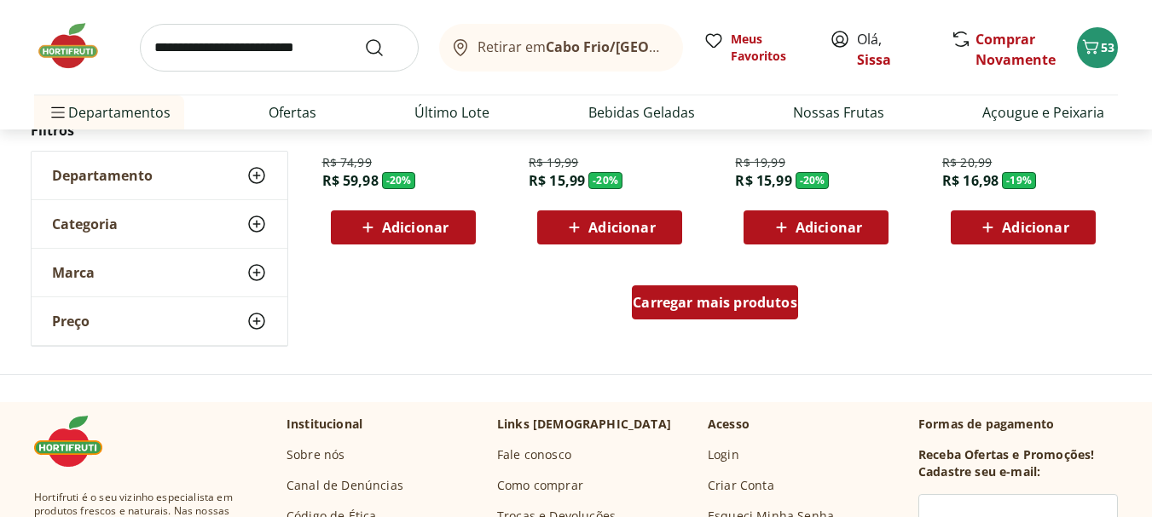
click at [696, 308] on span "Carregar mais produtos" at bounding box center [715, 303] width 165 height 14
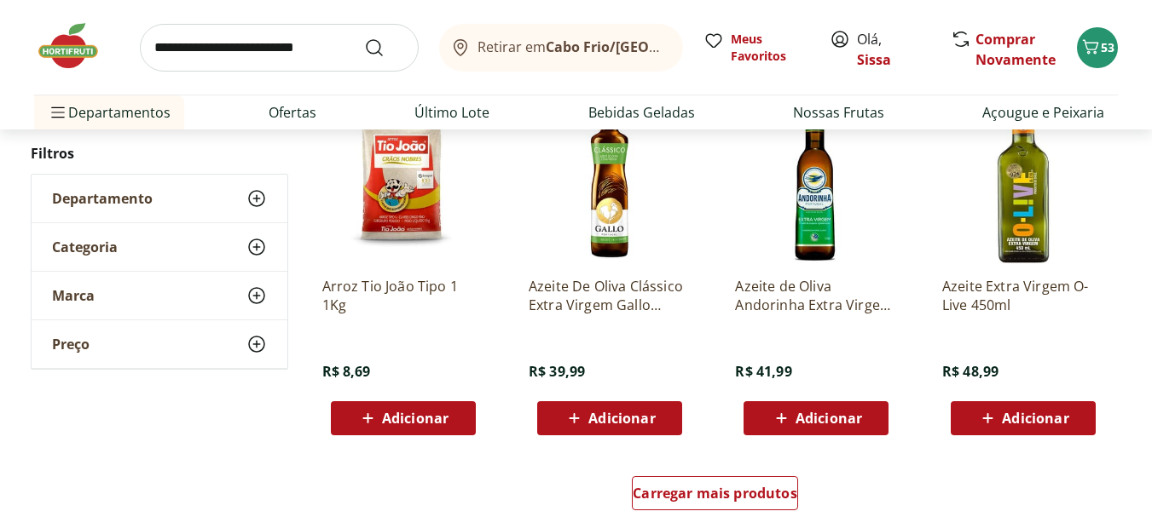
scroll to position [19879, 0]
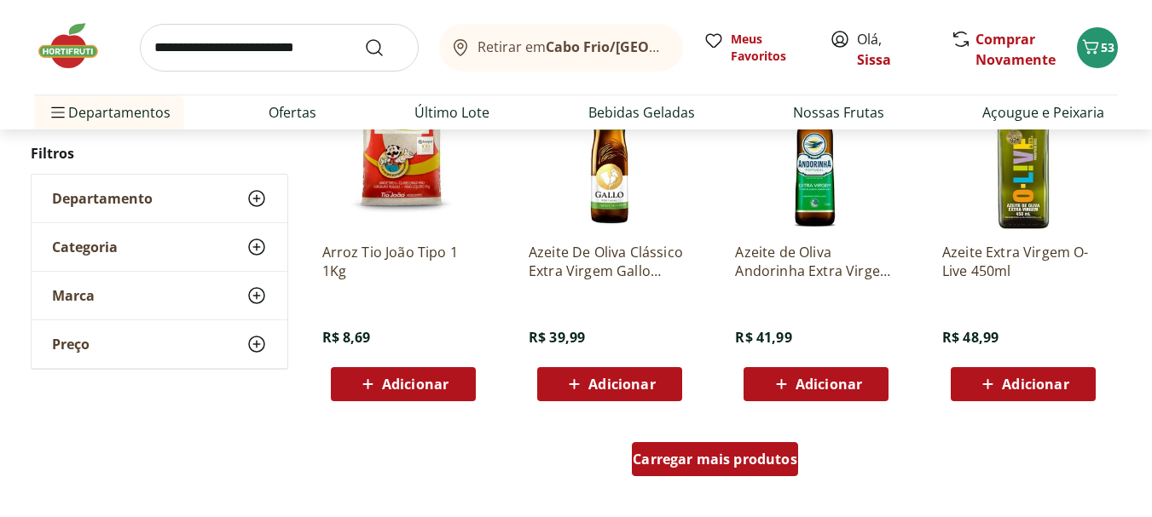
click at [676, 473] on div "Carregar mais produtos" at bounding box center [715, 459] width 166 height 34
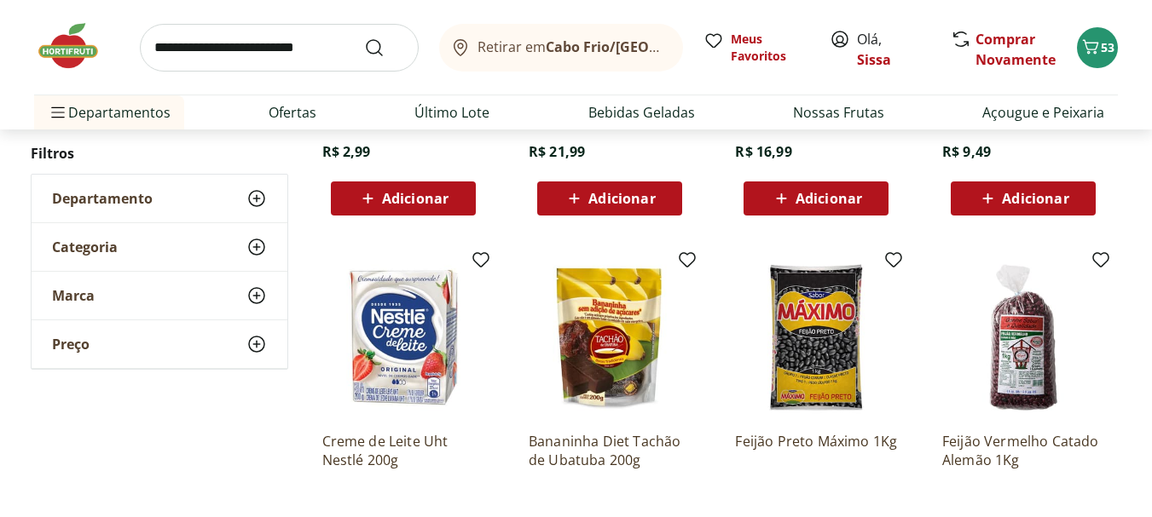
scroll to position [20527, 0]
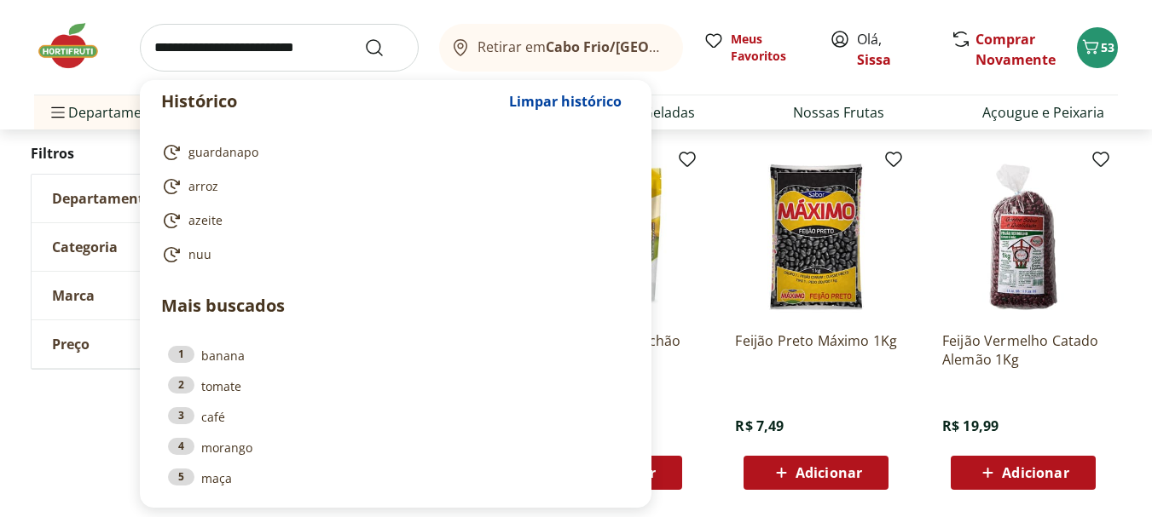
click at [184, 40] on input "search" at bounding box center [279, 48] width 279 height 48
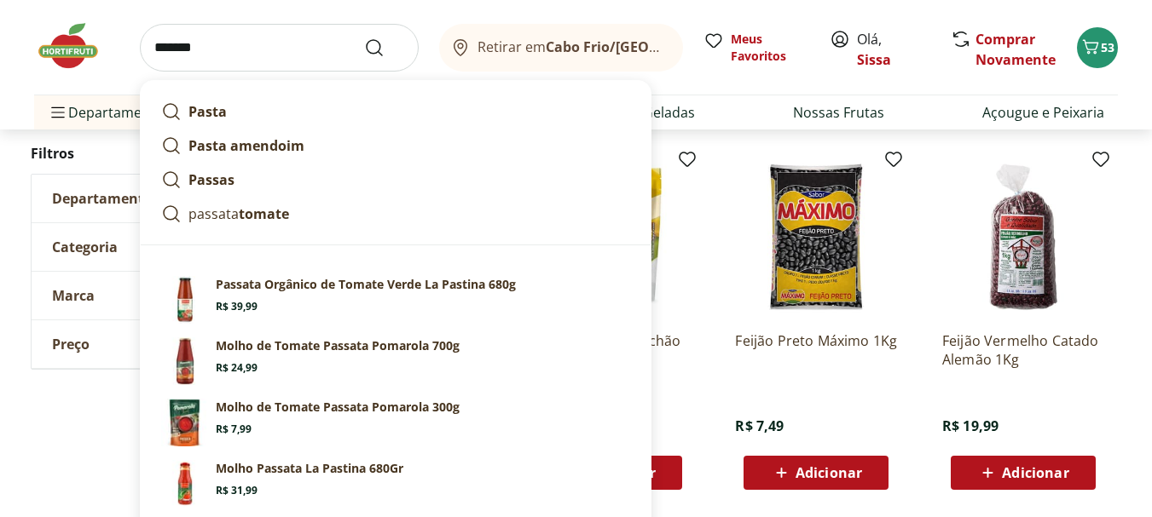
type input "*******"
click at [364, 38] on button "Submit Search" at bounding box center [384, 48] width 41 height 20
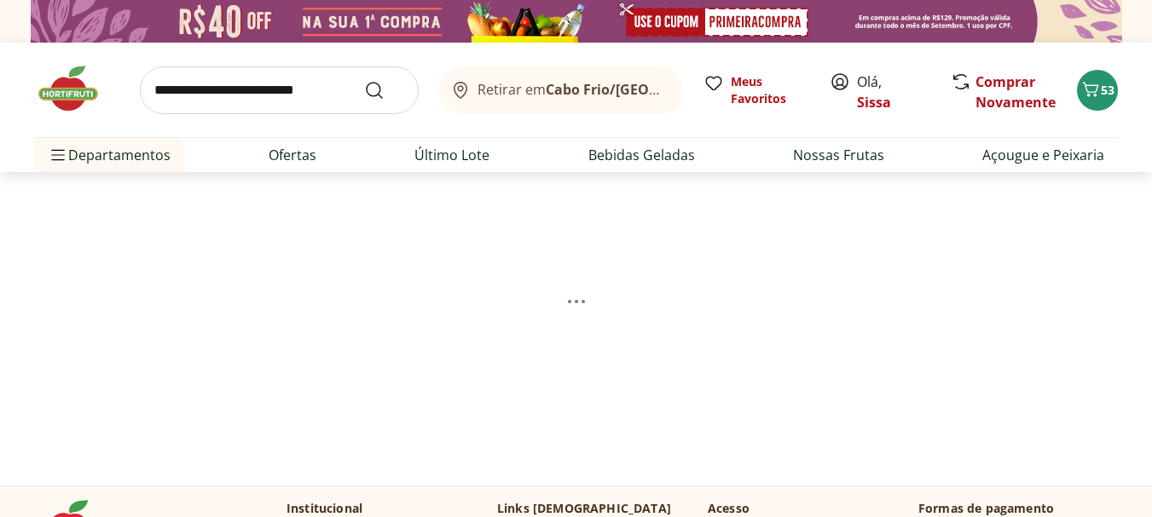
select select "**********"
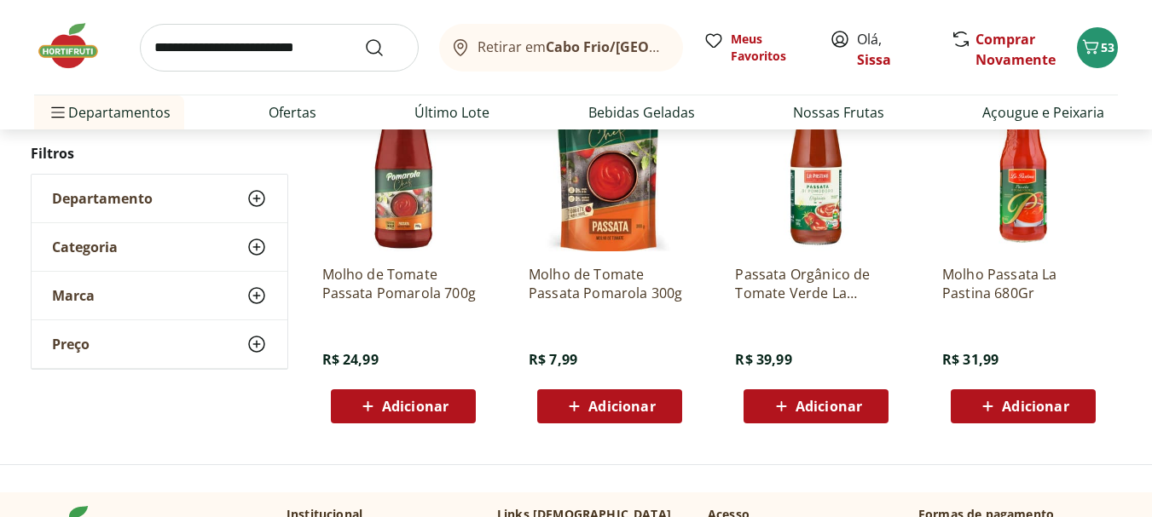
scroll to position [273, 0]
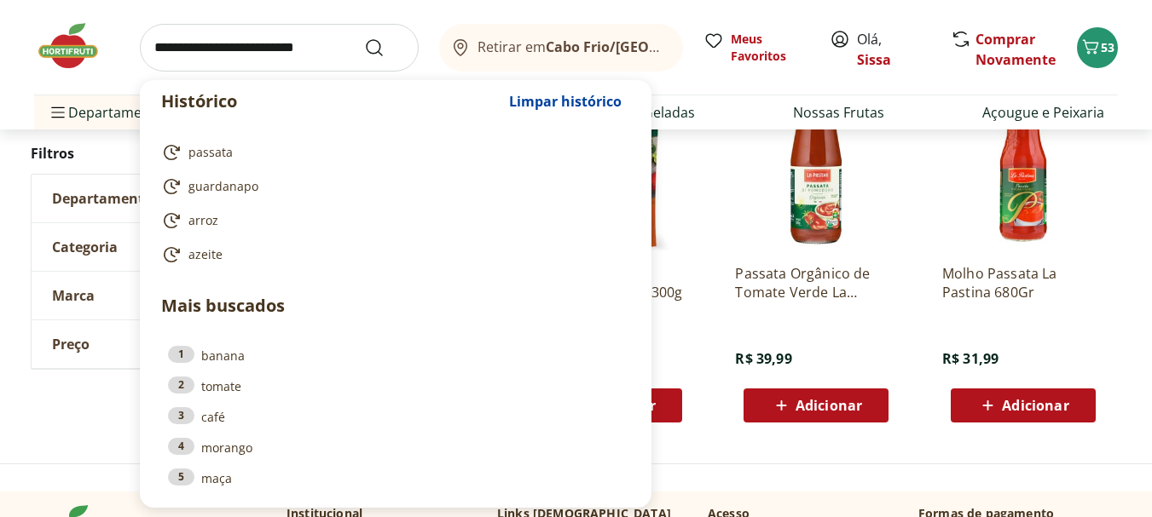
click at [337, 51] on input "search" at bounding box center [279, 48] width 279 height 48
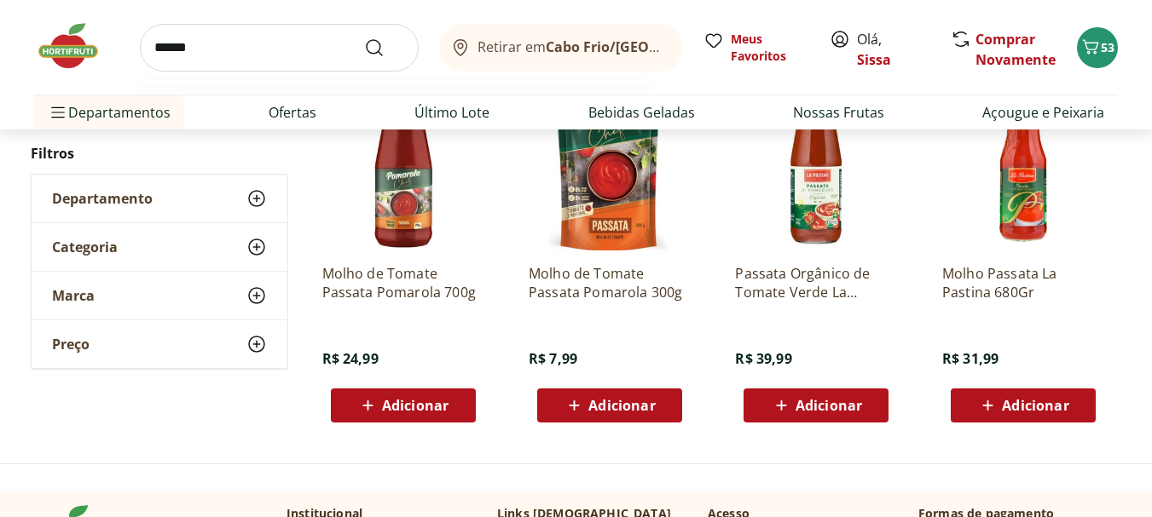
type input "******"
click at [364, 38] on button "Submit Search" at bounding box center [384, 48] width 41 height 20
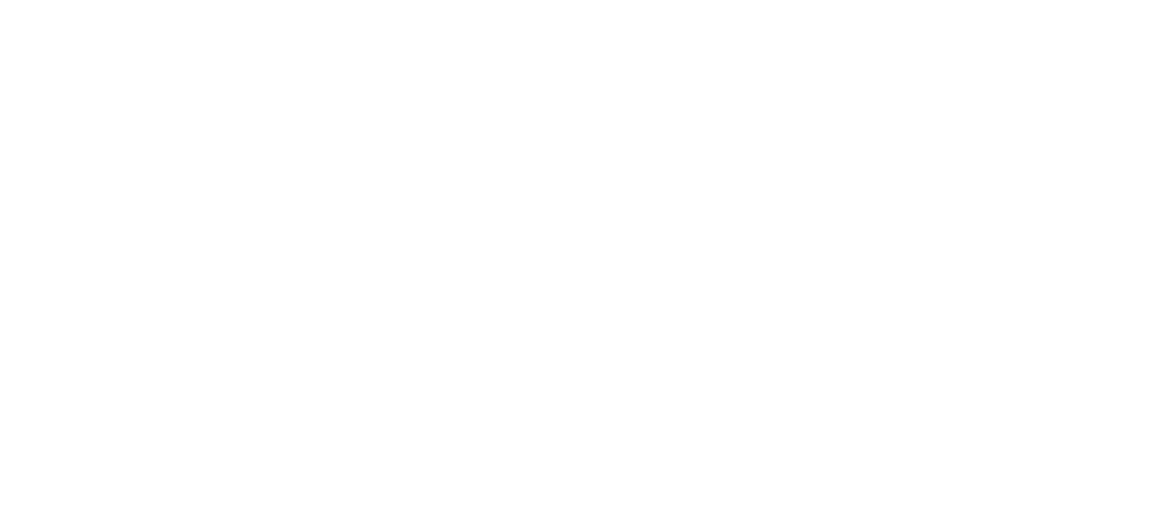
select select "**********"
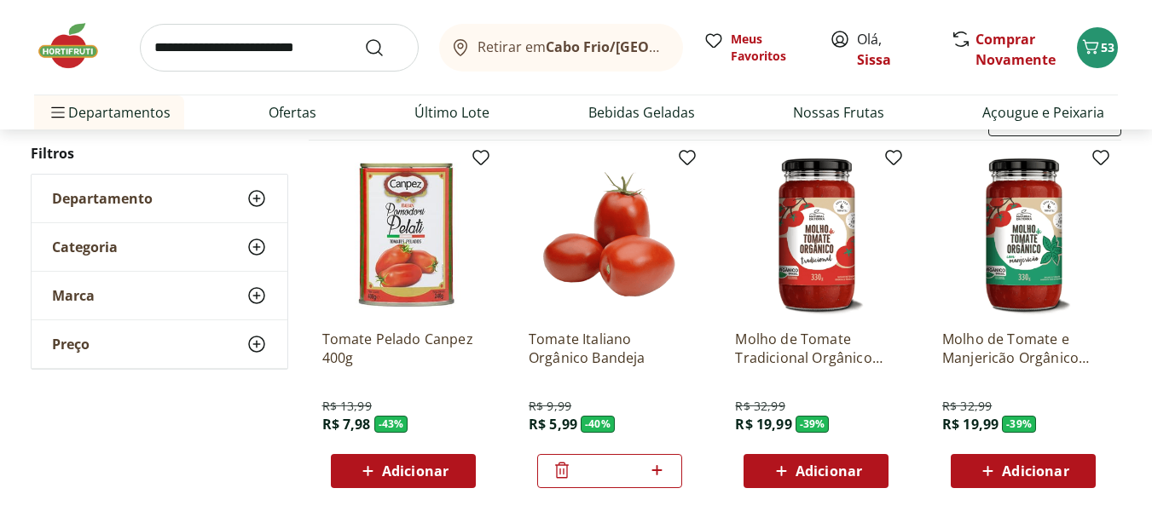
scroll to position [205, 0]
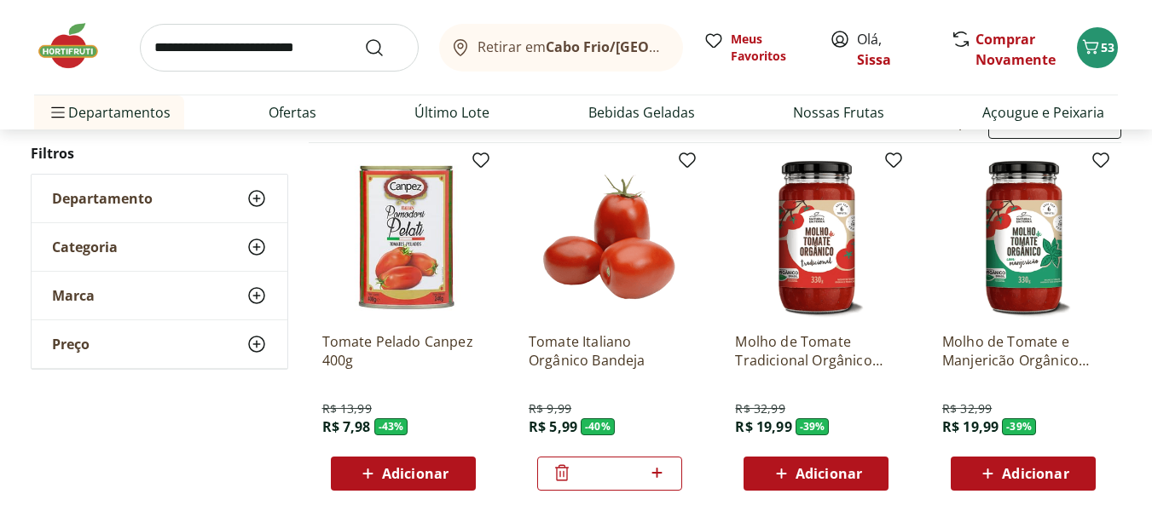
click at [397, 483] on span "Adicionar" at bounding box center [402, 474] width 91 height 20
click at [424, 475] on span "Adicionar" at bounding box center [415, 474] width 66 height 14
click at [449, 477] on icon at bounding box center [450, 473] width 21 height 20
type input "*"
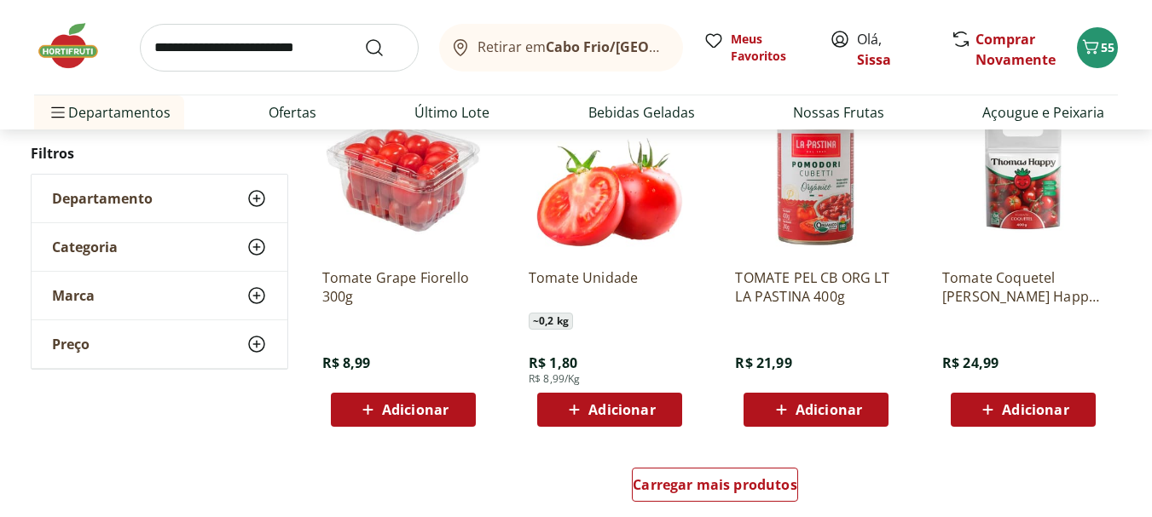
scroll to position [1023, 0]
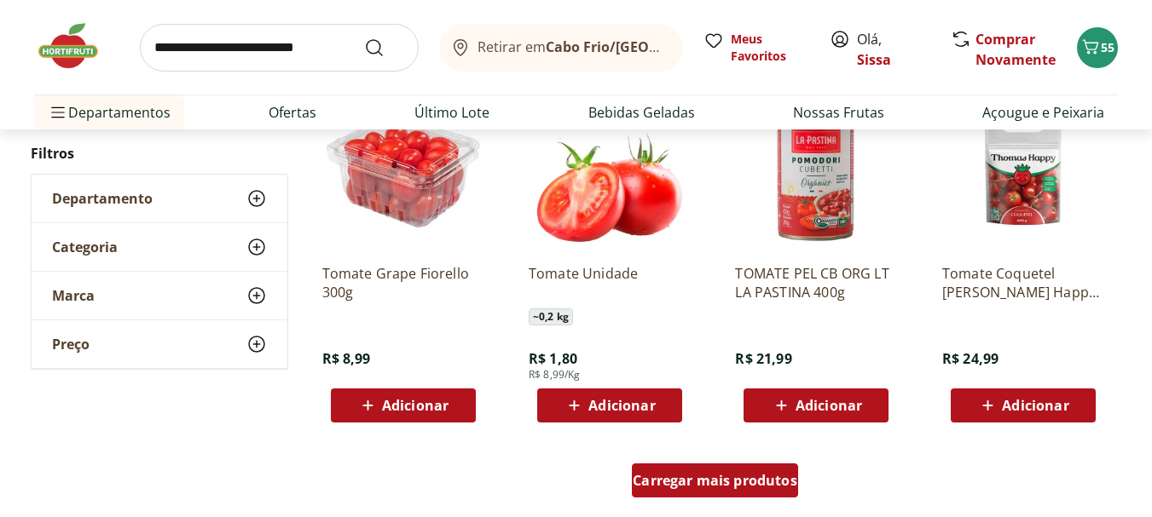
click at [722, 488] on span "Carregar mais produtos" at bounding box center [715, 481] width 165 height 14
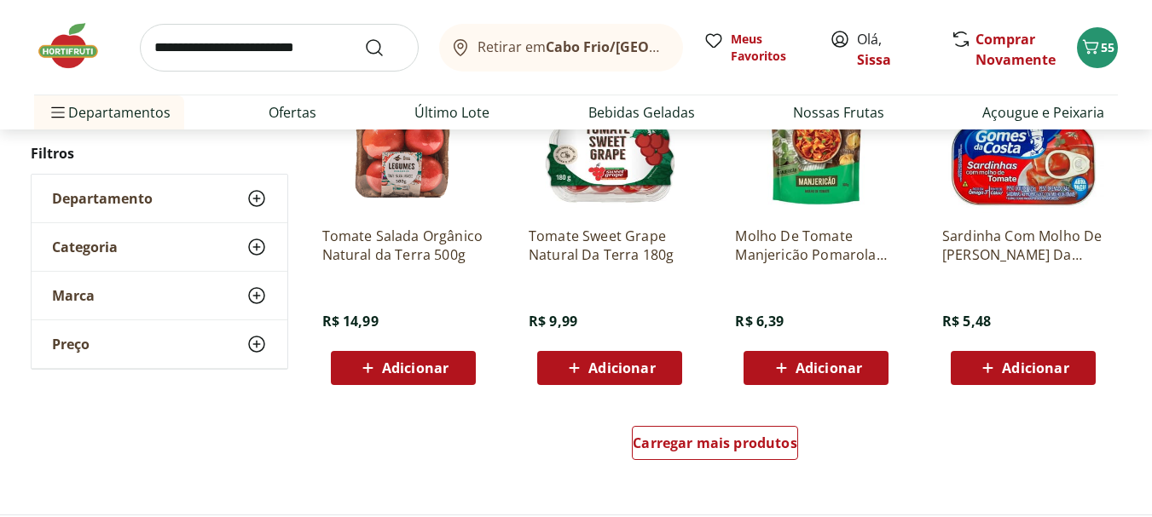
scroll to position [2250, 0]
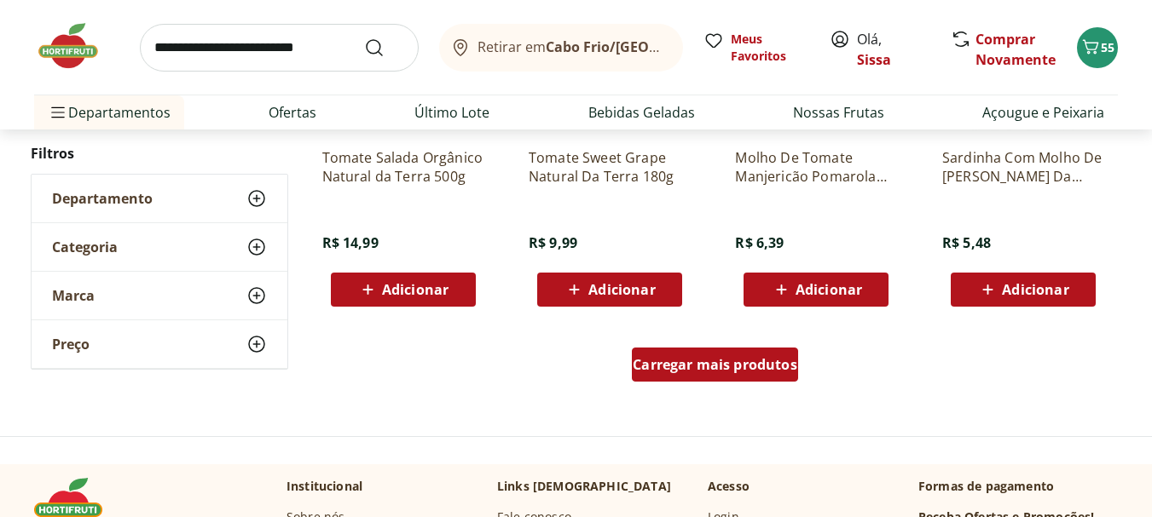
click at [755, 372] on span "Carregar mais produtos" at bounding box center [715, 365] width 165 height 14
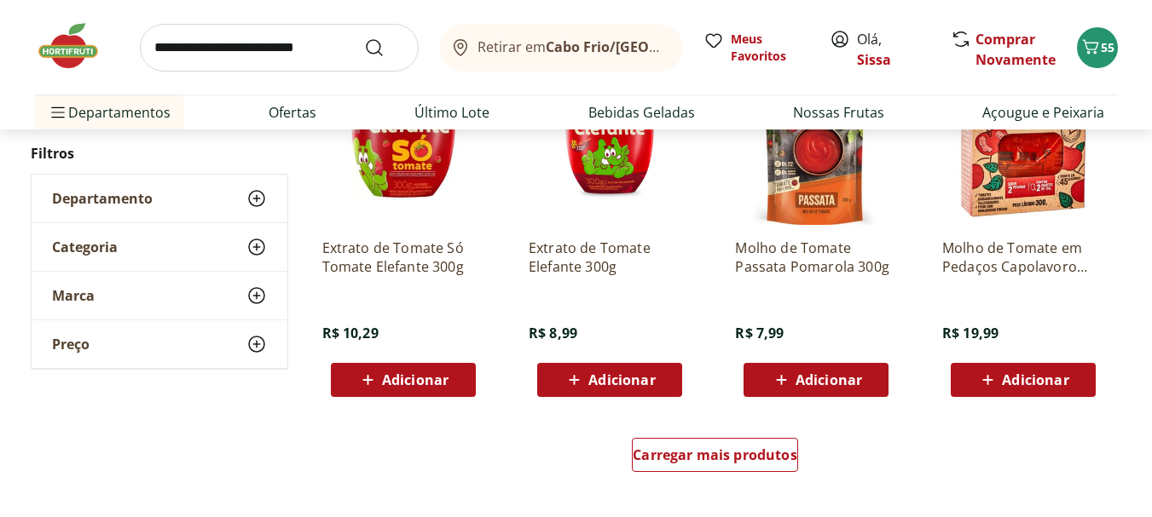
scroll to position [3273, 0]
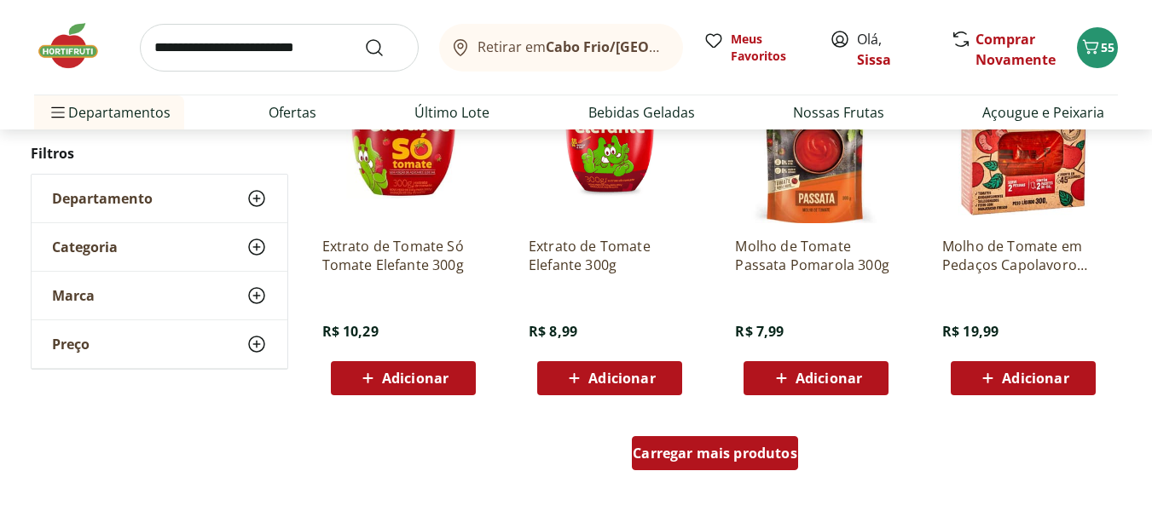
click at [725, 459] on span "Carregar mais produtos" at bounding box center [715, 454] width 165 height 14
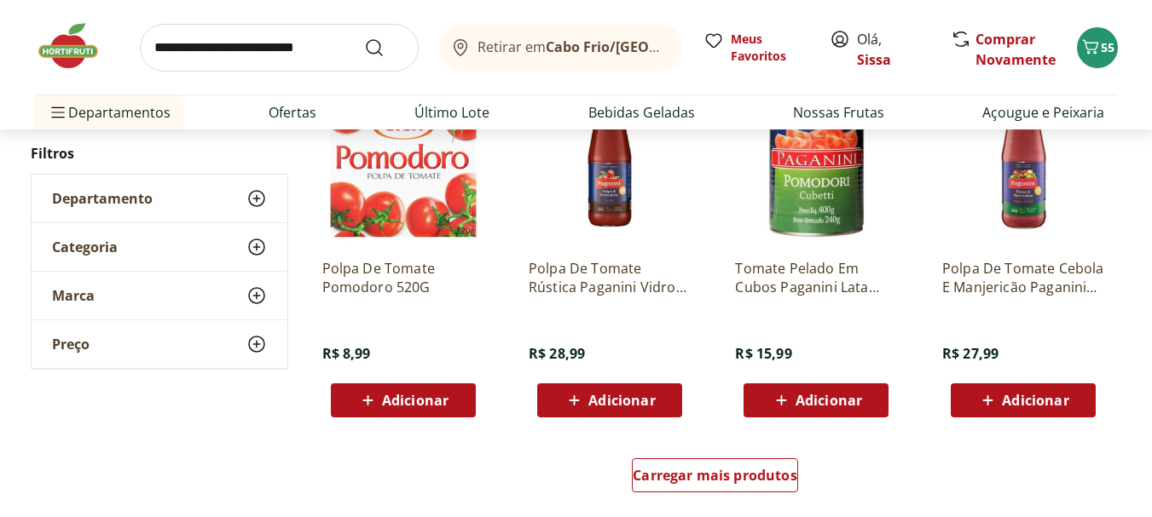
scroll to position [4364, 0]
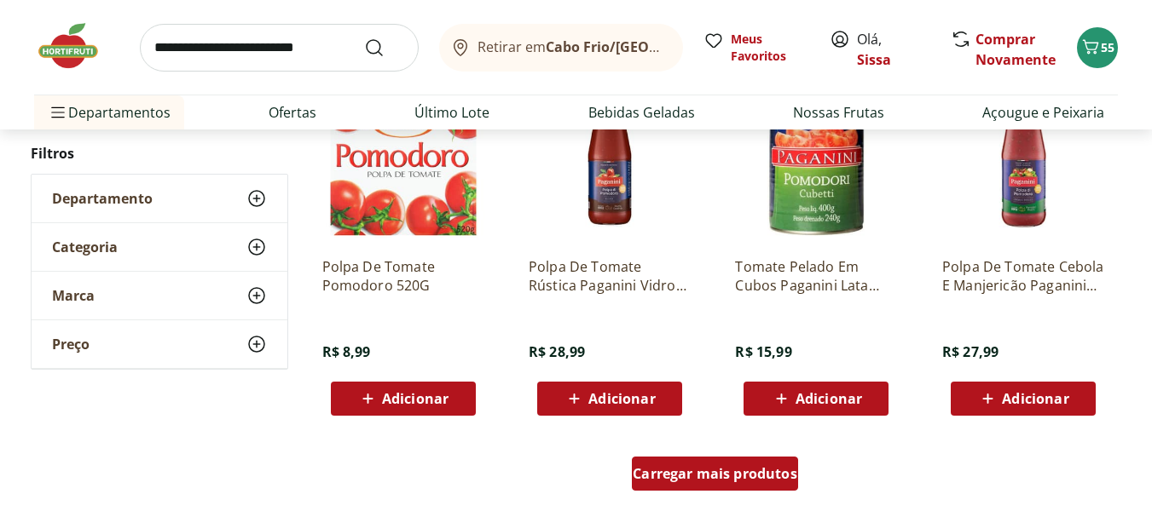
click at [707, 483] on div "Carregar mais produtos" at bounding box center [715, 474] width 166 height 34
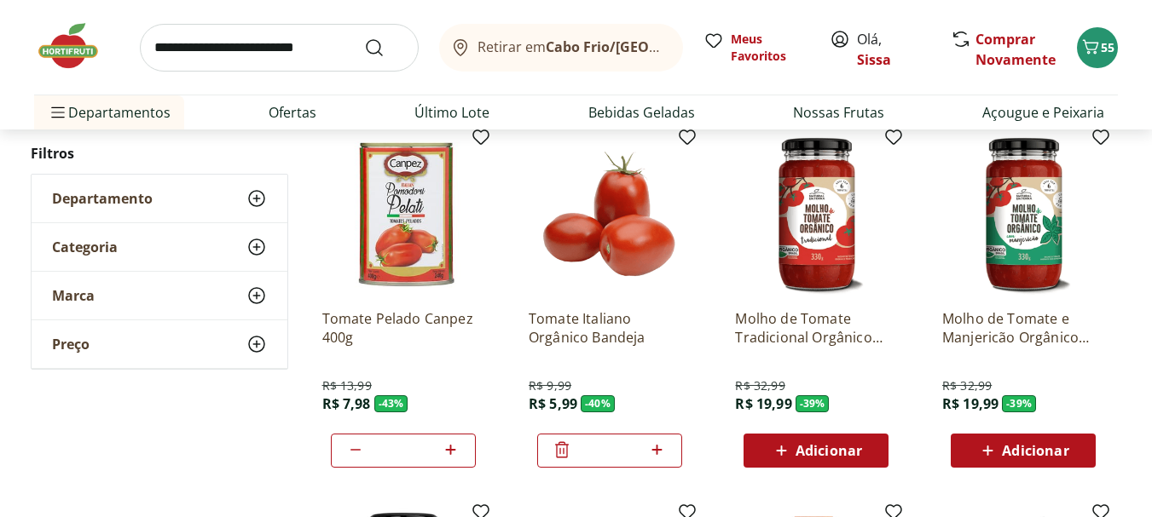
scroll to position [239, 0]
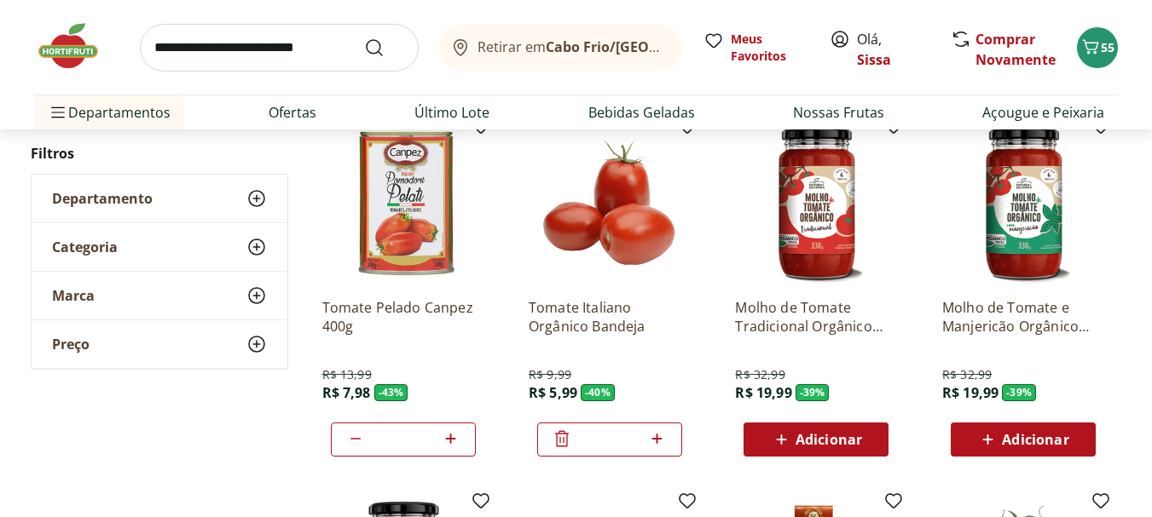
click at [828, 214] on img at bounding box center [816, 204] width 162 height 162
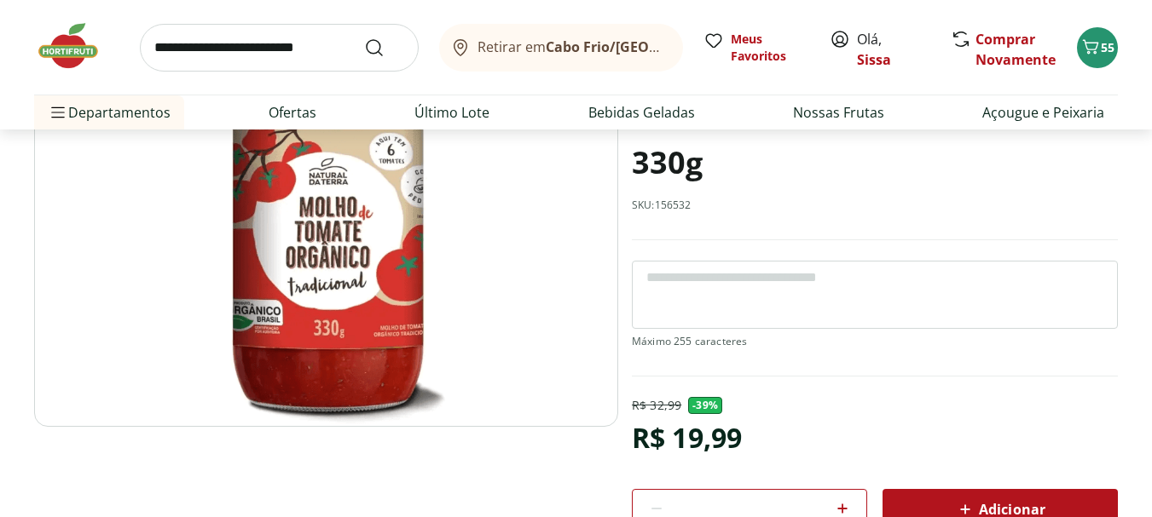
scroll to position [205, 0]
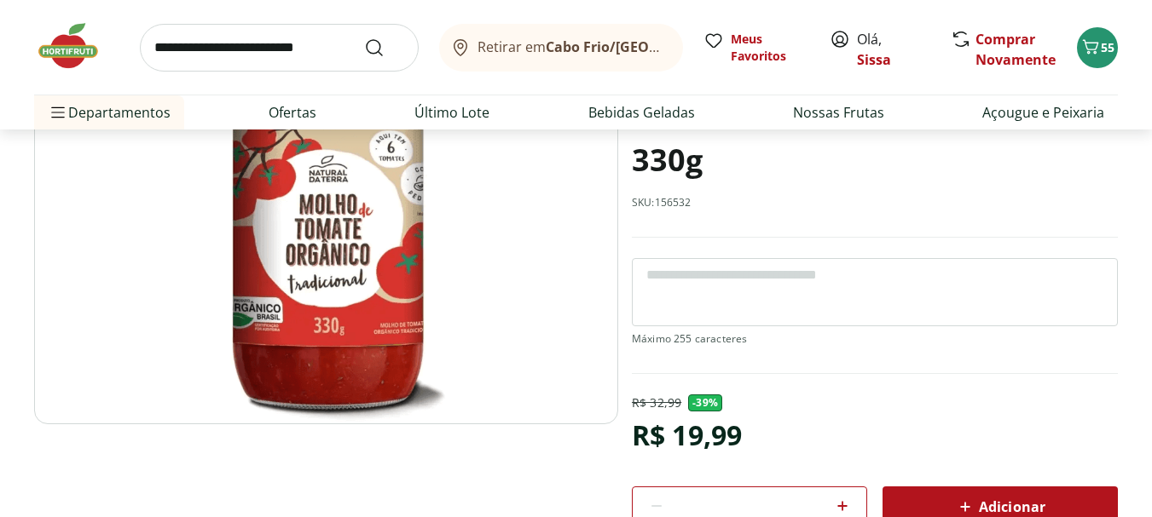
click at [333, 246] on img at bounding box center [326, 219] width 584 height 409
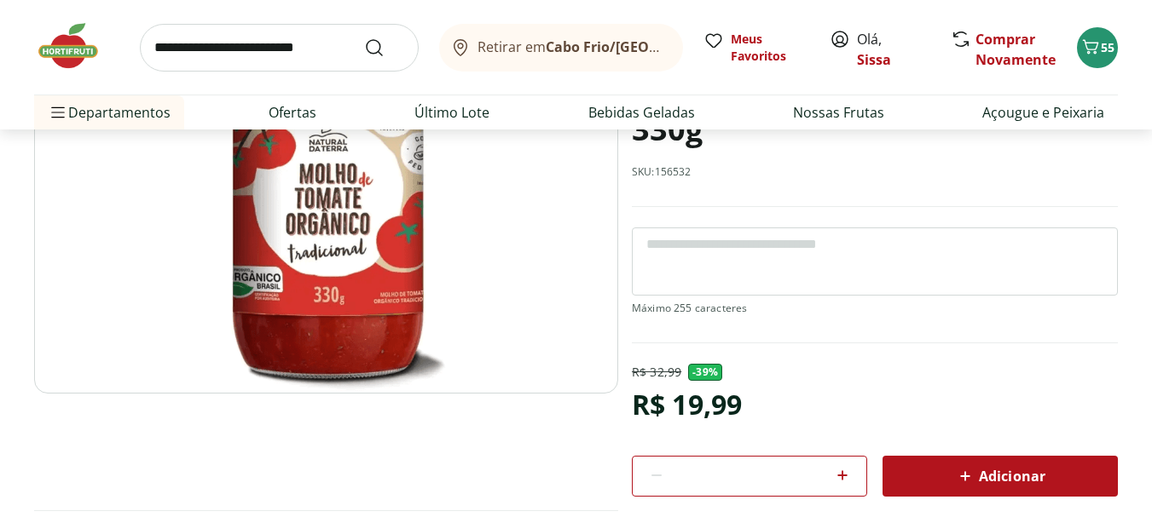
scroll to position [0, 0]
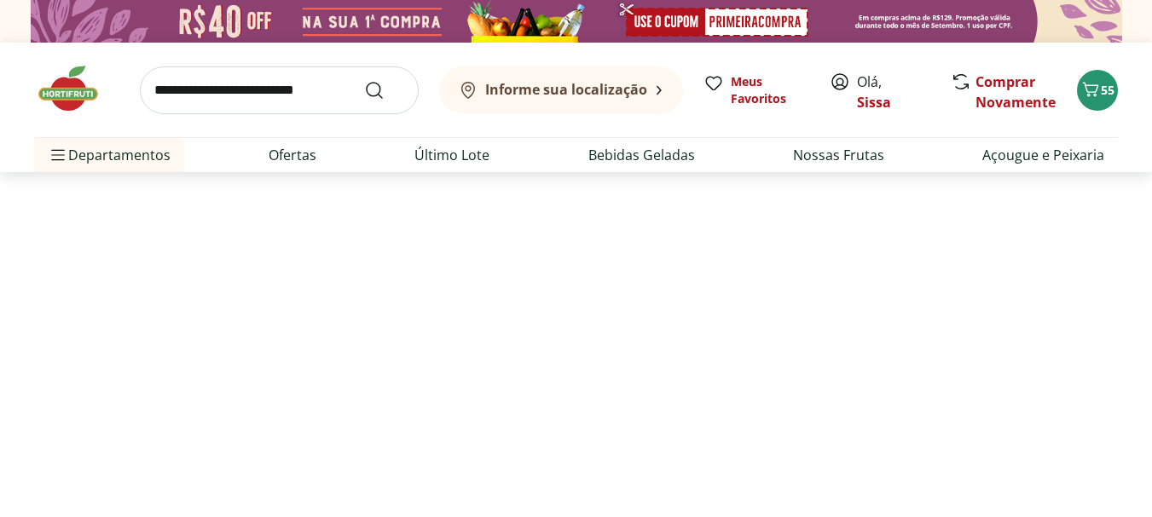
scroll to position [239, 0]
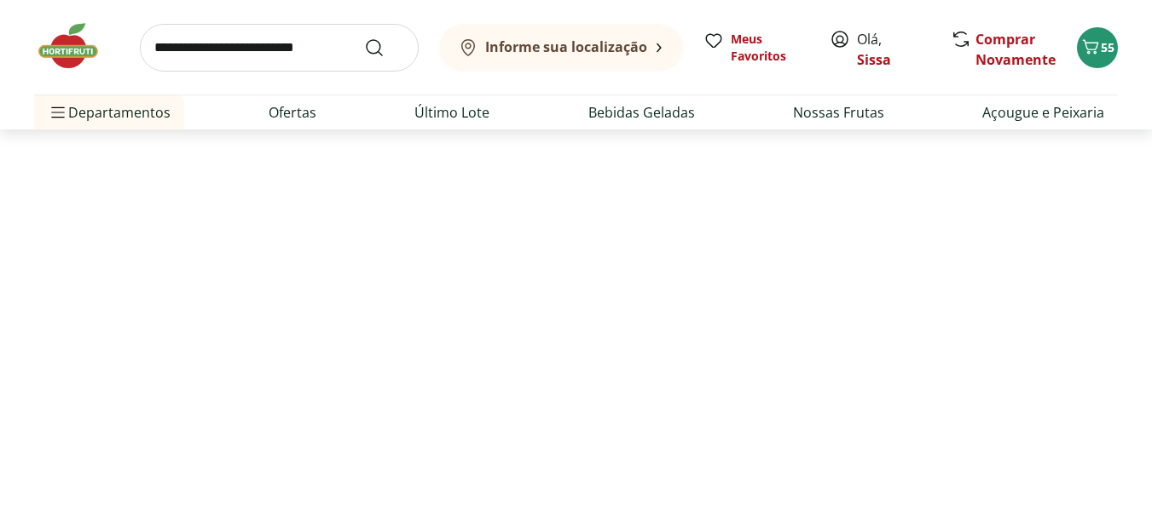
select select "**********"
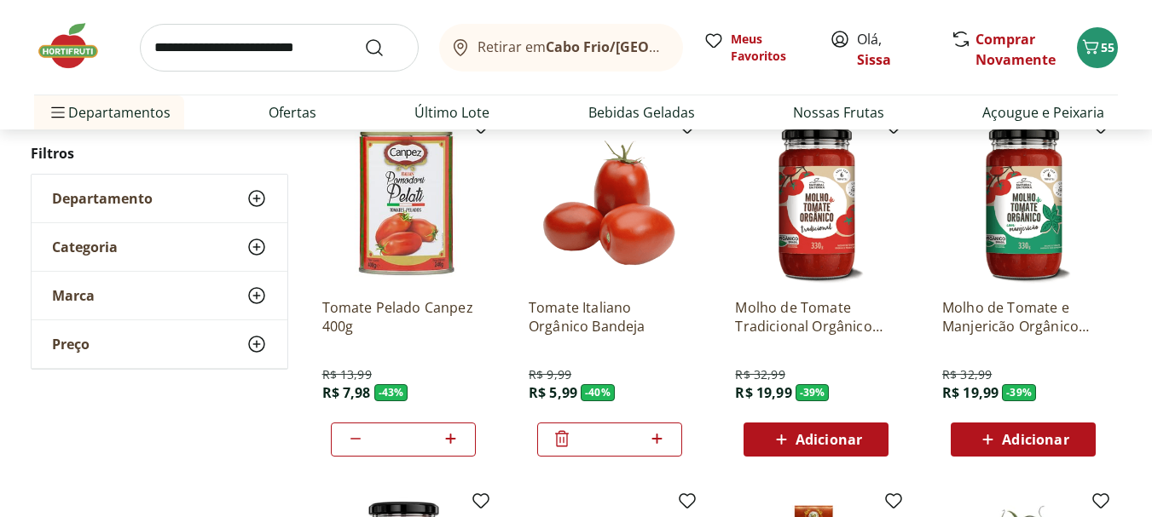
click at [813, 445] on span "Adicionar" at bounding box center [828, 440] width 66 height 14
click at [212, 52] on input "search" at bounding box center [279, 48] width 279 height 48
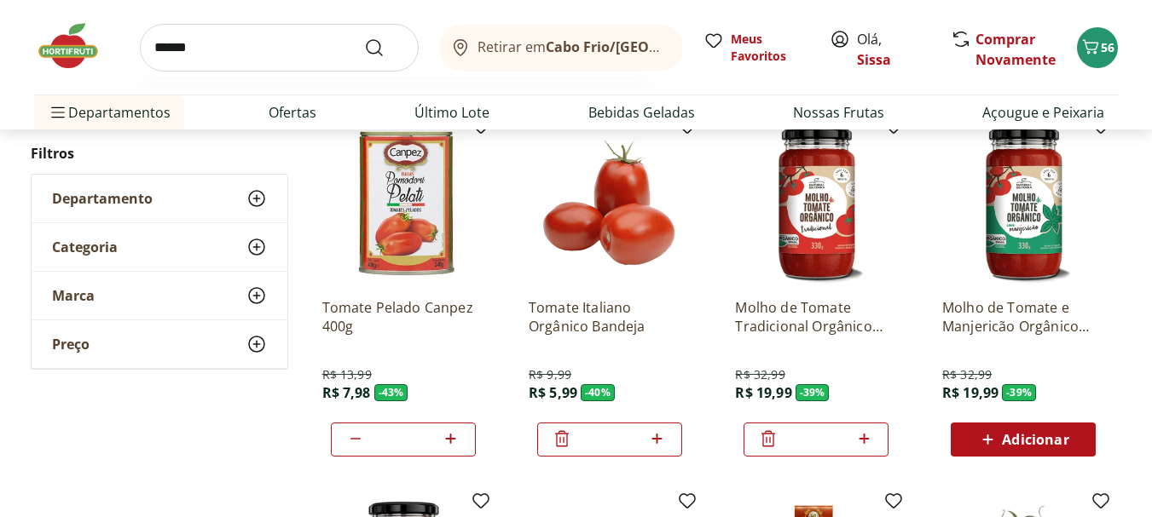
type input "******"
click at [364, 38] on button "Submit Search" at bounding box center [384, 48] width 41 height 20
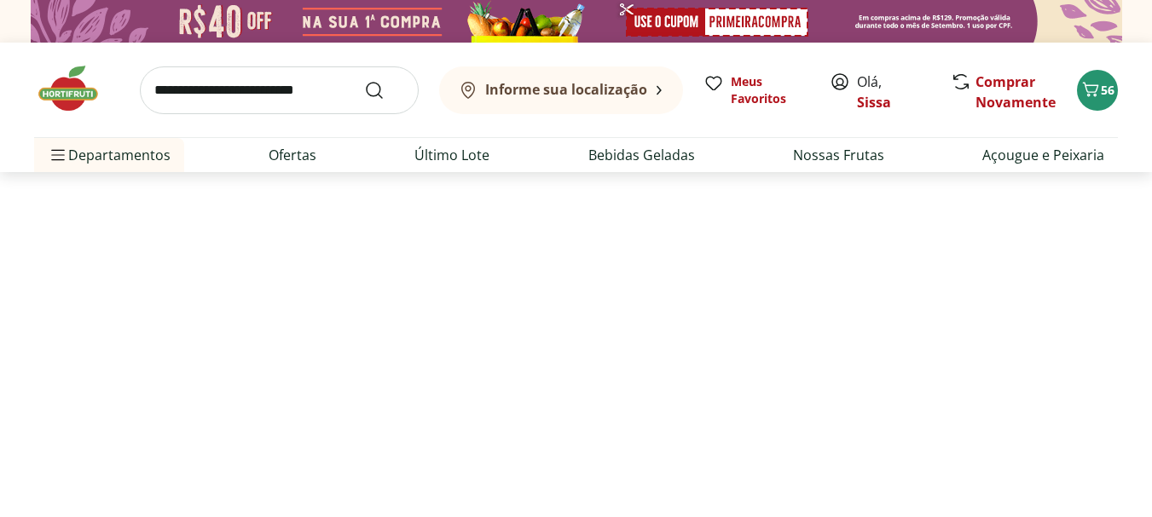
select select "**********"
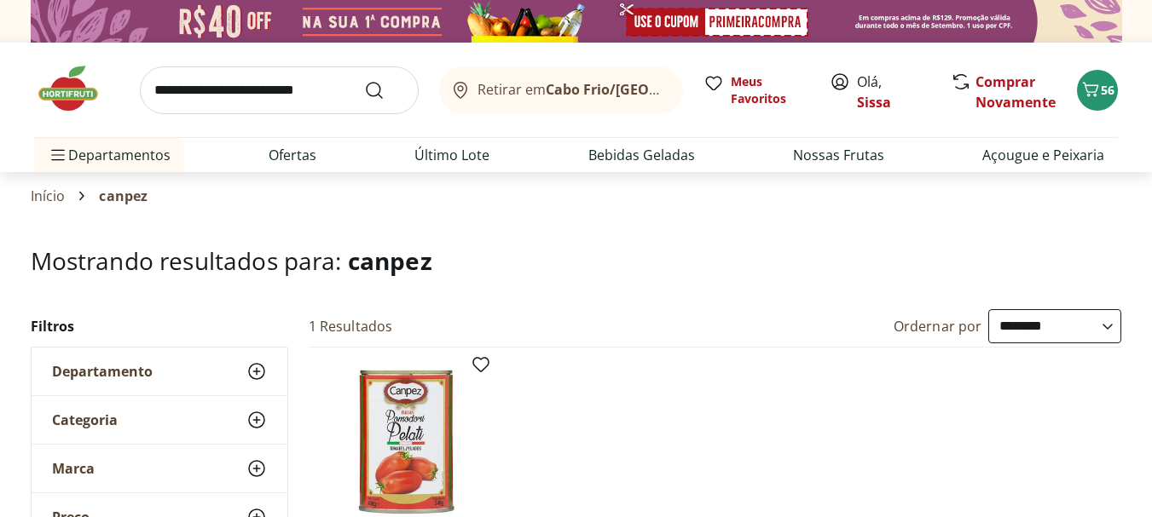
click at [326, 95] on input "search" at bounding box center [279, 90] width 279 height 48
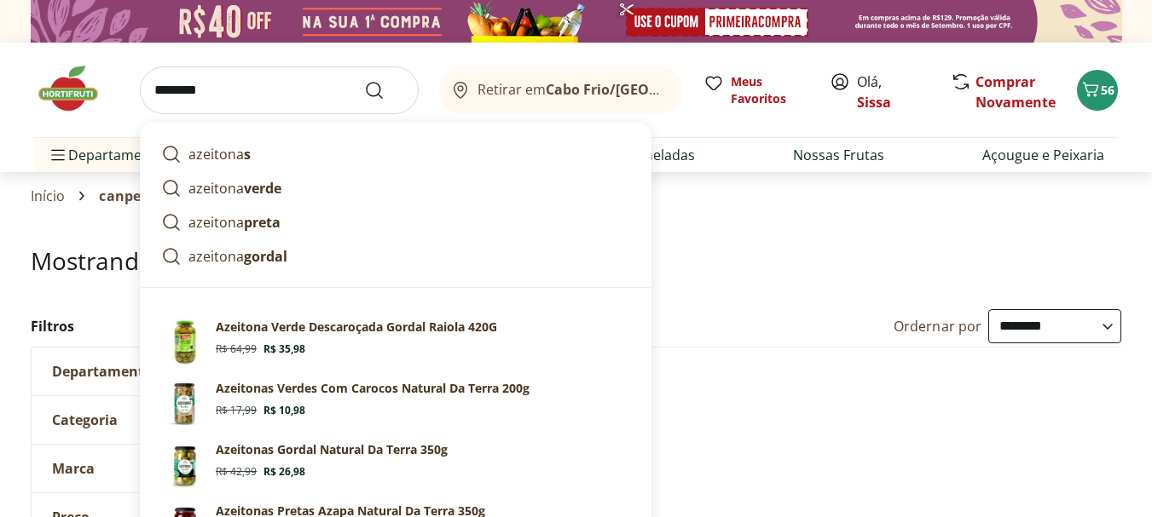
type input "********"
click at [364, 80] on button "Submit Search" at bounding box center [384, 90] width 41 height 20
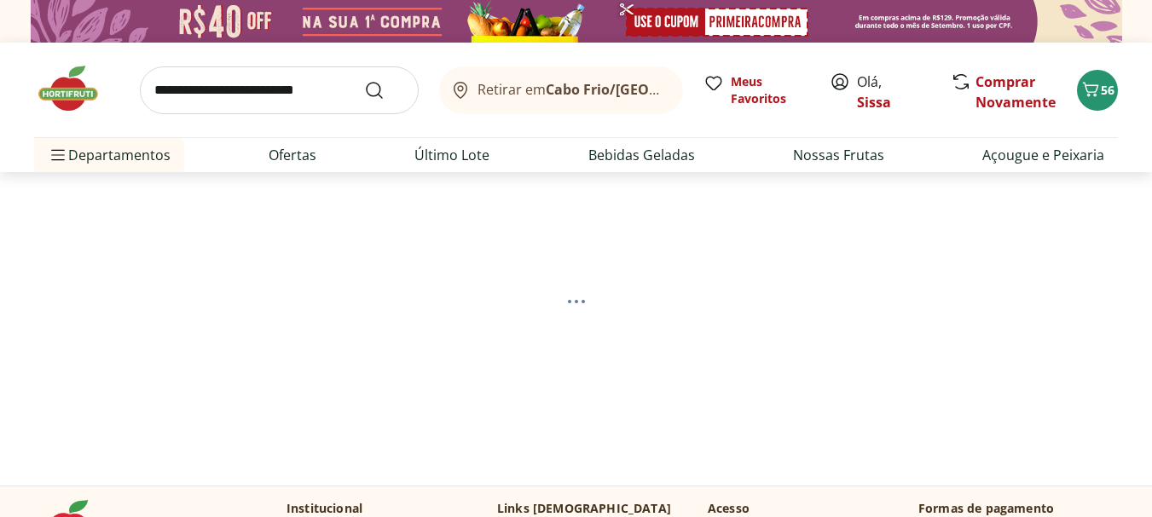
select select "**********"
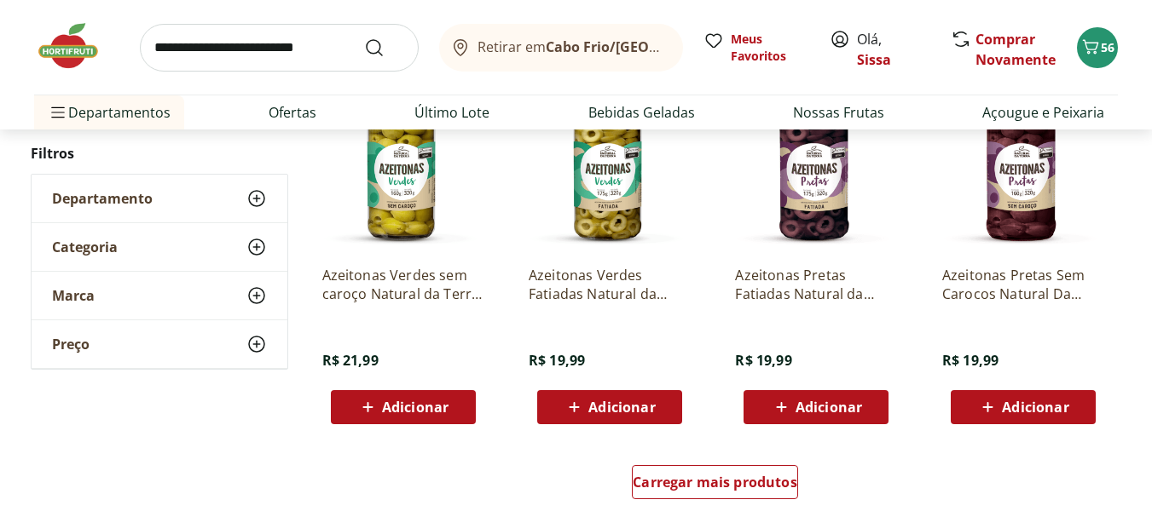
scroll to position [1023, 0]
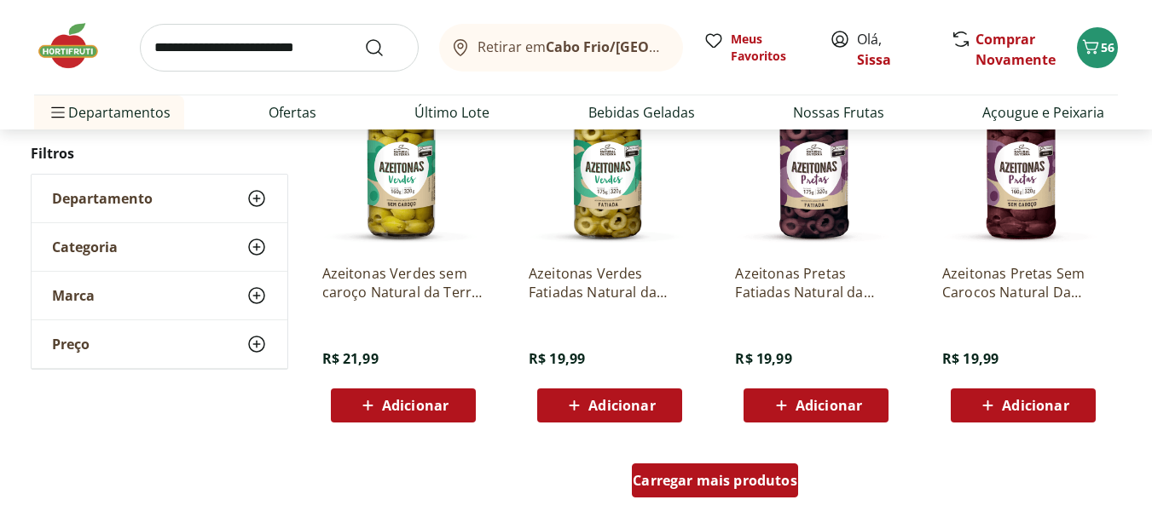
click at [701, 483] on span "Carregar mais produtos" at bounding box center [715, 481] width 165 height 14
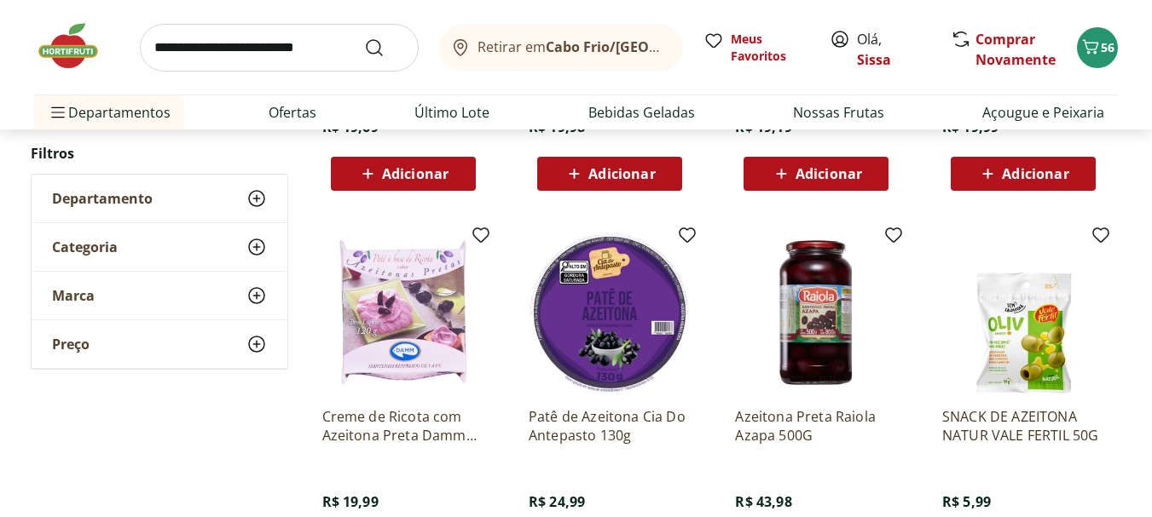
scroll to position [1671, 0]
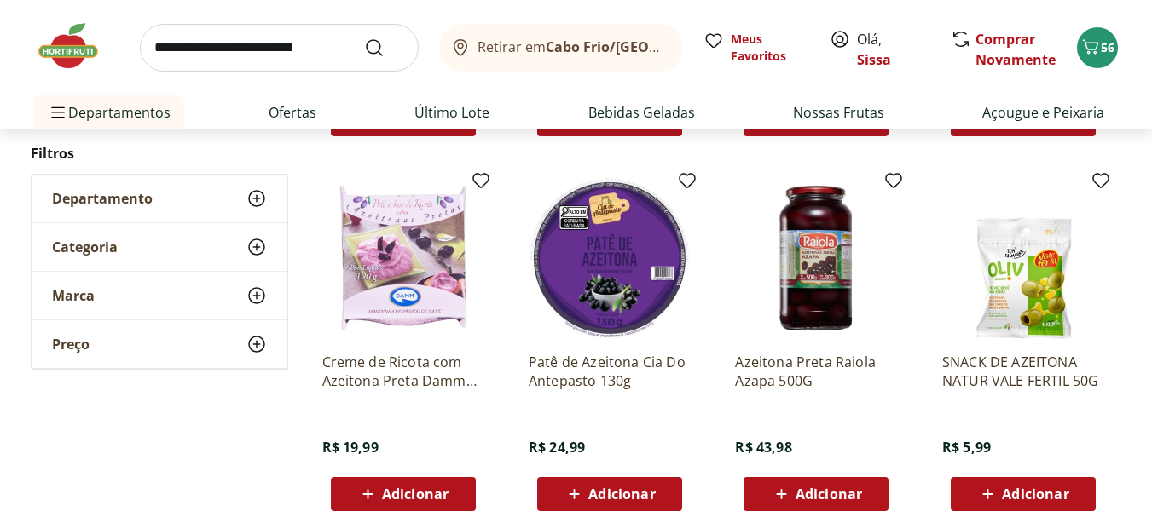
click at [316, 41] on input "search" at bounding box center [279, 48] width 279 height 48
type input "*"
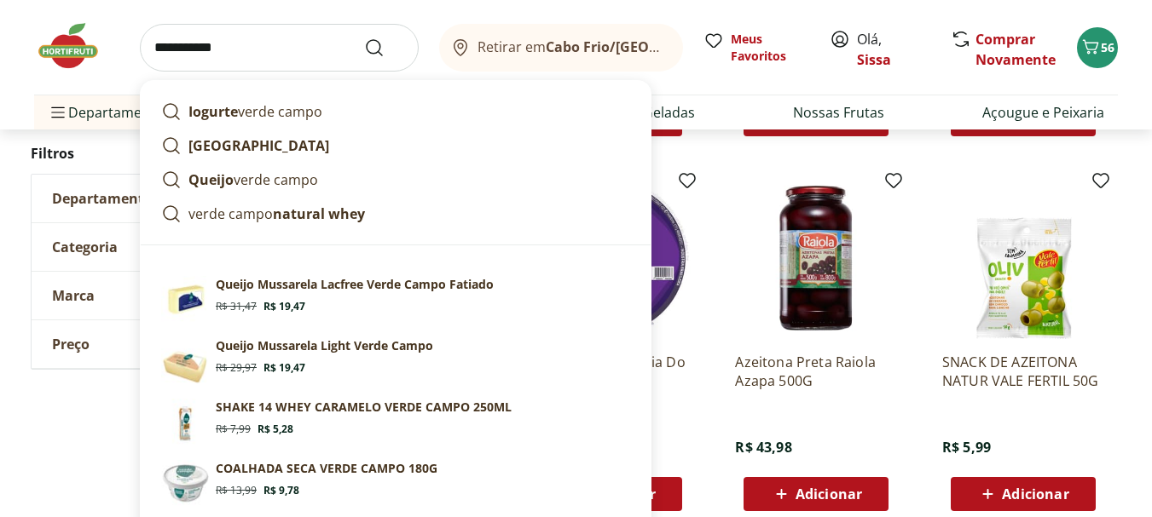
type input "**********"
click at [364, 38] on button "Submit Search" at bounding box center [384, 48] width 41 height 20
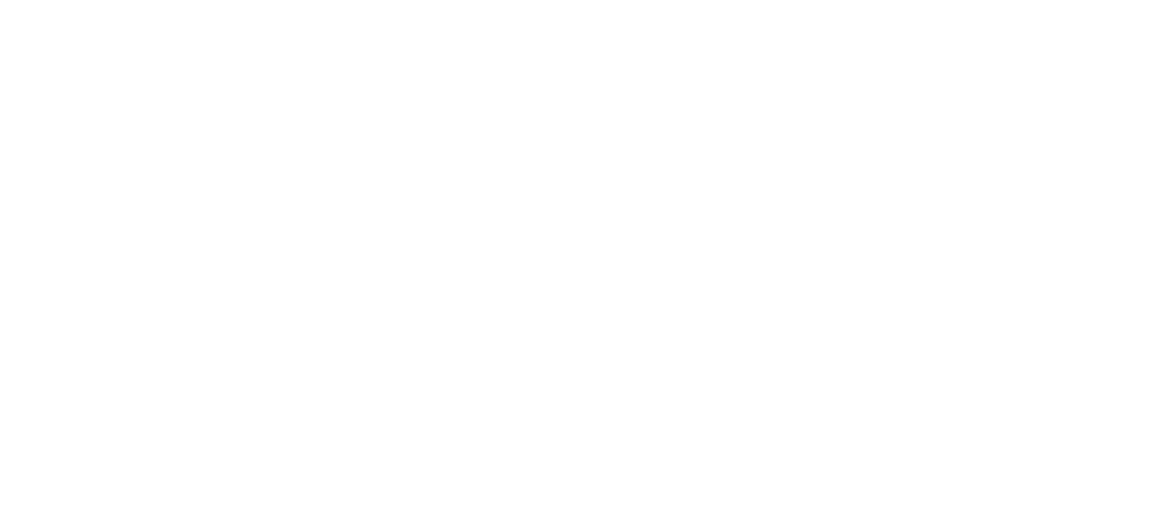
select select "**********"
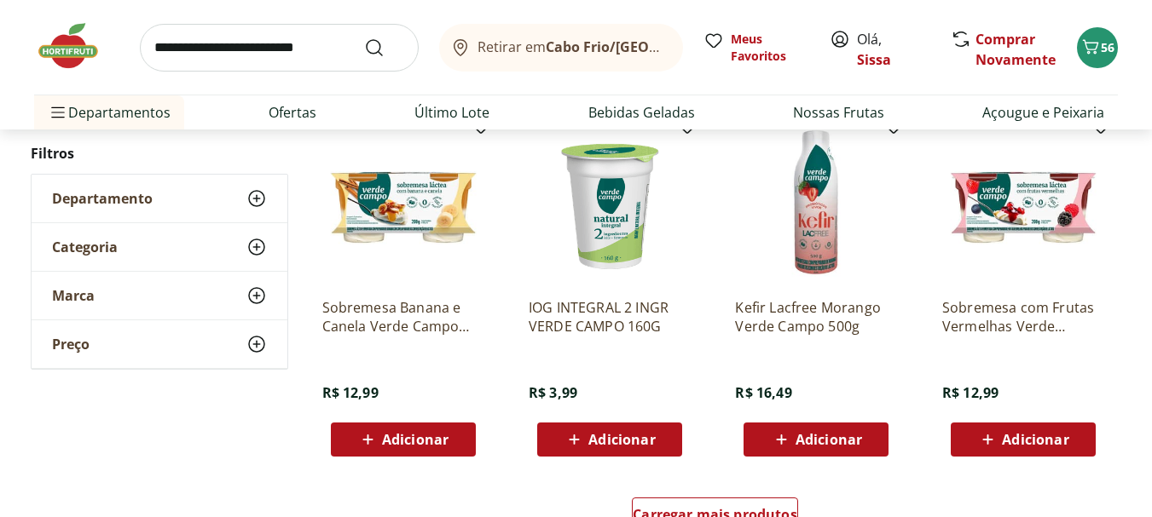
scroll to position [1023, 0]
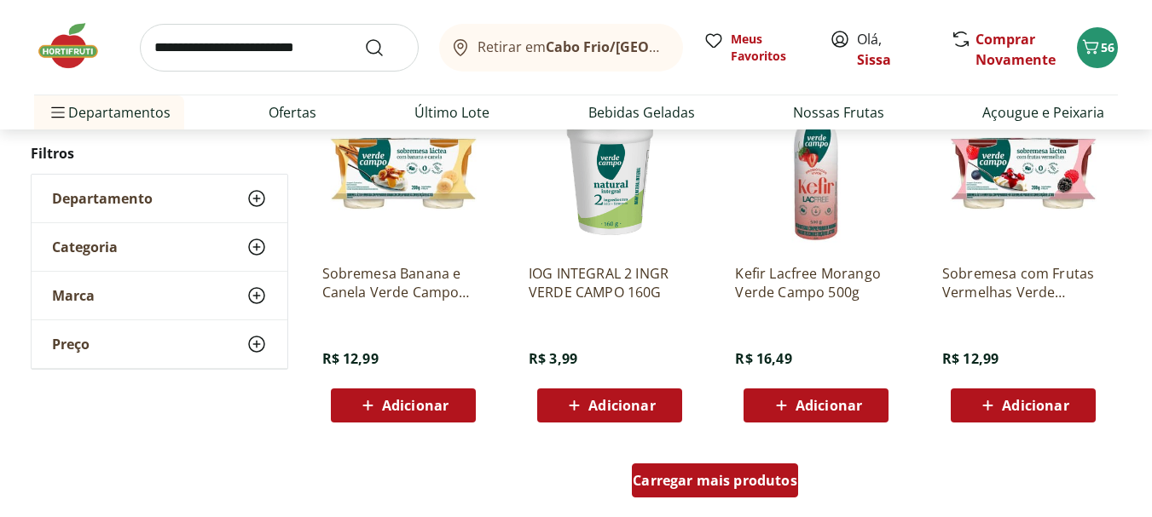
click at [704, 482] on span "Carregar mais produtos" at bounding box center [715, 481] width 165 height 14
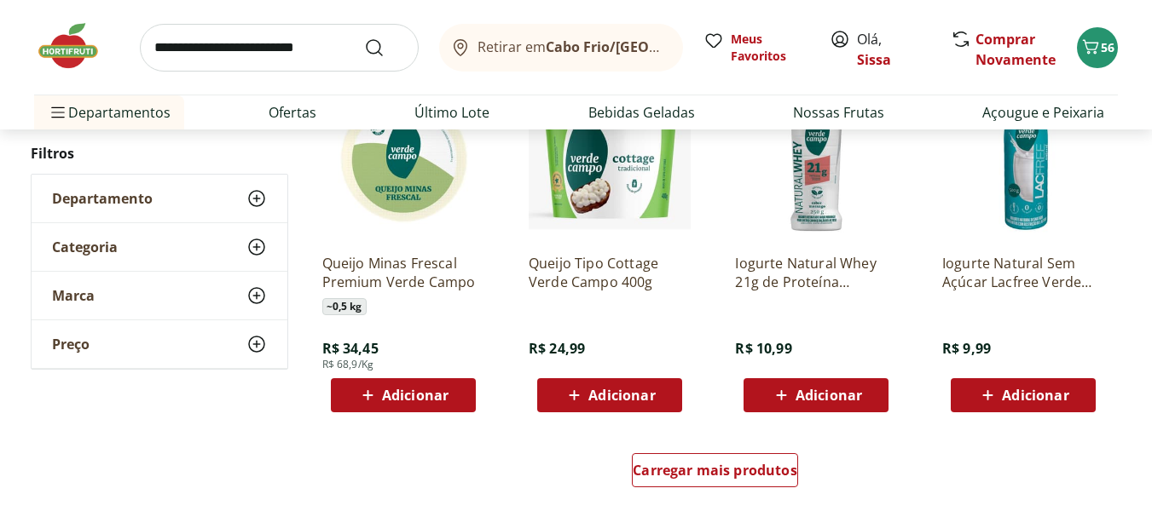
scroll to position [2148, 0]
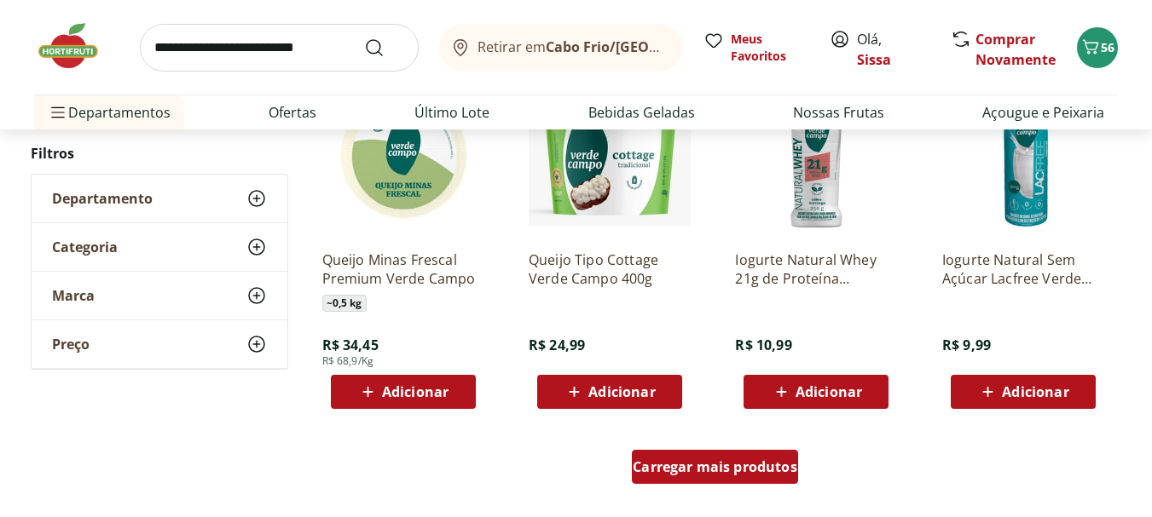
click at [716, 477] on div "Carregar mais produtos" at bounding box center [715, 467] width 166 height 34
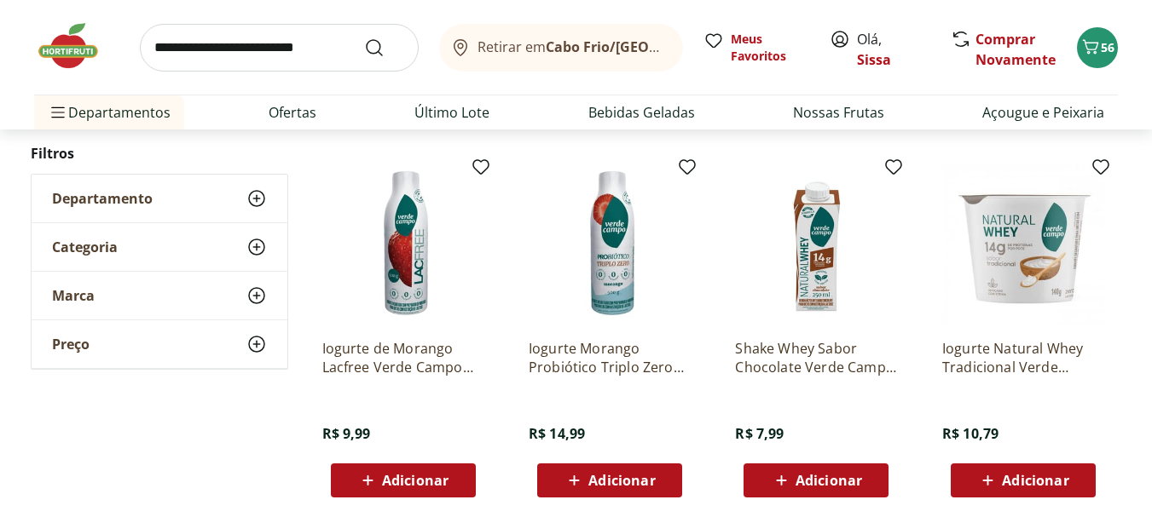
scroll to position [2830, 0]
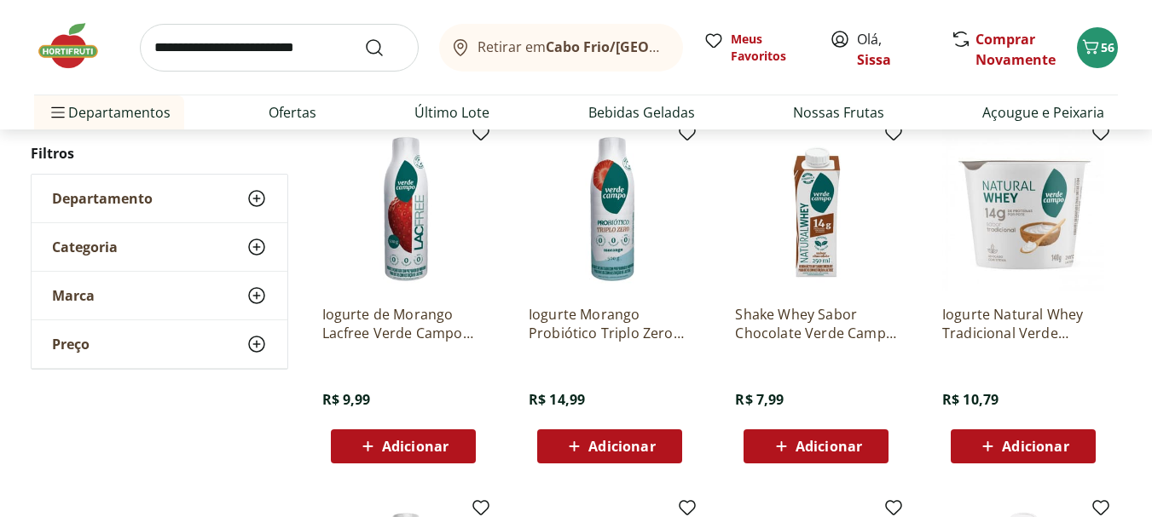
click at [816, 442] on span "Adicionar" at bounding box center [828, 447] width 66 height 14
click at [868, 447] on icon at bounding box center [863, 446] width 21 height 20
type input "*"
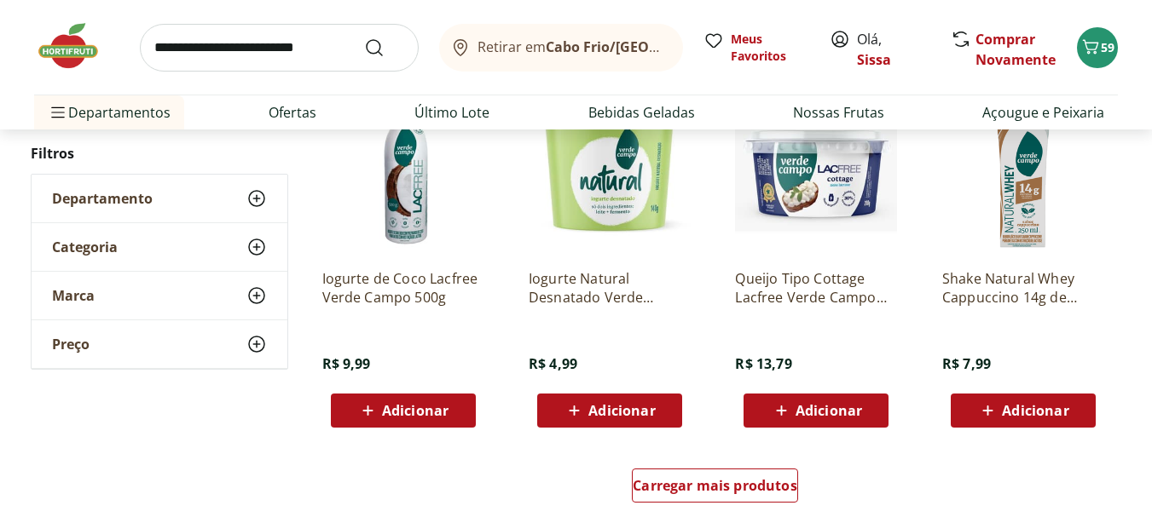
scroll to position [3273, 0]
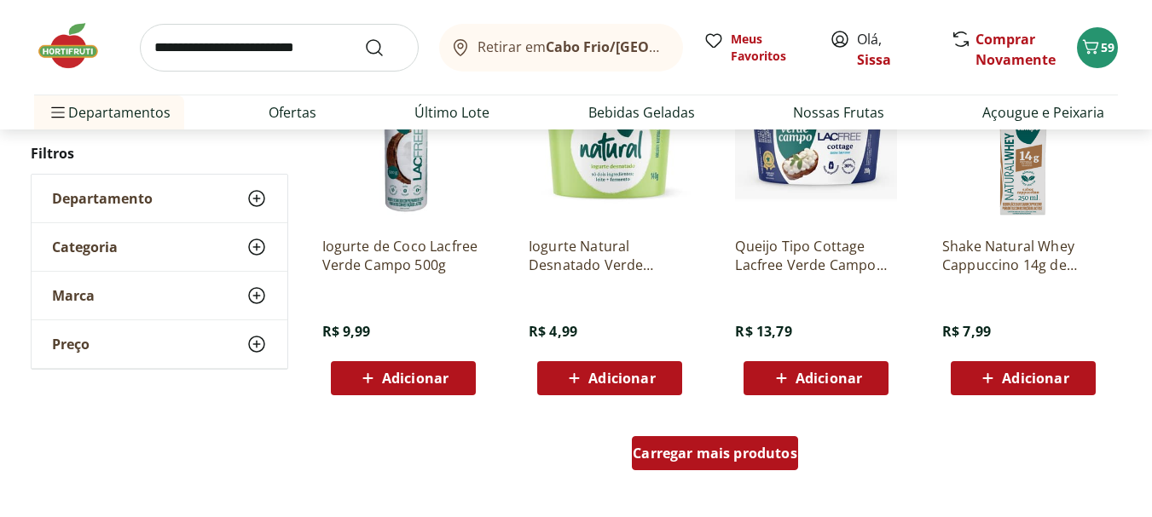
click at [758, 453] on span "Carregar mais produtos" at bounding box center [715, 454] width 165 height 14
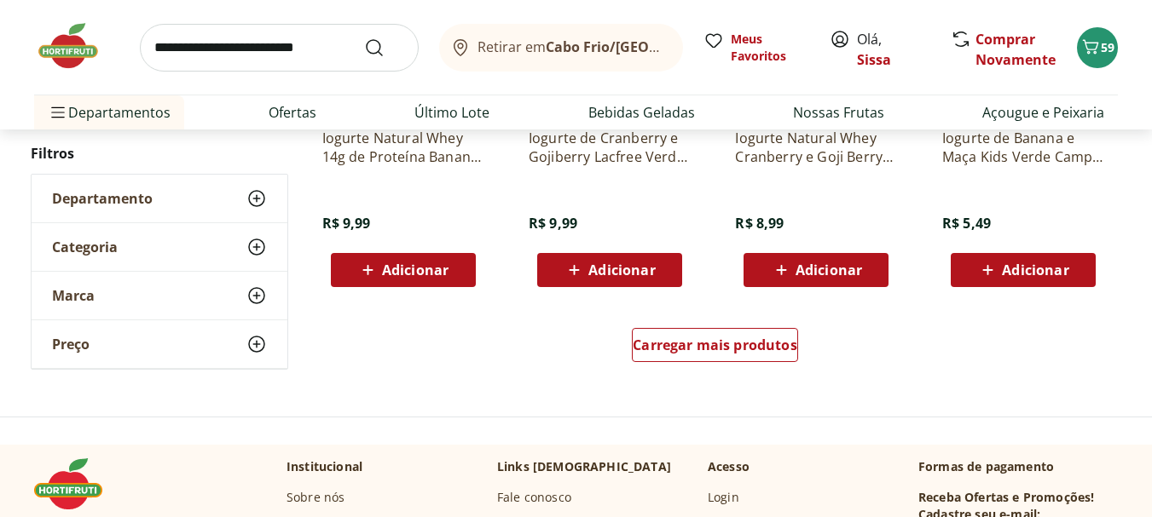
scroll to position [4569, 0]
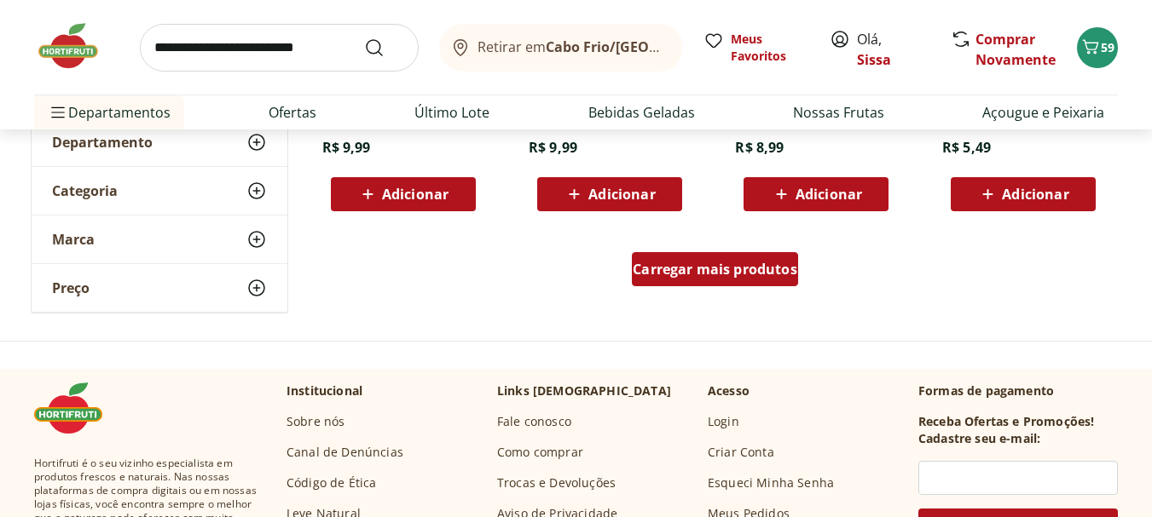
click at [734, 274] on span "Carregar mais produtos" at bounding box center [715, 270] width 165 height 14
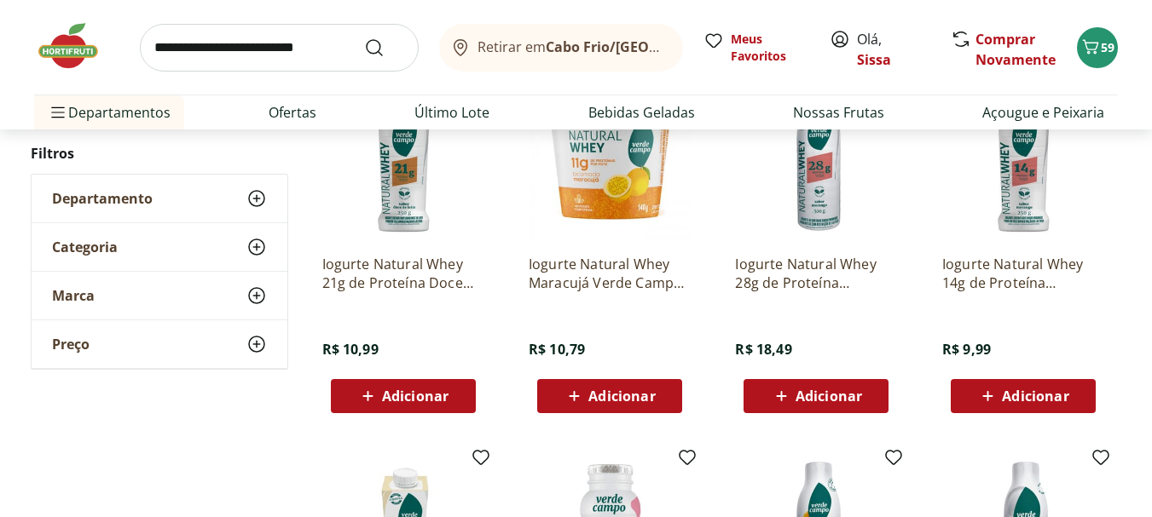
scroll to position [3580, 0]
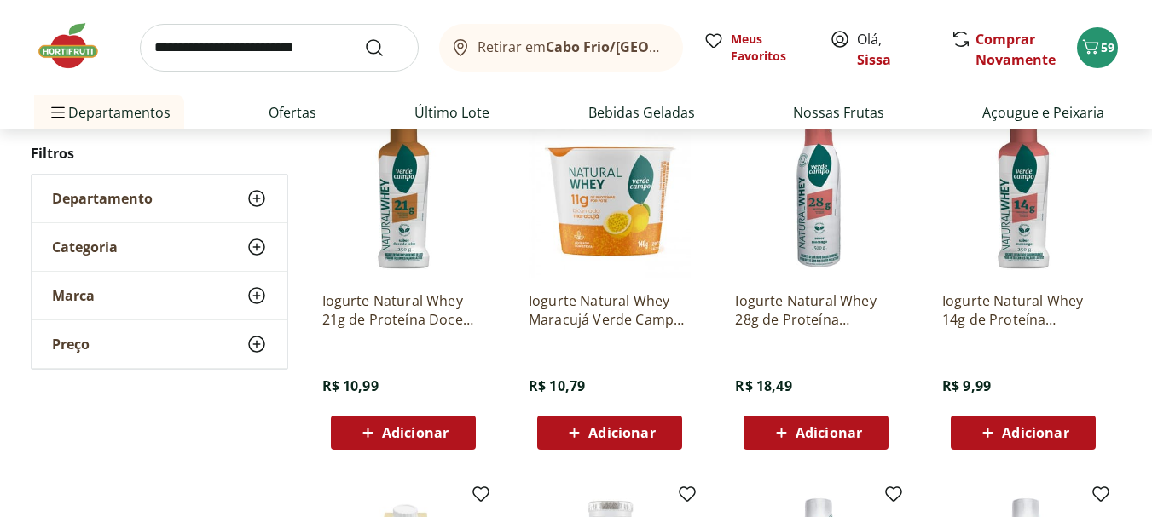
click at [1035, 434] on span "Adicionar" at bounding box center [1035, 433] width 66 height 14
click at [1031, 432] on span "Adicionar" at bounding box center [1035, 433] width 66 height 14
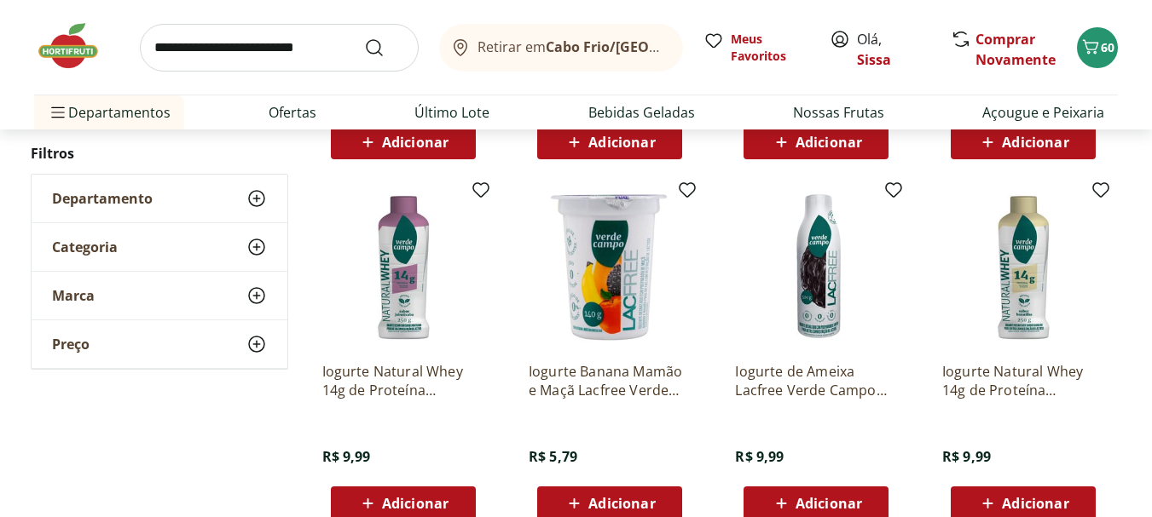
scroll to position [4671, 0]
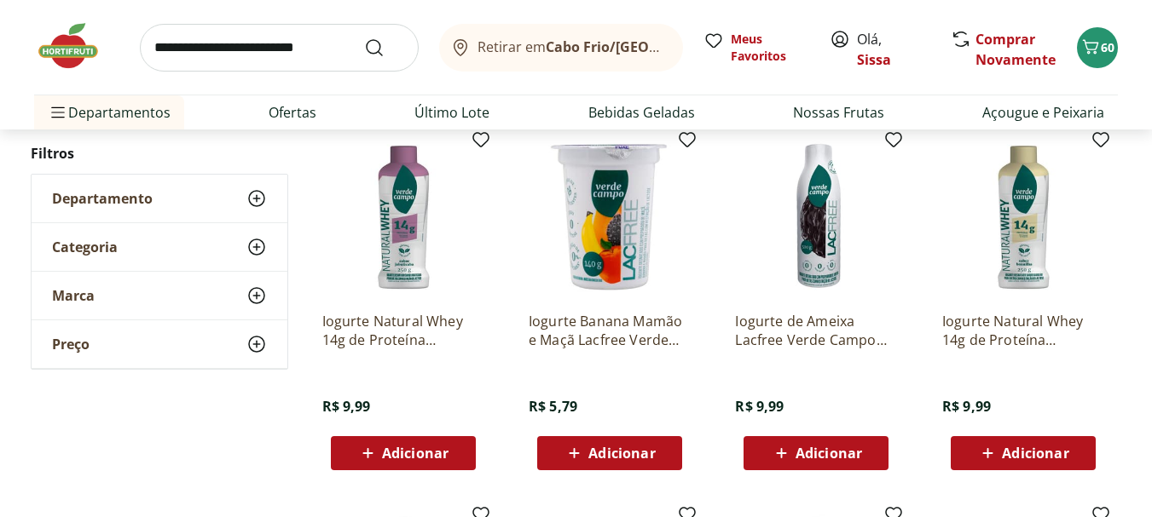
click at [413, 454] on span "Adicionar" at bounding box center [415, 454] width 66 height 14
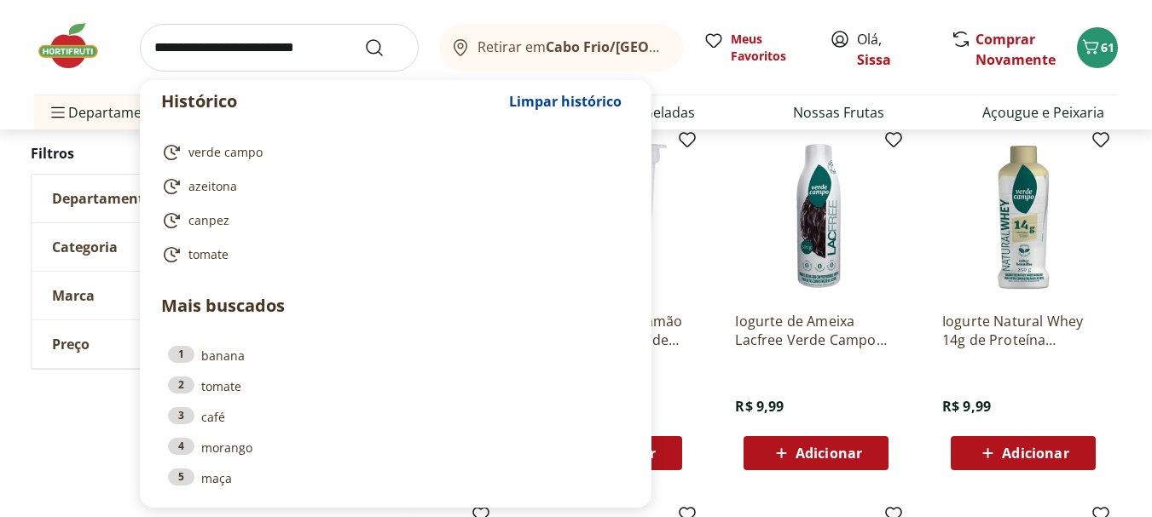
click at [200, 48] on input "search" at bounding box center [279, 48] width 279 height 48
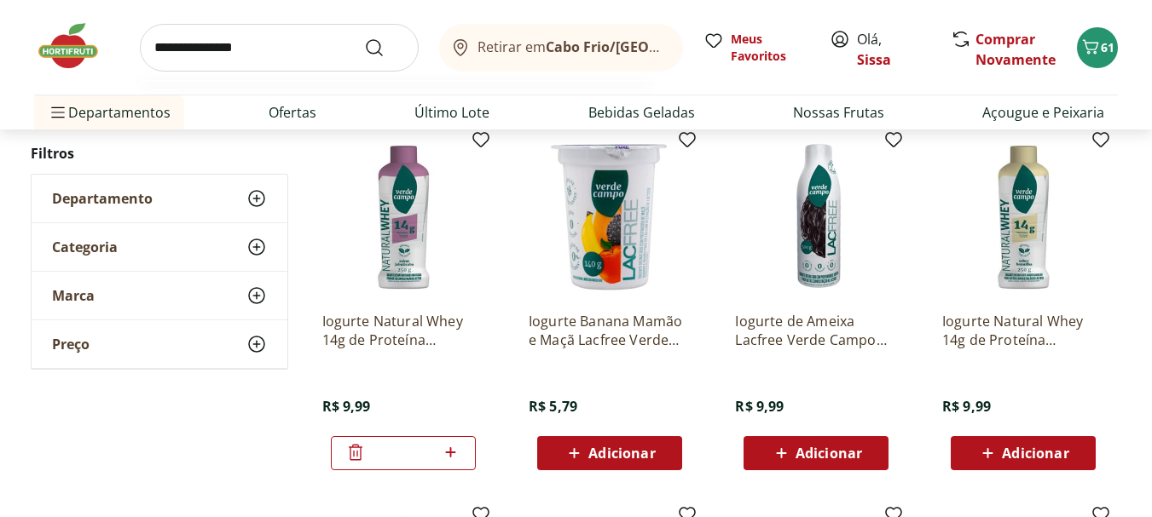
type input "**********"
click at [364, 38] on button "Submit Search" at bounding box center [384, 48] width 41 height 20
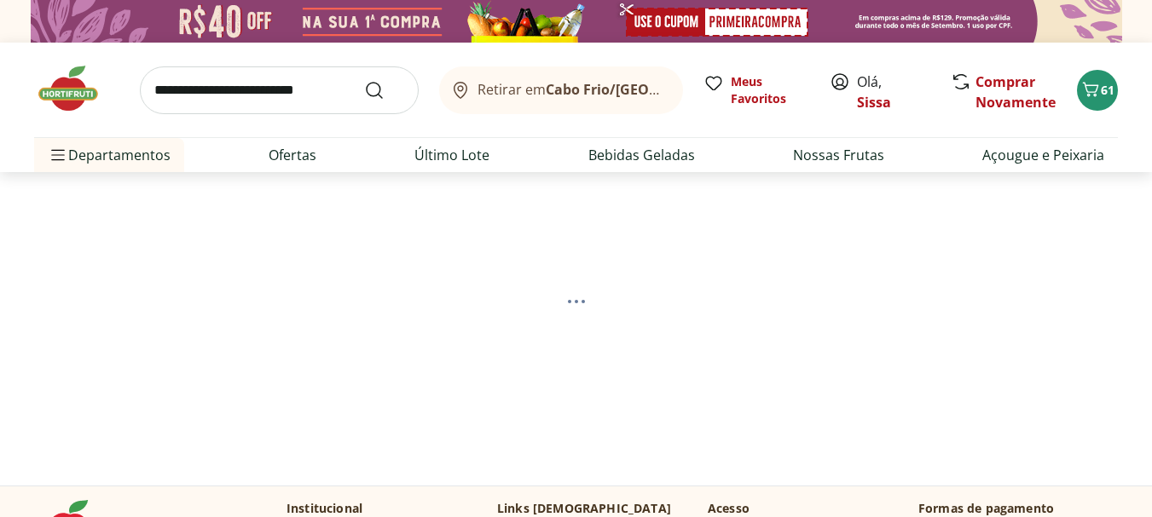
select select "**********"
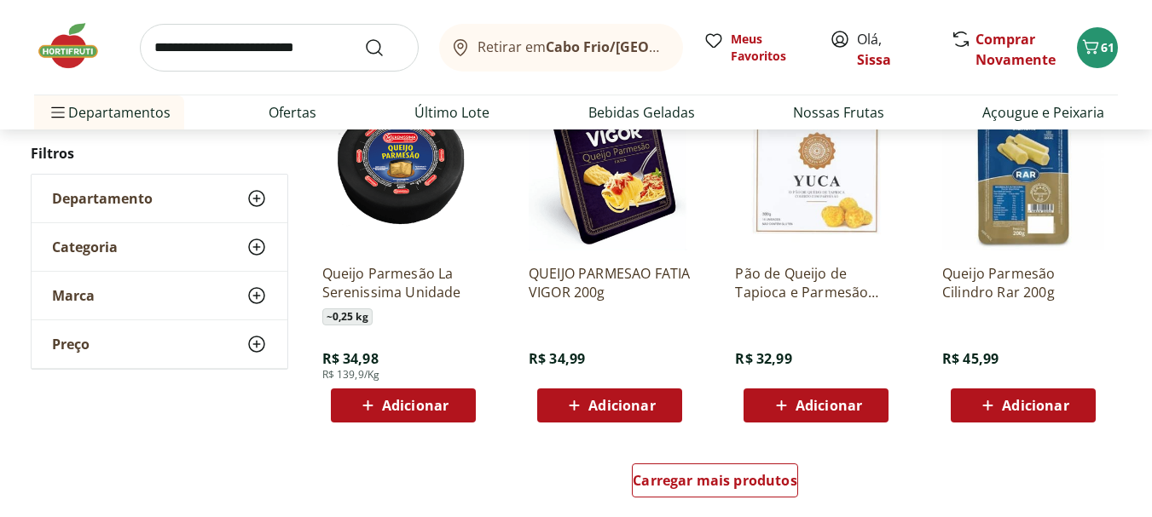
scroll to position [1091, 0]
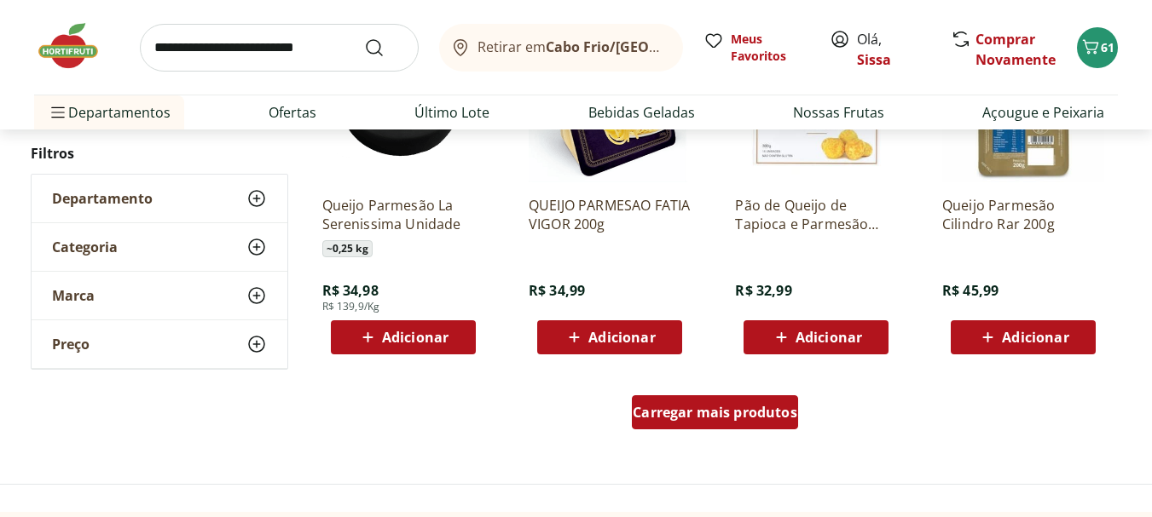
click at [694, 415] on span "Carregar mais produtos" at bounding box center [715, 413] width 165 height 14
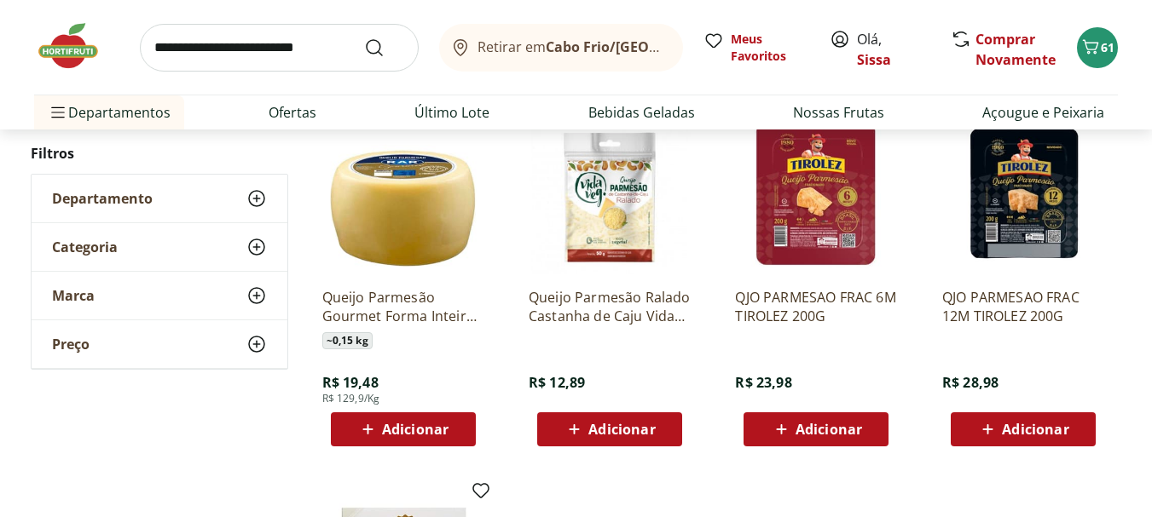
scroll to position [1364, 0]
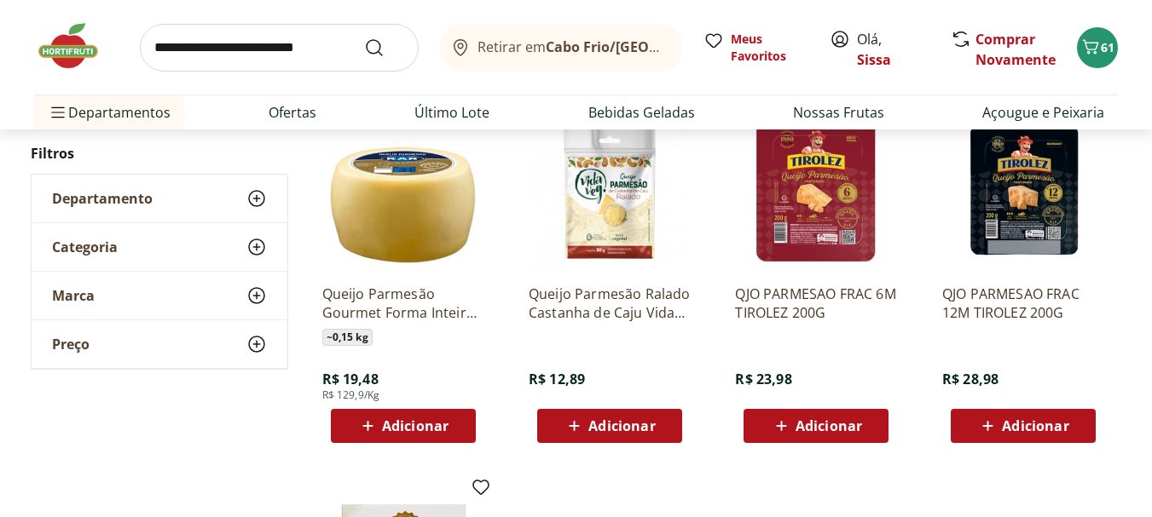
click at [230, 44] on input "search" at bounding box center [279, 48] width 279 height 48
type input "*****"
click at [364, 38] on button "Submit Search" at bounding box center [384, 48] width 41 height 20
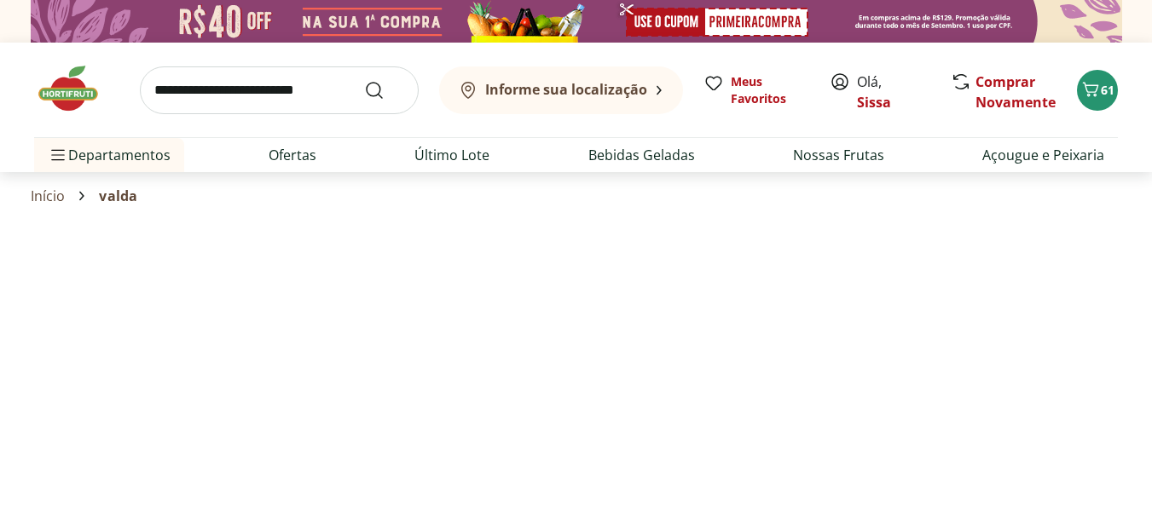
select select "**********"
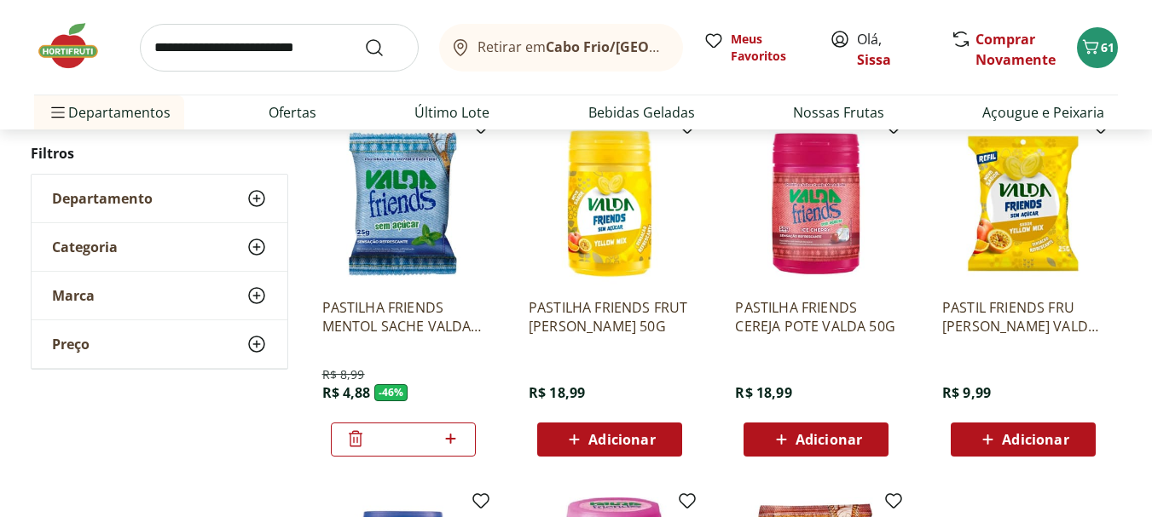
scroll to position [273, 0]
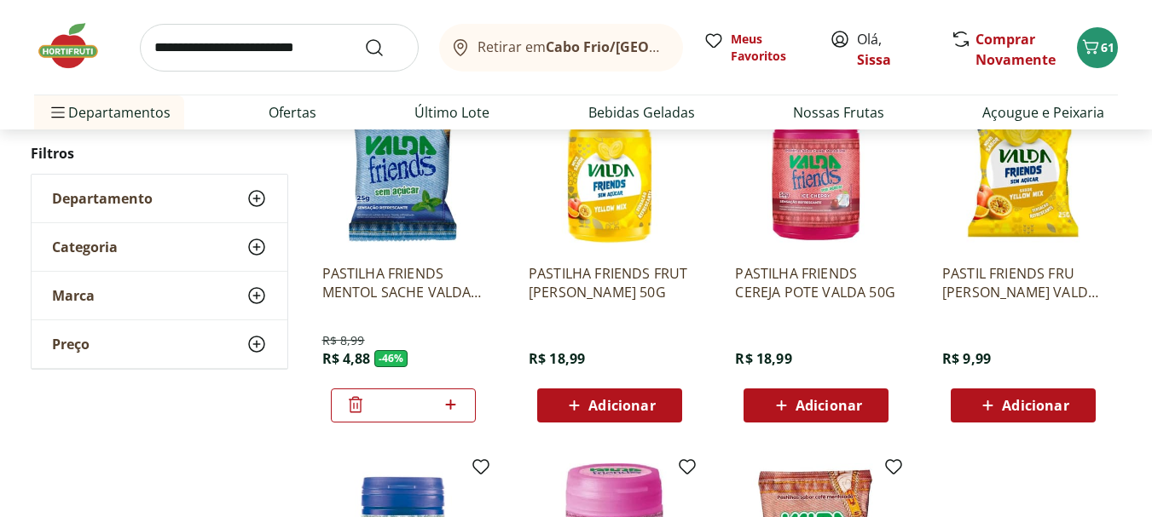
click at [453, 403] on icon at bounding box center [450, 405] width 21 height 20
type input "*"
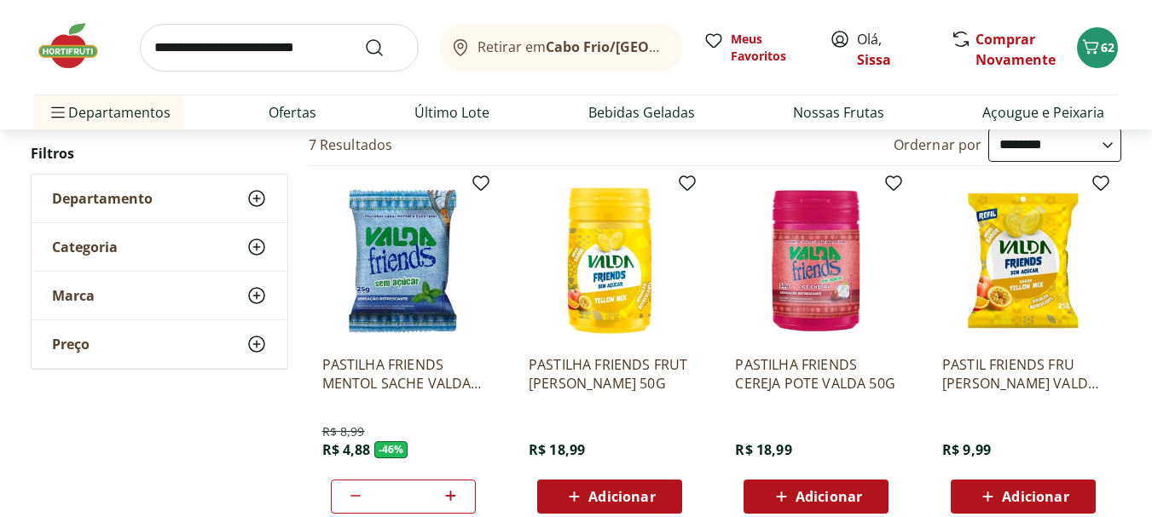
scroll to position [0, 0]
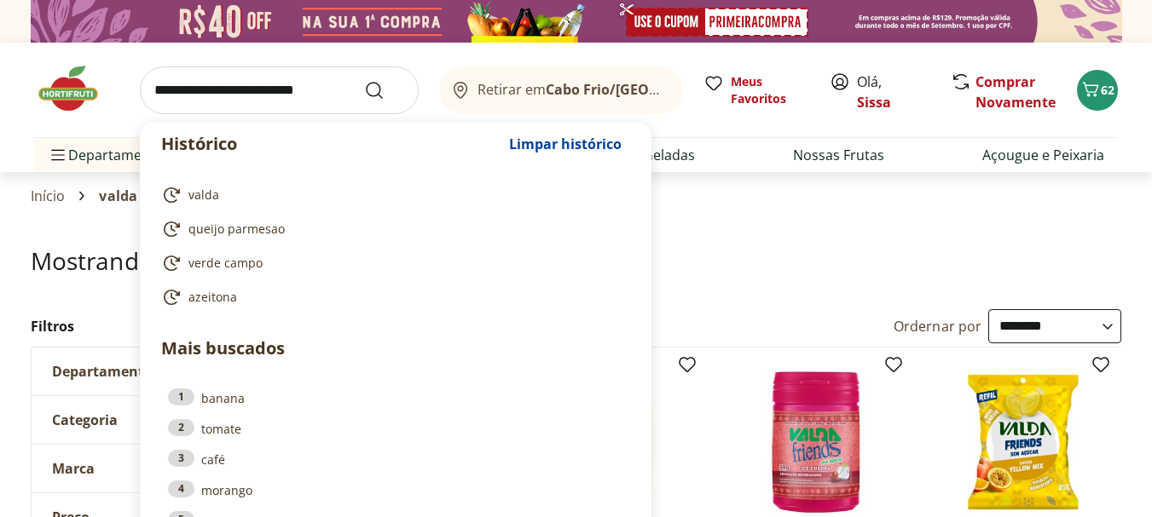
click at [286, 90] on input "search" at bounding box center [279, 90] width 279 height 48
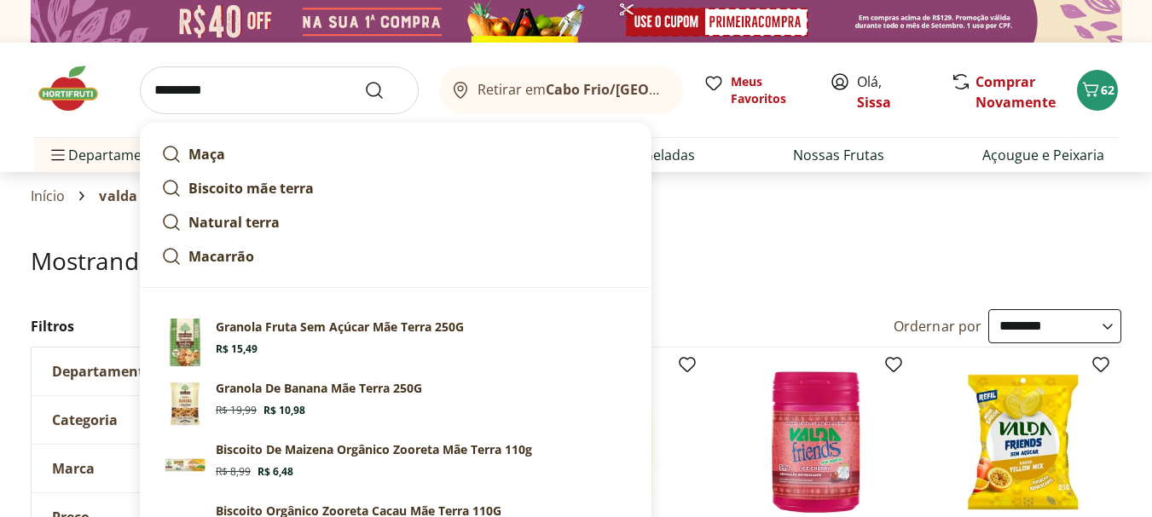
type input "*********"
click at [364, 80] on button "Submit Search" at bounding box center [384, 90] width 41 height 20
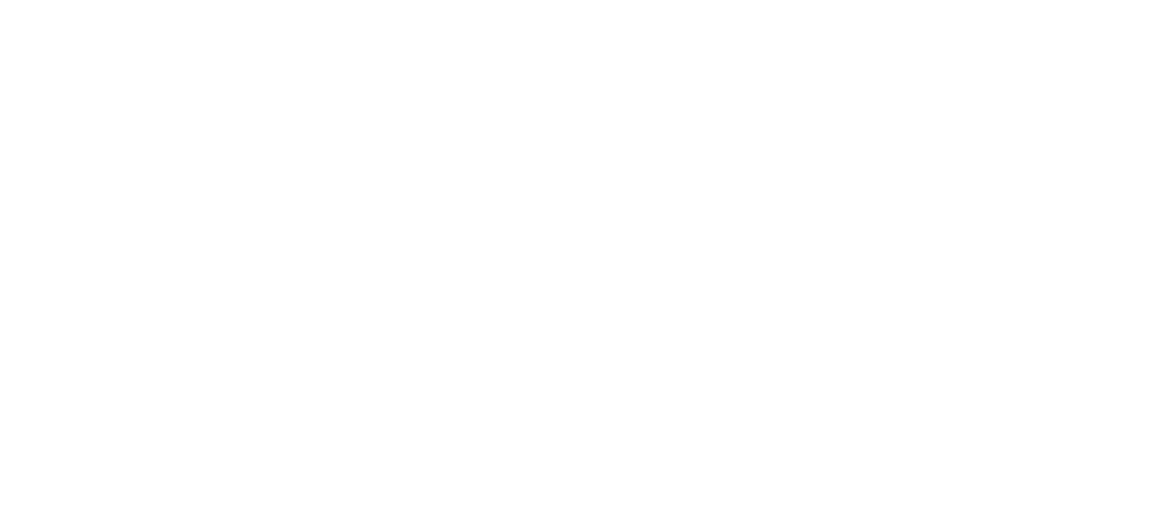
select select "**********"
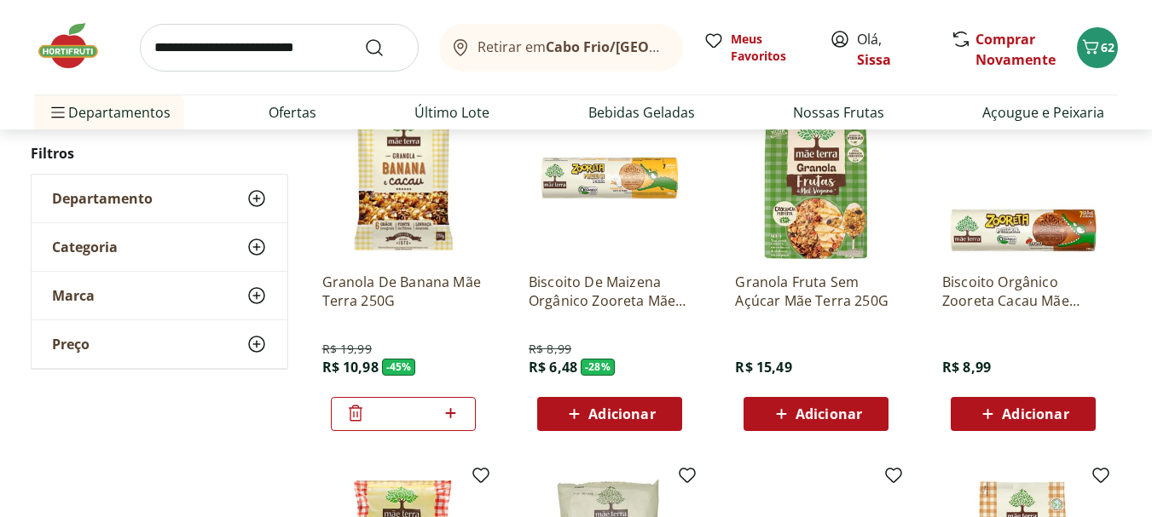
scroll to position [273, 0]
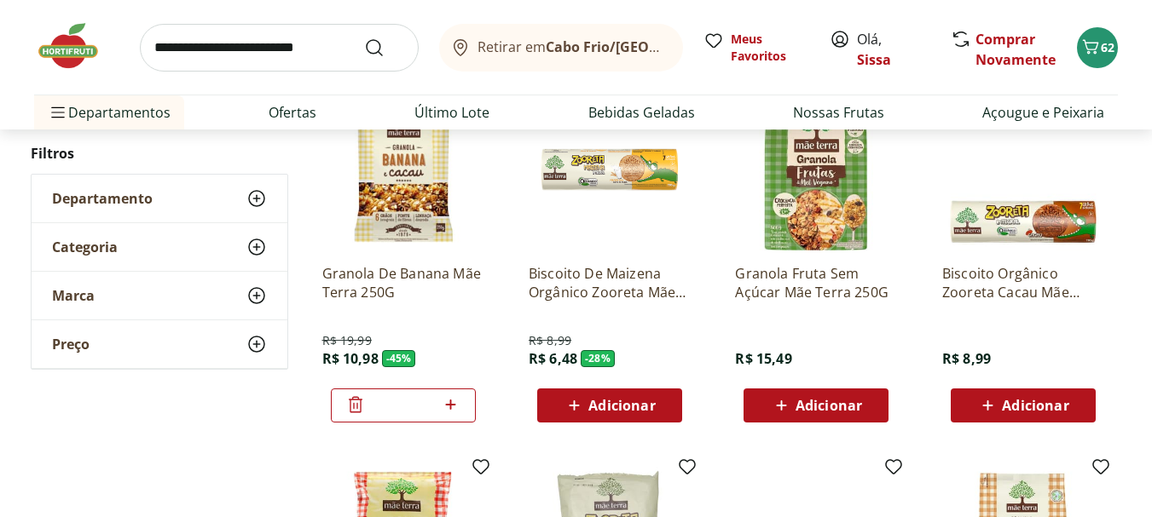
click at [408, 206] on img at bounding box center [403, 170] width 162 height 162
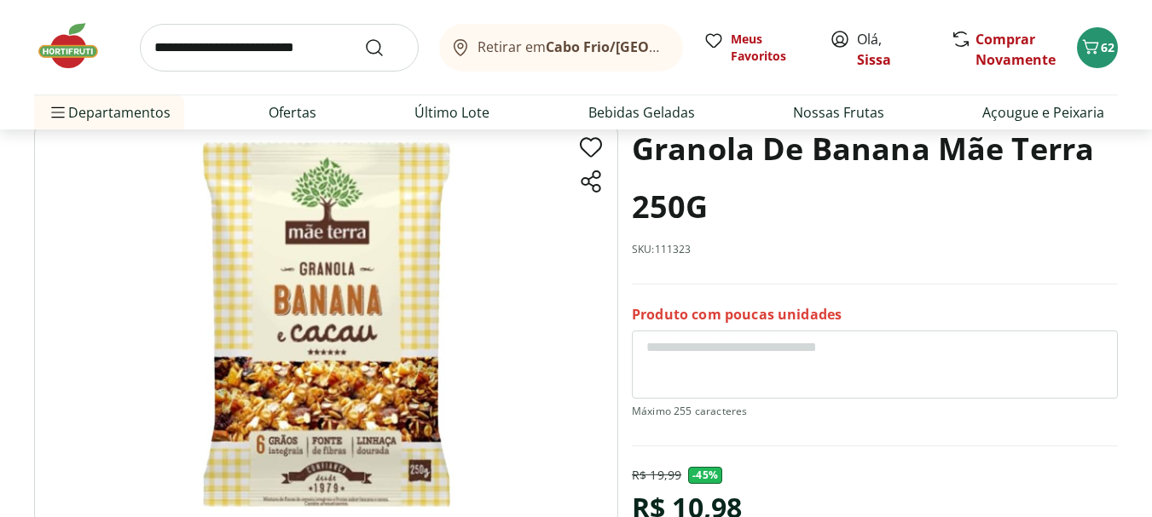
scroll to position [102, 0]
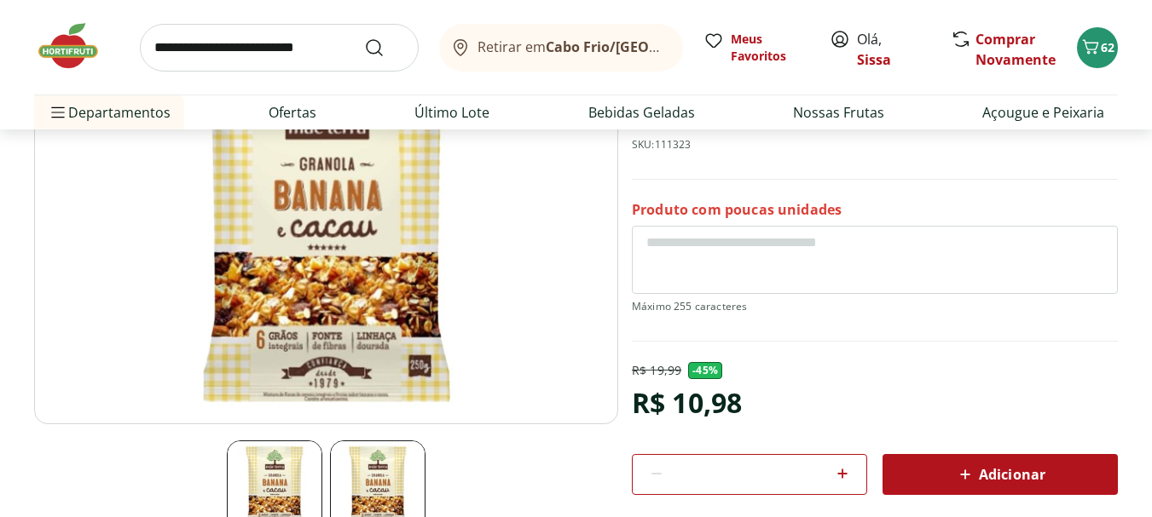
scroll to position [239, 0]
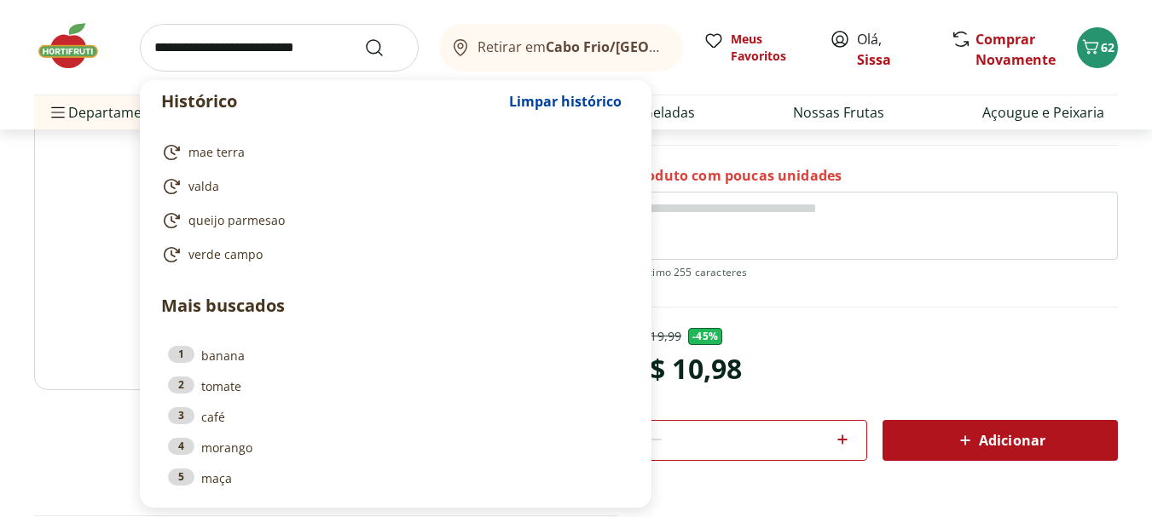
click at [285, 36] on input "search" at bounding box center [279, 48] width 279 height 48
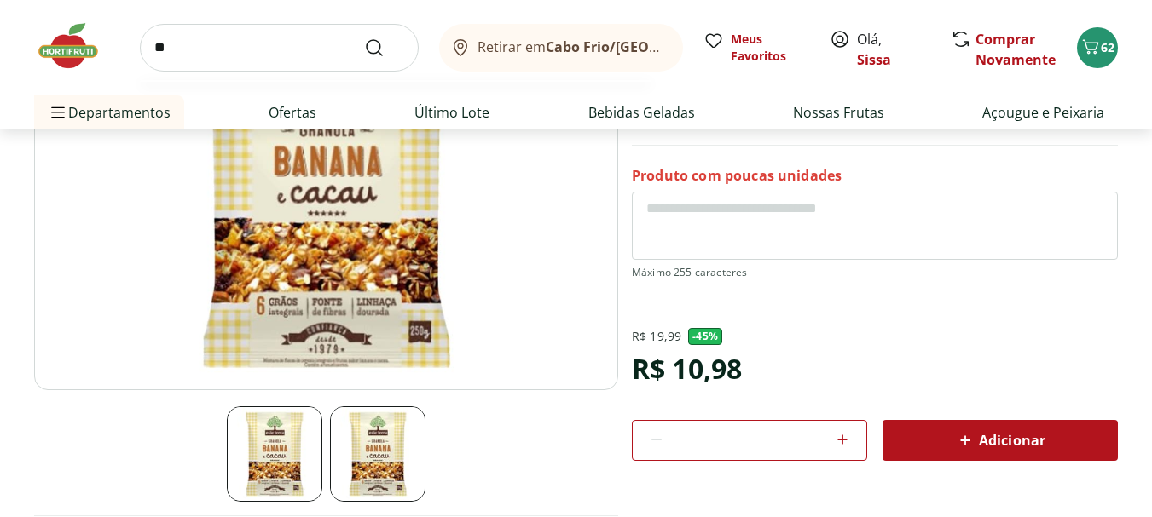
type input "**"
click at [364, 38] on button "Submit Search" at bounding box center [384, 48] width 41 height 20
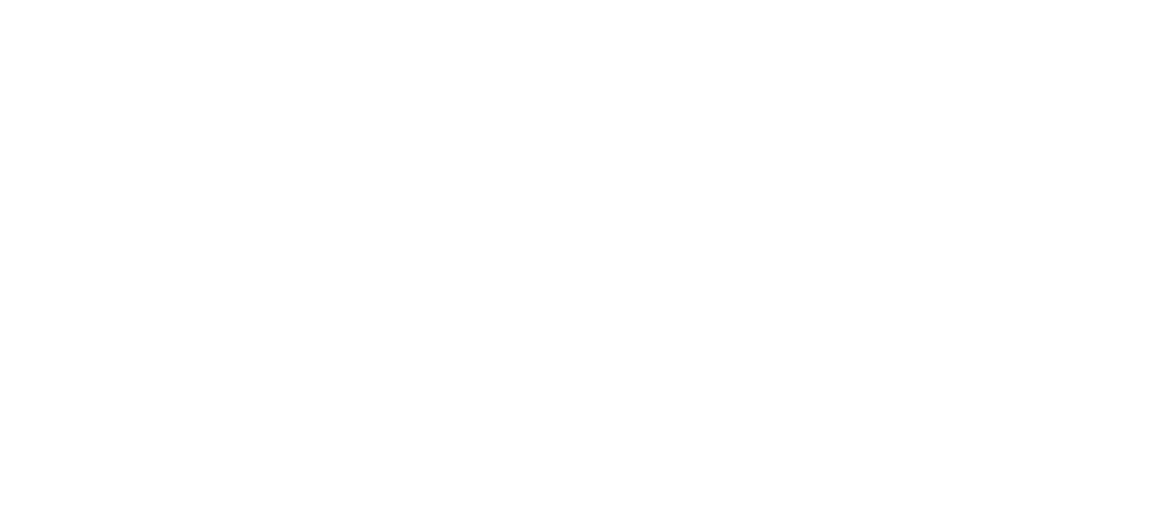
select select "**********"
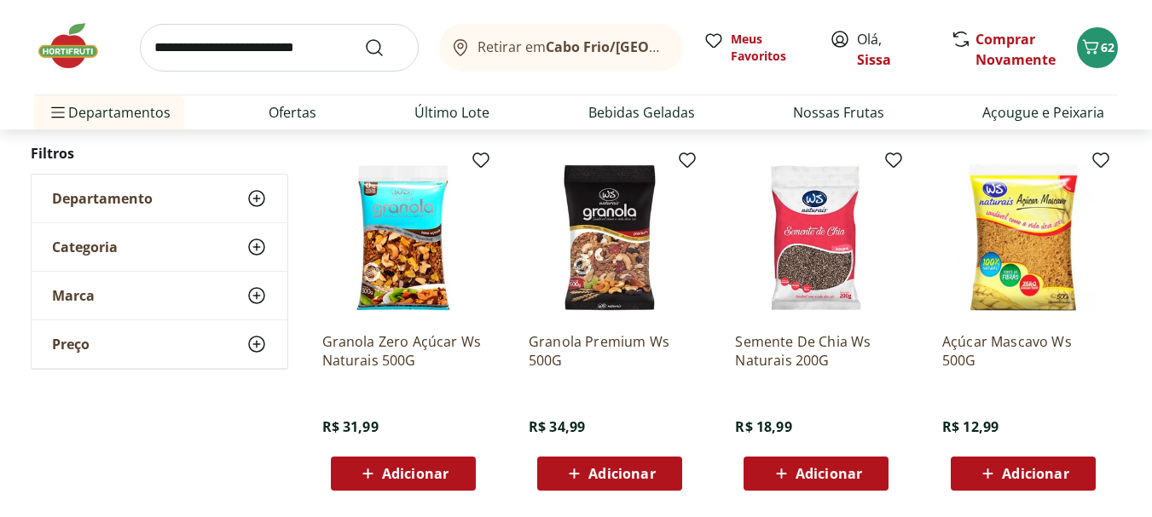
scroll to position [614, 0]
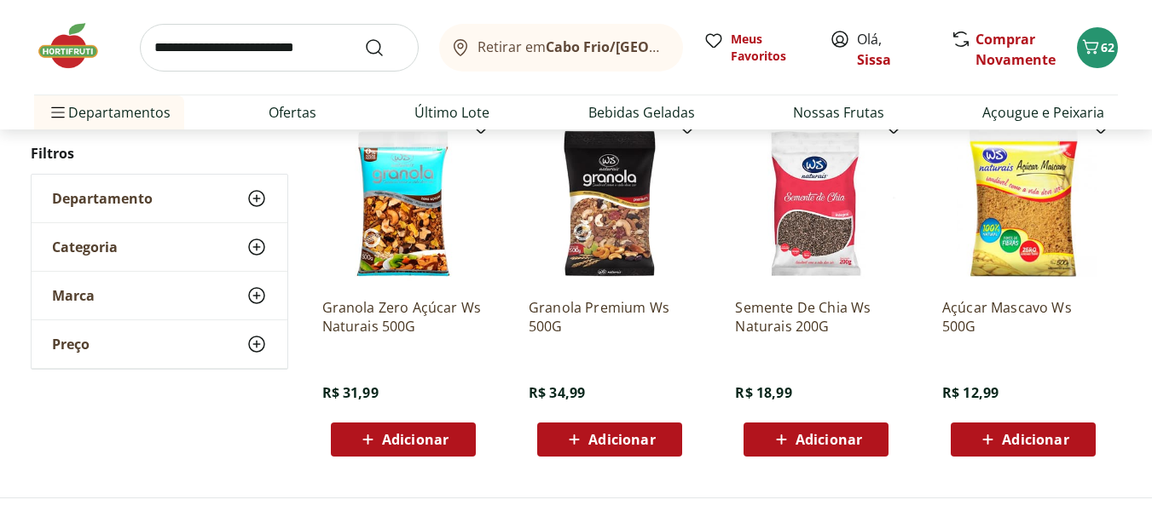
click at [410, 434] on span "Adicionar" at bounding box center [415, 440] width 66 height 14
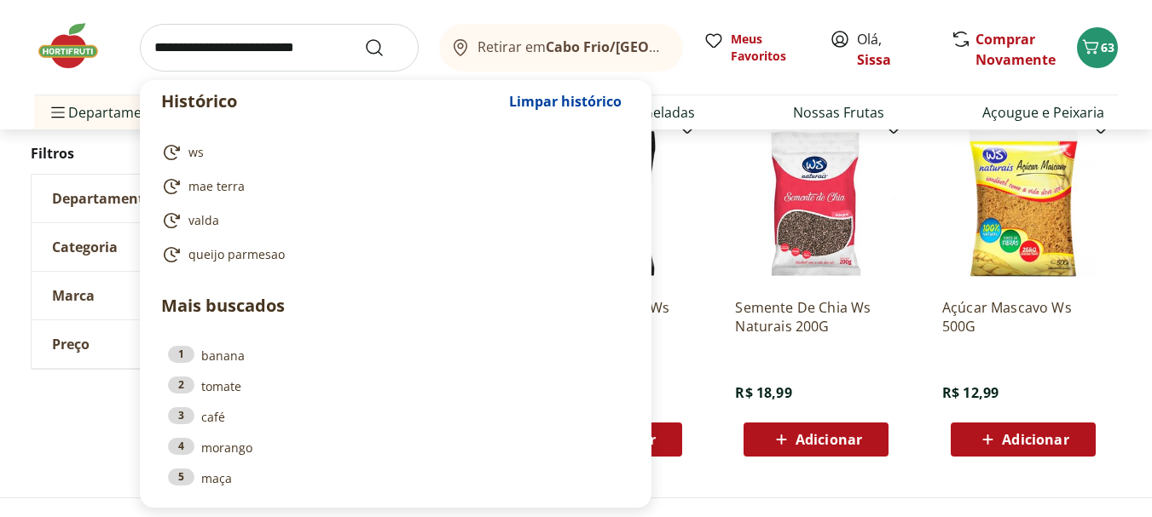
click at [275, 41] on input "search" at bounding box center [279, 48] width 279 height 48
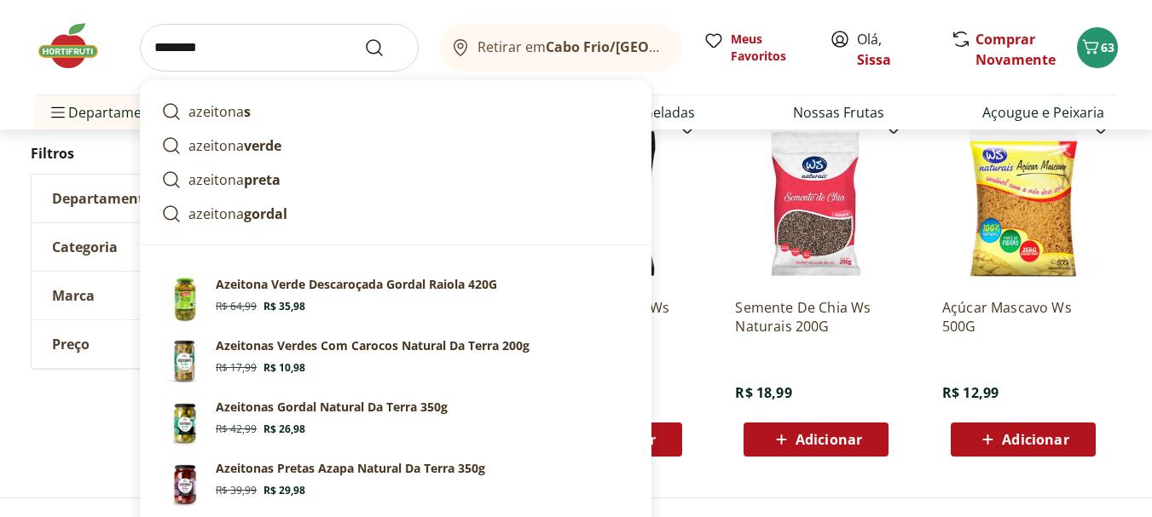
type input "********"
click at [364, 38] on button "Submit Search" at bounding box center [384, 48] width 41 height 20
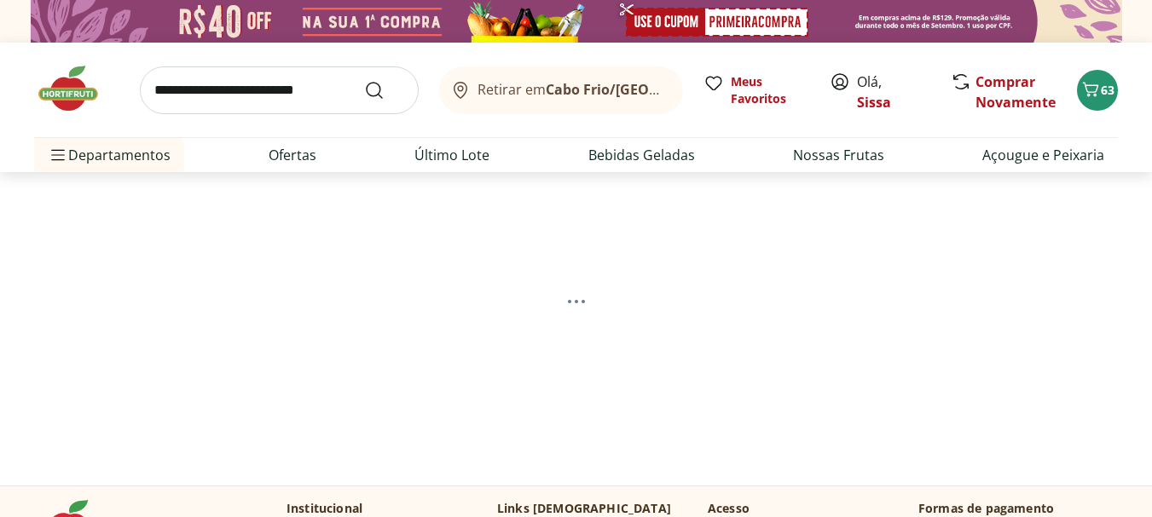
select select "**********"
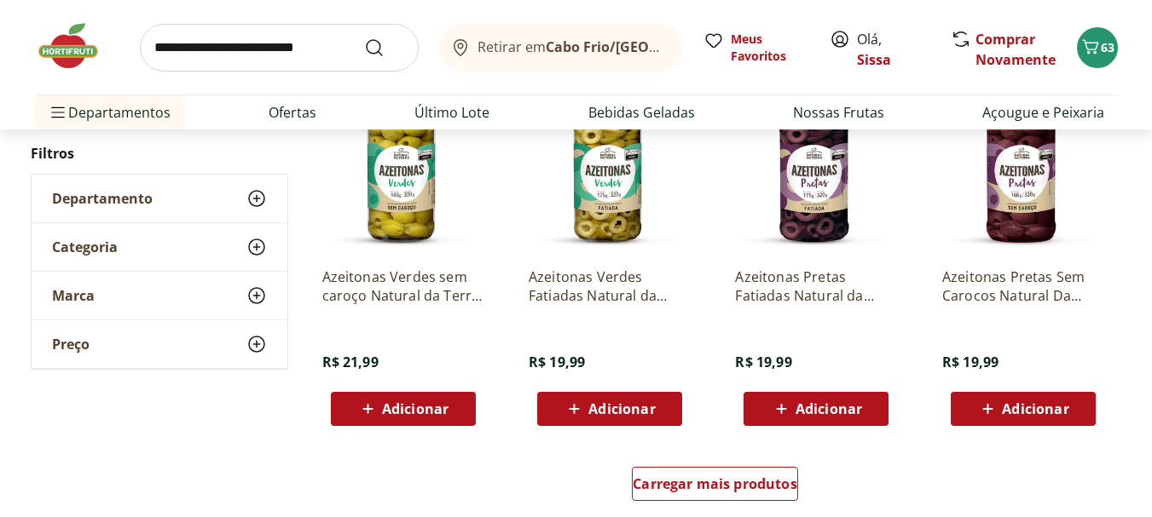
scroll to position [1023, 0]
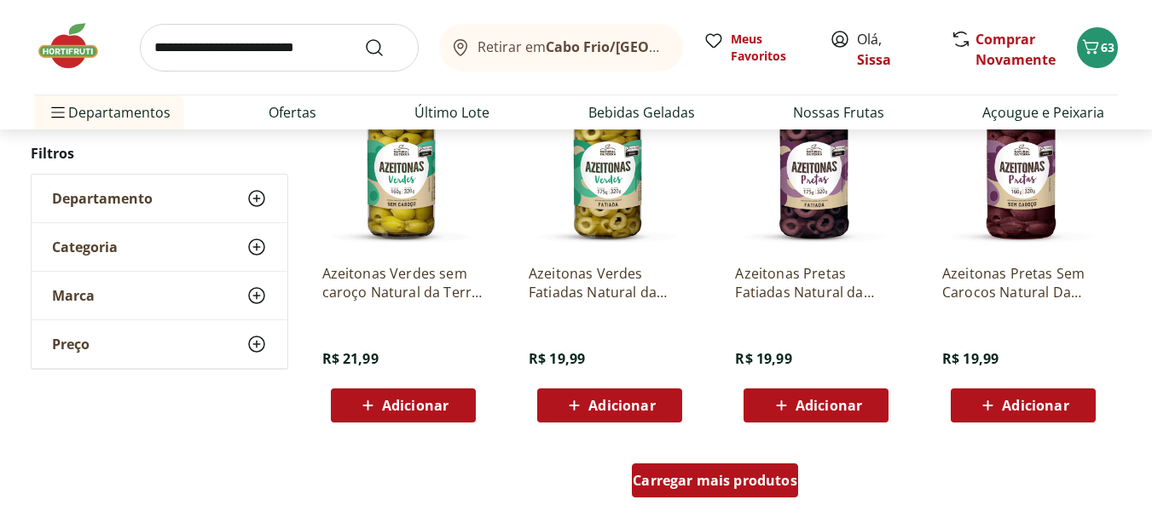
click at [693, 490] on div "Carregar mais produtos" at bounding box center [715, 481] width 166 height 34
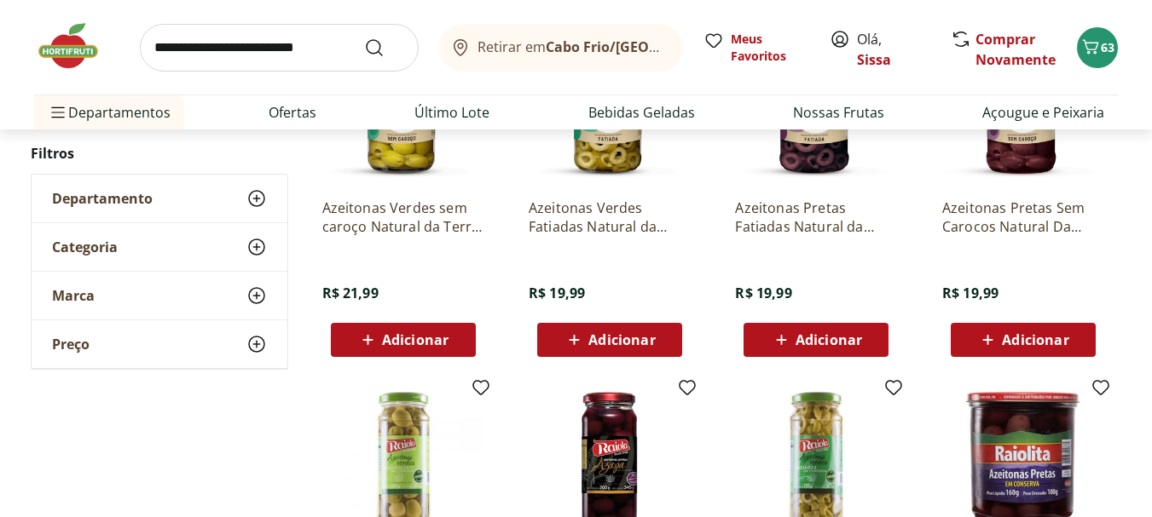
scroll to position [1091, 0]
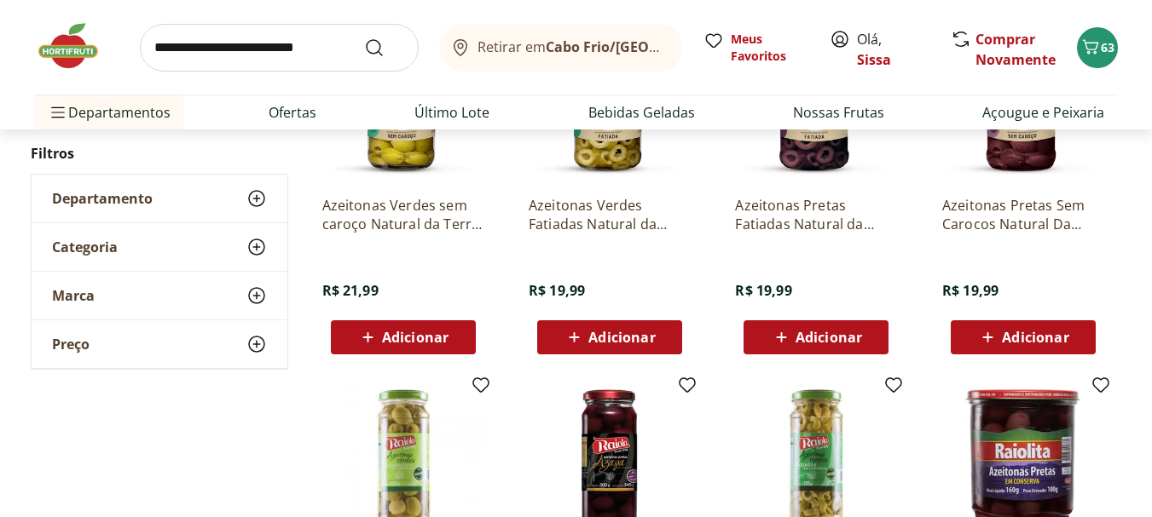
click at [1044, 338] on span "Adicionar" at bounding box center [1035, 338] width 66 height 14
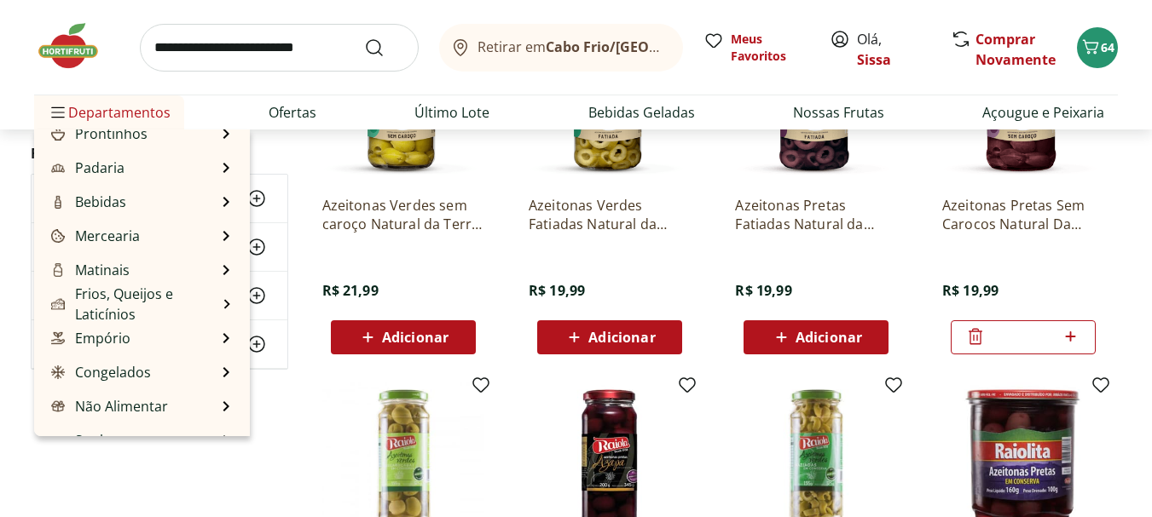
scroll to position [170, 0]
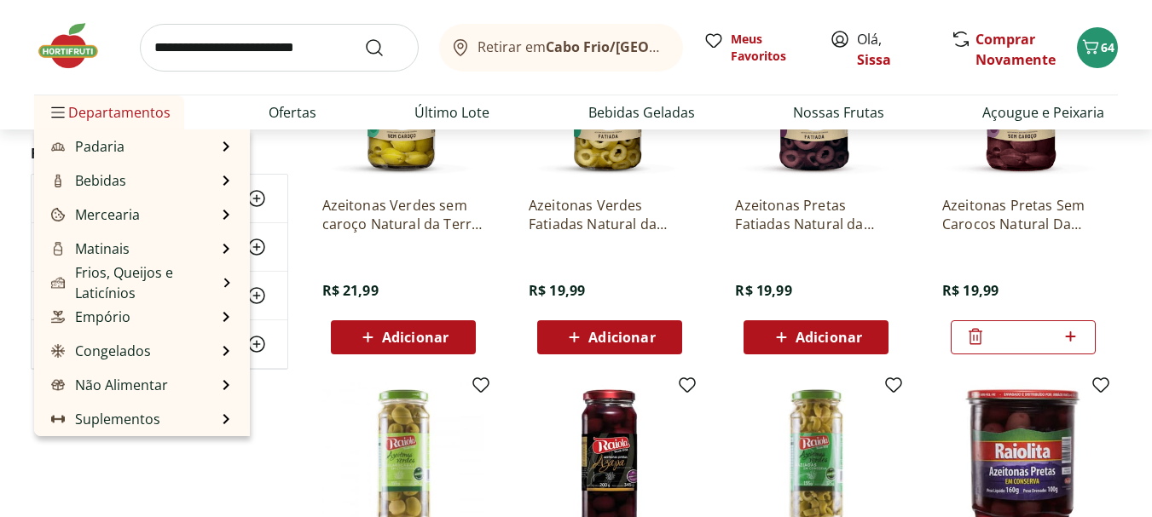
click at [164, 124] on span "Departamentos" at bounding box center [109, 112] width 123 height 41
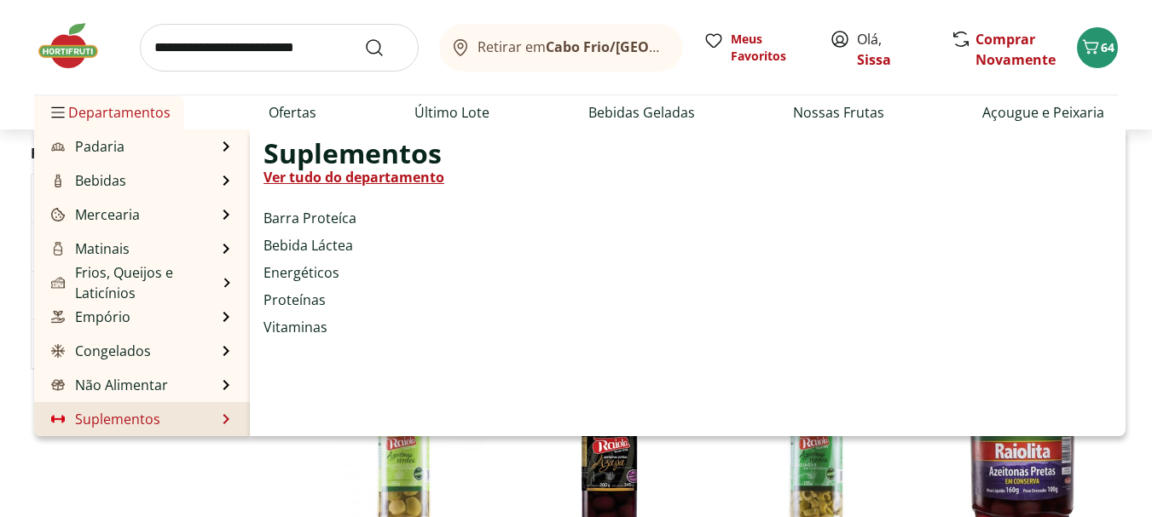
click at [168, 422] on li "Suplementos Suplementos Ver tudo do departamento Barra Proteíca Bebida Láctea E…" at bounding box center [142, 419] width 216 height 34
click at [107, 423] on link "Suplementos" at bounding box center [104, 419] width 113 height 20
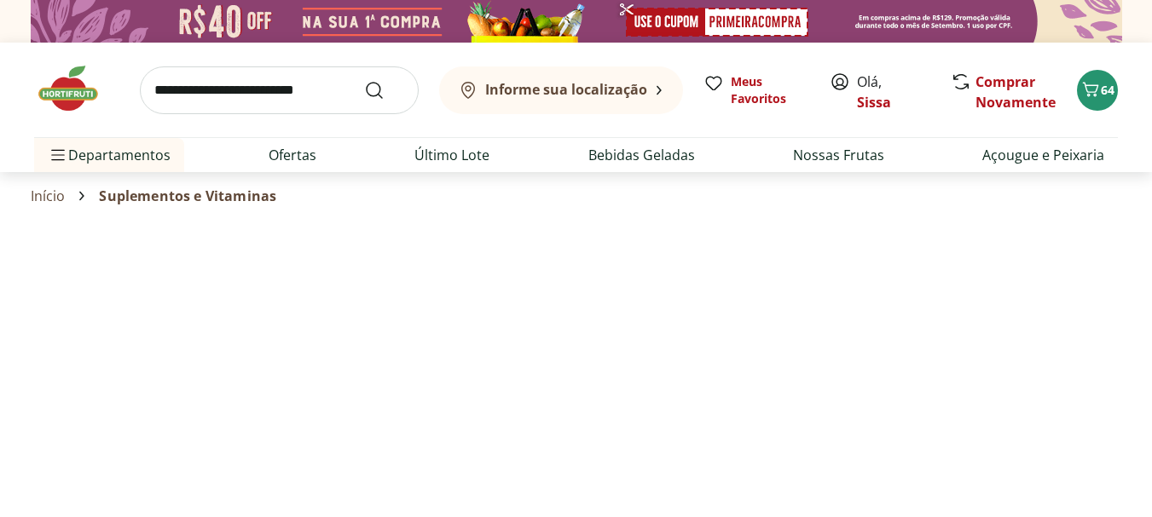
select select "**********"
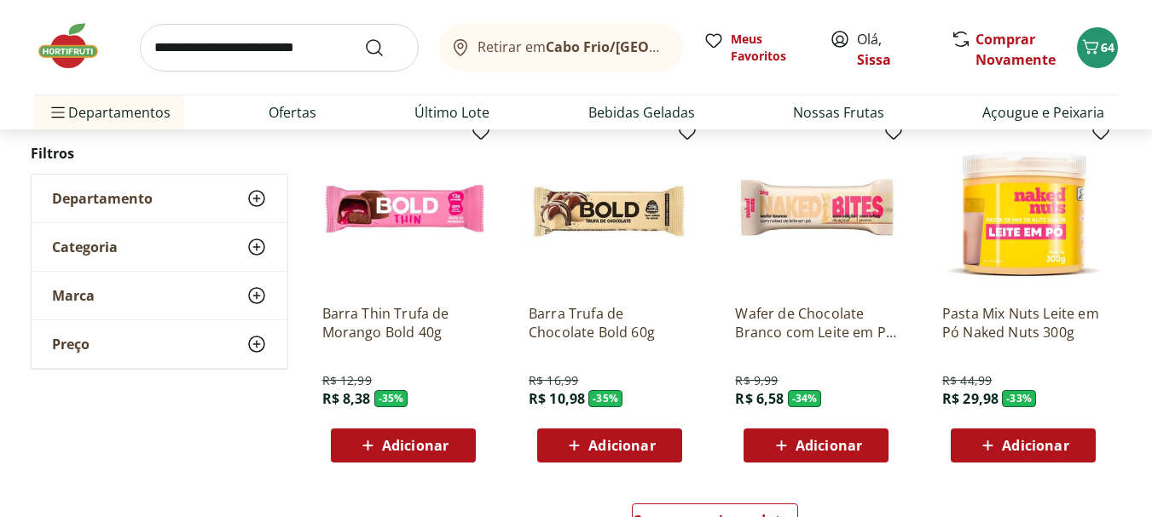
scroll to position [955, 0]
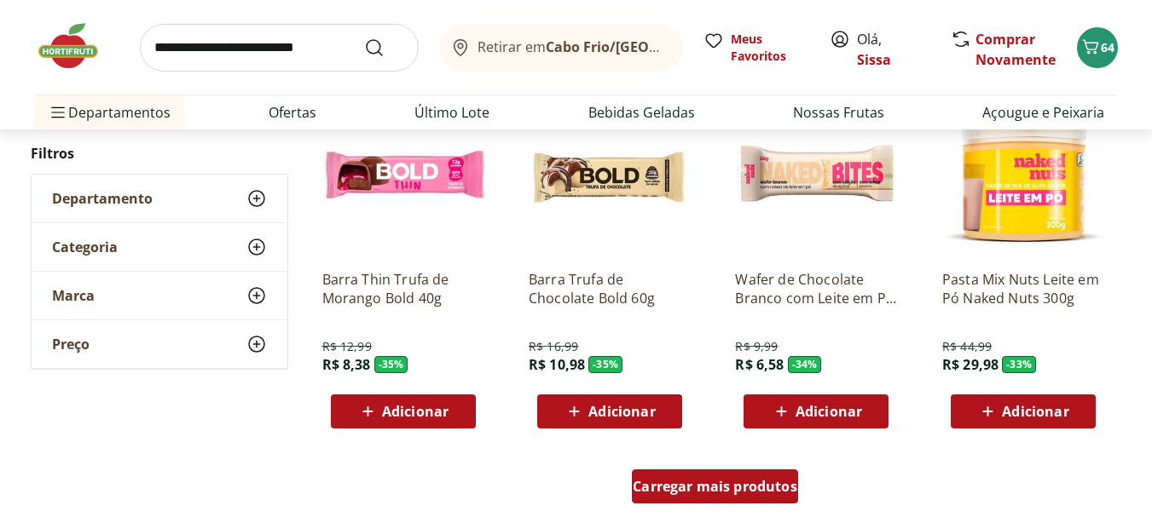
click at [709, 488] on span "Carregar mais produtos" at bounding box center [715, 487] width 165 height 14
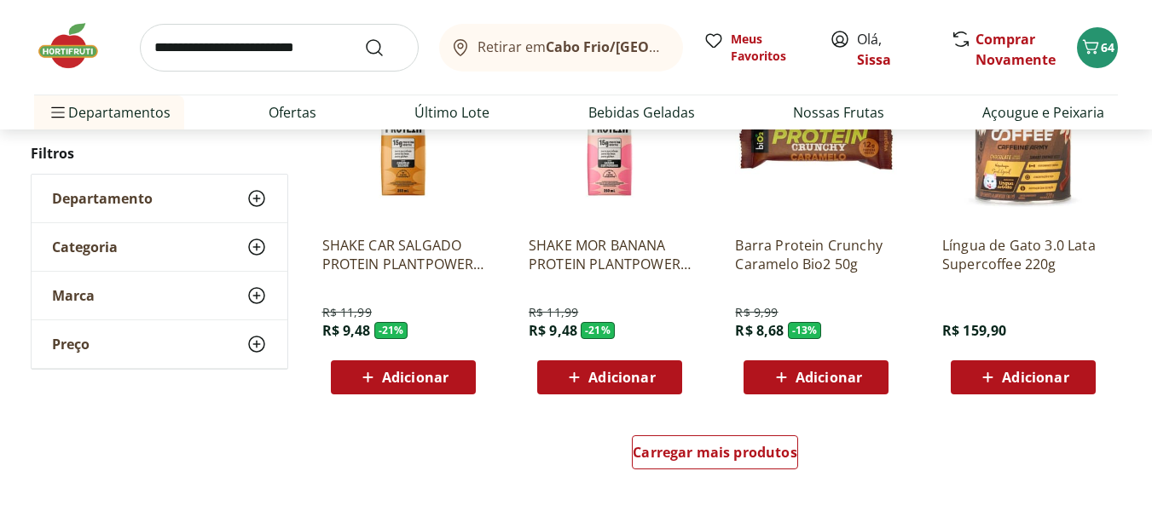
scroll to position [2148, 0]
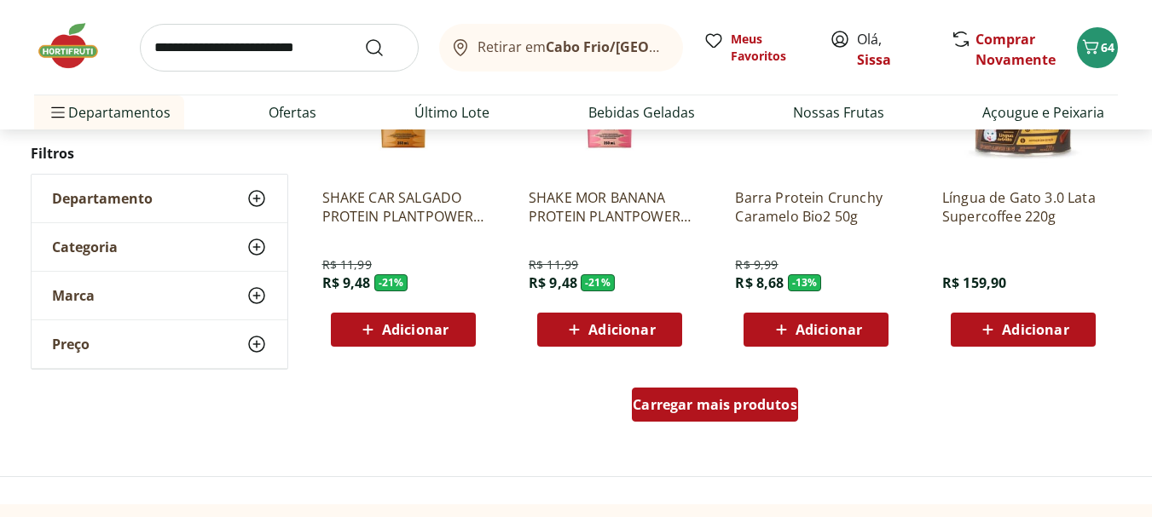
click at [760, 415] on div "Carregar mais produtos" at bounding box center [715, 405] width 166 height 34
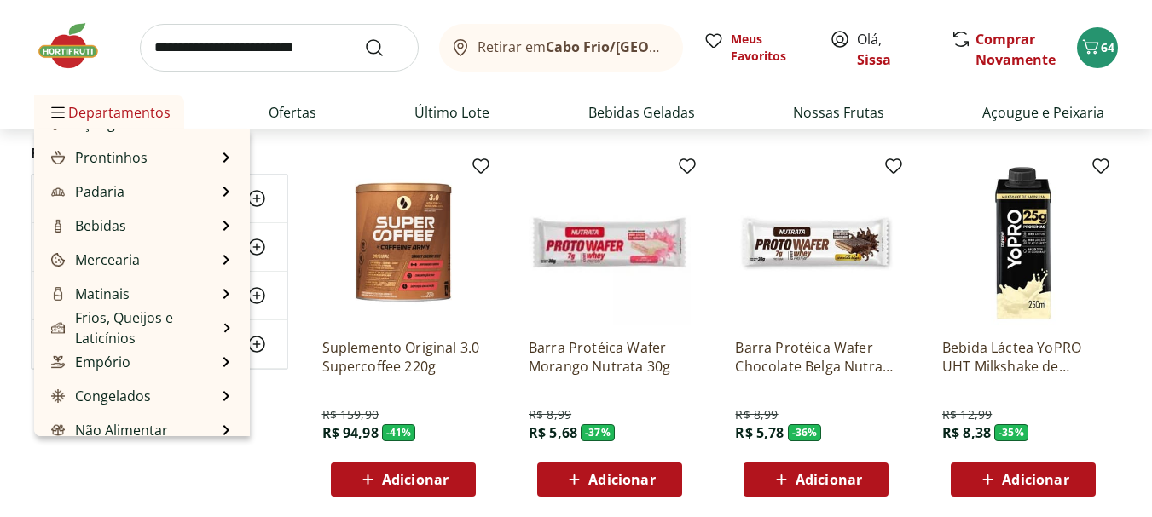
scroll to position [170, 0]
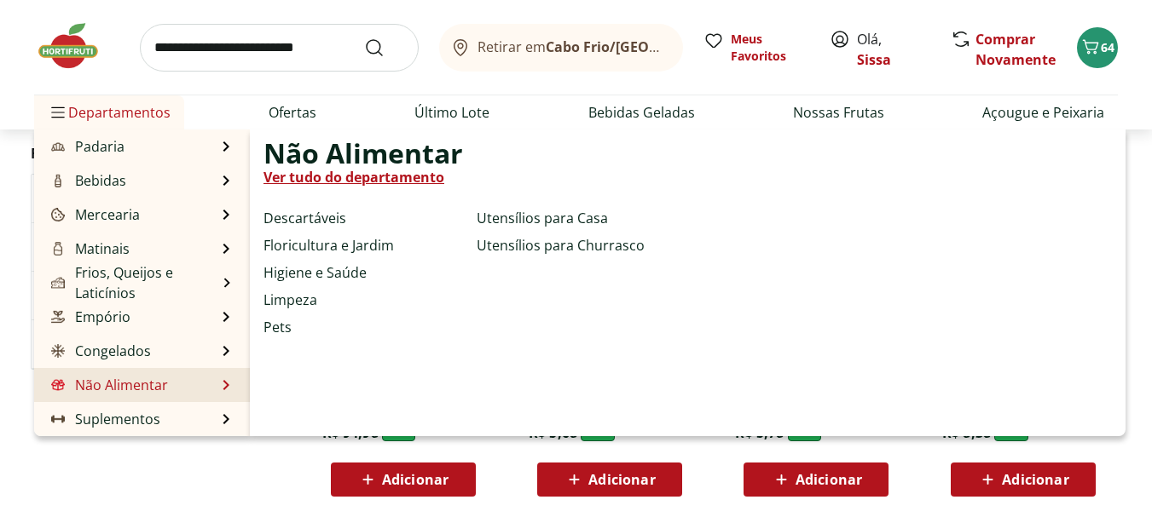
click at [154, 387] on link "Não Alimentar" at bounding box center [108, 385] width 120 height 20
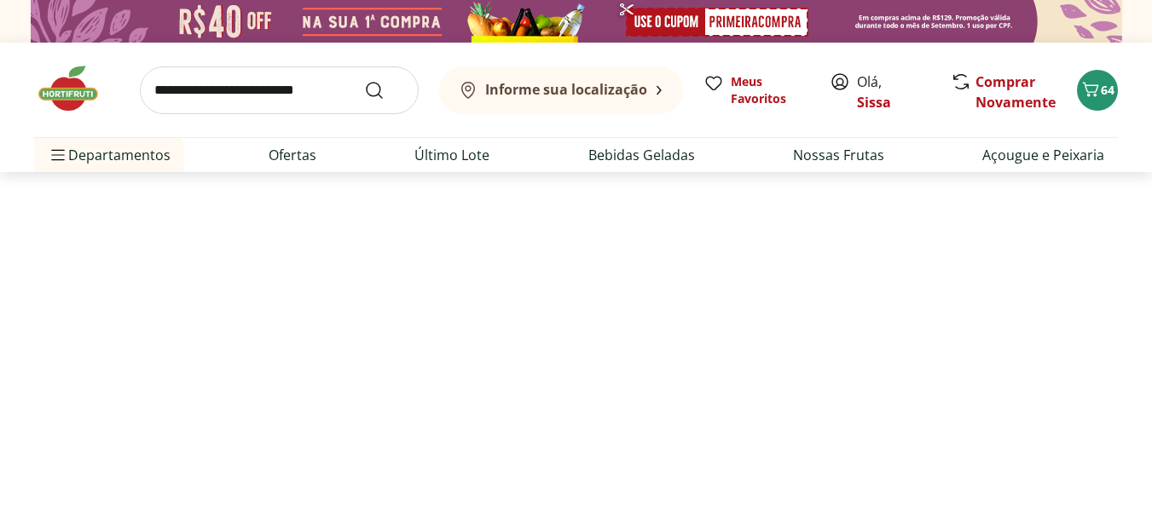
select select "**********"
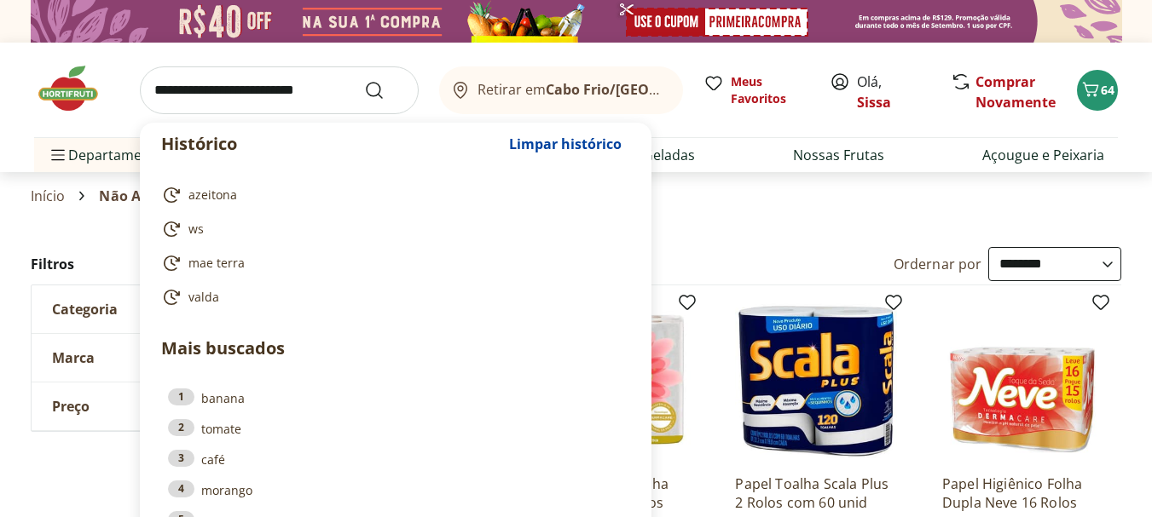
click at [234, 100] on input "search" at bounding box center [279, 90] width 279 height 48
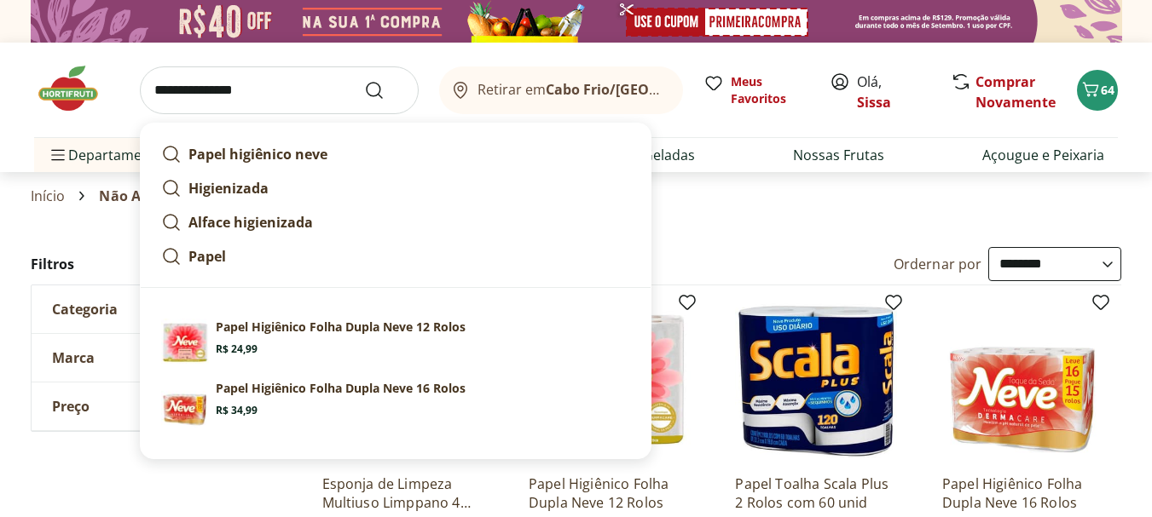
type input "**********"
click at [364, 80] on button "Submit Search" at bounding box center [384, 90] width 41 height 20
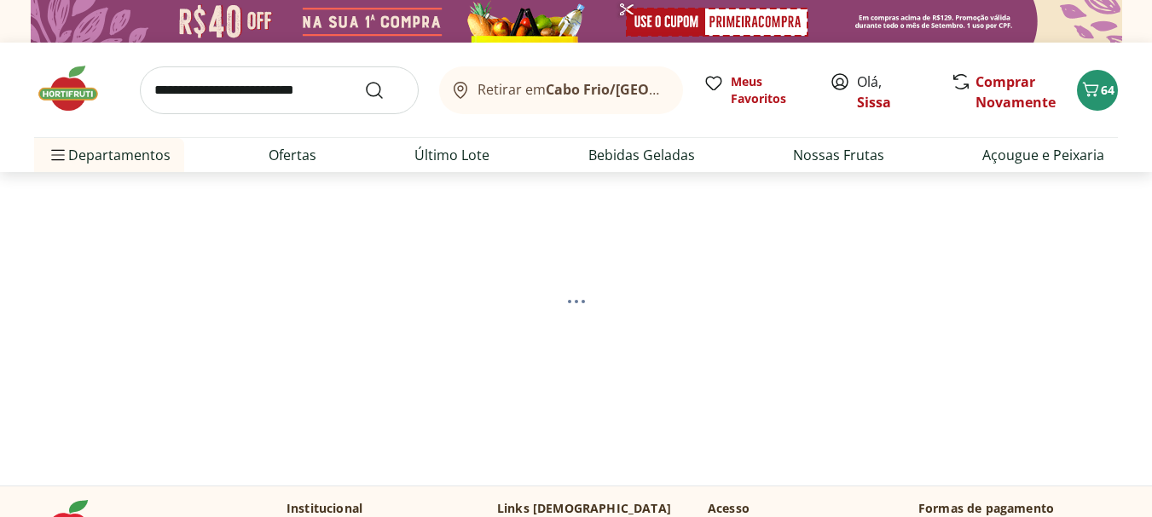
select select "**********"
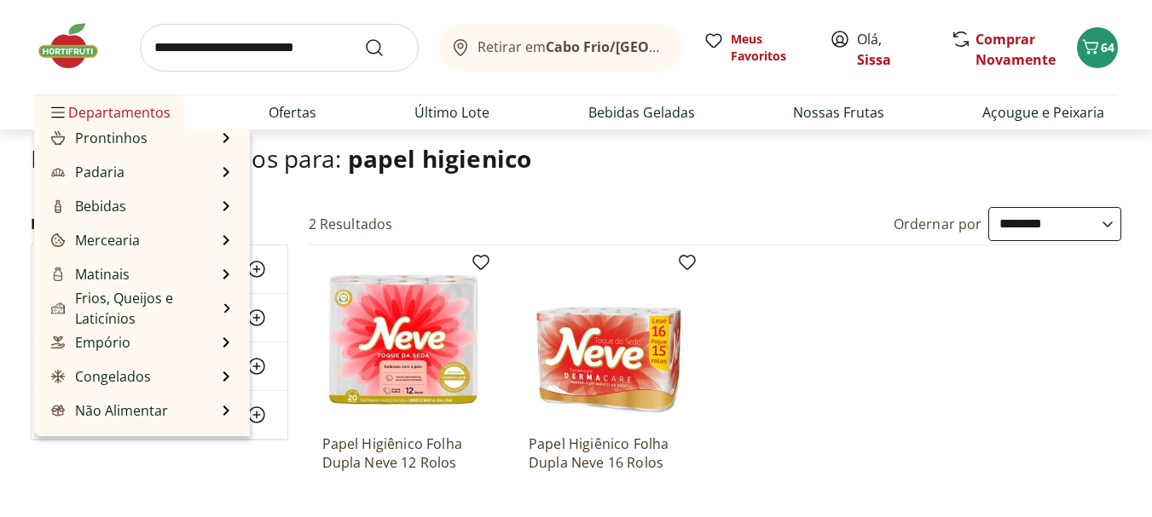
scroll to position [170, 0]
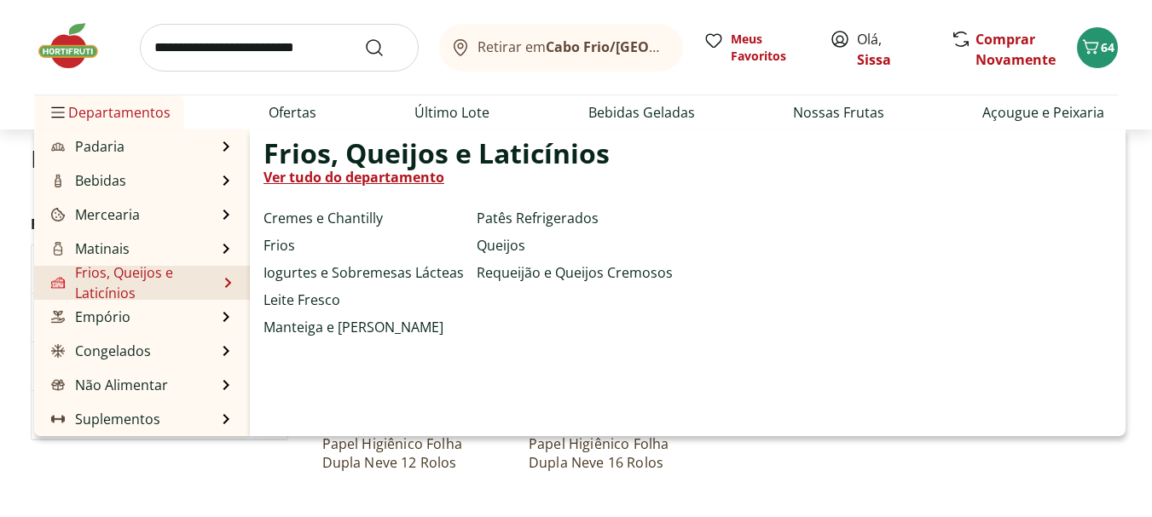
click at [102, 283] on link "Frios, Queijos e Laticínios" at bounding box center [133, 283] width 170 height 41
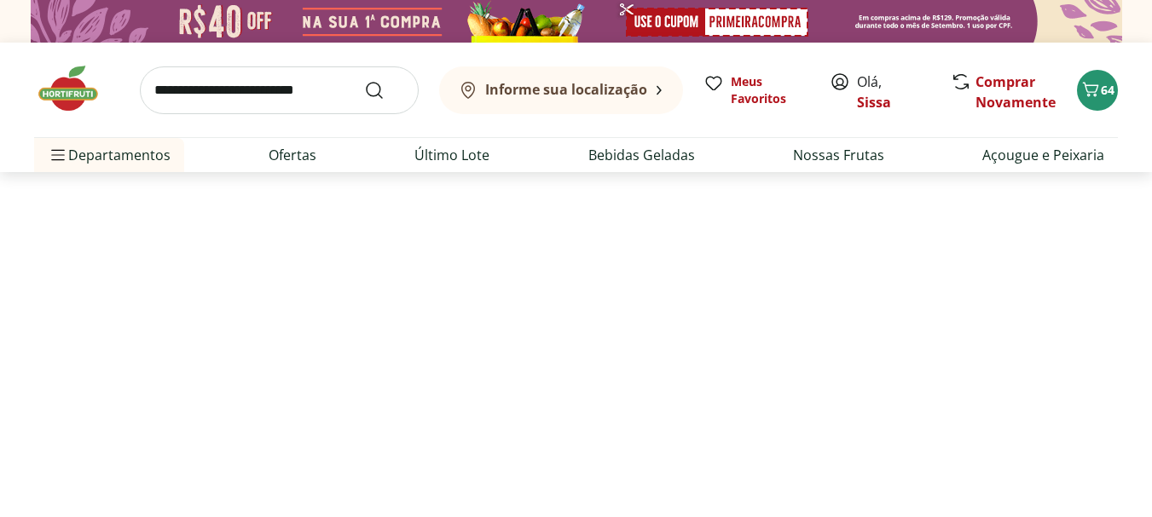
select select "**********"
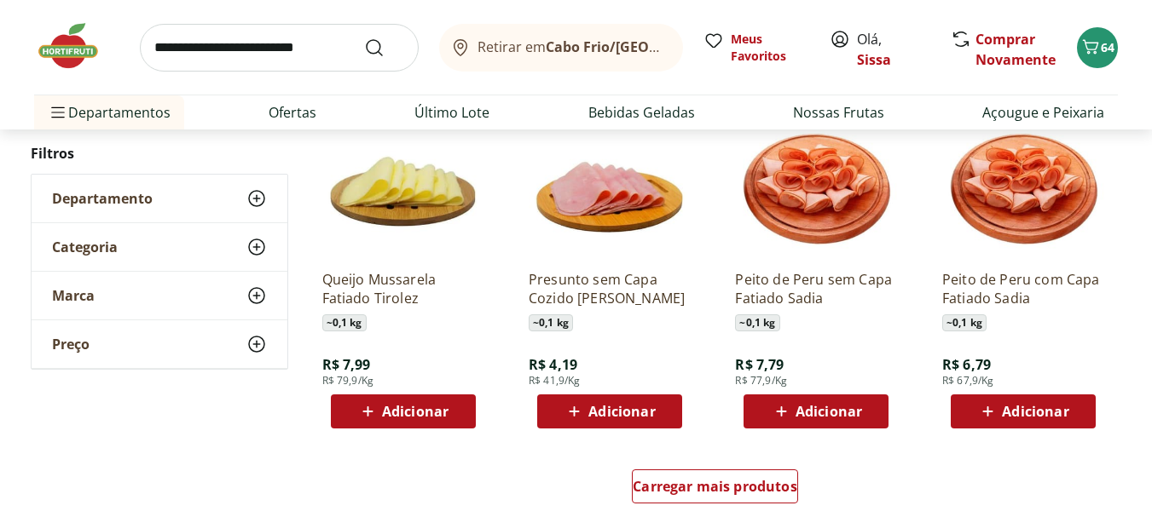
scroll to position [989, 0]
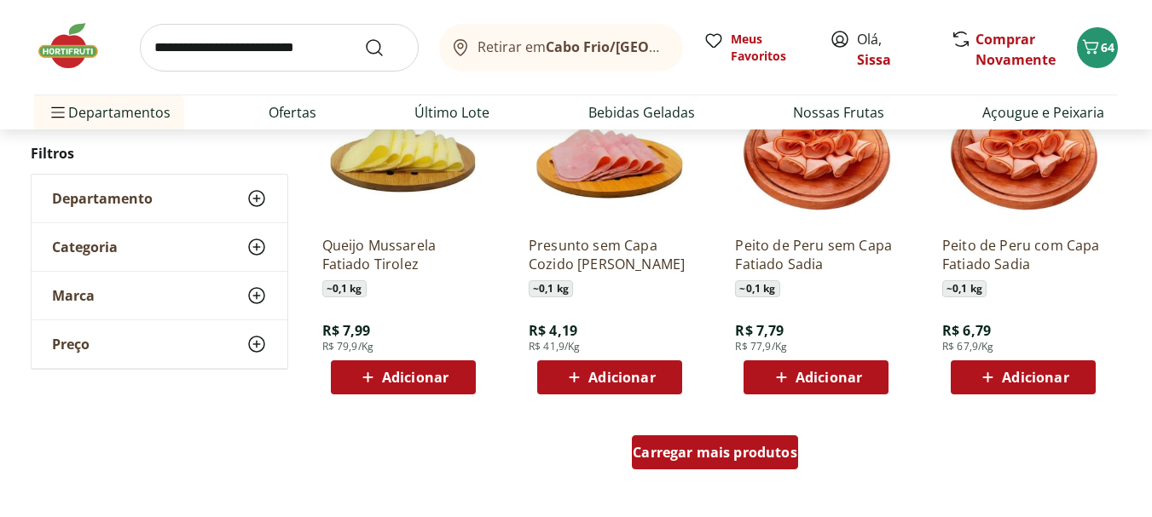
click at [754, 465] on div "Carregar mais produtos" at bounding box center [715, 453] width 166 height 34
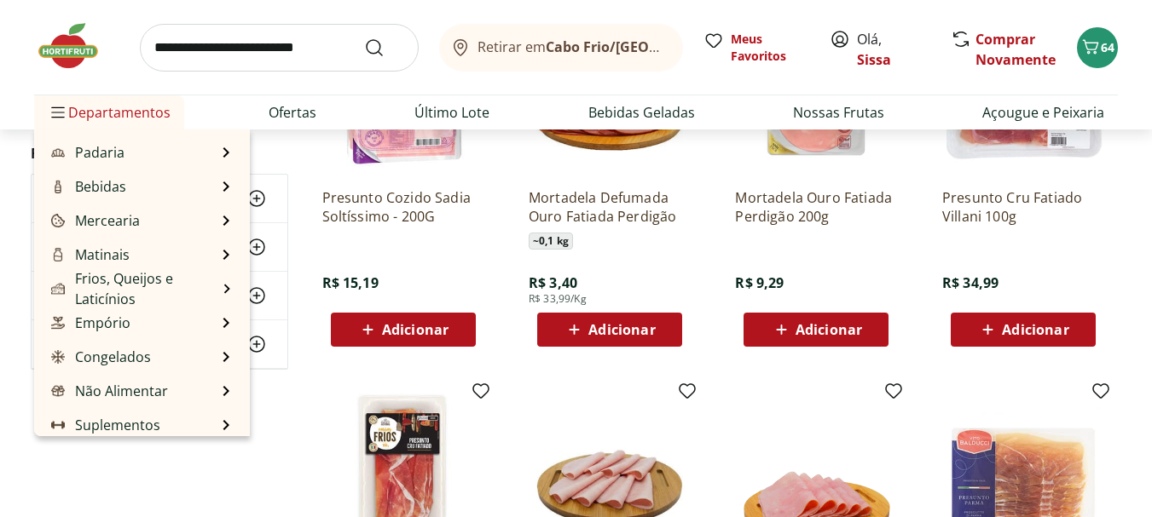
scroll to position [170, 0]
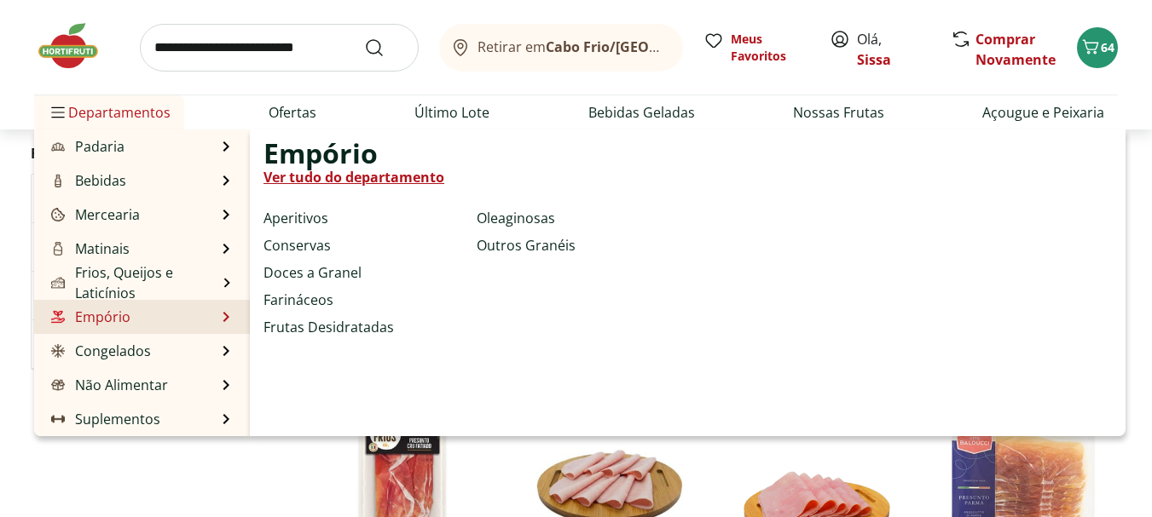
click at [101, 320] on link "Empório" at bounding box center [89, 317] width 83 height 20
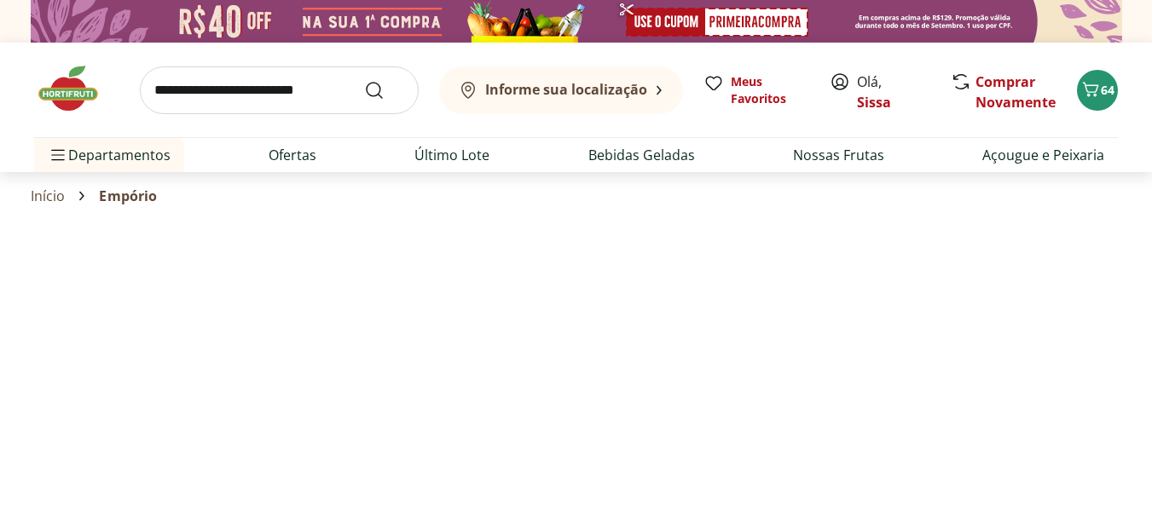
select select "**********"
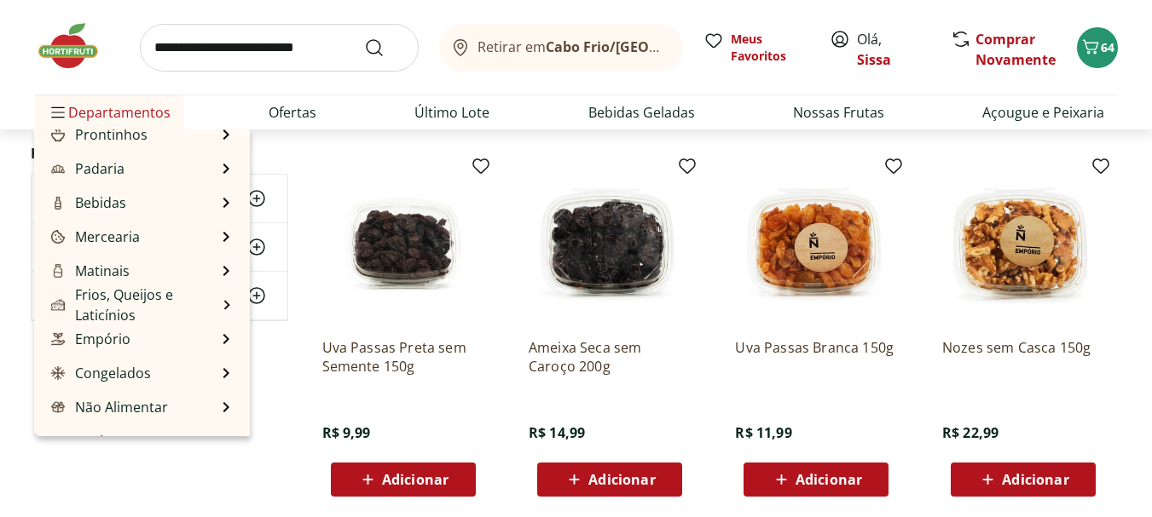
scroll to position [170, 0]
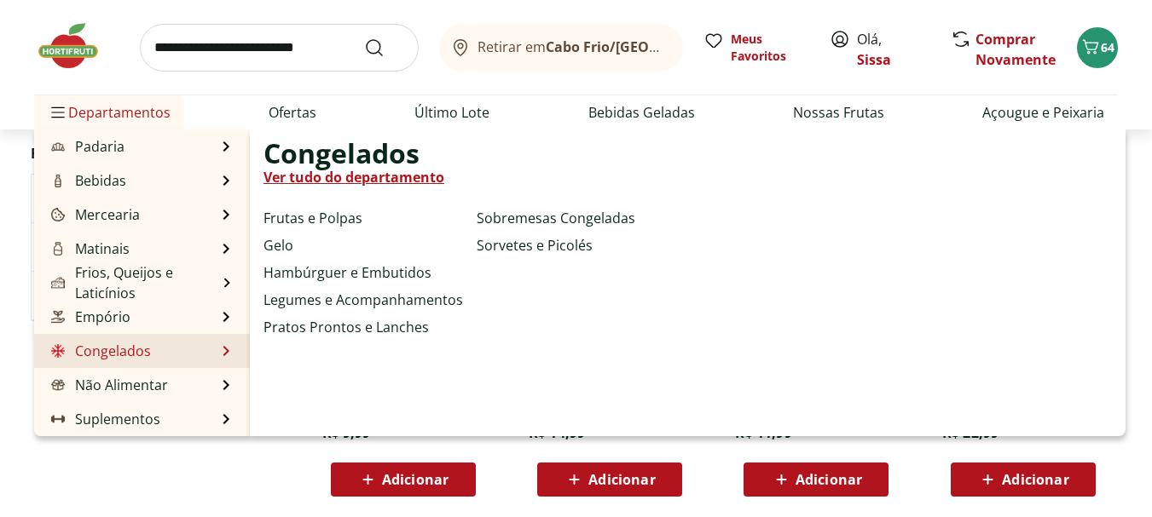
click at [139, 353] on link "Congelados" at bounding box center [99, 351] width 103 height 20
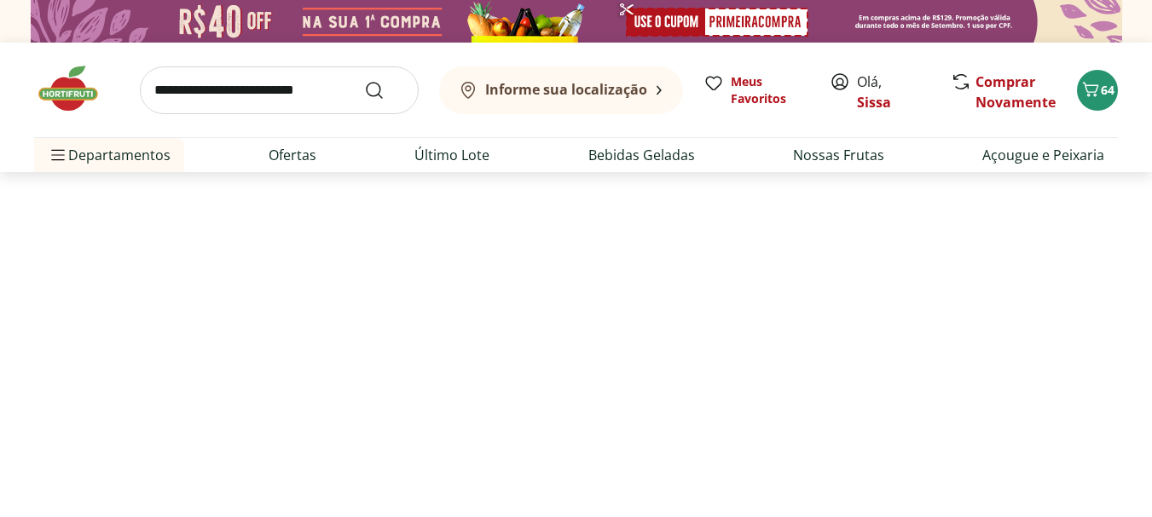
select select "**********"
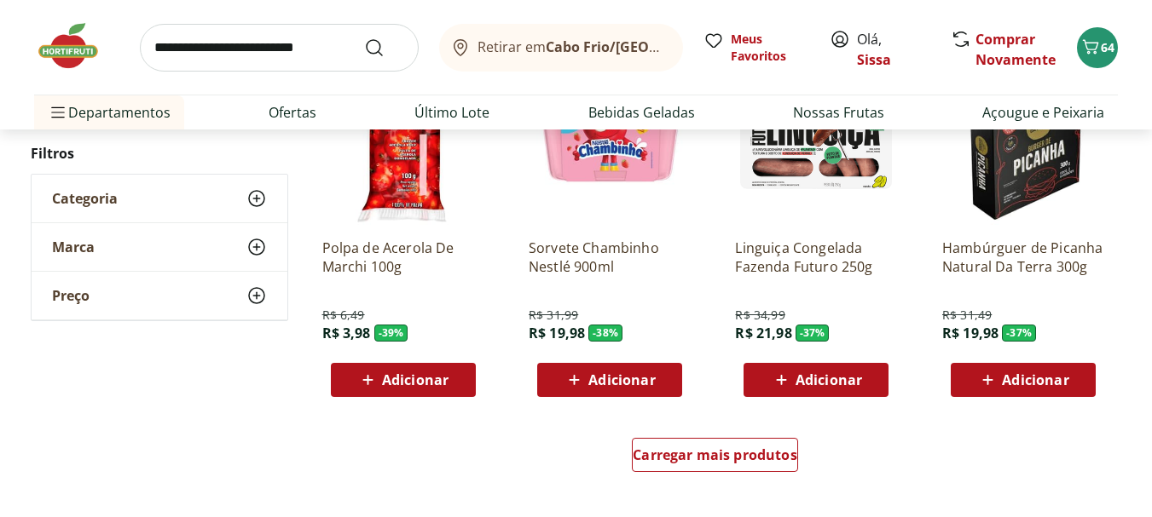
scroll to position [989, 0]
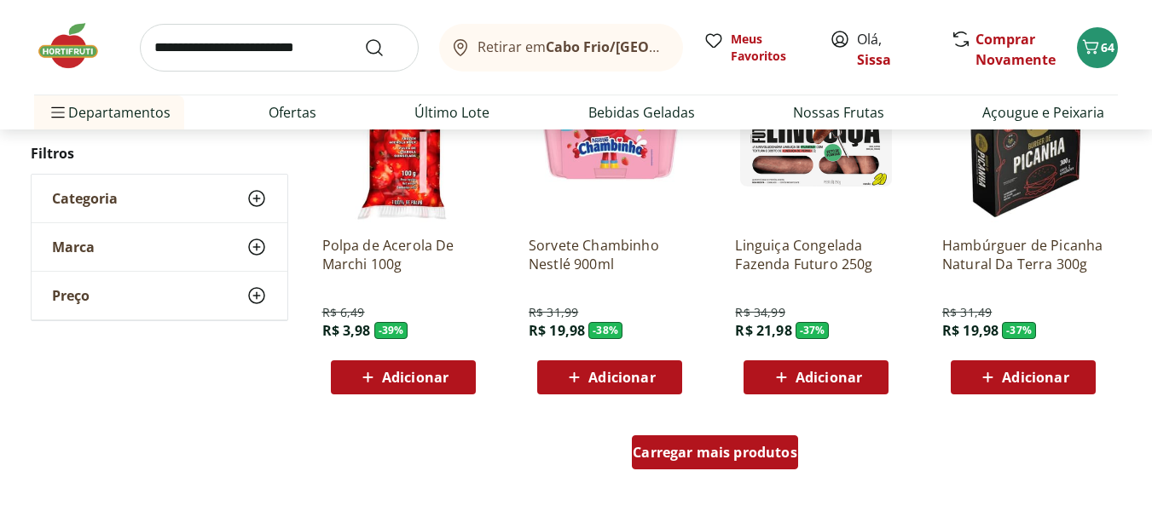
click at [749, 459] on span "Carregar mais produtos" at bounding box center [715, 453] width 165 height 14
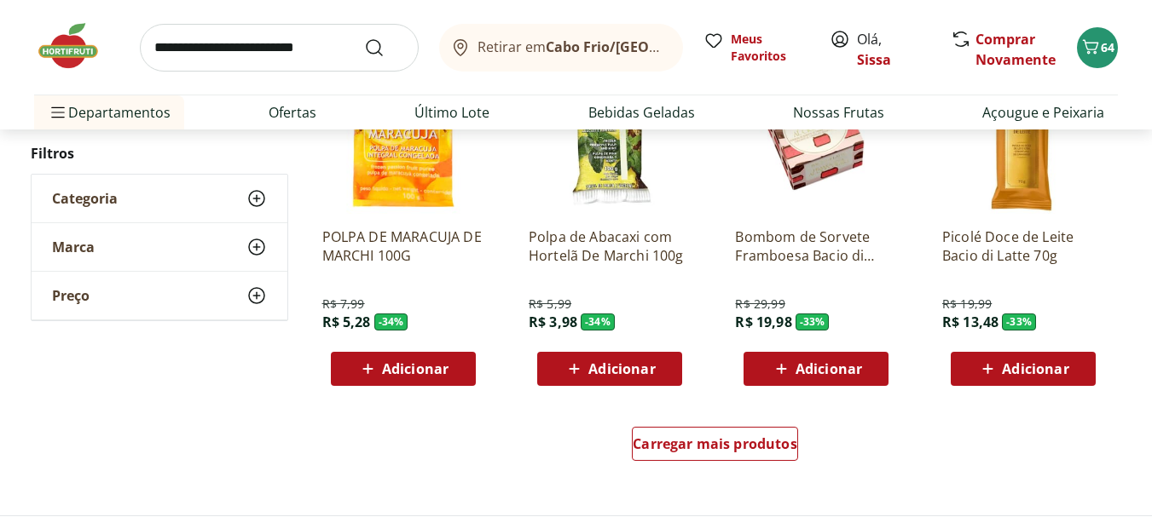
scroll to position [2182, 0]
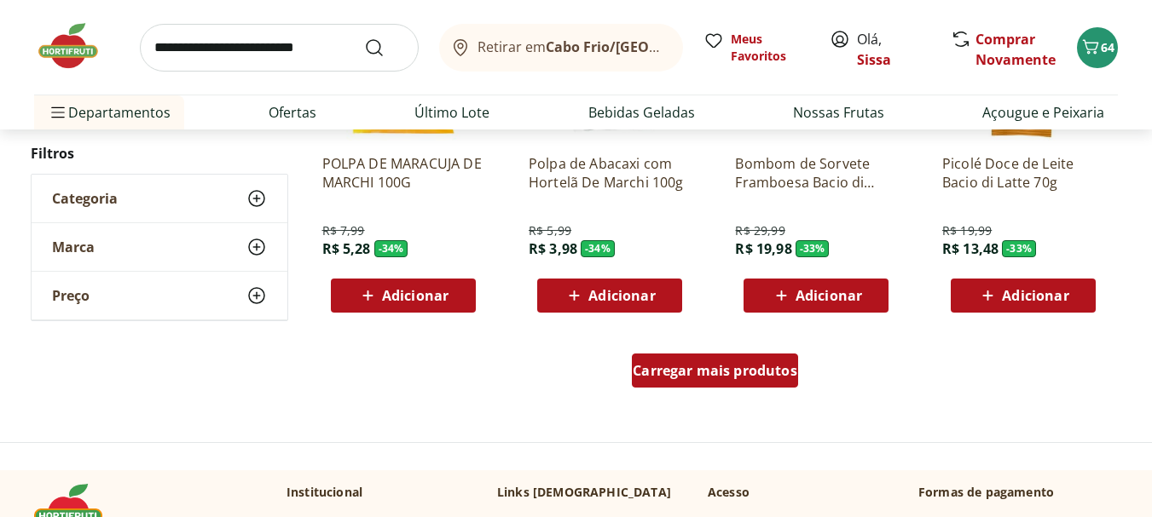
click at [732, 387] on div "Carregar mais produtos" at bounding box center [715, 371] width 166 height 34
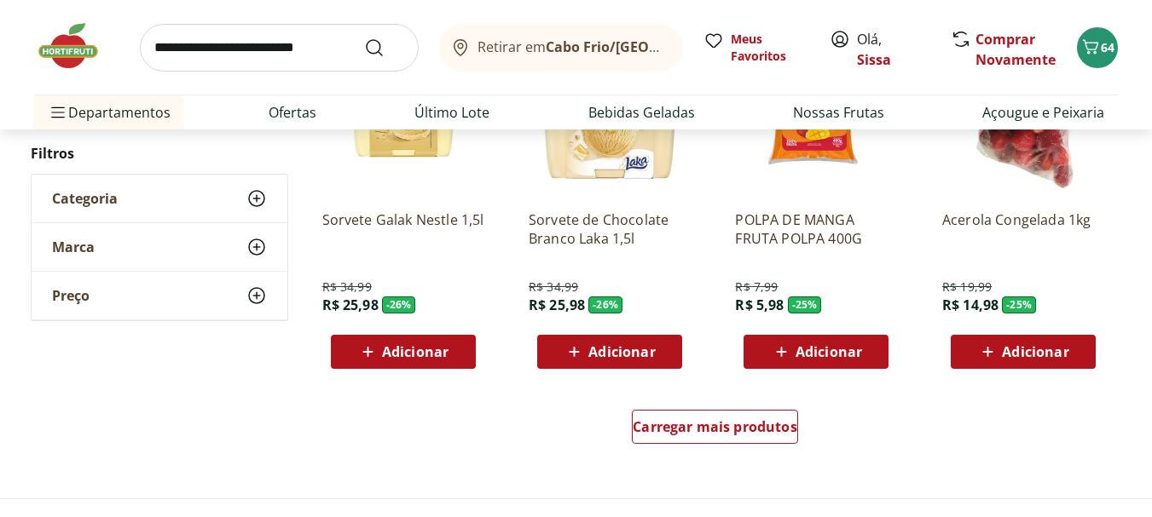
scroll to position [3239, 0]
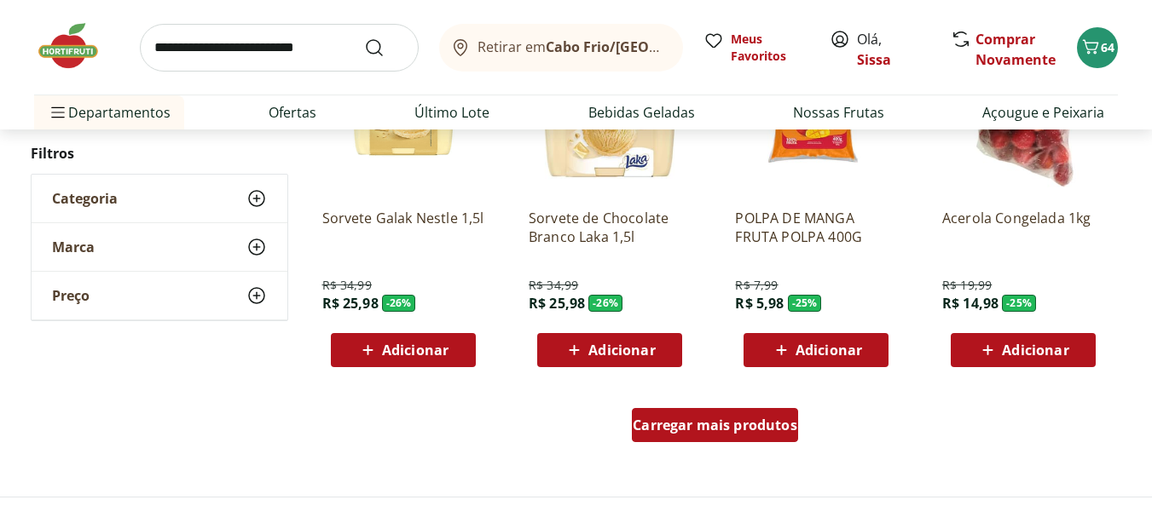
click at [759, 430] on span "Carregar mais produtos" at bounding box center [715, 426] width 165 height 14
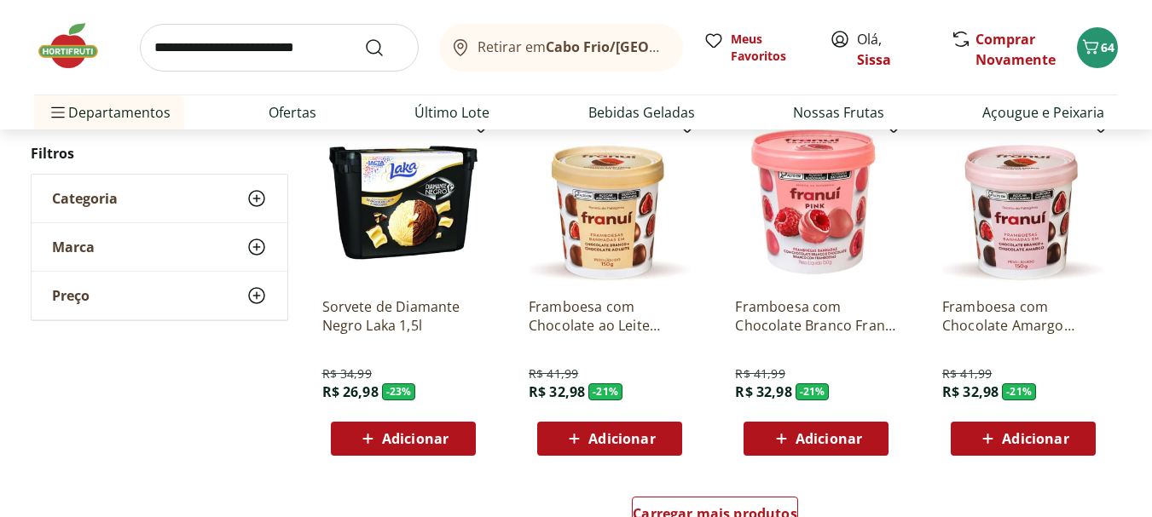
scroll to position [4296, 0]
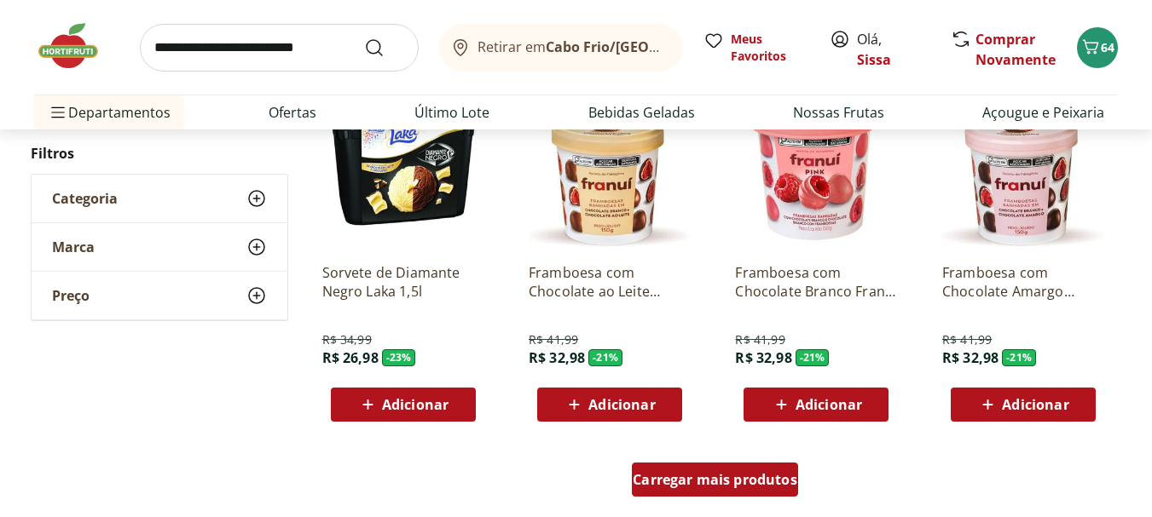
click at [681, 481] on span "Carregar mais produtos" at bounding box center [715, 480] width 165 height 14
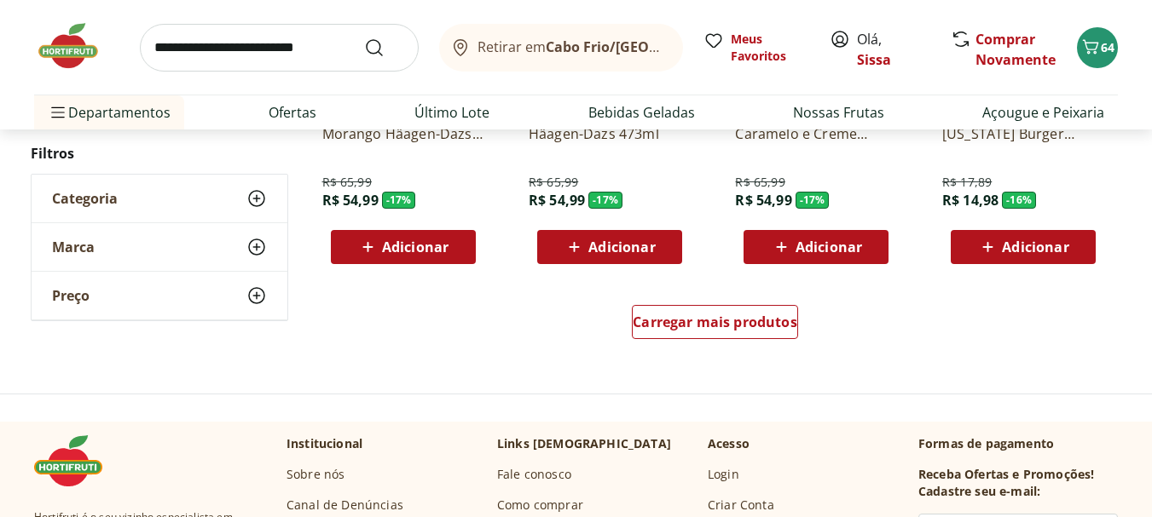
scroll to position [5626, 0]
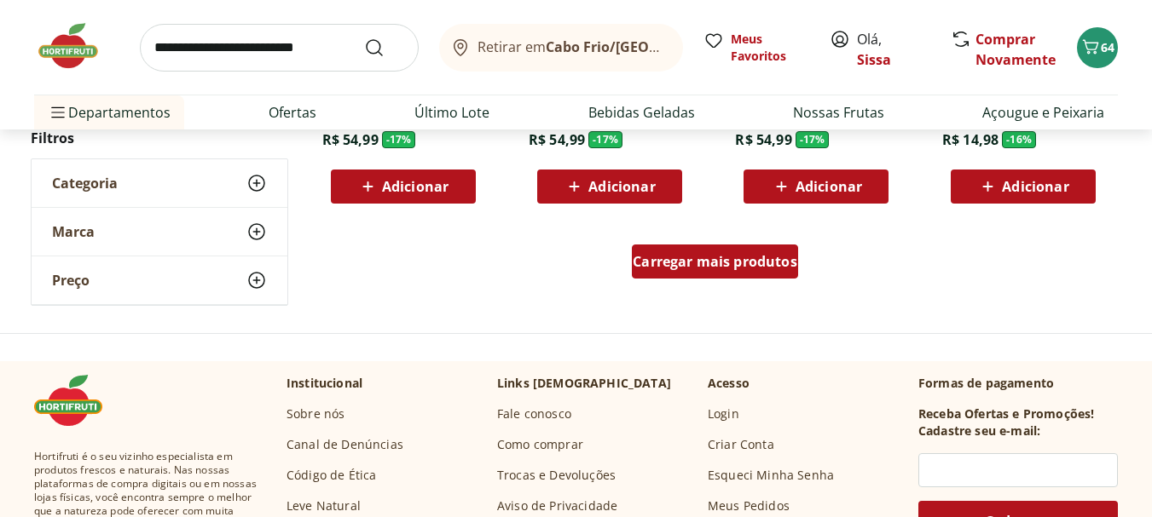
click at [754, 261] on span "Carregar mais produtos" at bounding box center [715, 262] width 165 height 14
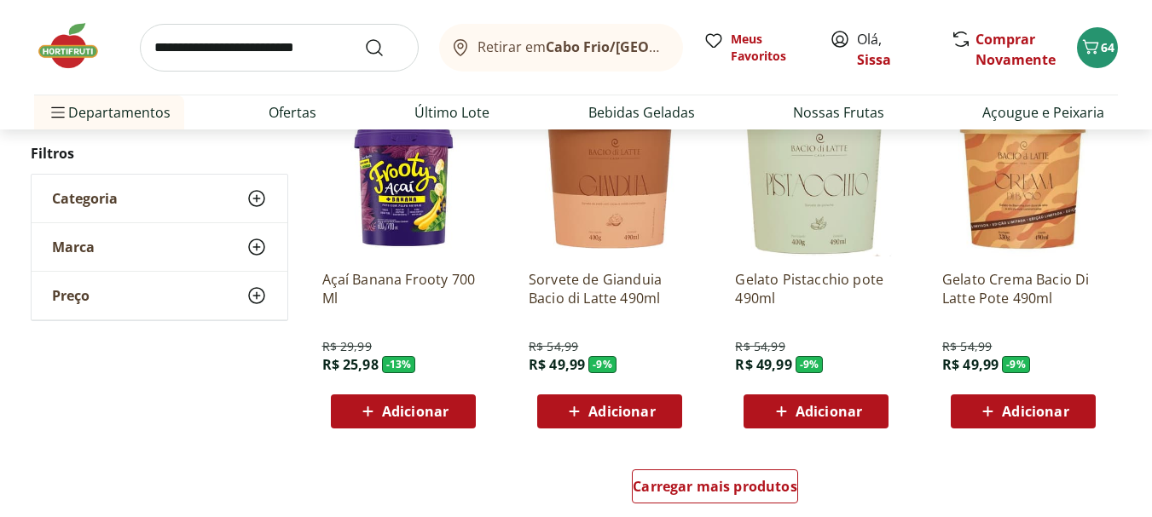
scroll to position [6547, 0]
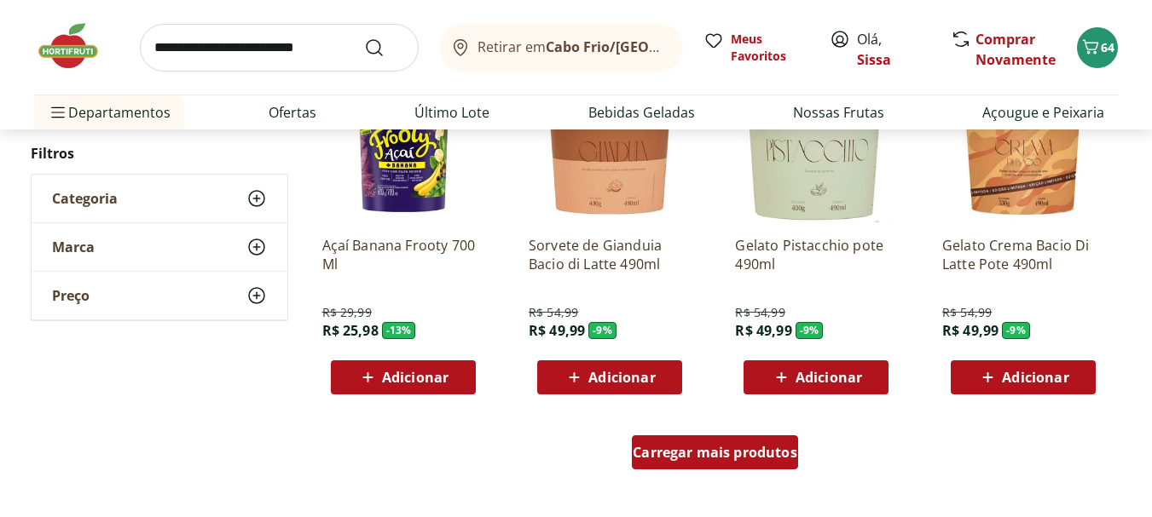
click at [693, 465] on div "Carregar mais produtos" at bounding box center [715, 453] width 166 height 34
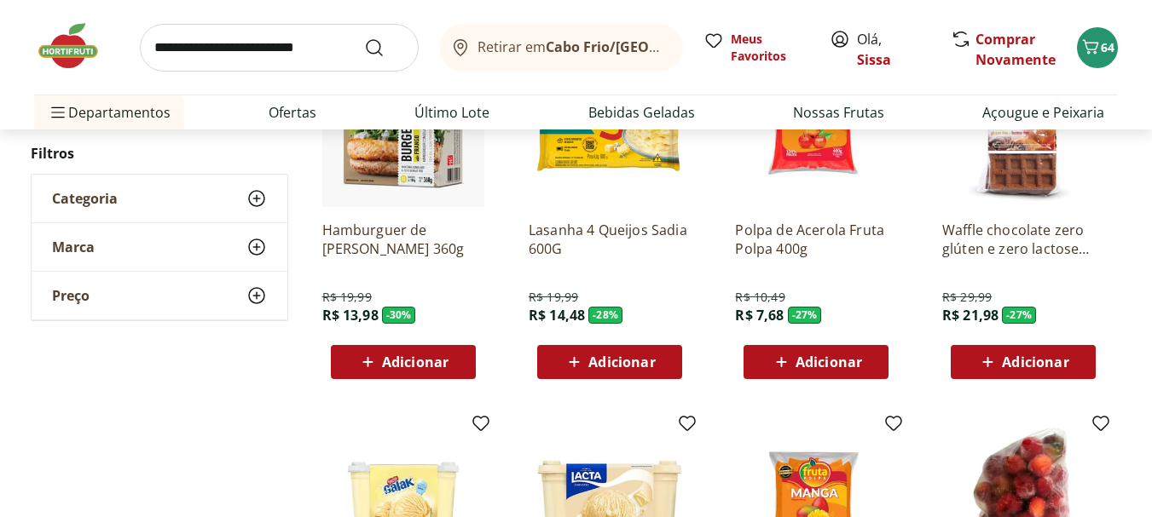
scroll to position [2796, 0]
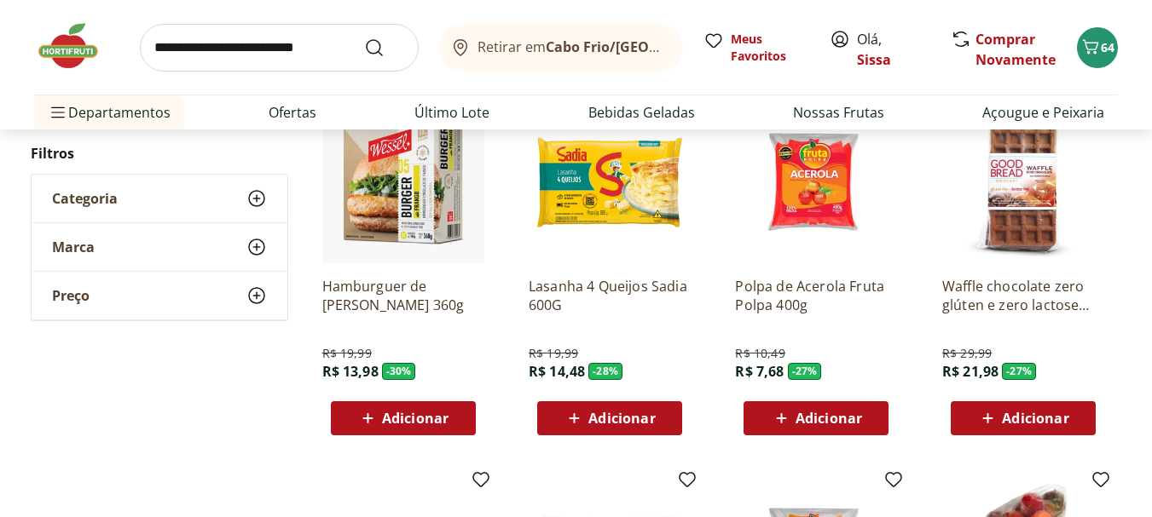
click at [376, 234] on img at bounding box center [403, 182] width 162 height 162
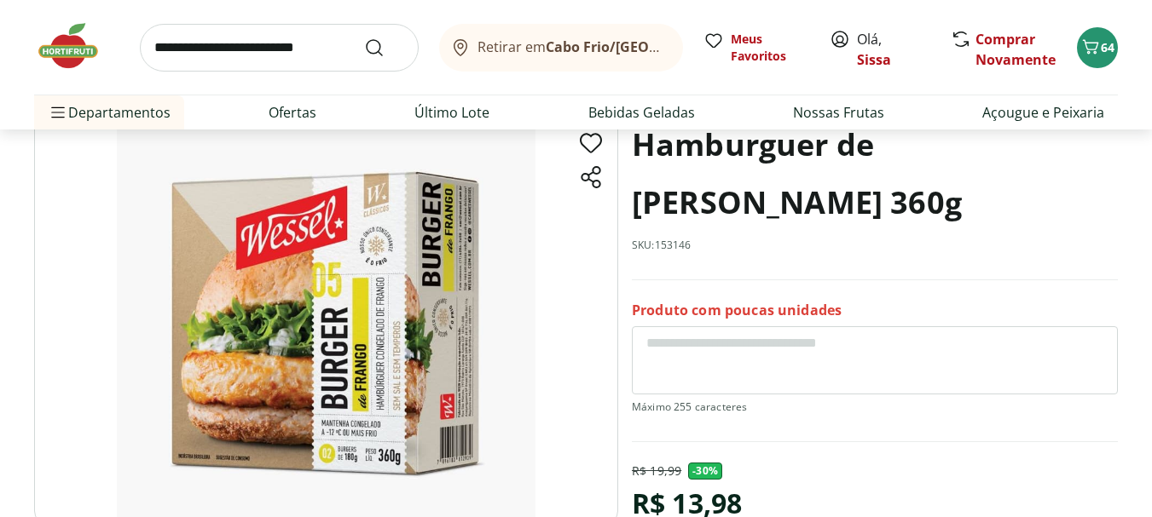
scroll to position [102, 0]
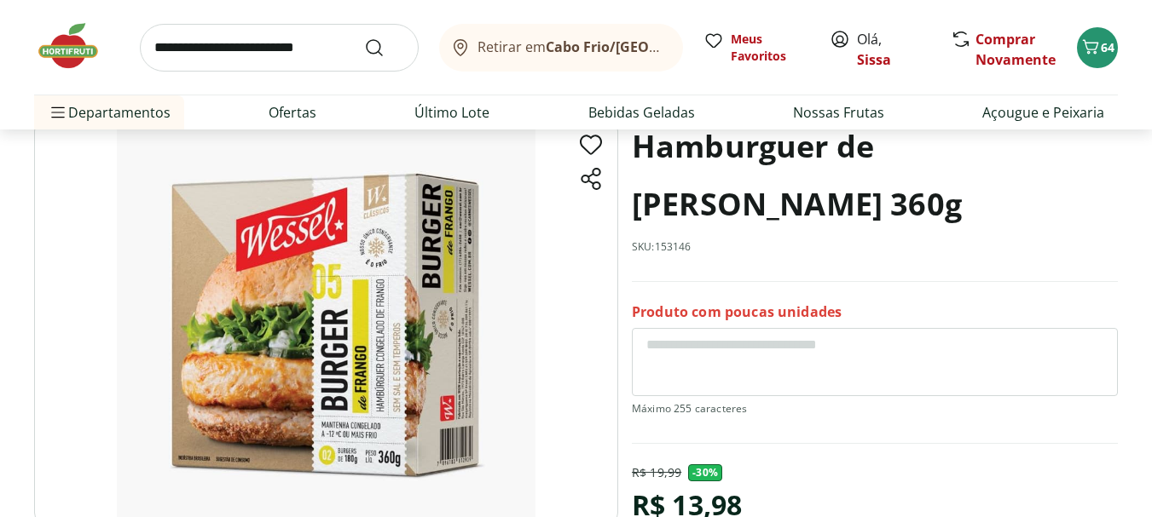
scroll to position [2796, 0]
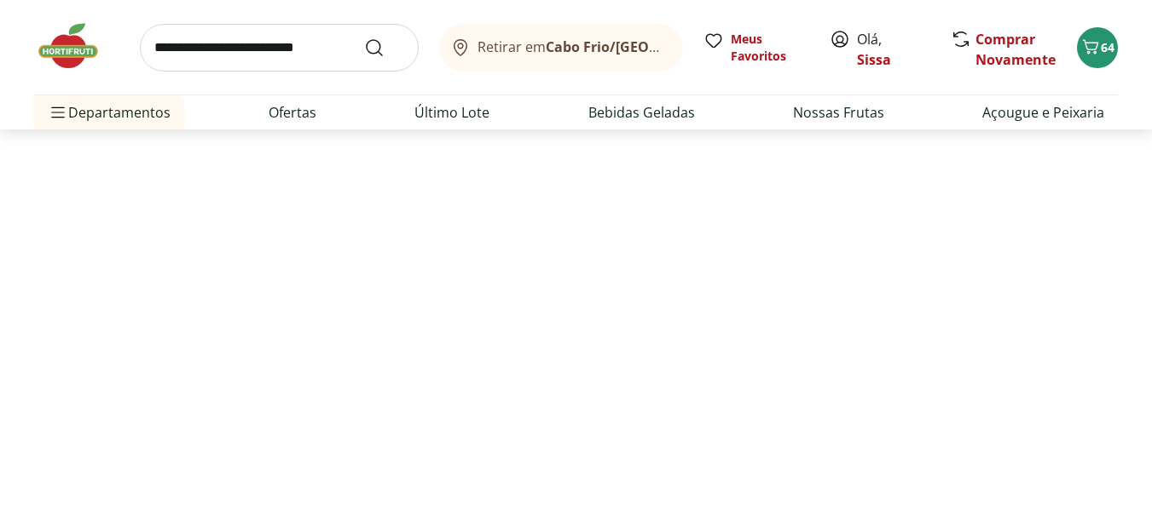
select select "**********"
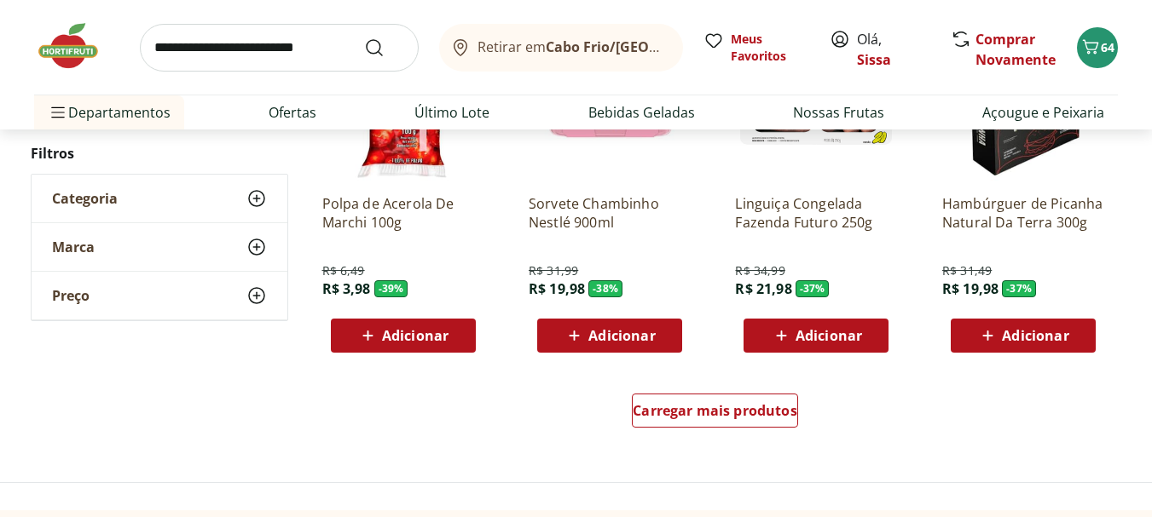
scroll to position [3137, 0]
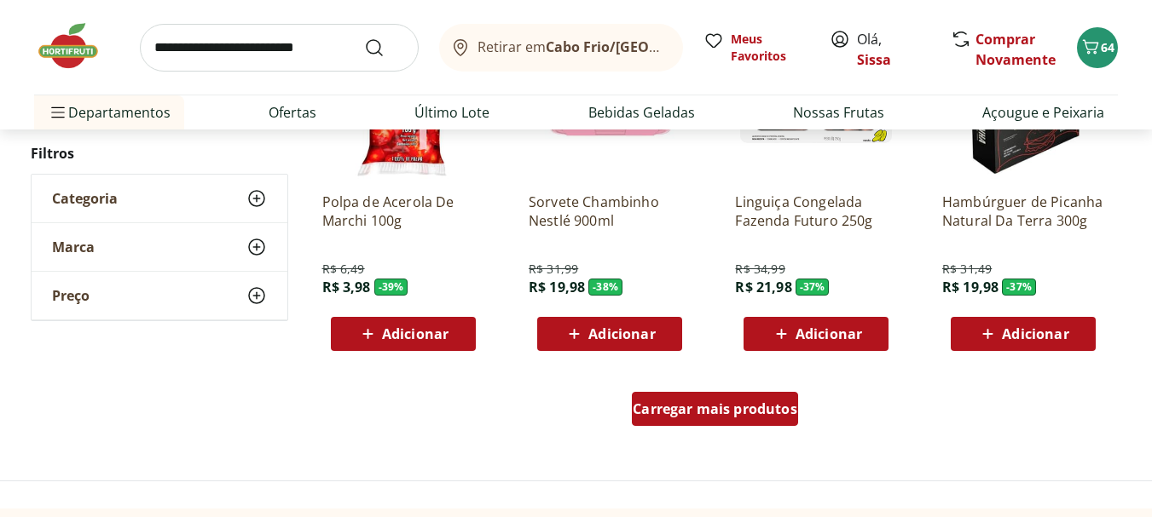
click at [690, 415] on span "Carregar mais produtos" at bounding box center [715, 409] width 165 height 14
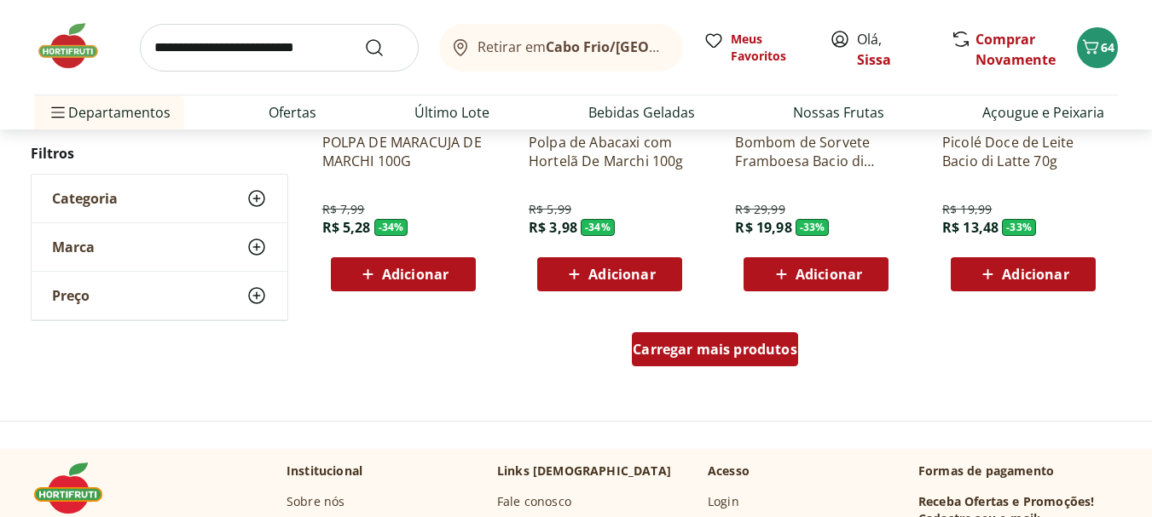
scroll to position [4364, 0]
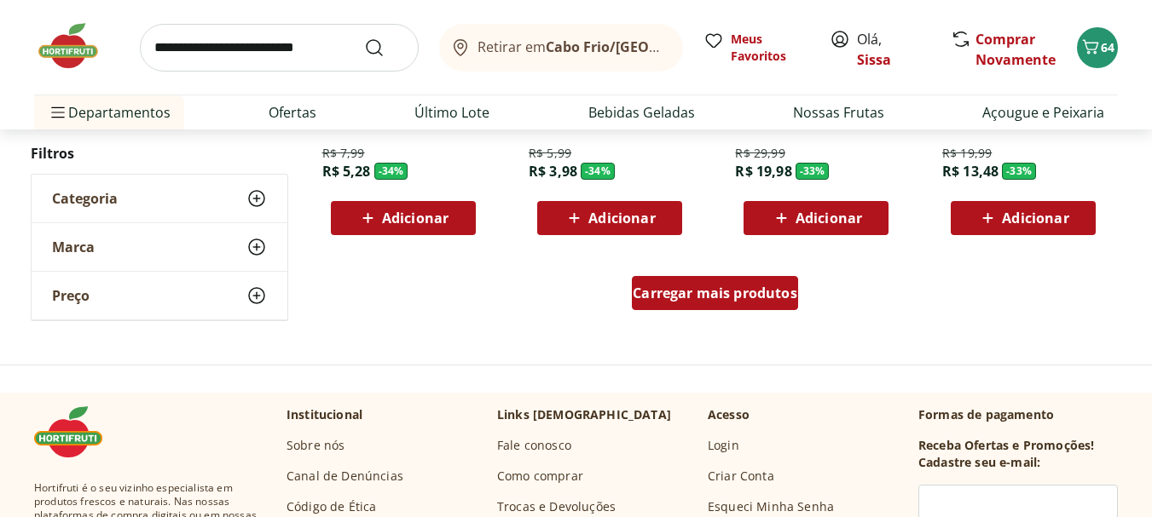
click at [730, 296] on span "Carregar mais produtos" at bounding box center [715, 293] width 165 height 14
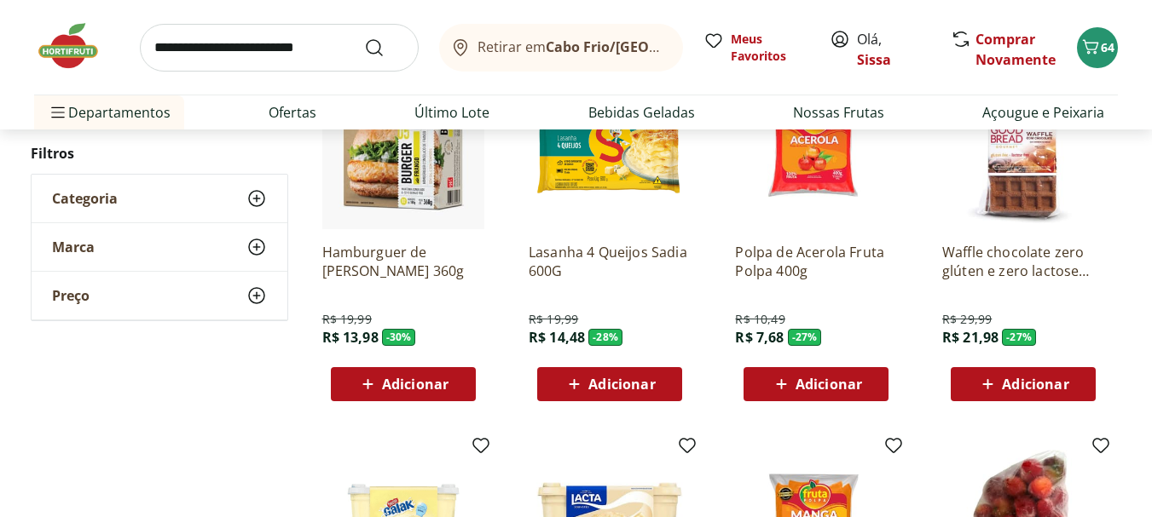
scroll to position [4978, 0]
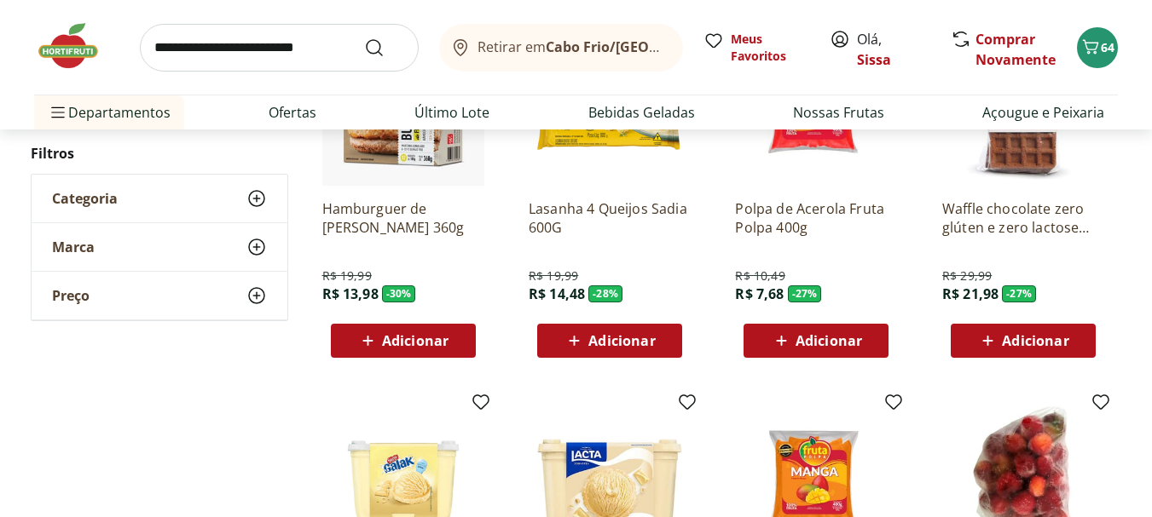
click at [408, 338] on span "Adicionar" at bounding box center [415, 341] width 66 height 14
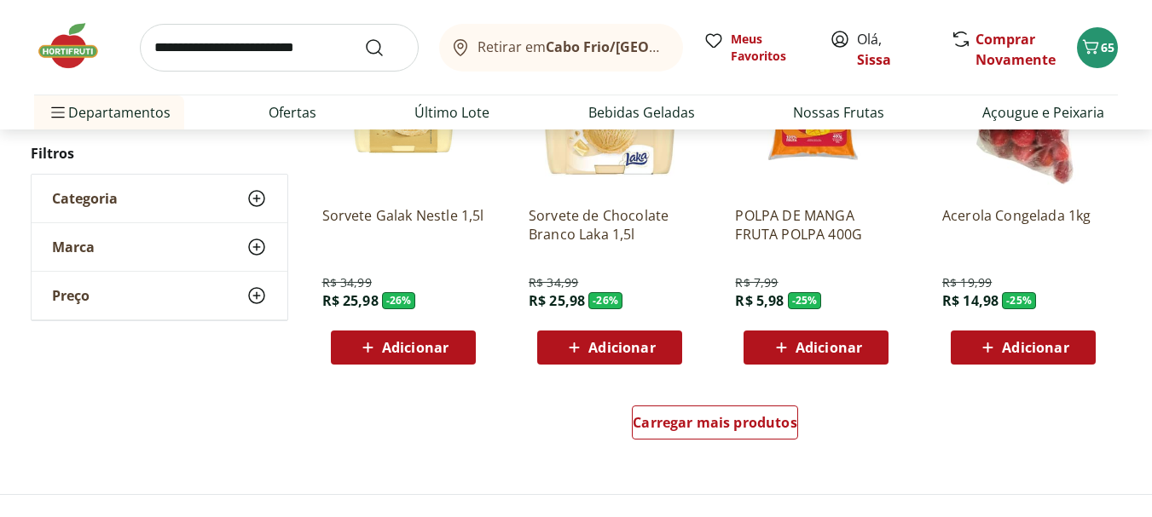
scroll to position [5421, 0]
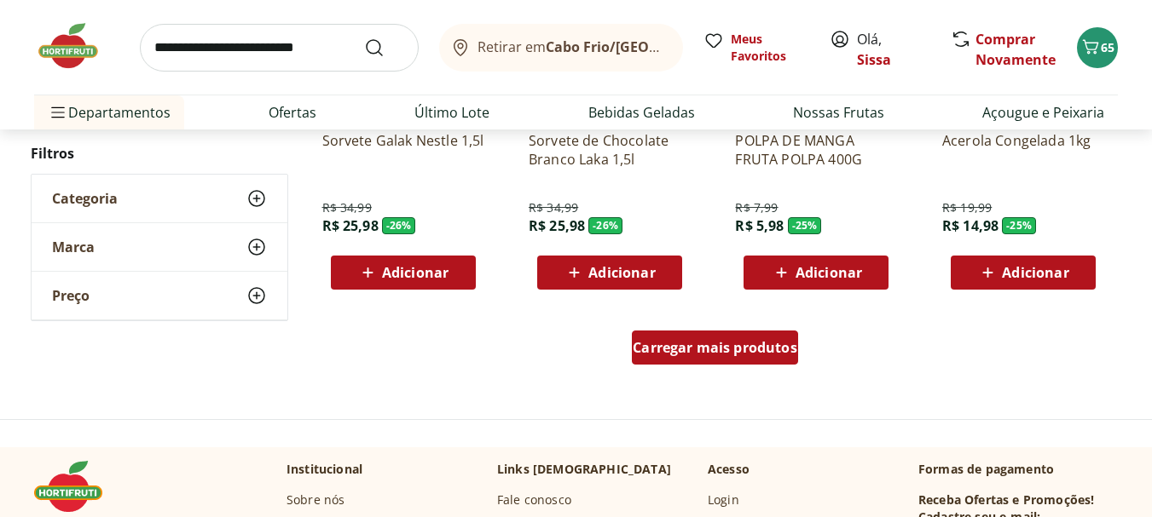
click at [733, 344] on span "Carregar mais produtos" at bounding box center [715, 348] width 165 height 14
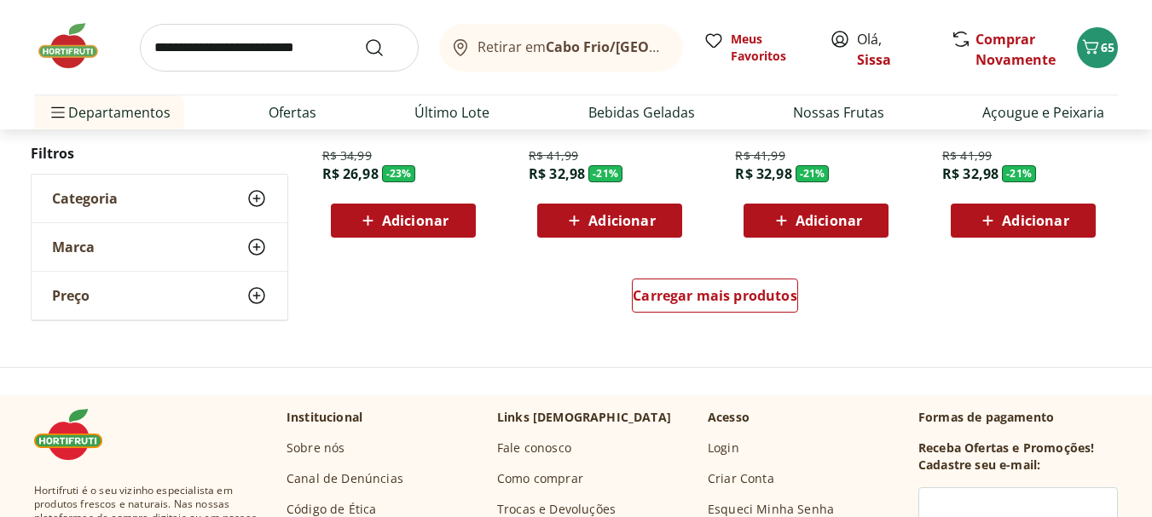
scroll to position [6615, 0]
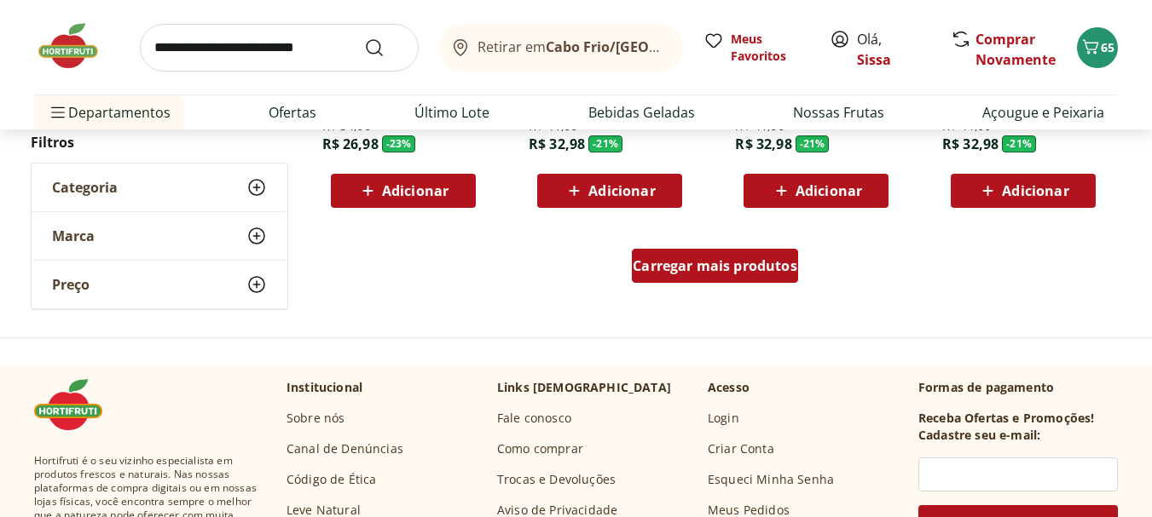
click at [767, 269] on span "Carregar mais produtos" at bounding box center [715, 266] width 165 height 14
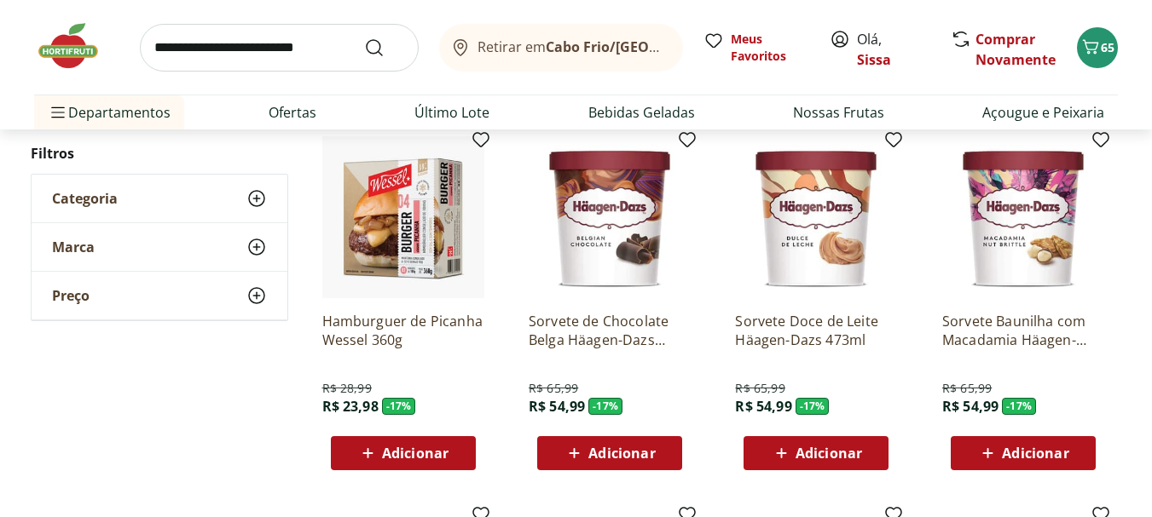
scroll to position [7092, 0]
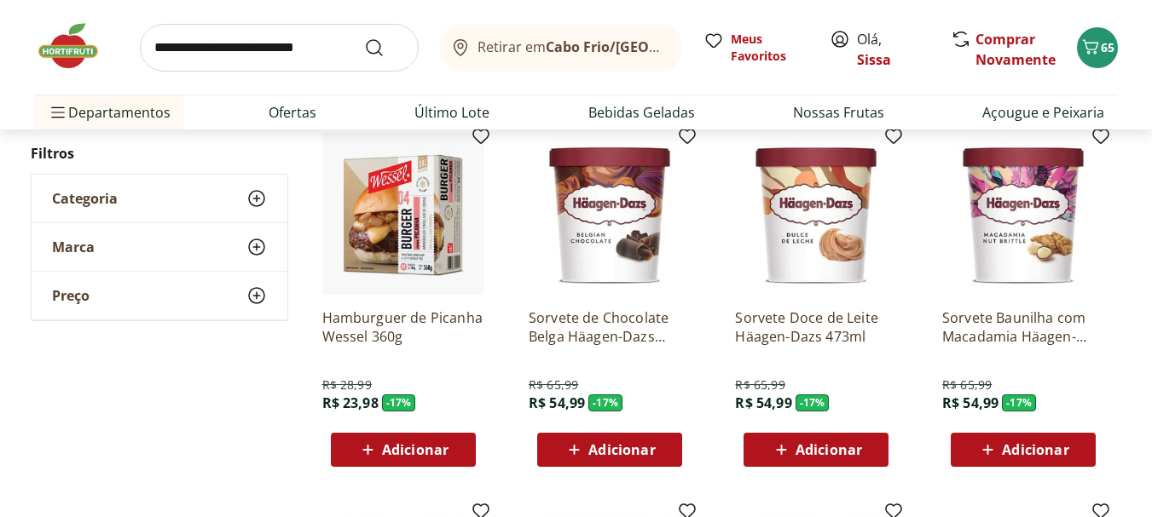
click at [416, 453] on span "Adicionar" at bounding box center [415, 450] width 66 height 14
click at [54, 46] on img at bounding box center [76, 45] width 85 height 51
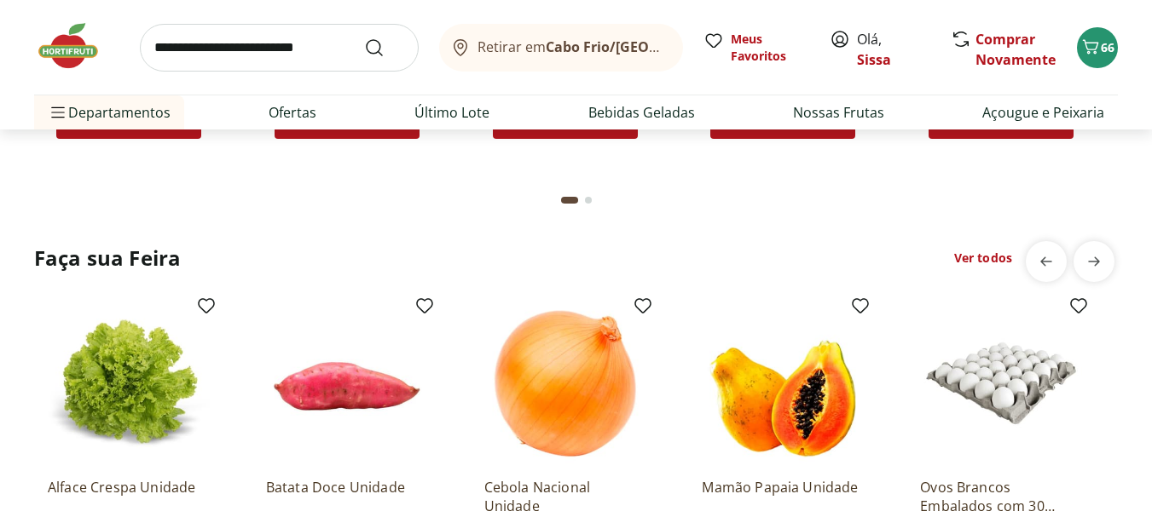
scroll to position [1739, 0]
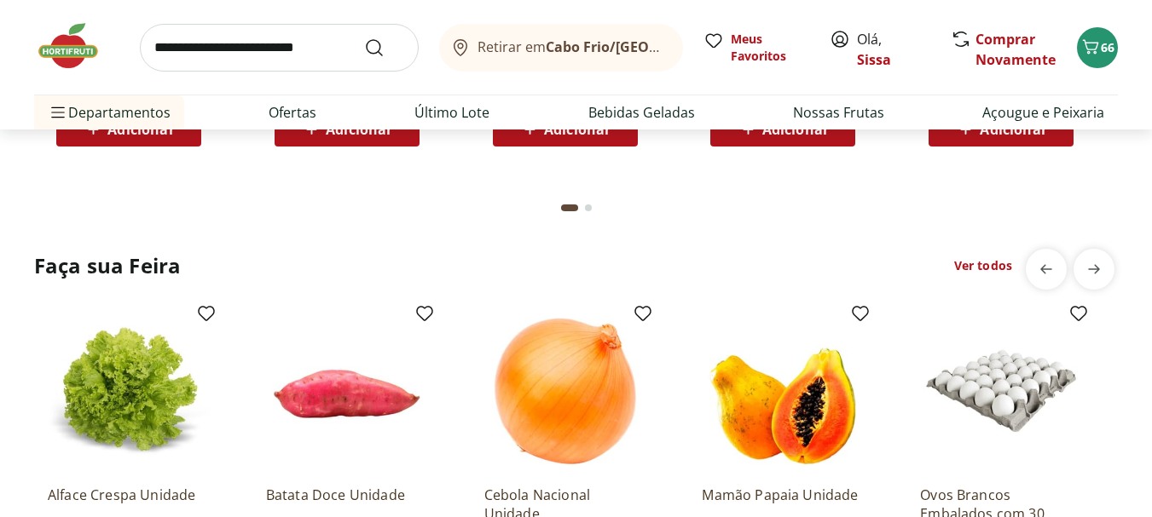
click at [990, 263] on link "Ver todos" at bounding box center [983, 265] width 58 height 17
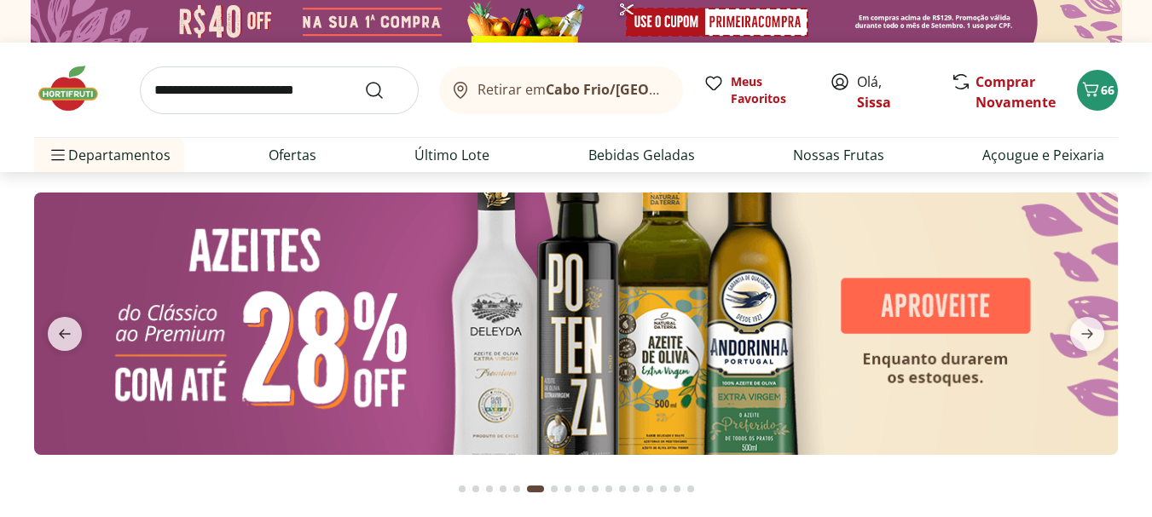
select select "**********"
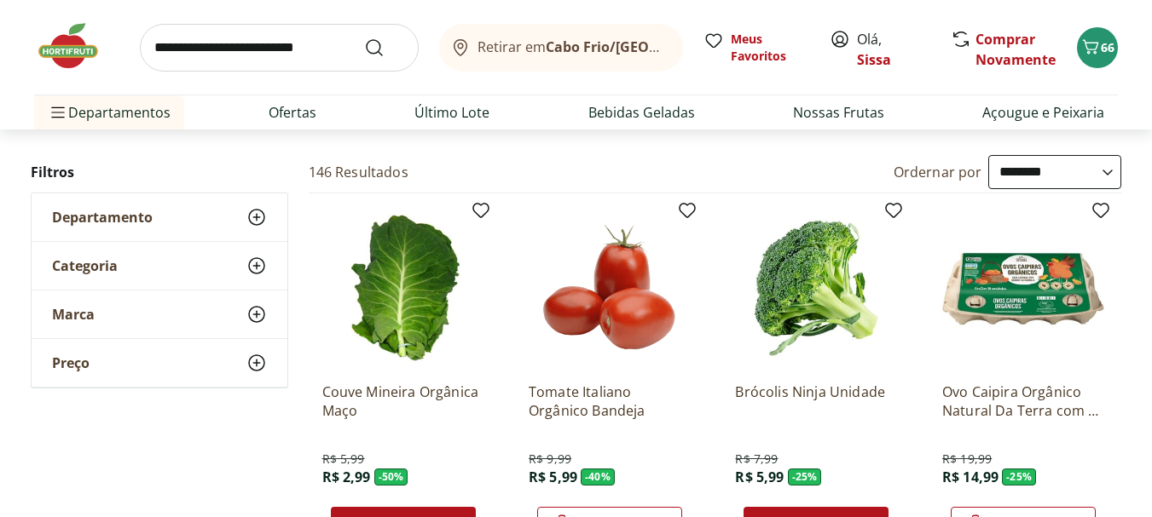
scroll to position [170, 0]
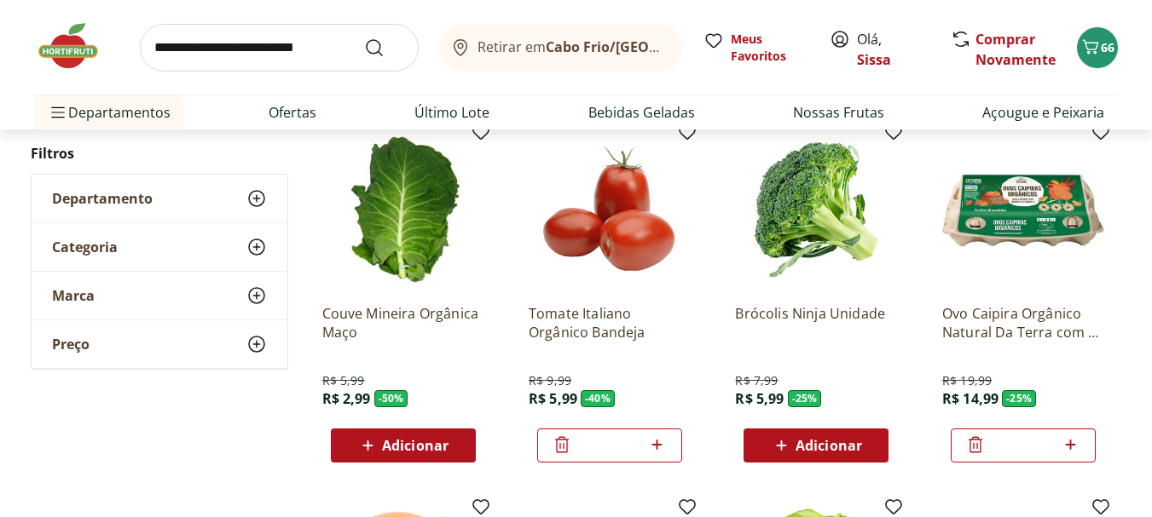
click at [803, 452] on span "Adicionar" at bounding box center [828, 446] width 66 height 14
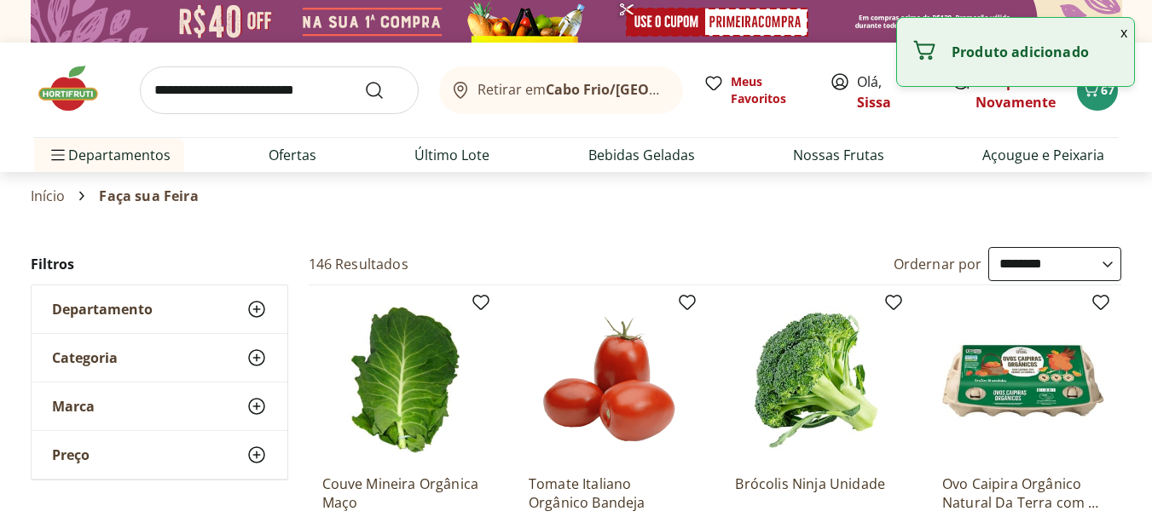
select select "**********"
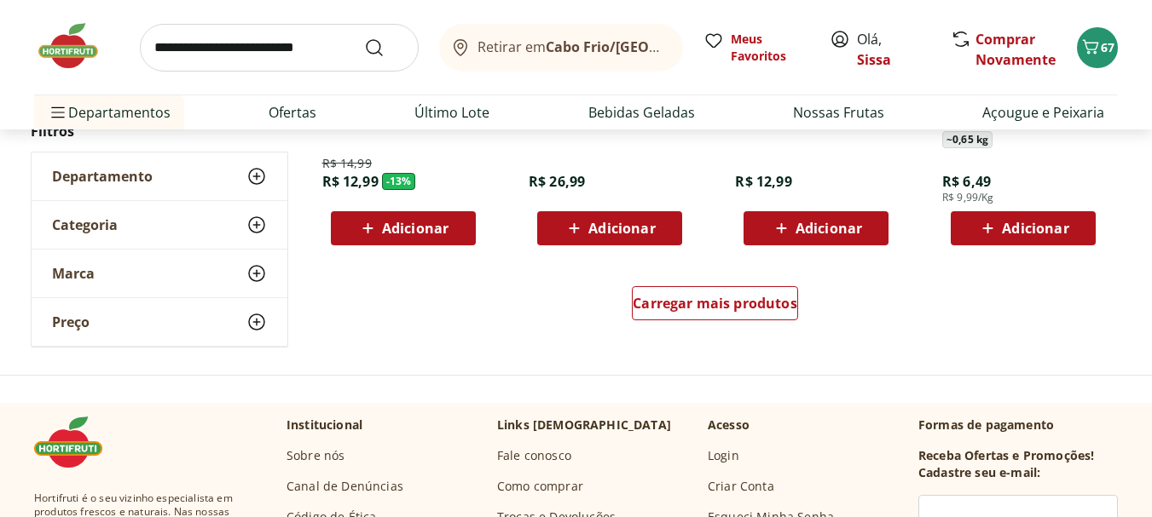
scroll to position [1193, 0]
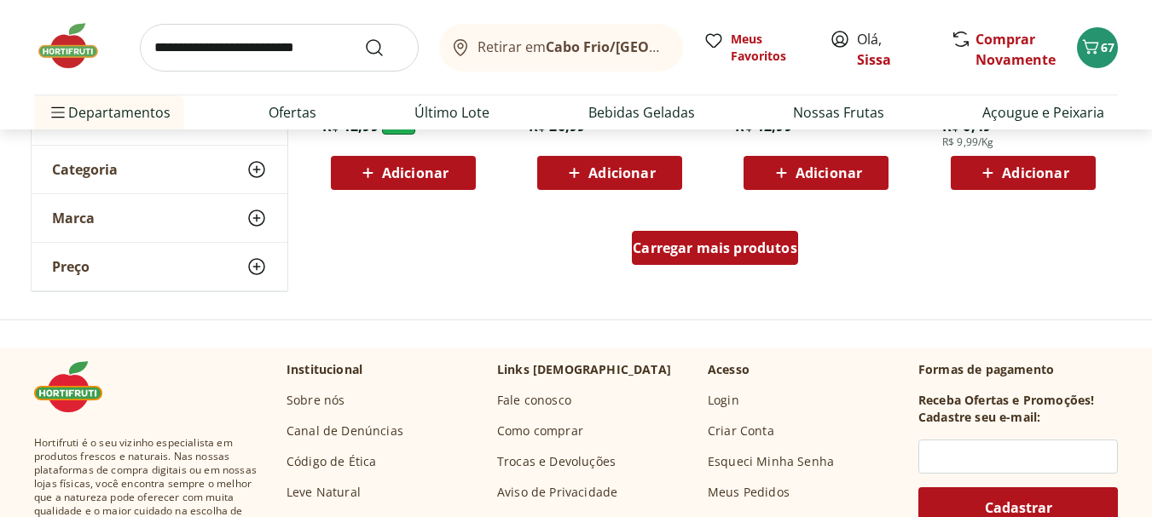
click at [721, 255] on span "Carregar mais produtos" at bounding box center [715, 248] width 165 height 14
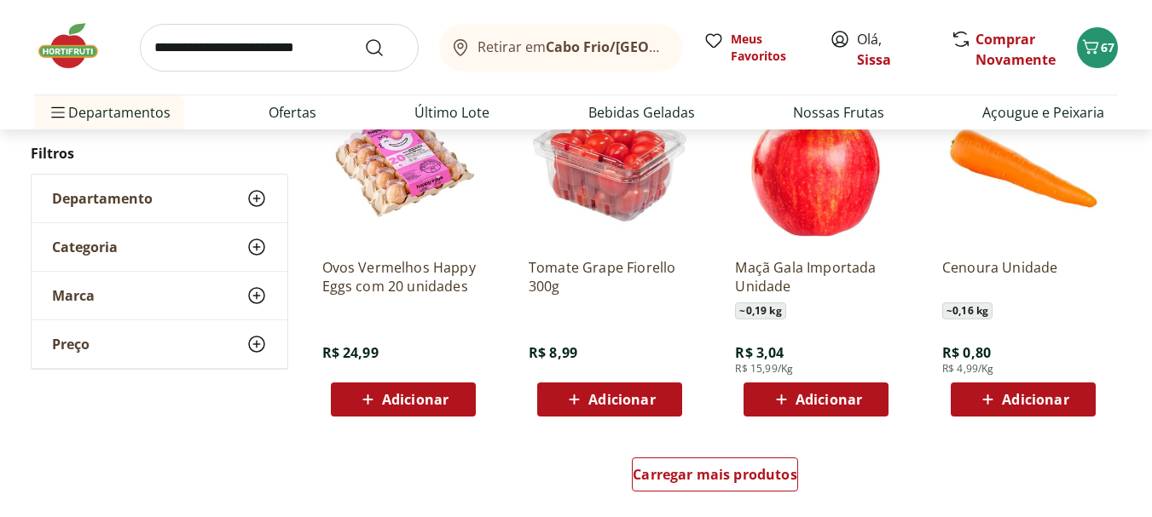
scroll to position [2080, 0]
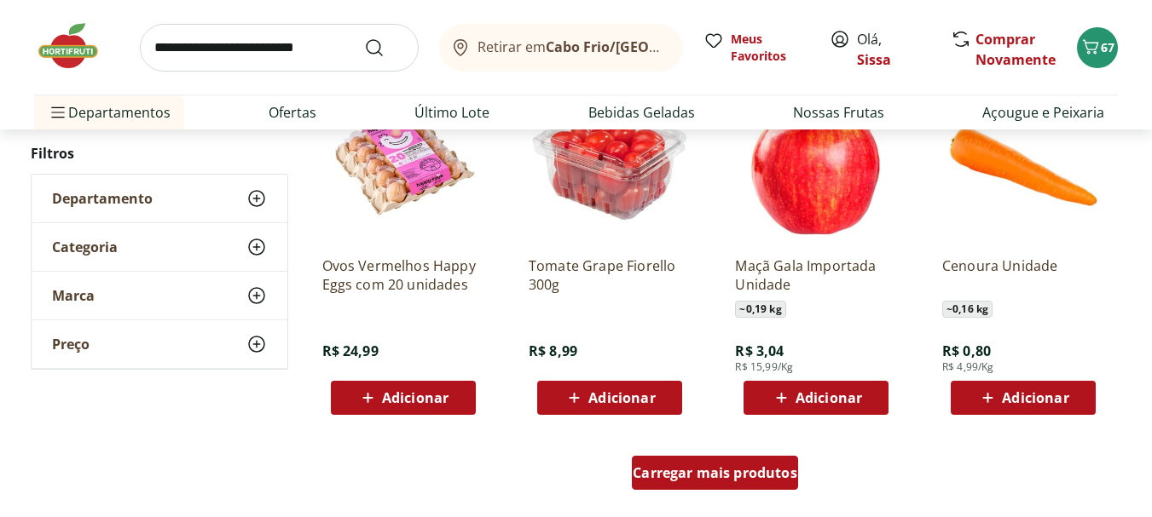
click at [773, 474] on span "Carregar mais produtos" at bounding box center [715, 473] width 165 height 14
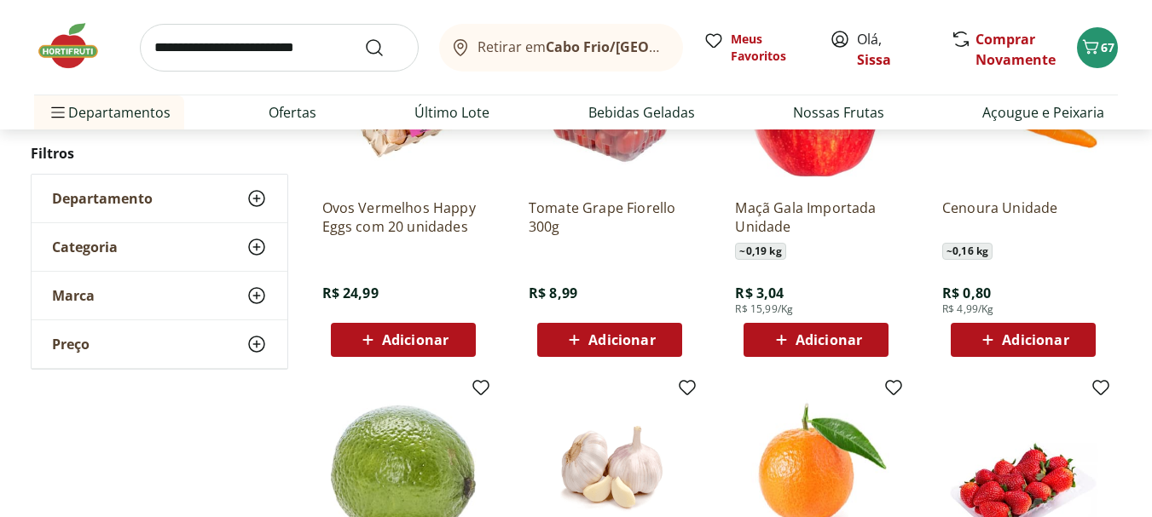
scroll to position [2114, 0]
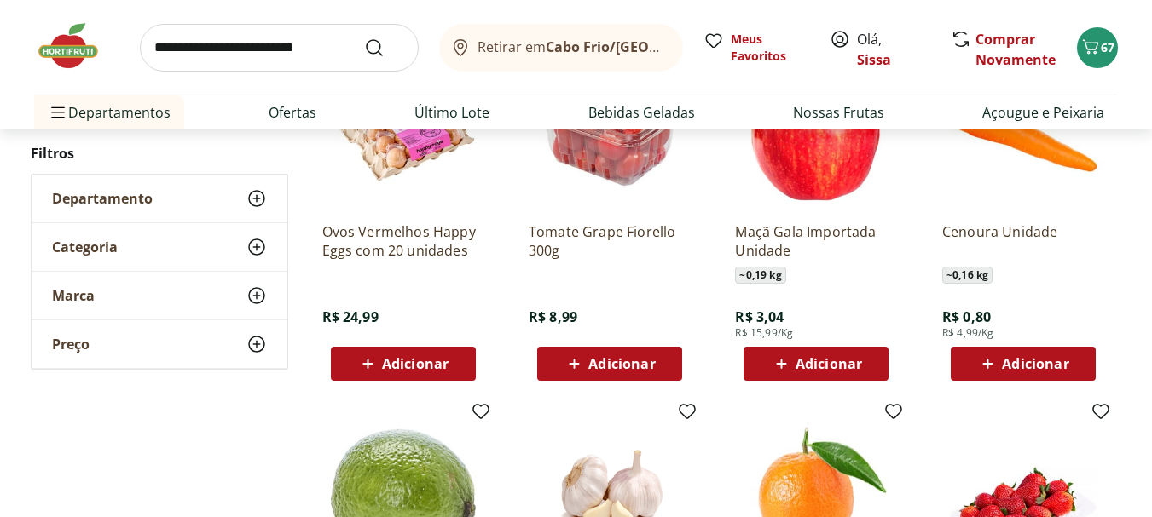
click at [1031, 361] on span "Adicionar" at bounding box center [1035, 364] width 66 height 14
click at [1070, 366] on icon at bounding box center [1070, 363] width 21 height 20
click at [1073, 361] on icon at bounding box center [1070, 363] width 21 height 20
type input "*"
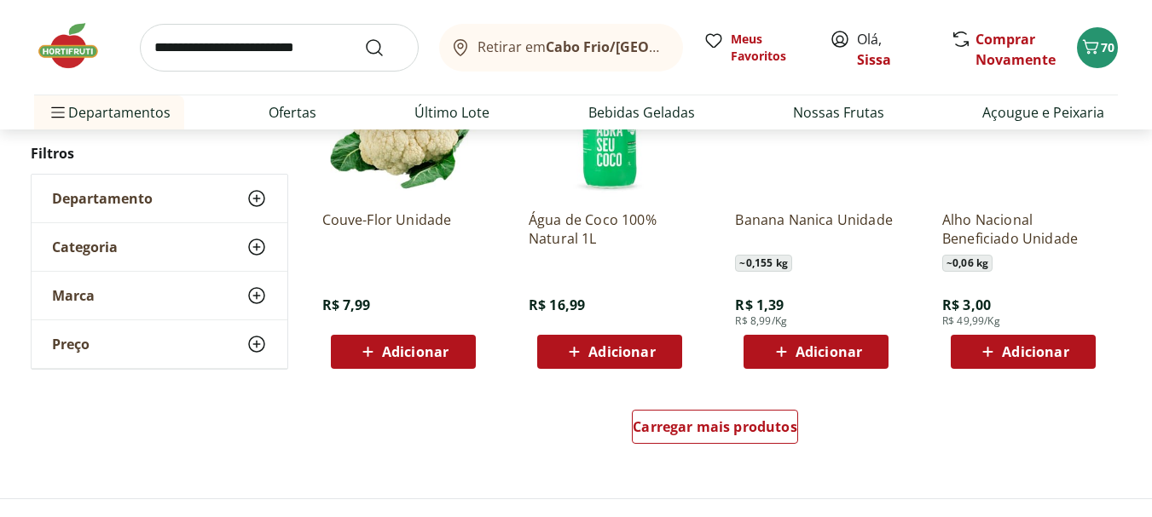
scroll to position [3239, 0]
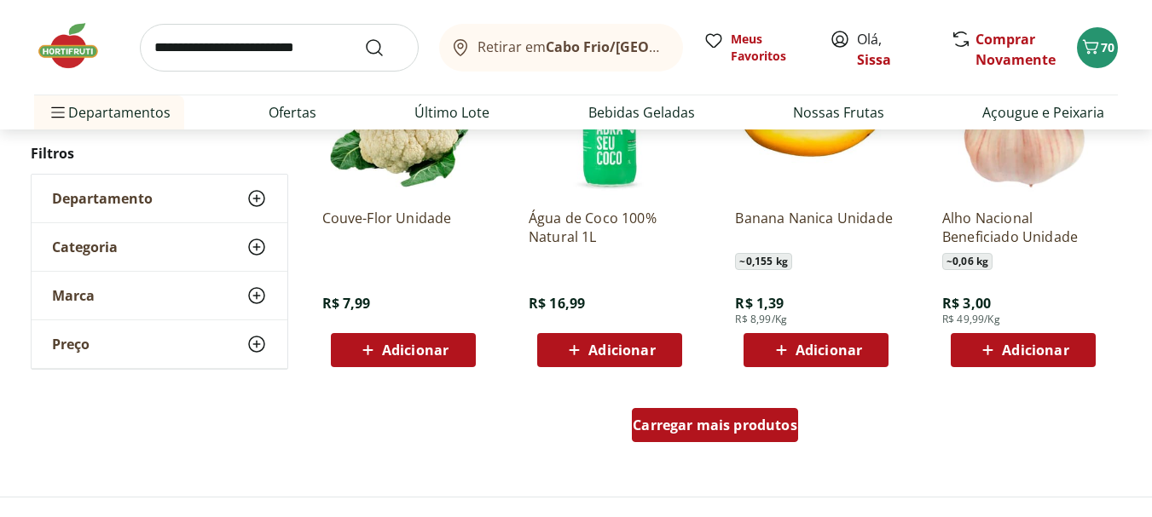
click at [759, 436] on div "Carregar mais produtos" at bounding box center [715, 425] width 166 height 34
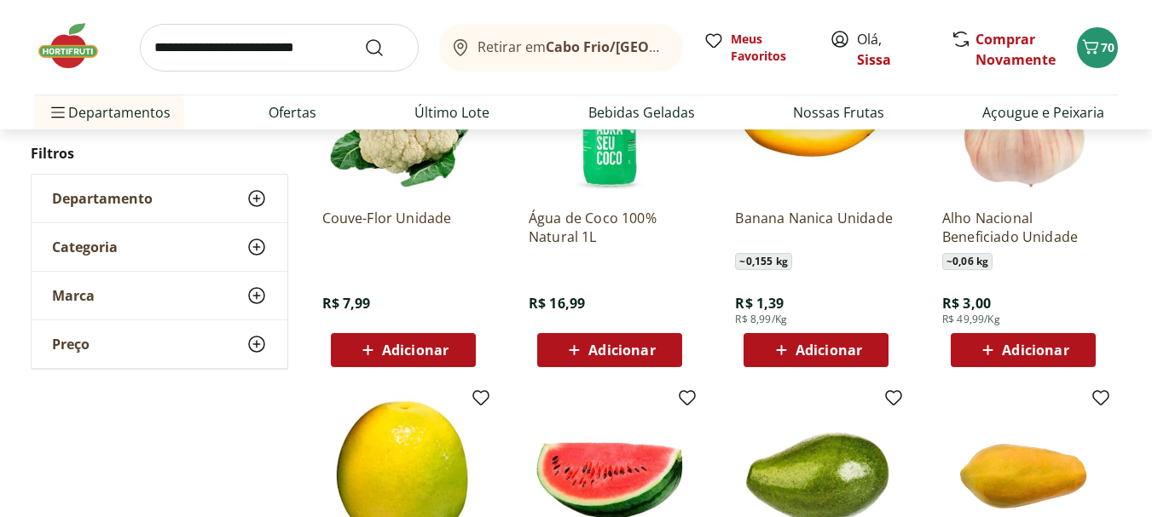
type input "*"
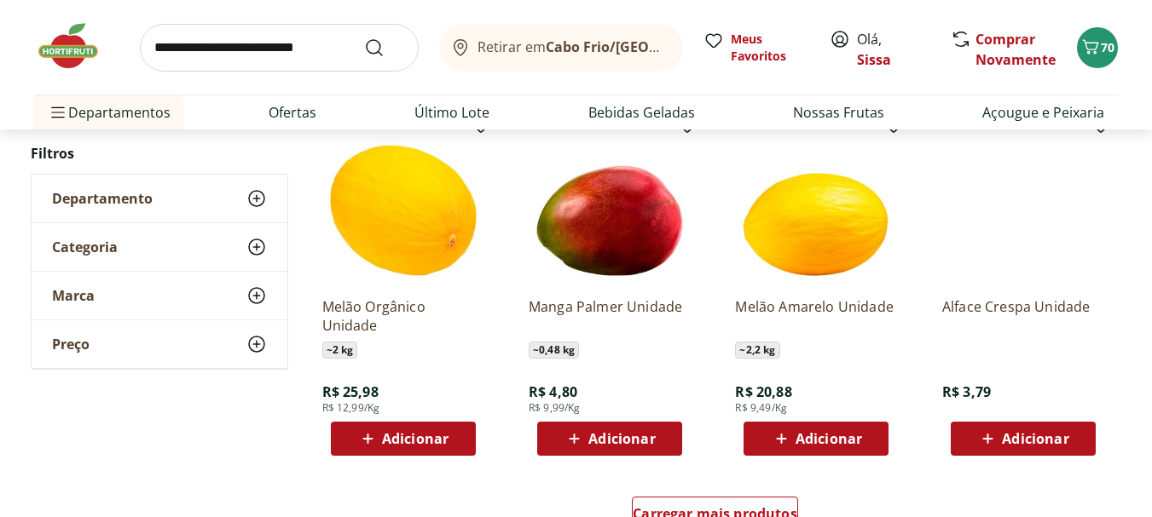
scroll to position [4296, 0]
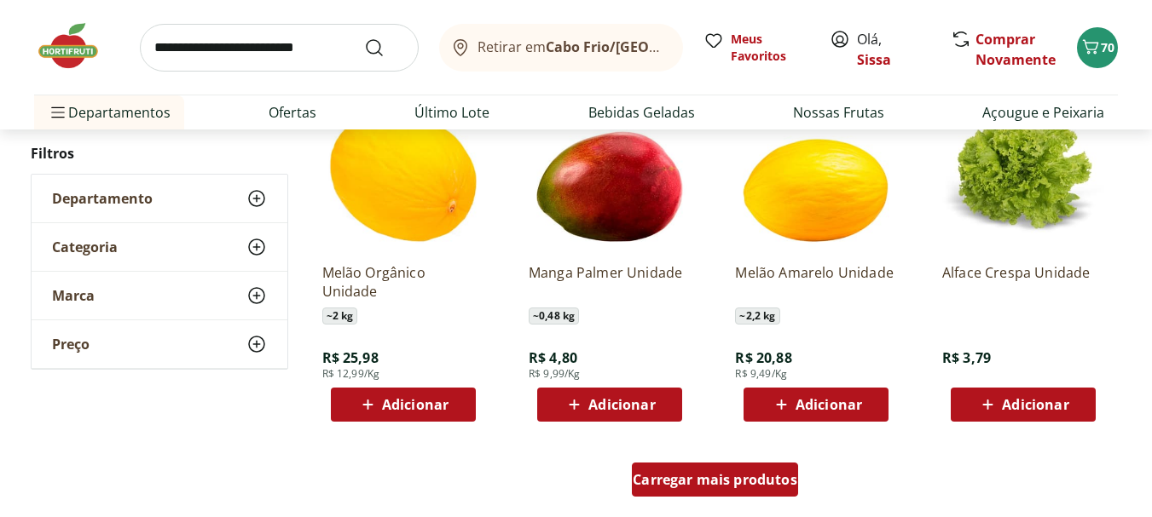
click at [730, 487] on span "Carregar mais produtos" at bounding box center [715, 480] width 165 height 14
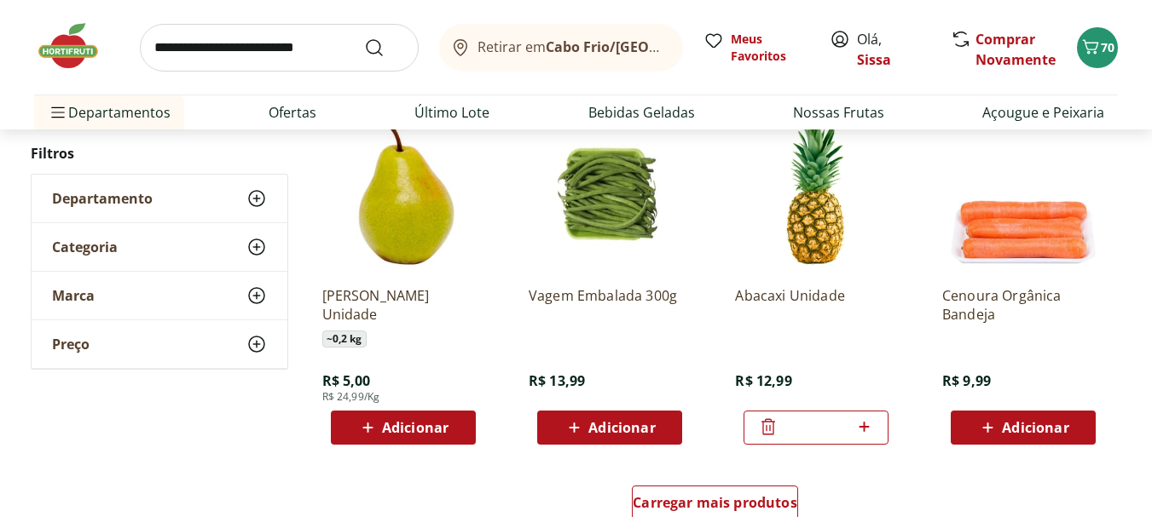
scroll to position [5387, 0]
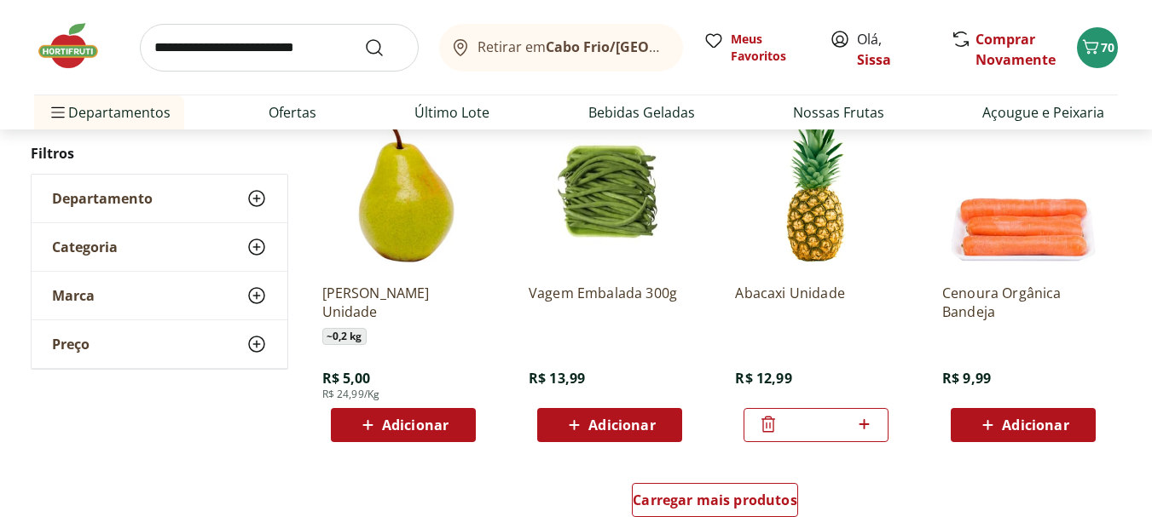
click at [596, 432] on span "Adicionar" at bounding box center [621, 426] width 66 height 14
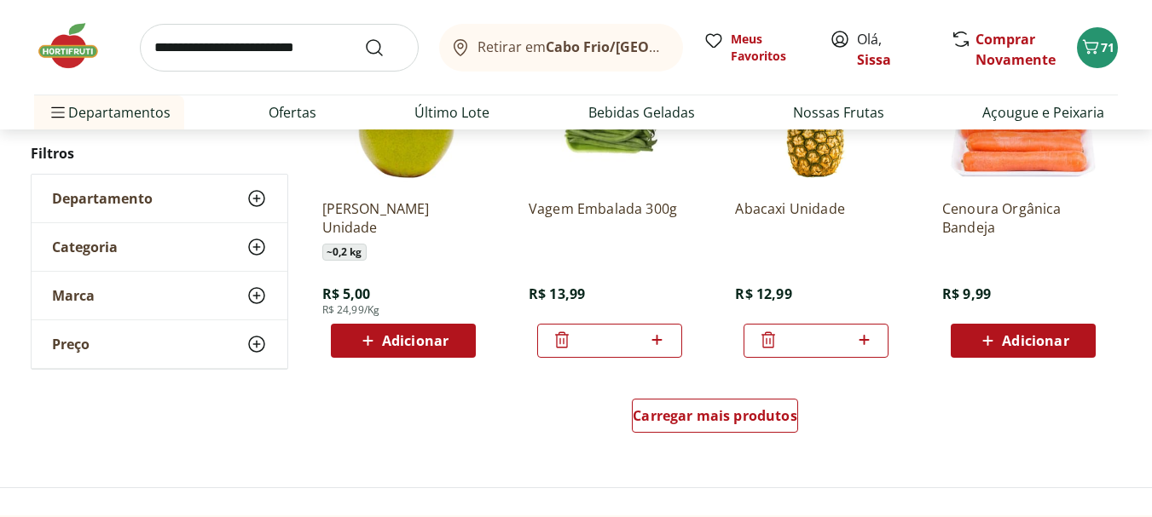
scroll to position [5490, 0]
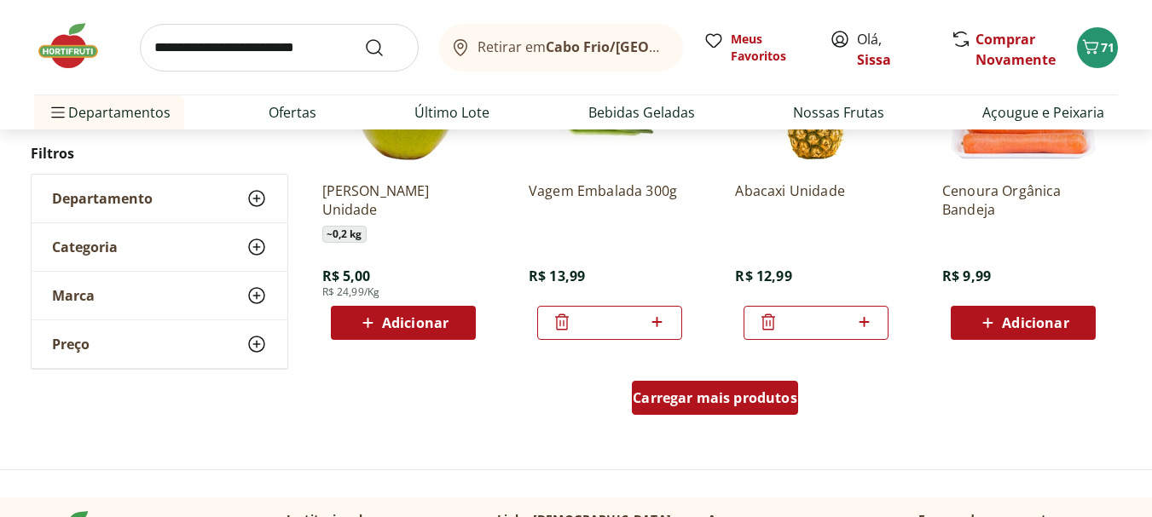
click at [703, 400] on span "Carregar mais produtos" at bounding box center [715, 398] width 165 height 14
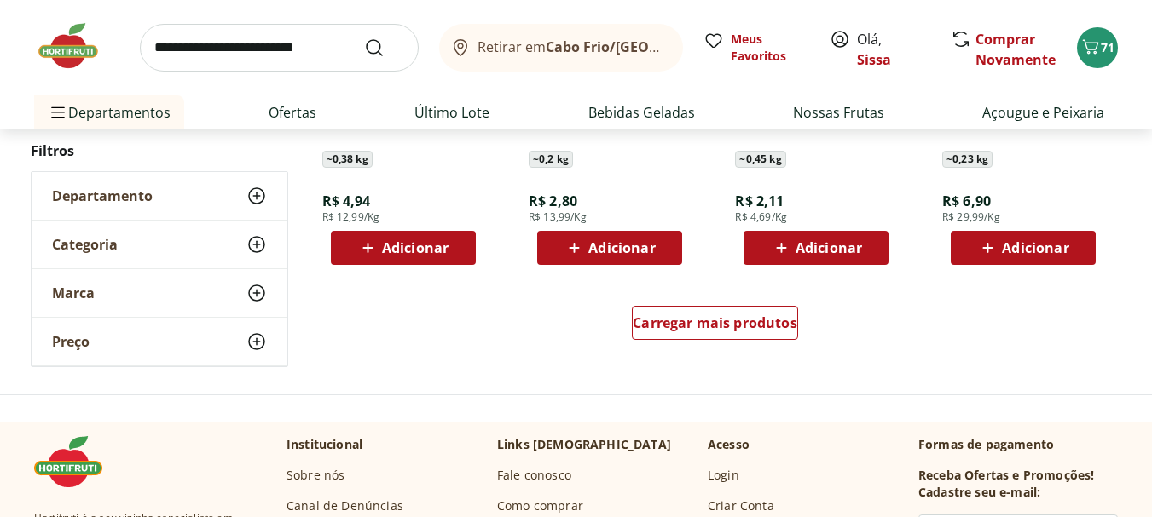
scroll to position [6683, 0]
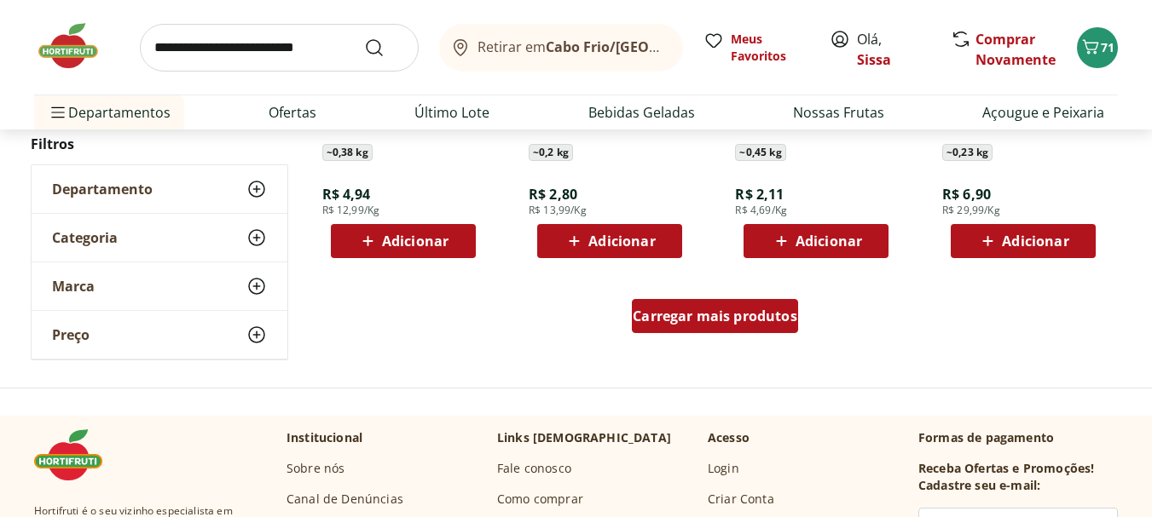
click at [760, 323] on span "Carregar mais produtos" at bounding box center [715, 316] width 165 height 14
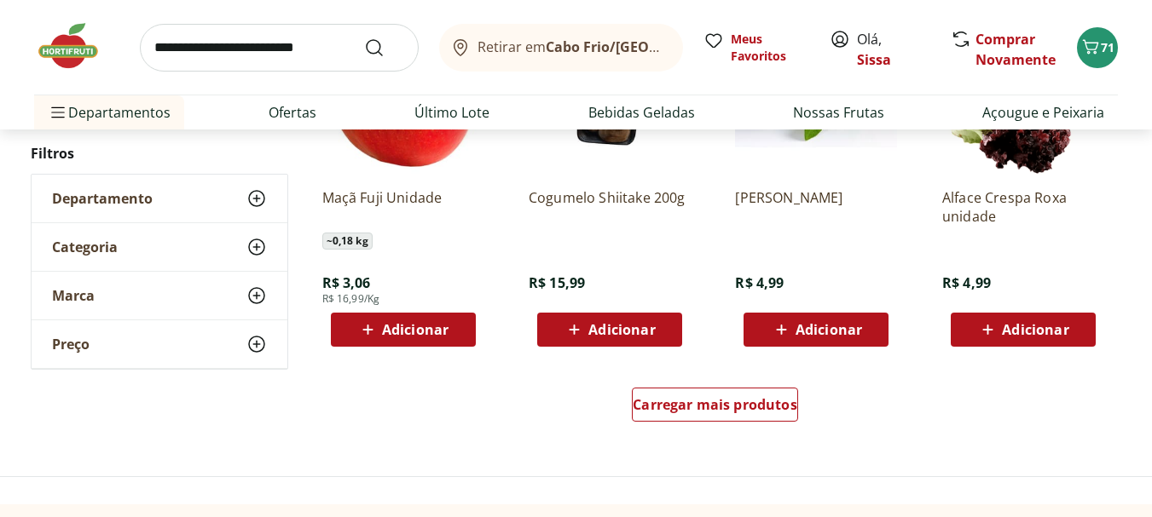
scroll to position [7740, 0]
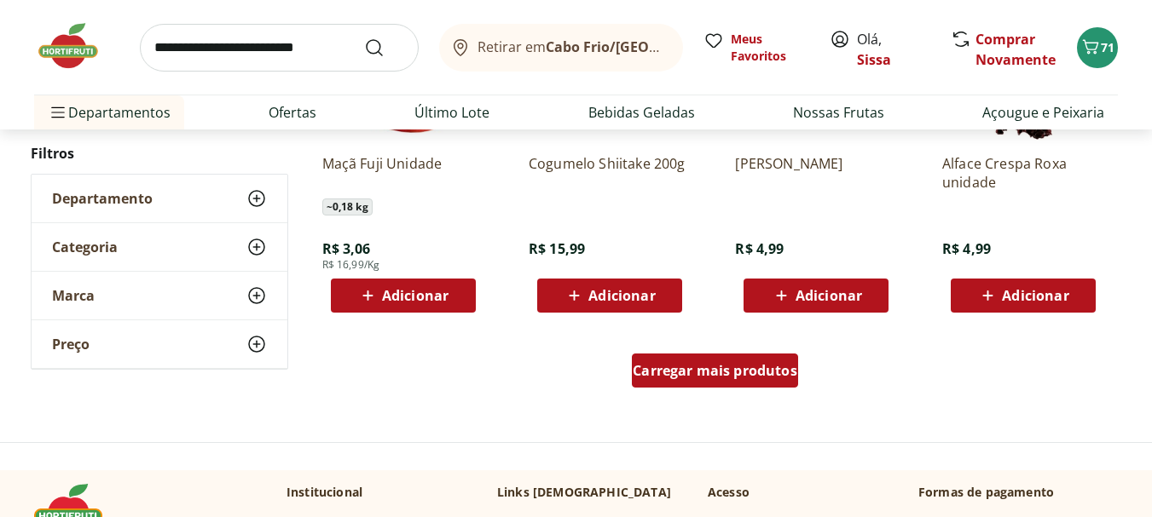
click at [691, 383] on div "Carregar mais produtos" at bounding box center [715, 371] width 166 height 34
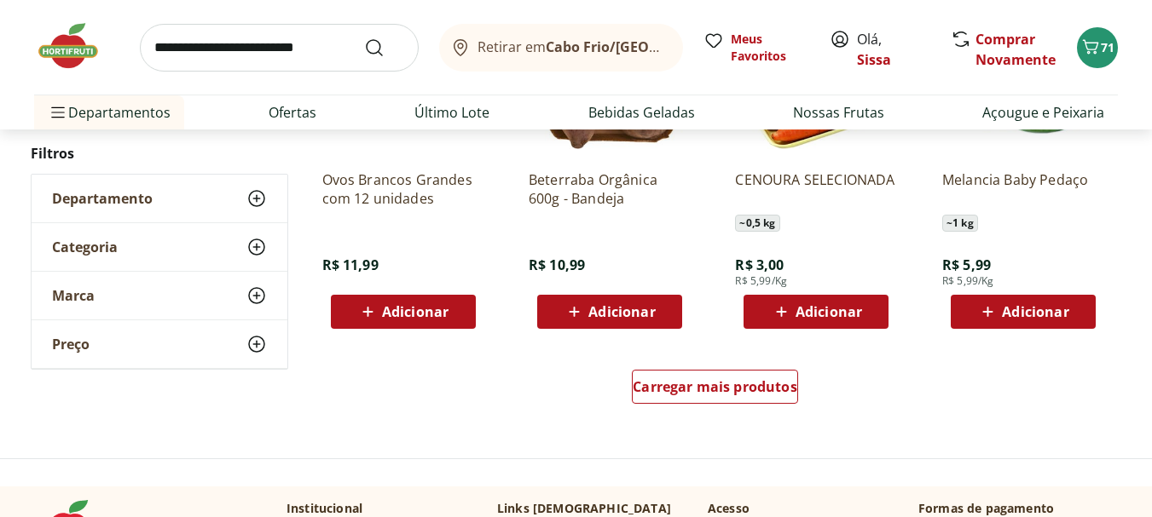
scroll to position [8763, 0]
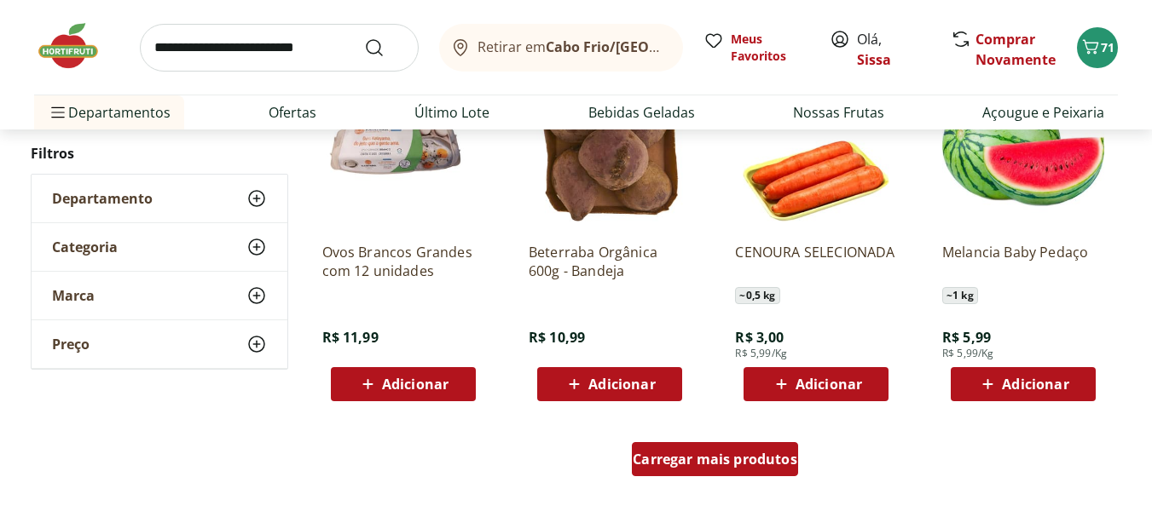
click at [706, 461] on span "Carregar mais produtos" at bounding box center [715, 460] width 165 height 14
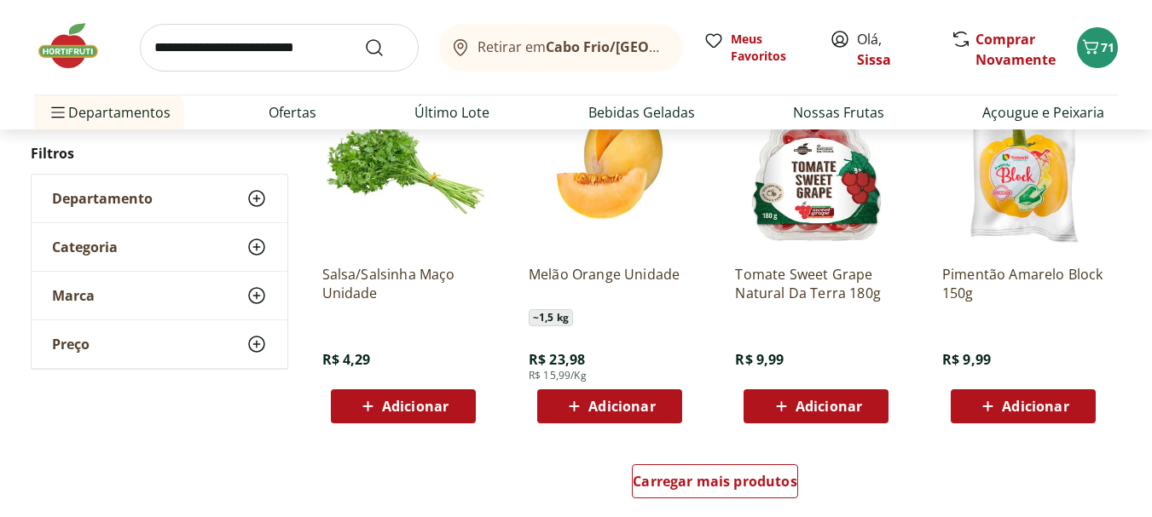
scroll to position [9854, 0]
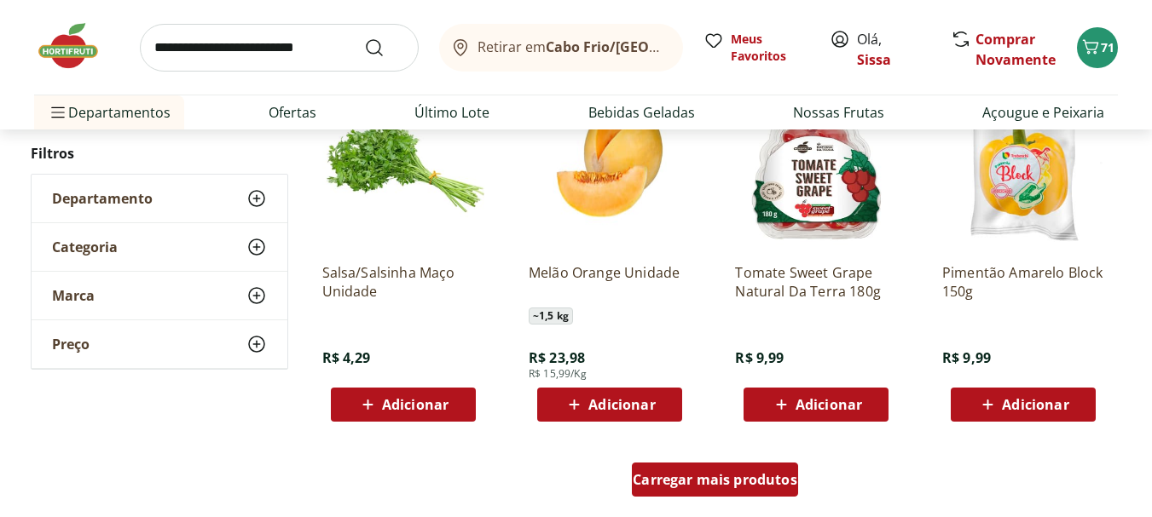
click at [714, 482] on span "Carregar mais produtos" at bounding box center [715, 480] width 165 height 14
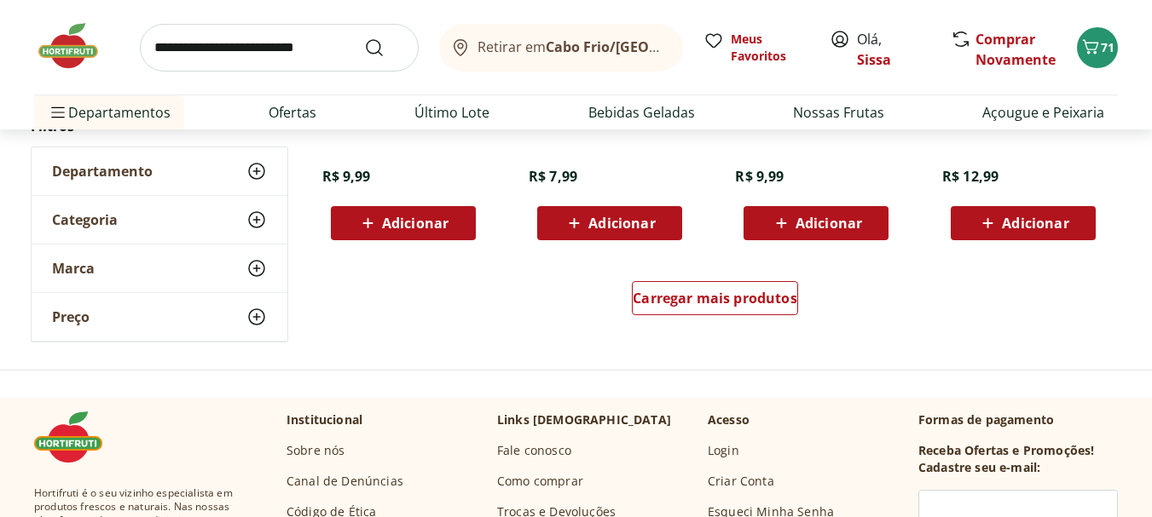
scroll to position [11150, 0]
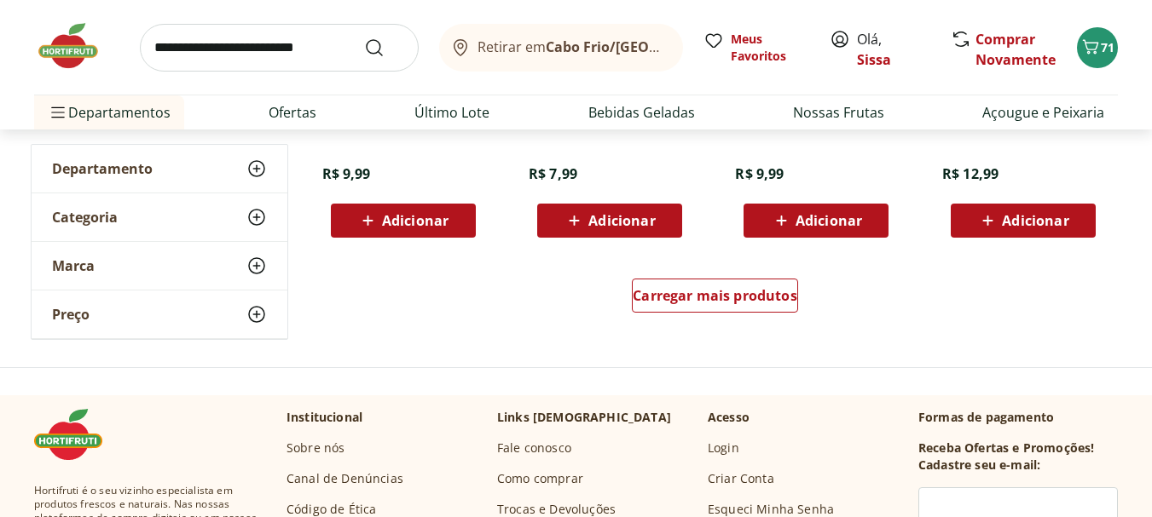
click at [231, 55] on input "search" at bounding box center [279, 48] width 279 height 48
type input "******"
click at [364, 38] on button "Submit Search" at bounding box center [384, 48] width 41 height 20
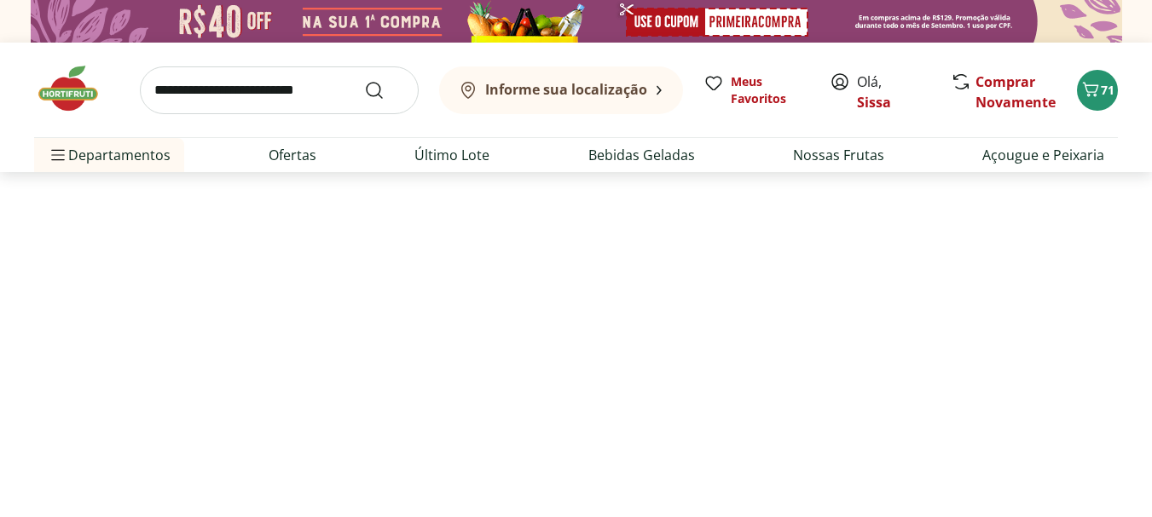
select select "**********"
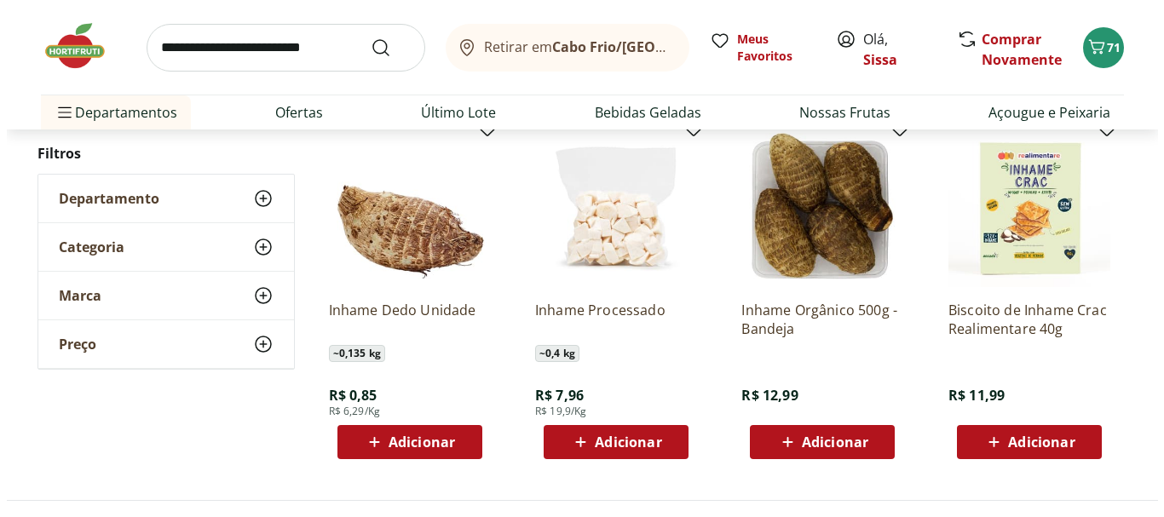
scroll to position [239, 0]
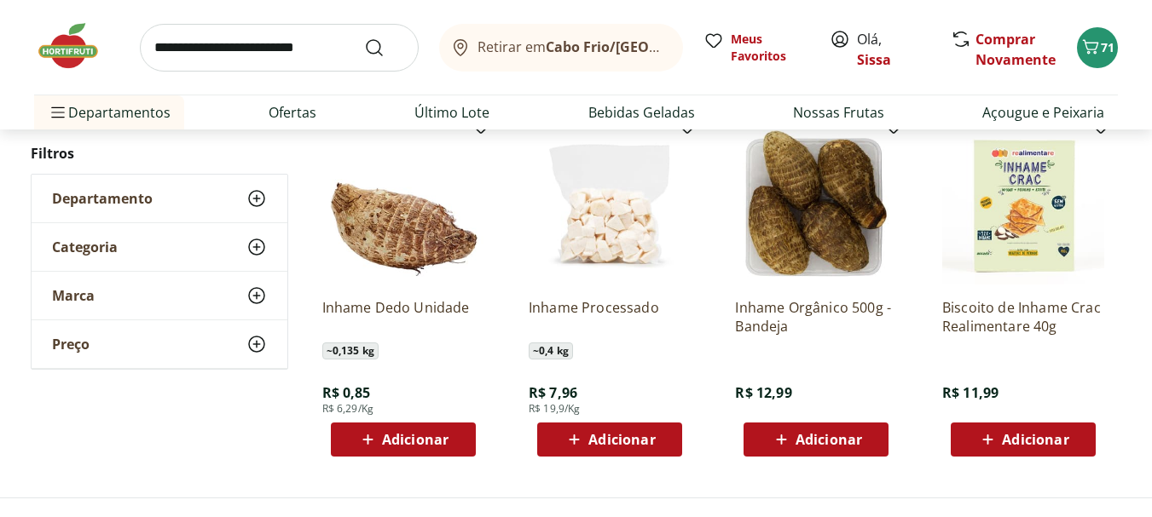
click at [633, 442] on span "Adicionar" at bounding box center [621, 440] width 66 height 14
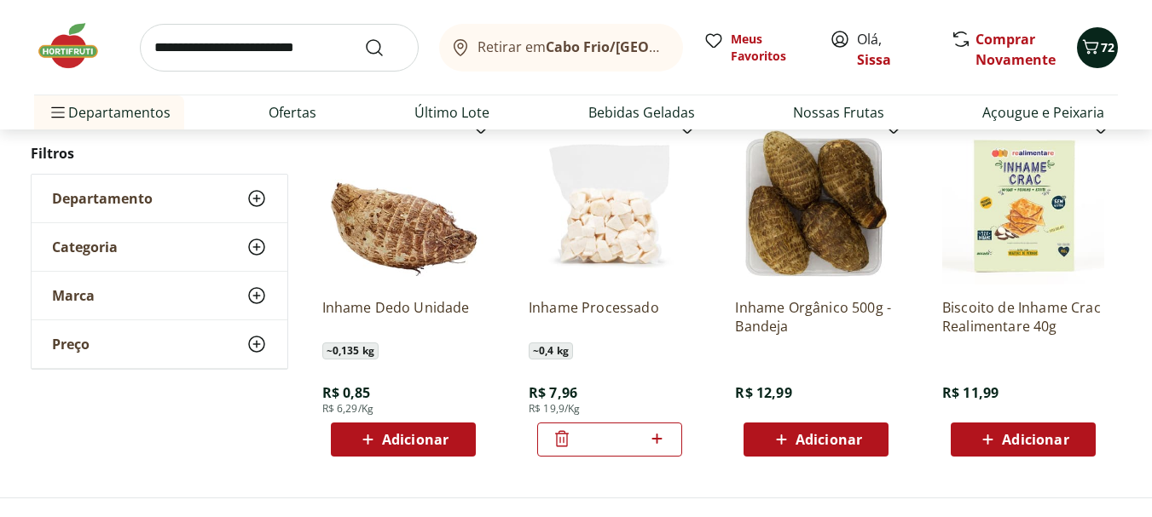
click at [1111, 50] on span "72" at bounding box center [1107, 47] width 14 height 16
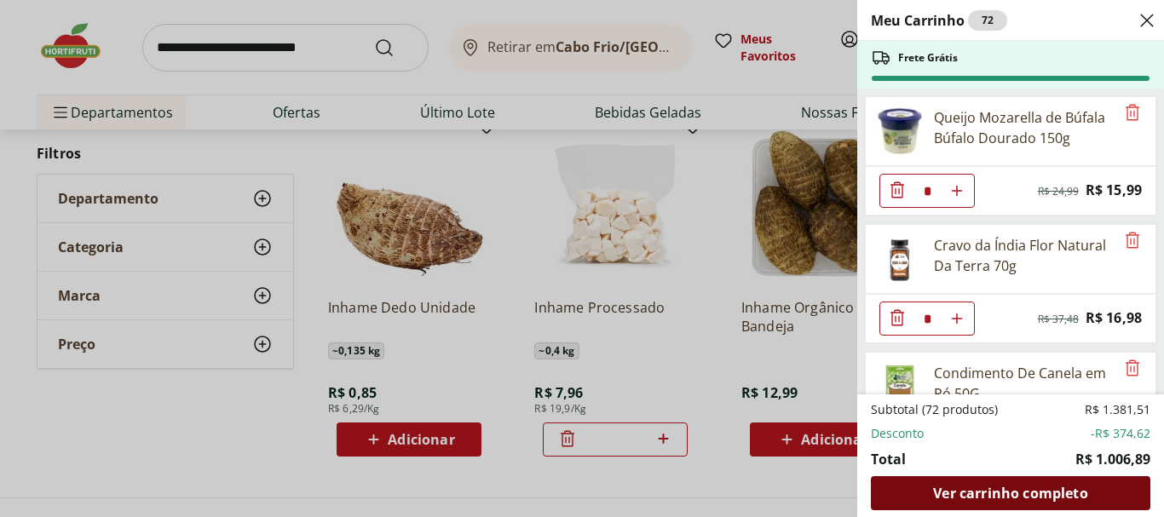
click at [962, 494] on span "Ver carrinho completo" at bounding box center [1010, 494] width 154 height 14
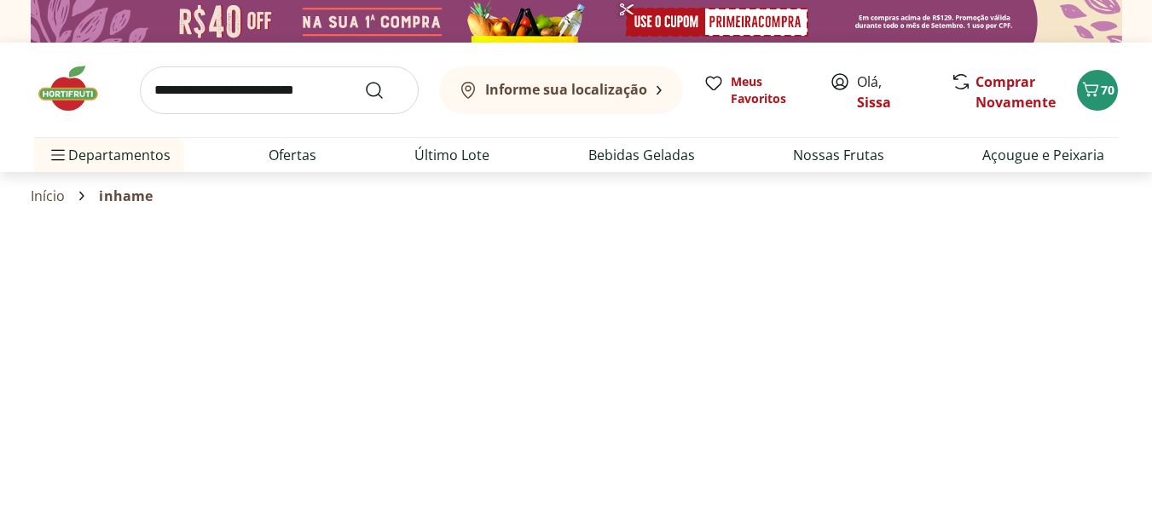
select select "**********"
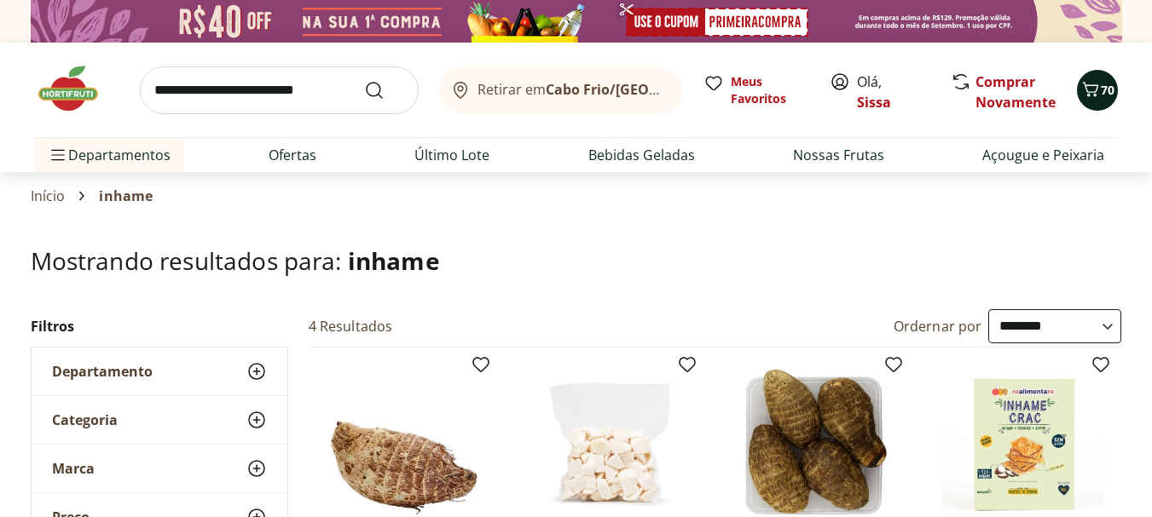
click at [1103, 90] on span "70" at bounding box center [1107, 90] width 14 height 16
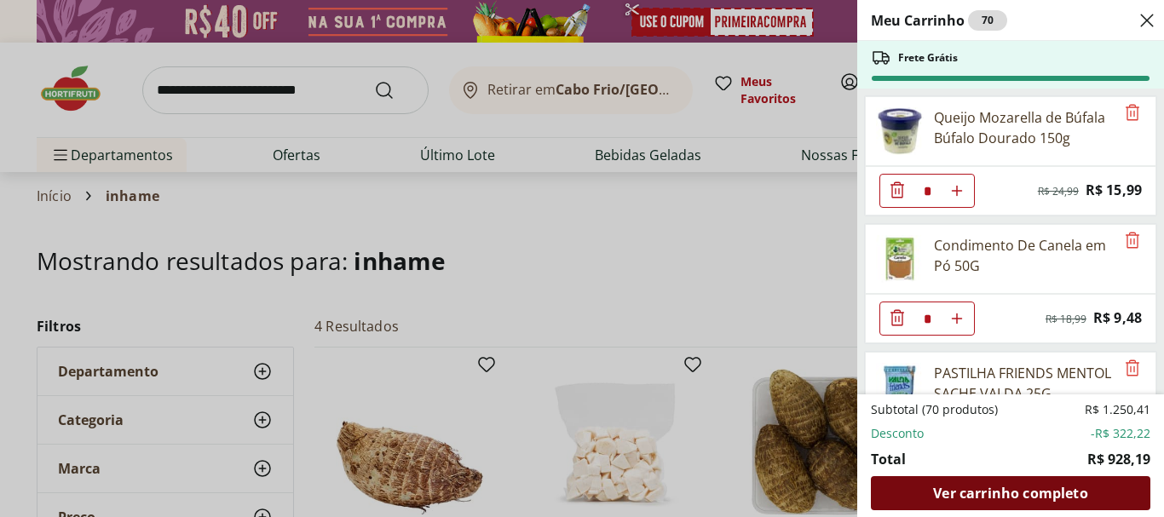
click at [934, 494] on span "Ver carrinho completo" at bounding box center [1010, 494] width 154 height 14
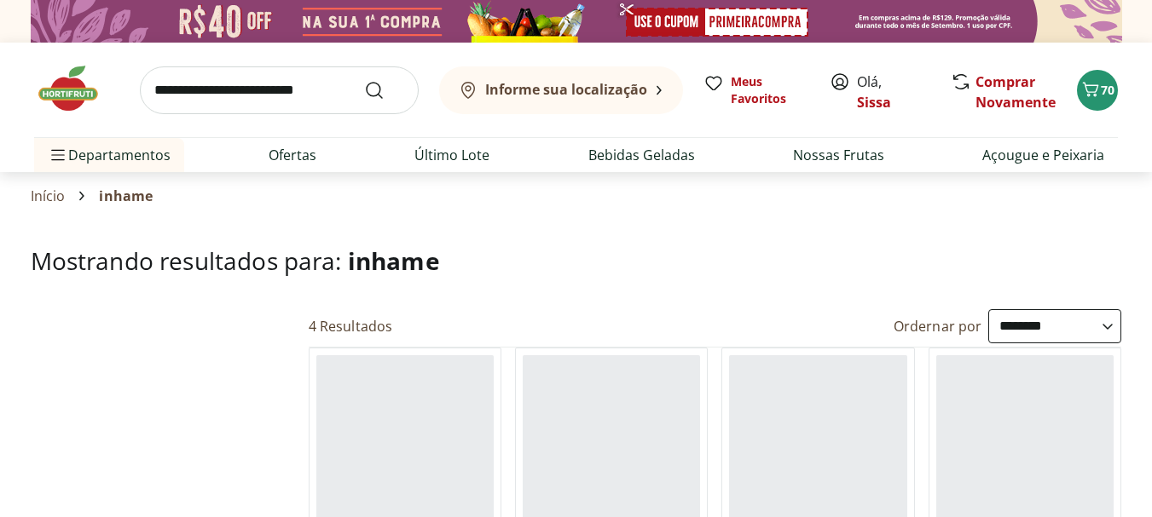
select select "**********"
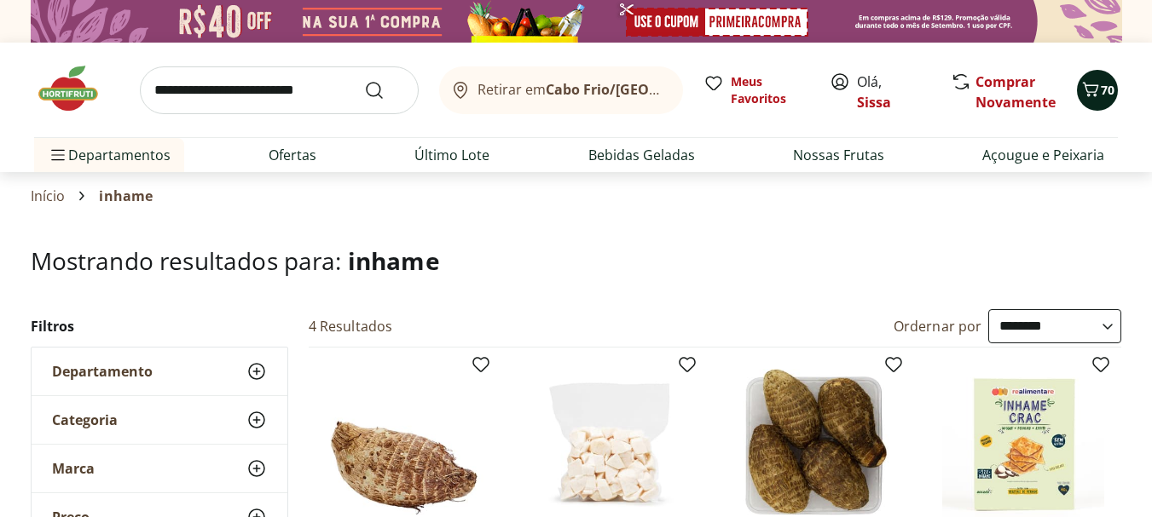
click at [1094, 105] on button "70" at bounding box center [1097, 90] width 41 height 41
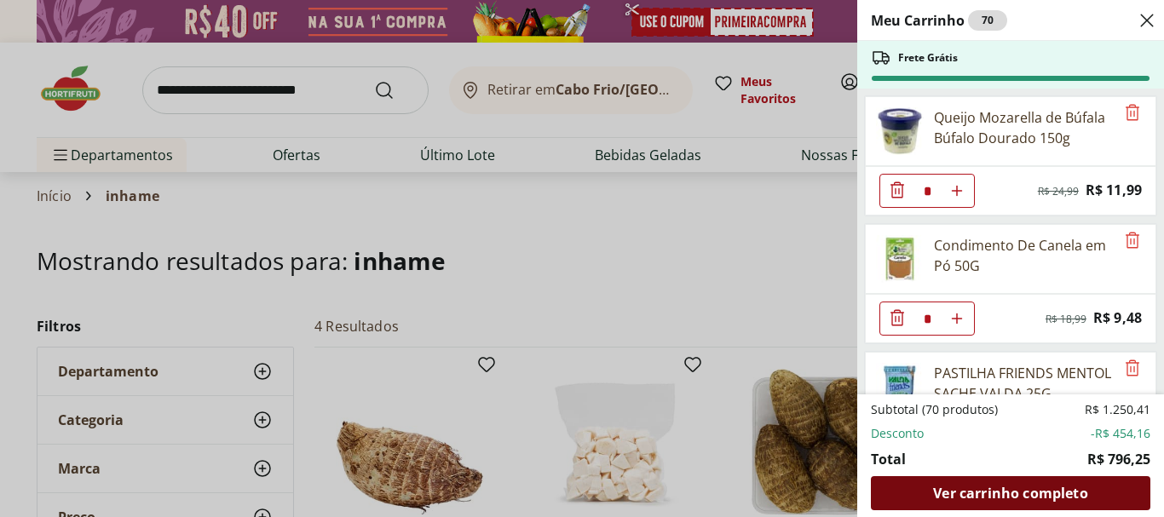
click at [956, 495] on span "Ver carrinho completo" at bounding box center [1010, 494] width 154 height 14
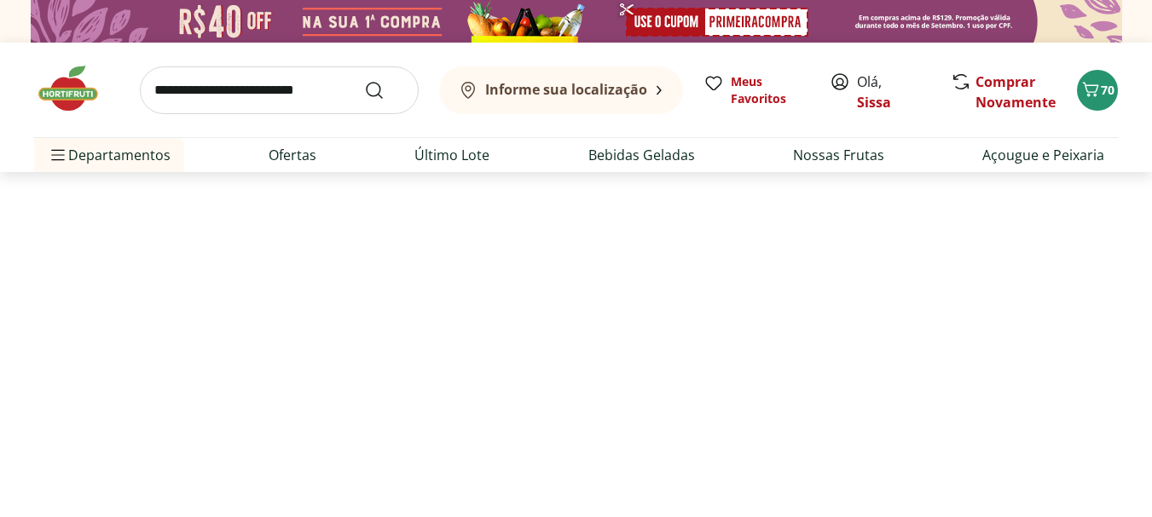
select select "**********"
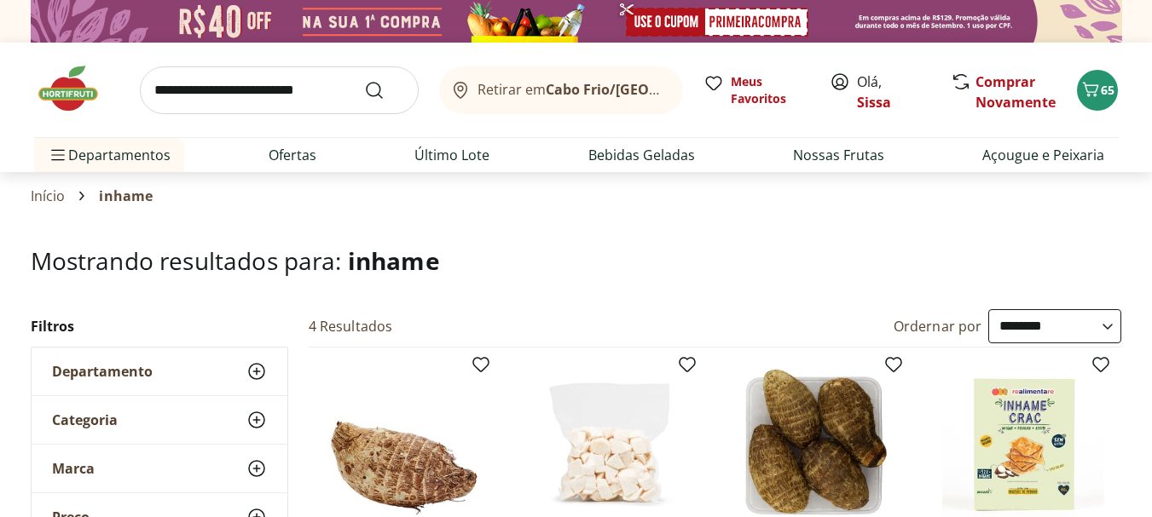
click at [258, 86] on input "search" at bounding box center [279, 90] width 279 height 48
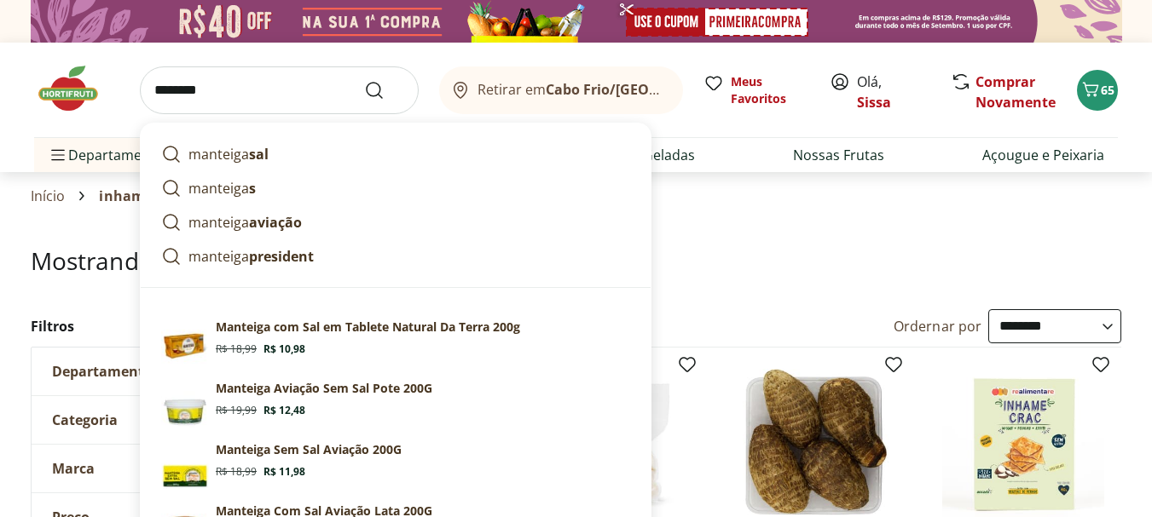
type input "********"
click at [364, 80] on button "Submit Search" at bounding box center [384, 90] width 41 height 20
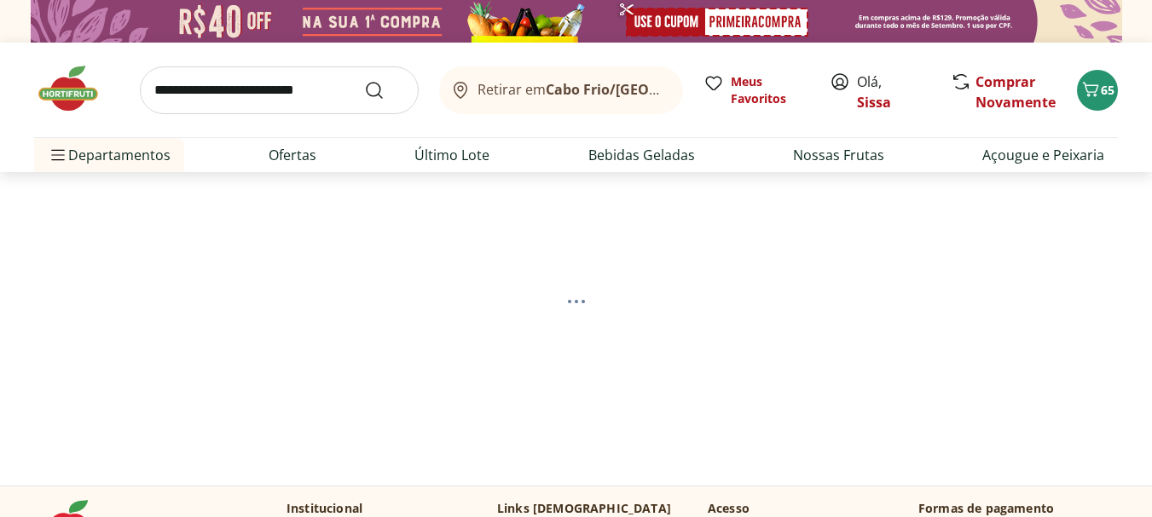
select select "**********"
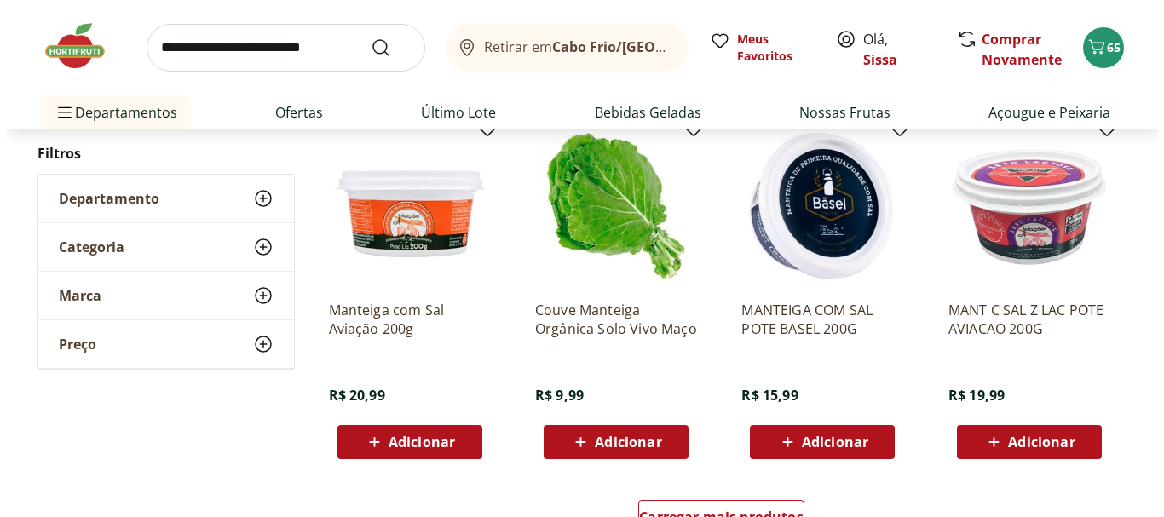
scroll to position [989, 0]
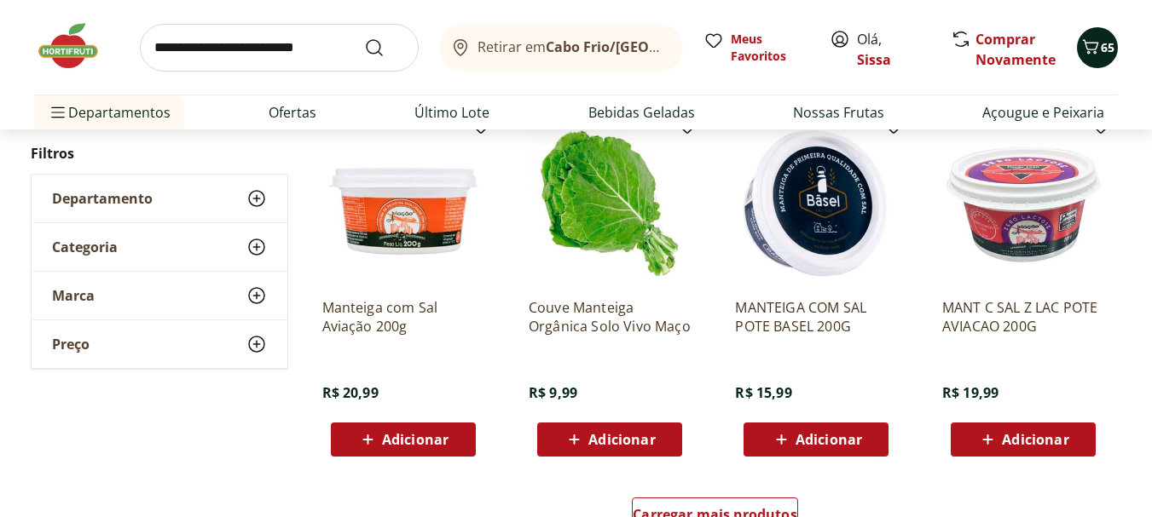
click at [1101, 53] on span "65" at bounding box center [1107, 47] width 14 height 16
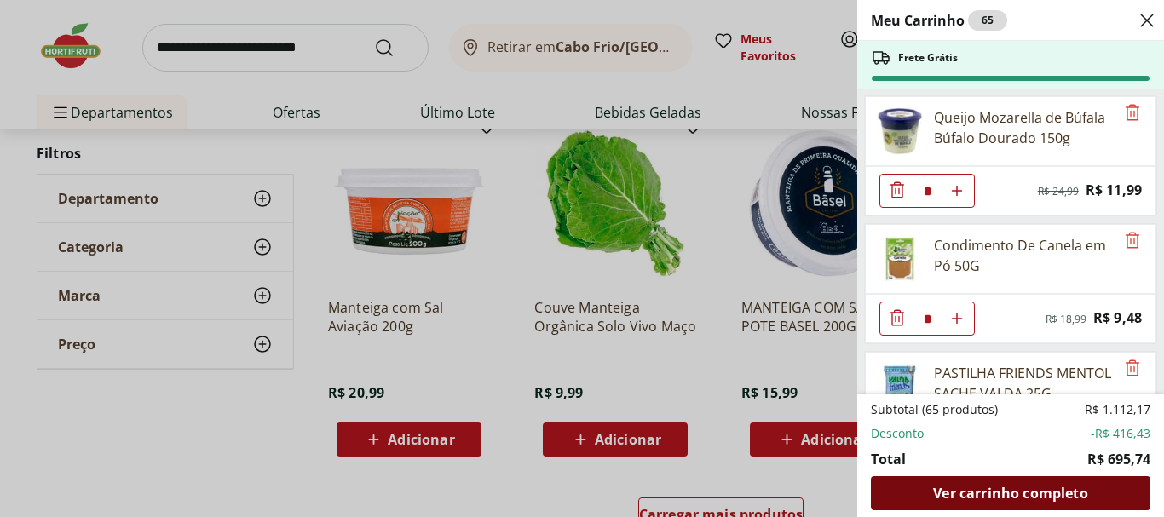
click at [924, 499] on div "Ver carrinho completo" at bounding box center [1011, 494] width 280 height 34
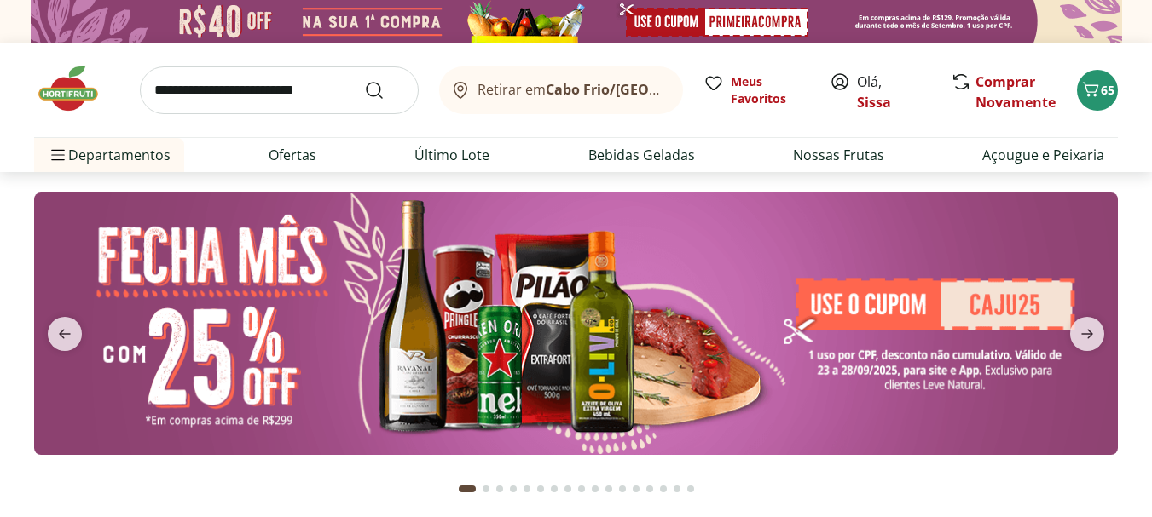
click at [246, 104] on input "search" at bounding box center [279, 90] width 279 height 48
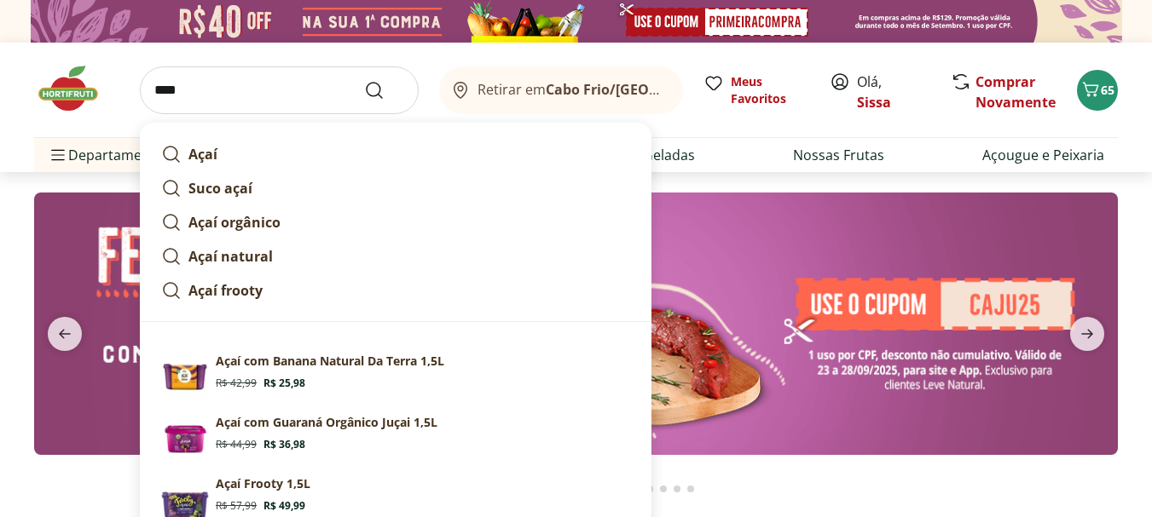
type input "****"
click at [364, 80] on button "Submit Search" at bounding box center [384, 90] width 41 height 20
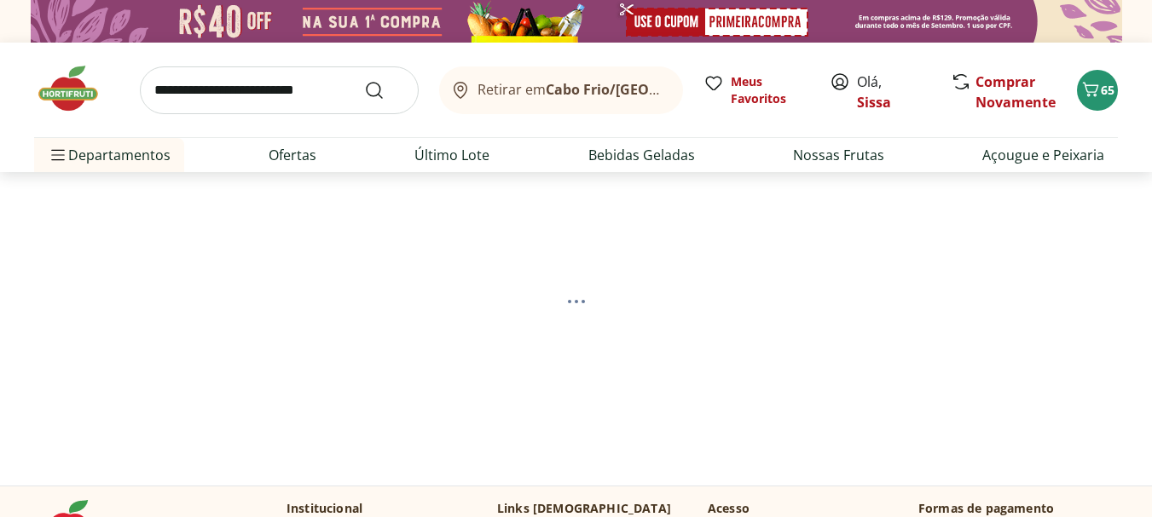
select select "**********"
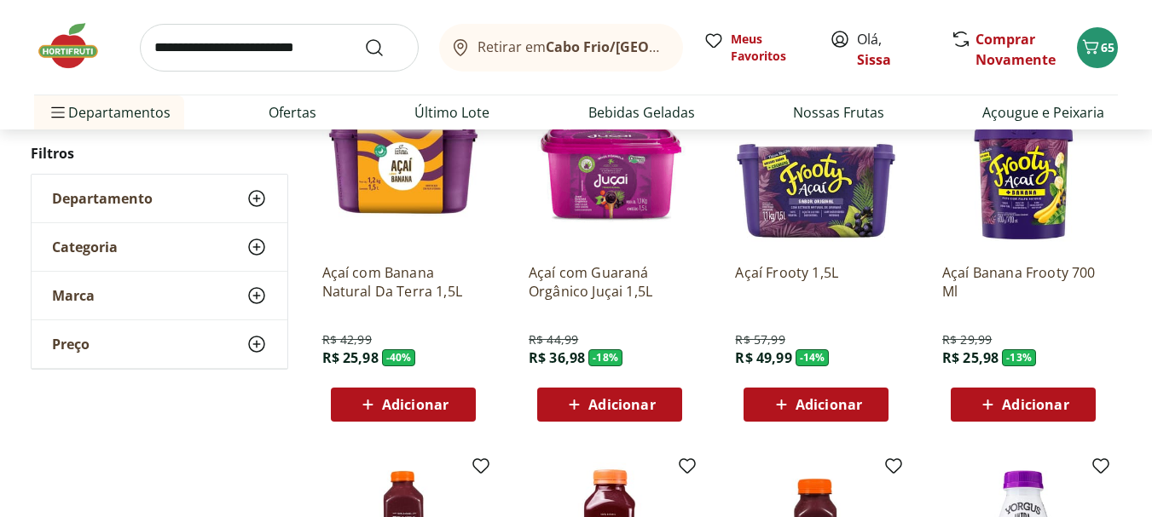
scroll to position [273, 0]
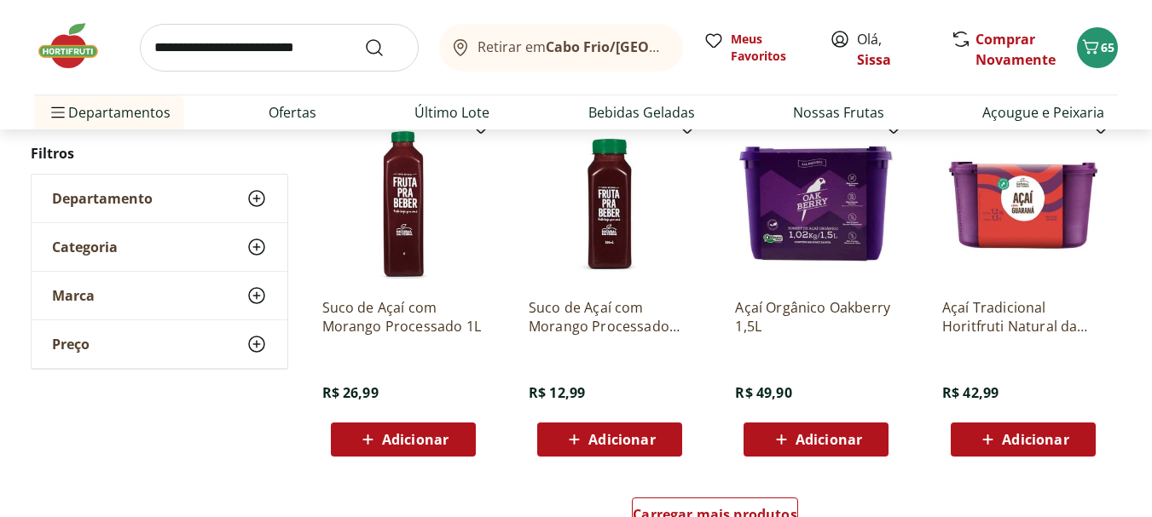
scroll to position [1023, 0]
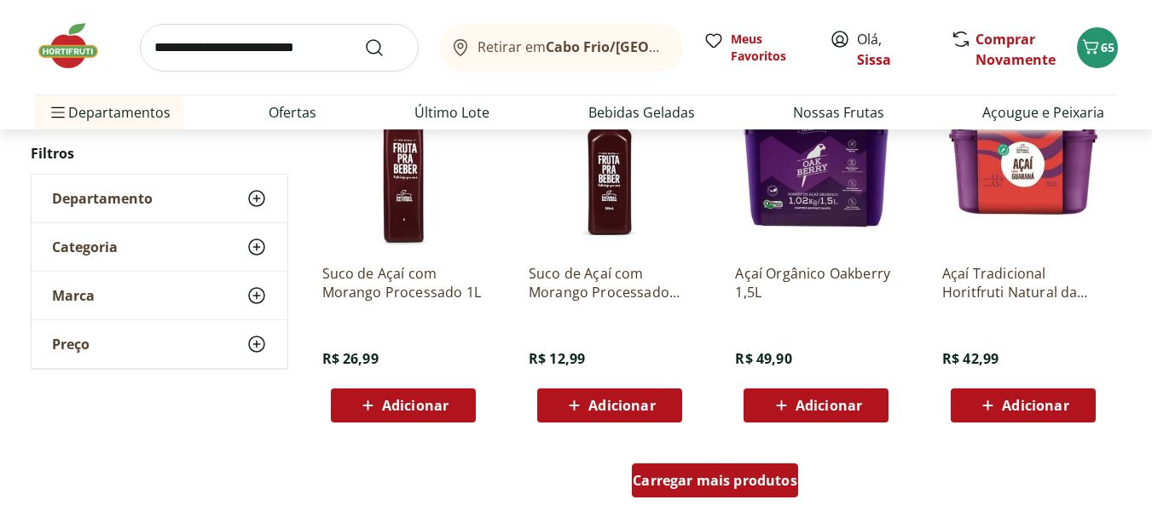
click at [731, 492] on div "Carregar mais produtos" at bounding box center [715, 481] width 166 height 34
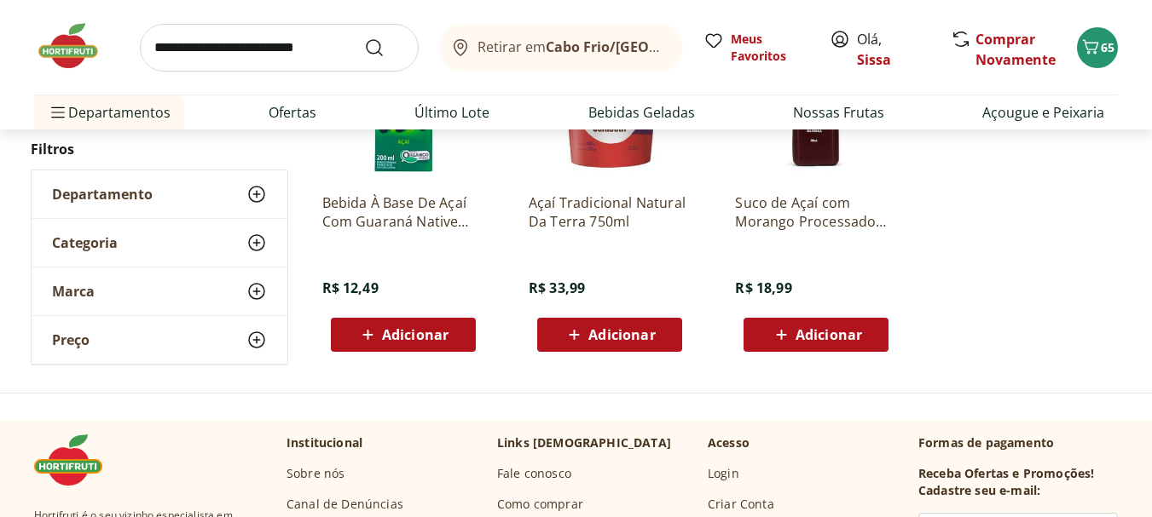
scroll to position [443, 0]
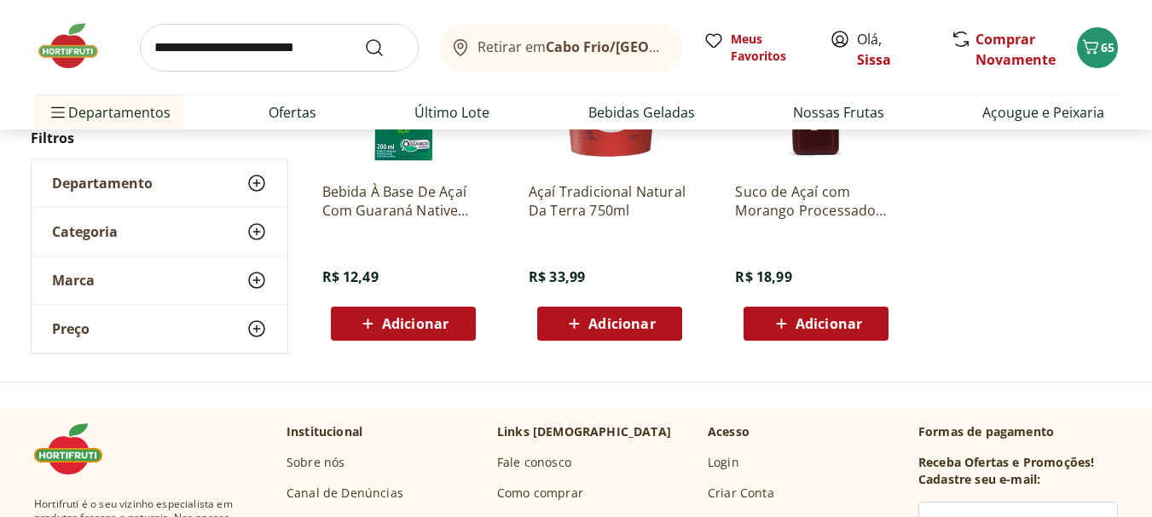
click at [224, 54] on input "search" at bounding box center [279, 48] width 279 height 48
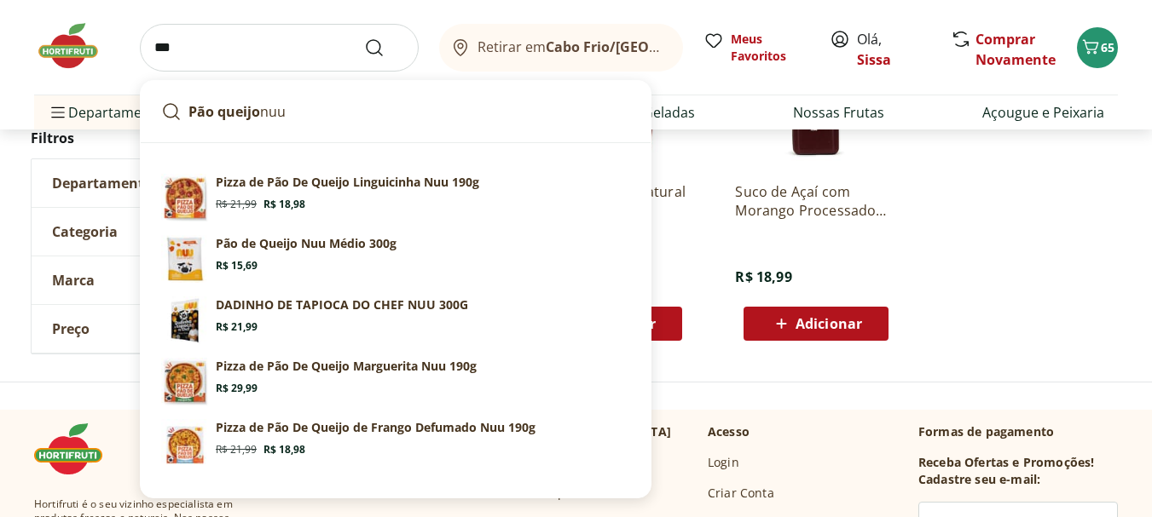
type input "***"
click at [364, 38] on button "Submit Search" at bounding box center [384, 48] width 41 height 20
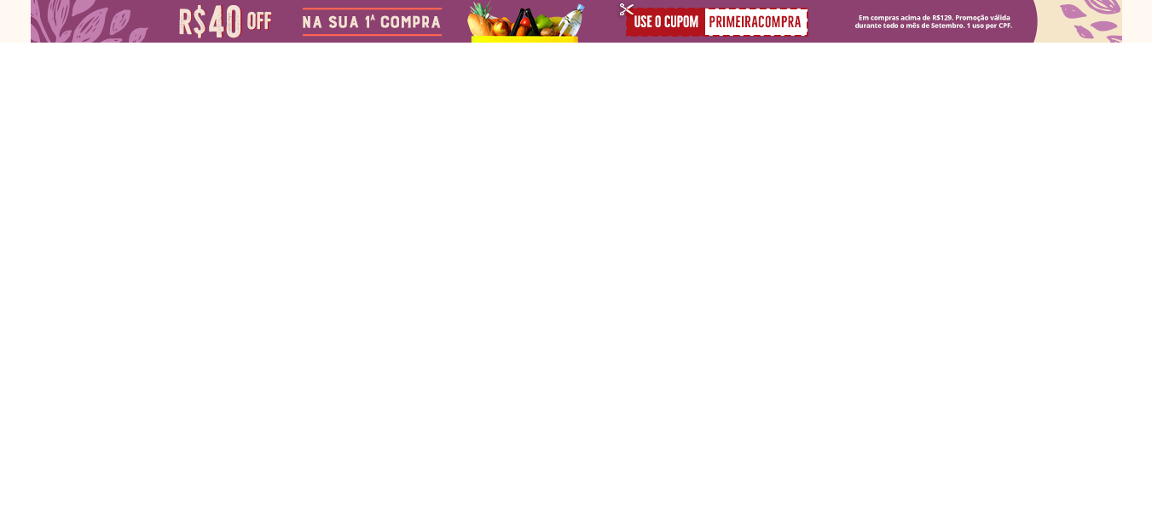
select select "**********"
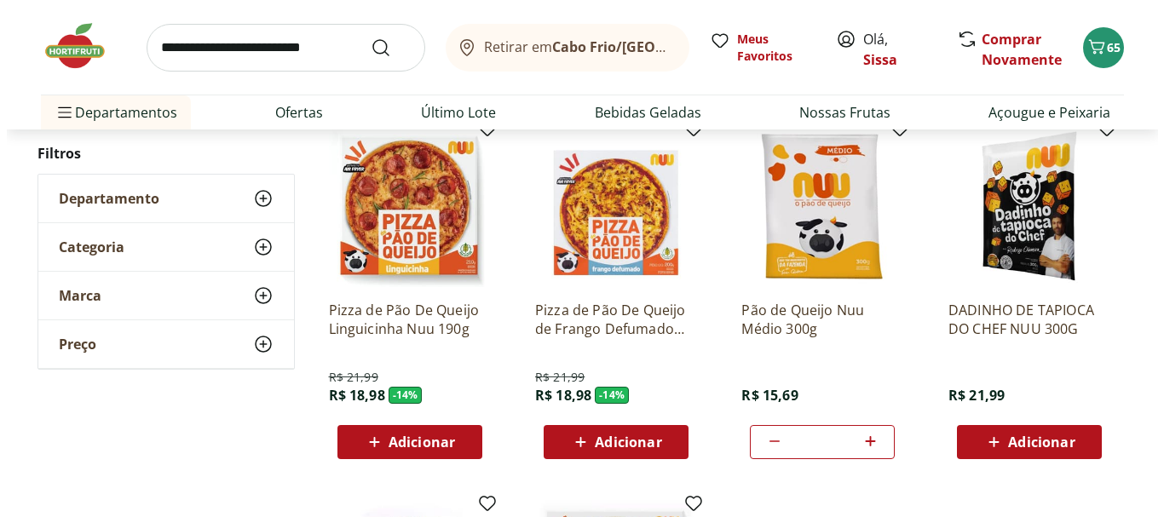
scroll to position [239, 0]
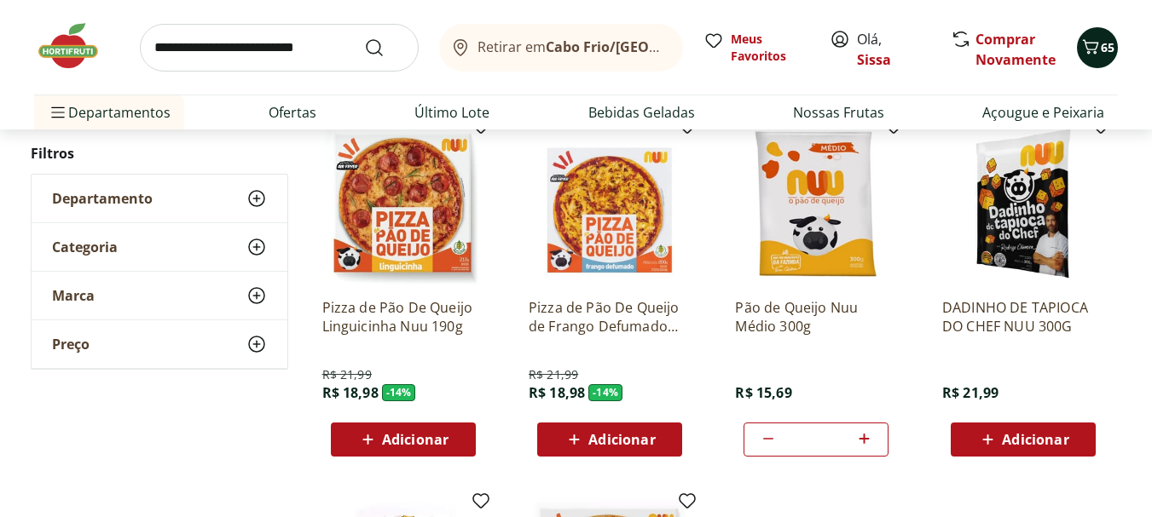
click at [1104, 55] on span "65" at bounding box center [1107, 47] width 14 height 16
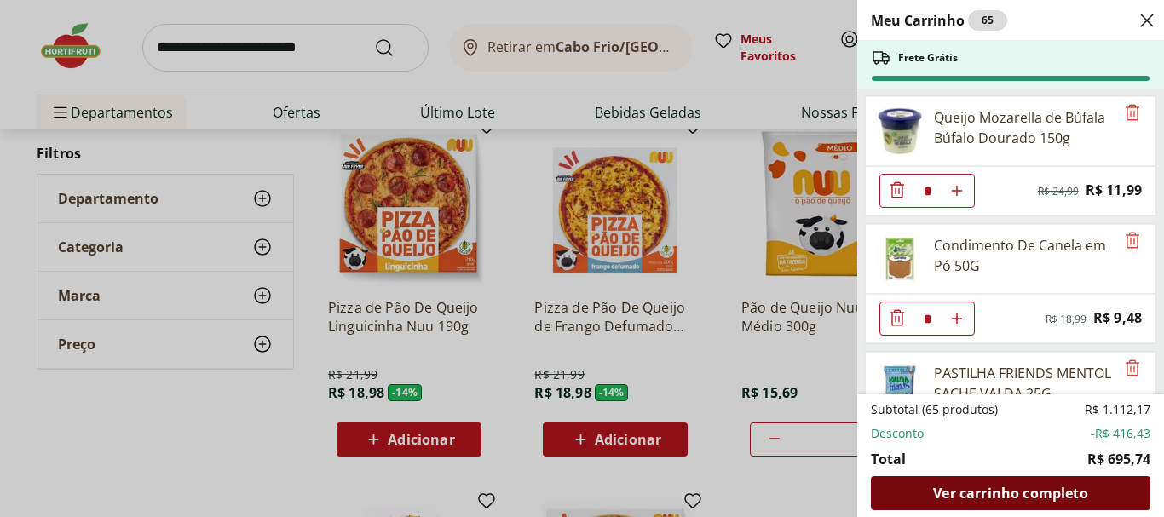
click at [903, 495] on div "Ver carrinho completo" at bounding box center [1011, 494] width 280 height 34
